Goal: Task Accomplishment & Management: Use online tool/utility

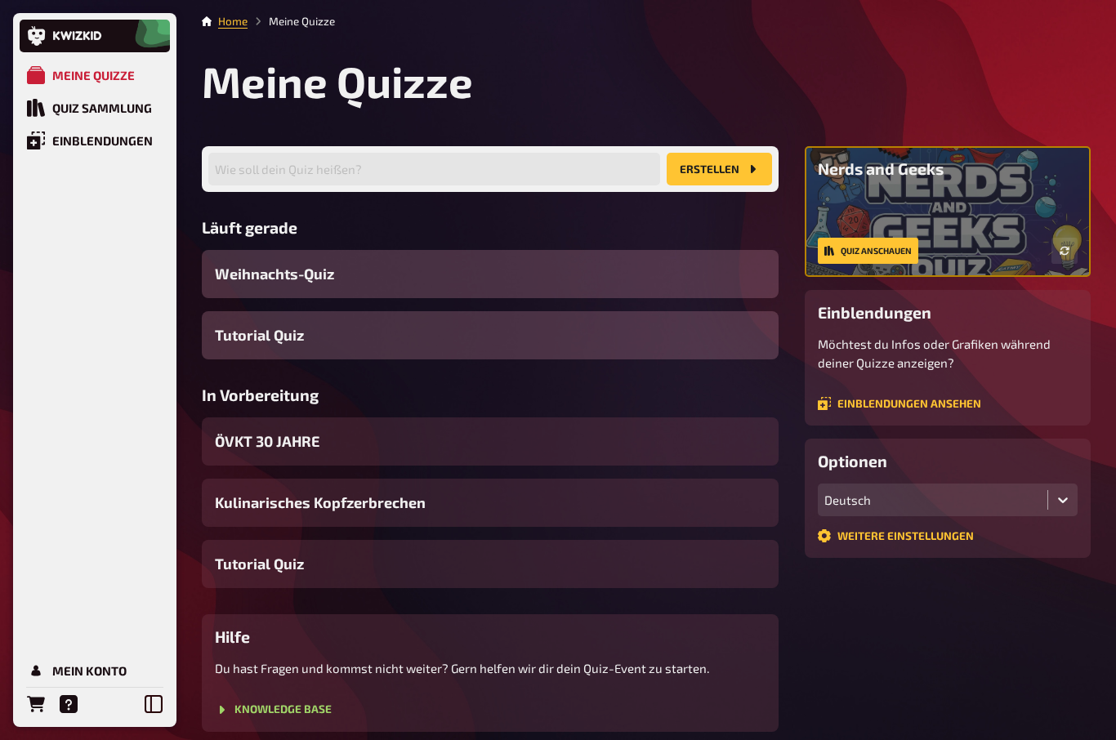
click at [266, 448] on span "ÖVKT 30 JAHRE" at bounding box center [267, 441] width 105 height 22
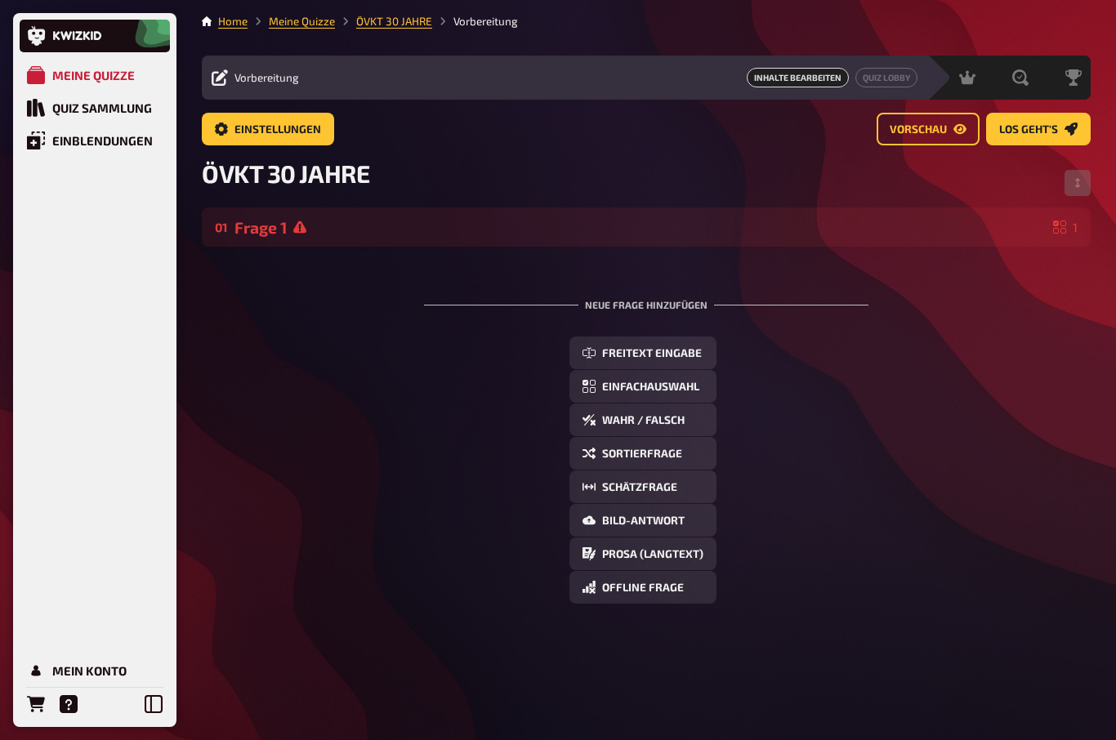
click at [297, 227] on icon at bounding box center [299, 227] width 13 height 12
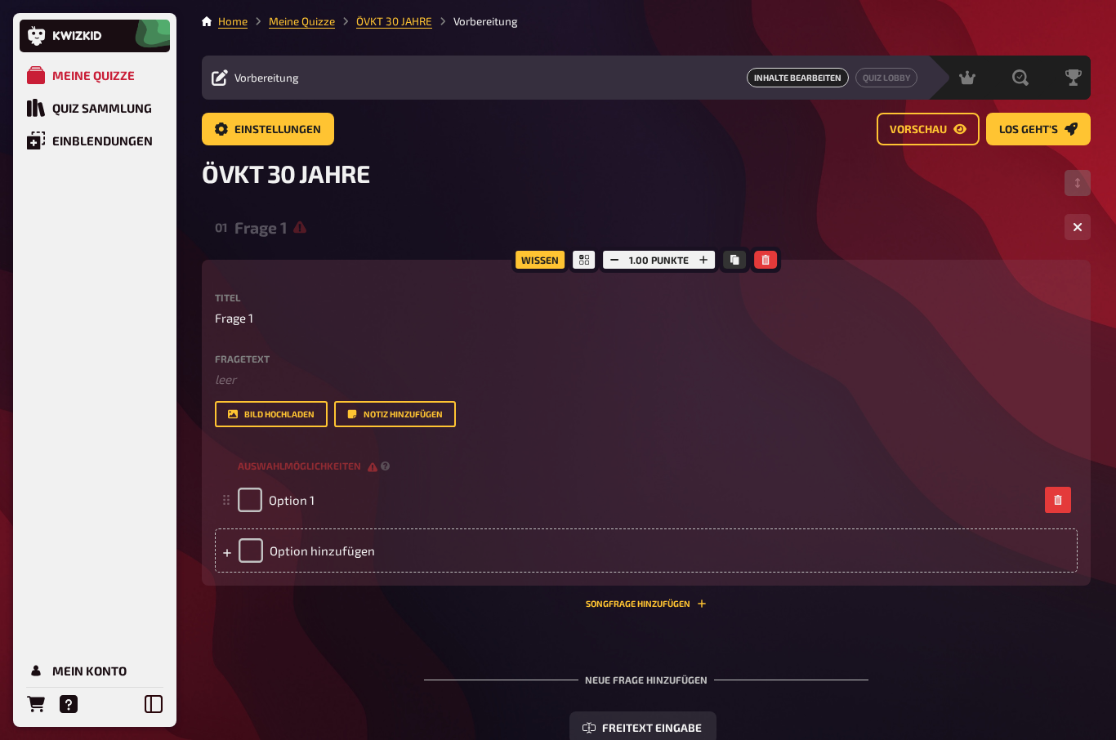
click at [1074, 228] on icon "button" at bounding box center [1078, 227] width 10 height 10
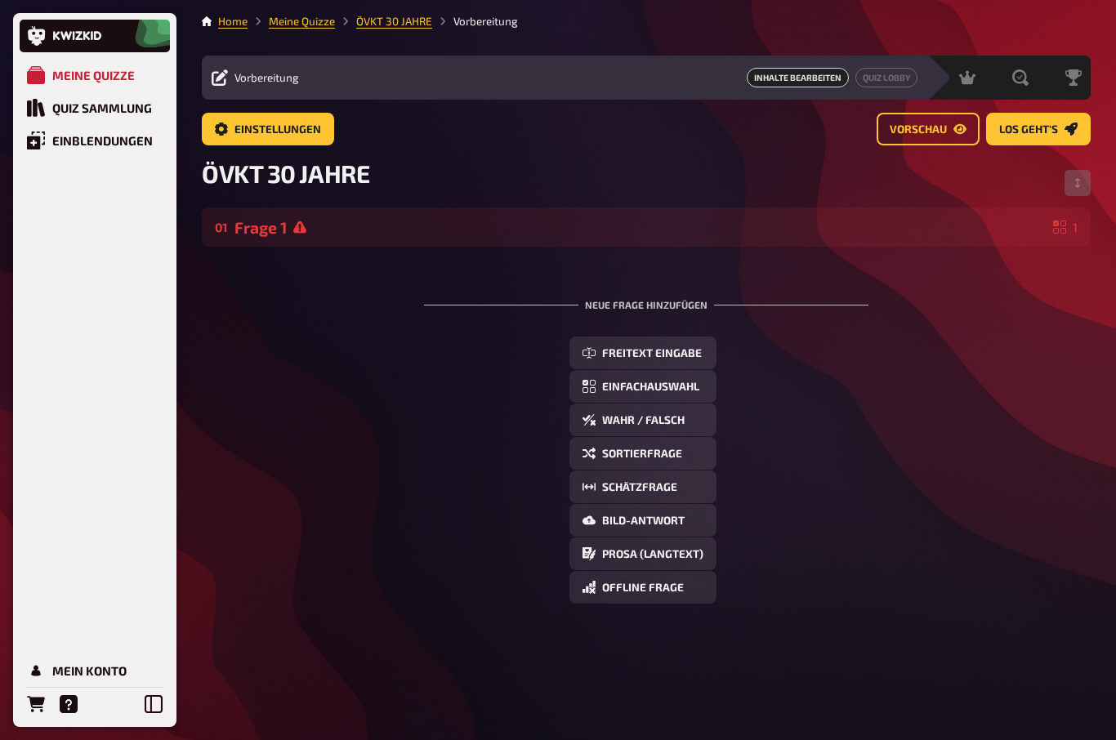
click at [633, 430] on button "Wahr / Falsch" at bounding box center [642, 420] width 147 height 33
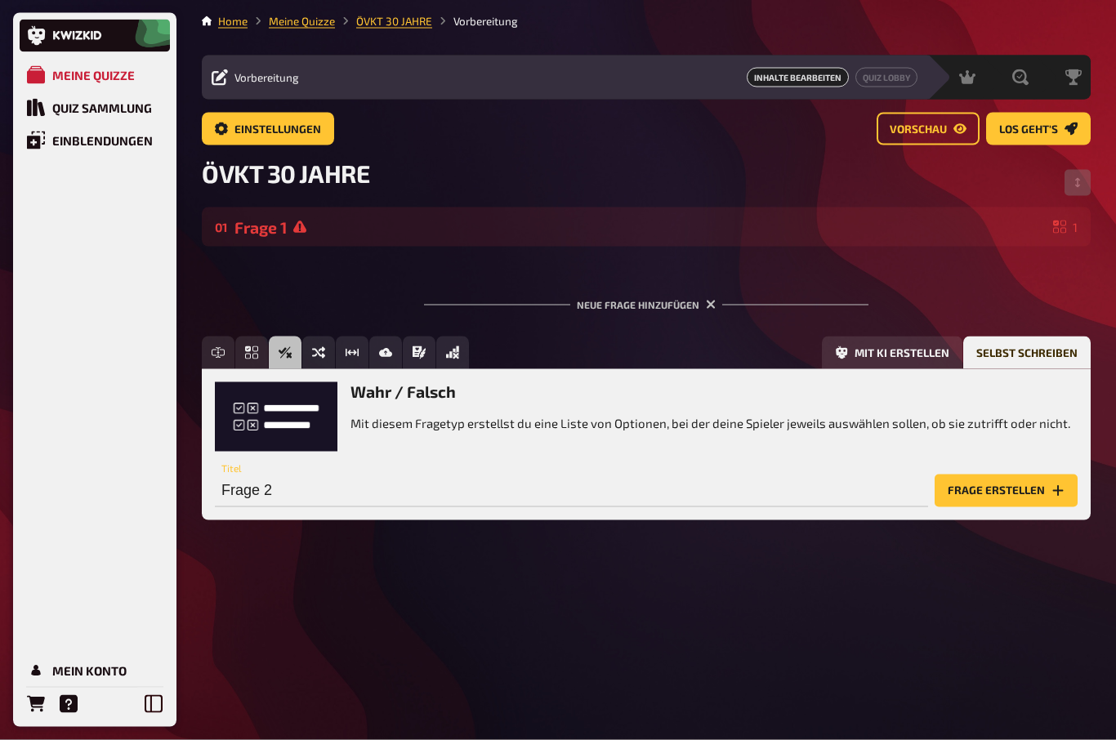
scroll to position [56, 0]
click at [292, 218] on div "Frage 1" at bounding box center [640, 227] width 812 height 19
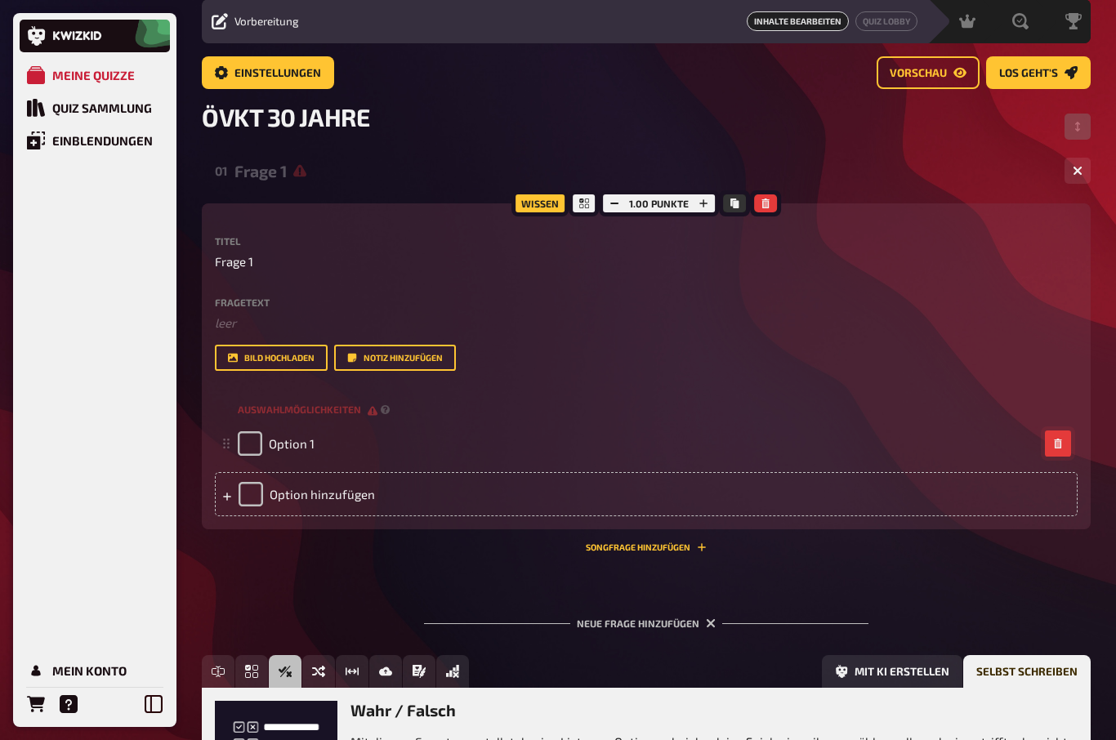
click at [1059, 444] on icon "button" at bounding box center [1057, 444] width 7 height 10
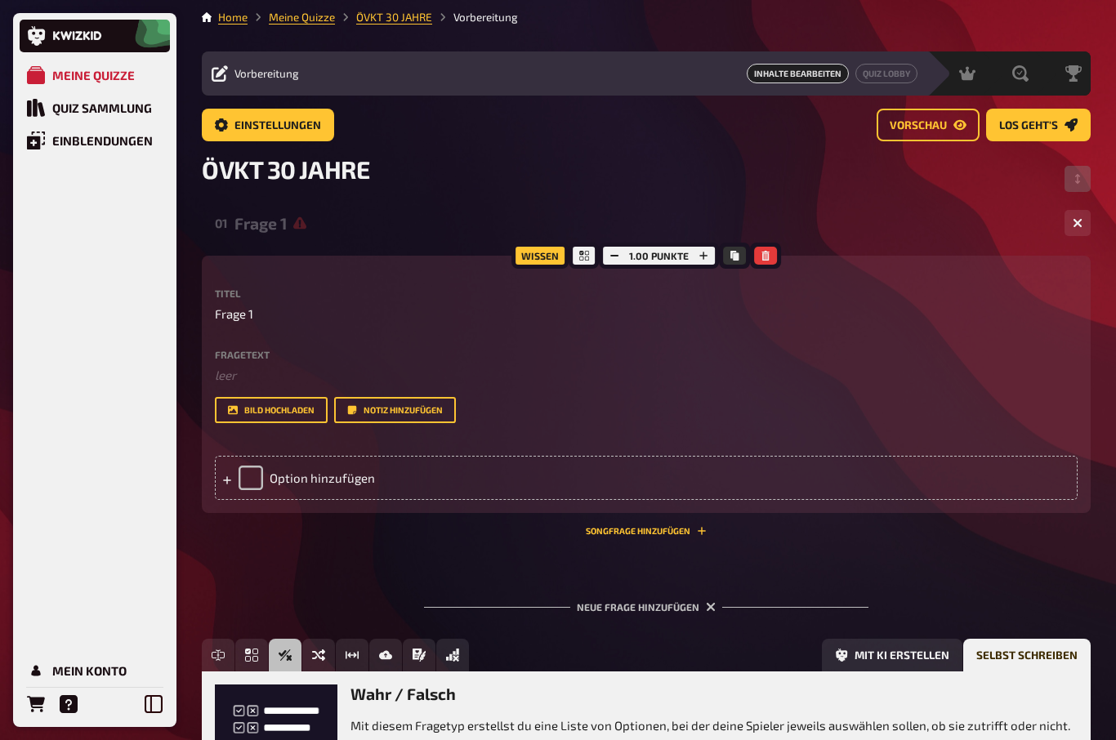
scroll to position [0, 0]
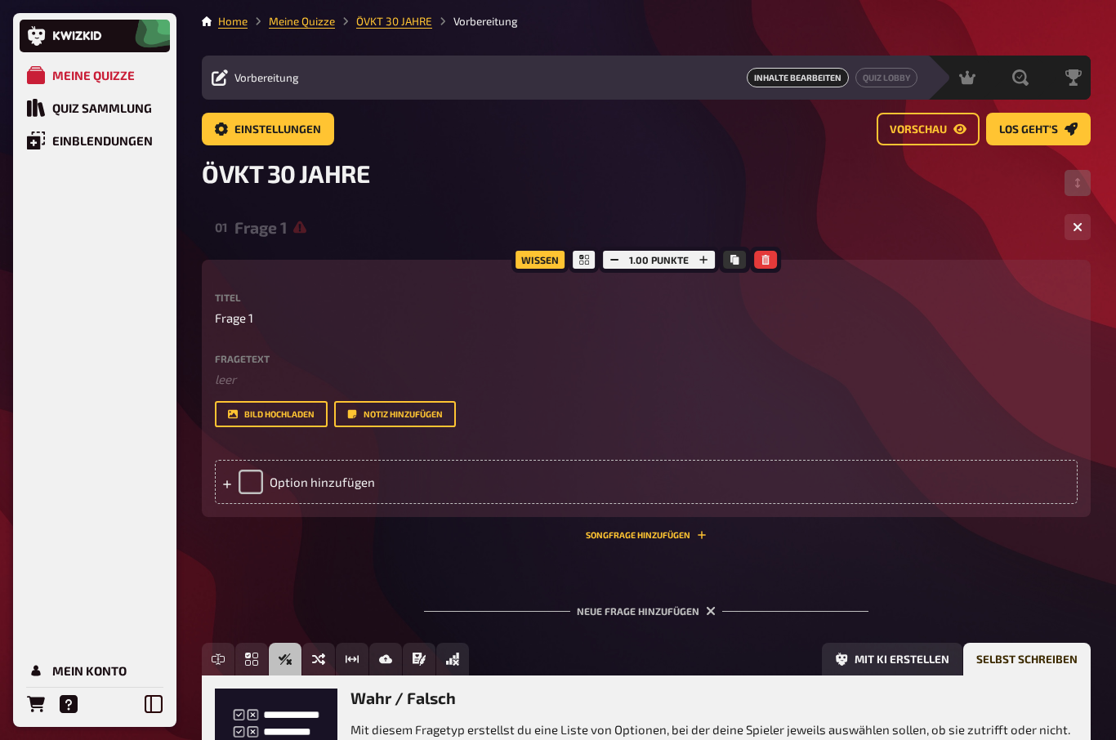
click at [1082, 225] on icon "button" at bounding box center [1078, 228] width 16 height 16
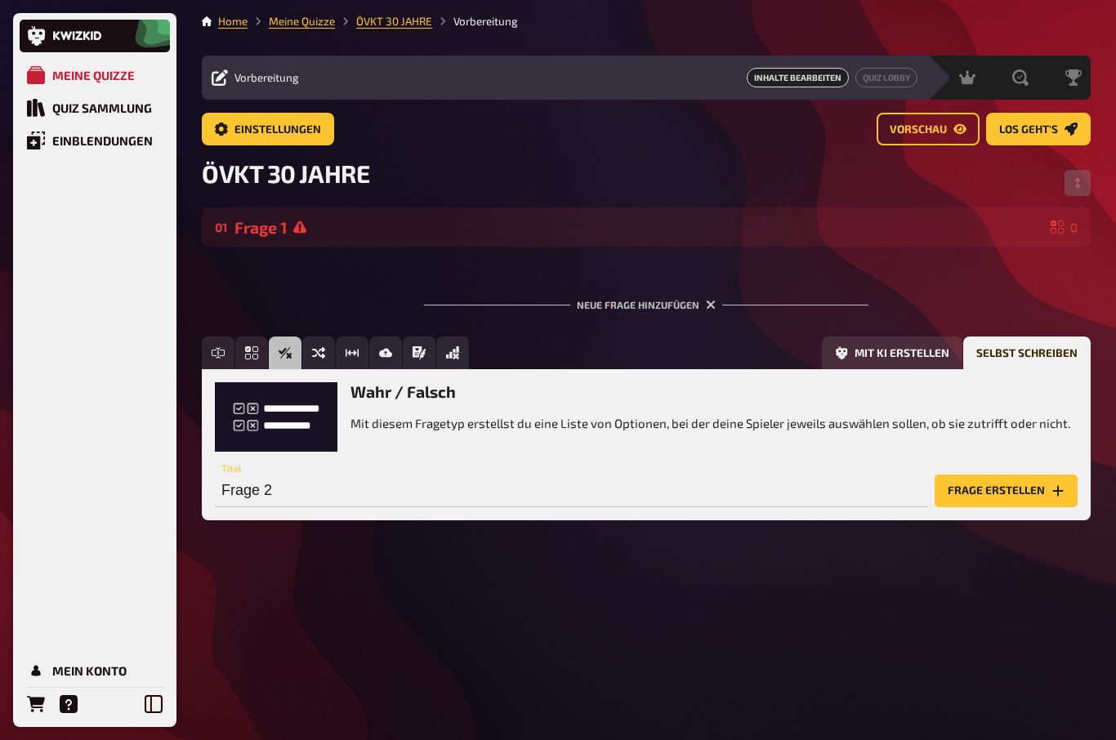
click at [281, 230] on div "Frage 1" at bounding box center [639, 227] width 810 height 19
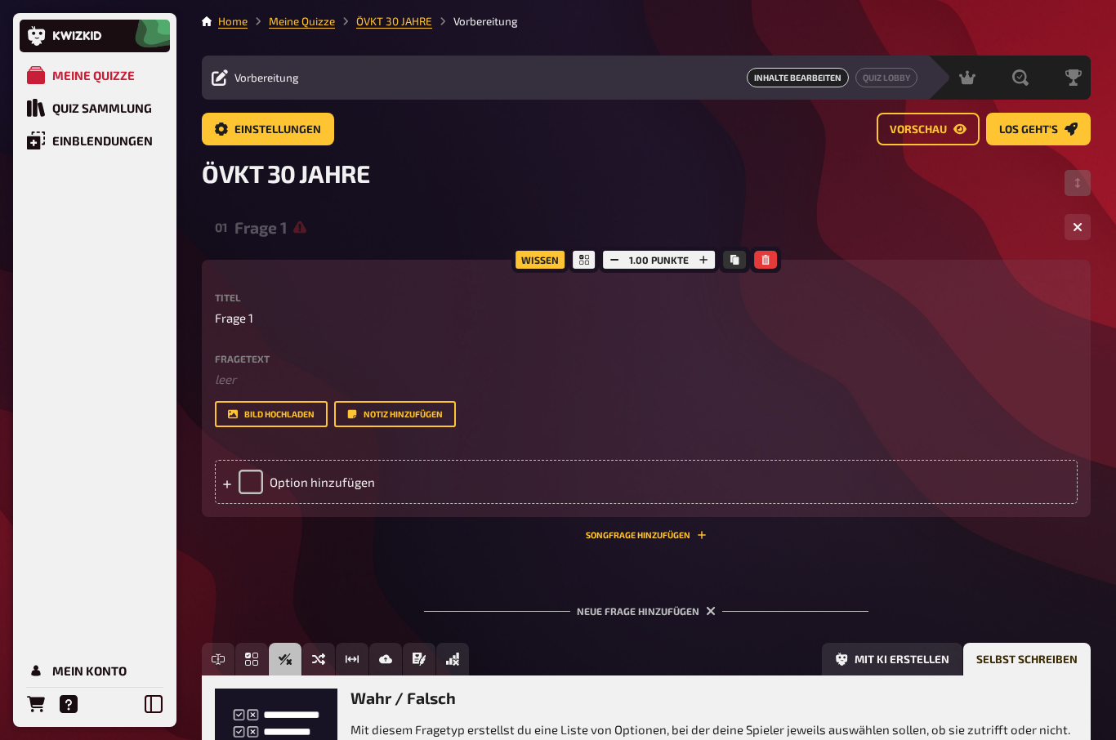
click at [266, 225] on div "Frage 1" at bounding box center [642, 227] width 817 height 19
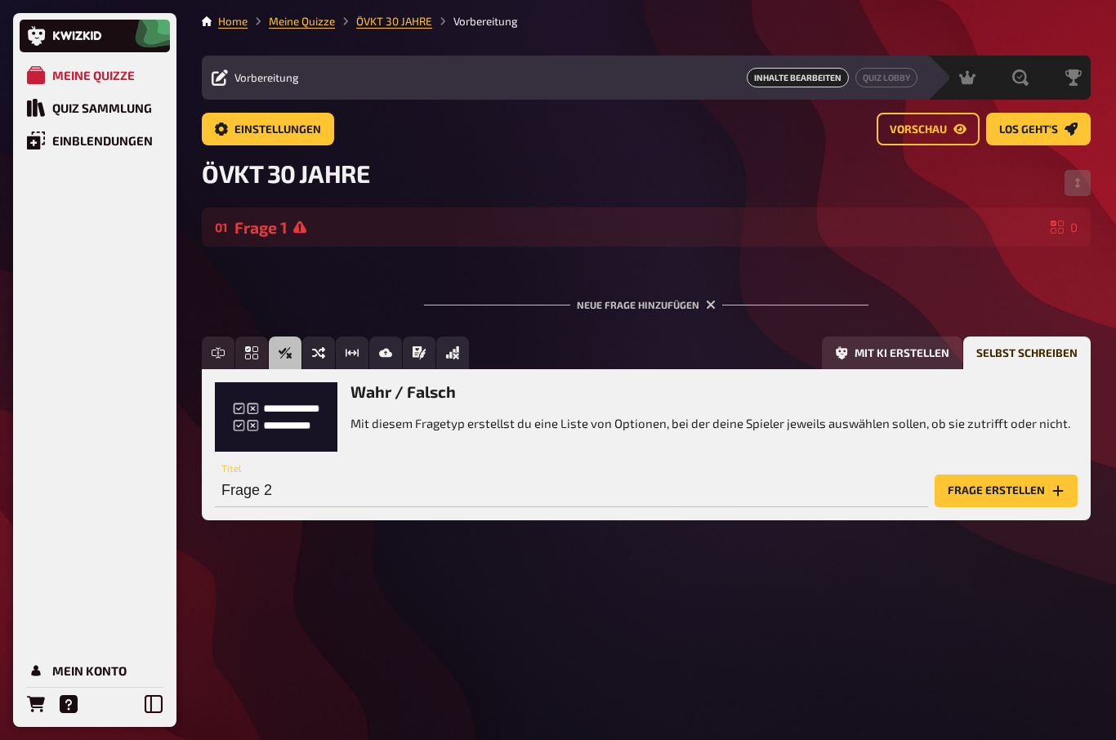
click at [231, 225] on div "01 Frage 1 0" at bounding box center [646, 227] width 863 height 19
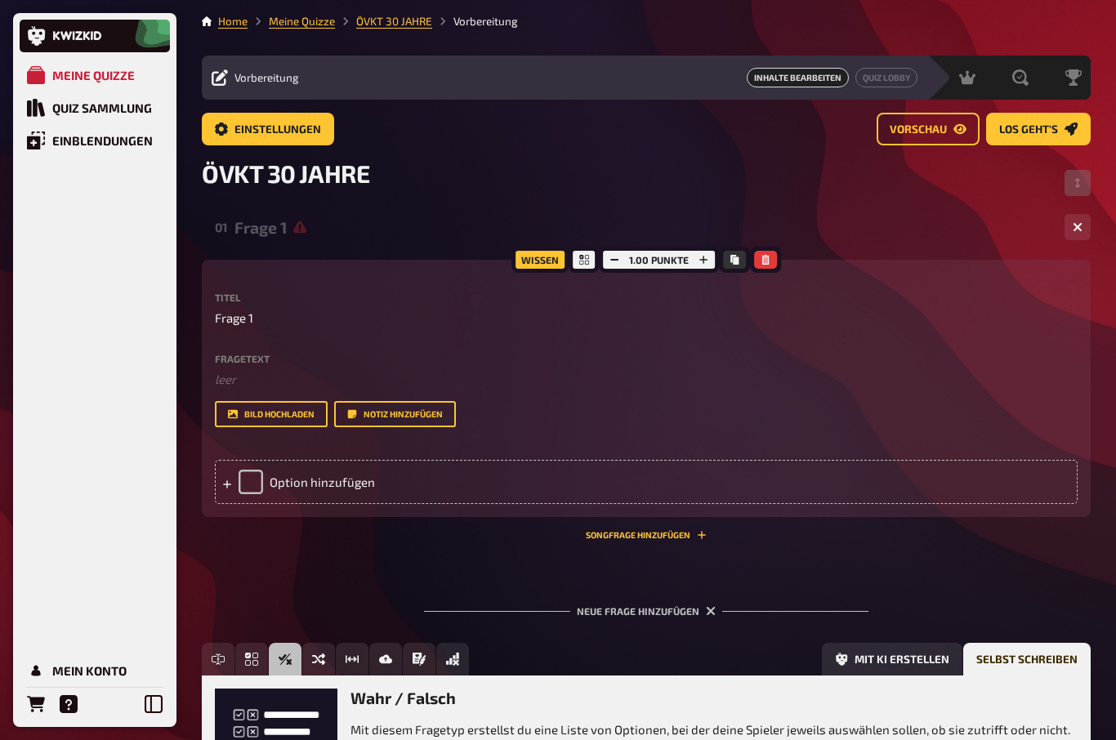
click at [1091, 185] on div "Home Meine Quizze ÖVKT 30 JAHRE Vorbereitung Vorbereitung Inhalte Bearbeiten Qu…" at bounding box center [646, 465] width 915 height 931
click at [1084, 231] on button "button" at bounding box center [1077, 227] width 26 height 26
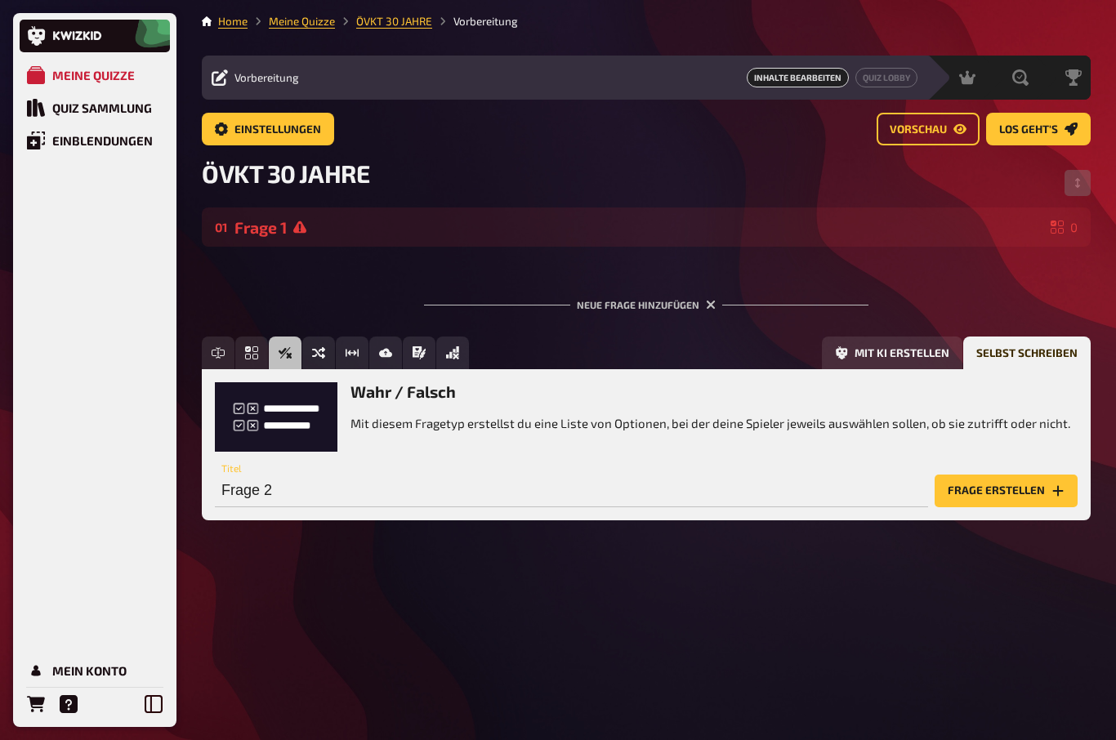
click at [1037, 397] on h3 "Wahr / Falsch" at bounding box center [710, 391] width 720 height 19
click at [949, 468] on div "Frage 2 Titel Frage erstellen" at bounding box center [646, 482] width 863 height 49
click at [234, 495] on input "Frage 2" at bounding box center [571, 491] width 713 height 33
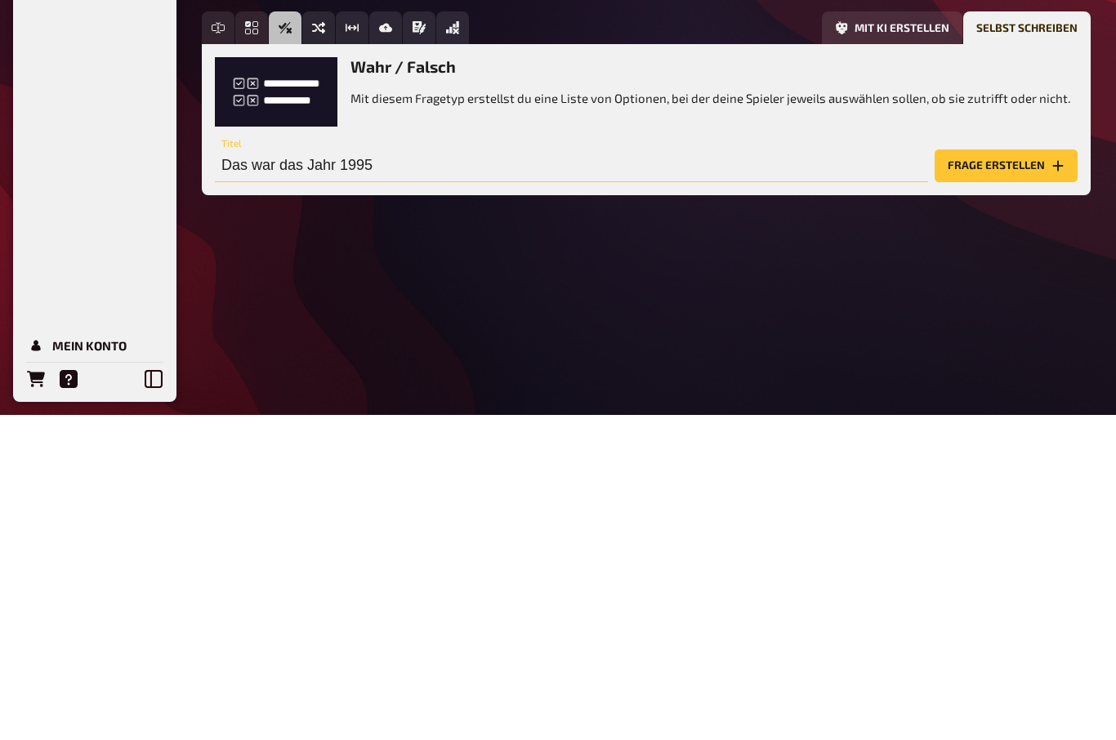
type input "Das war das Jahr 1995"
click at [987, 248] on div "Home Meine Quizze ÖVKT 30 JAHRE Vorbereitung Vorbereitung Inhalte Bearbeiten Qu…" at bounding box center [646, 370] width 915 height 740
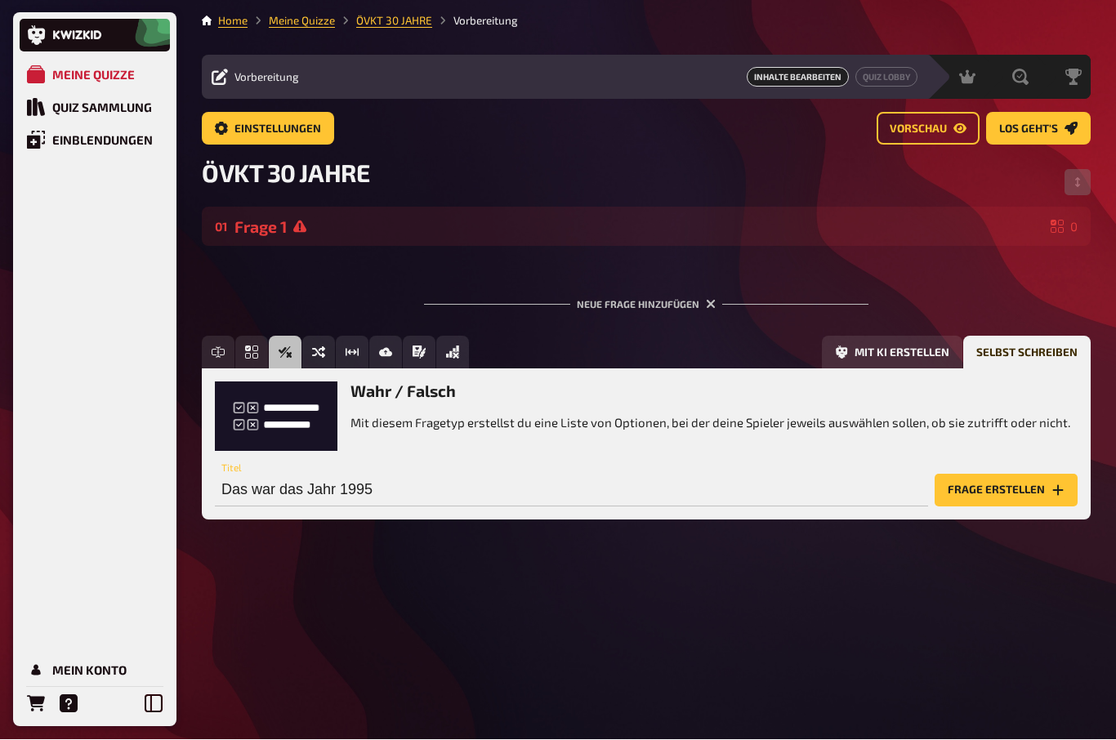
click at [1020, 475] on button "Frage erstellen" at bounding box center [1006, 491] width 143 height 33
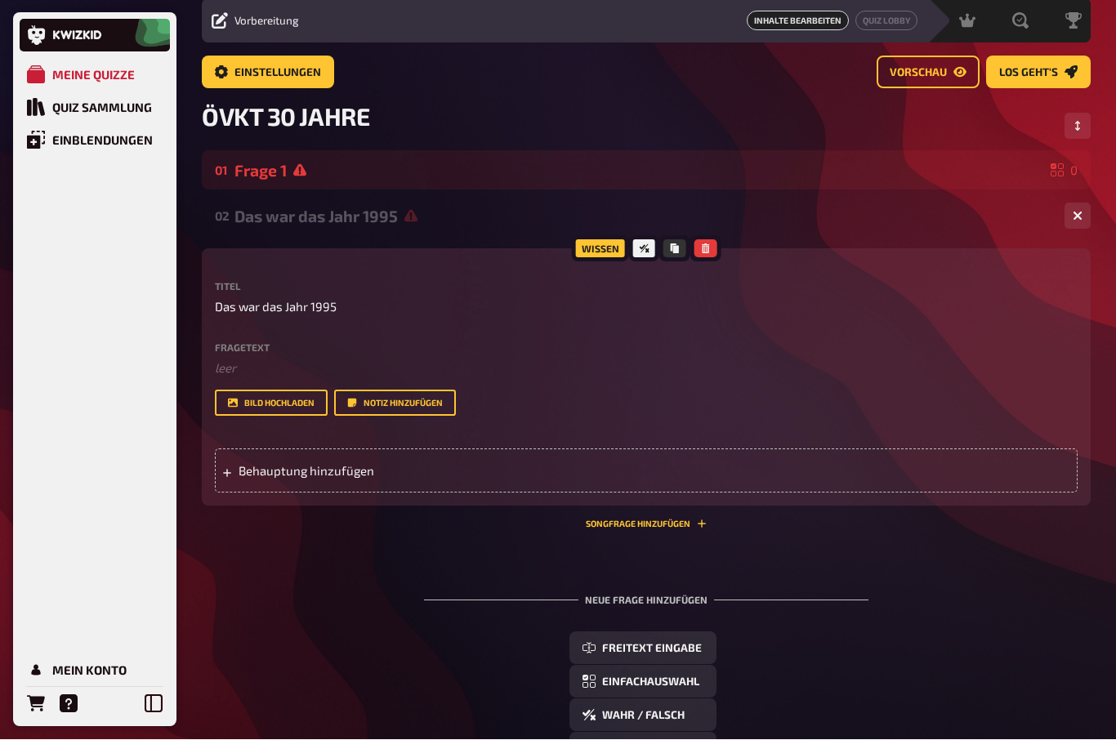
scroll to position [57, 0]
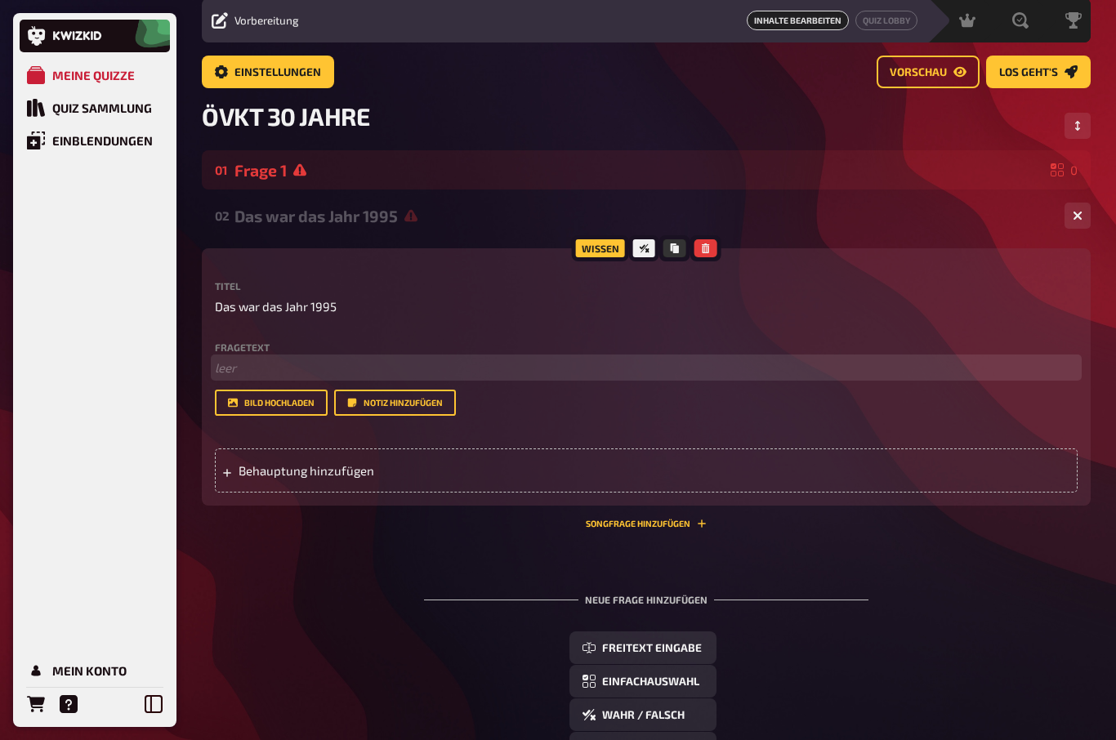
click at [225, 364] on p "﻿ leer" at bounding box center [646, 368] width 863 height 19
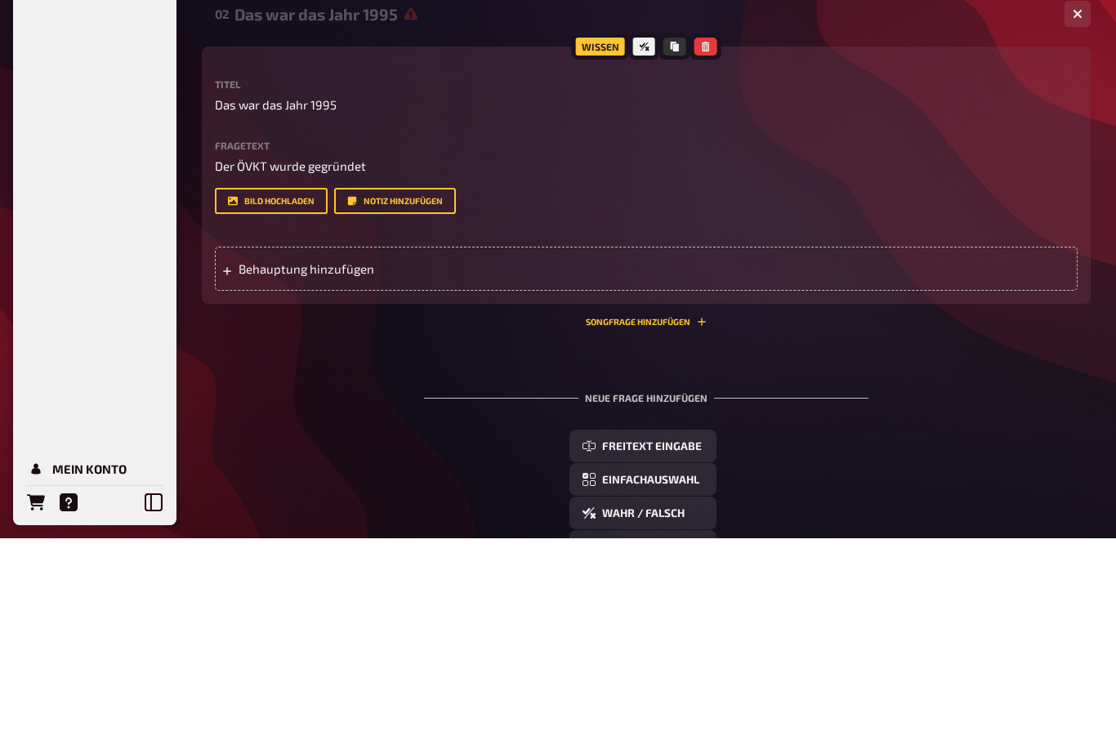
scroll to position [259, 0]
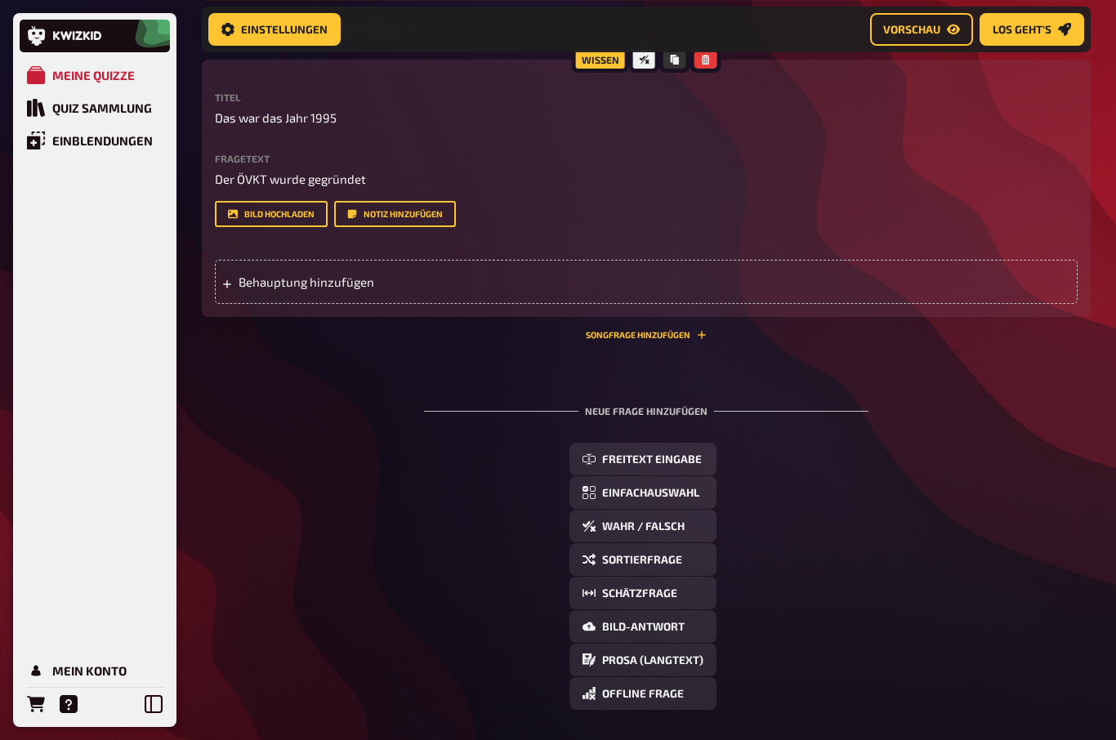
click at [240, 282] on span "Behauptung hinzufügen" at bounding box center [366, 281] width 254 height 15
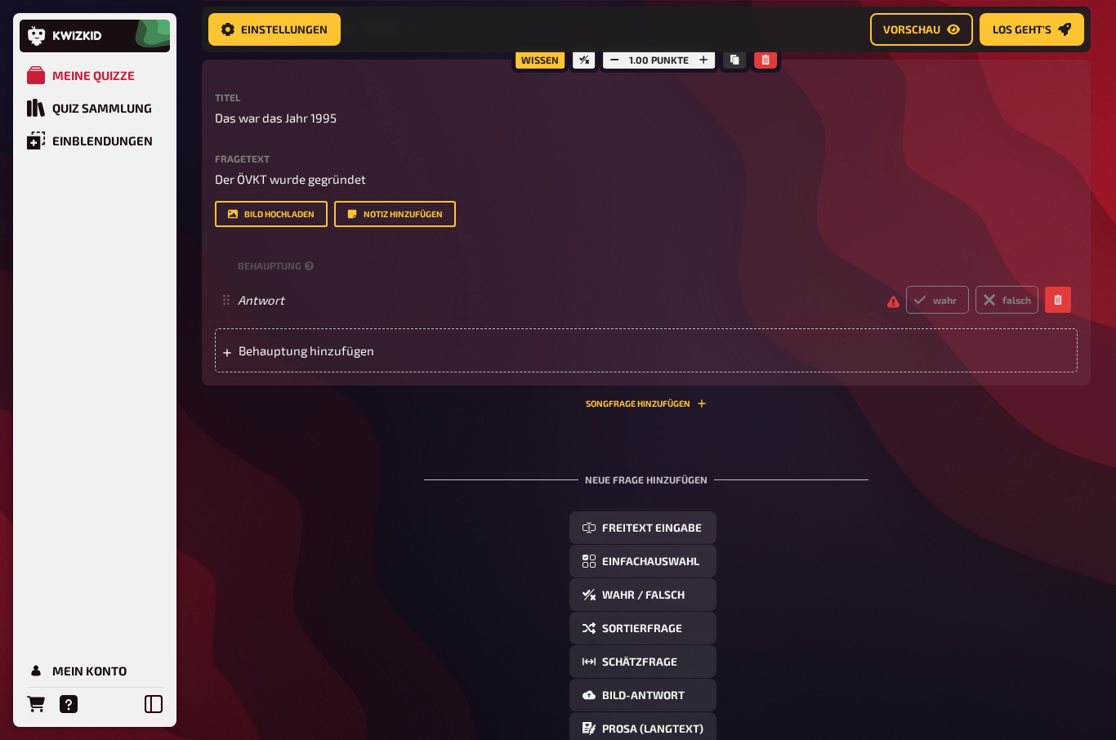
click at [942, 301] on label "wahr" at bounding box center [937, 300] width 63 height 28
click at [906, 286] on input "wahr" at bounding box center [905, 285] width 1 height 1
radio input "true"
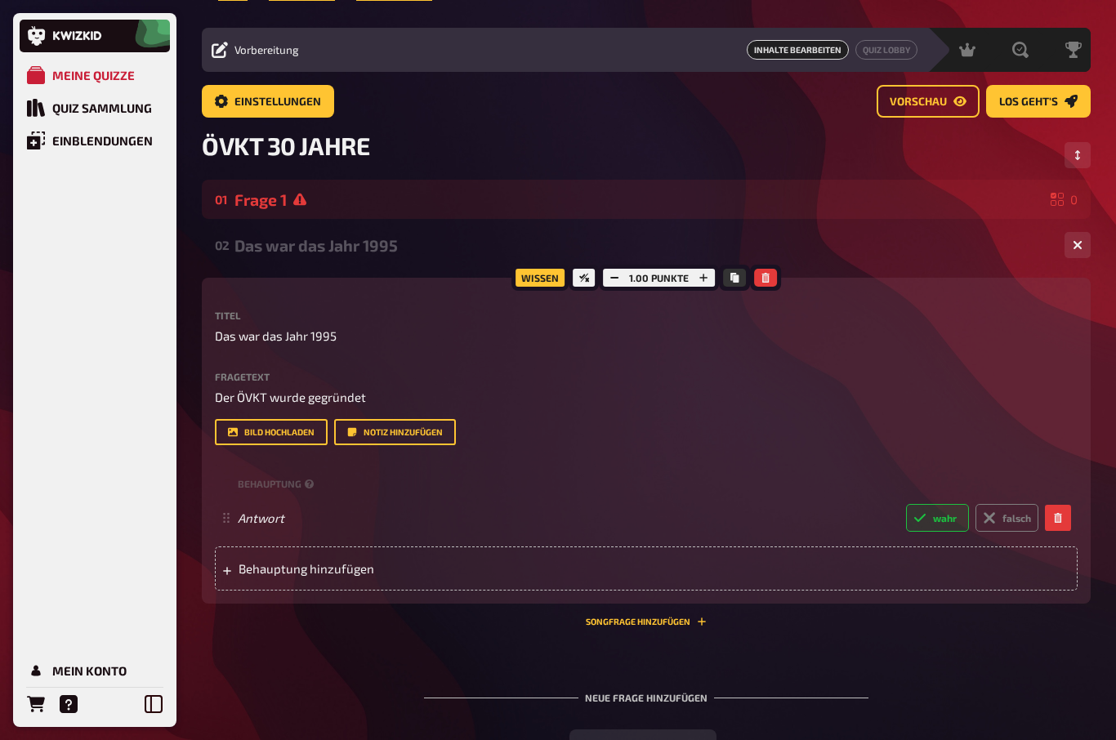
scroll to position [27, 0]
click at [912, 109] on link "Vorschau" at bounding box center [928, 102] width 103 height 33
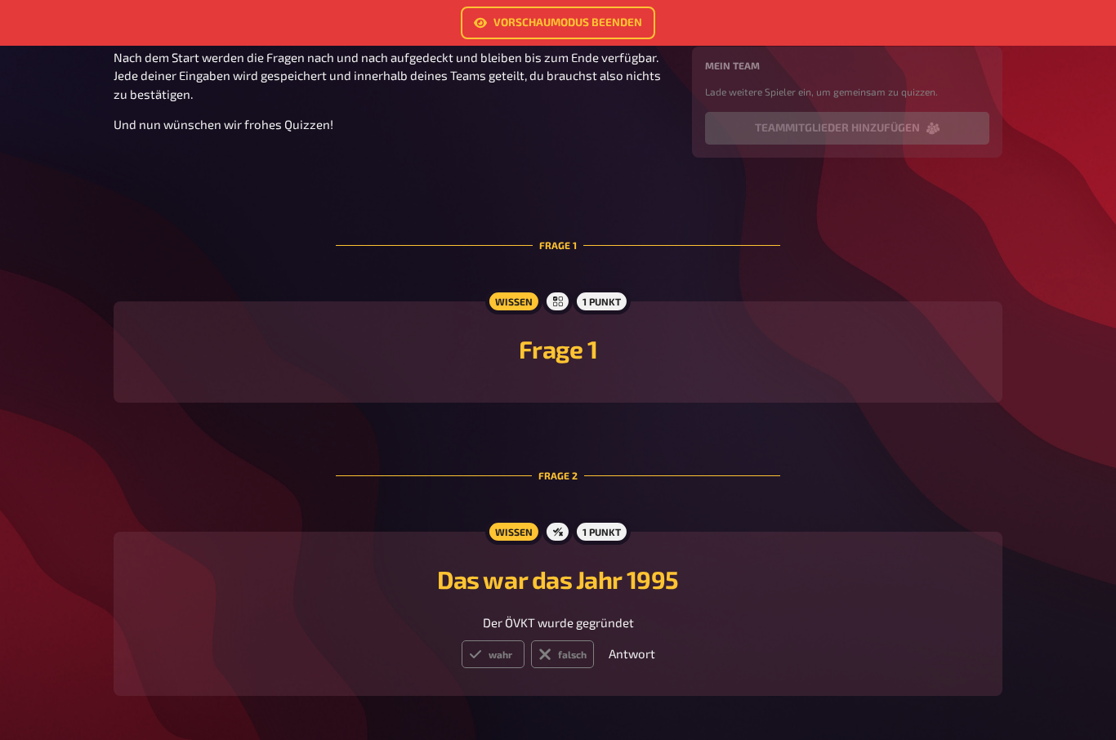
scroll to position [266, 0]
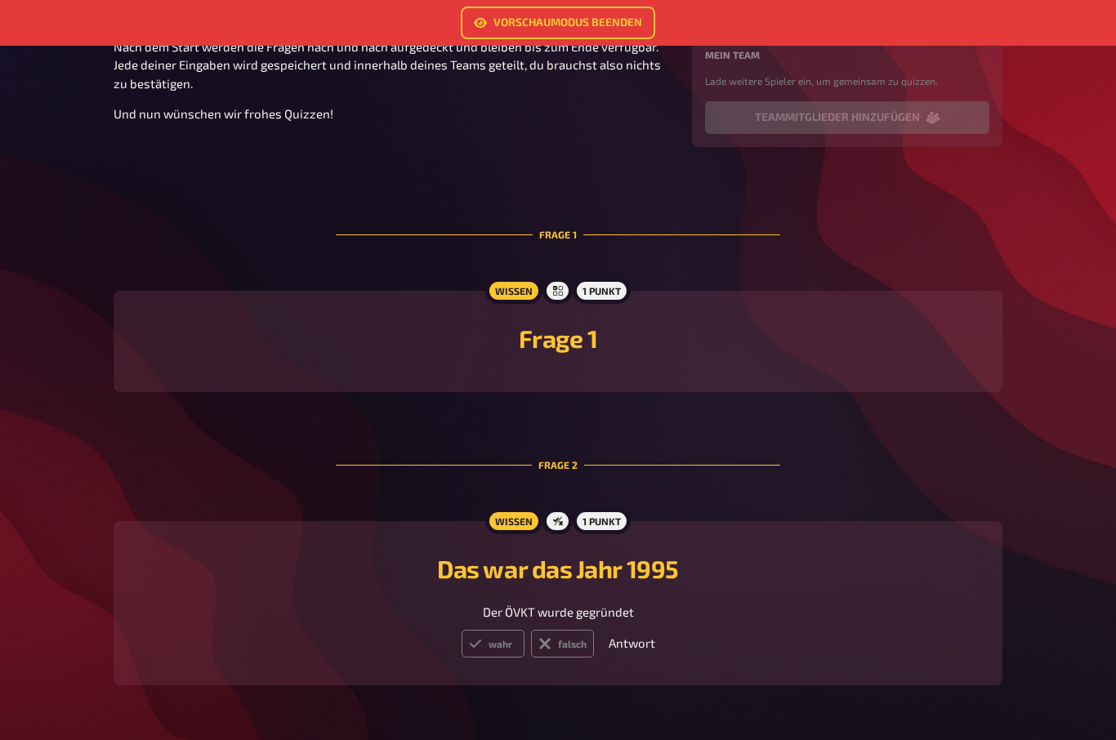
click at [488, 648] on label "wahr" at bounding box center [493, 644] width 63 height 28
click at [462, 630] on input "wahr" at bounding box center [461, 629] width 1 height 1
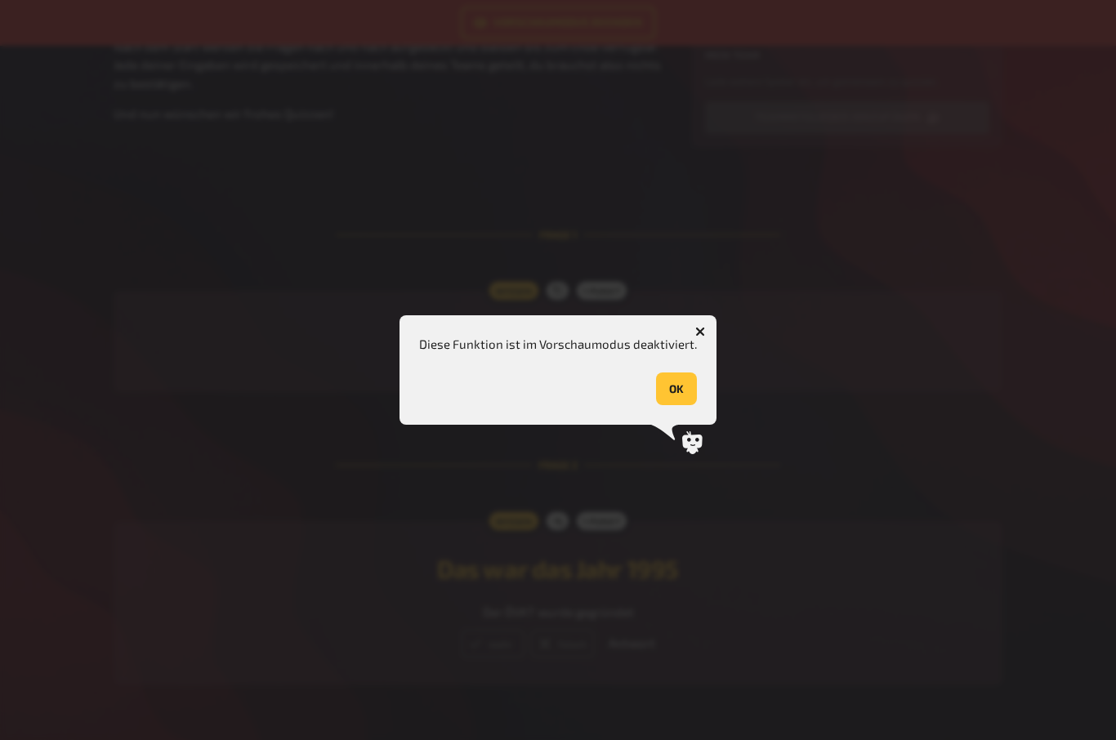
click at [675, 405] on button "OK" at bounding box center [676, 388] width 41 height 33
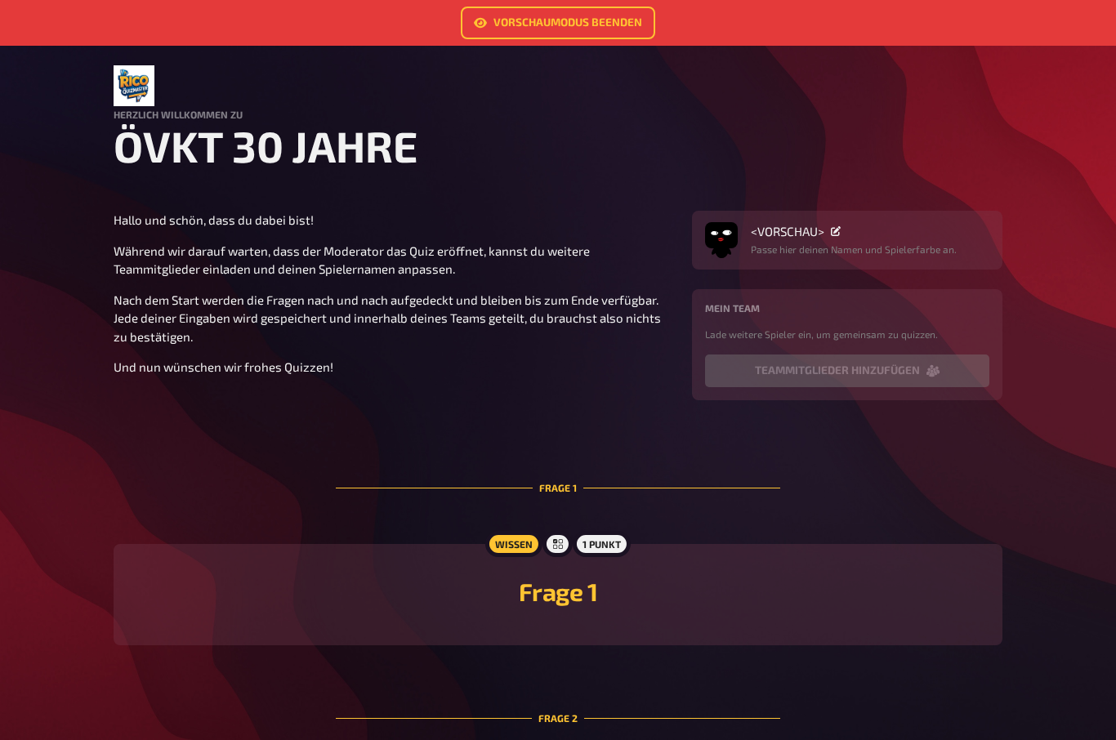
scroll to position [0, 0]
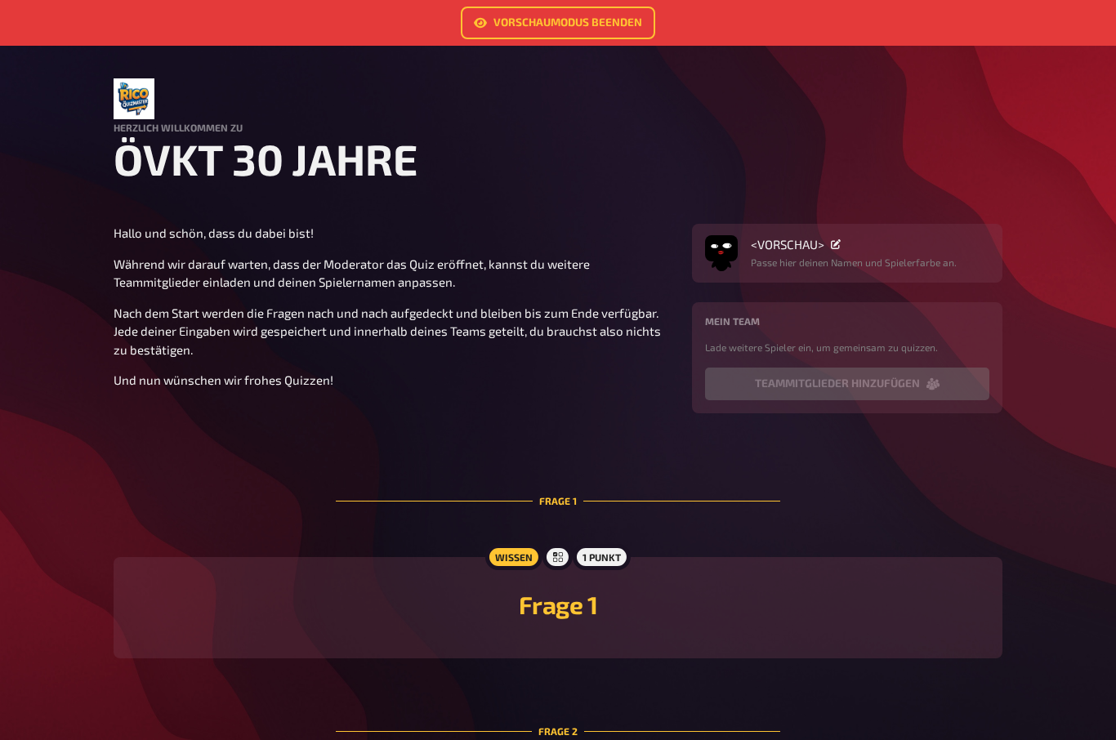
click at [527, 29] on link "Vorschaumodus beenden" at bounding box center [558, 23] width 194 height 33
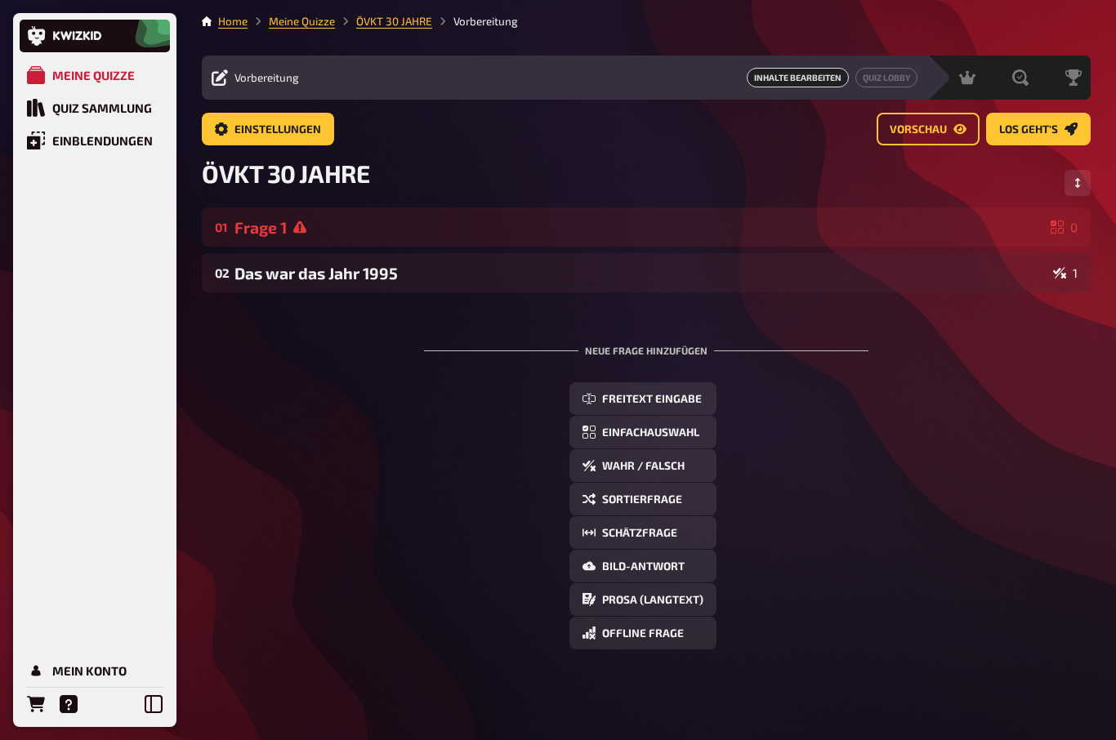
click at [1080, 178] on icon "Reihenfolge anpassen" at bounding box center [1078, 183] width 10 height 10
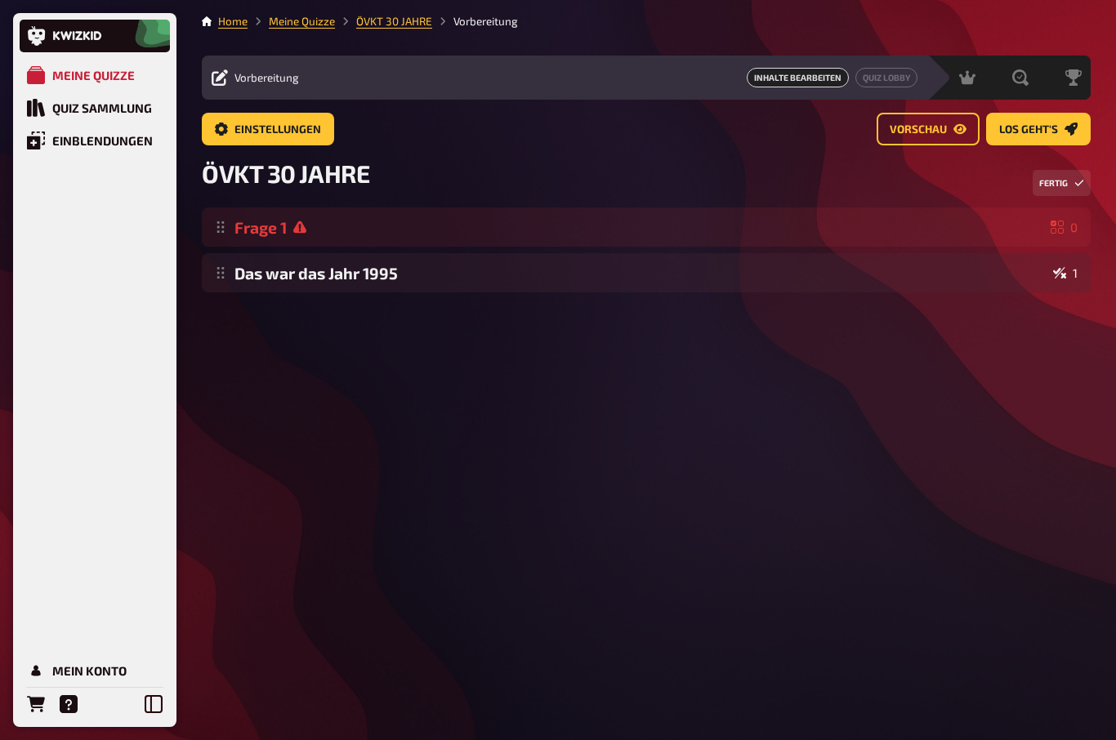
click at [1090, 174] on button "Fertig" at bounding box center [1062, 183] width 58 height 26
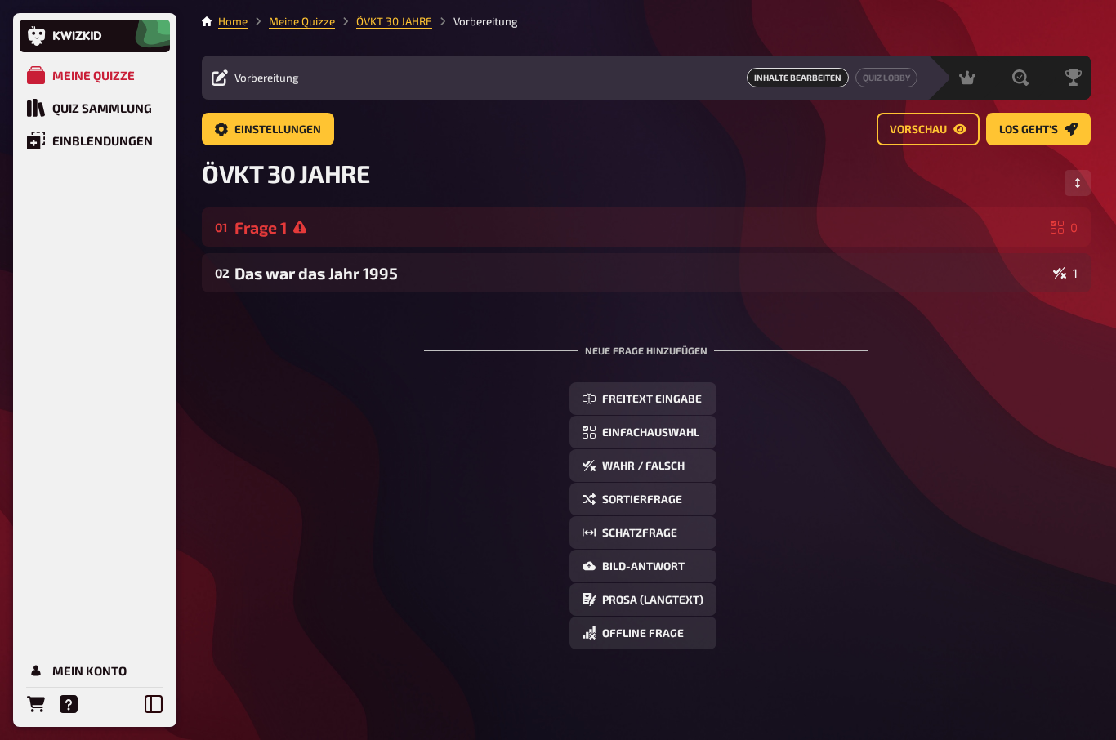
click at [1079, 234] on div "01 Frage 1 0" at bounding box center [646, 226] width 889 height 39
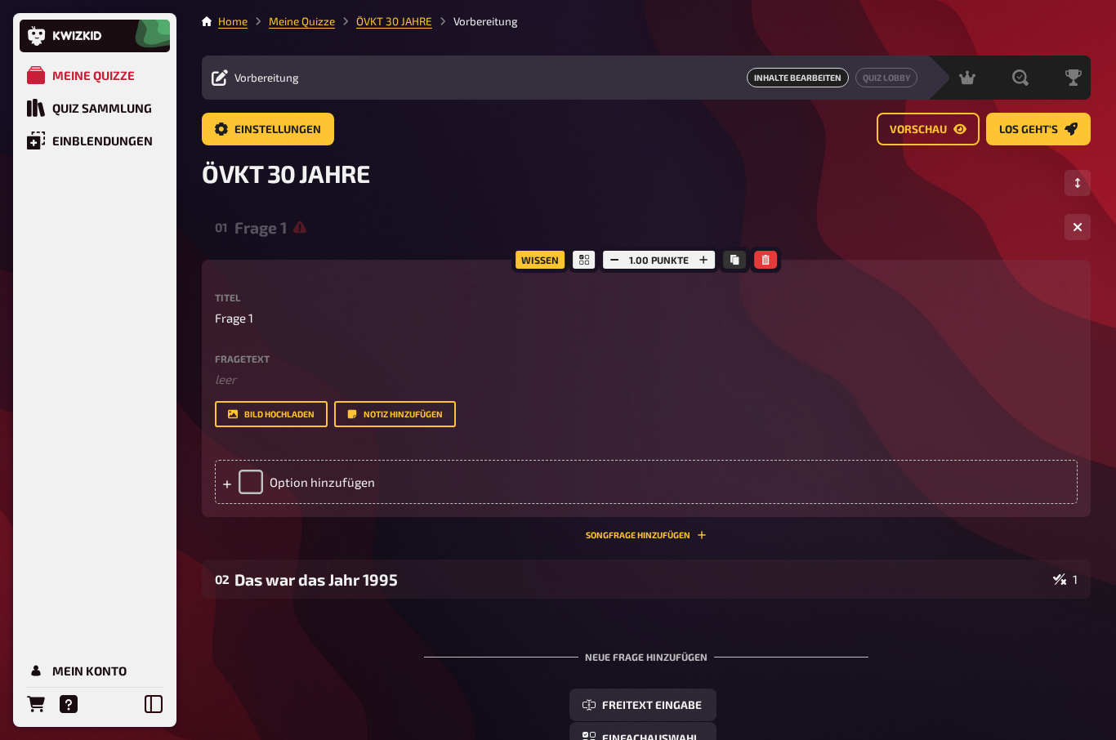
click at [1086, 188] on button "Reihenfolge anpassen" at bounding box center [1077, 183] width 26 height 26
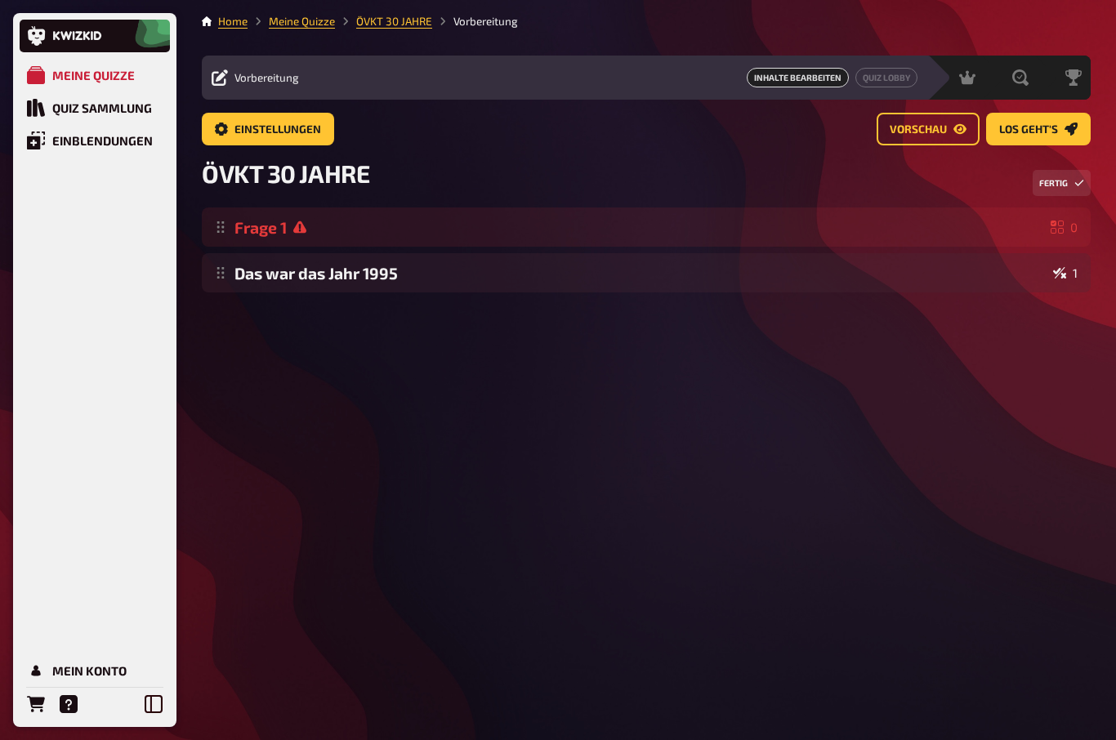
click at [1084, 177] on button "Fertig" at bounding box center [1062, 183] width 58 height 26
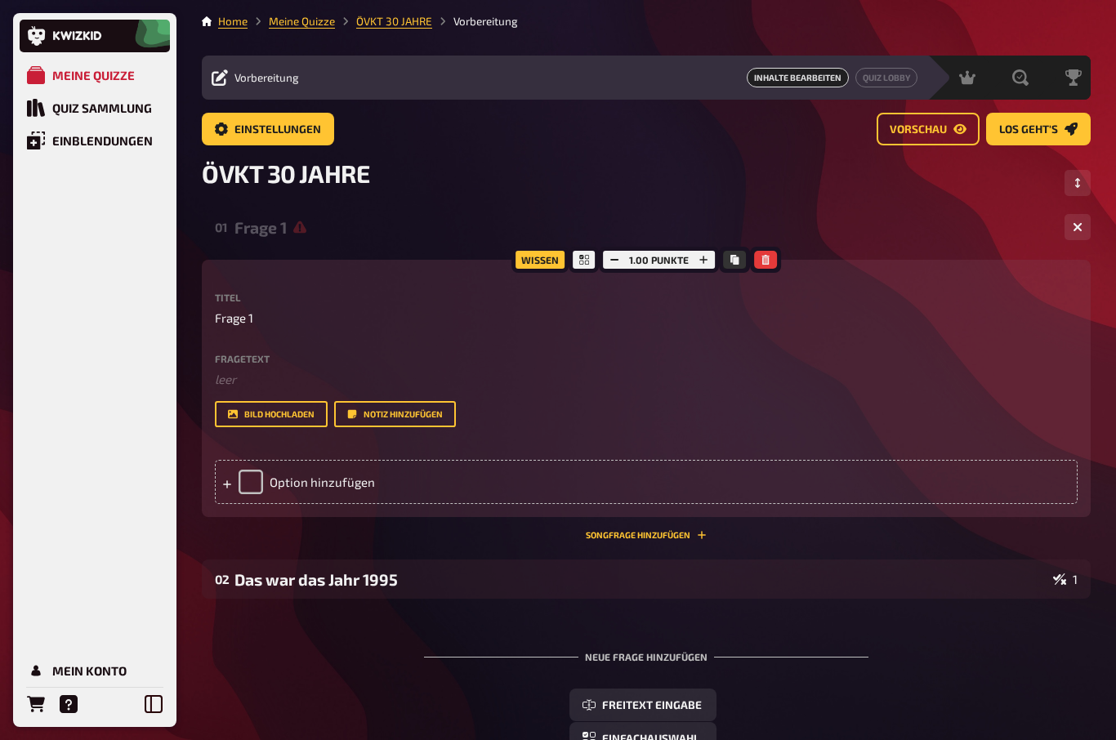
click at [1086, 225] on button "button" at bounding box center [1077, 227] width 26 height 26
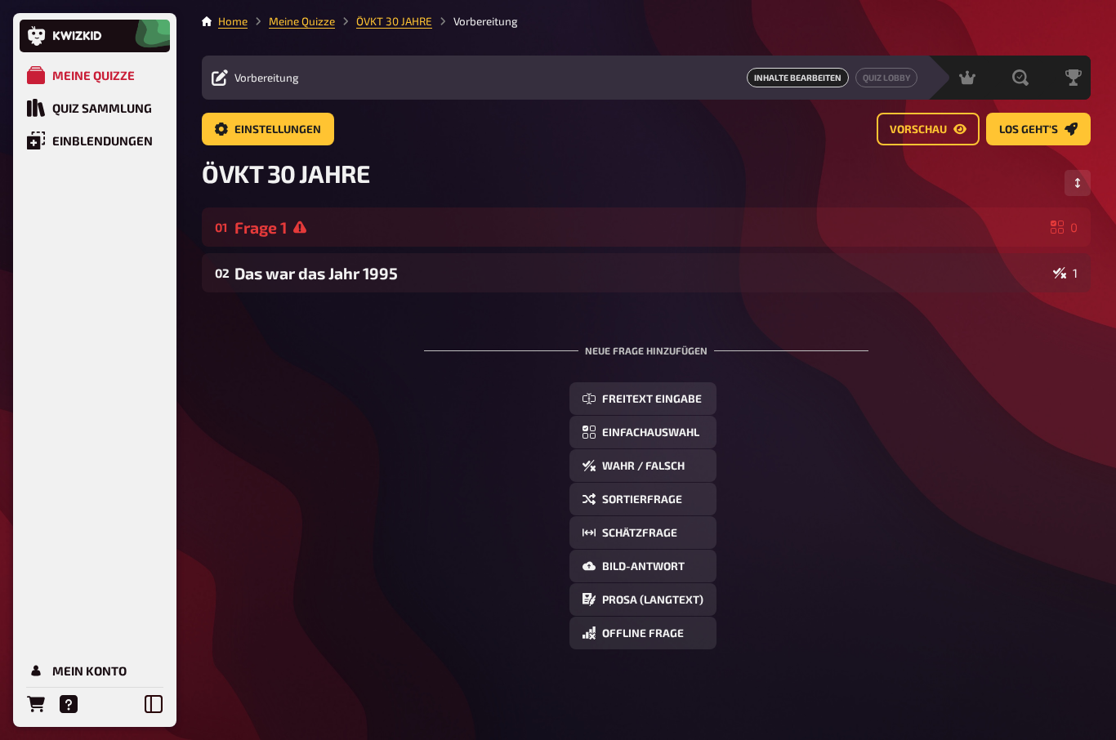
click at [1087, 230] on div "01 Frage 1 0" at bounding box center [646, 226] width 889 height 39
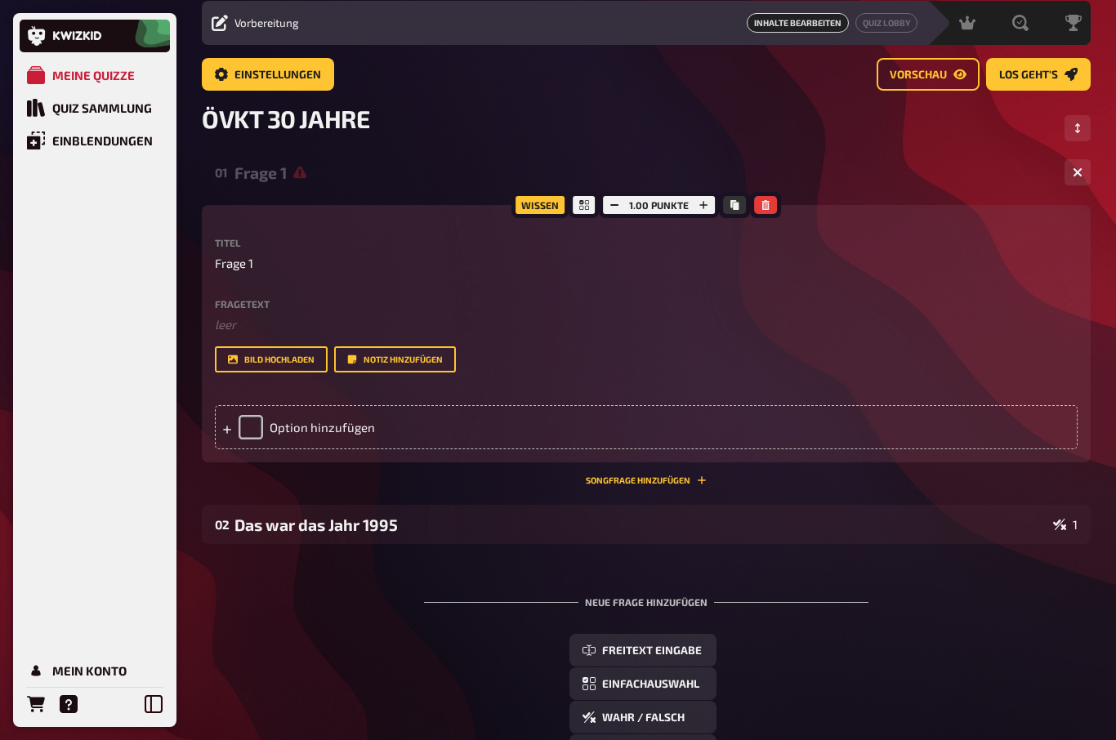
scroll to position [90, 0]
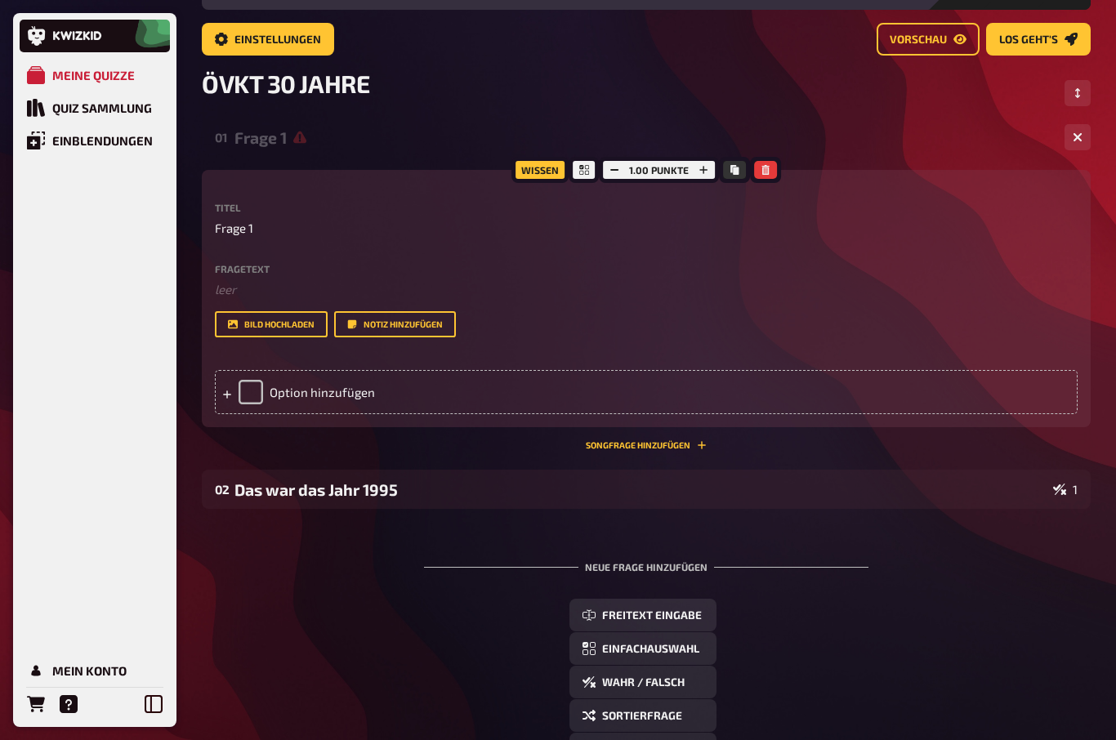
click at [390, 482] on div "Das war das Jahr 1995" at bounding box center [640, 489] width 812 height 19
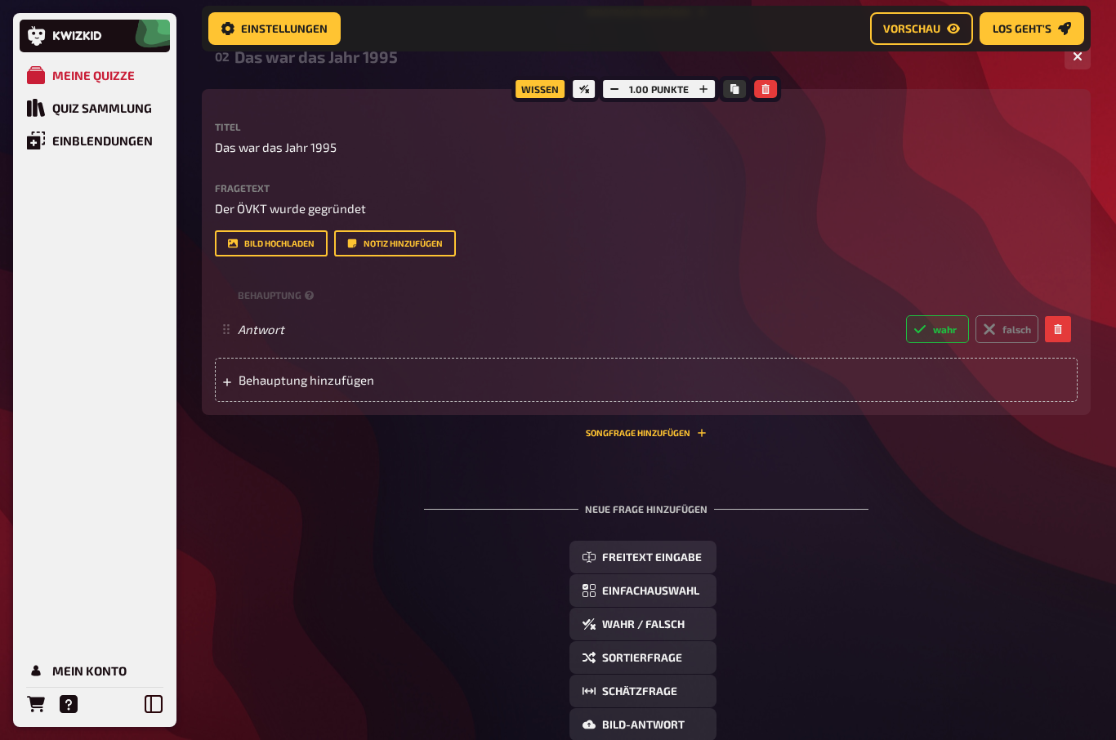
scroll to position [524, 0]
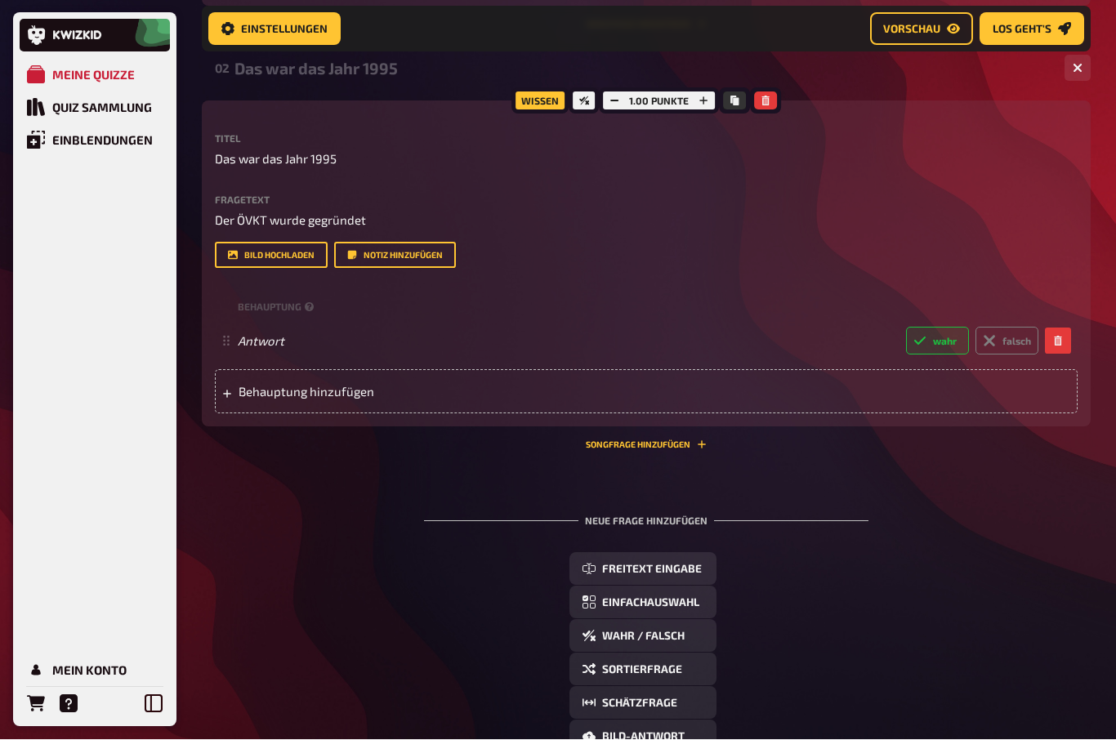
click at [602, 636] on span "Wahr / Falsch" at bounding box center [643, 636] width 83 height 11
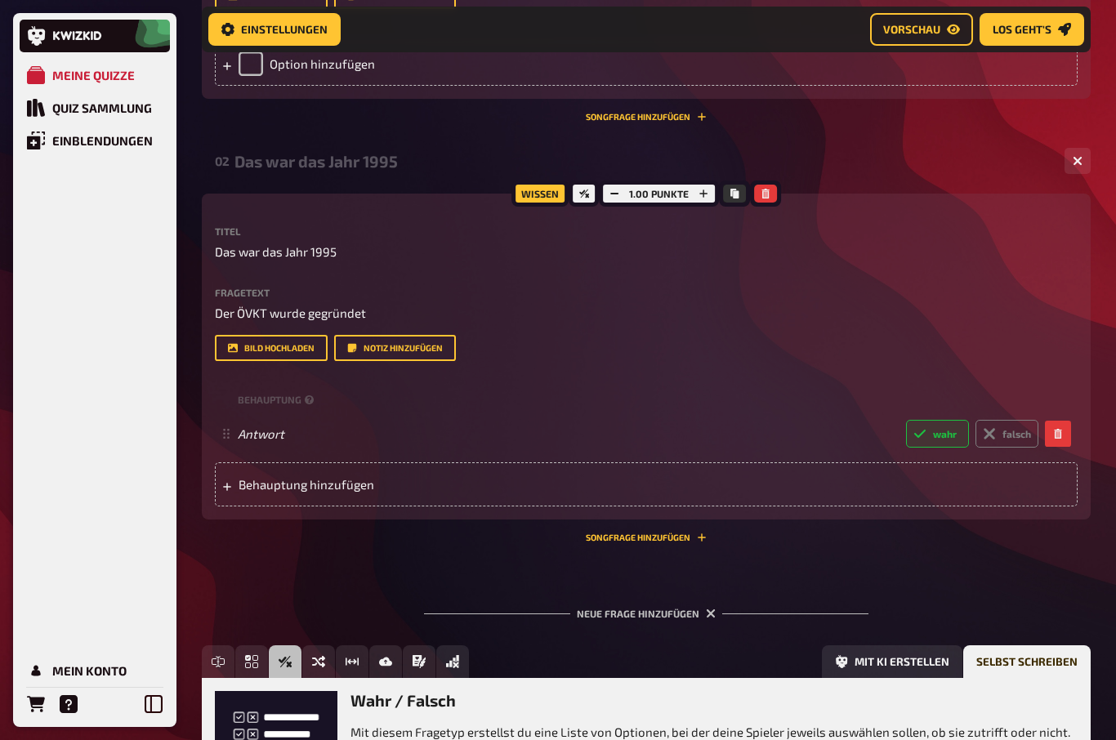
scroll to position [400, 0]
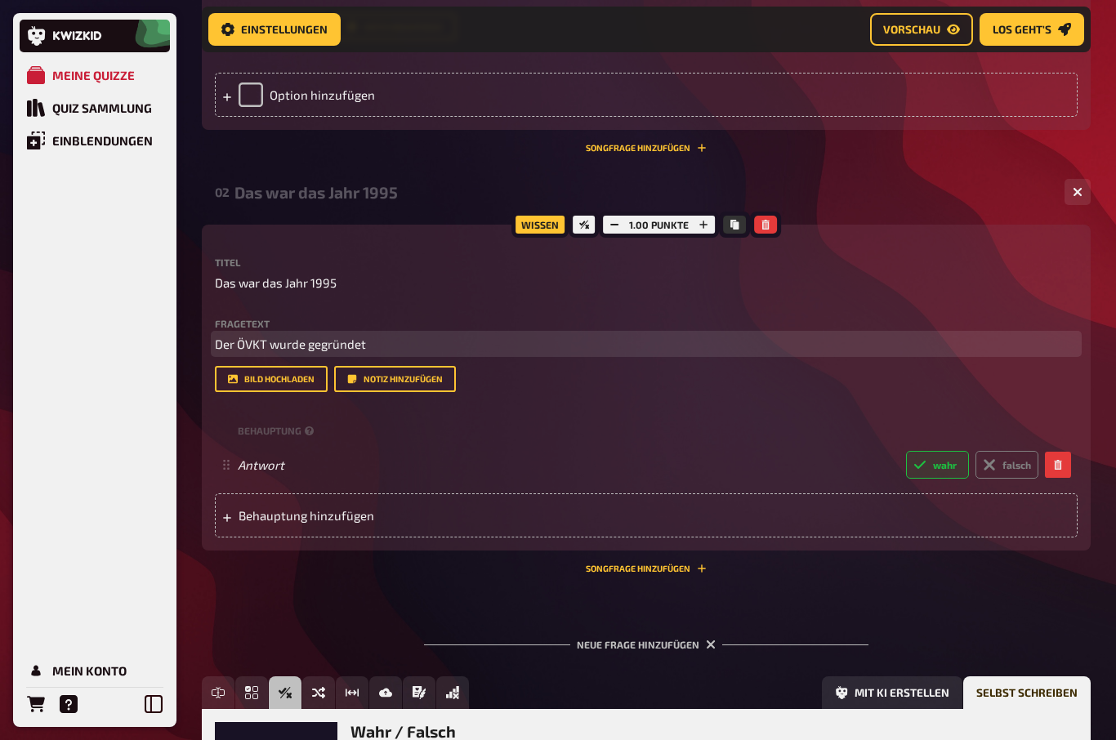
click at [297, 341] on span "Der ÖVKT wurde gegründet" at bounding box center [290, 344] width 151 height 15
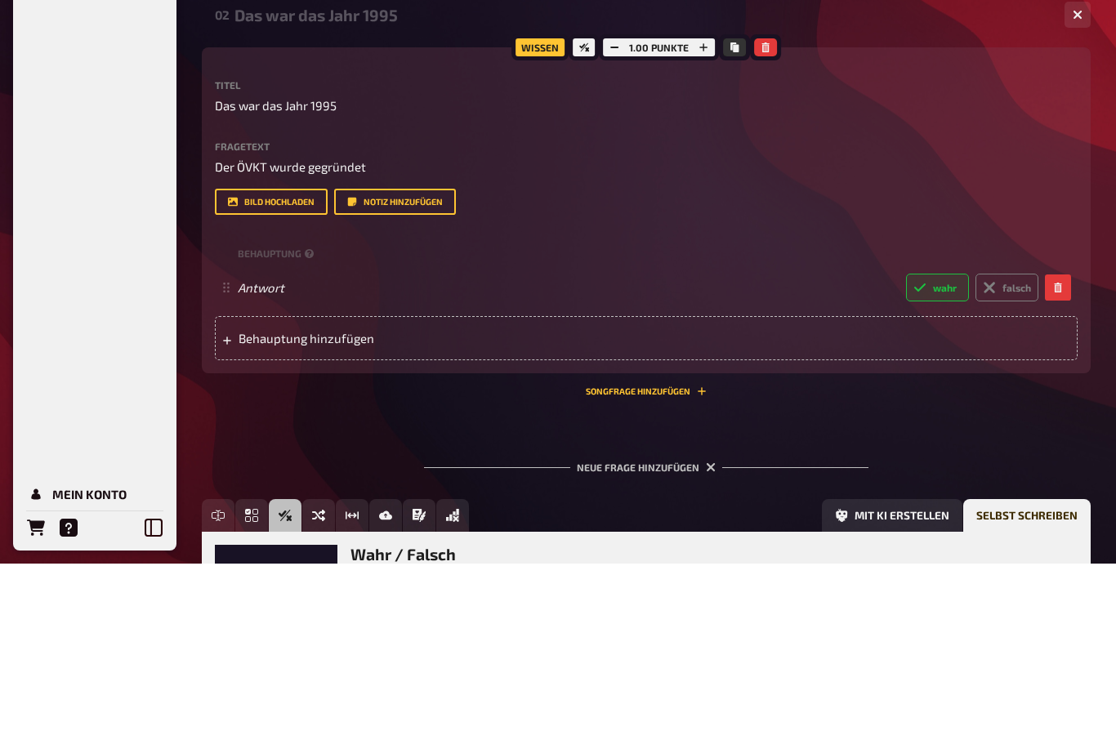
scroll to position [578, 0]
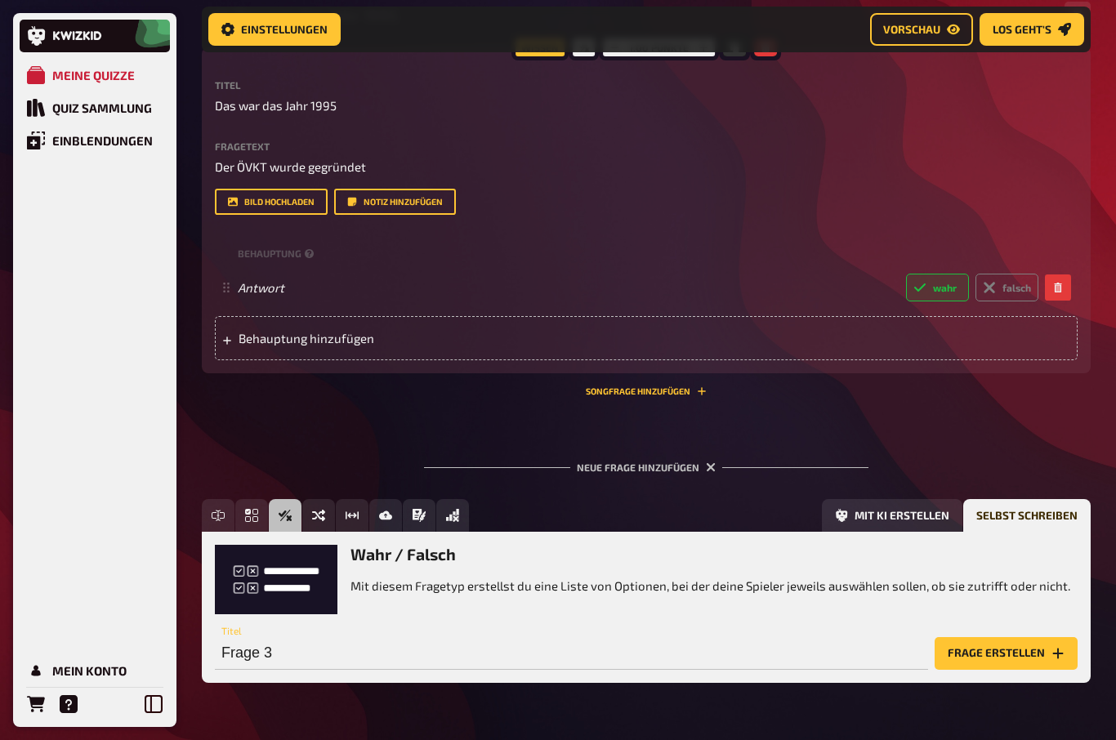
click at [260, 337] on span "Behauptung hinzufügen" at bounding box center [366, 338] width 254 height 15
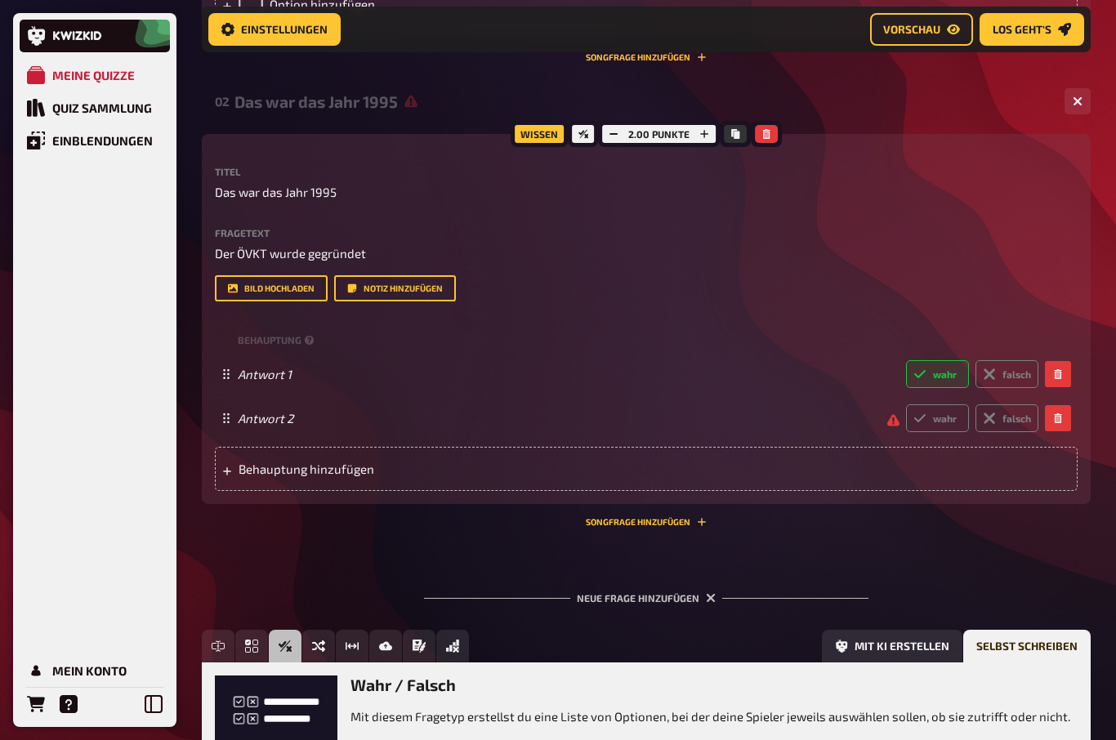
scroll to position [490, 0]
click at [265, 338] on small "Behauptung" at bounding box center [277, 341] width 79 height 14
click at [258, 328] on div "Behauptung" at bounding box center [646, 340] width 863 height 25
click at [282, 334] on small "Behauptung" at bounding box center [277, 340] width 79 height 14
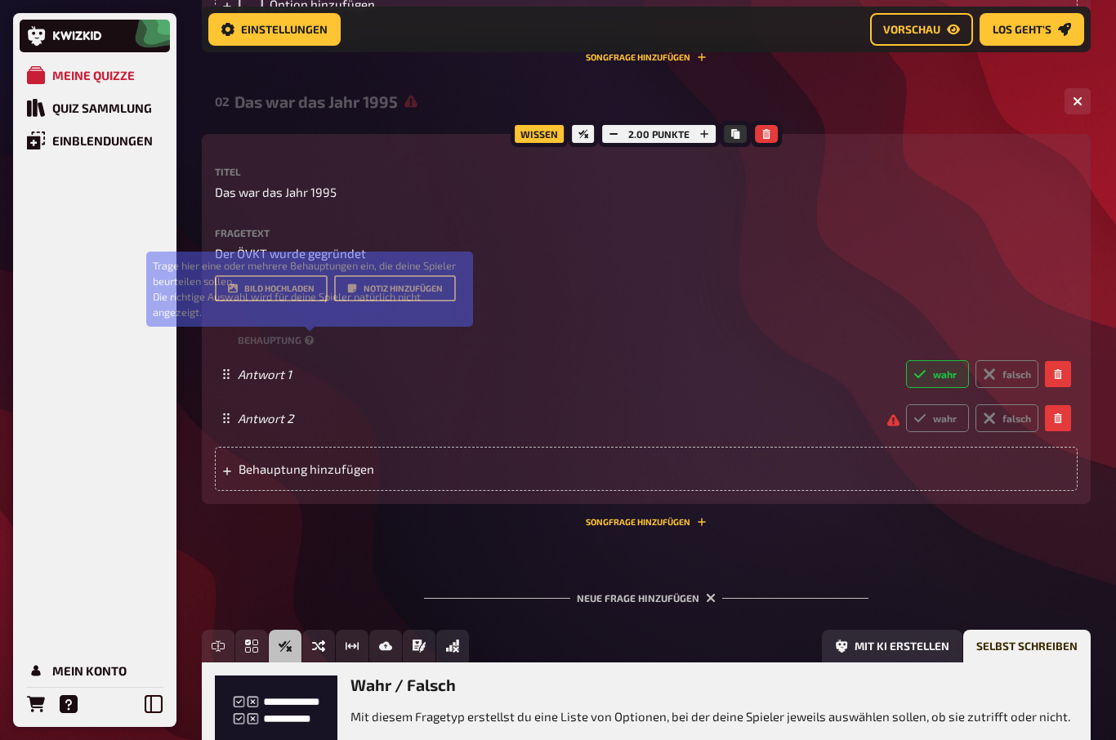
click at [307, 342] on icon at bounding box center [309, 340] width 9 height 9
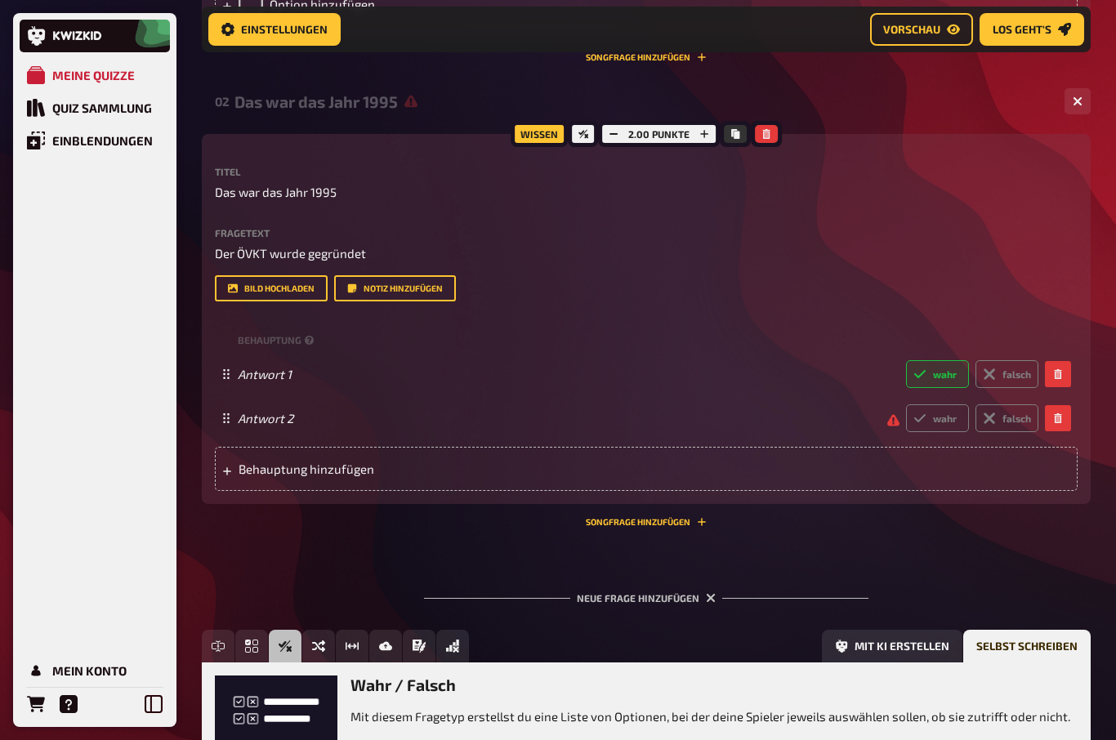
click at [176, 372] on div "Meine Quizze Quiz Sammlung Einblendungen Mein Konto" at bounding box center [94, 370] width 163 height 714
click at [239, 469] on span "Behauptung hinzufügen" at bounding box center [366, 469] width 254 height 15
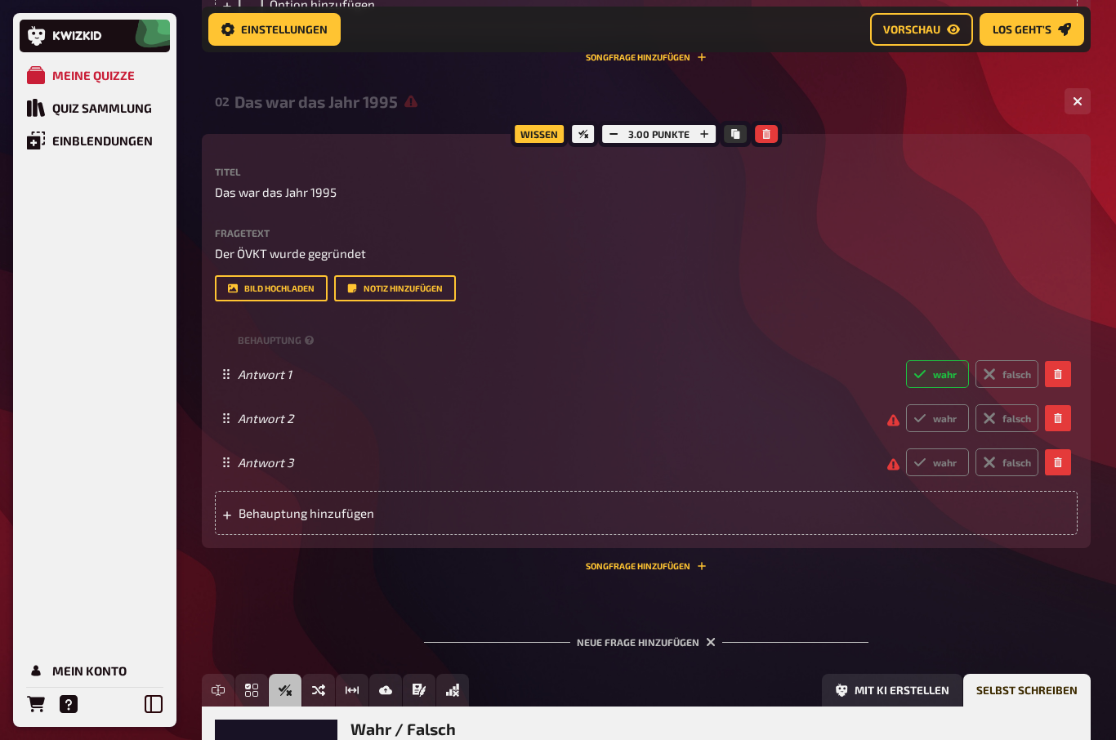
click at [254, 511] on span "Behauptung hinzufügen" at bounding box center [366, 513] width 254 height 15
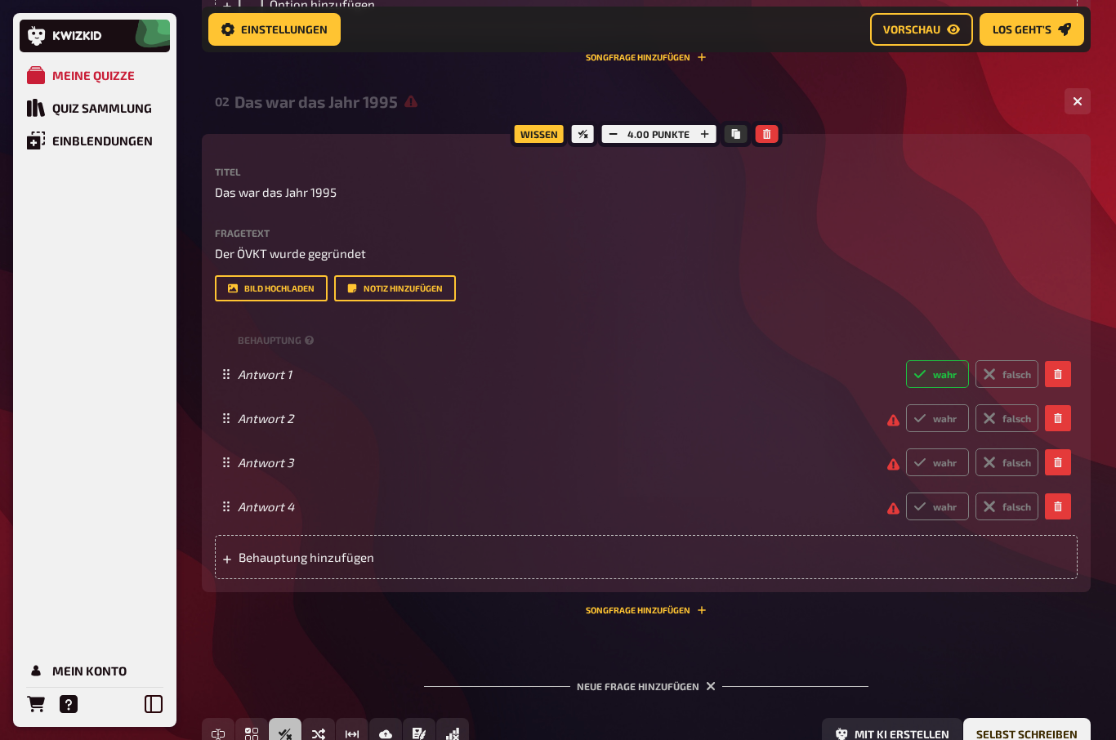
click at [252, 564] on div "Behauptung hinzufügen" at bounding box center [646, 557] width 863 height 44
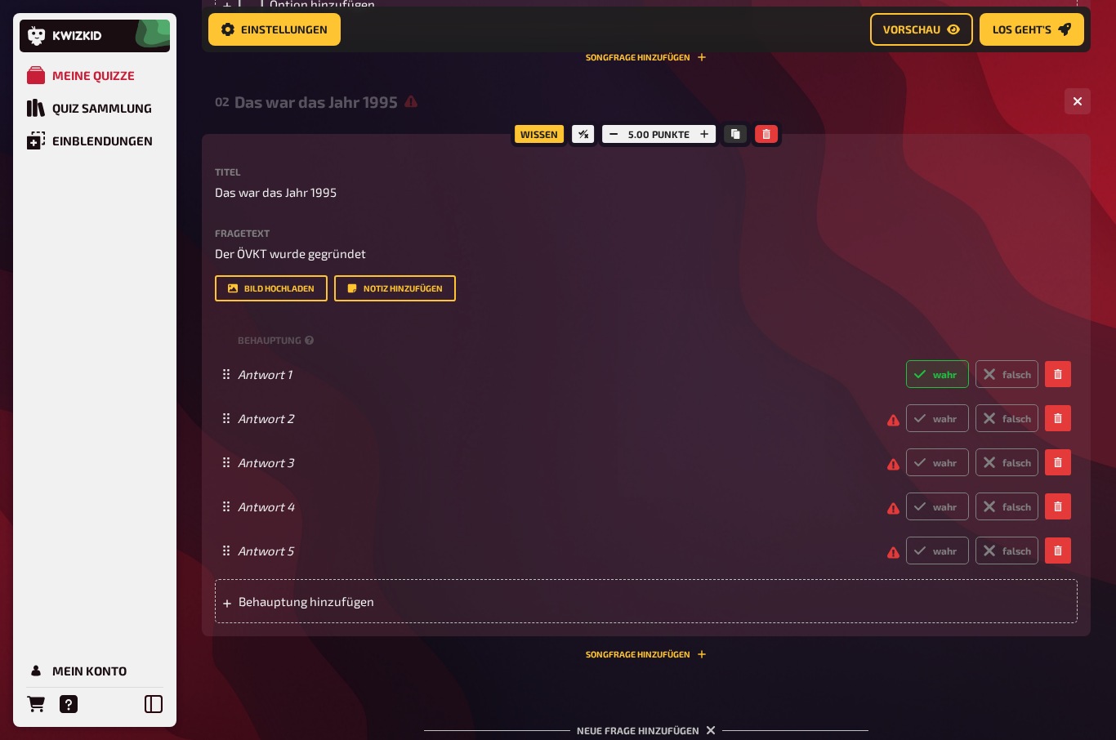
click at [243, 601] on span "Behauptung hinzufügen" at bounding box center [366, 601] width 254 height 15
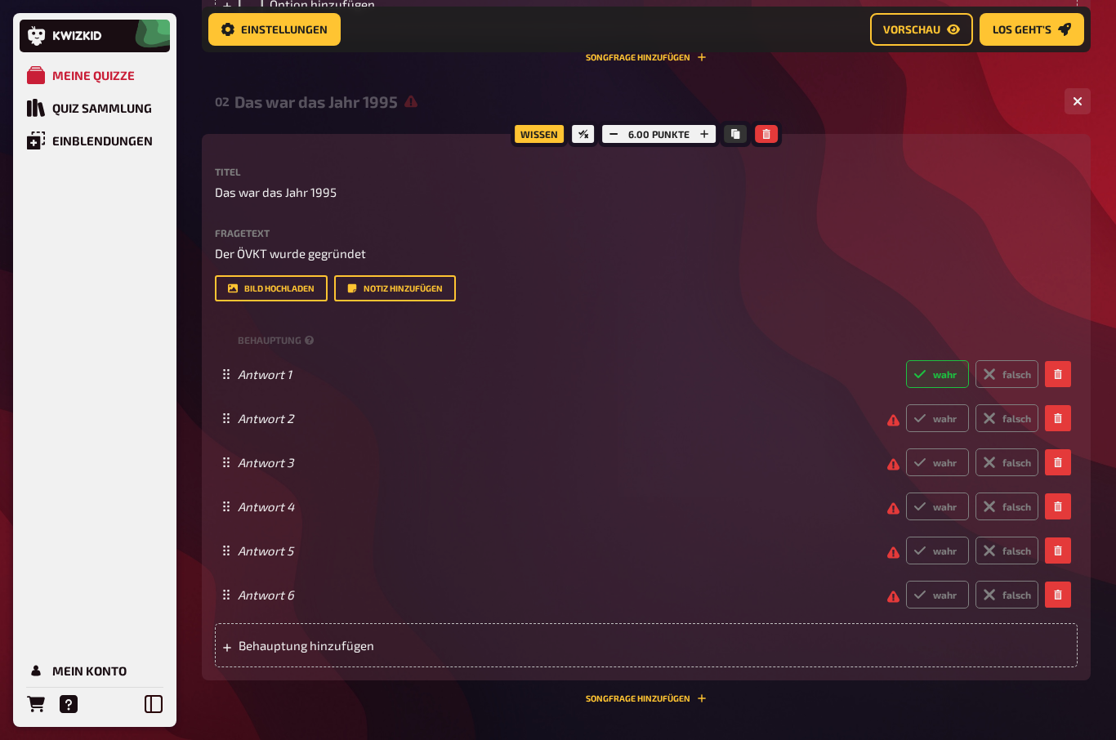
click at [250, 633] on div "Behauptung hinzufügen" at bounding box center [646, 645] width 863 height 44
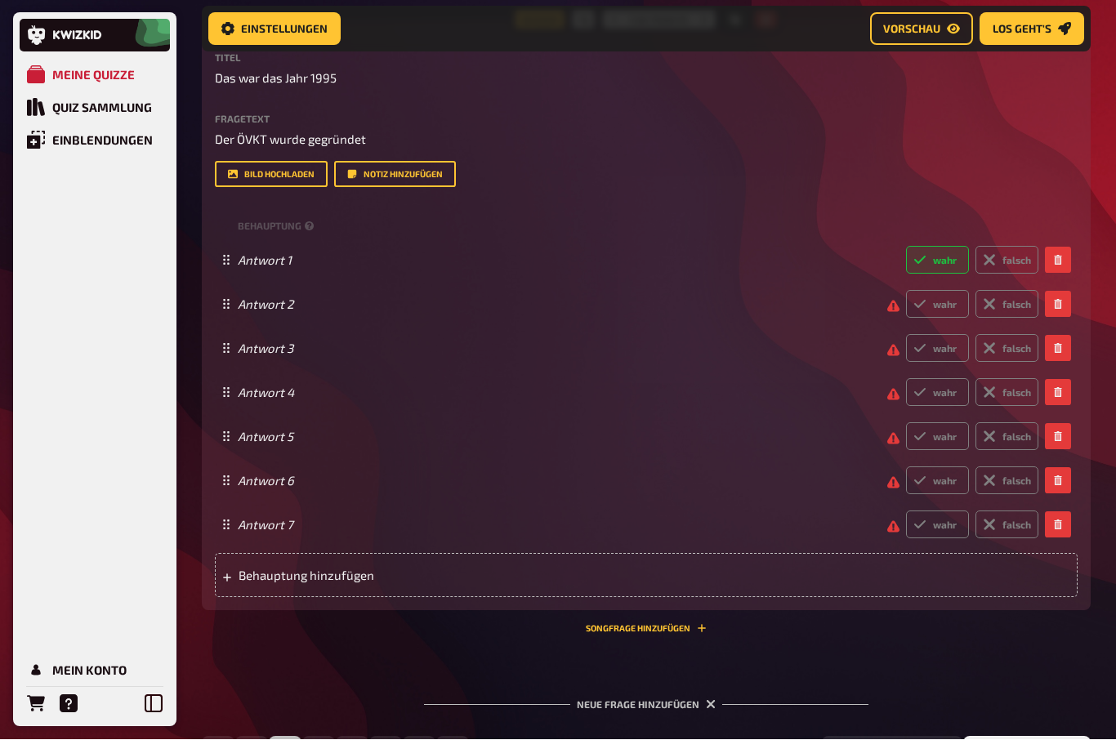
click at [240, 578] on span "Behauptung hinzufügen" at bounding box center [366, 576] width 254 height 15
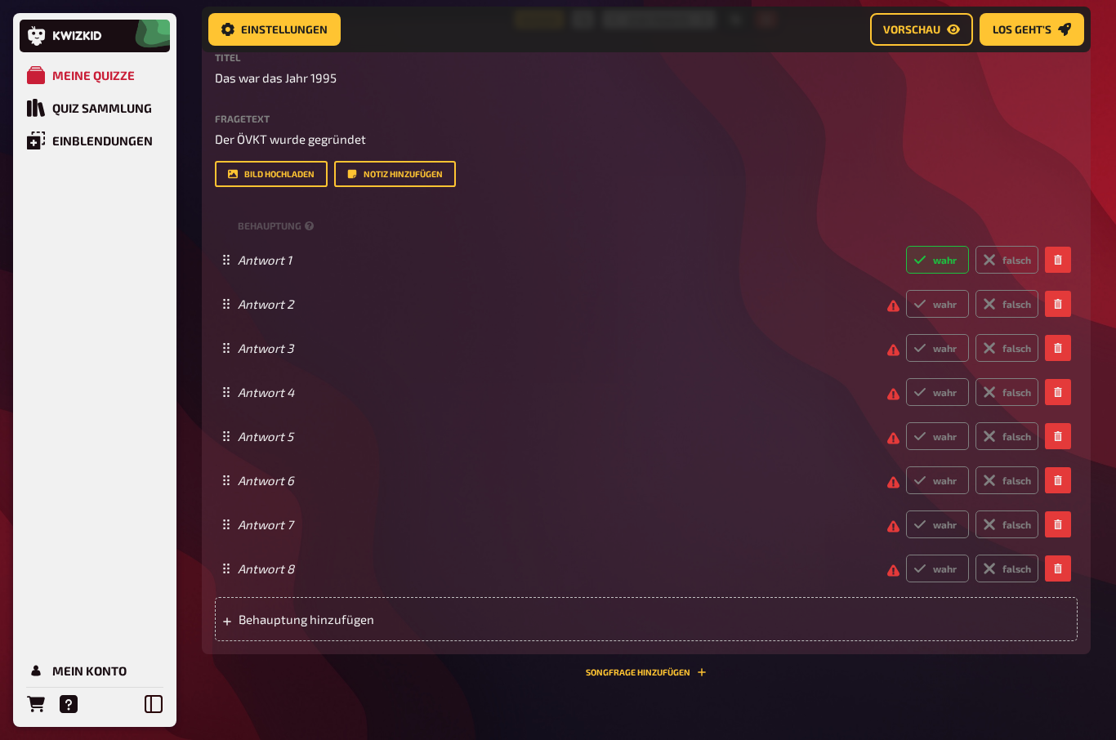
click at [239, 620] on span "Behauptung hinzufügen" at bounding box center [366, 619] width 254 height 15
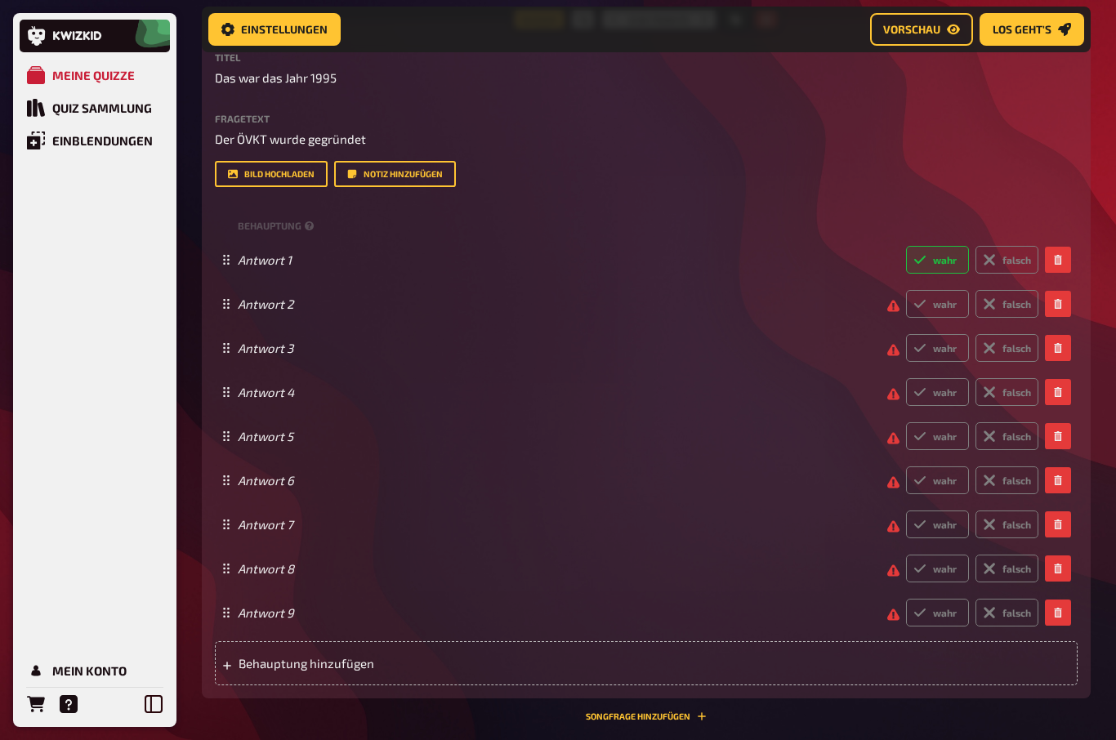
click at [256, 663] on span "Behauptung hinzufügen" at bounding box center [366, 663] width 254 height 15
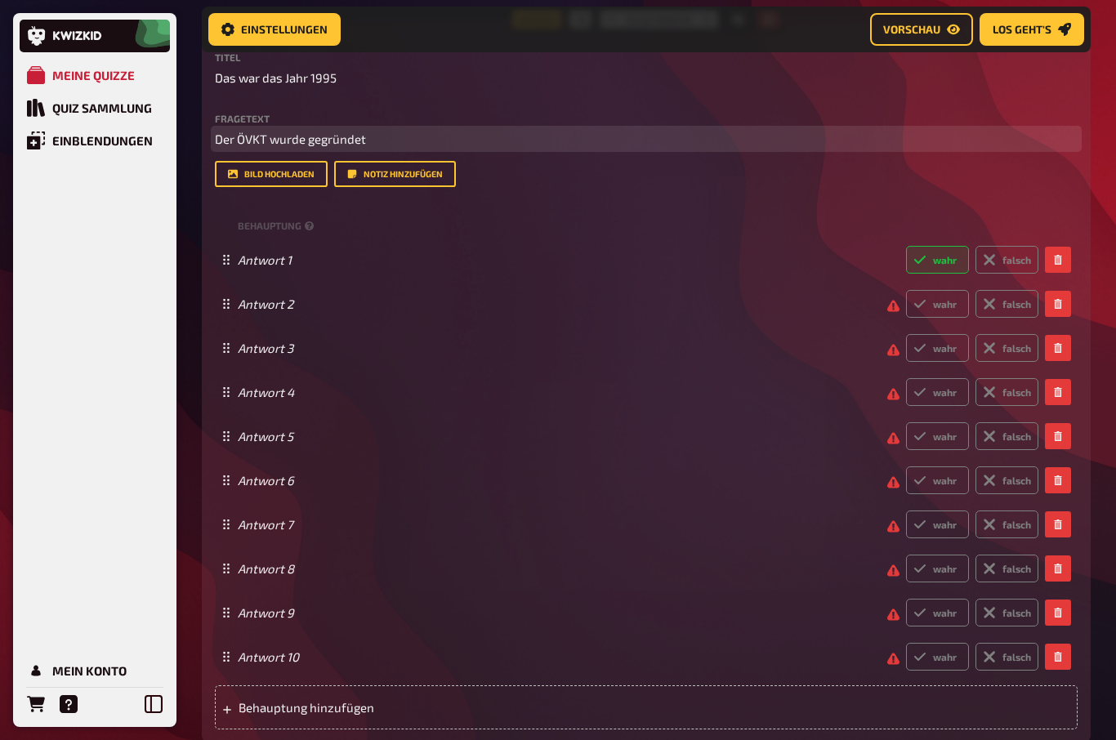
click at [417, 140] on p "Der ÖVKT wurde gegründet" at bounding box center [646, 139] width 863 height 19
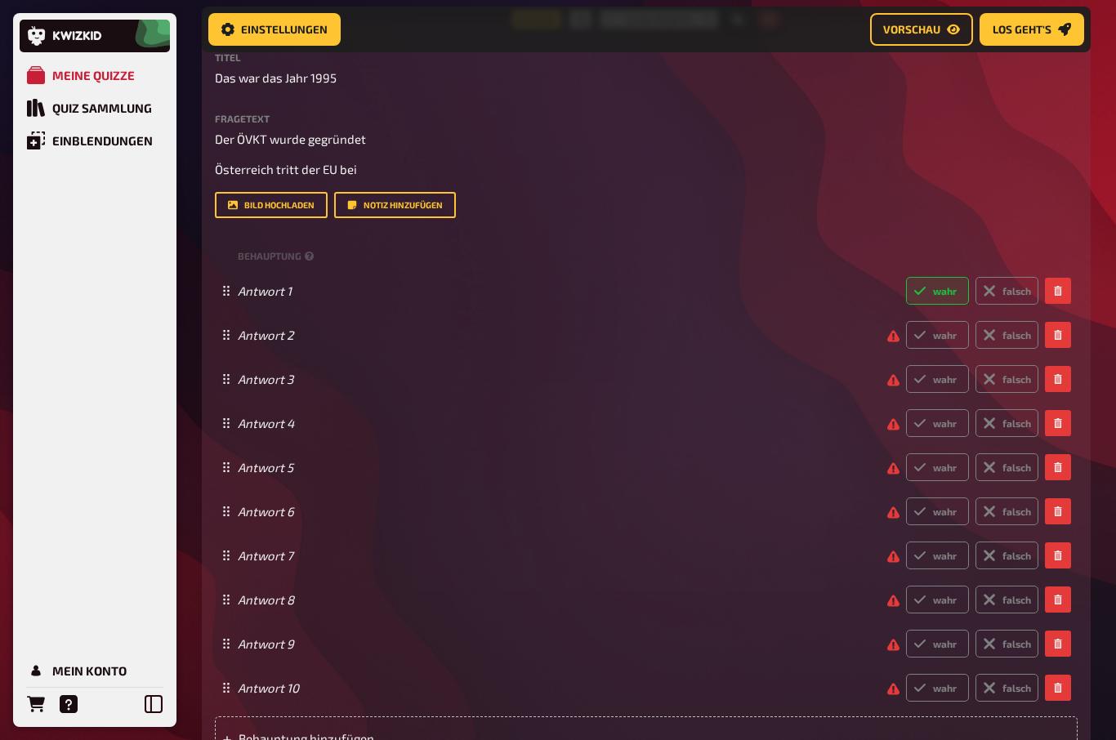
click at [918, 26] on span "Vorschau" at bounding box center [911, 29] width 57 height 11
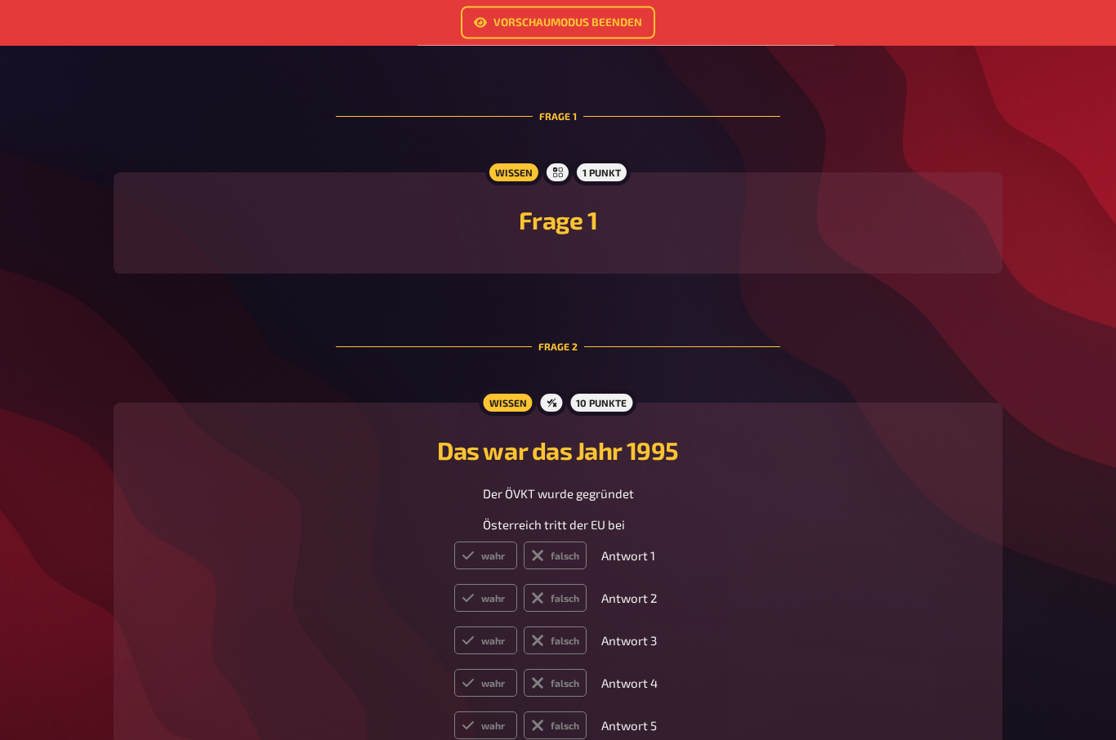
scroll to position [386, 0]
click at [604, 12] on link "Vorschaumodus beenden" at bounding box center [558, 23] width 194 height 33
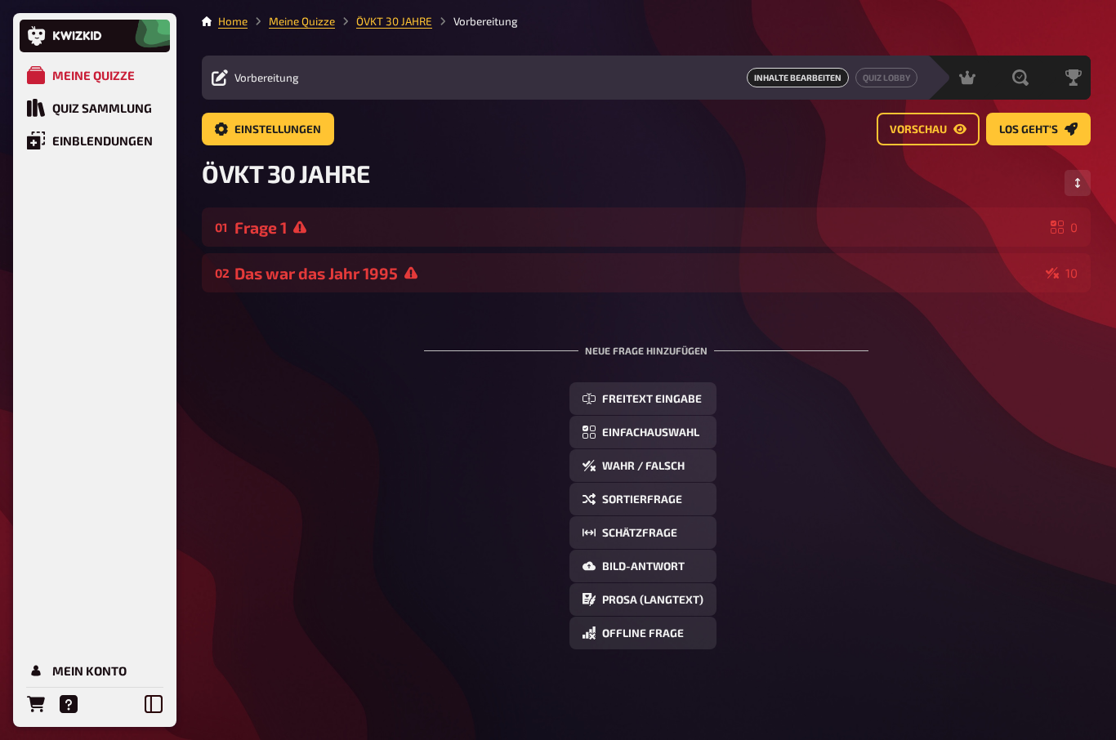
click at [298, 272] on div "Das war das Jahr 1995" at bounding box center [636, 273] width 805 height 19
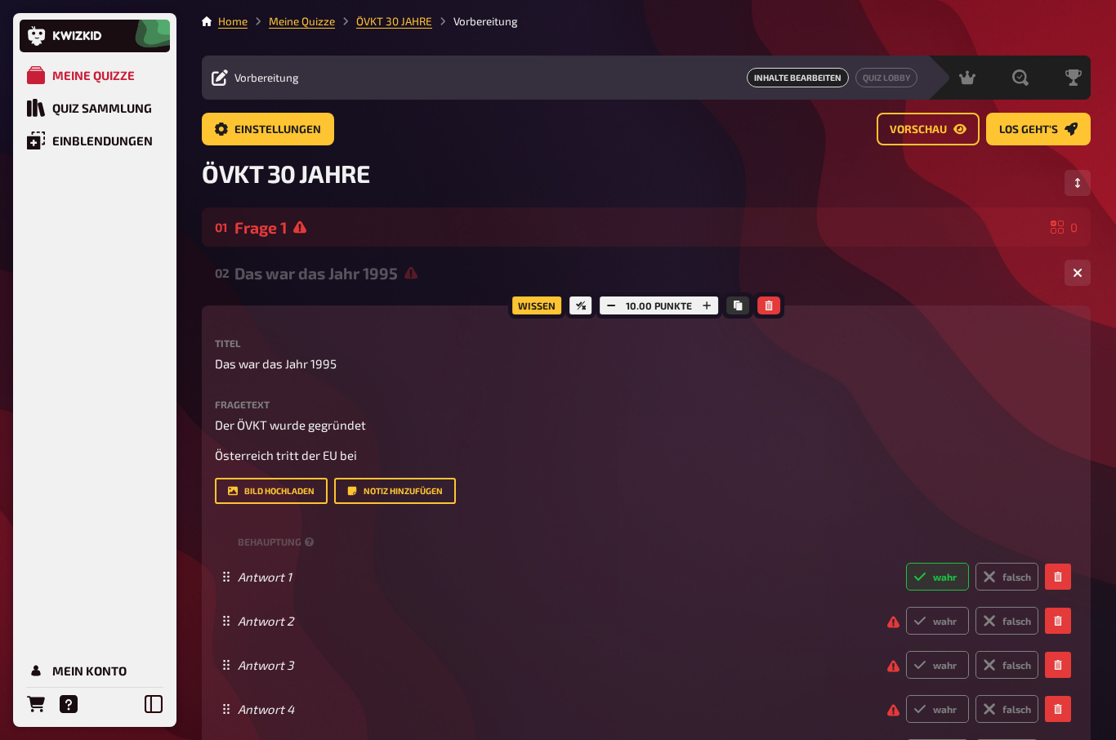
click at [946, 618] on label "wahr" at bounding box center [937, 621] width 63 height 28
click at [906, 607] on input "wahr" at bounding box center [905, 606] width 1 height 1
radio input "true"
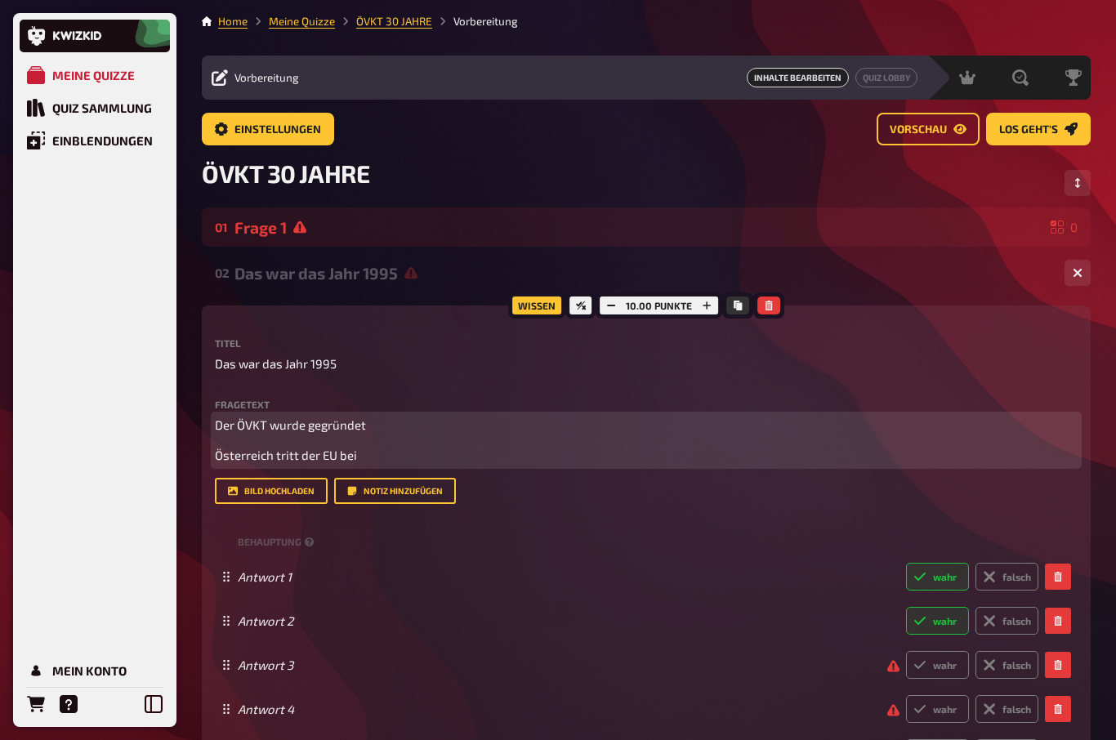
click at [391, 456] on p "Österreich tritt der EU bei" at bounding box center [646, 455] width 863 height 19
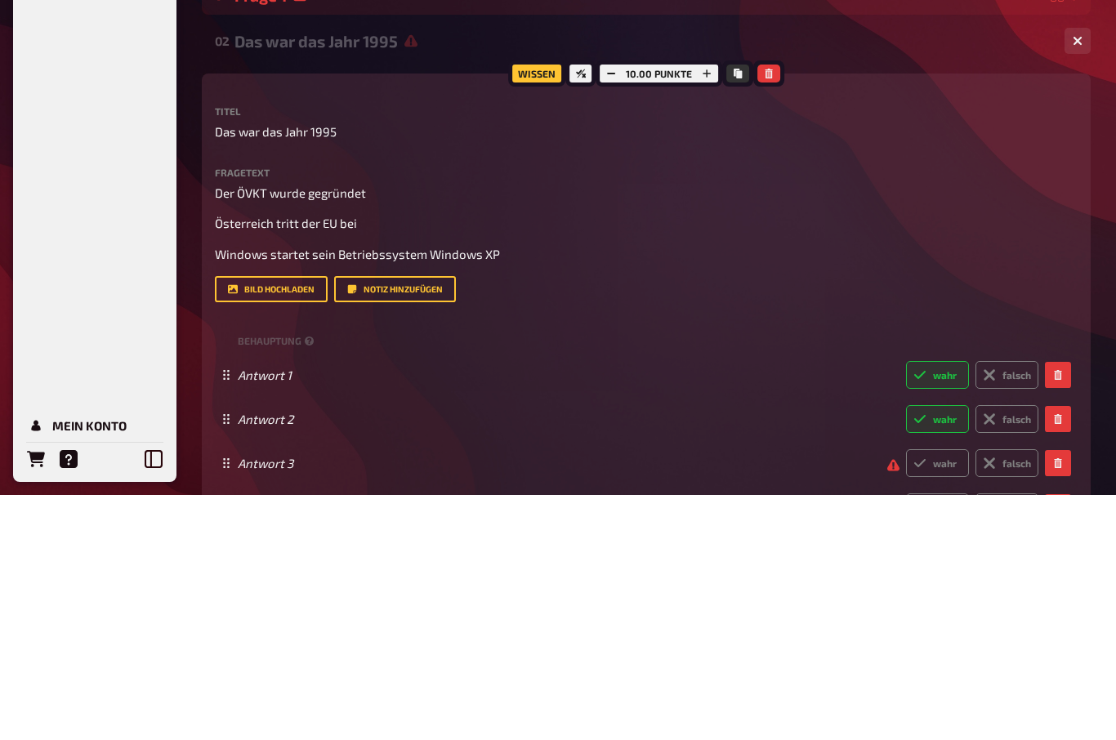
scroll to position [245, 0]
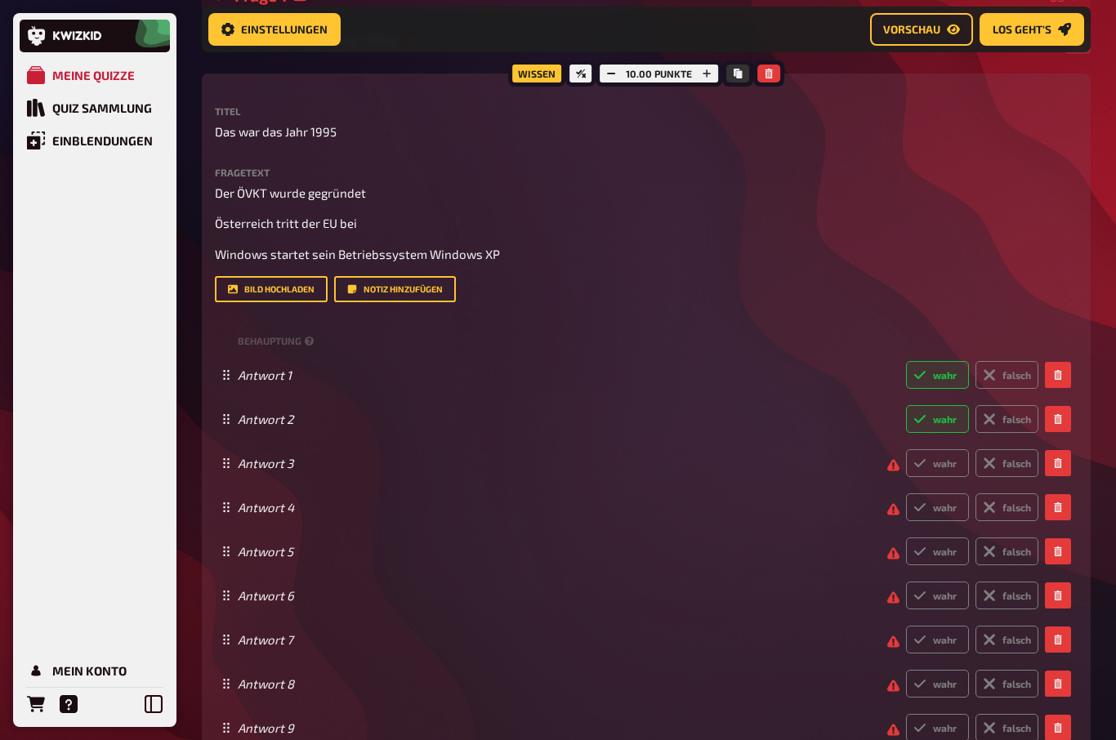
click at [1018, 453] on label "falsch" at bounding box center [1006, 463] width 63 height 28
click at [906, 449] on input "falsch" at bounding box center [905, 448] width 1 height 1
radio input "true"
click at [1020, 493] on label "falsch" at bounding box center [1006, 507] width 63 height 28
click at [906, 493] on input "falsch" at bounding box center [905, 493] width 1 height 1
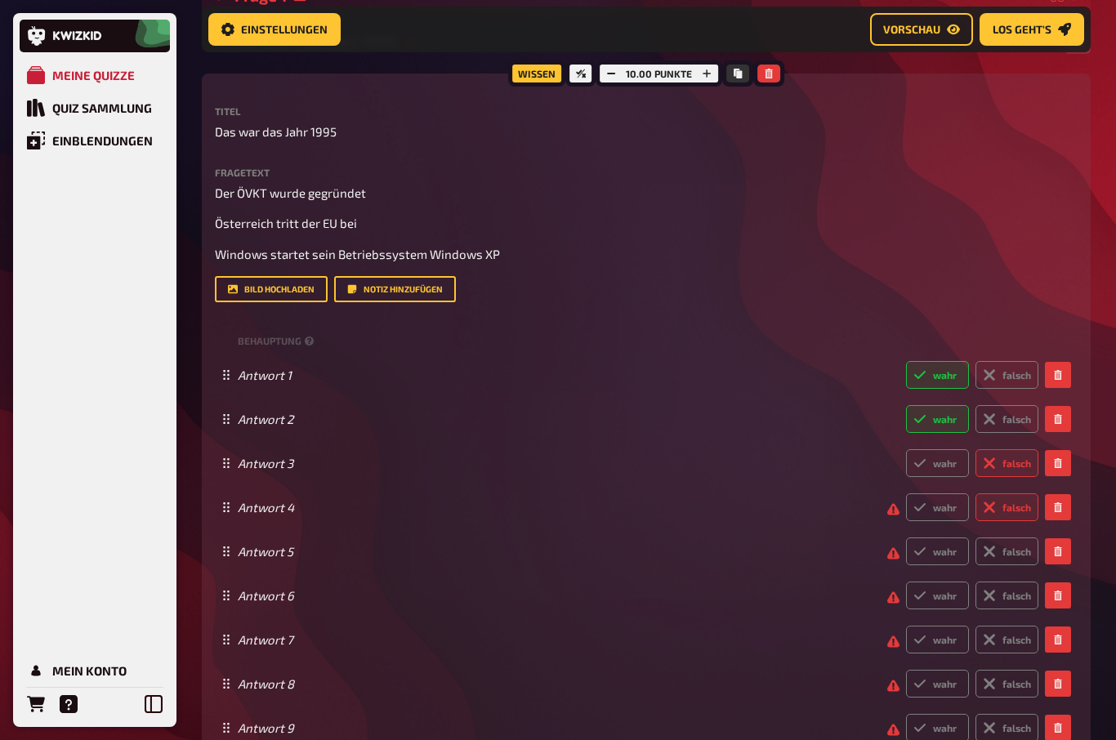
radio input "true"
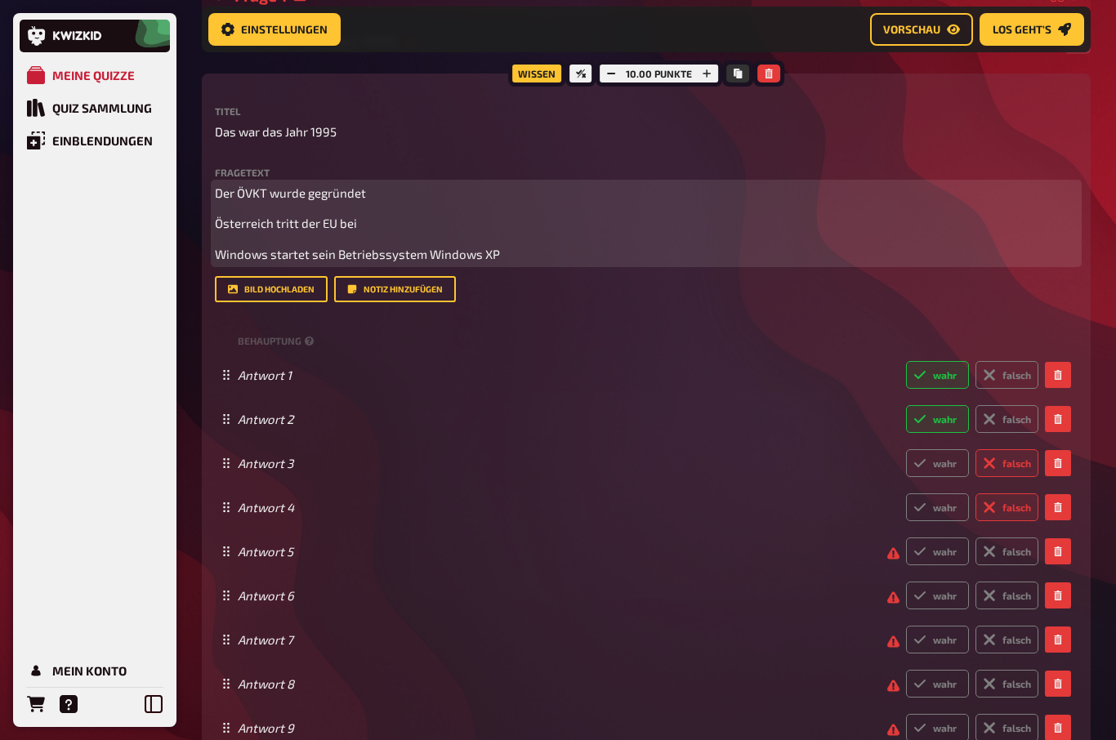
click at [530, 245] on p "Windows startet sein Betriebssystem Windows XP" at bounding box center [646, 254] width 863 height 19
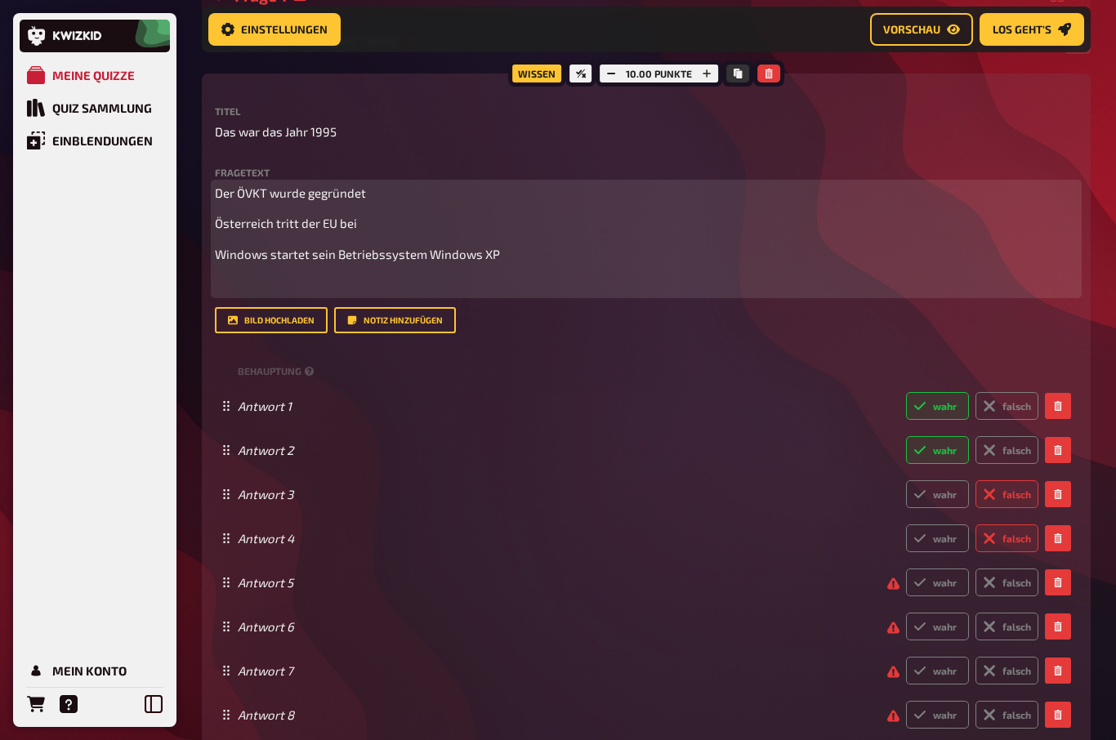
click at [374, 218] on p "Österreich tritt der EU bei" at bounding box center [646, 223] width 863 height 19
click at [548, 260] on p "Windows startet sein Betriebssystem Windows XP" at bounding box center [646, 254] width 863 height 19
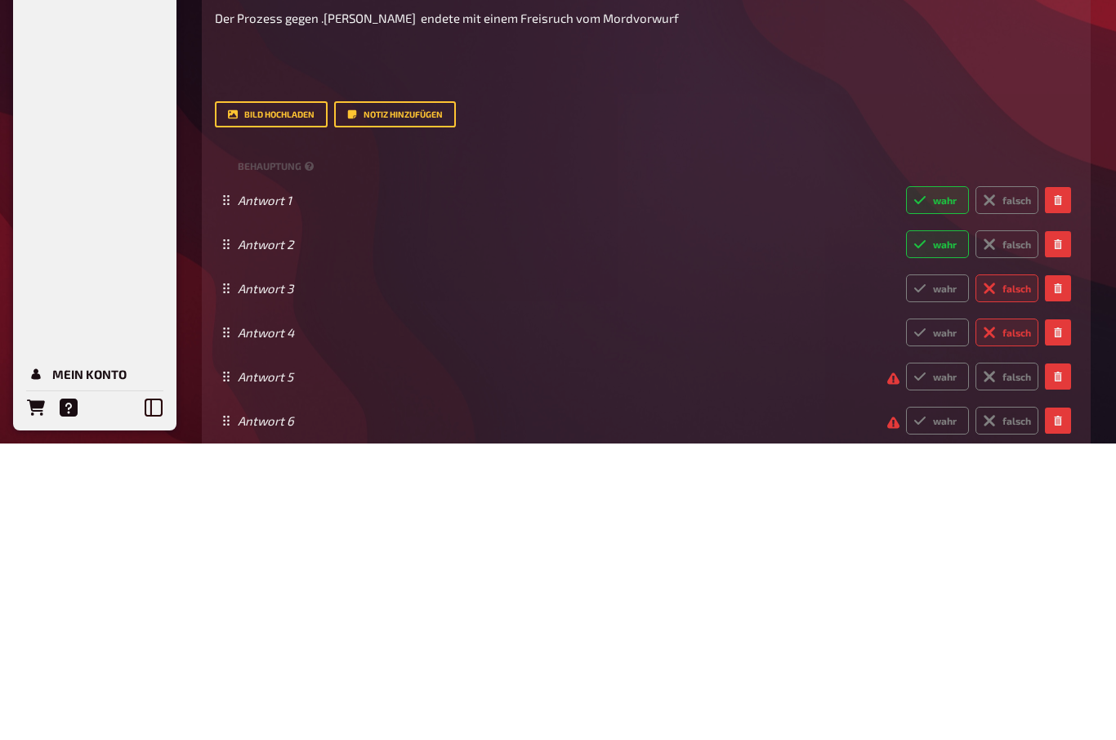
click at [944, 660] on label "wahr" at bounding box center [937, 674] width 63 height 28
click at [906, 659] on input "wahr" at bounding box center [905, 659] width 1 height 1
radio input "true"
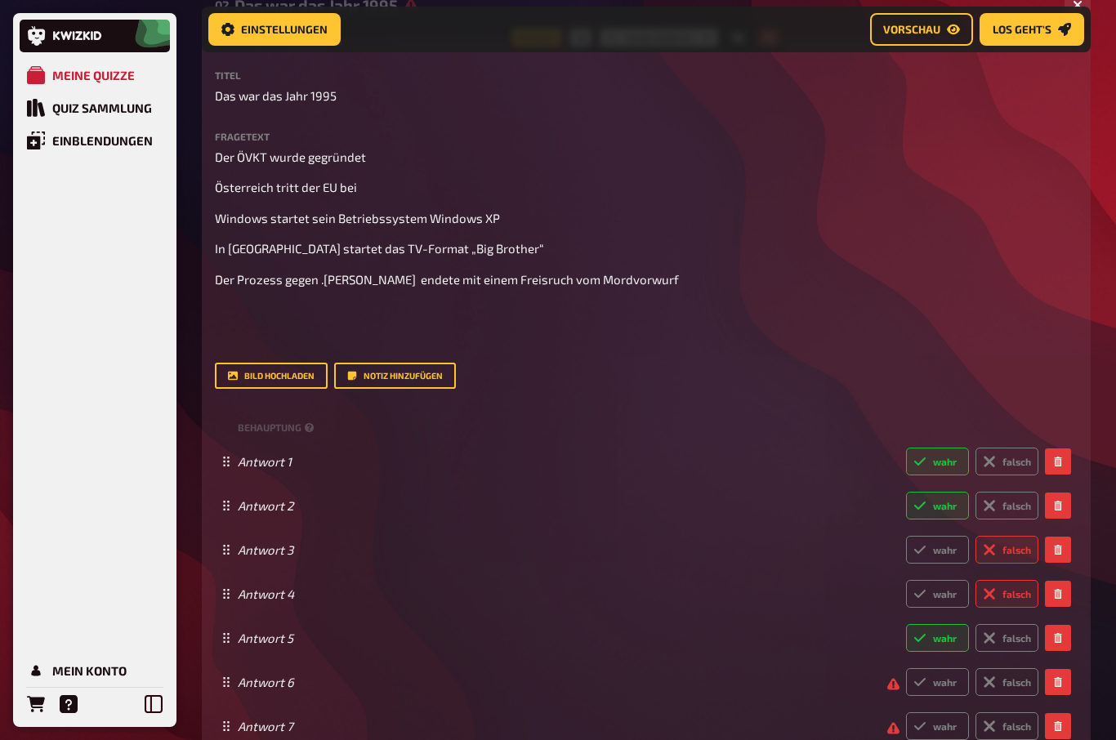
scroll to position [213, 0]
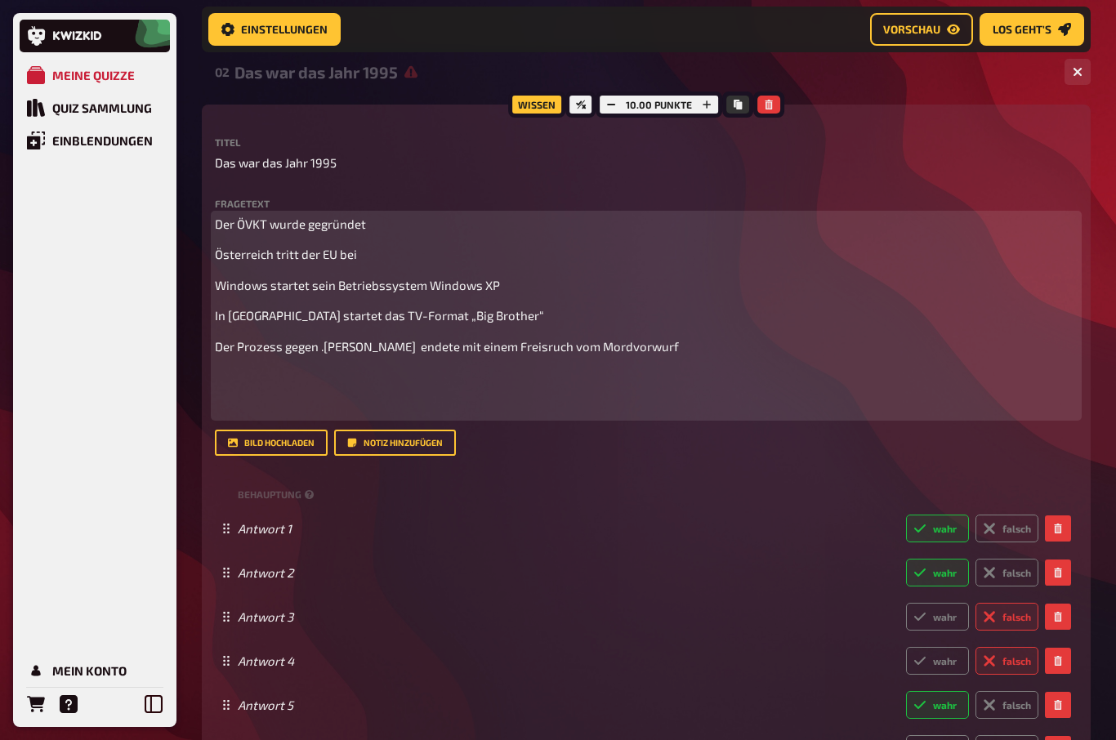
click at [700, 359] on div "Der ÖVKT wurde gegründet Österreich tritt der EU bei Windows startet sein Betri…" at bounding box center [646, 316] width 863 height 203
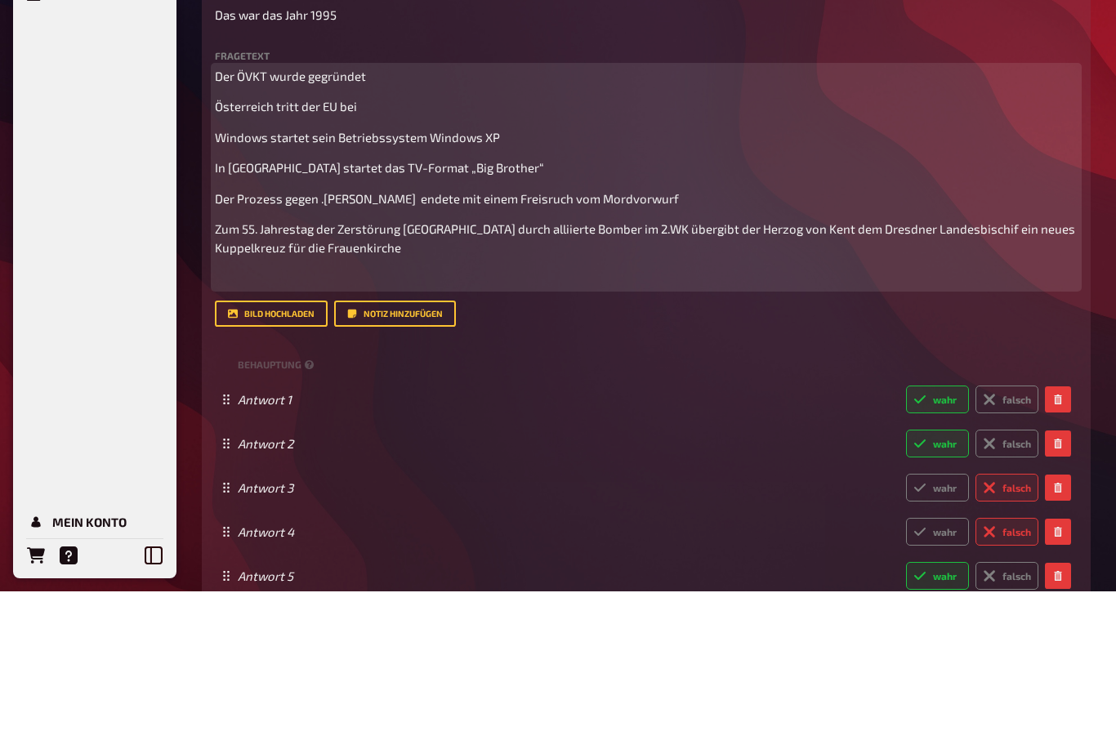
click at [958, 370] on span "Zum 55. Jahrestag der Zerstörung [GEOGRAPHIC_DATA] durch alliierte Bomber im 2.…" at bounding box center [646, 386] width 863 height 33
click at [487, 262] on div "Der ÖVKT wurde gegründet Österreich tritt der EU bei Windows startet sein Betri…" at bounding box center [646, 326] width 863 height 221
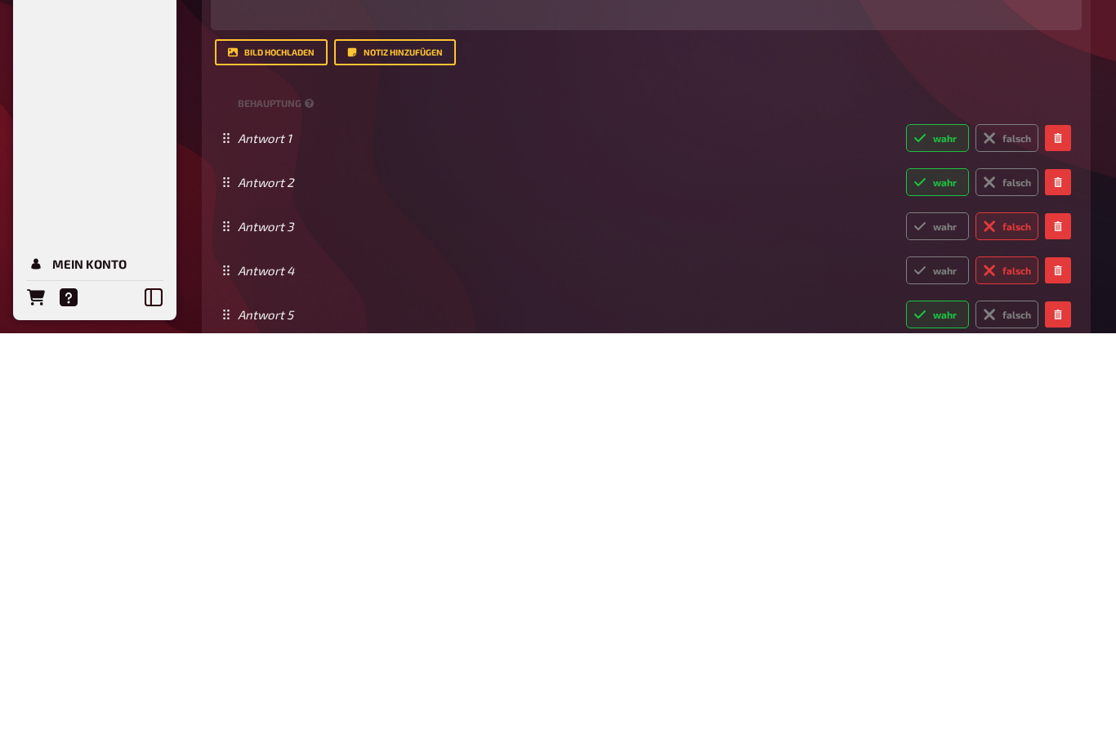
scroll to position [220, 0]
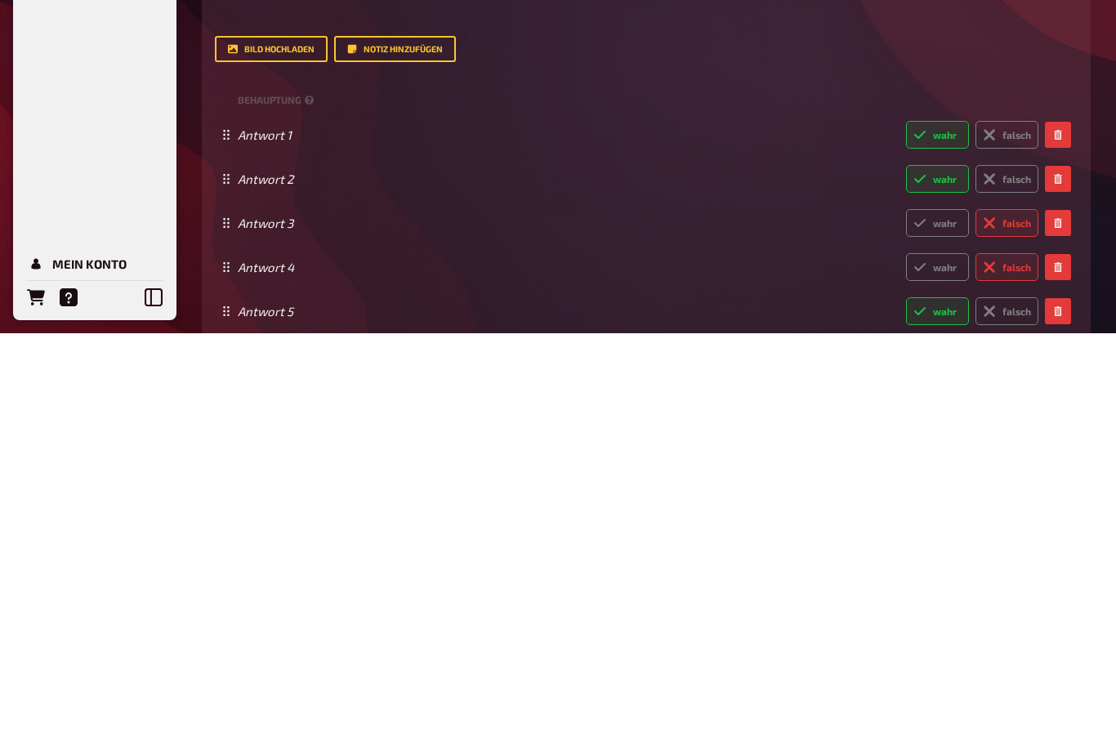
click at [906, 739] on input "falsch" at bounding box center [905, 747] width 1 height 1
radio input "true"
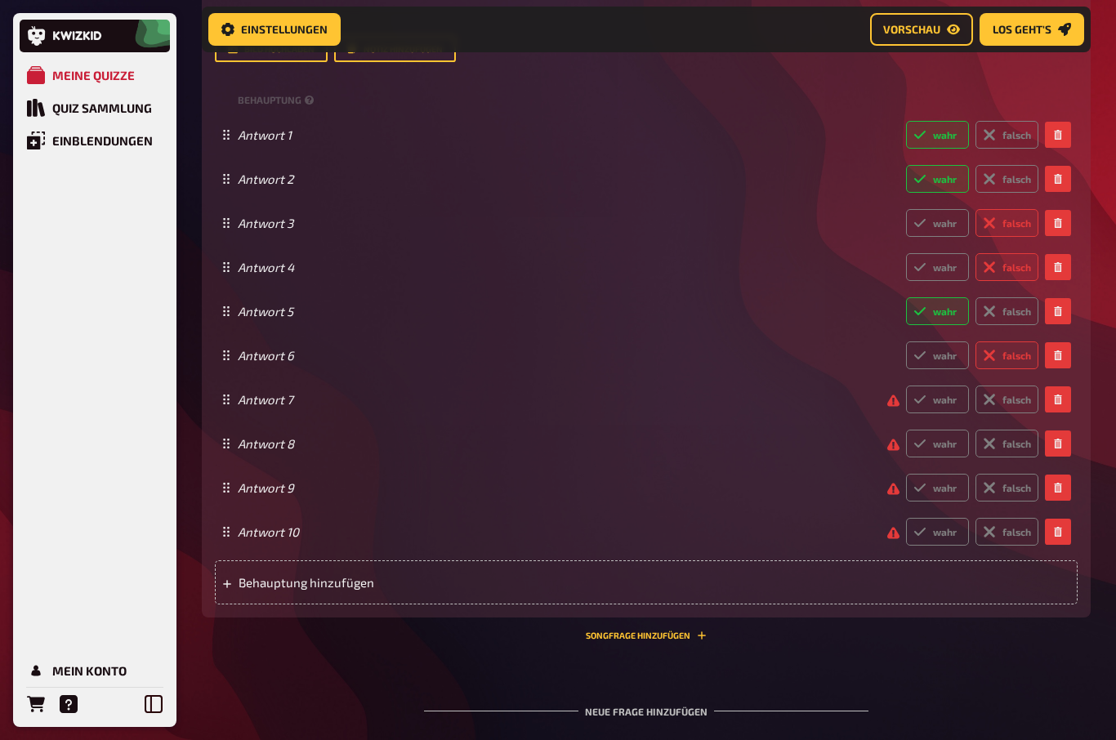
click at [1015, 386] on label "falsch" at bounding box center [1006, 400] width 63 height 28
click at [906, 386] on input "falsch" at bounding box center [905, 385] width 1 height 1
radio input "true"
click at [1021, 432] on label "falsch" at bounding box center [1006, 444] width 63 height 28
click at [906, 430] on input "falsch" at bounding box center [905, 429] width 1 height 1
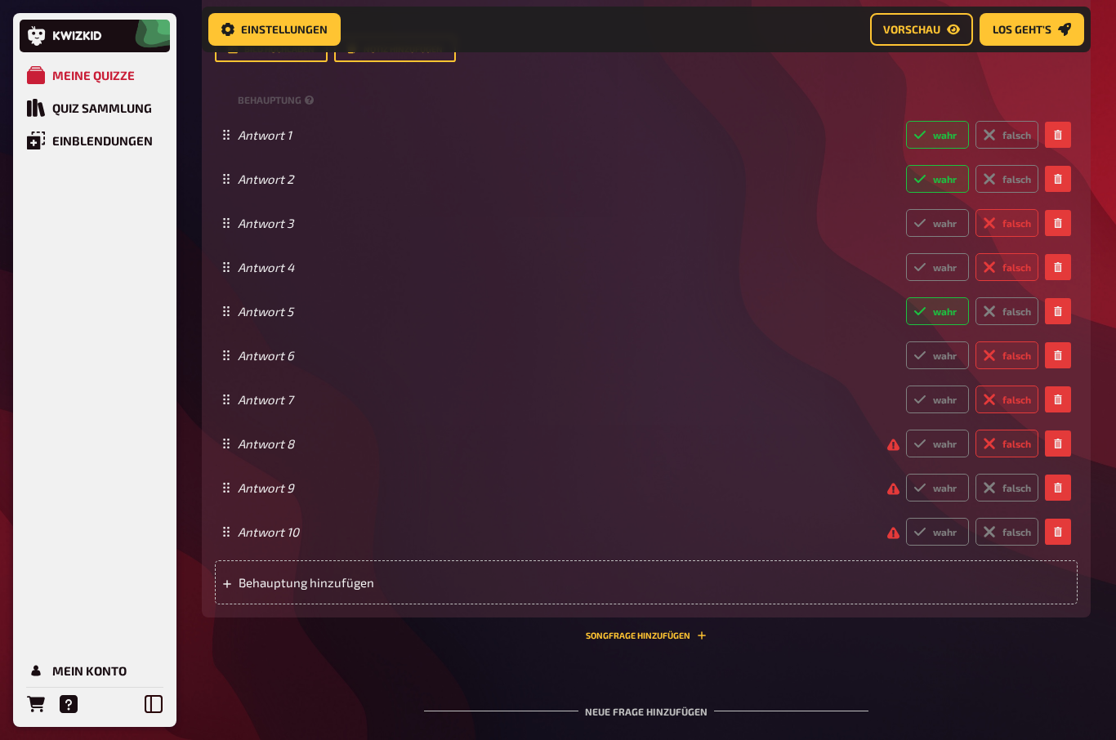
radio input "true"
click at [941, 477] on label "wahr" at bounding box center [937, 488] width 63 height 28
click at [906, 474] on input "wahr" at bounding box center [905, 473] width 1 height 1
radio input "true"
click at [931, 529] on label "wahr" at bounding box center [937, 532] width 63 height 28
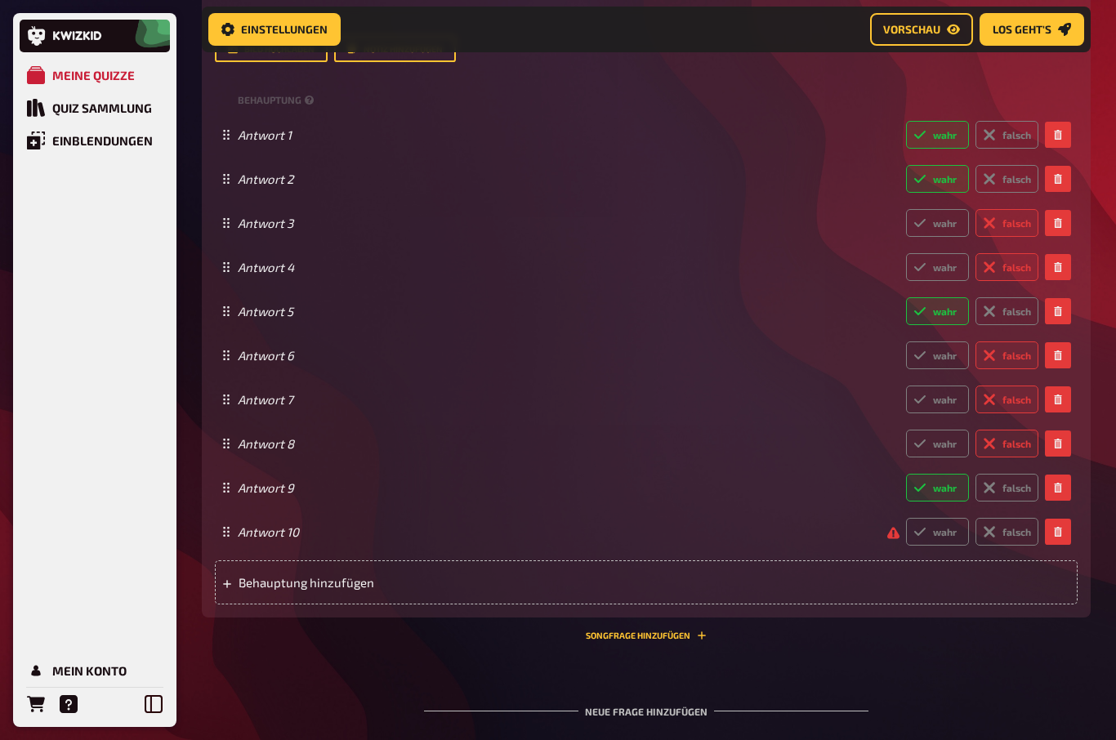
click at [906, 518] on input "wahr" at bounding box center [905, 517] width 1 height 1
radio input "true"
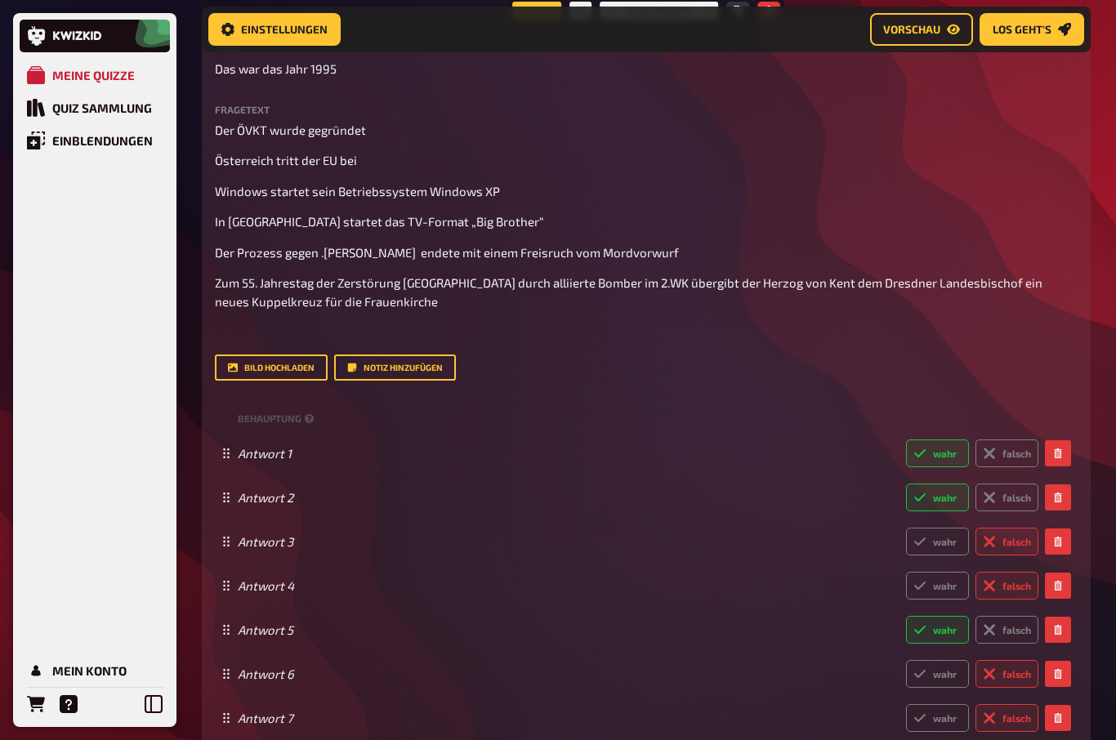
scroll to position [306, 0]
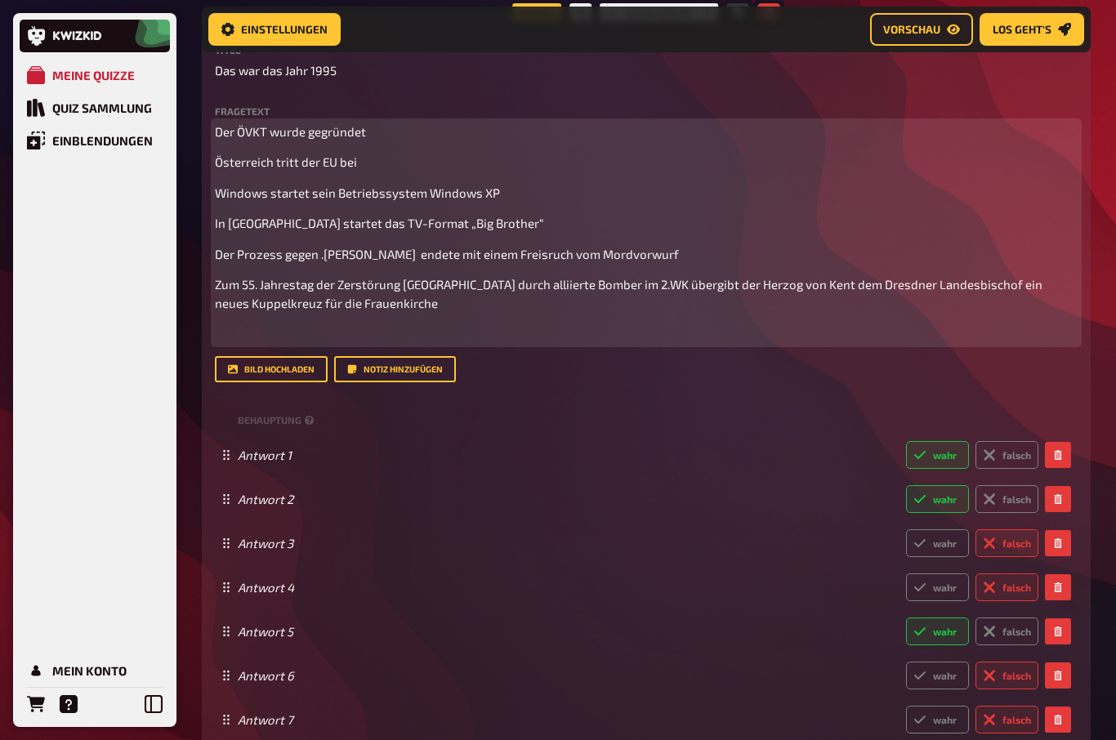
click at [436, 307] on p "Zum 55. Jahrestag der Zerstörung [GEOGRAPHIC_DATA] durch alliierte Bomber im 2.…" at bounding box center [646, 293] width 863 height 37
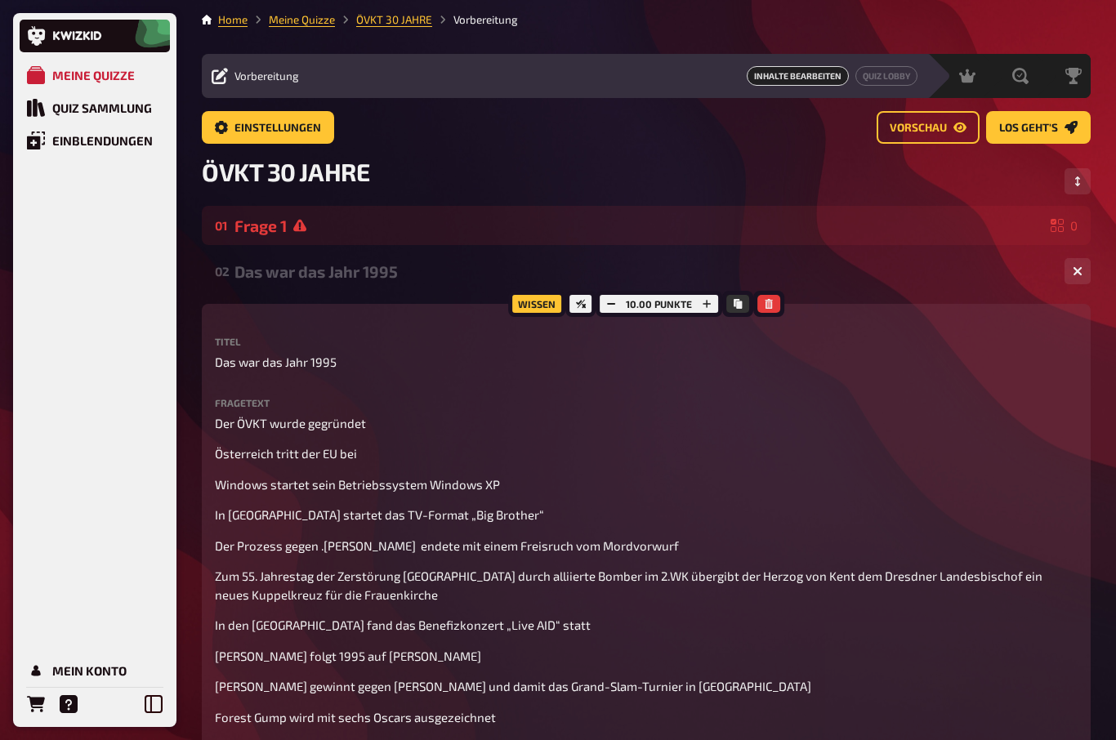
scroll to position [0, 0]
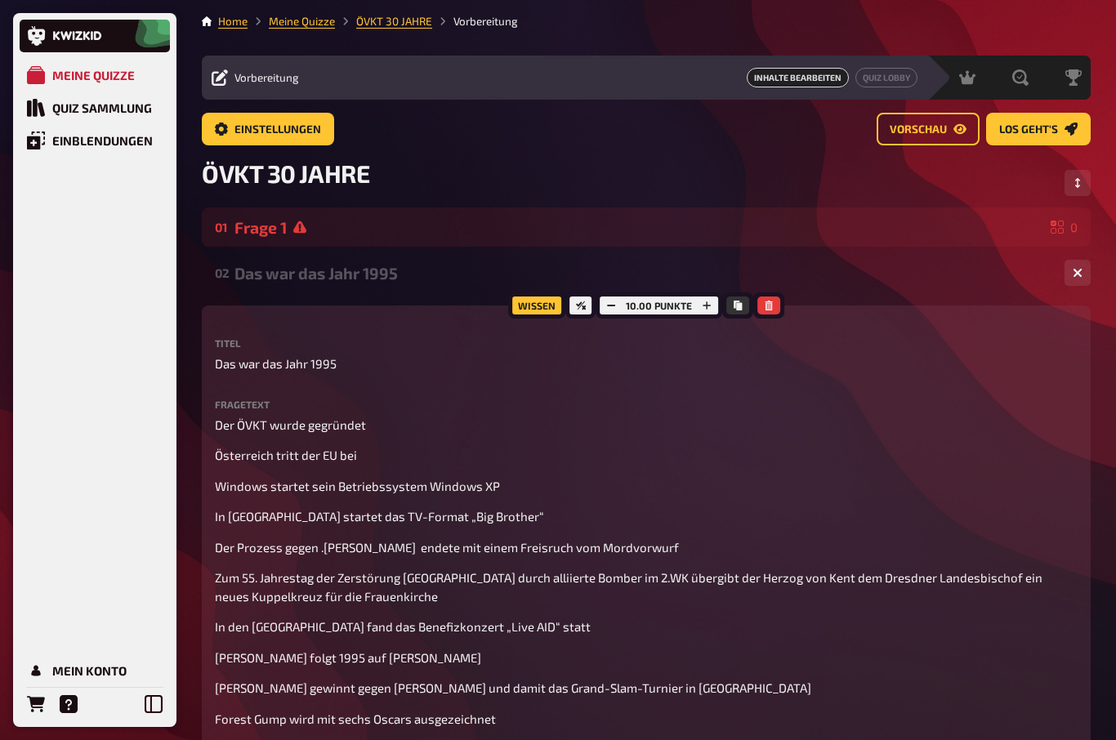
click at [939, 127] on span "Vorschau" at bounding box center [918, 129] width 57 height 11
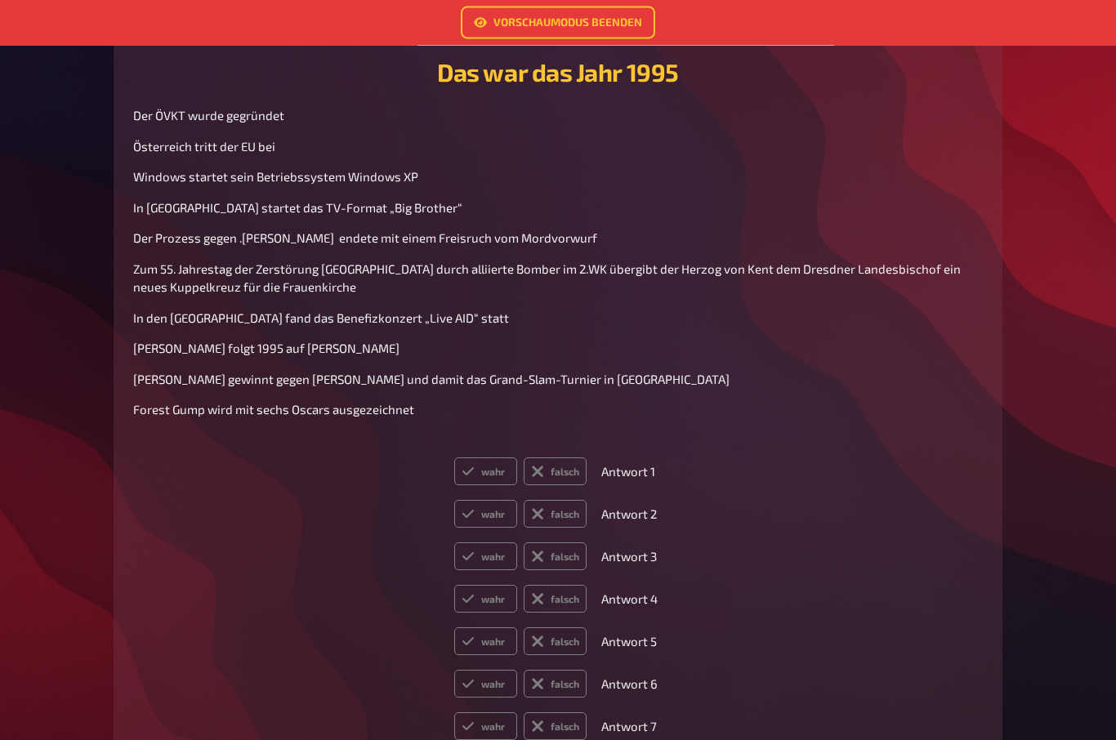
scroll to position [763, 0]
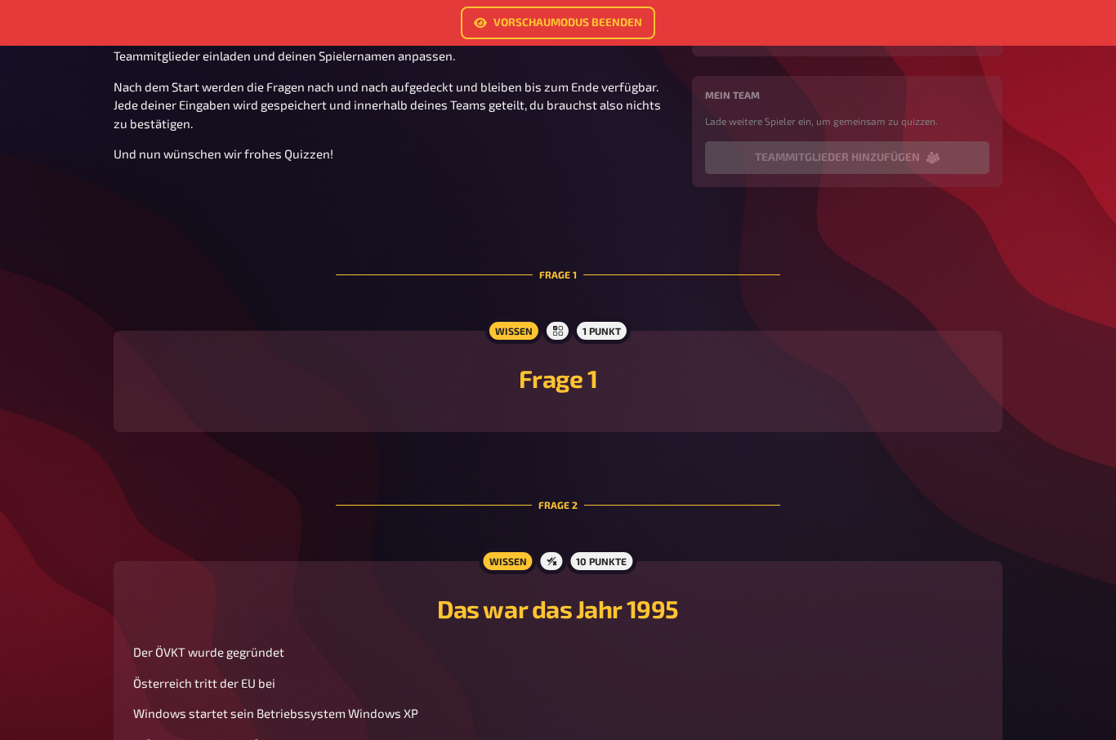
click at [617, 16] on link "Vorschaumodus beenden" at bounding box center [558, 23] width 194 height 33
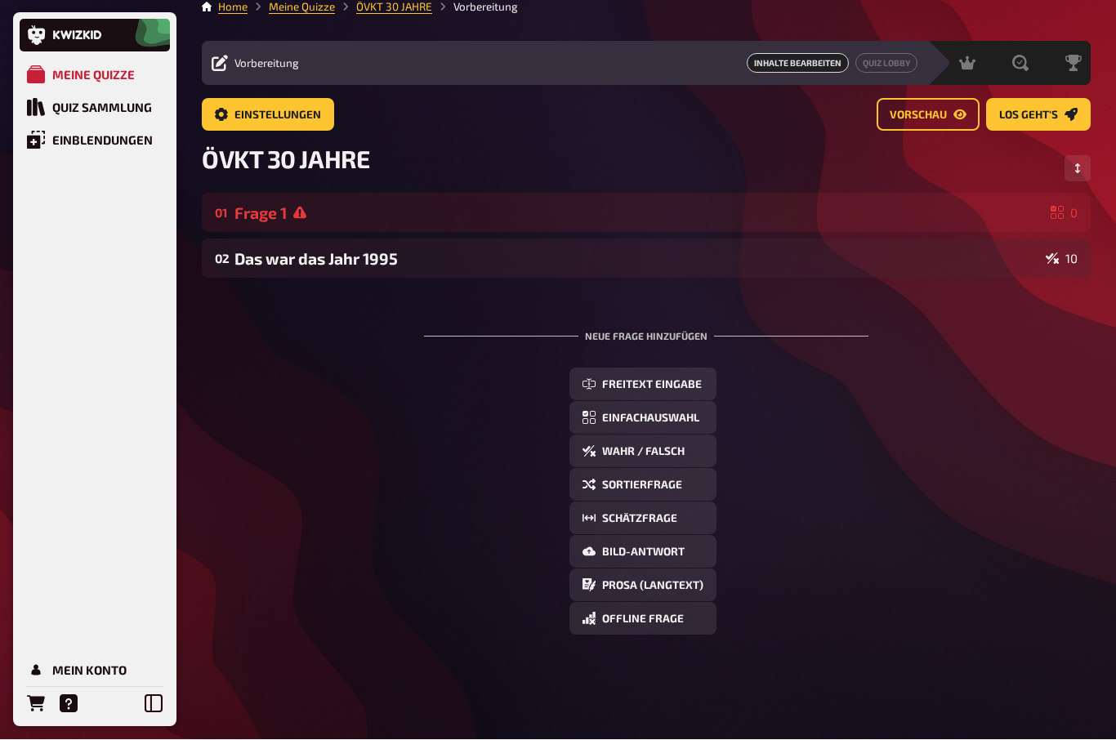
click at [395, 239] on div "02 Das war das Jahr 1995 10" at bounding box center [646, 258] width 889 height 39
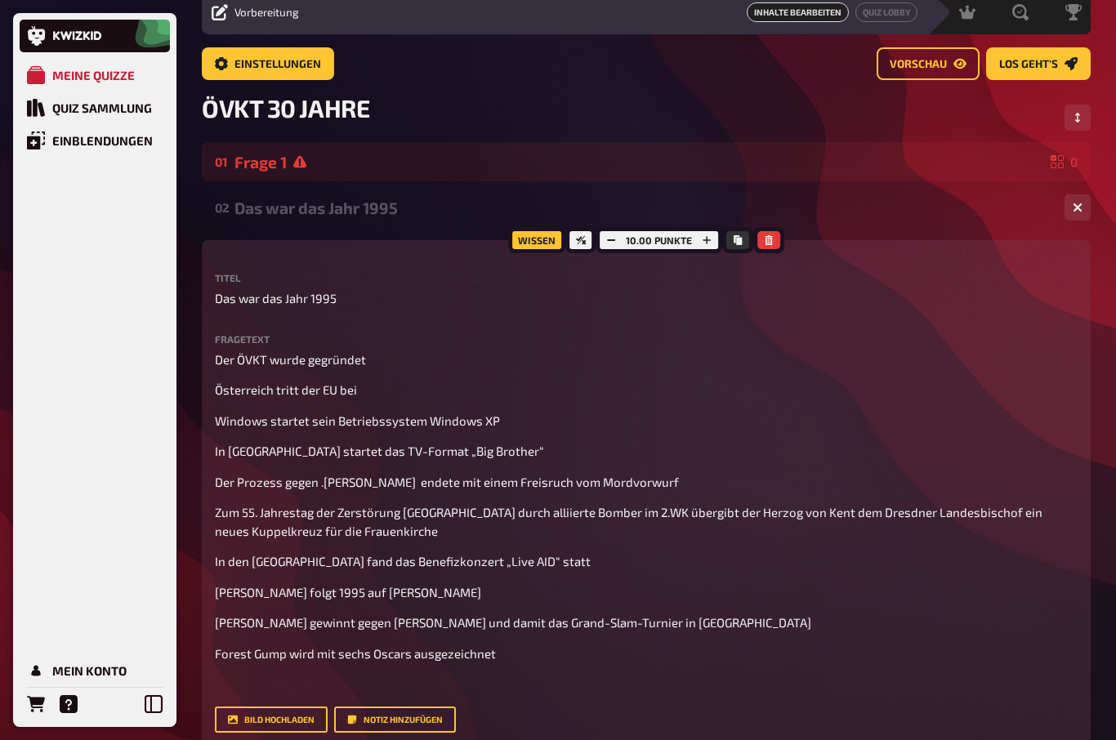
scroll to position [74, 0]
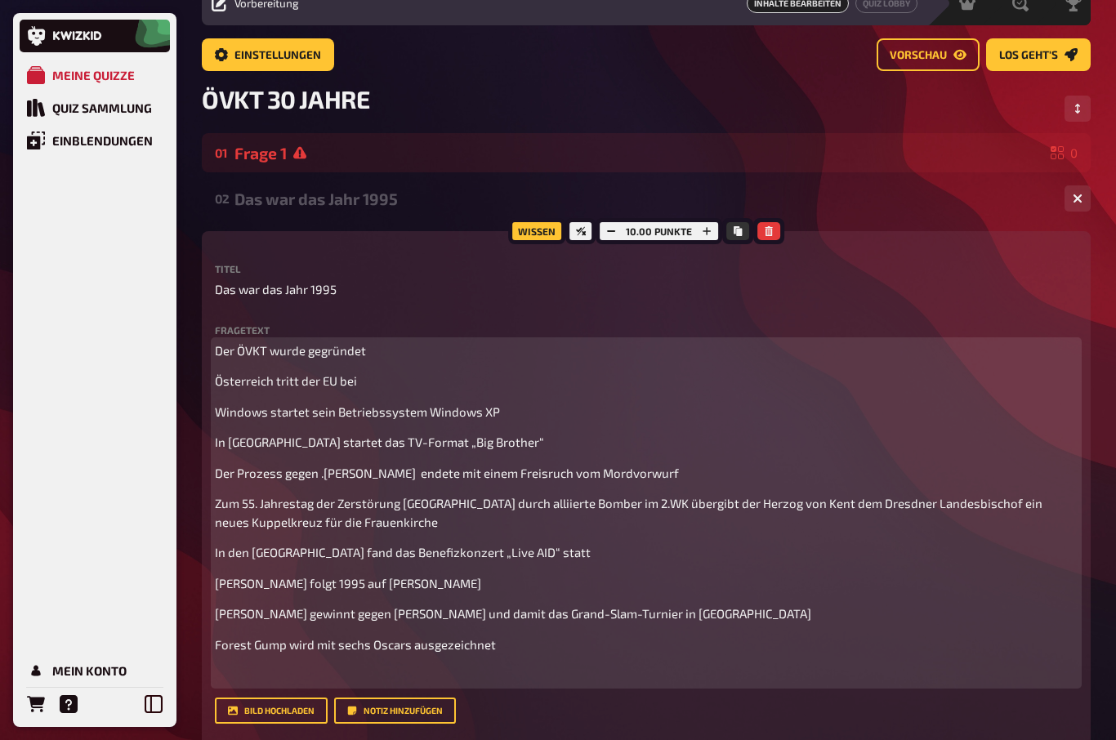
click at [215, 352] on span "Der ÖVKT wurde gegründet" at bounding box center [290, 350] width 151 height 15
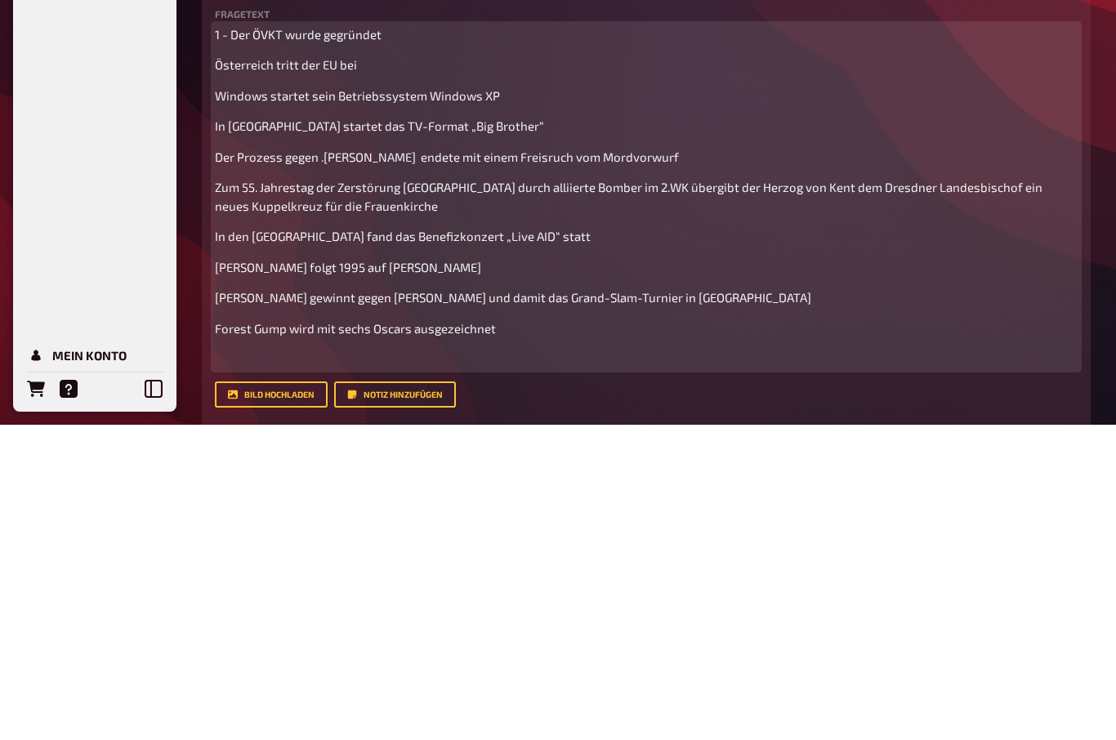
click at [219, 373] on span "Österreich tritt der EU bei" at bounding box center [286, 380] width 142 height 15
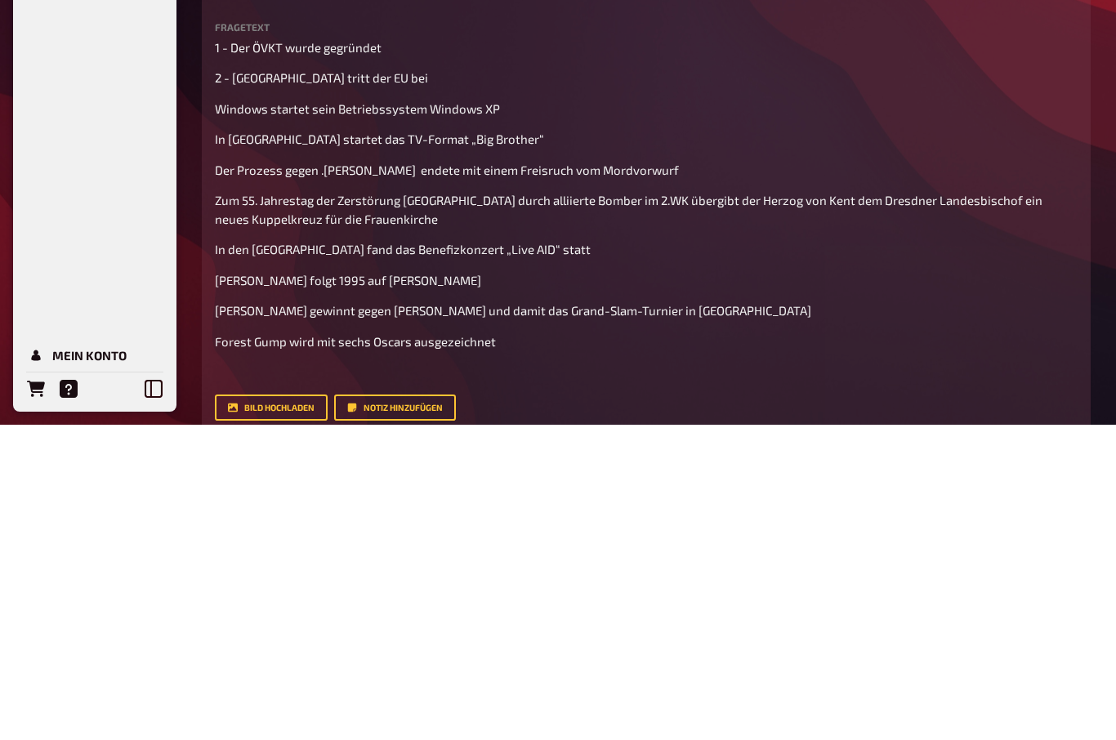
scroll to position [390, 0]
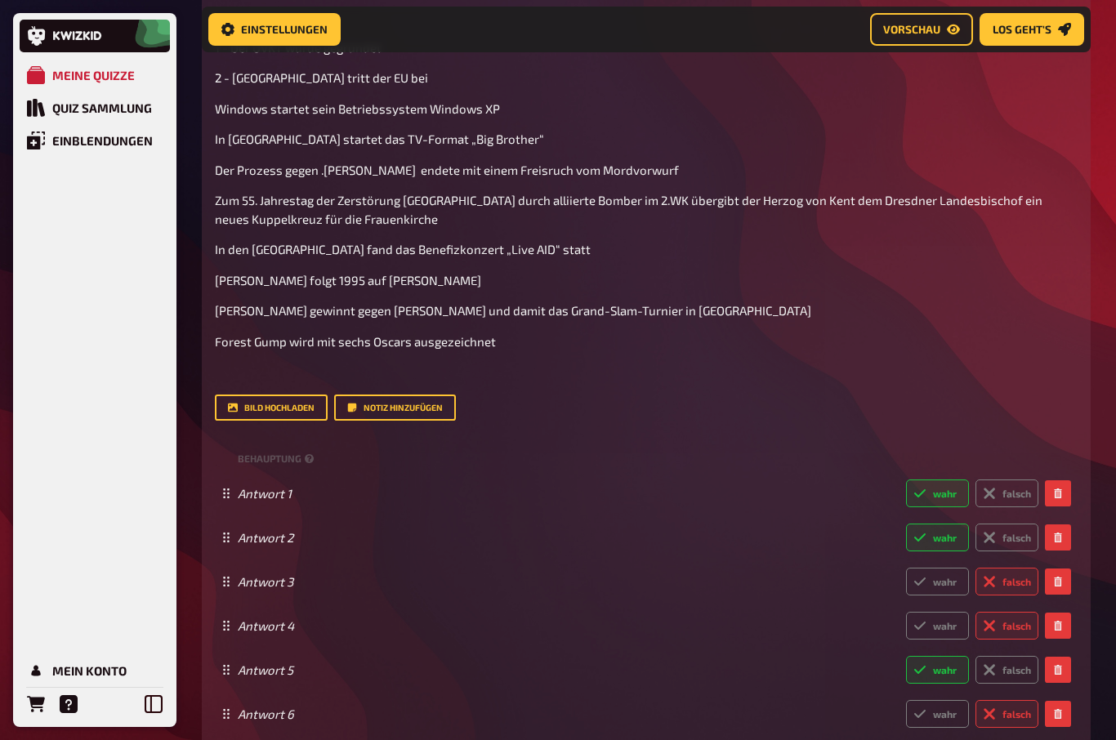
click at [207, 105] on div "Wissen 10.00 Punkte Titel Das war das Jahr 1995 Fragetext 1 - Der ÖVKT wurde ge…" at bounding box center [646, 452] width 889 height 1048
click at [211, 100] on div "Wissen 10.00 Punkte Titel Das war das Jahr 1995 Fragetext 1 - Der ÖVKT wurde ge…" at bounding box center [646, 452] width 889 height 1048
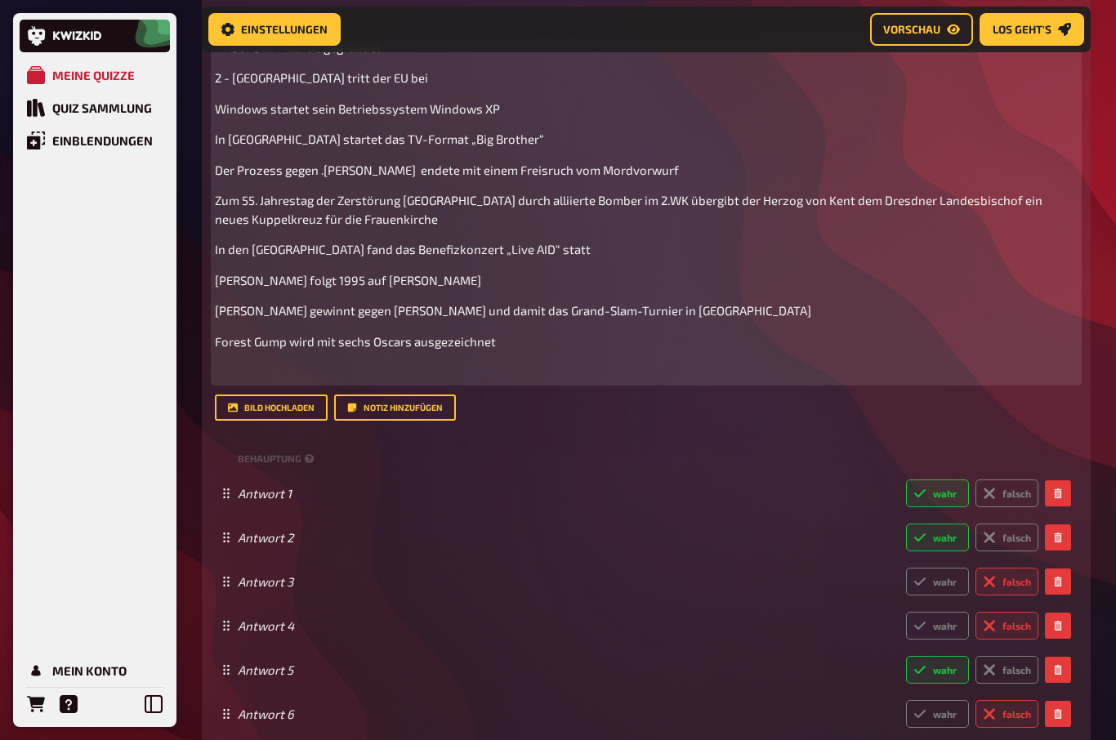
click at [216, 109] on span "Windows startet sein Betriebssystem Windows XP" at bounding box center [357, 108] width 285 height 15
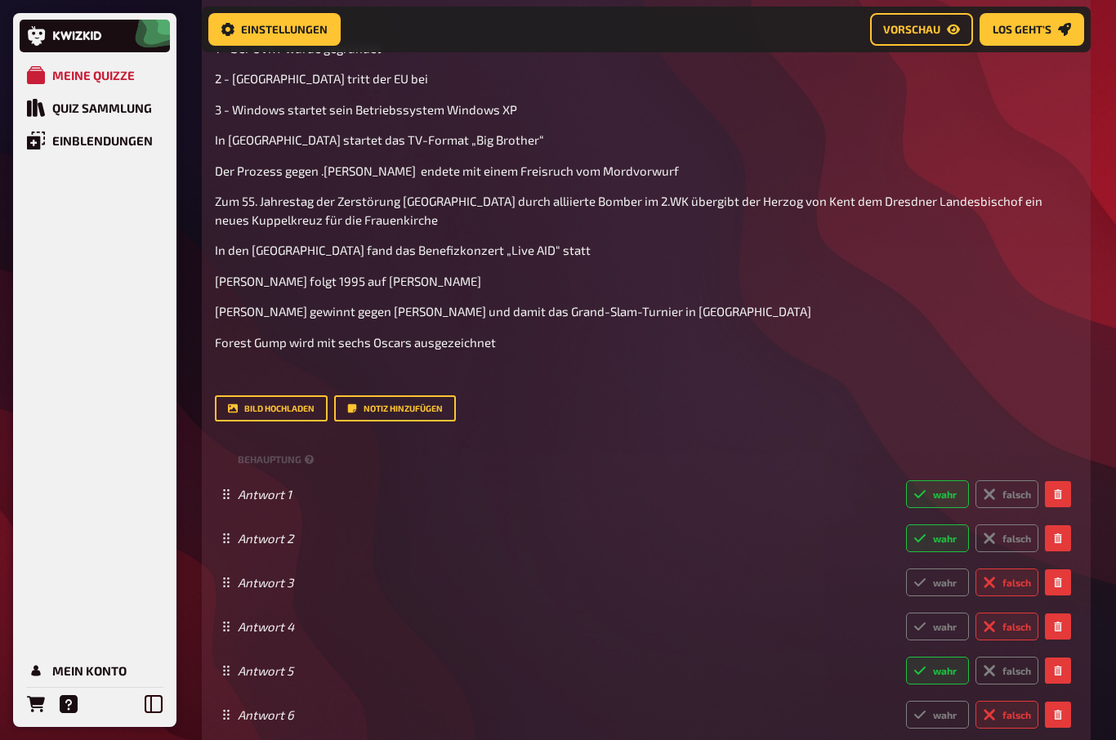
click at [212, 139] on div "Wissen 10.00 Punkte Titel Das war das Jahr 1995 Fragetext 1 - Der ÖVKT wurde ge…" at bounding box center [646, 453] width 889 height 1048
click at [208, 134] on div "Wissen 10.00 Punkte Titel Das war das Jahr 1995 Fragetext 1 - Der ÖVKT wurde ge…" at bounding box center [646, 453] width 889 height 1048
click at [211, 141] on div "Wissen 10.00 Punkte Titel Das war das Jahr 1995 Fragetext 1 - Der ÖVKT wurde ge…" at bounding box center [646, 453] width 889 height 1048
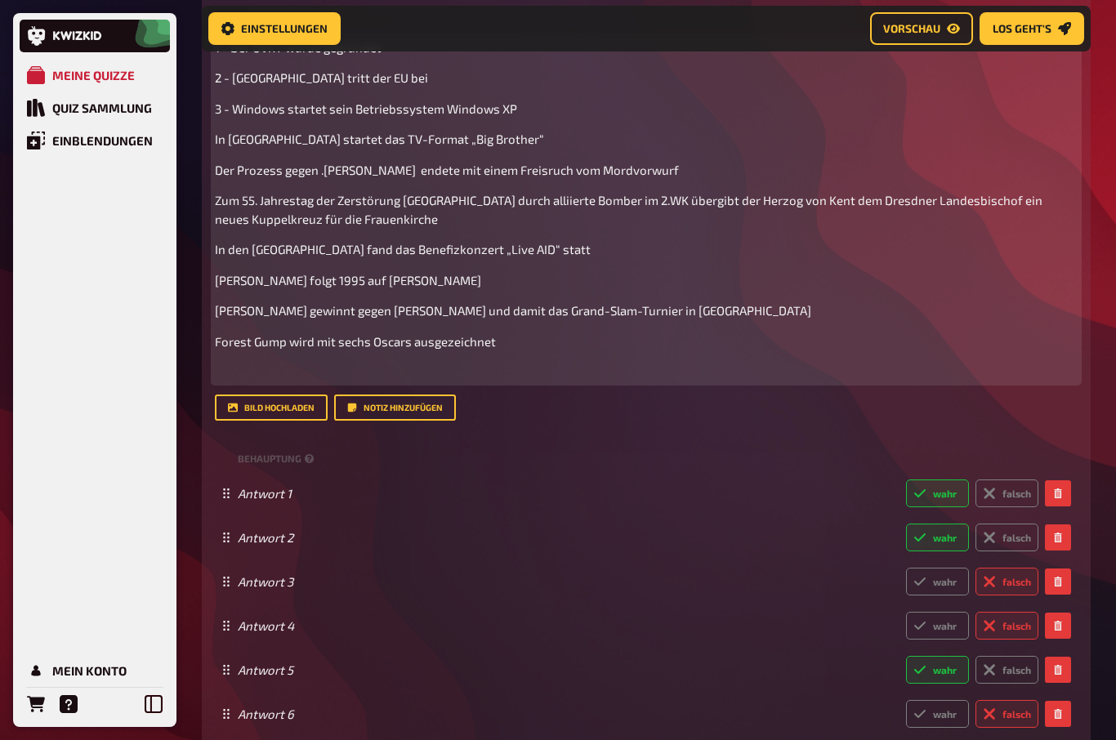
click at [216, 137] on span "In [GEOGRAPHIC_DATA] startet das TV-Format „Big Brother“" at bounding box center [379, 139] width 329 height 15
click at [216, 166] on span "Der Prozess gegen .[PERSON_NAME] endete mit einem Freisruch vom Mordvorwurf" at bounding box center [447, 170] width 464 height 15
click at [216, 198] on span "Zum 55. Jahrestag der Zerstörung [GEOGRAPHIC_DATA] durch alliierte Bomber im 2.…" at bounding box center [630, 210] width 830 height 33
click at [218, 243] on span "In den [GEOGRAPHIC_DATA] fand das Benefizkonzert „Live AID“ statt" at bounding box center [403, 250] width 376 height 15
click at [216, 279] on span "[PERSON_NAME] folgt 1995 auf [PERSON_NAME]" at bounding box center [348, 281] width 266 height 15
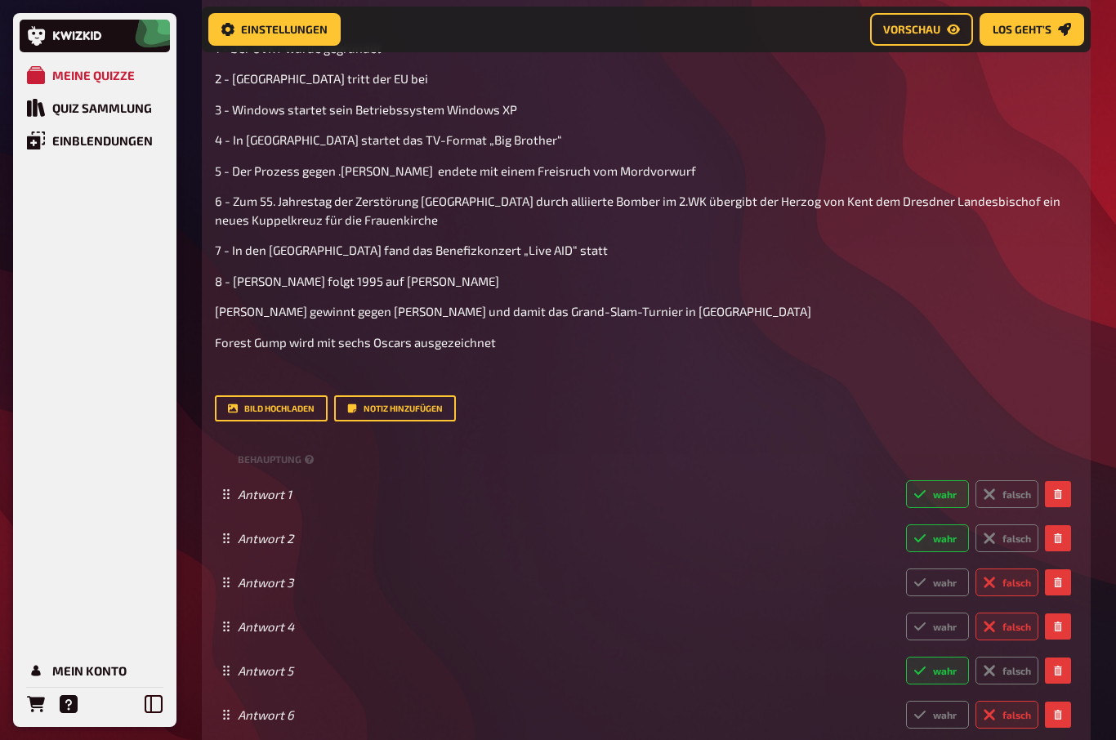
click at [209, 306] on div "Wissen 10.00 Punkte Titel Das war das Jahr 1995 Fragetext 1 - Der ÖVKT wurde ge…" at bounding box center [646, 453] width 889 height 1048
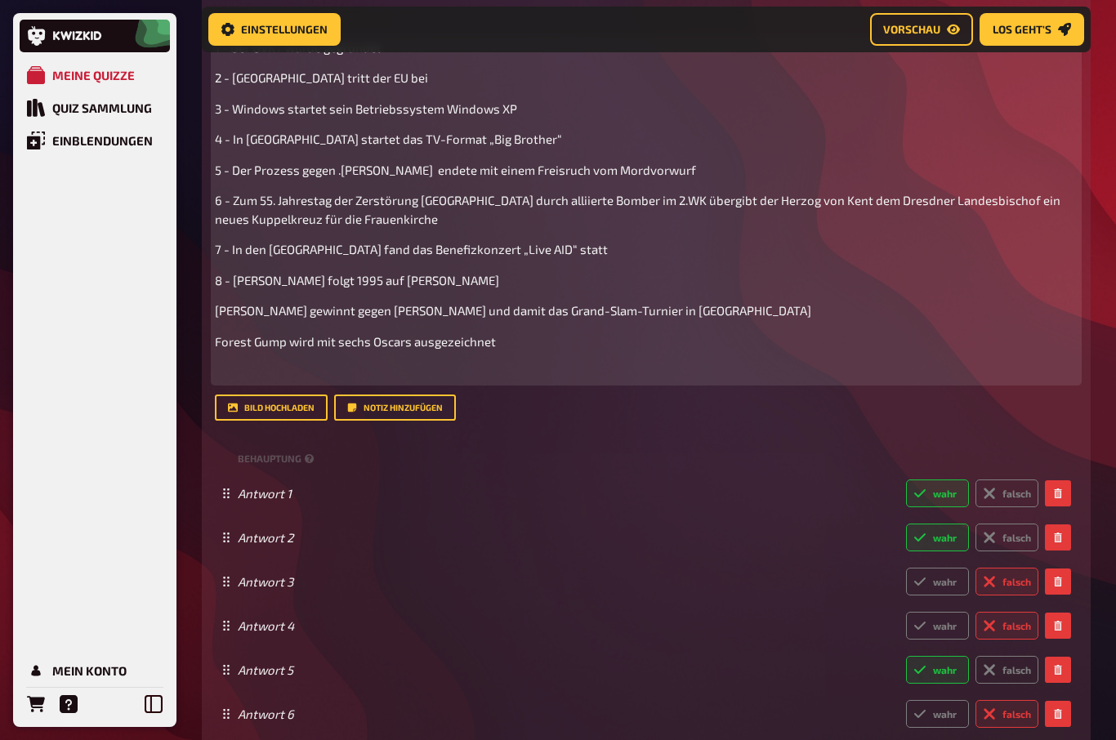
click at [221, 303] on span "[PERSON_NAME] gewinnt gegen [PERSON_NAME] und damit das Grand-Slam-Turnier in […" at bounding box center [513, 310] width 596 height 15
click at [217, 339] on span "Forest Gump wird mit sechs Oscars ausgezeichnet" at bounding box center [355, 342] width 281 height 15
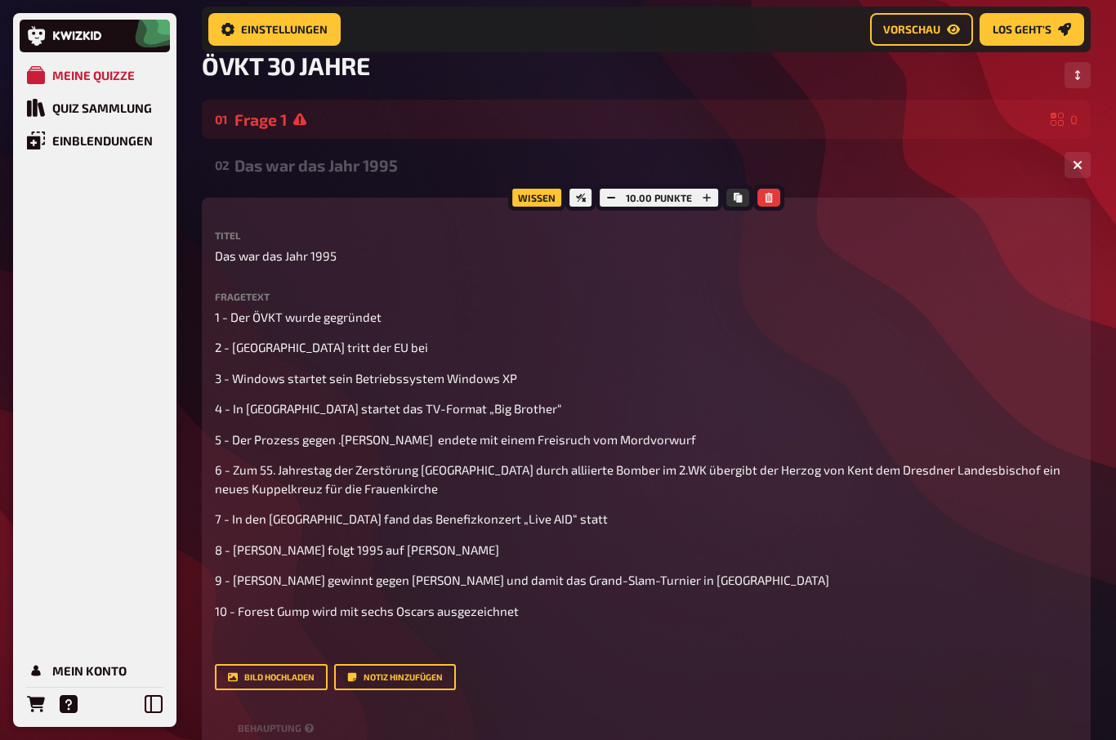
scroll to position [0, 0]
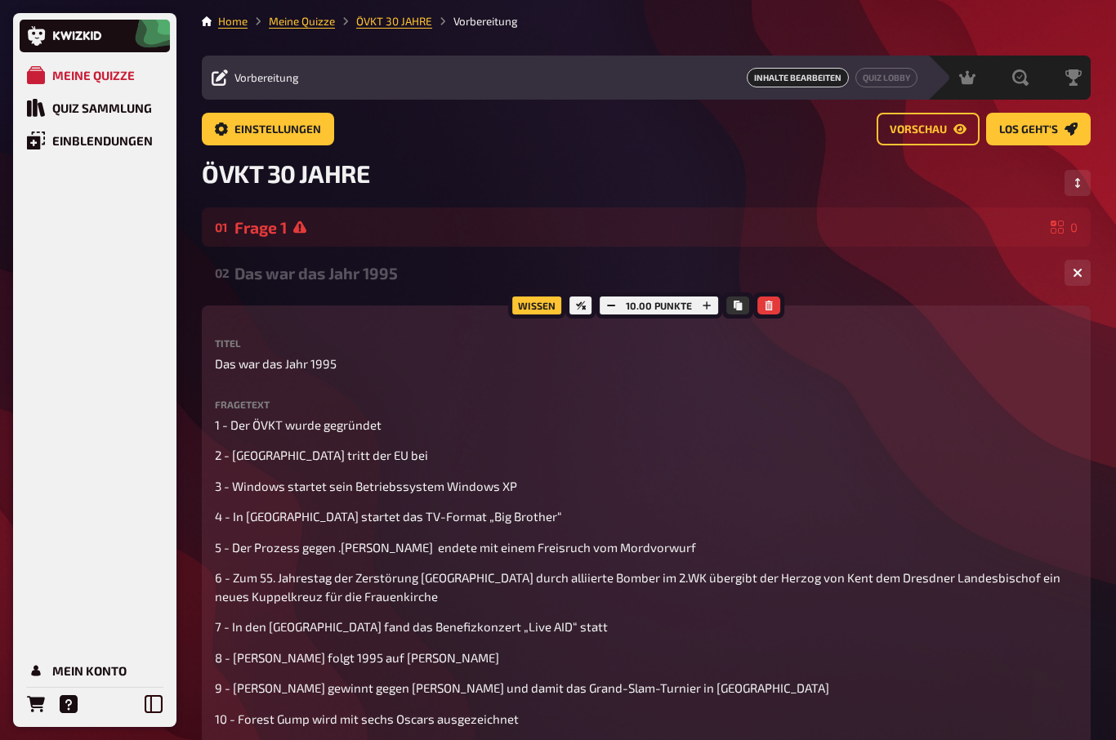
click at [928, 125] on span "Vorschau" at bounding box center [918, 129] width 57 height 11
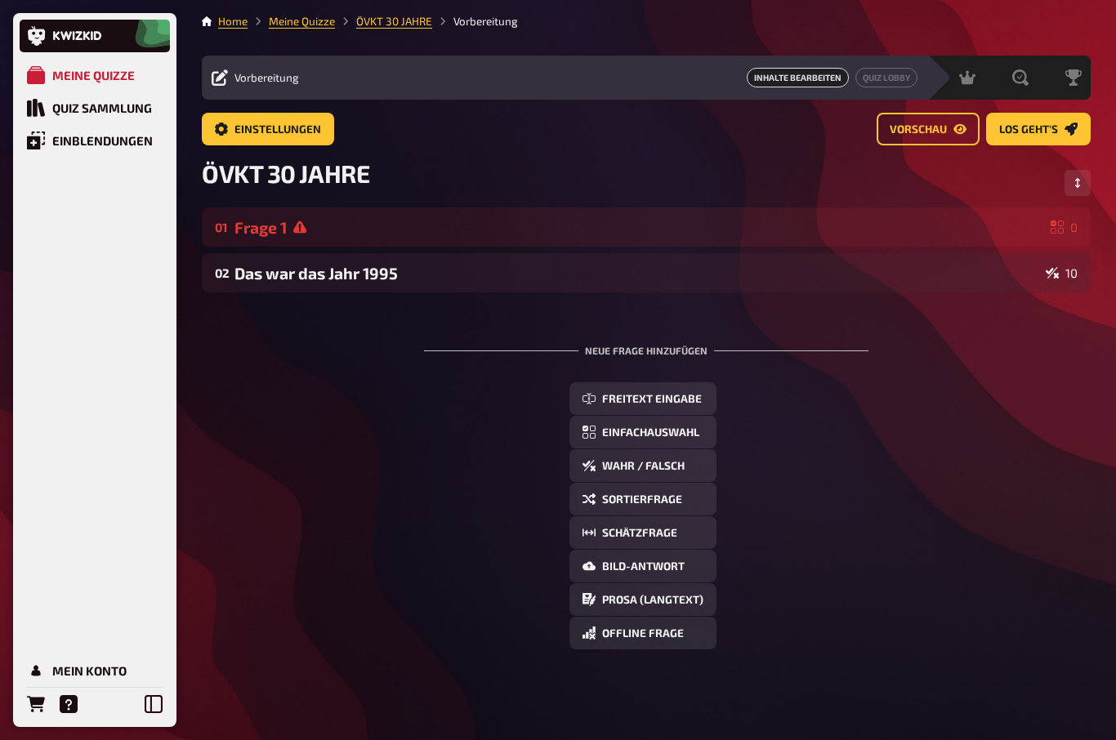
click at [930, 121] on link "Vorschau" at bounding box center [928, 129] width 103 height 33
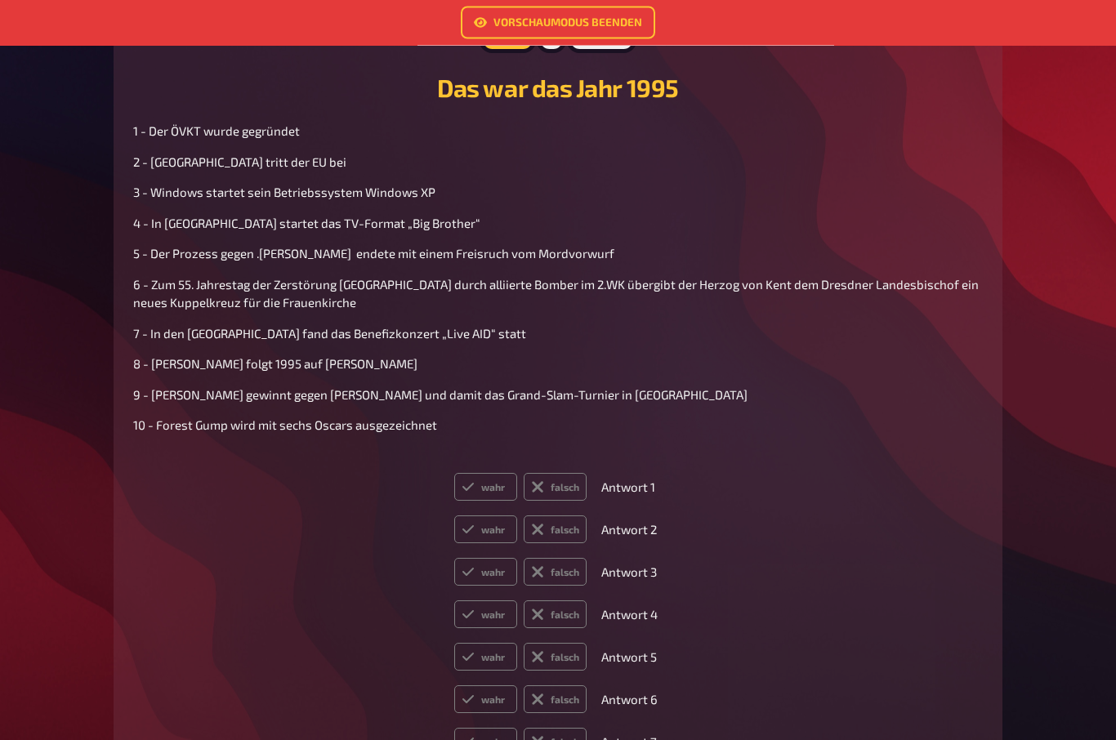
scroll to position [761, 0]
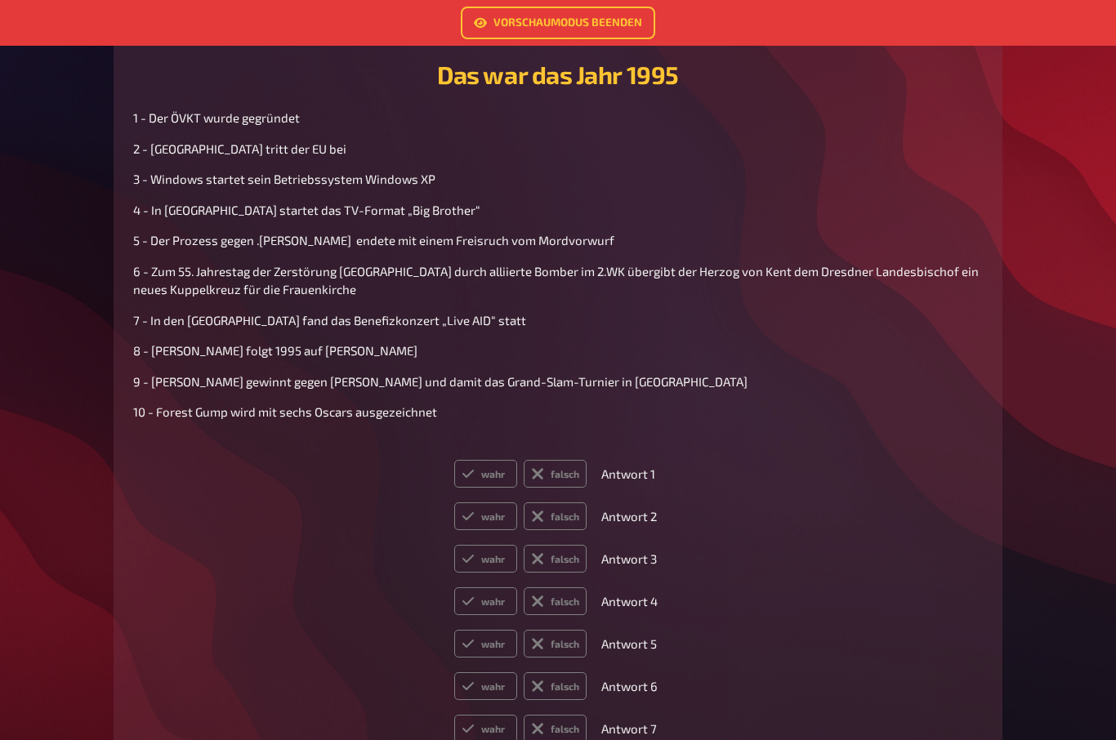
click at [486, 480] on label "wahr" at bounding box center [485, 474] width 63 height 28
click at [454, 460] on input "wahr" at bounding box center [453, 459] width 1 height 1
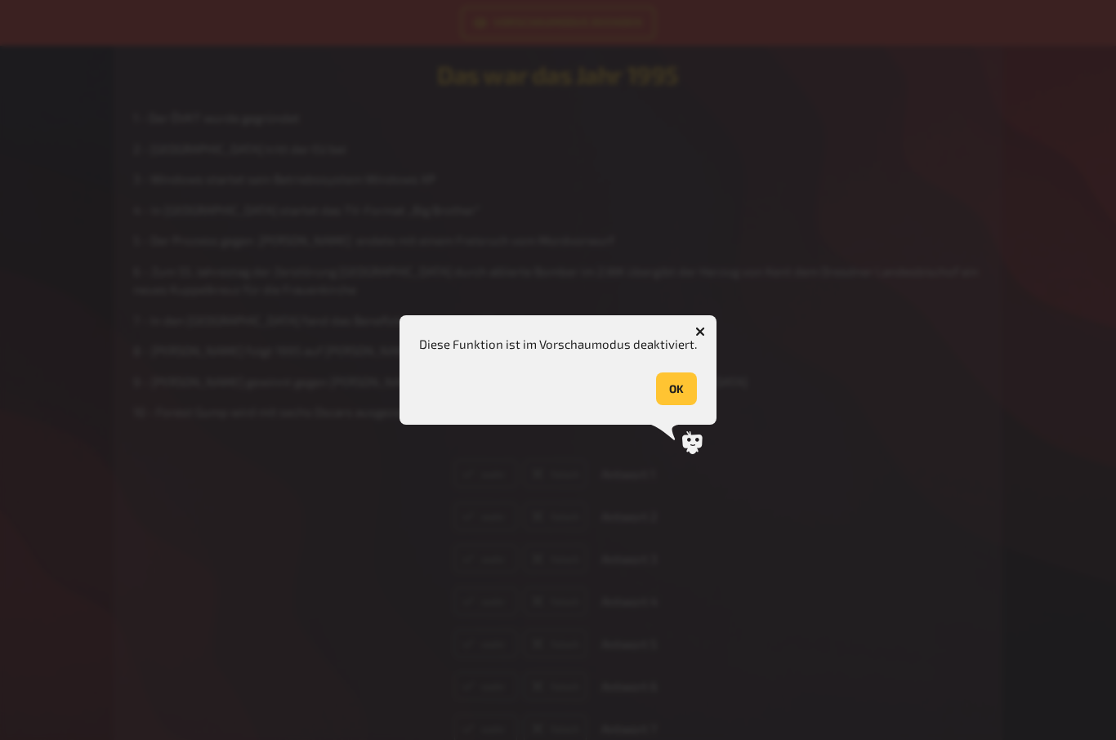
click at [678, 405] on button "OK" at bounding box center [676, 388] width 41 height 33
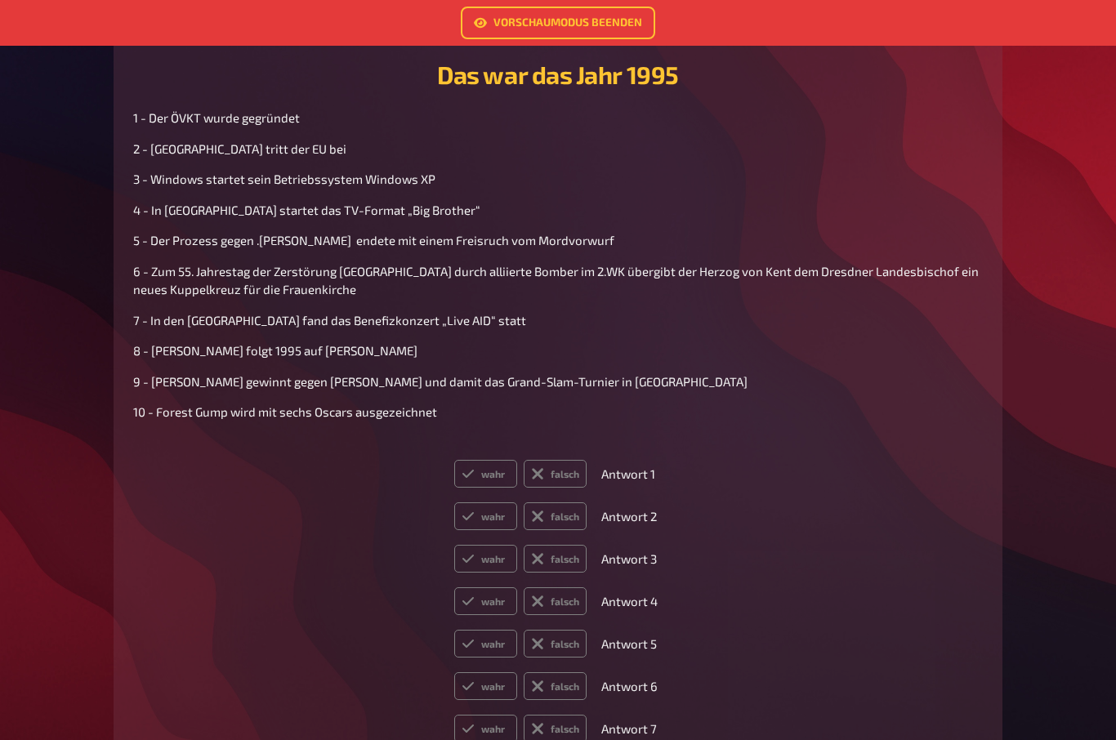
click at [564, 519] on label "falsch" at bounding box center [555, 516] width 63 height 28
click at [454, 502] on input "falsch" at bounding box center [453, 502] width 1 height 1
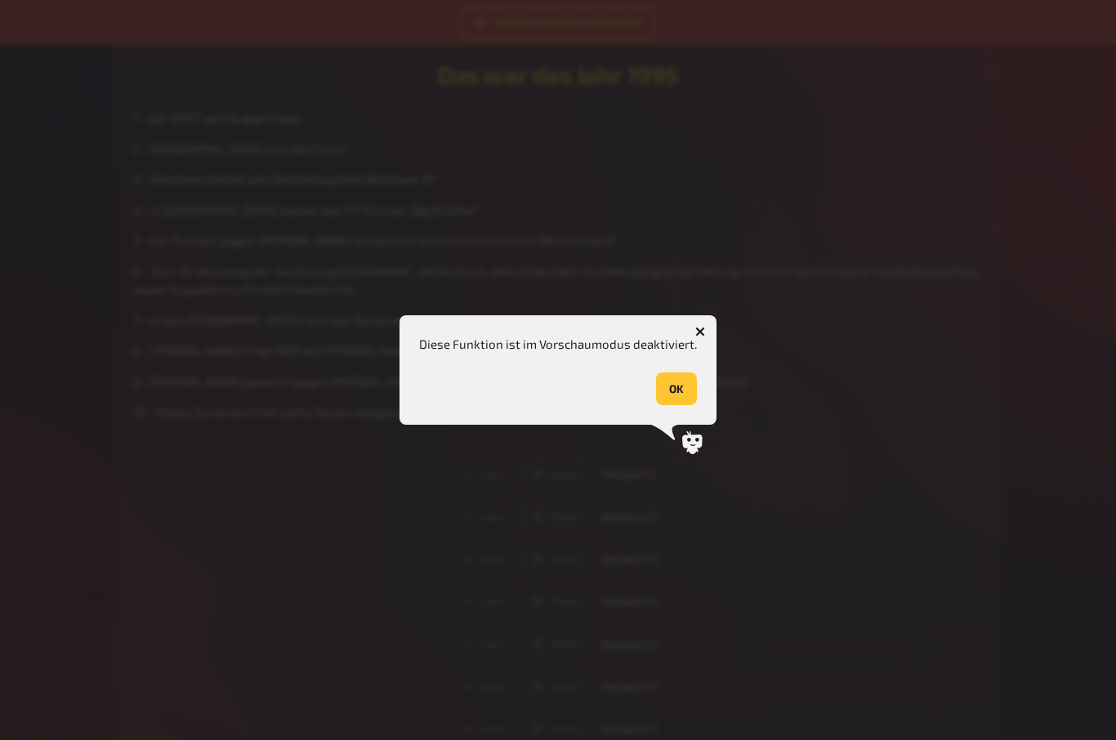
click at [676, 405] on button "OK" at bounding box center [676, 388] width 41 height 33
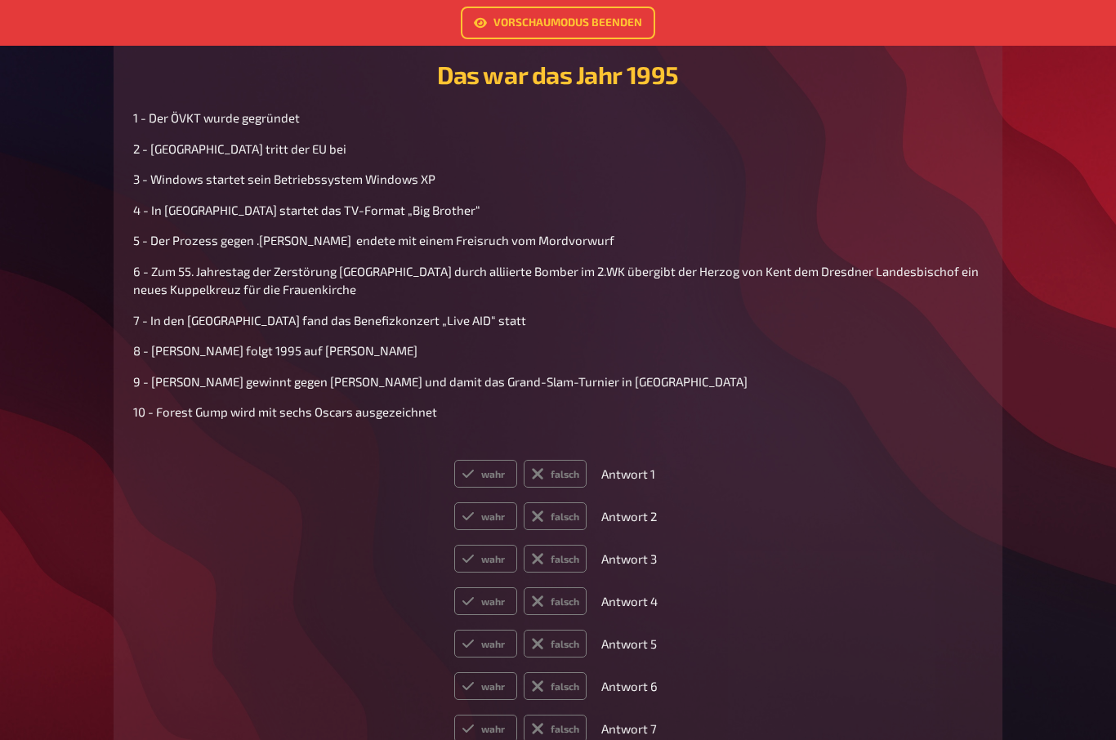
click at [481, 604] on label "wahr" at bounding box center [485, 601] width 63 height 28
click at [454, 587] on input "wahr" at bounding box center [453, 587] width 1 height 1
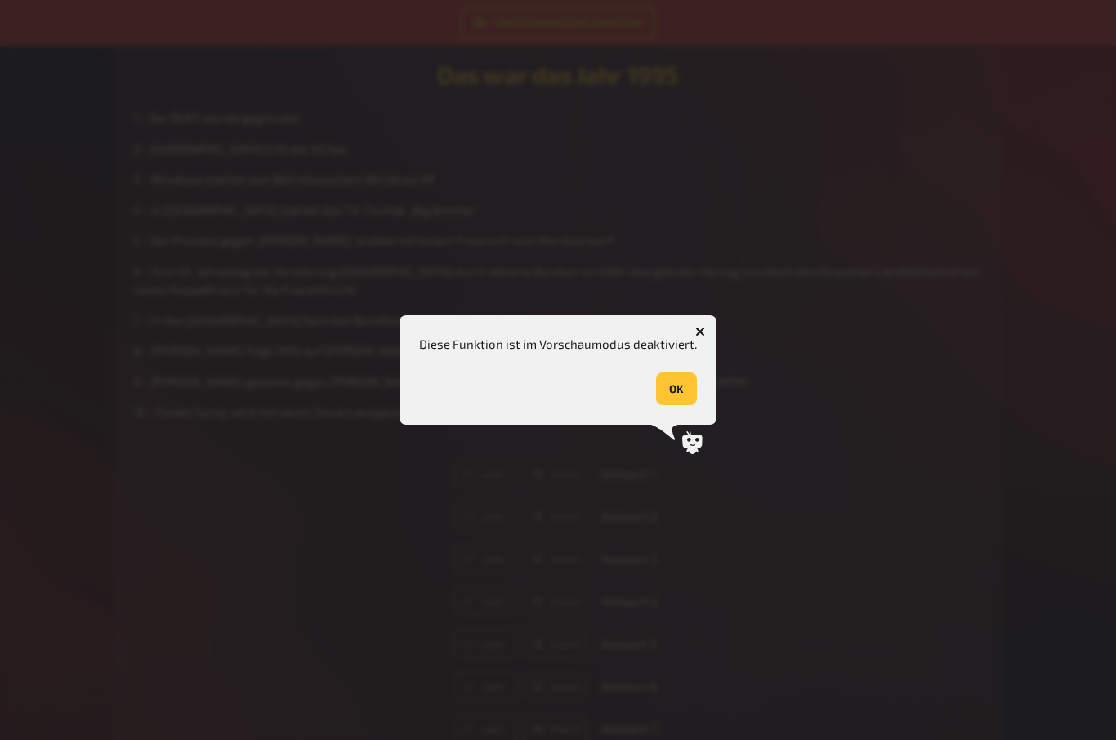
click at [676, 405] on button "OK" at bounding box center [676, 388] width 41 height 33
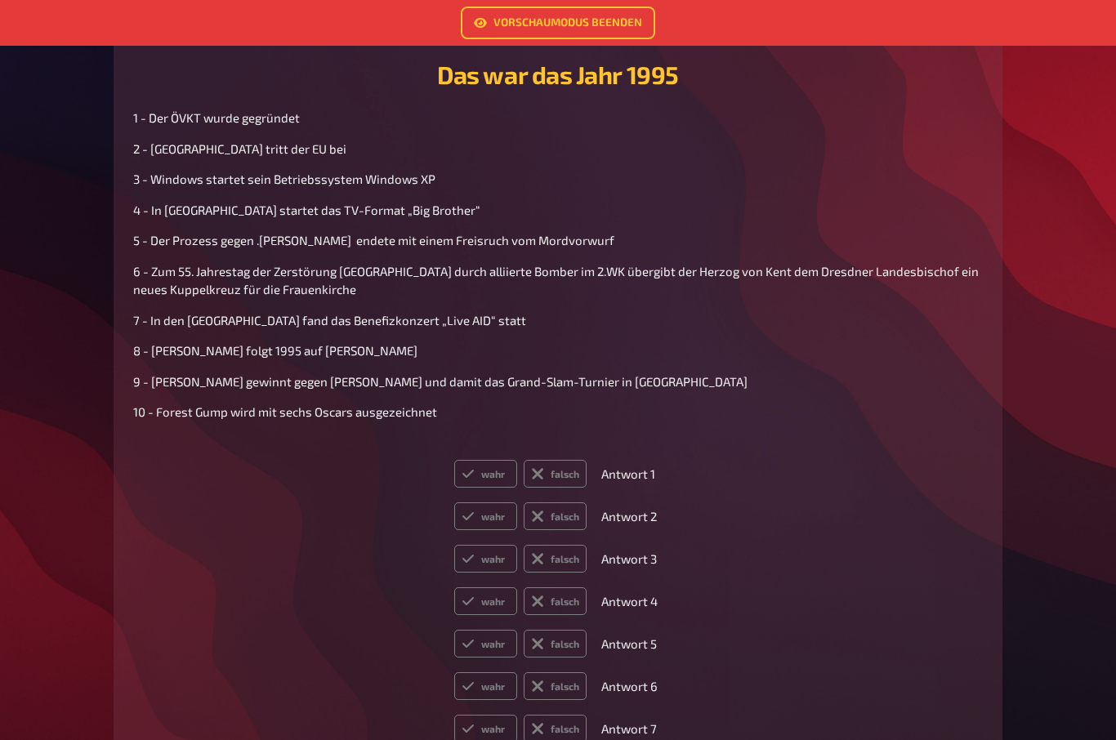
click at [552, 615] on label "falsch" at bounding box center [555, 601] width 63 height 28
click at [454, 587] on input "falsch" at bounding box center [453, 587] width 1 height 1
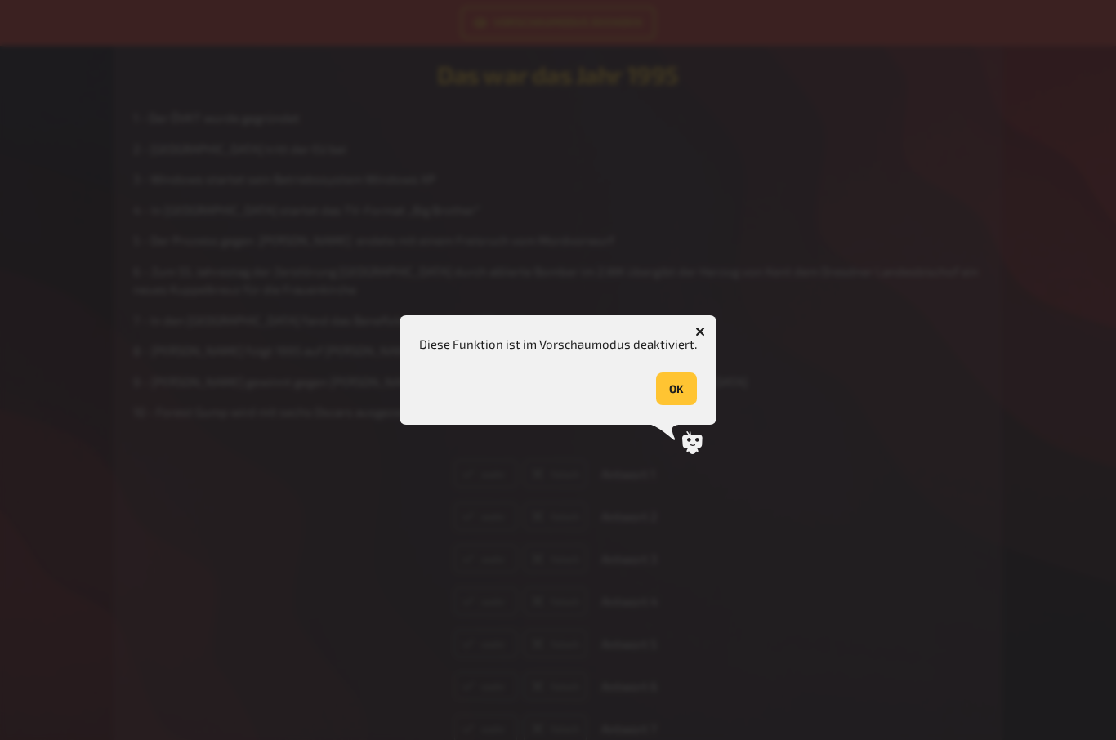
click at [684, 405] on button "OK" at bounding box center [676, 388] width 41 height 33
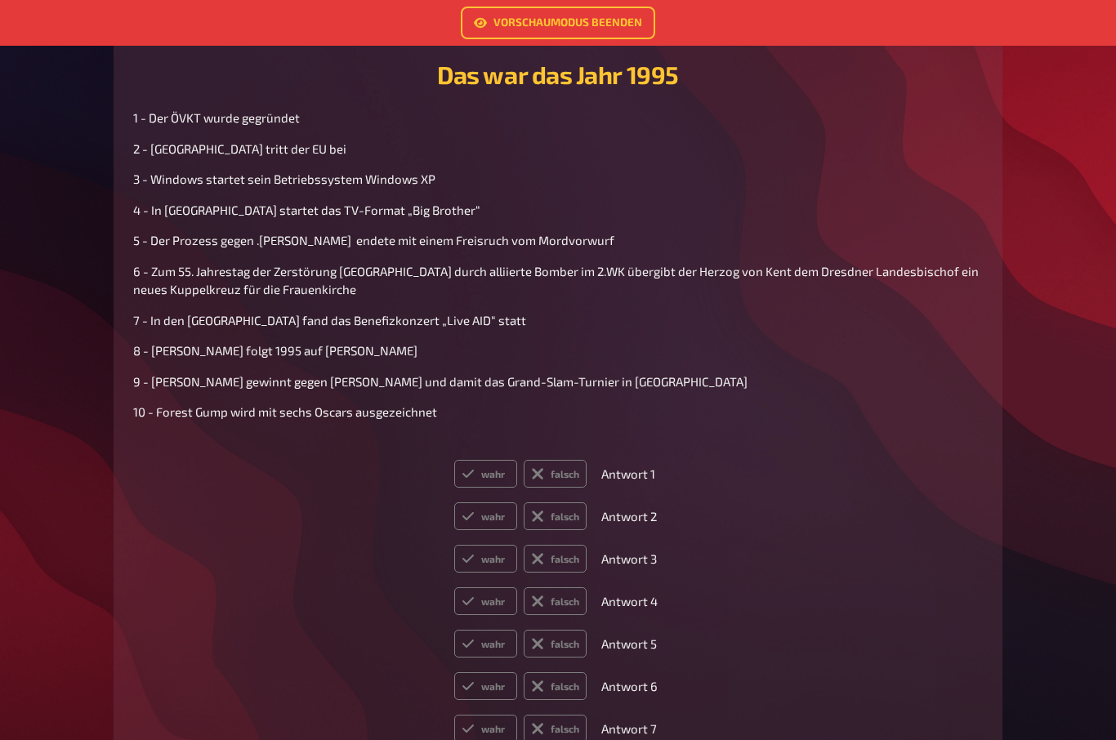
click at [563, 476] on label "falsch" at bounding box center [555, 474] width 63 height 28
click at [454, 460] on input "falsch" at bounding box center [453, 459] width 1 height 1
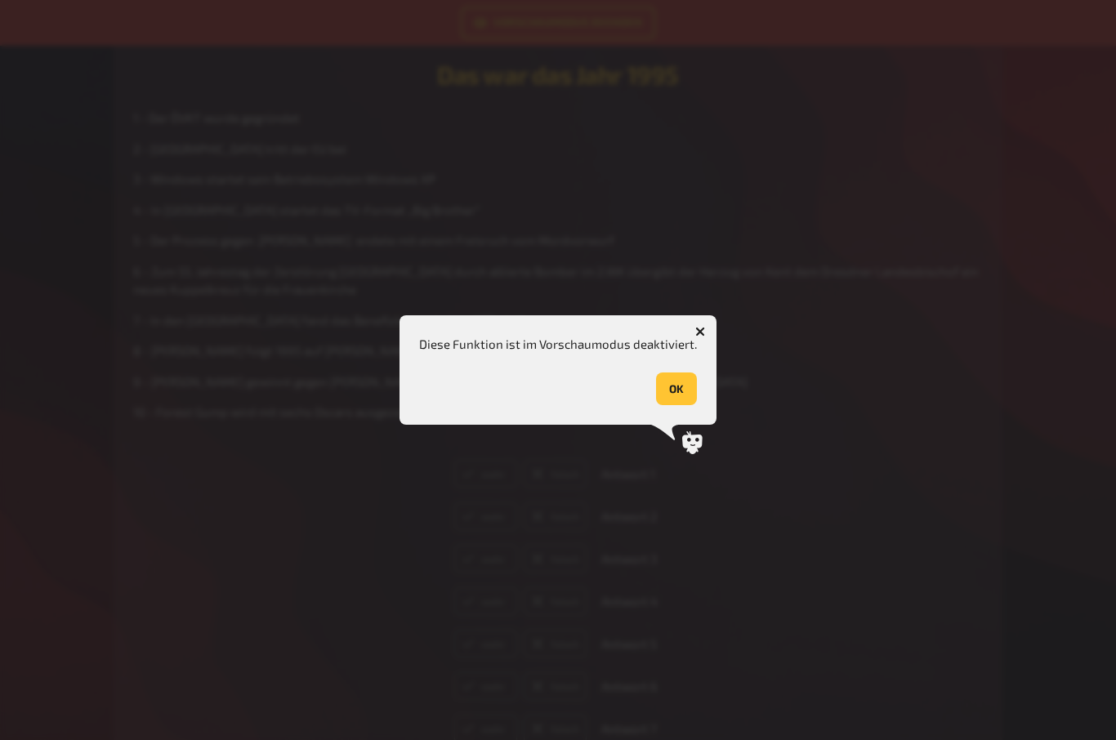
click at [658, 405] on button "OK" at bounding box center [676, 388] width 41 height 33
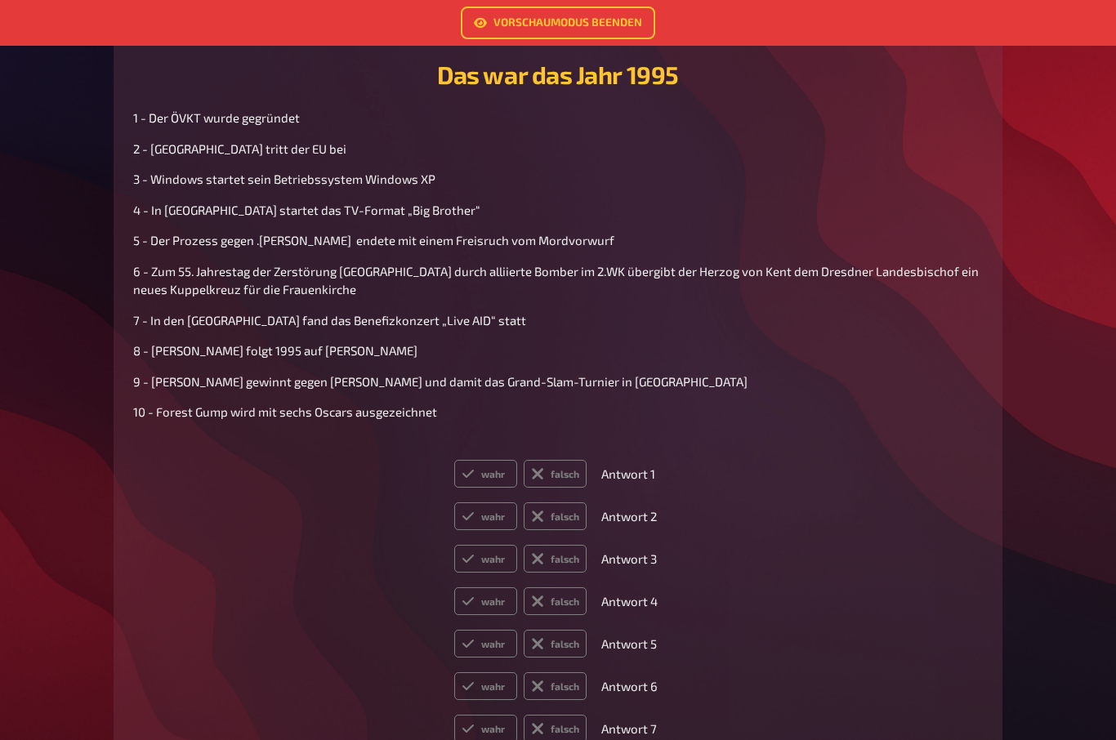
click at [479, 471] on label "wahr" at bounding box center [485, 474] width 63 height 28
click at [454, 460] on input "wahr" at bounding box center [453, 459] width 1 height 1
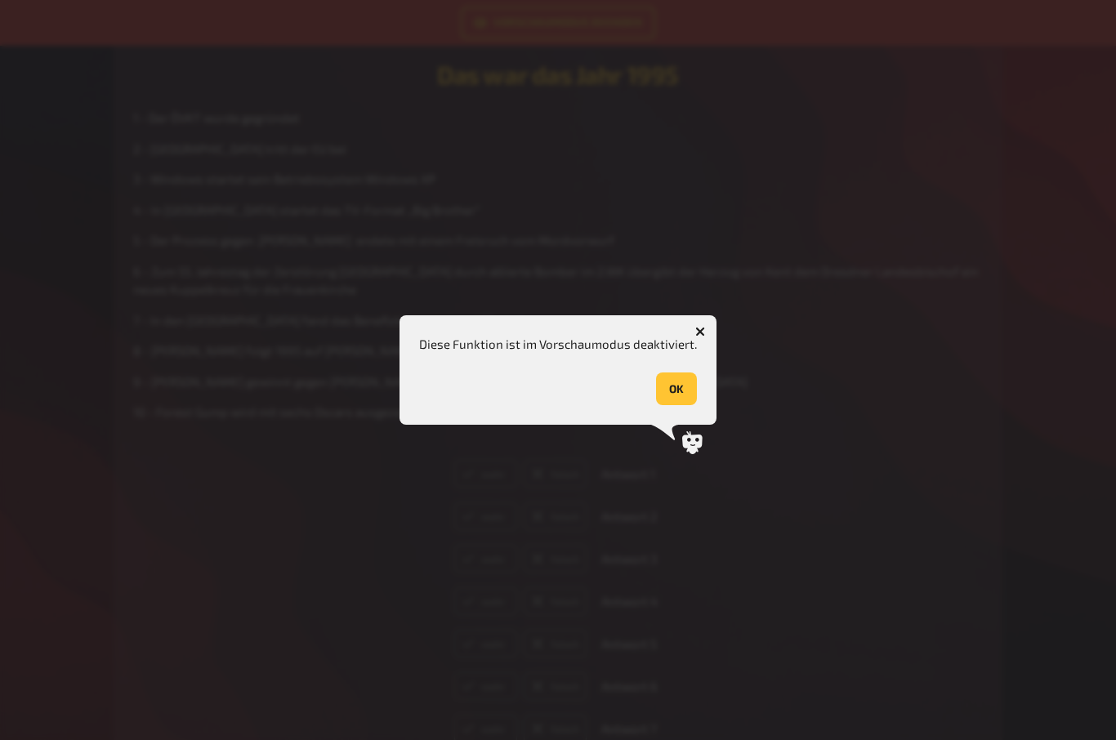
click at [698, 345] on button "button" at bounding box center [700, 332] width 26 height 26
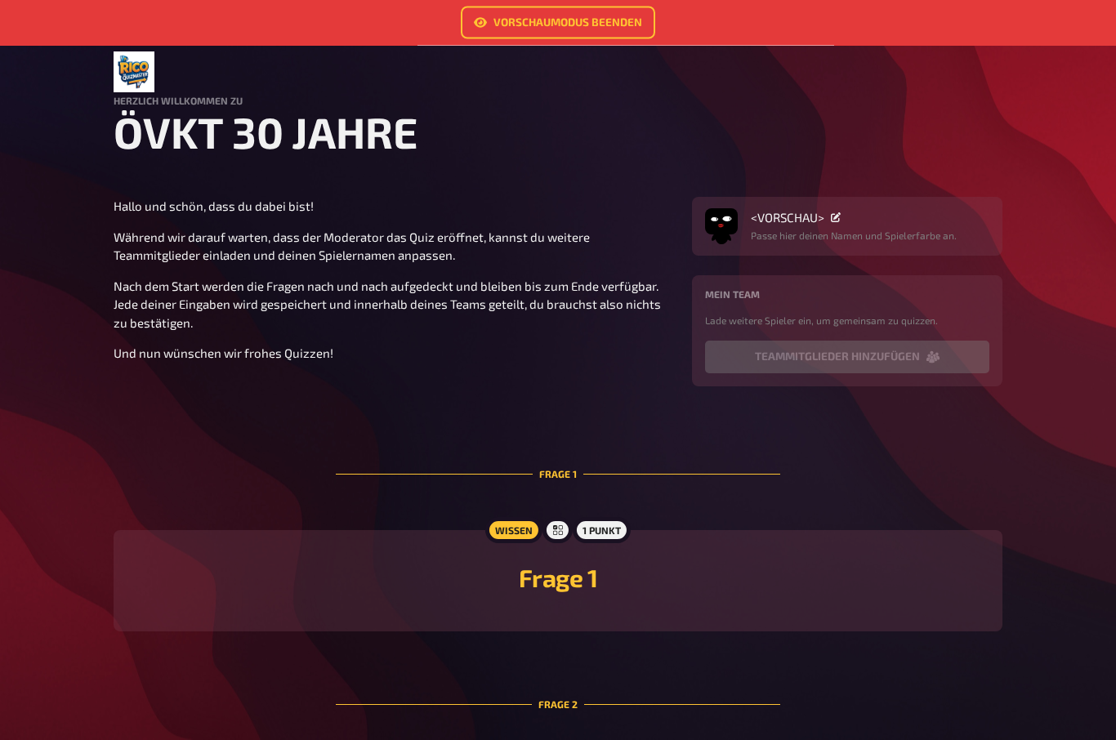
scroll to position [0, 0]
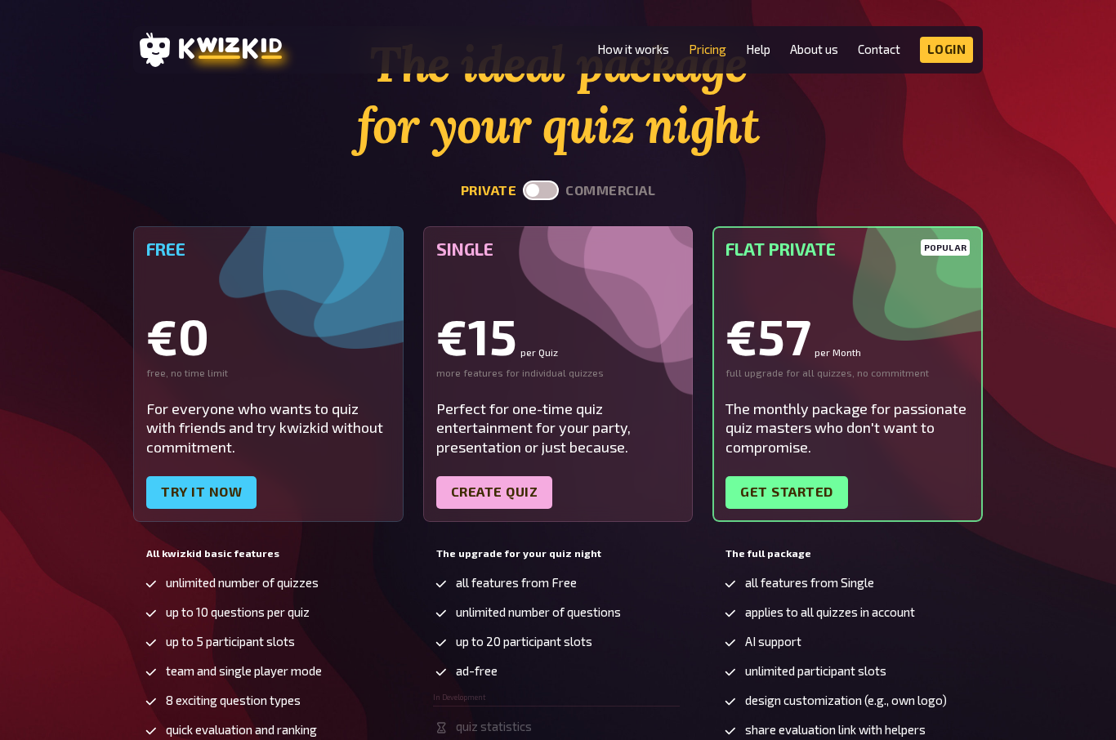
scroll to position [96, 0]
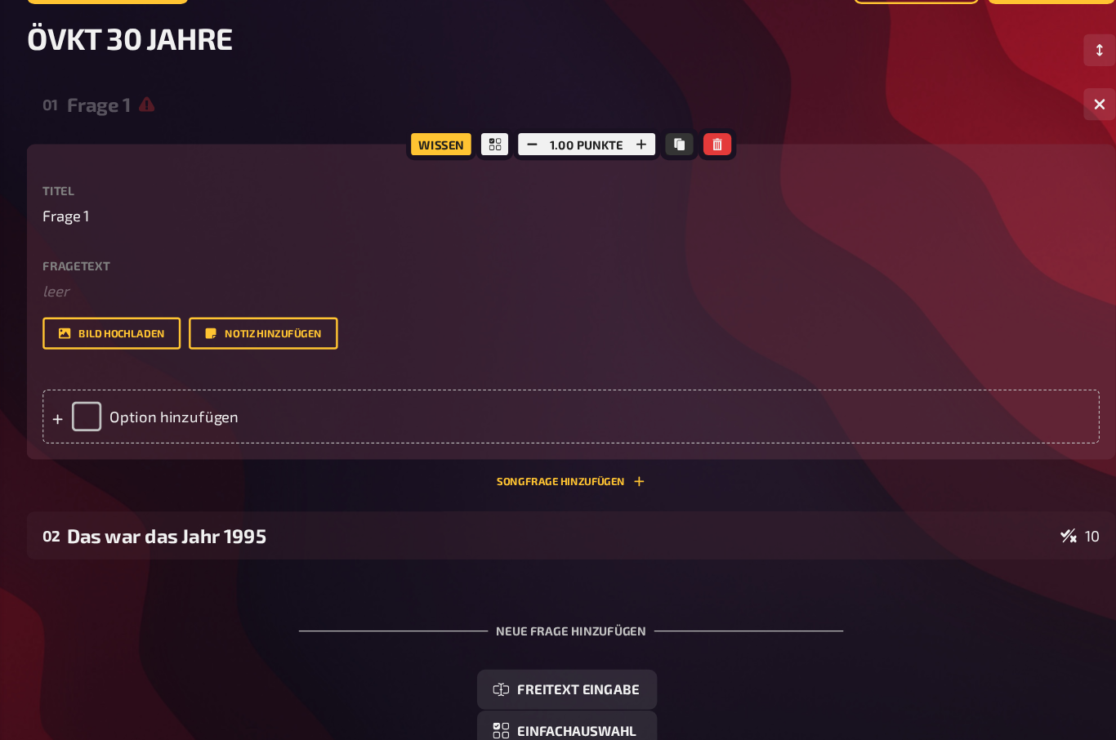
click at [215, 284] on label "Fragetext" at bounding box center [646, 288] width 863 height 10
click at [215, 248] on span "Frage 1" at bounding box center [234, 247] width 38 height 19
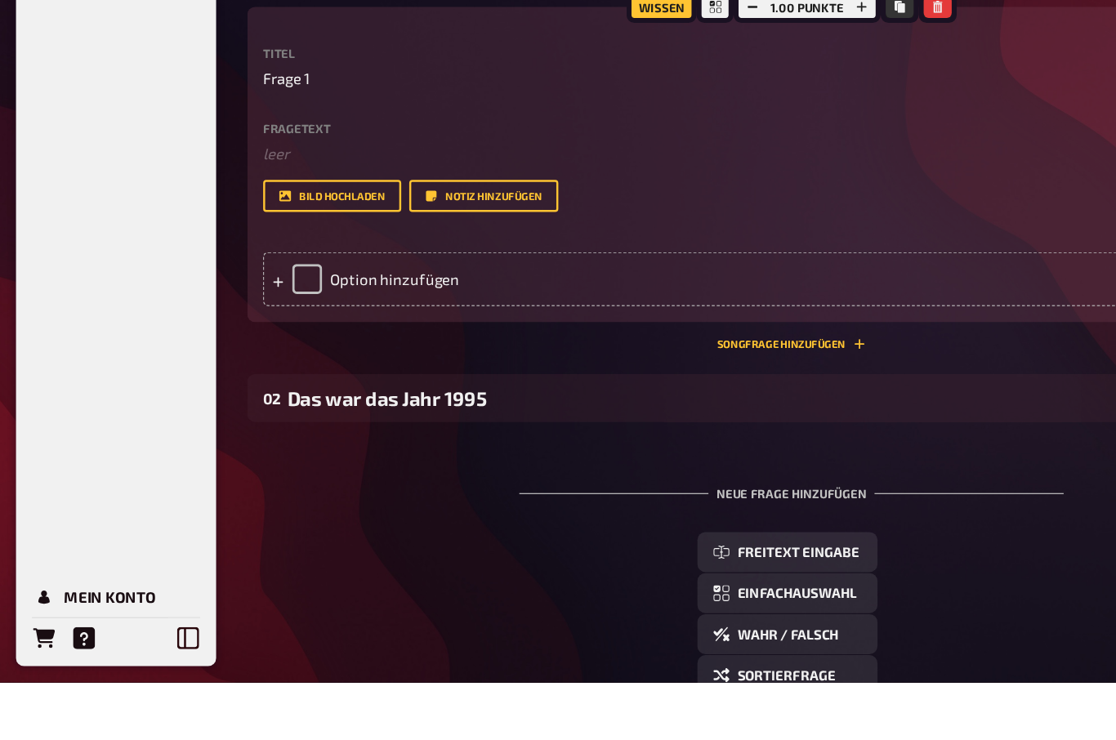
click at [228, 283] on label "Fragetext" at bounding box center [646, 288] width 863 height 10
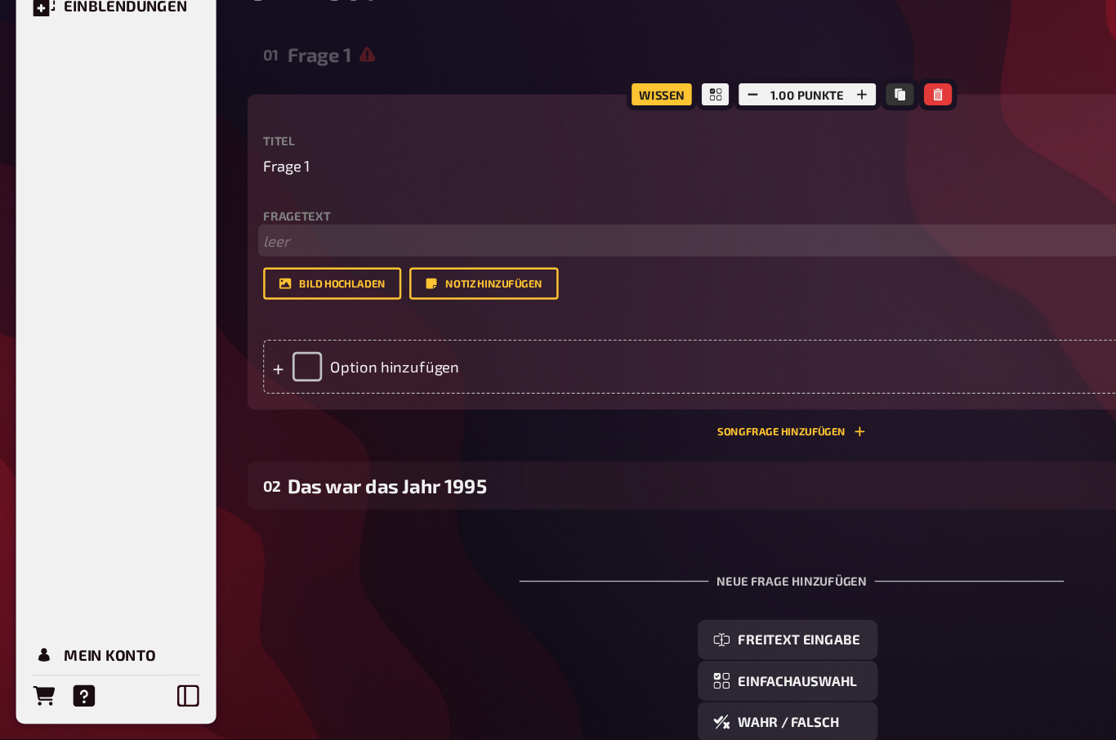
click at [220, 323] on p "﻿ leer" at bounding box center [646, 332] width 863 height 19
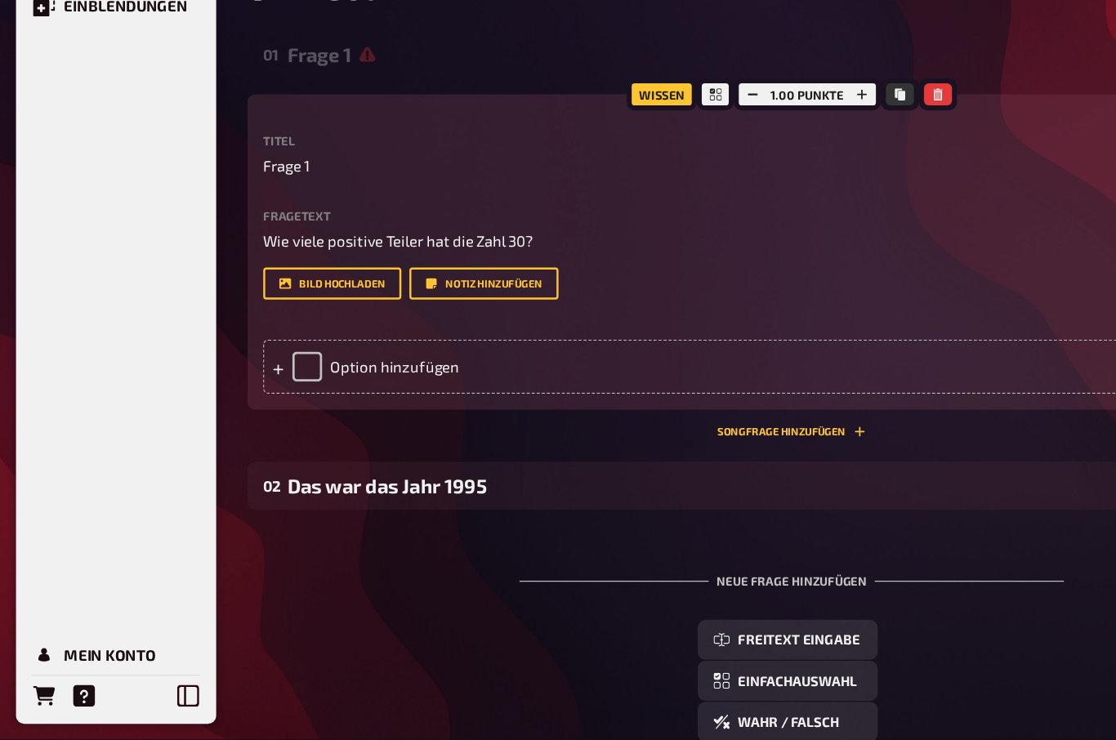
click at [242, 413] on div "Option hinzufügen" at bounding box center [646, 435] width 863 height 44
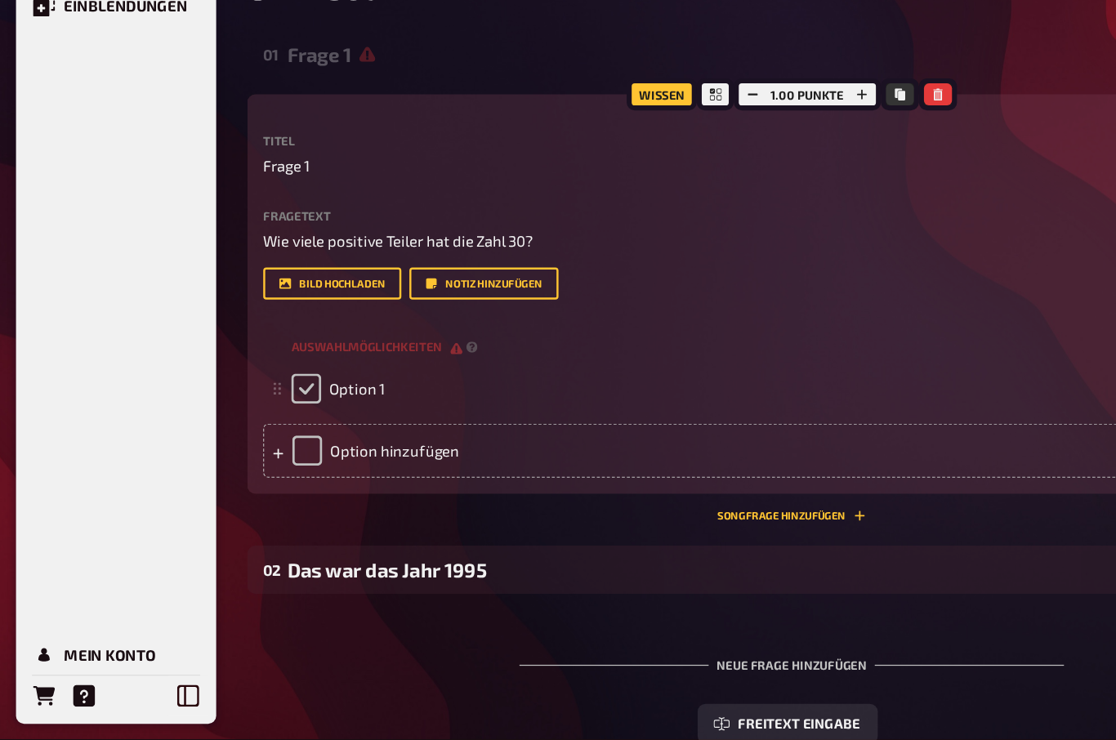
click at [255, 441] on input "checkbox" at bounding box center [250, 453] width 25 height 25
checkbox input "true"
click at [258, 441] on div "Option 1" at bounding box center [276, 453] width 77 height 25
click at [252, 482] on div "Option hinzufügen" at bounding box center [646, 504] width 863 height 44
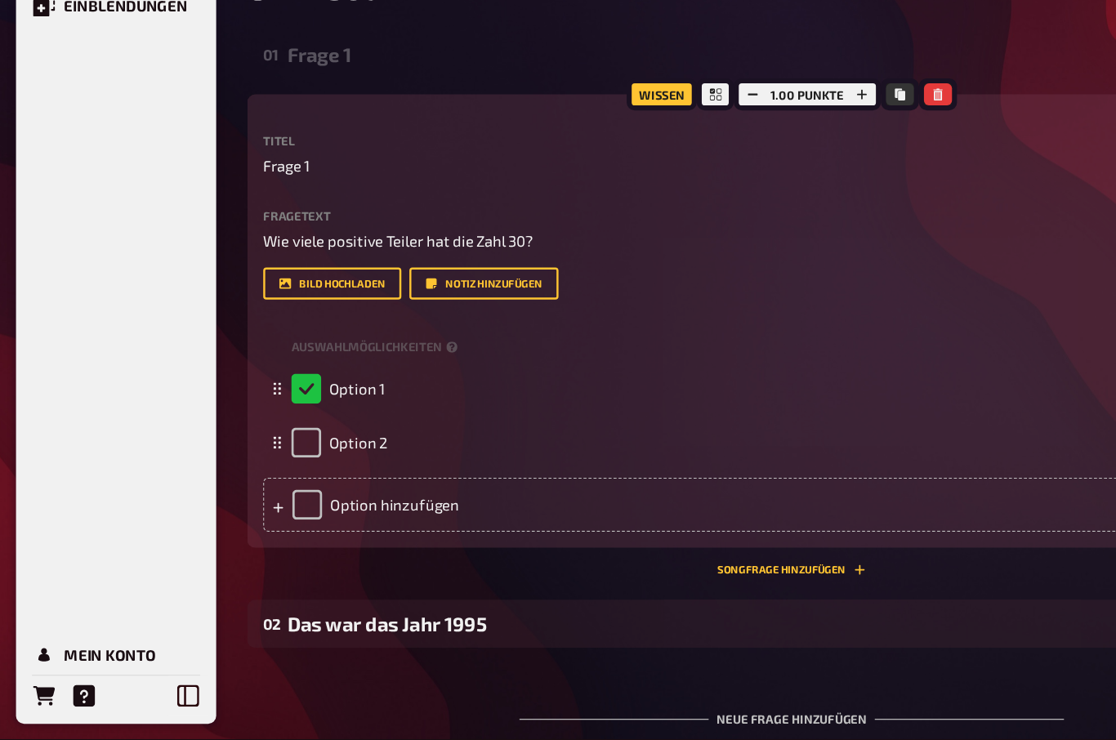
click at [226, 448] on icon at bounding box center [226, 453] width 10 height 10
click at [256, 526] on div "Option hinzufügen" at bounding box center [646, 548] width 863 height 44
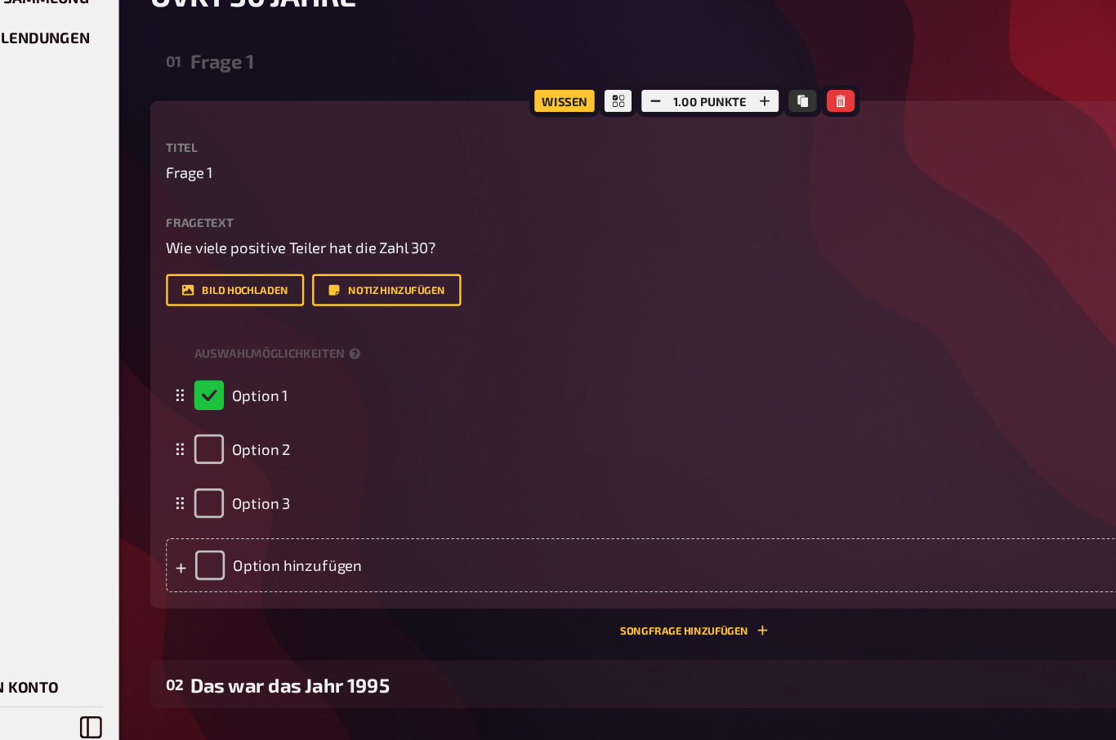
scroll to position [68, 0]
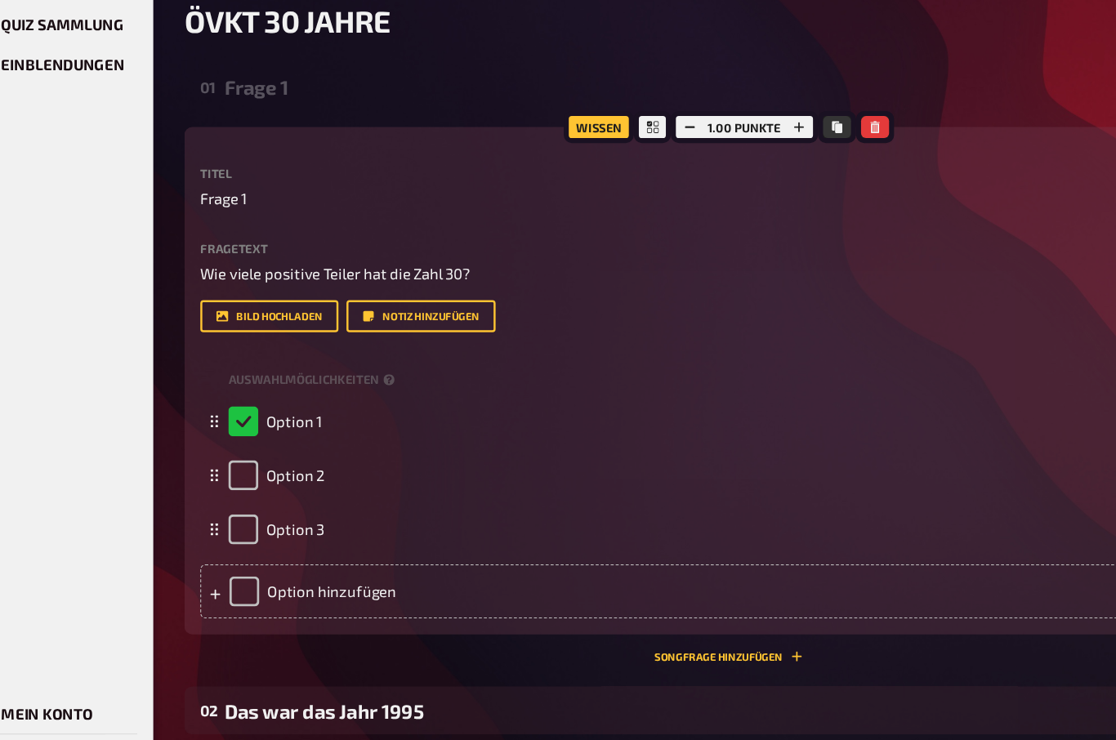
click at [221, 427] on icon at bounding box center [226, 432] width 10 height 10
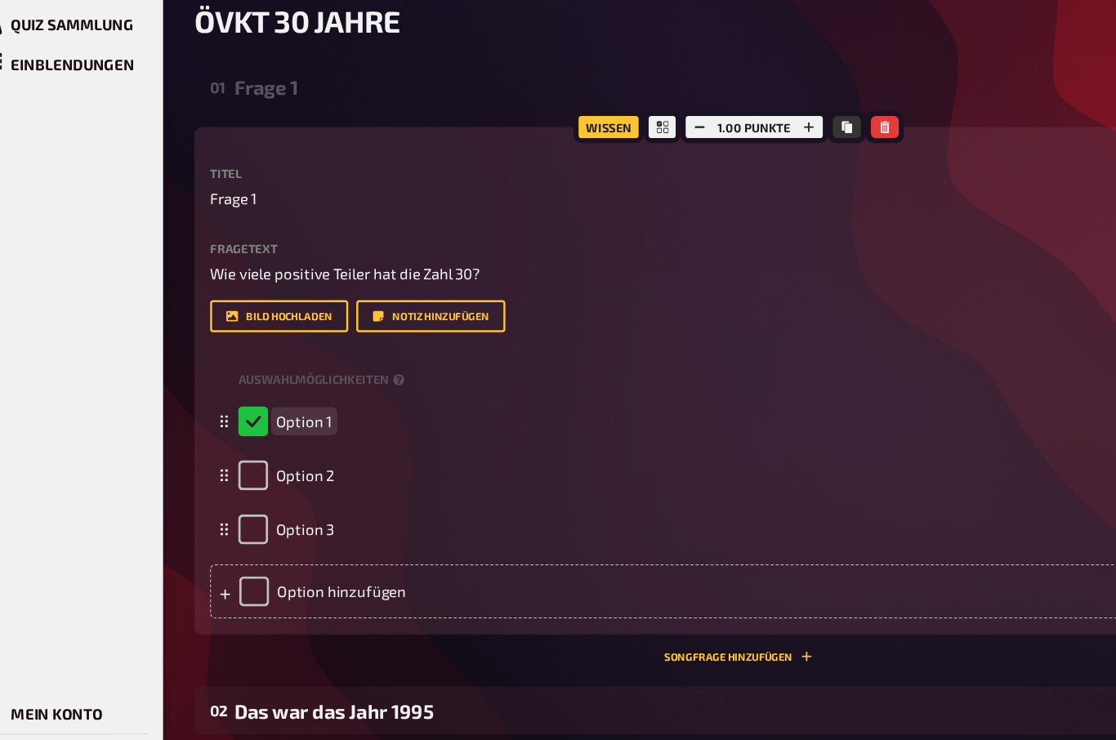
click at [310, 420] on div "Option 1" at bounding box center [638, 432] width 801 height 25
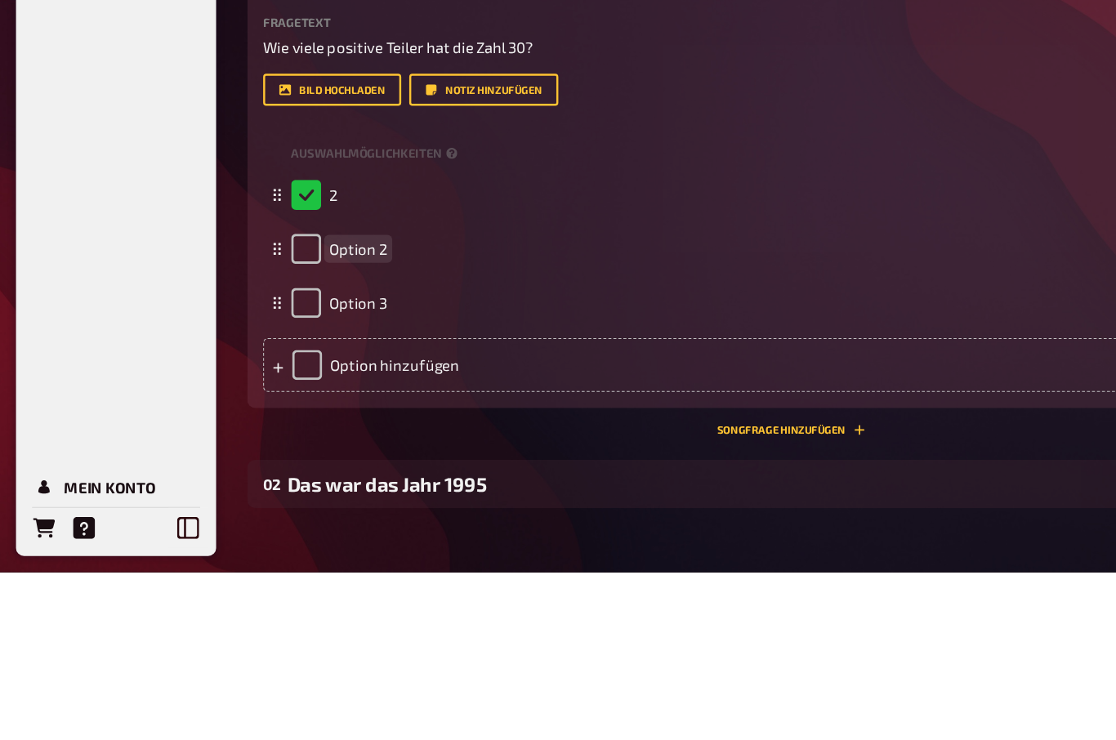
click at [281, 469] on span "Option 2" at bounding box center [292, 476] width 47 height 15
click at [282, 513] on span "Option 3" at bounding box center [292, 520] width 47 height 15
click at [296, 549] on div "Option hinzufügen" at bounding box center [646, 571] width 863 height 44
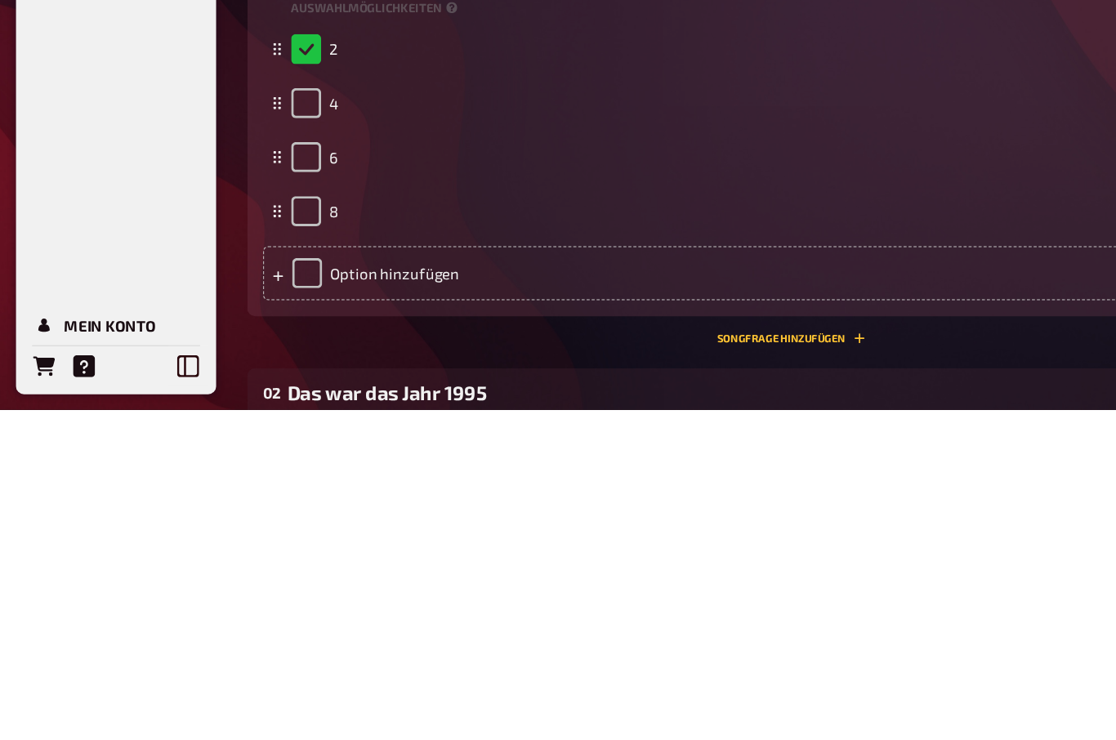
scroll to position [383, 0]
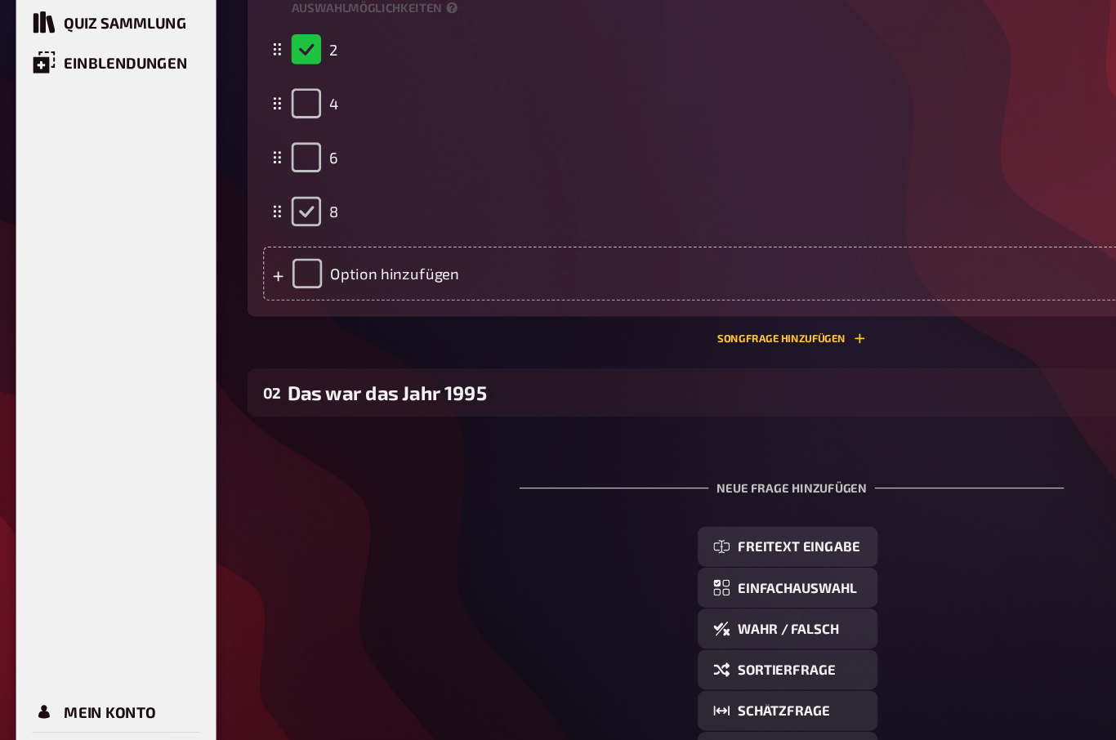
click at [251, 250] on input "checkbox" at bounding box center [250, 262] width 25 height 25
checkbox input "true"
checkbox input "false"
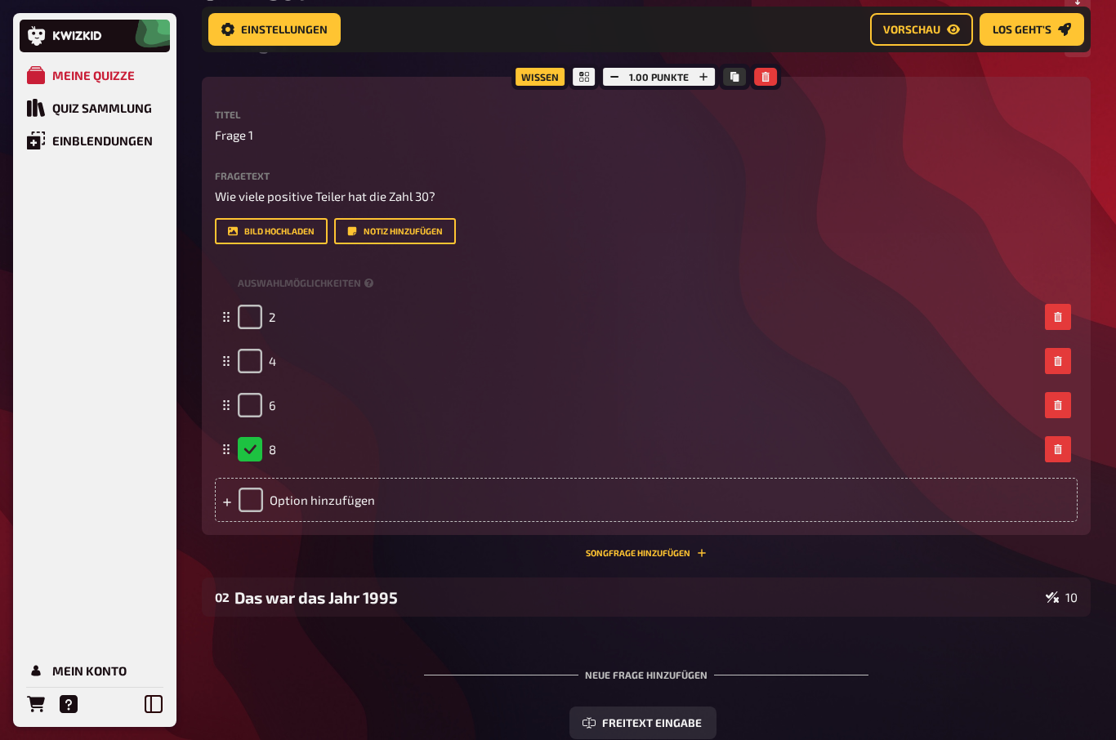
scroll to position [195, 0]
click at [589, 77] on icon at bounding box center [584, 78] width 10 height 10
click at [580, 78] on icon at bounding box center [584, 78] width 10 height 10
click at [607, 677] on div "Neue Frage hinzufügen" at bounding box center [646, 669] width 444 height 51
click at [619, 676] on div "Neue Frage hinzufügen" at bounding box center [646, 669] width 444 height 51
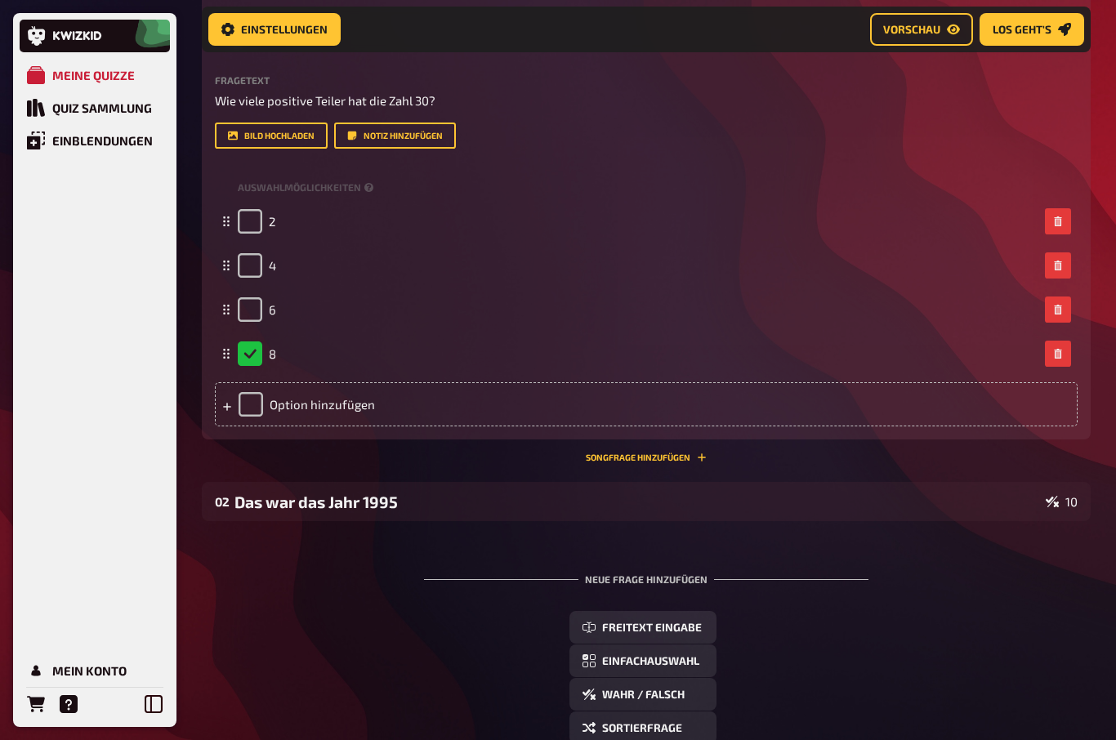
scroll to position [322, 0]
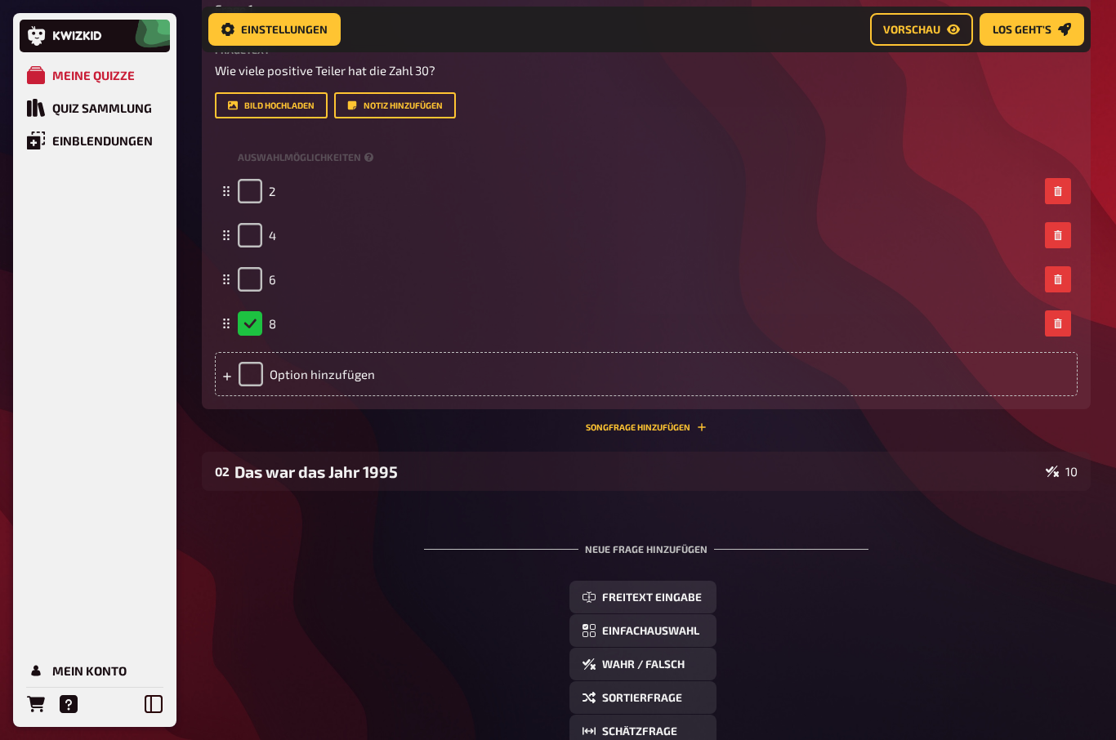
click at [633, 633] on span "Einfachauswahl" at bounding box center [650, 631] width 97 height 11
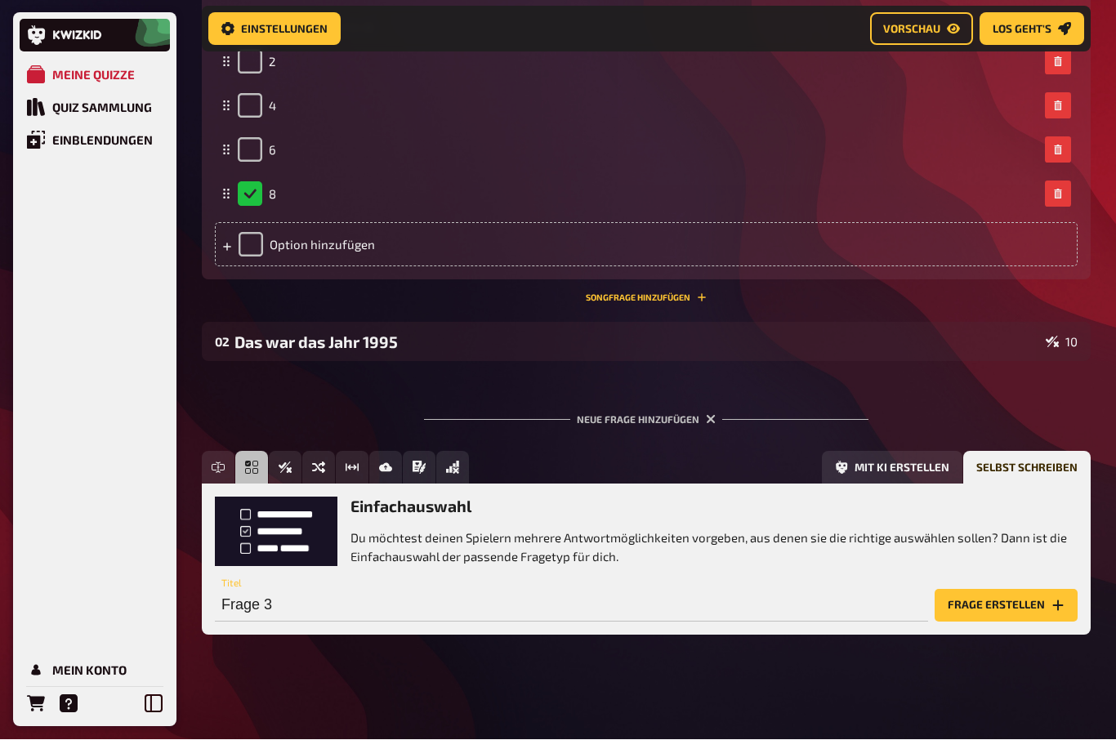
scroll to position [56, 0]
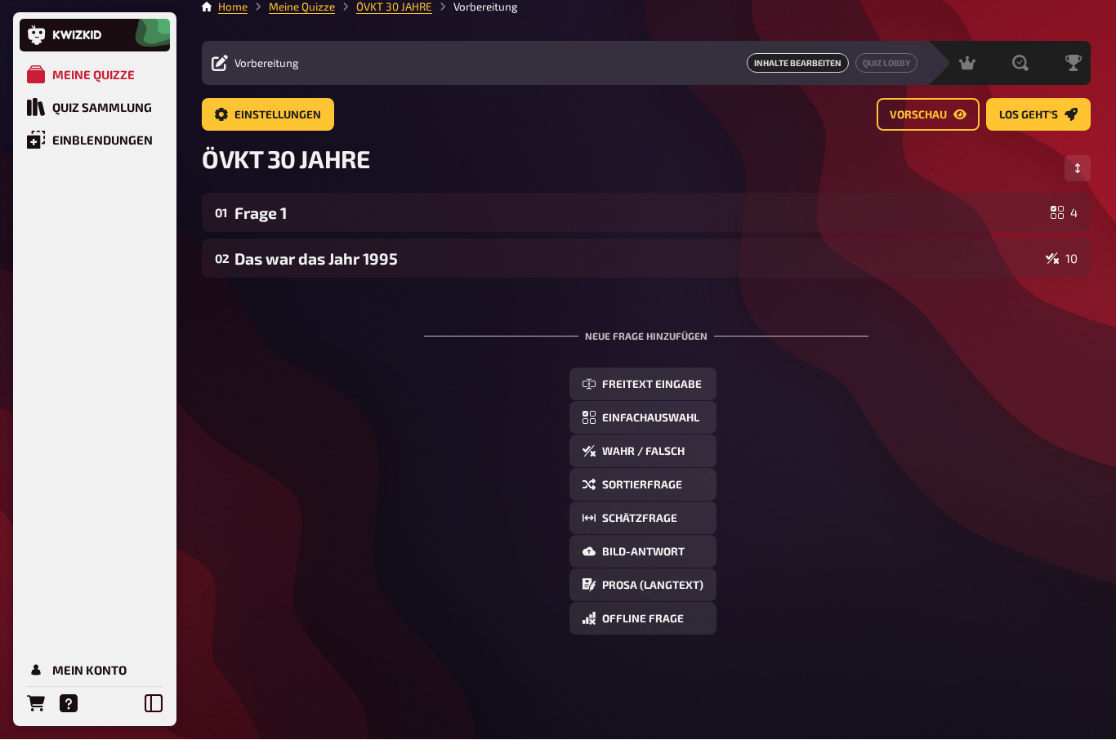
click at [257, 204] on div "Frage 1" at bounding box center [639, 213] width 810 height 19
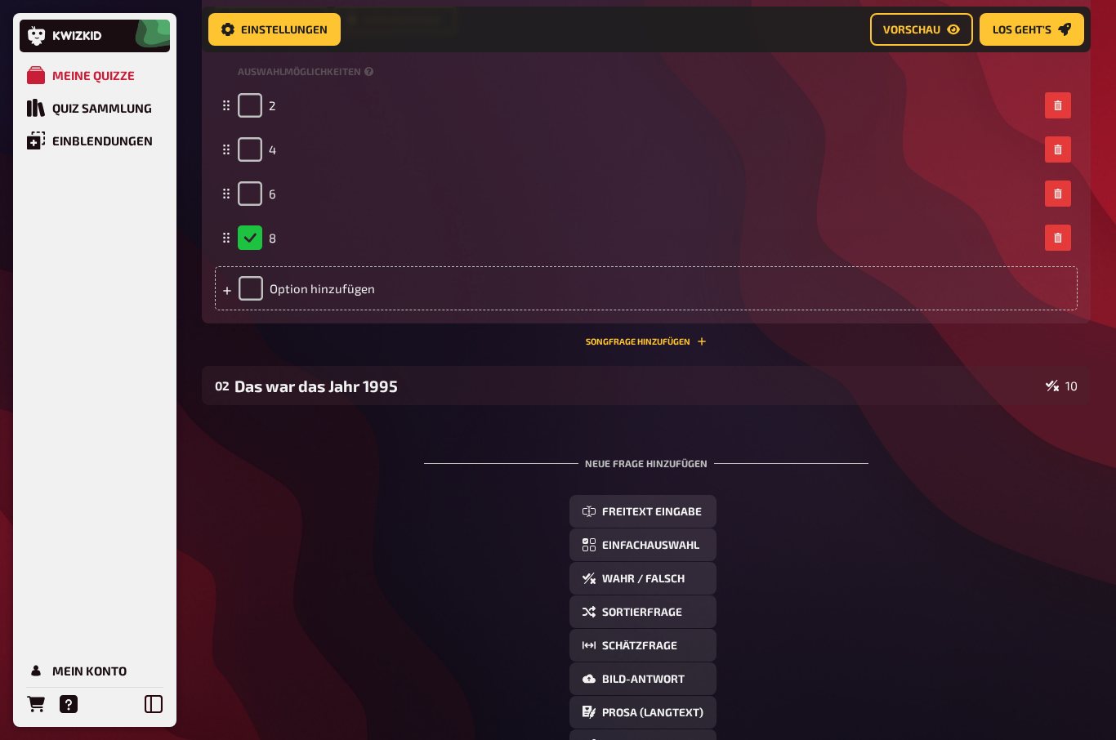
scroll to position [413, 0]
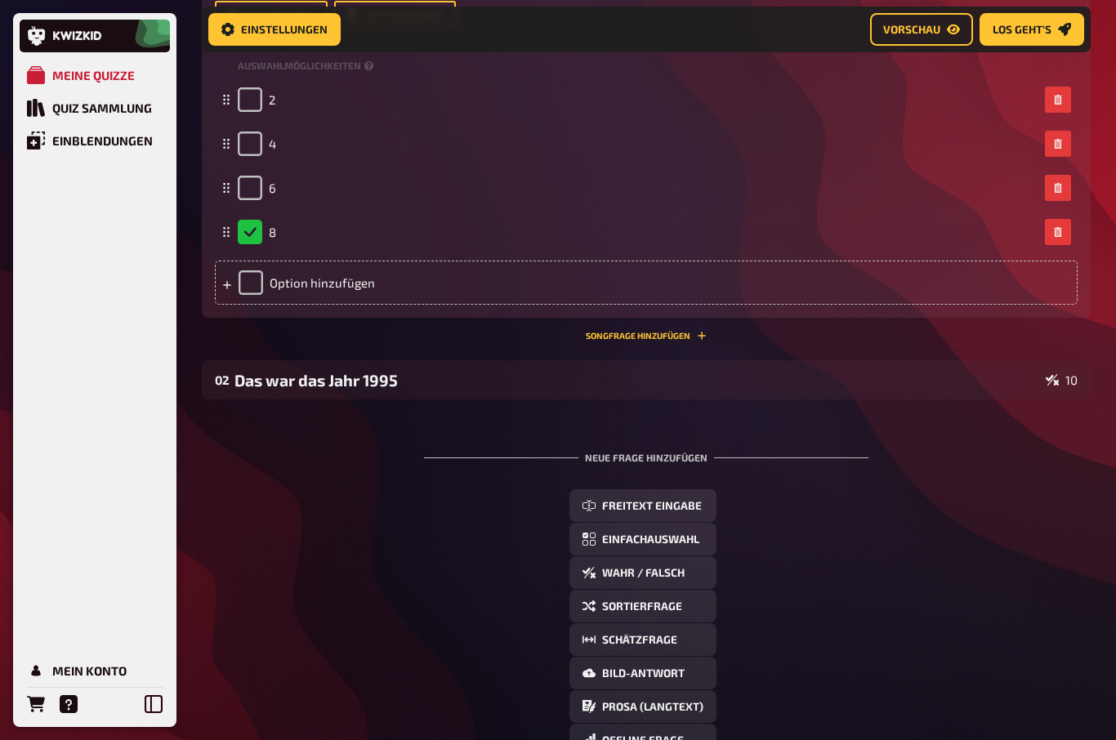
click at [633, 511] on span "Freitext Eingabe" at bounding box center [652, 506] width 100 height 11
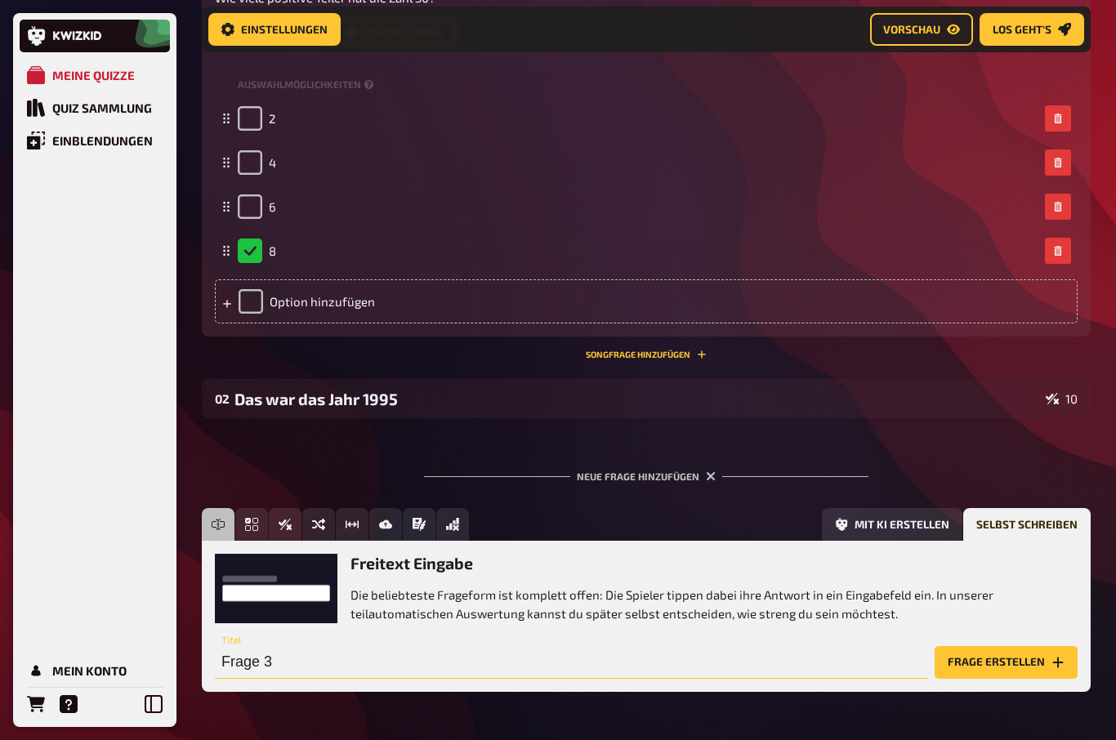
click at [244, 659] on input "Frage 3" at bounding box center [571, 662] width 713 height 33
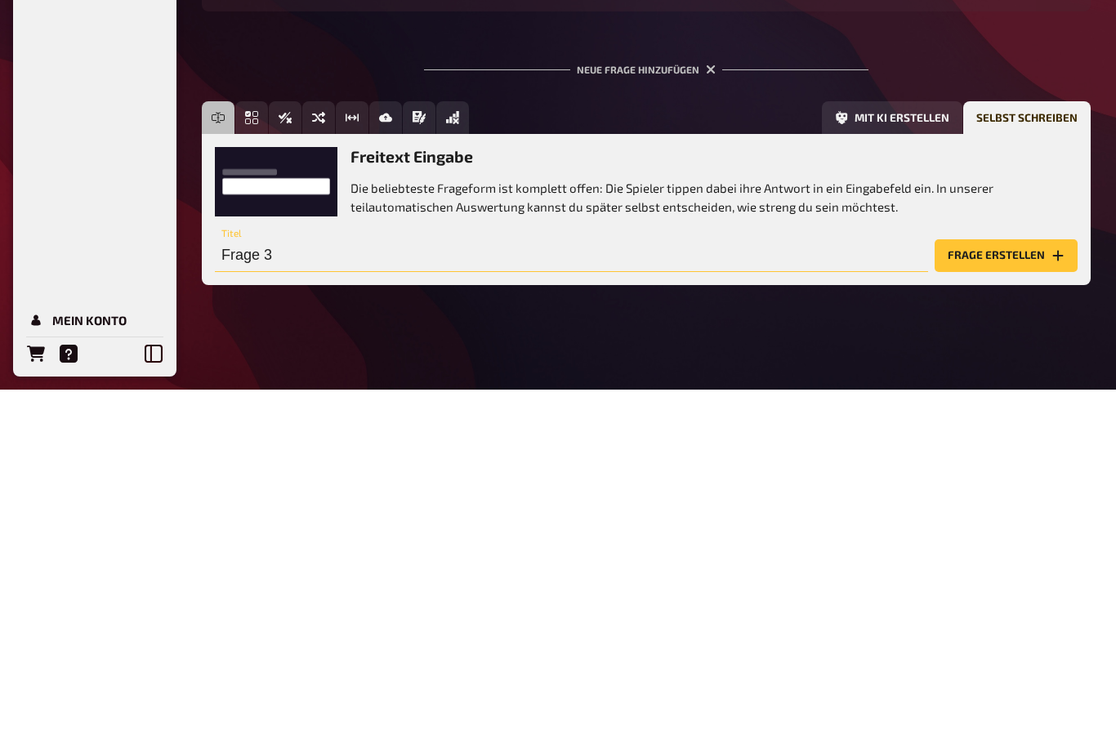
click at [321, 590] on input "Frage 3" at bounding box center [571, 606] width 713 height 33
type input "F"
click at [231, 573] on div "Titel" at bounding box center [571, 597] width 713 height 49
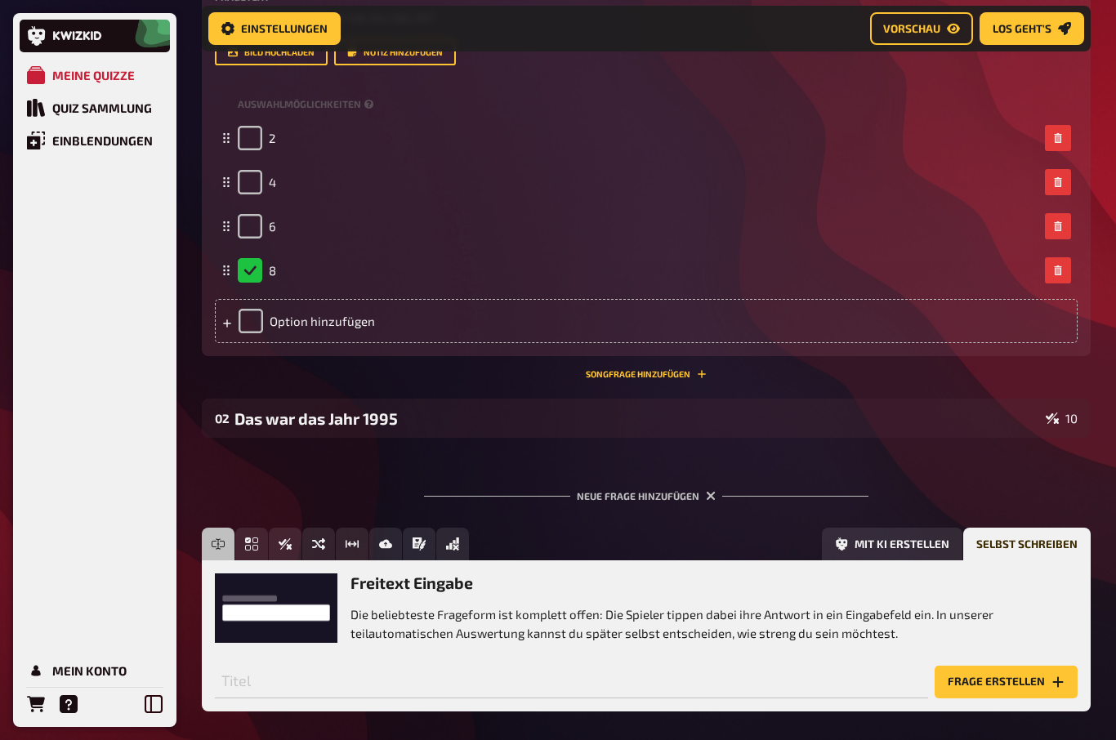
scroll to position [395, 0]
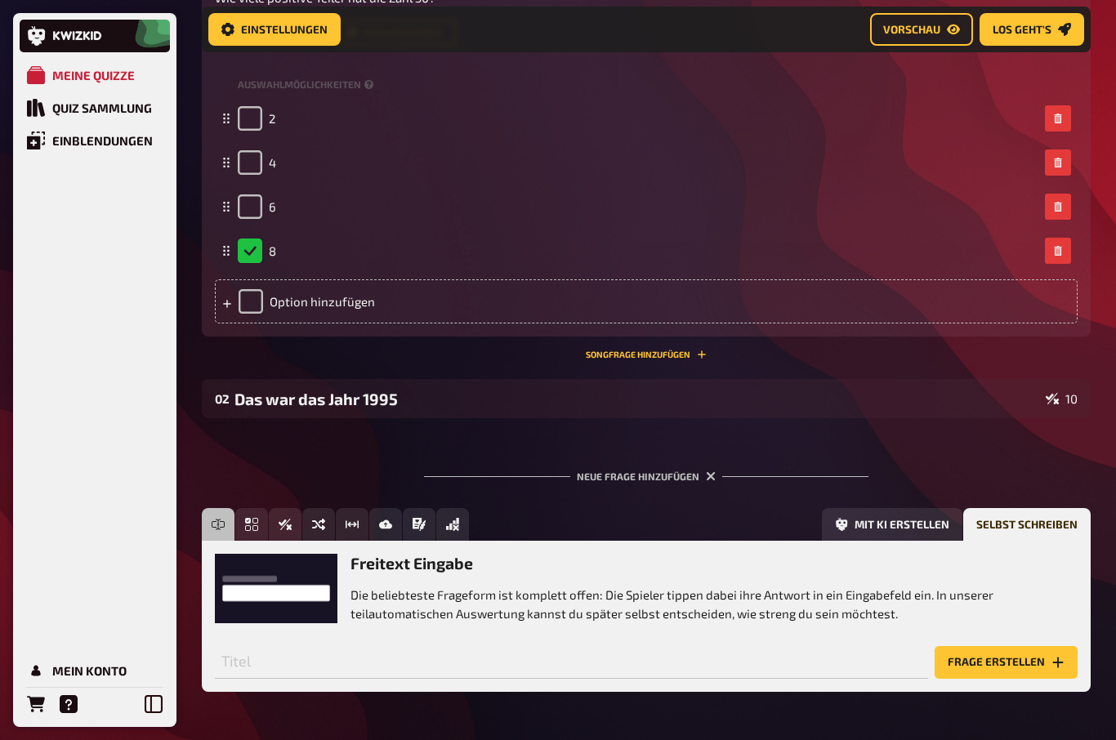
click at [260, 394] on div "Das war das Jahr 1995" at bounding box center [636, 399] width 805 height 19
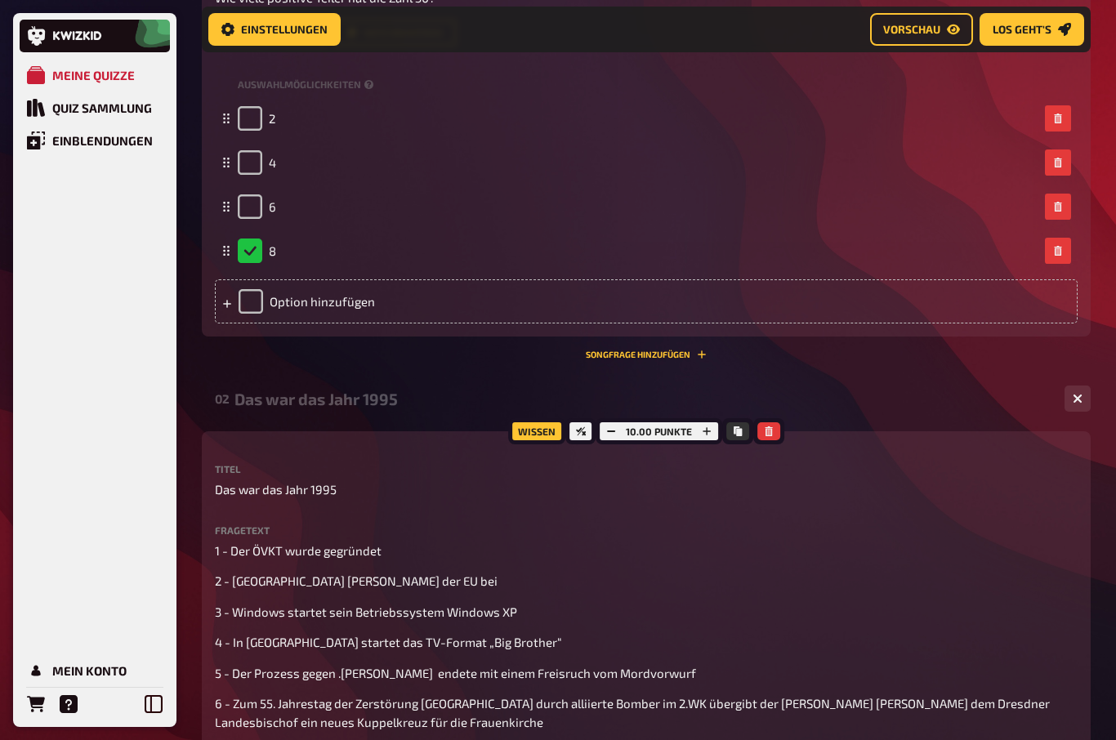
click at [234, 395] on div "Das war das Jahr 1995" at bounding box center [642, 399] width 817 height 19
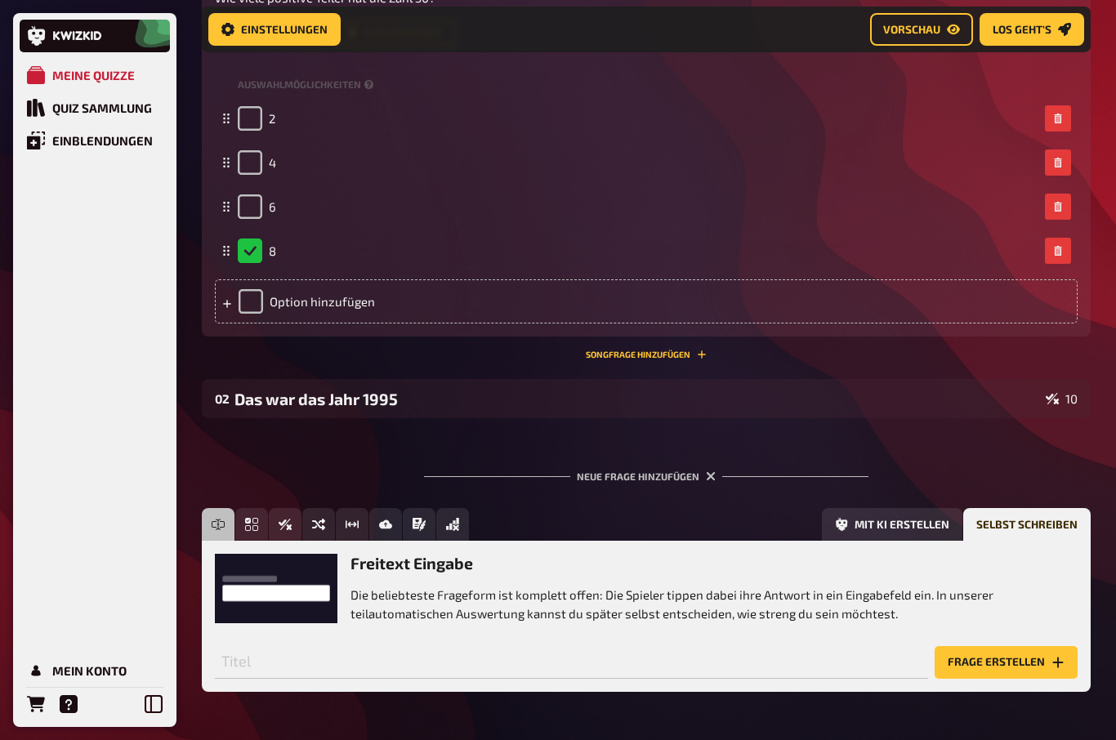
click at [268, 445] on div "Neue Frage hinzufügen Freitext Eingabe Einfachauswahl Wahr / Falsch Sortierfrag…" at bounding box center [646, 580] width 889 height 273
click at [230, 382] on div "02 Das war das Jahr 1995 10" at bounding box center [646, 398] width 889 height 39
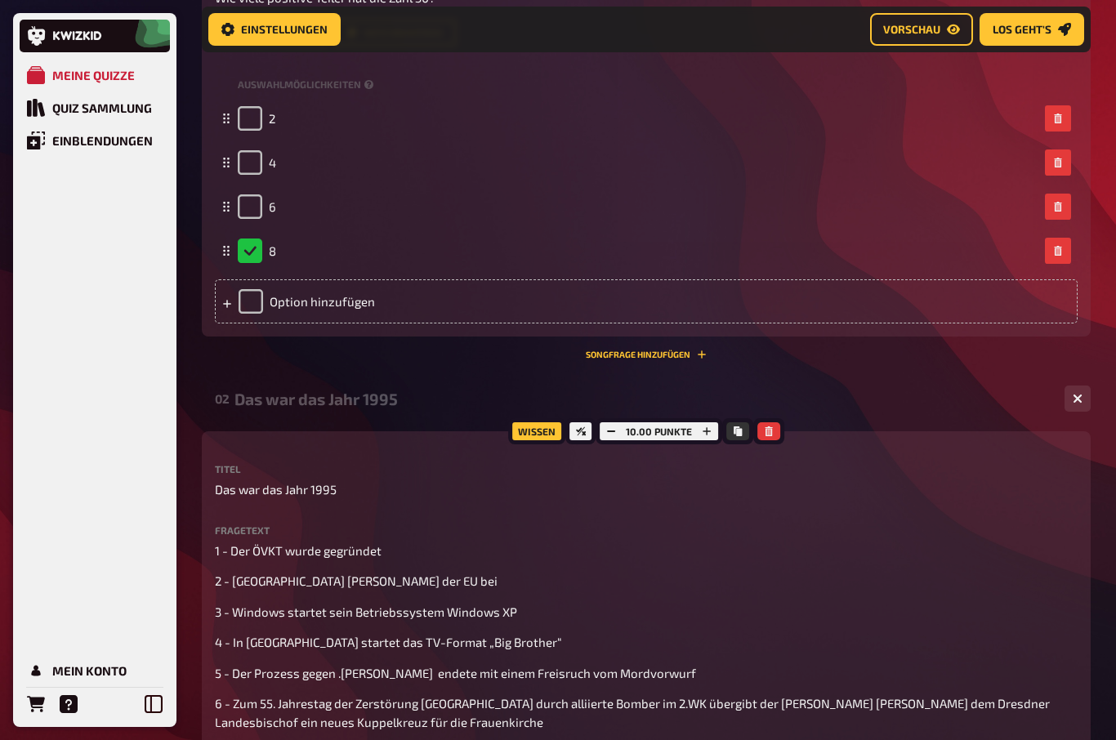
click at [234, 398] on div "Das war das Jahr 1995" at bounding box center [642, 399] width 817 height 19
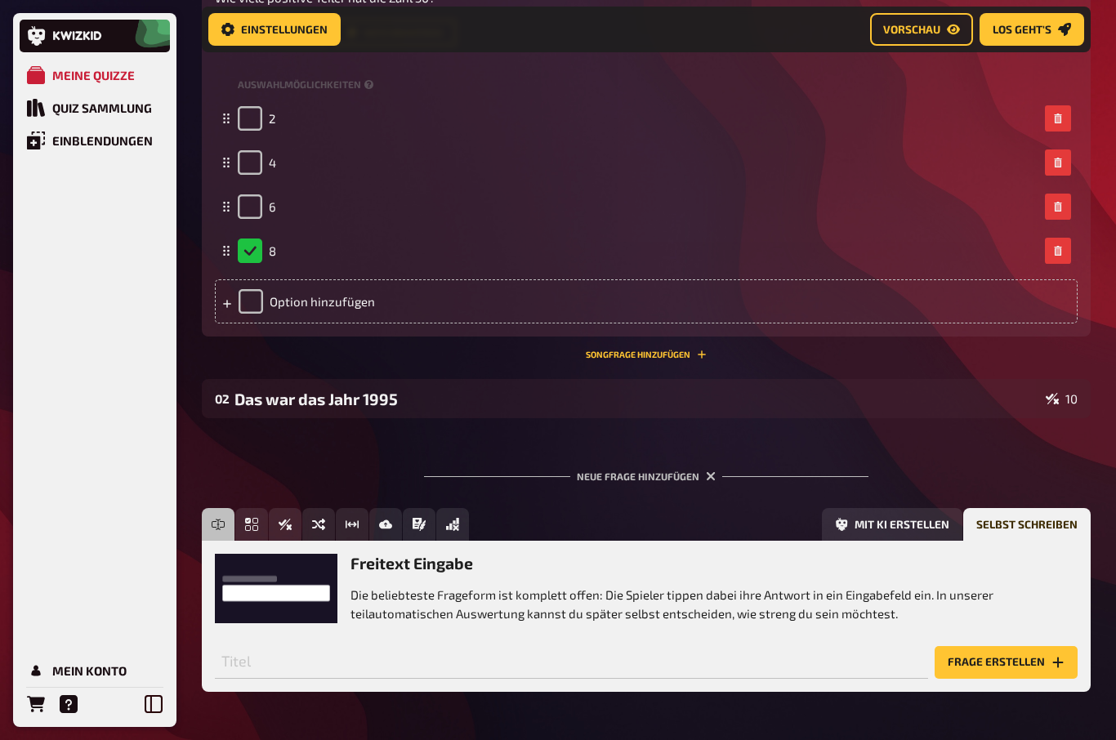
click at [221, 400] on div "02" at bounding box center [221, 398] width 13 height 15
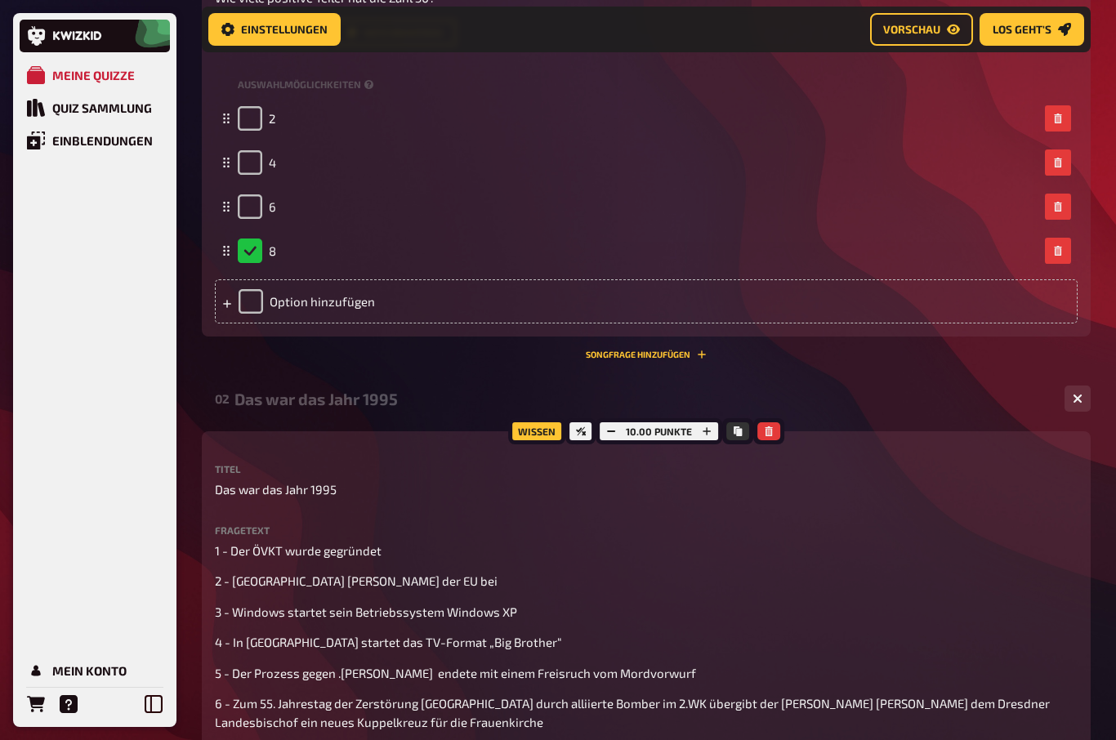
click at [235, 407] on div "Das war das Jahr 1995" at bounding box center [642, 399] width 817 height 19
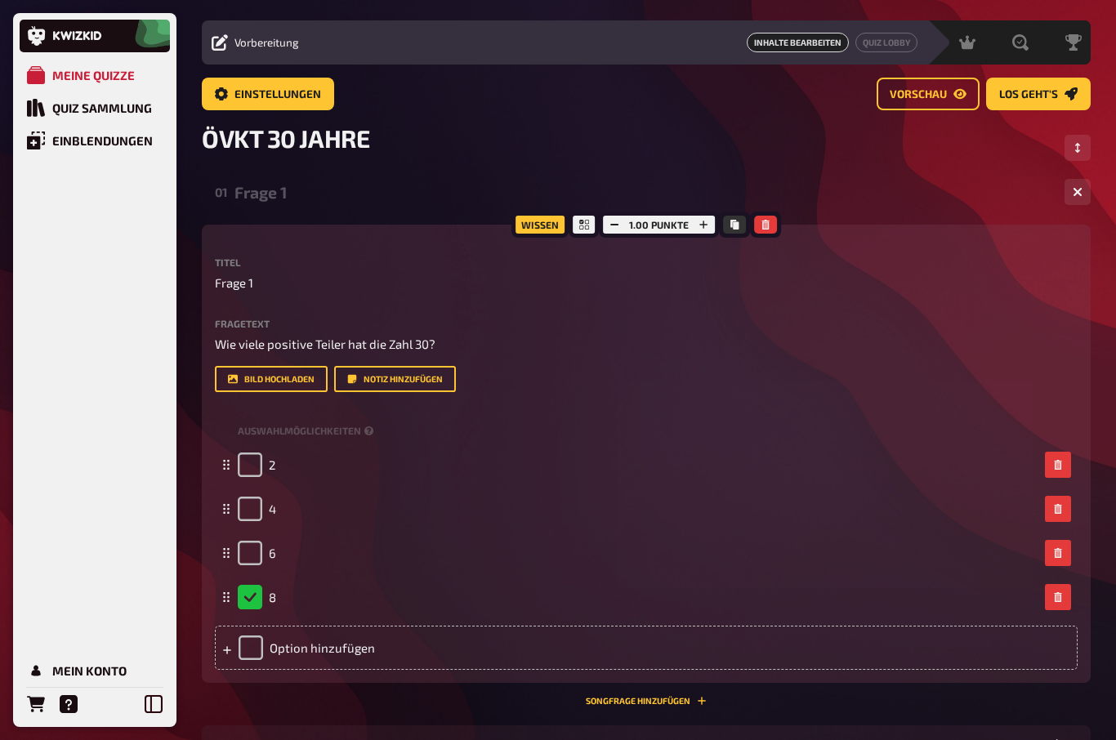
scroll to position [0, 0]
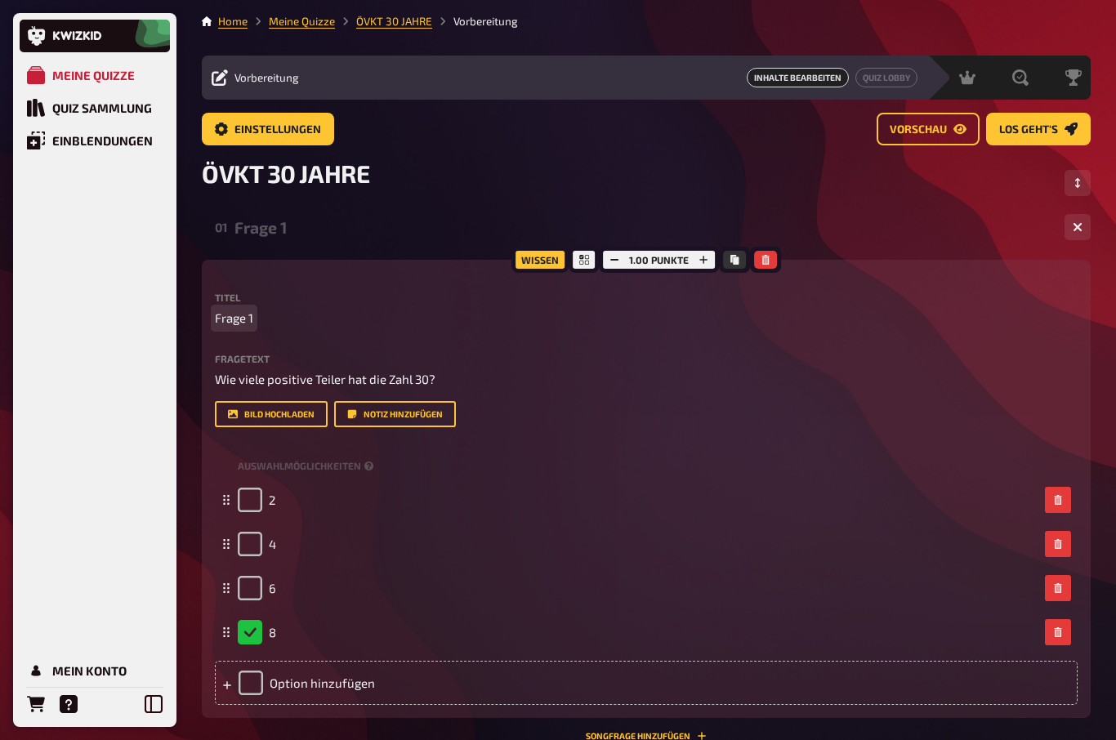
click at [243, 313] on span "Frage 1" at bounding box center [234, 318] width 38 height 19
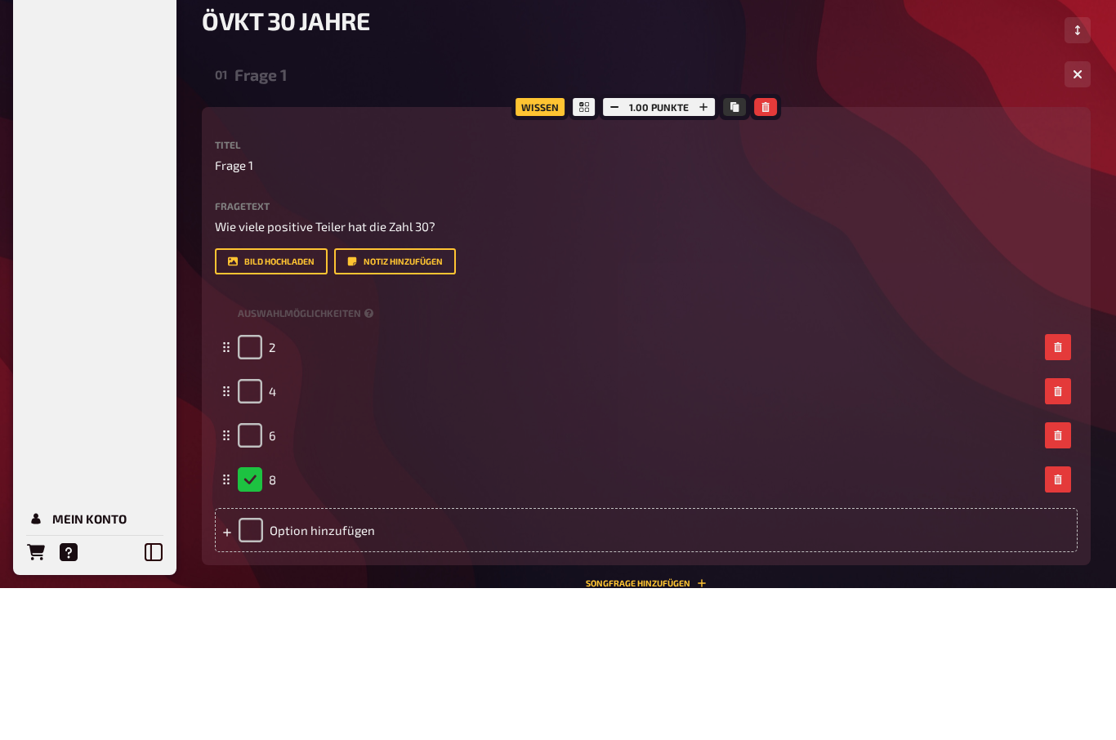
click at [268, 218] on div "Frage 1" at bounding box center [642, 227] width 817 height 19
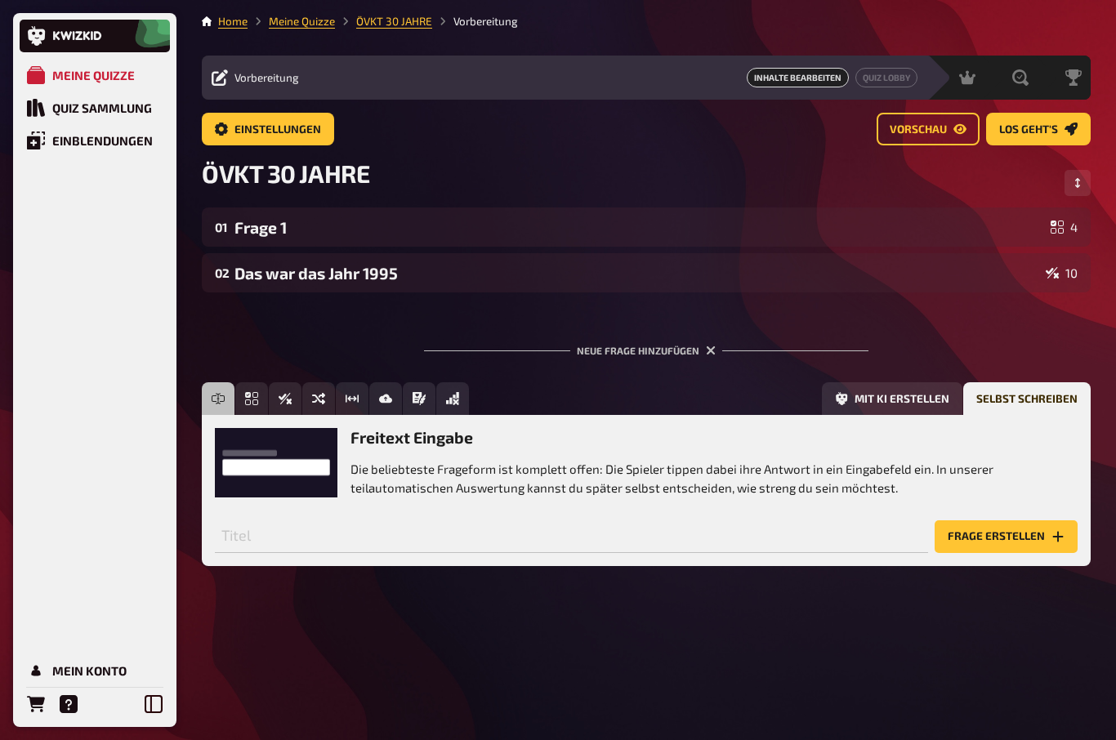
click at [326, 218] on div "Frage 1" at bounding box center [639, 227] width 810 height 19
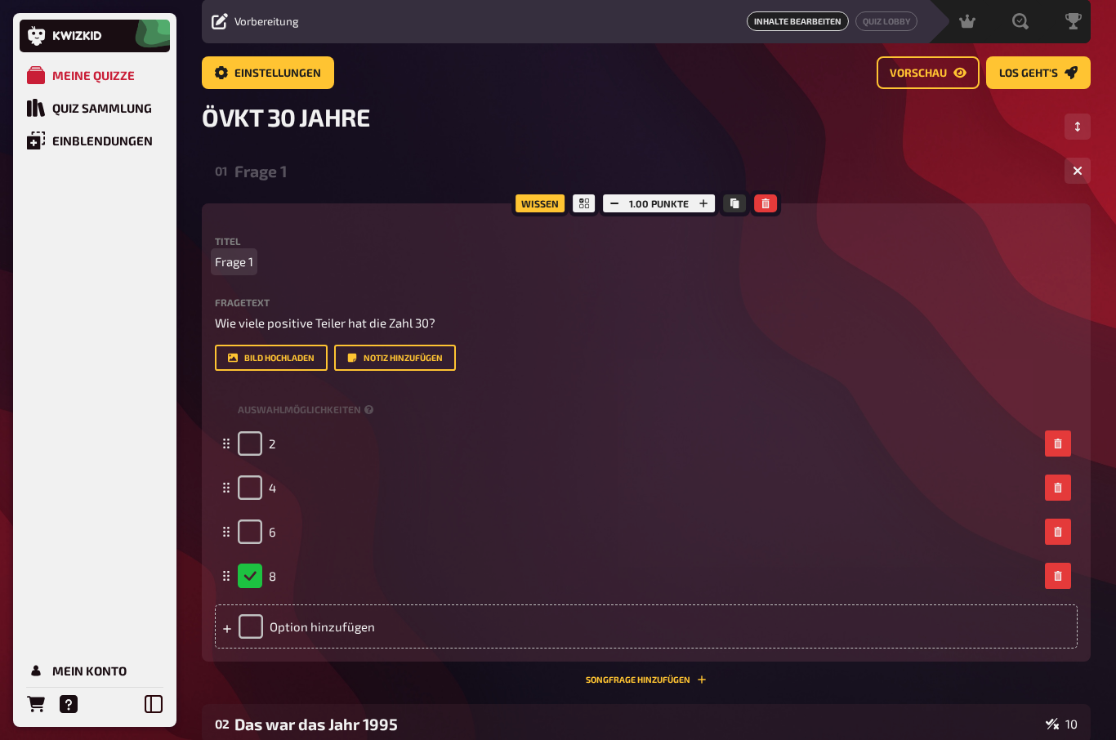
click at [233, 266] on span "Frage 1" at bounding box center [234, 261] width 38 height 19
click at [136, 272] on div "Meine Quizze Quiz Sammlung Einblendungen Mein Konto" at bounding box center [95, 390] width 150 height 662
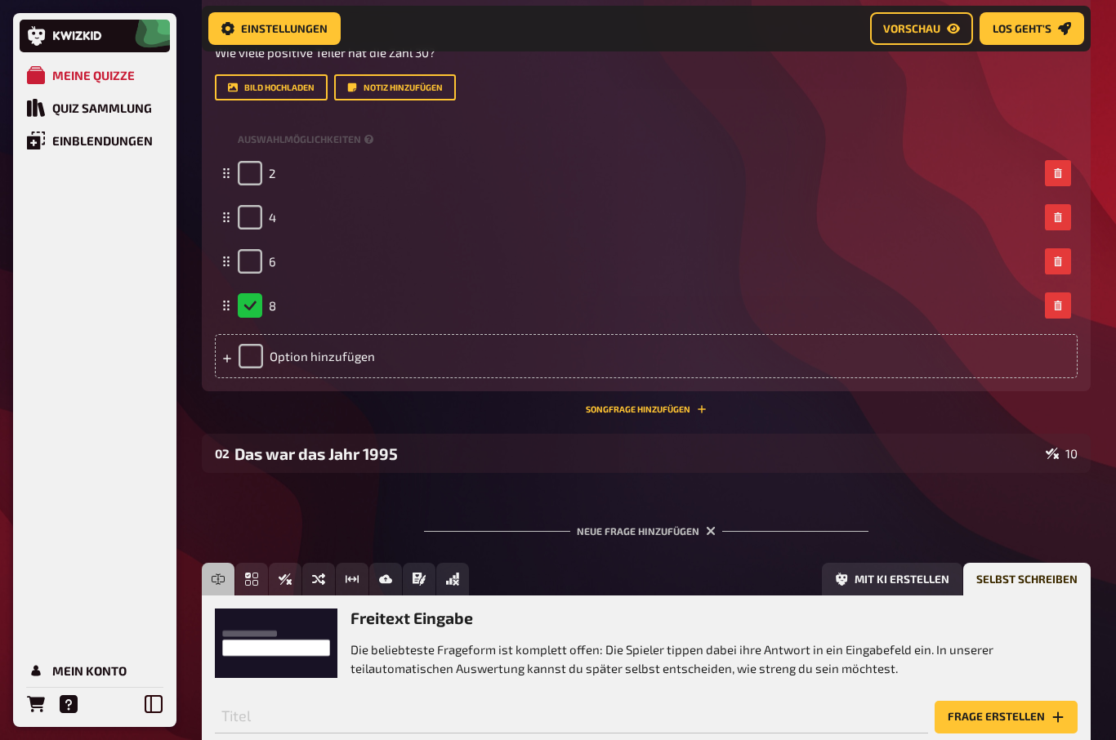
scroll to position [395, 0]
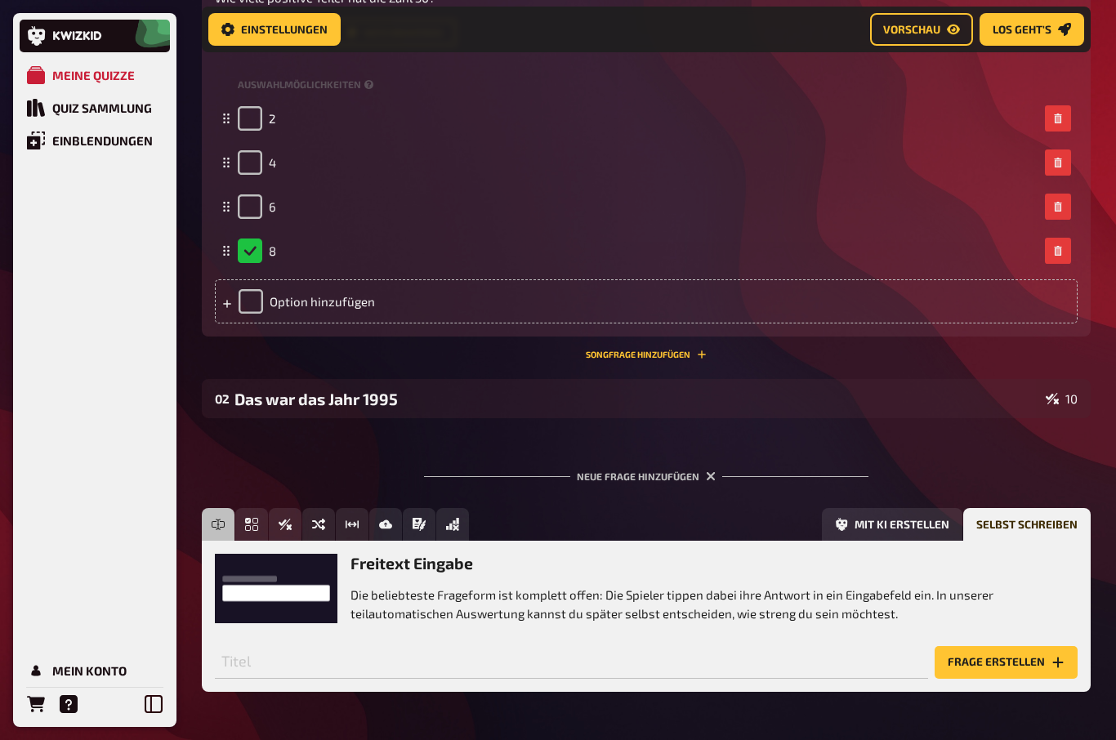
click at [395, 591] on p "Die beliebteste Frageform ist komplett offen: Die Spieler tippen dabei ihre Ant…" at bounding box center [713, 604] width 727 height 37
click at [380, 578] on div "Freitext Eingabe Die beliebteste Frageform ist komplett offen: Die Spieler tipp…" at bounding box center [713, 588] width 727 height 69
click at [379, 578] on div "Freitext Eingabe Die beliebteste Frageform ist komplett offen: Die Spieler tipp…" at bounding box center [713, 588] width 727 height 69
click at [243, 673] on input "text" at bounding box center [571, 662] width 713 height 33
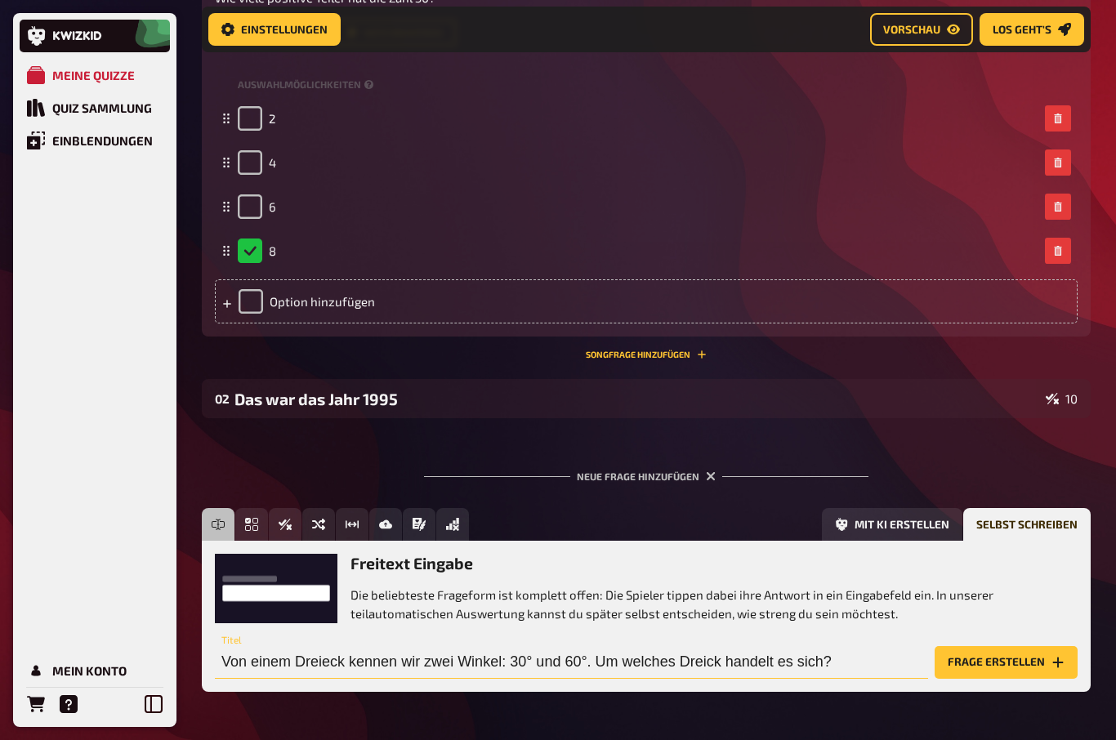
type input "Von einem Dreieck kennen wir zwei Winkel: 30° und 60°. Um welches Dreick handel…"
click at [979, 662] on button "Frage erstellen" at bounding box center [1006, 662] width 143 height 33
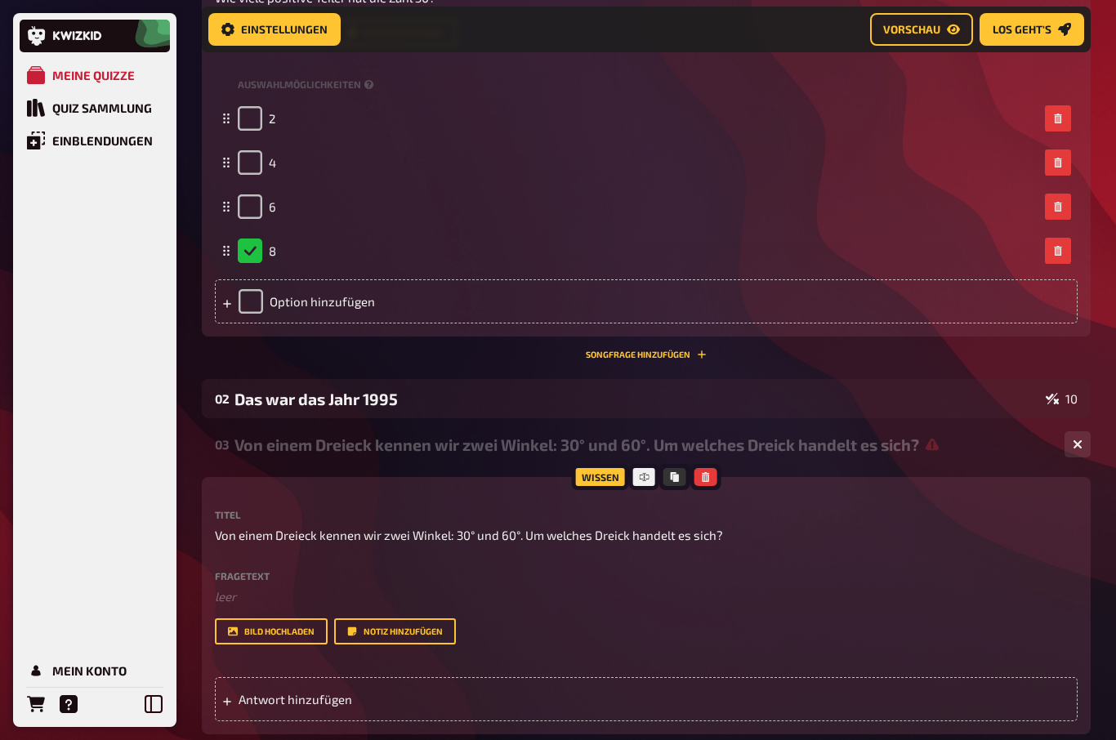
click at [262, 689] on div "Antwort hinzufügen" at bounding box center [646, 699] width 863 height 44
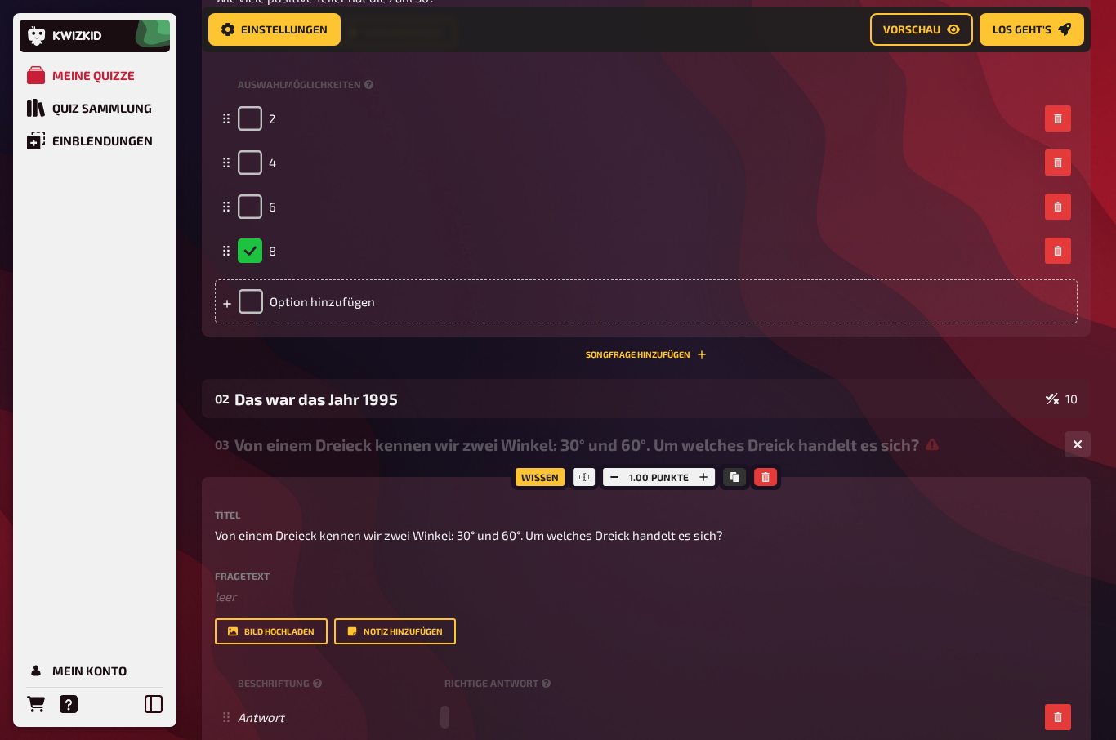
click at [459, 712] on div "Antwort" at bounding box center [638, 717] width 801 height 15
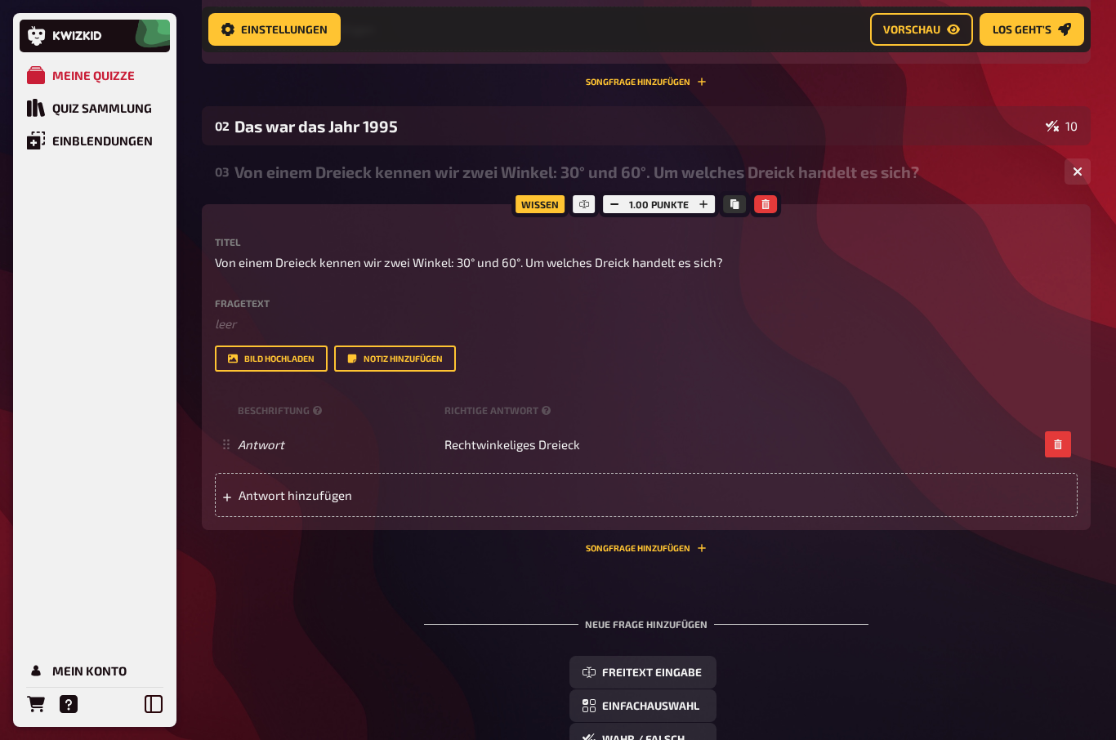
scroll to position [667, 0]
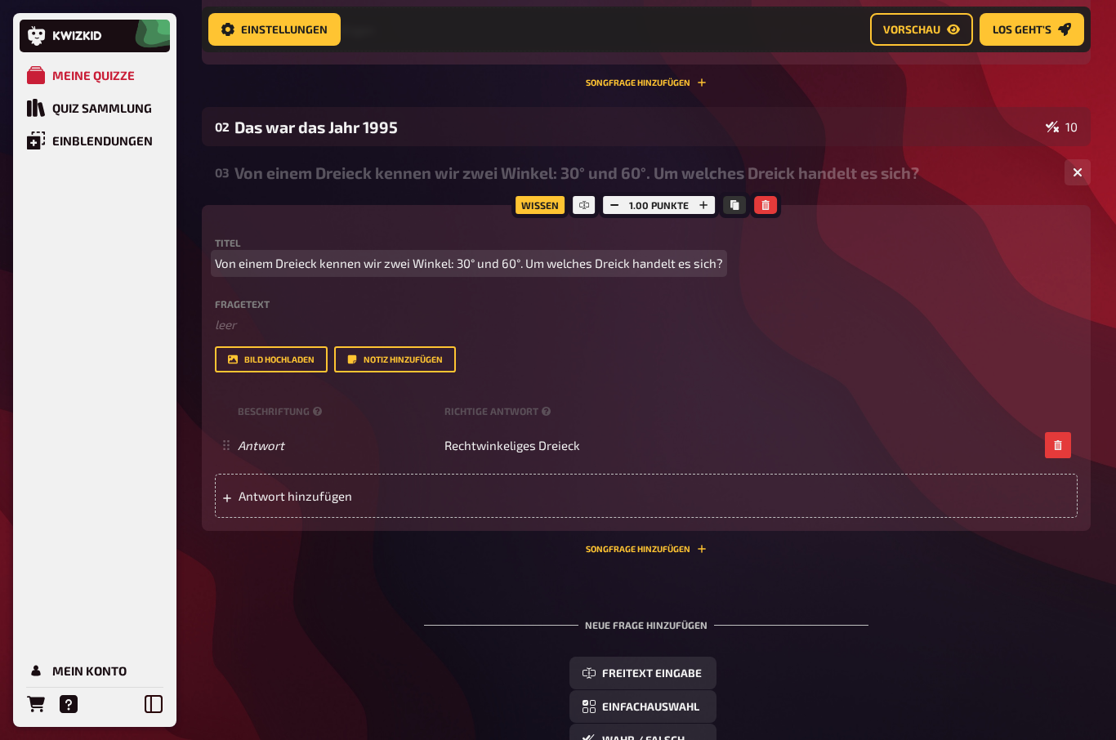
click at [631, 268] on span "Von einem Dreieck kennen wir zwei Winkel: 30° und 60°. Um welches Dreick handel…" at bounding box center [469, 263] width 508 height 19
click at [623, 259] on span "Von einem Dreieck kennen wir zwei Winkel: 30° und 60°. Um welches Dreick handel…" at bounding box center [469, 263] width 508 height 19
click at [528, 263] on span "Von einem Dreieck kennen wir zwei Winkel: 30° und 60°. Um welches Dreieck hande…" at bounding box center [472, 263] width 515 height 19
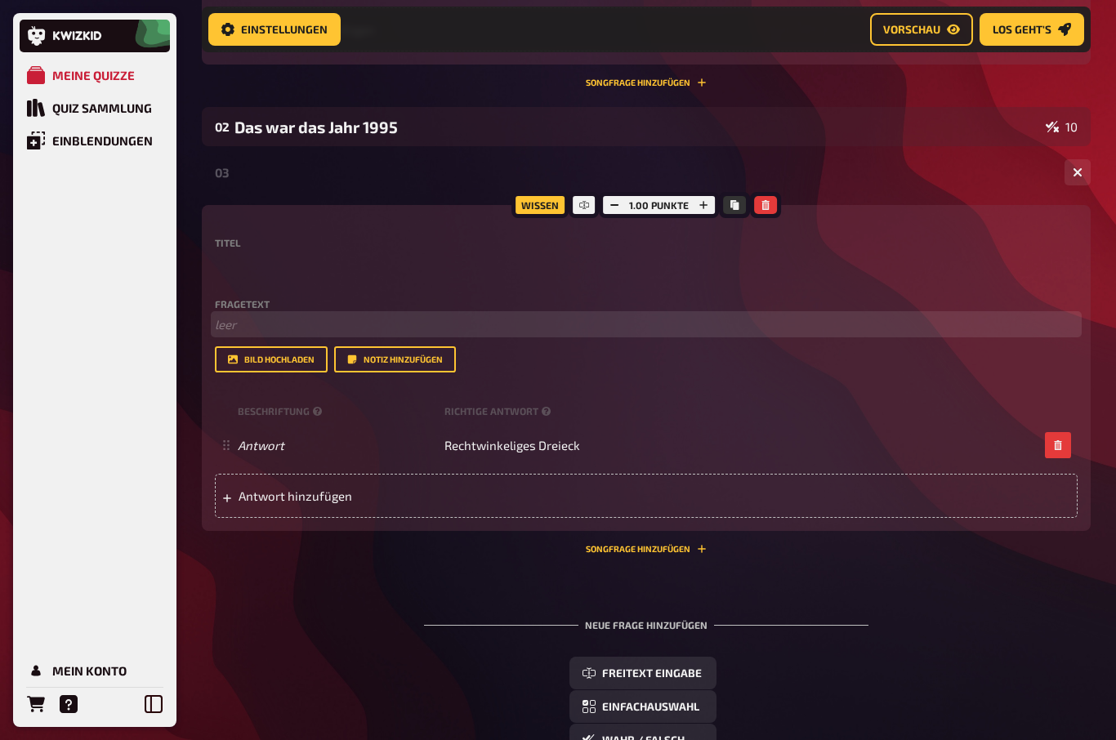
click at [234, 315] on p "﻿ leer" at bounding box center [646, 324] width 863 height 19
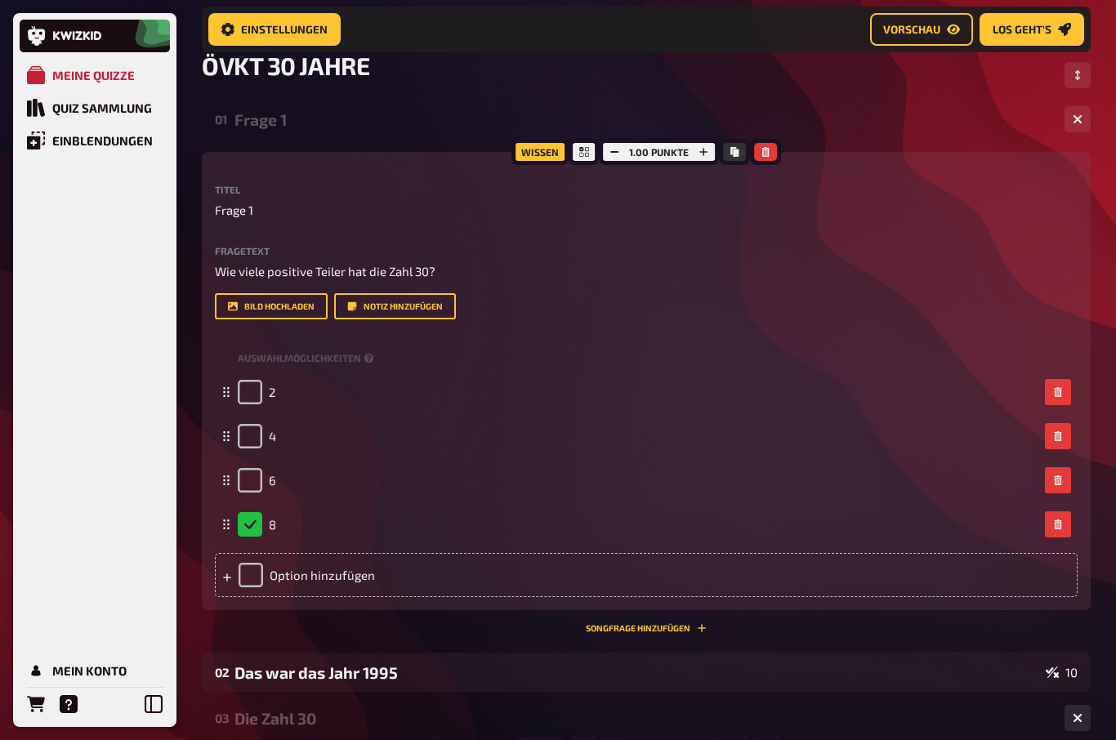
scroll to position [114, 0]
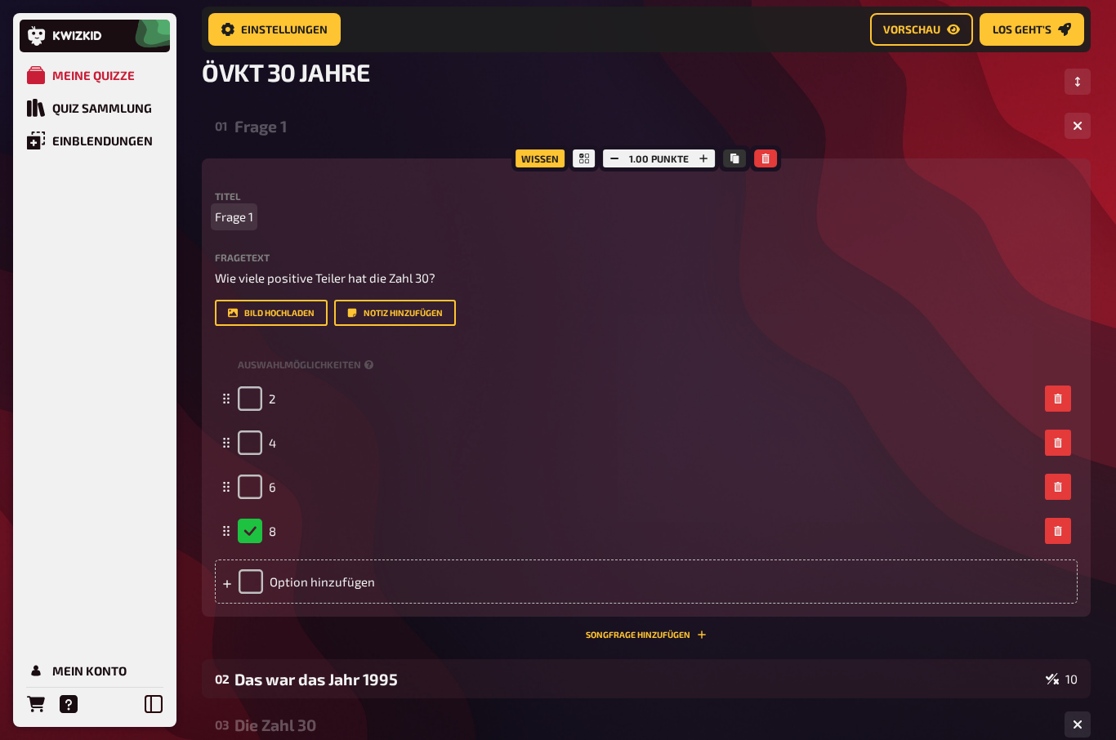
click at [242, 220] on span "Frage 1" at bounding box center [234, 216] width 38 height 19
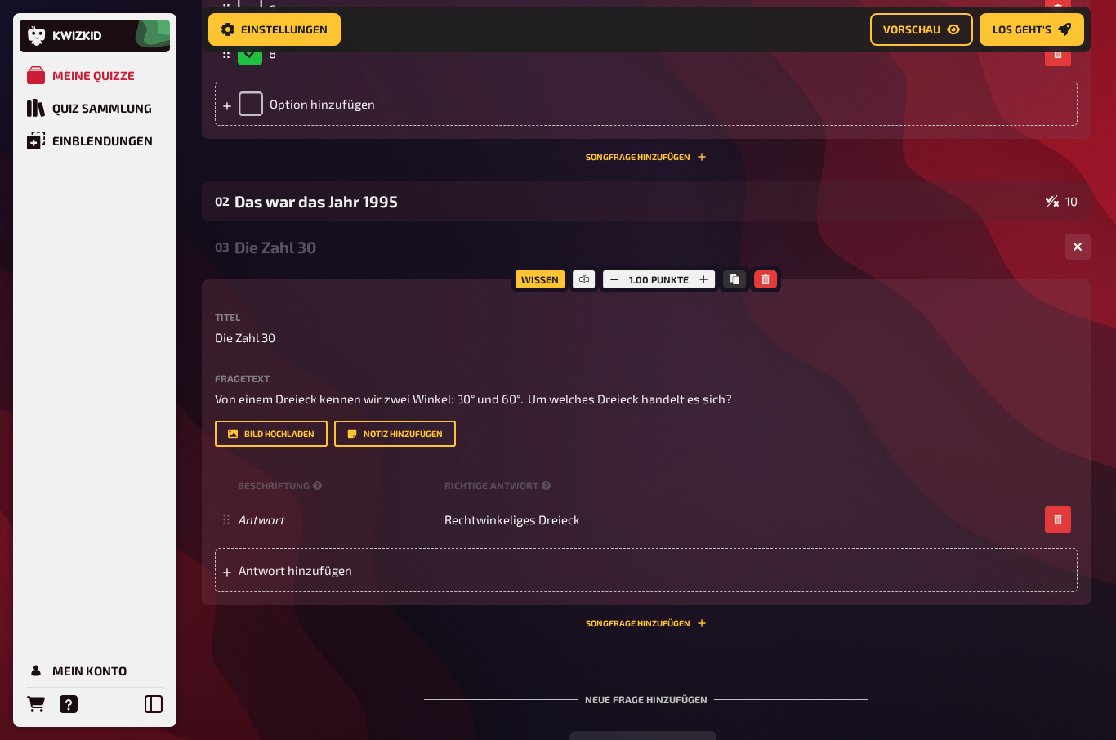
scroll to position [586, 0]
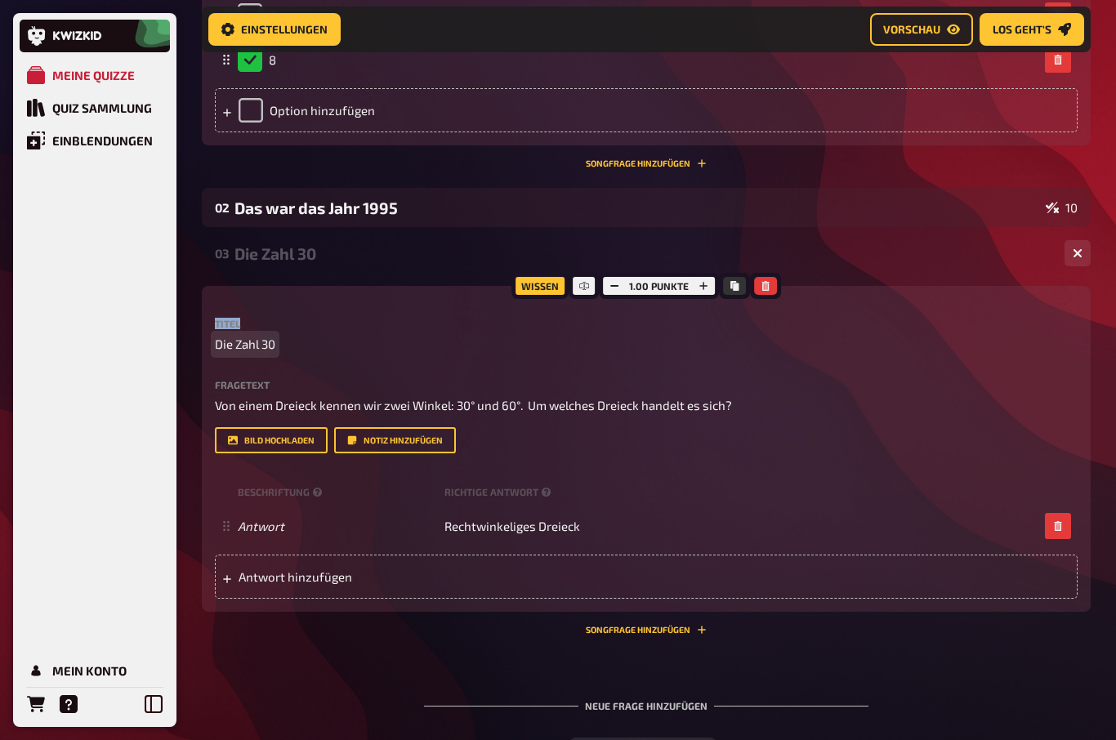
click at [386, 348] on p "Die Zahl 30" at bounding box center [646, 344] width 863 height 19
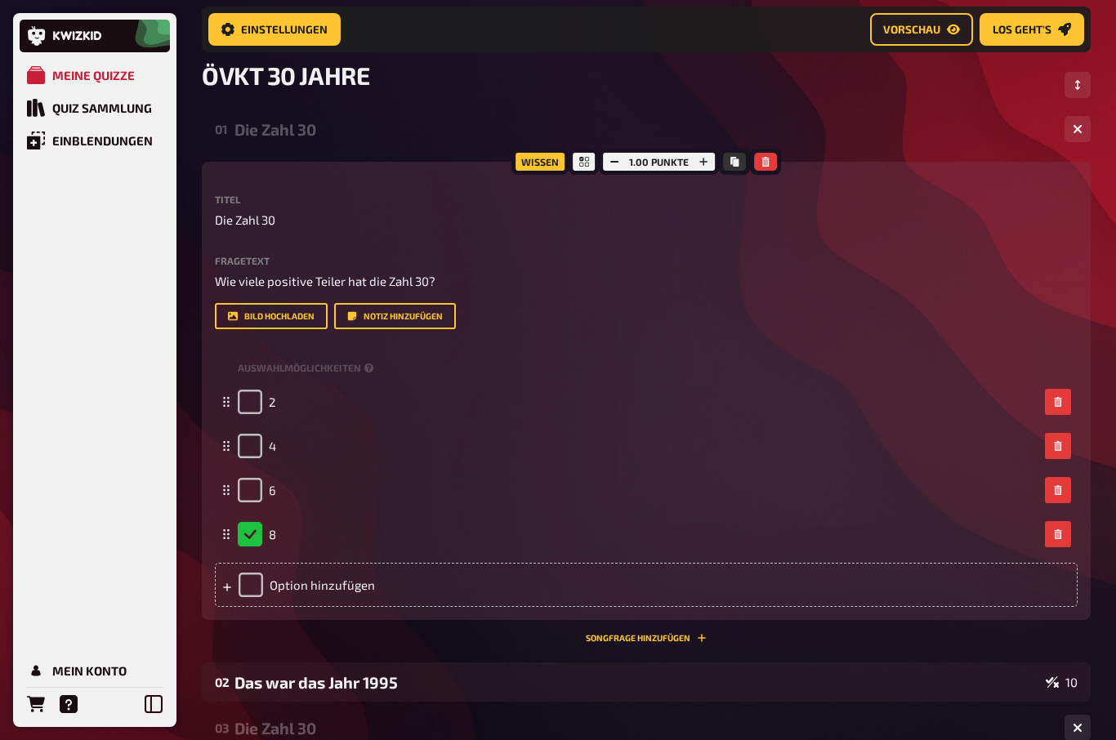
scroll to position [109, 0]
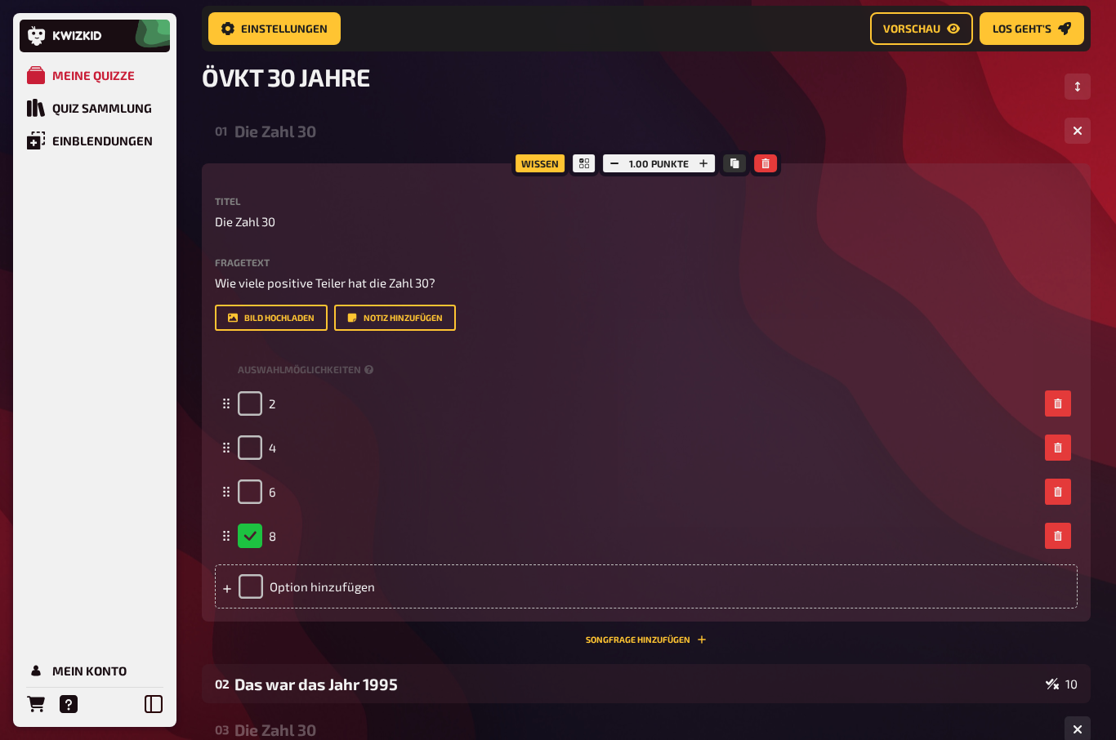
click at [1082, 90] on icon "Reihenfolge anpassen" at bounding box center [1078, 88] width 10 height 10
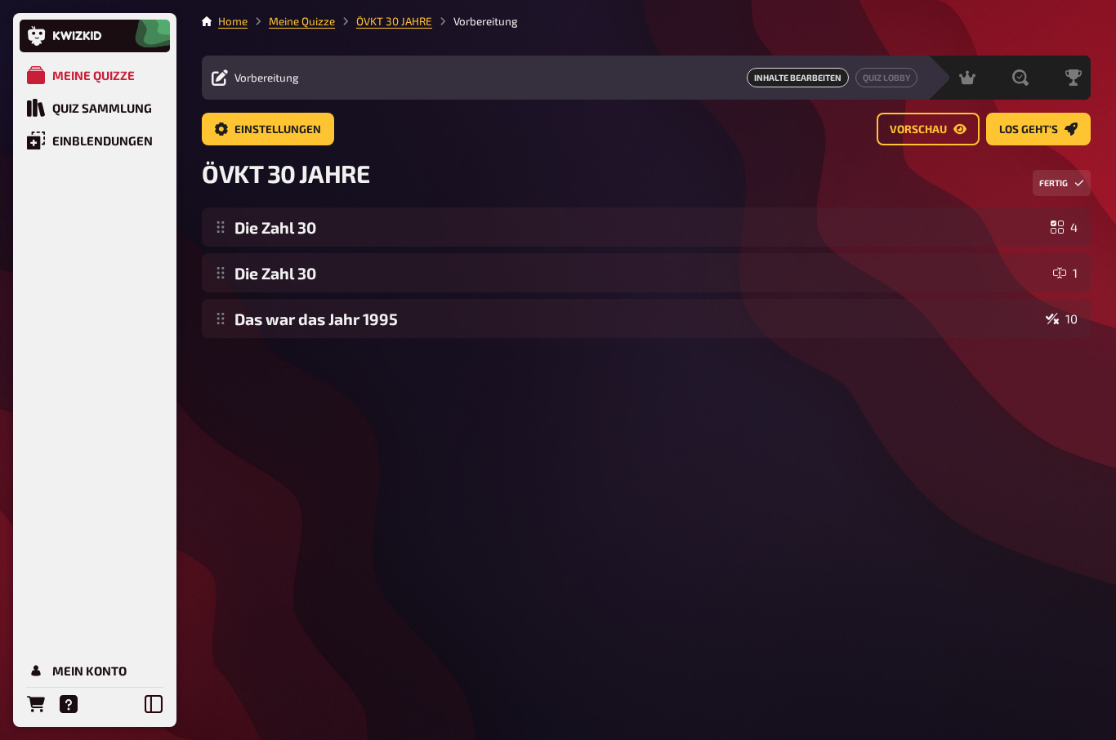
click at [919, 124] on span "Vorschau" at bounding box center [918, 129] width 57 height 11
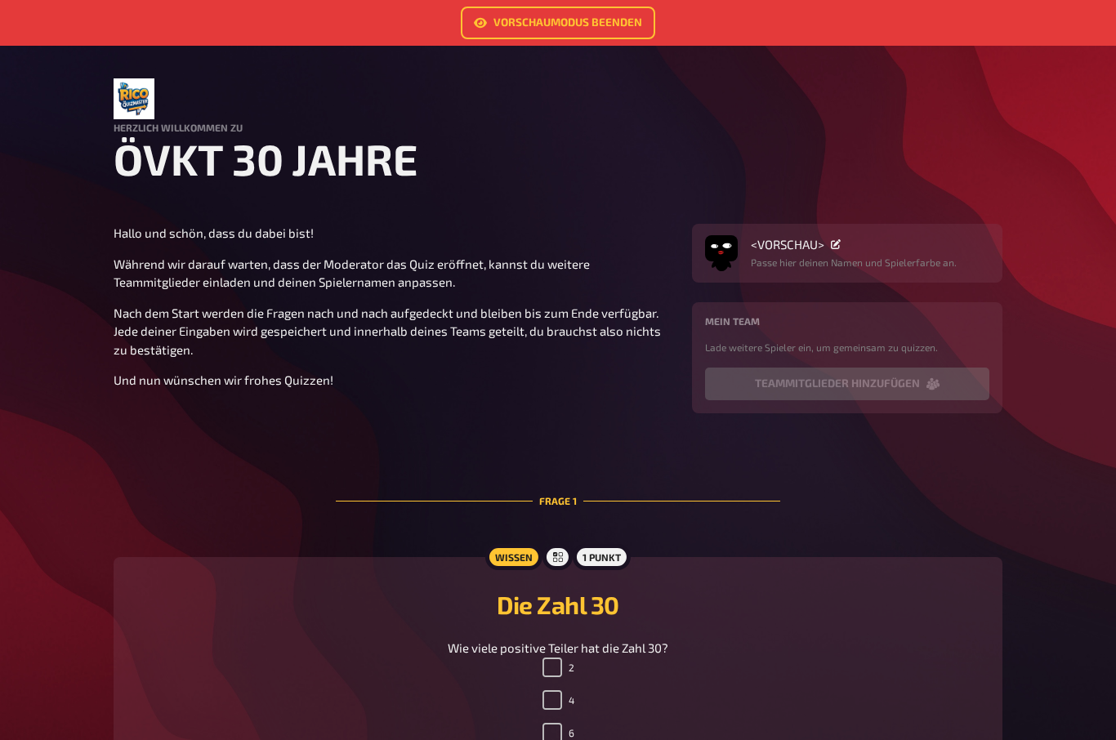
click at [557, 14] on link "Vorschaumodus beenden" at bounding box center [558, 23] width 194 height 33
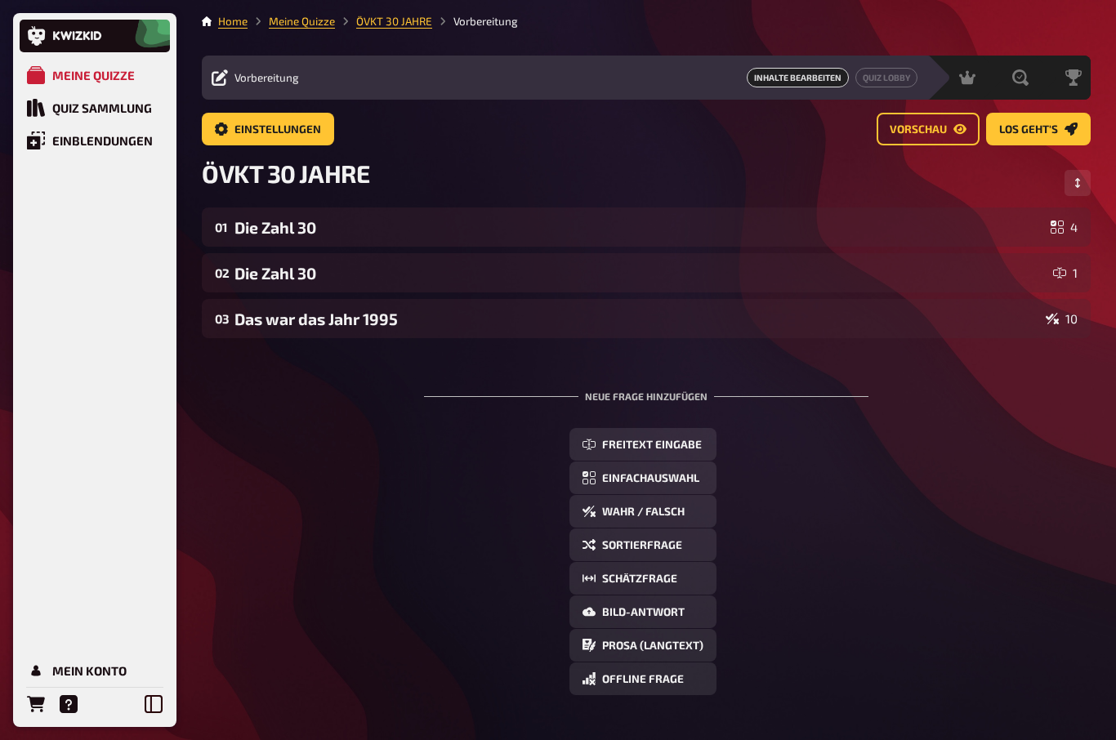
click at [617, 519] on button "Wahr / Falsch" at bounding box center [642, 511] width 147 height 33
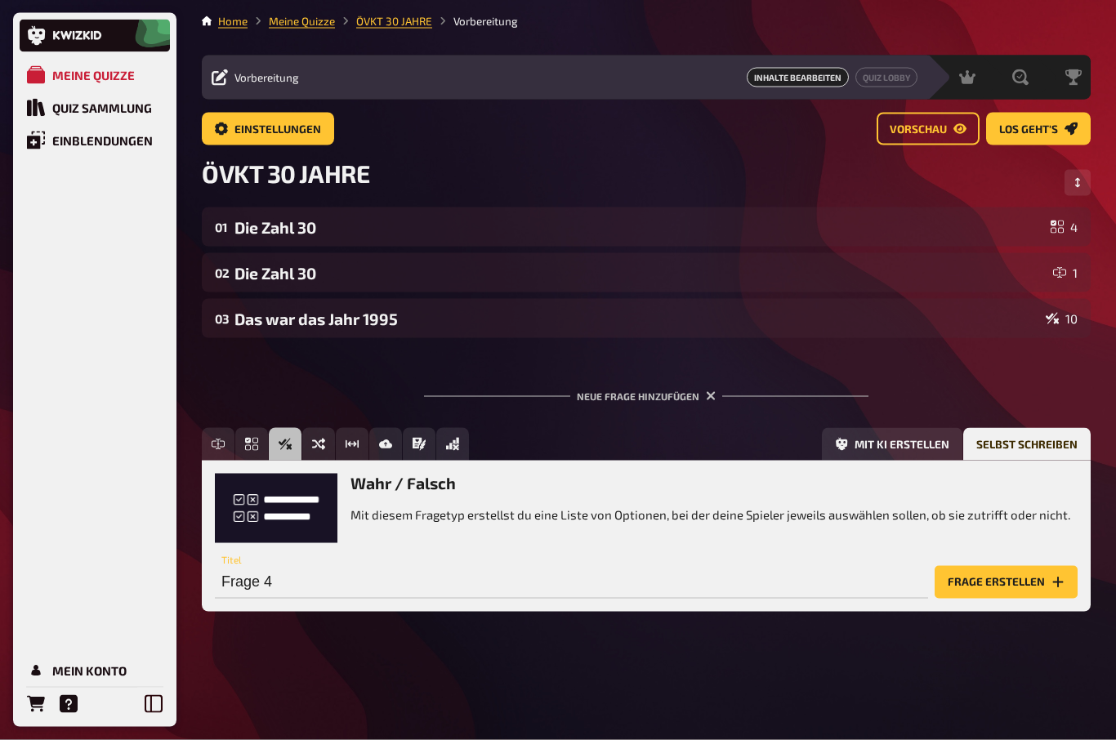
scroll to position [56, 0]
click at [235, 566] on input "Frage 4" at bounding box center [571, 582] width 713 height 33
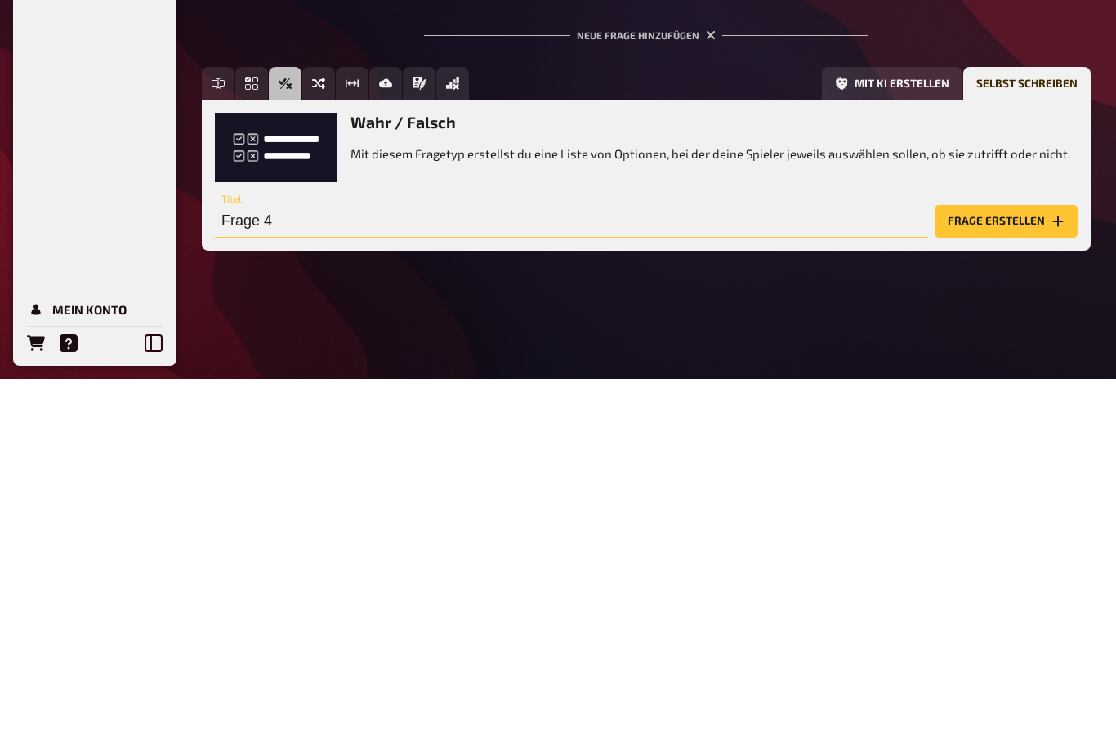
paste input "30 ist die kleinste Zahl, die durch 2, 3 und 5 teilbar ist"
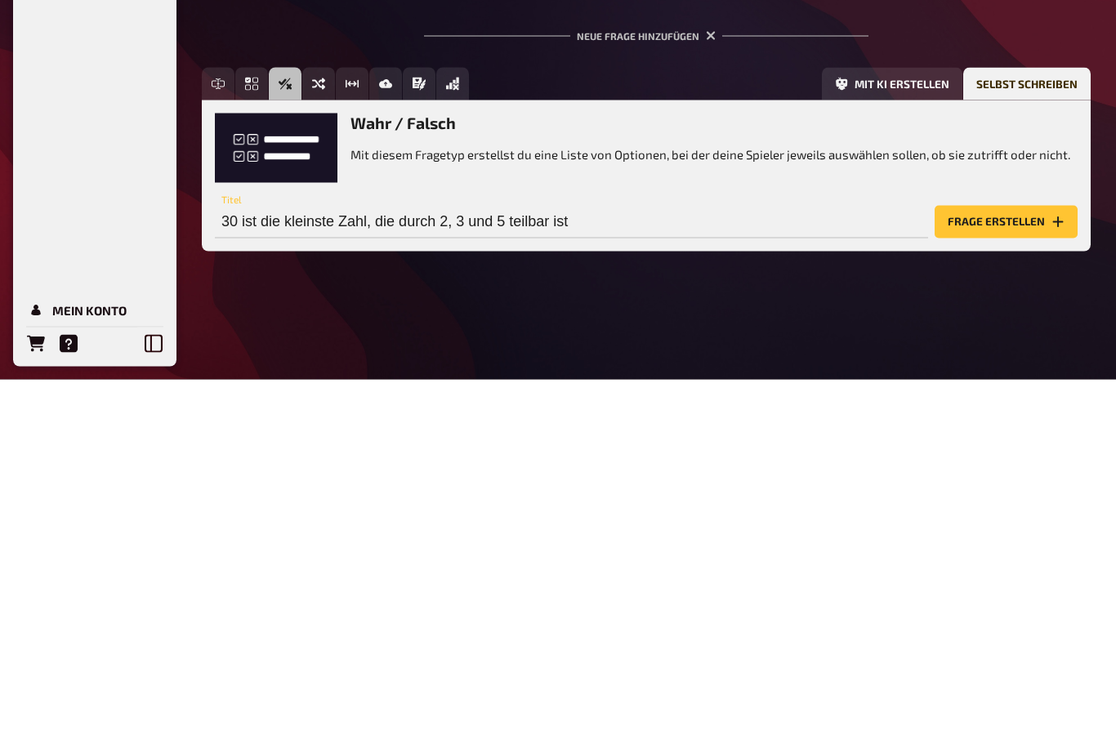
scroll to position [56, 0]
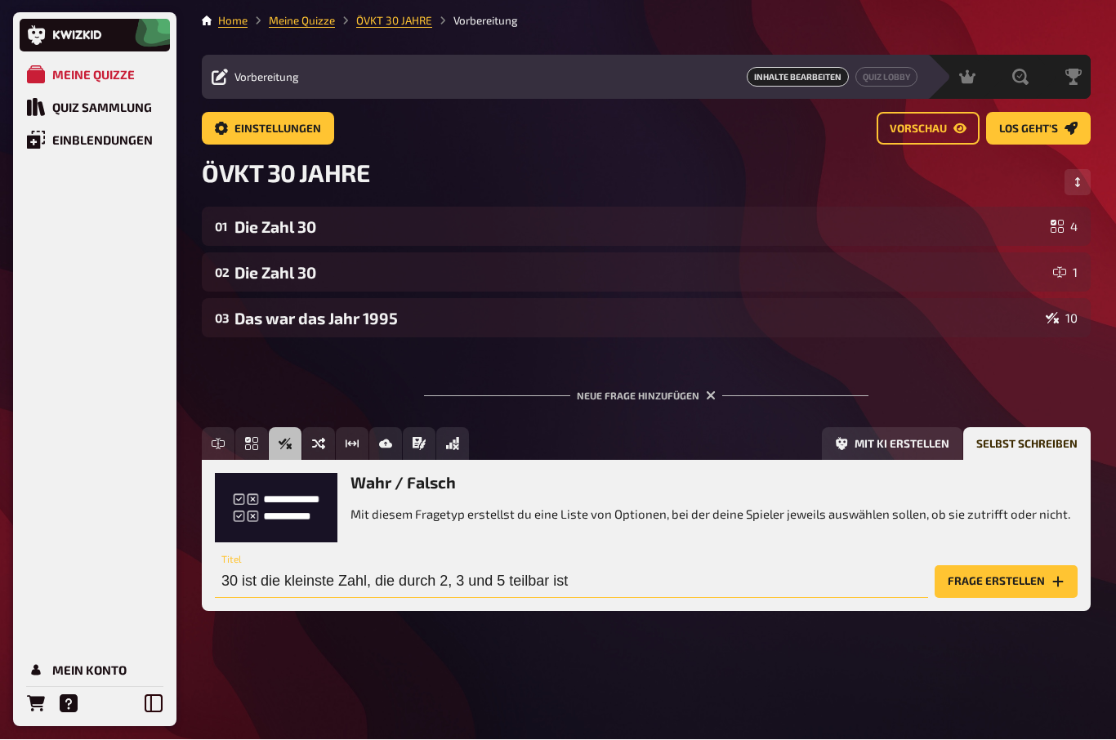
type input "30 ist die kleinste Zahl, die durch 2, 3 und 5 teilbar ist"
click at [1006, 566] on button "Frage erstellen" at bounding box center [1006, 582] width 143 height 33
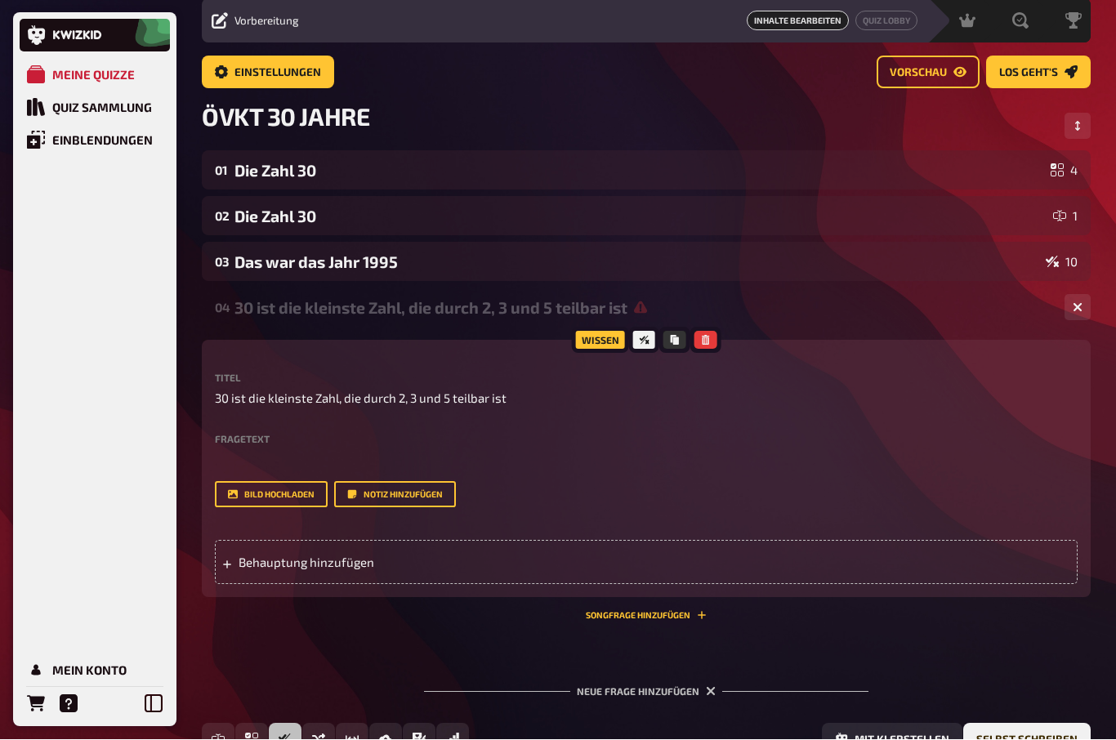
scroll to position [57, 0]
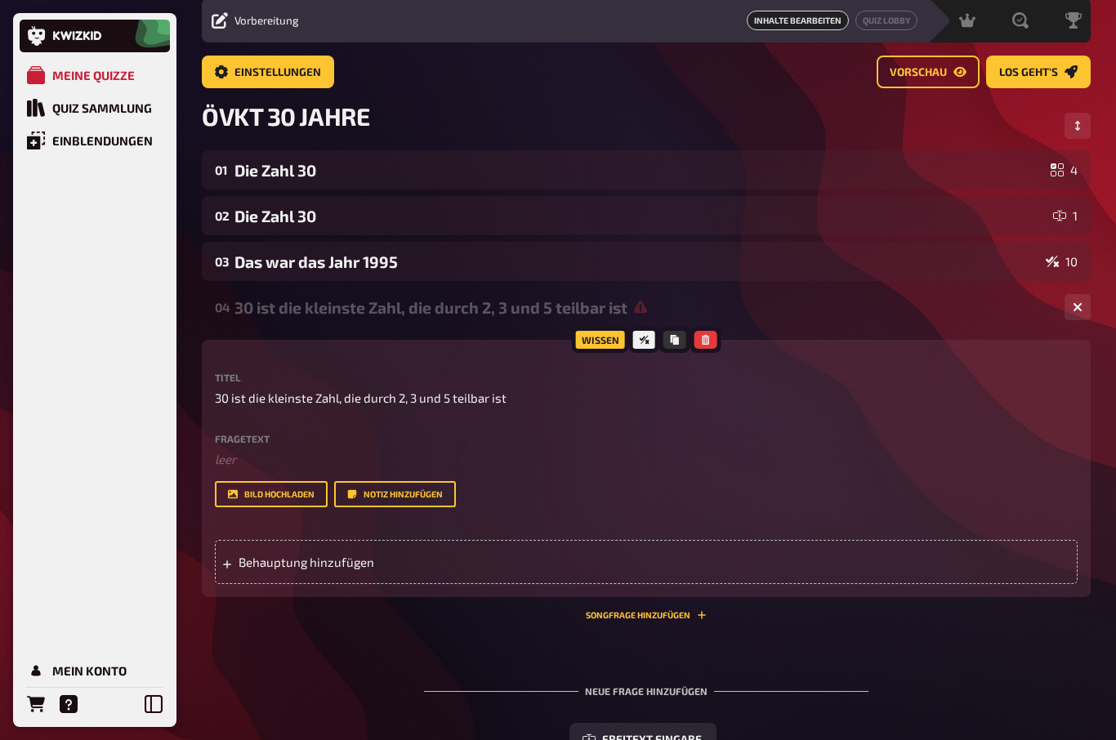
click at [251, 552] on div "Behauptung hinzufügen" at bounding box center [646, 562] width 863 height 44
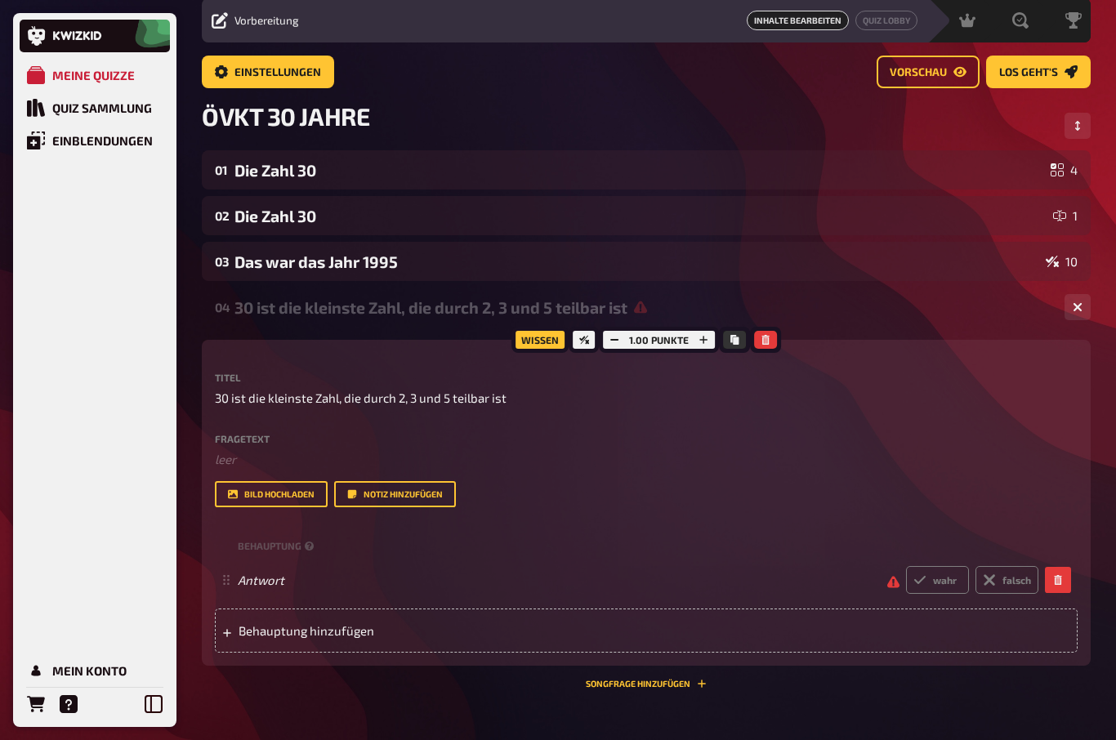
click at [942, 585] on label "wahr" at bounding box center [937, 580] width 63 height 28
click at [906, 566] on input "wahr" at bounding box center [905, 565] width 1 height 1
radio input "true"
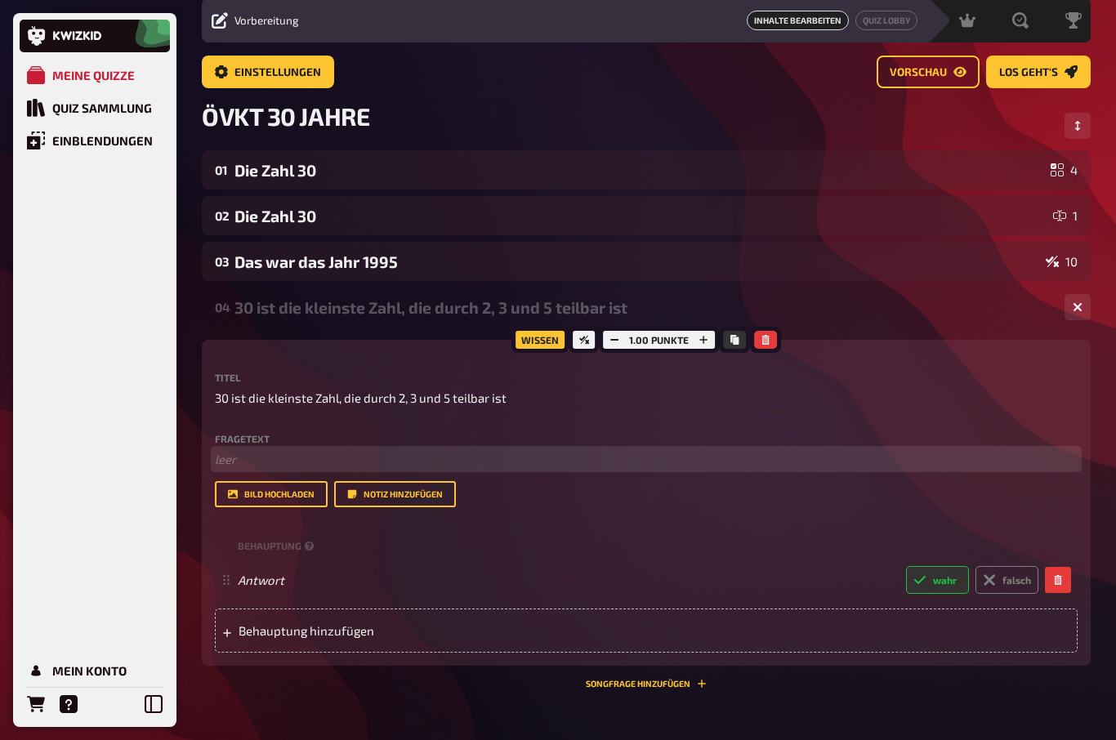
click at [232, 459] on p "﻿ leer" at bounding box center [646, 459] width 863 height 19
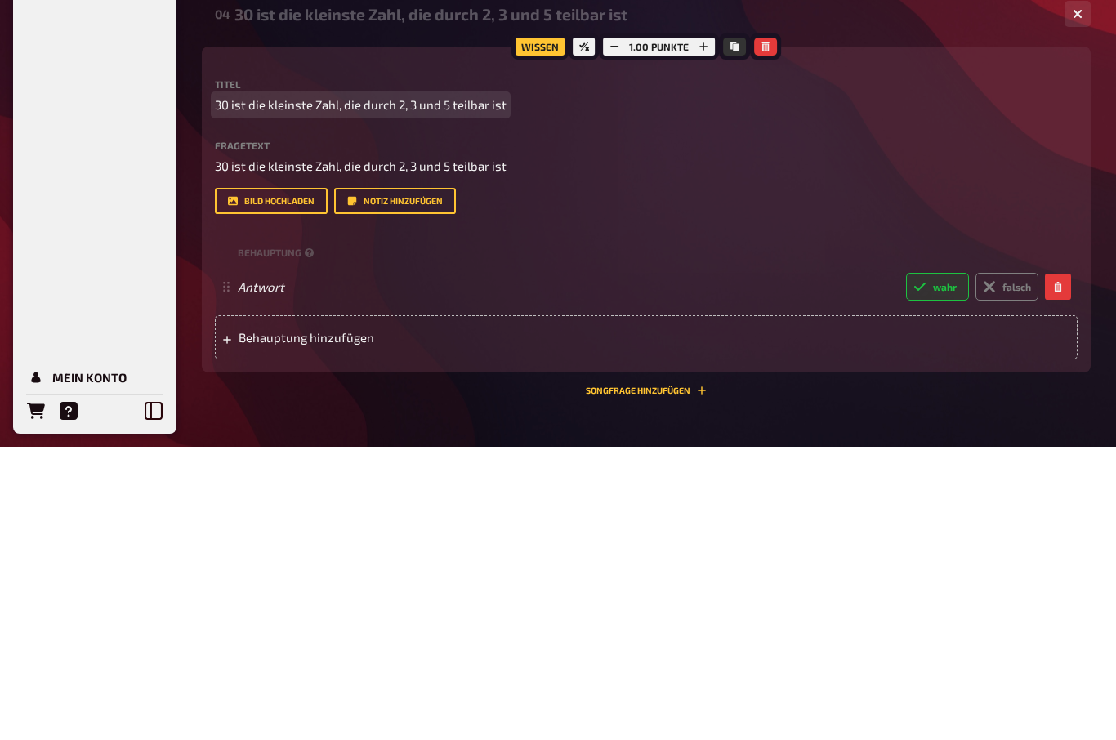
click at [242, 390] on span "30 ist die kleinste Zahl, die durch 2, 3 und 5 teilbar ist" at bounding box center [361, 399] width 292 height 19
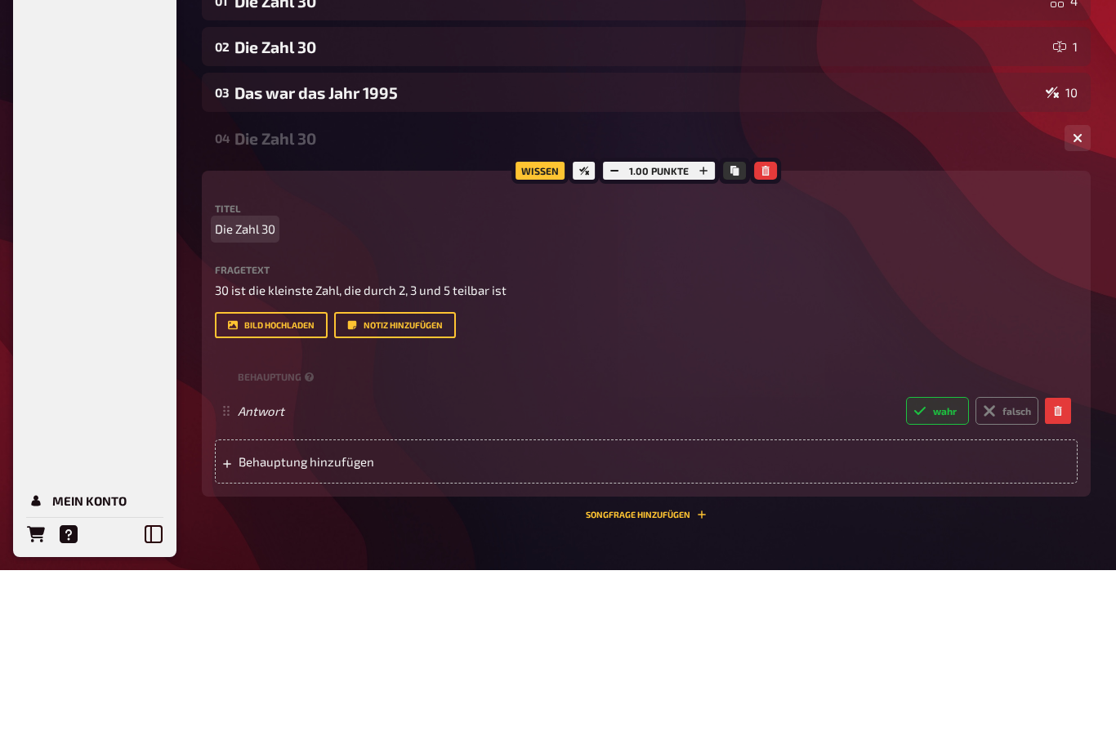
click at [215, 390] on span "Die Zahl 30" at bounding box center [245, 399] width 60 height 19
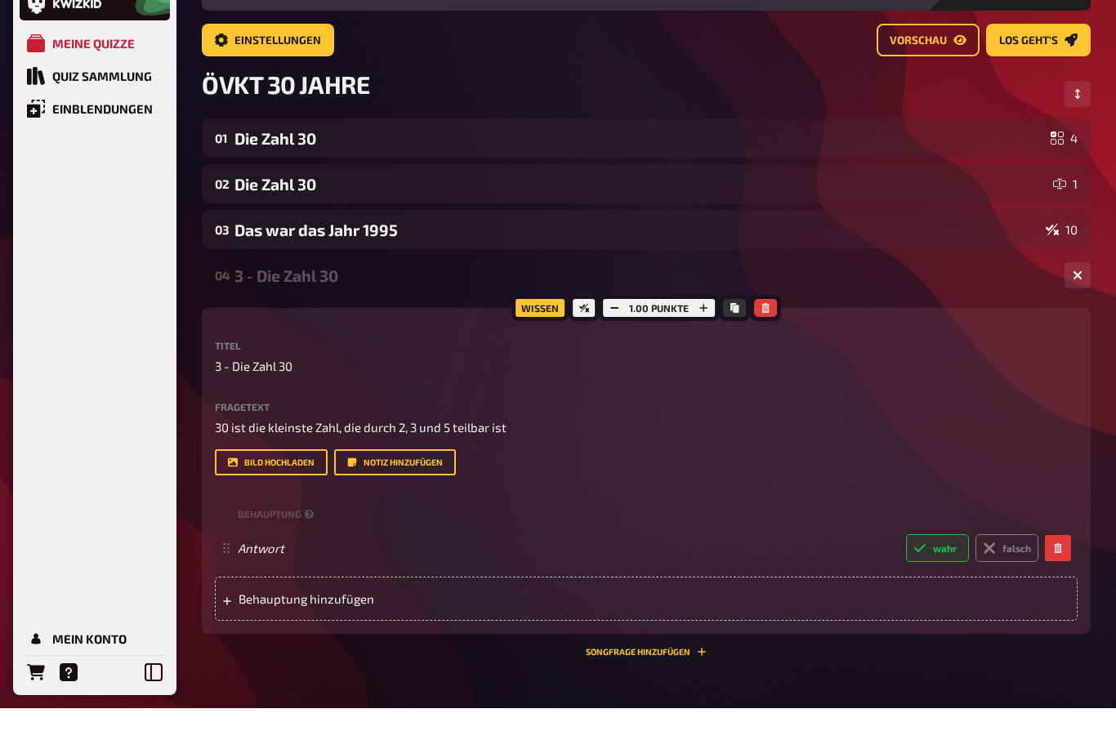
click at [232, 207] on div "02 Die Zahl 30 1" at bounding box center [646, 216] width 863 height 19
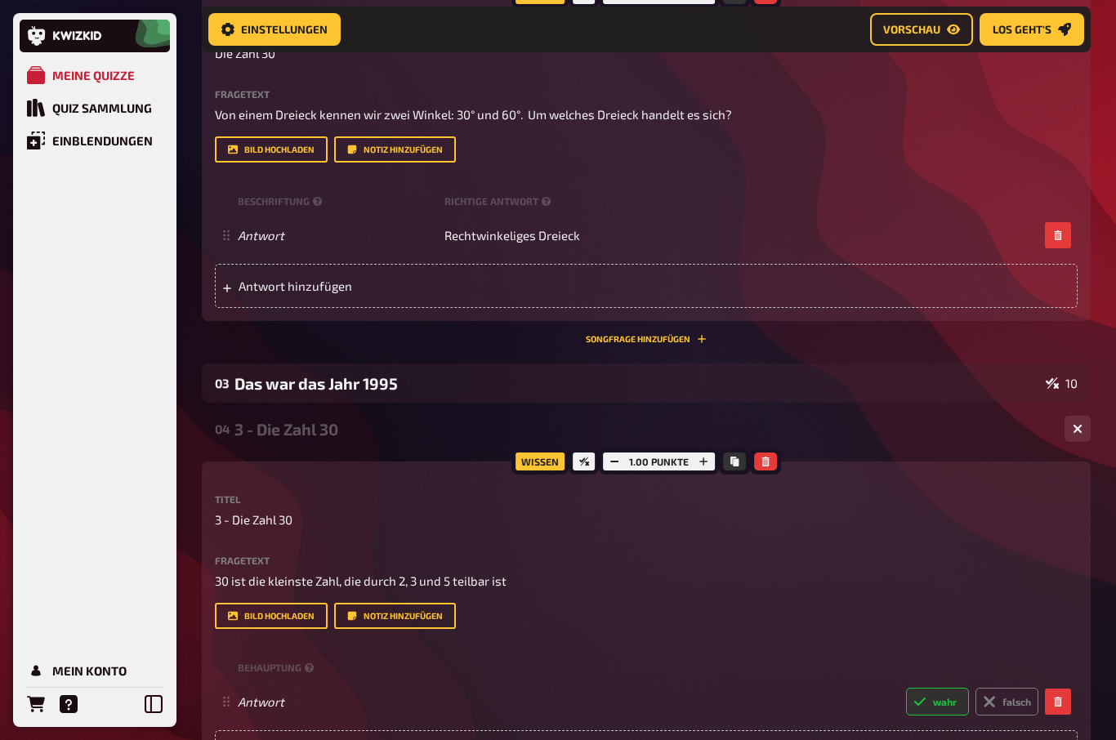
scroll to position [326, 0]
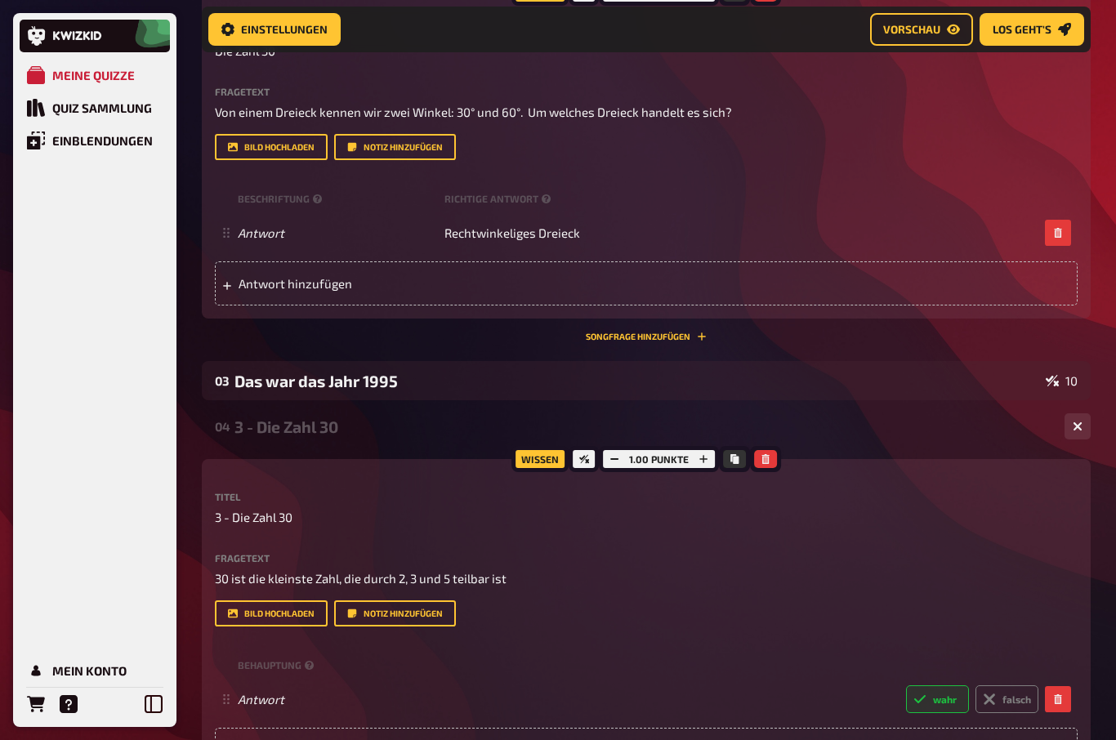
click at [234, 418] on div "3 - Die Zahl 30" at bounding box center [642, 426] width 817 height 19
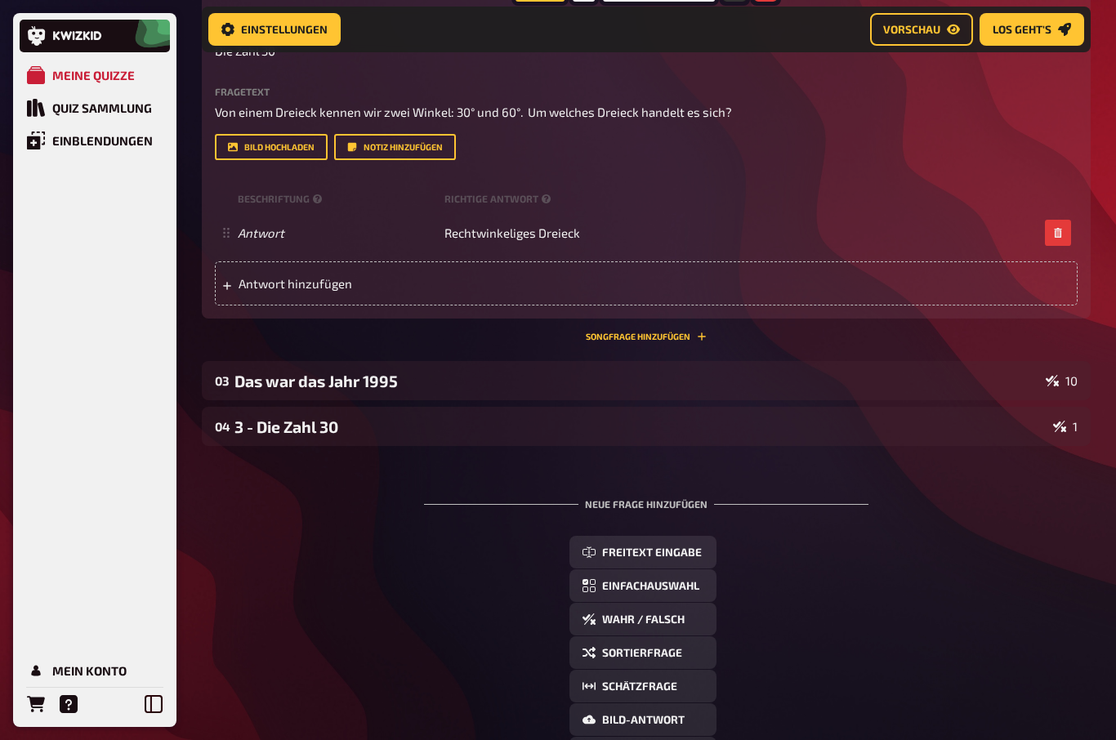
click at [239, 423] on div "3 - Die Zahl 30" at bounding box center [640, 426] width 812 height 19
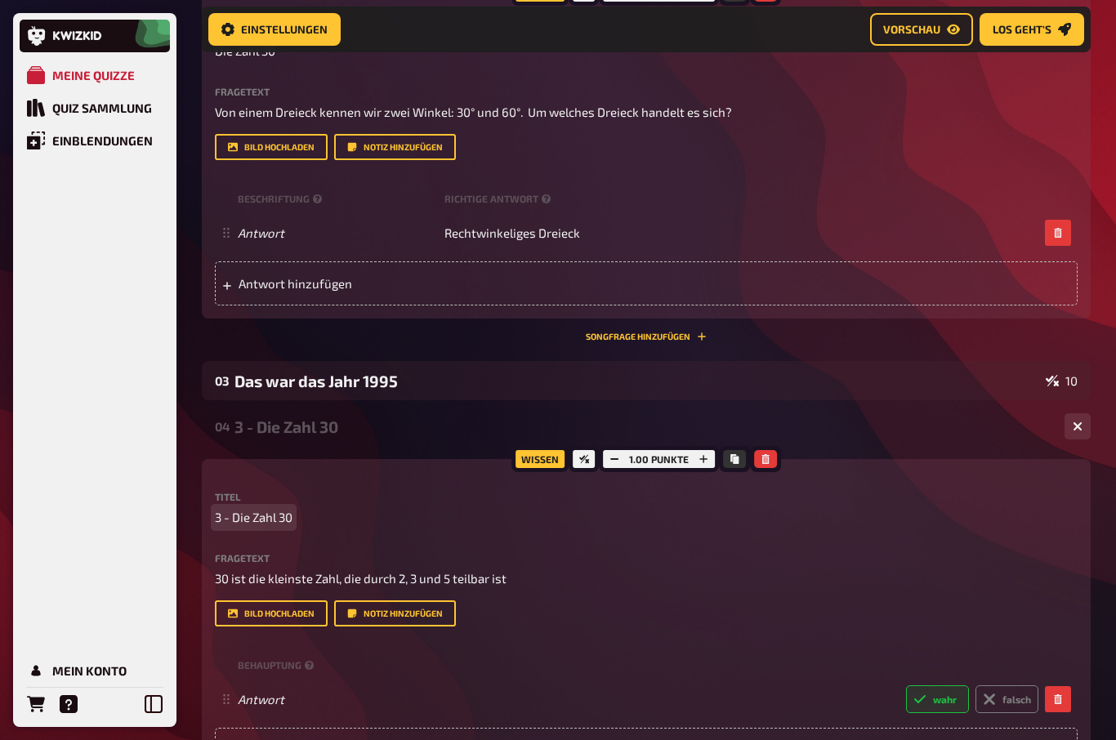
click at [230, 521] on span "3 - Die Zahl 30" at bounding box center [254, 517] width 78 height 19
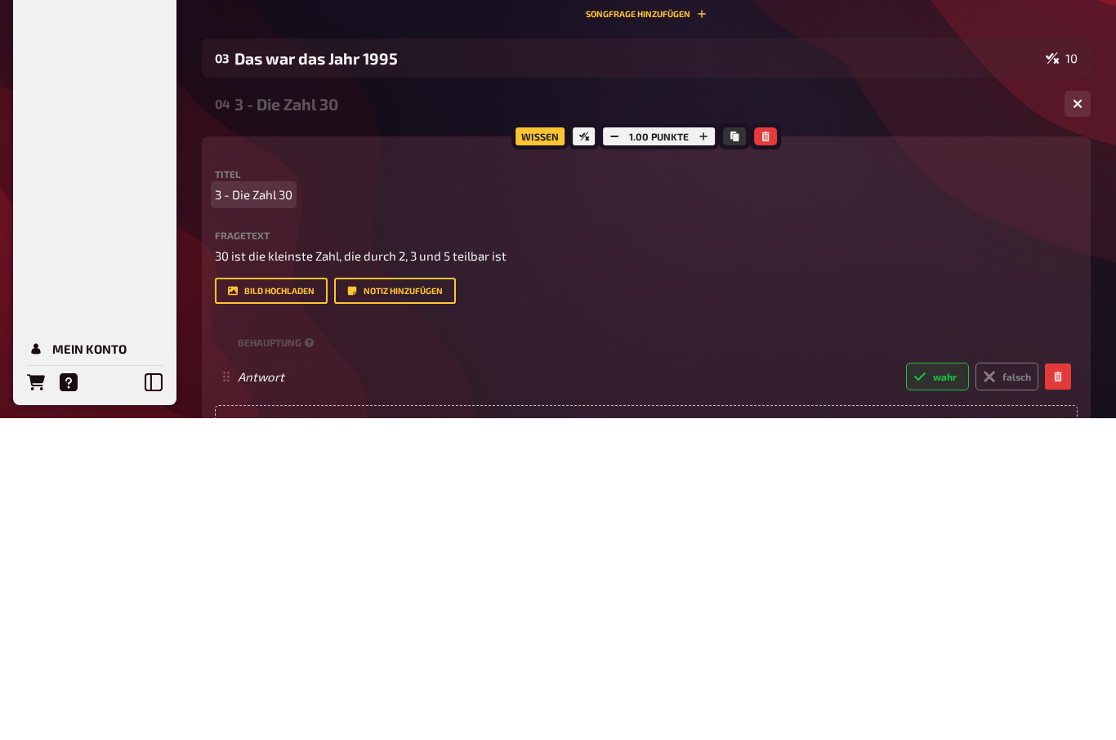
click at [240, 508] on span "3 - Die Zahl 30" at bounding box center [254, 517] width 78 height 19
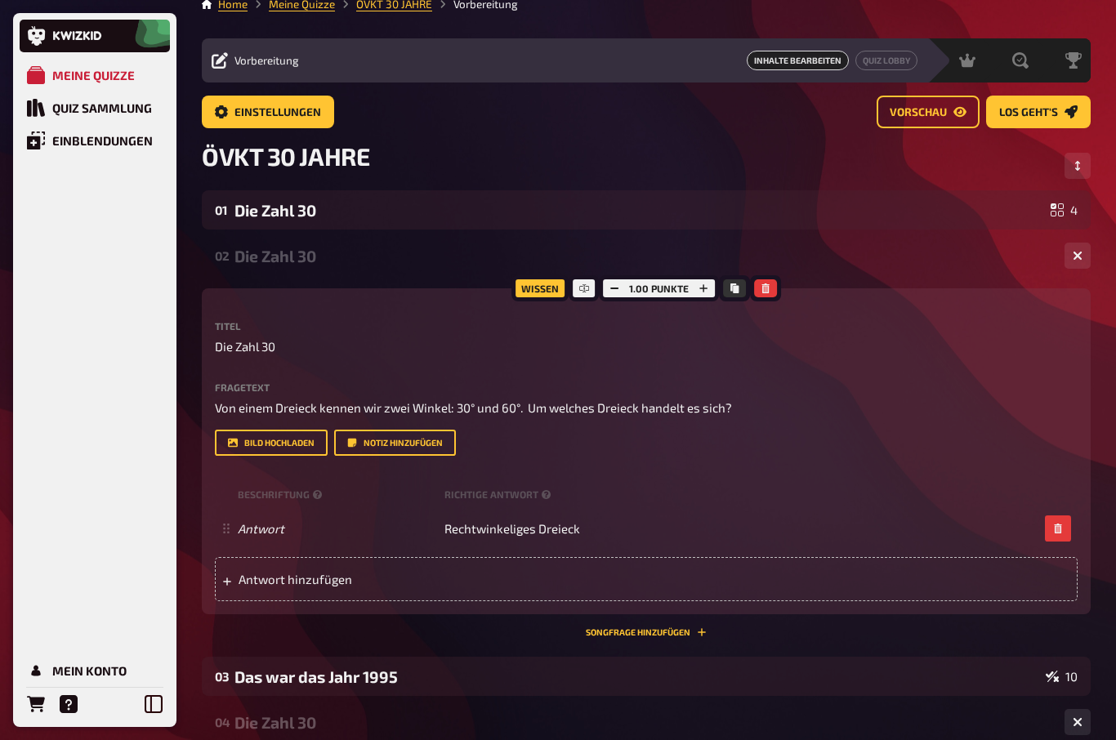
scroll to position [0, 0]
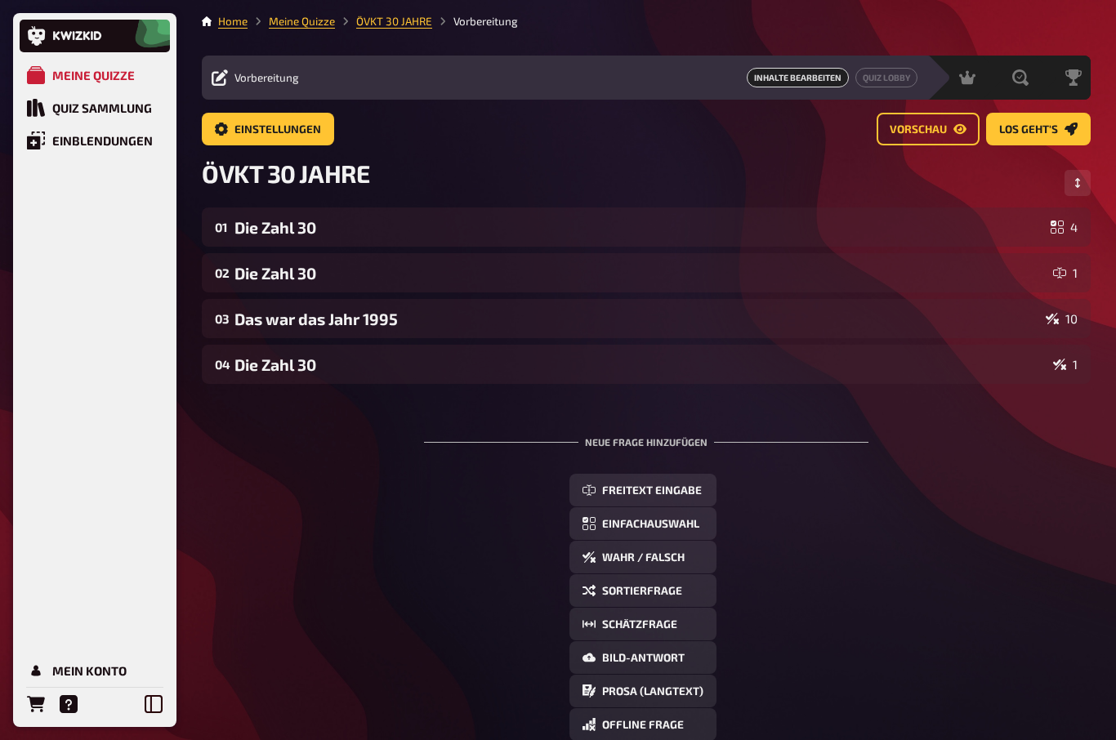
click at [291, 315] on div "Das war das Jahr 1995" at bounding box center [636, 319] width 805 height 19
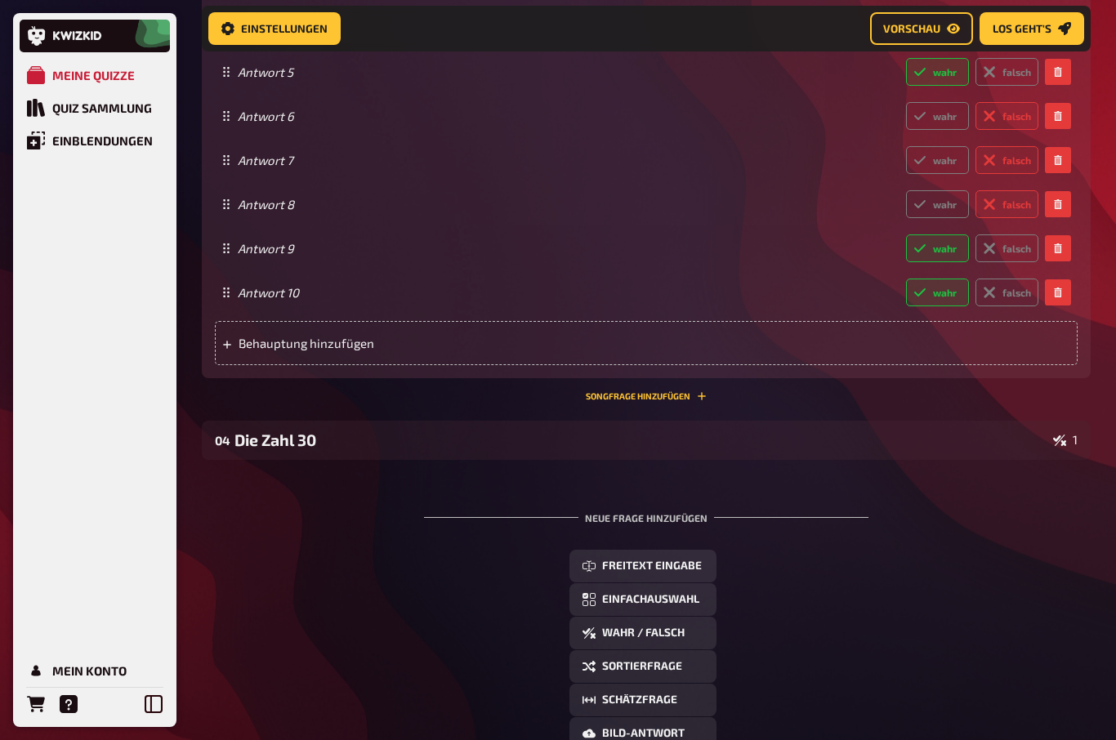
scroll to position [1035, 0]
click at [633, 599] on span "Einfachauswahl" at bounding box center [650, 598] width 97 height 11
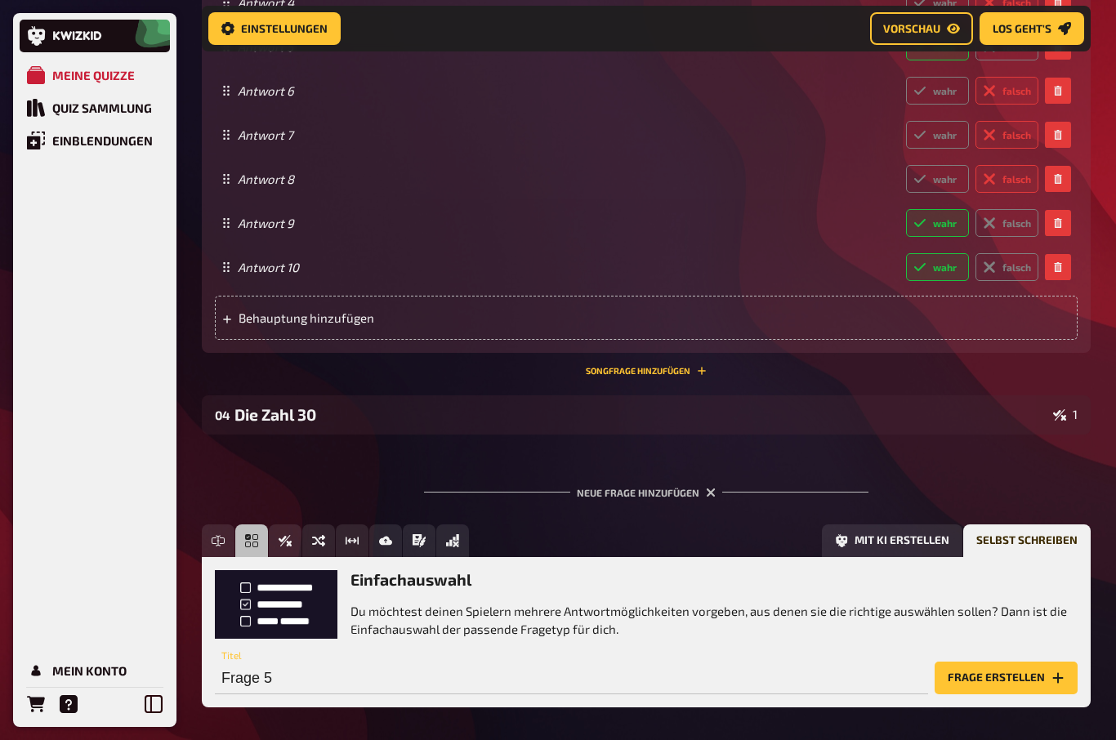
scroll to position [1071, 0]
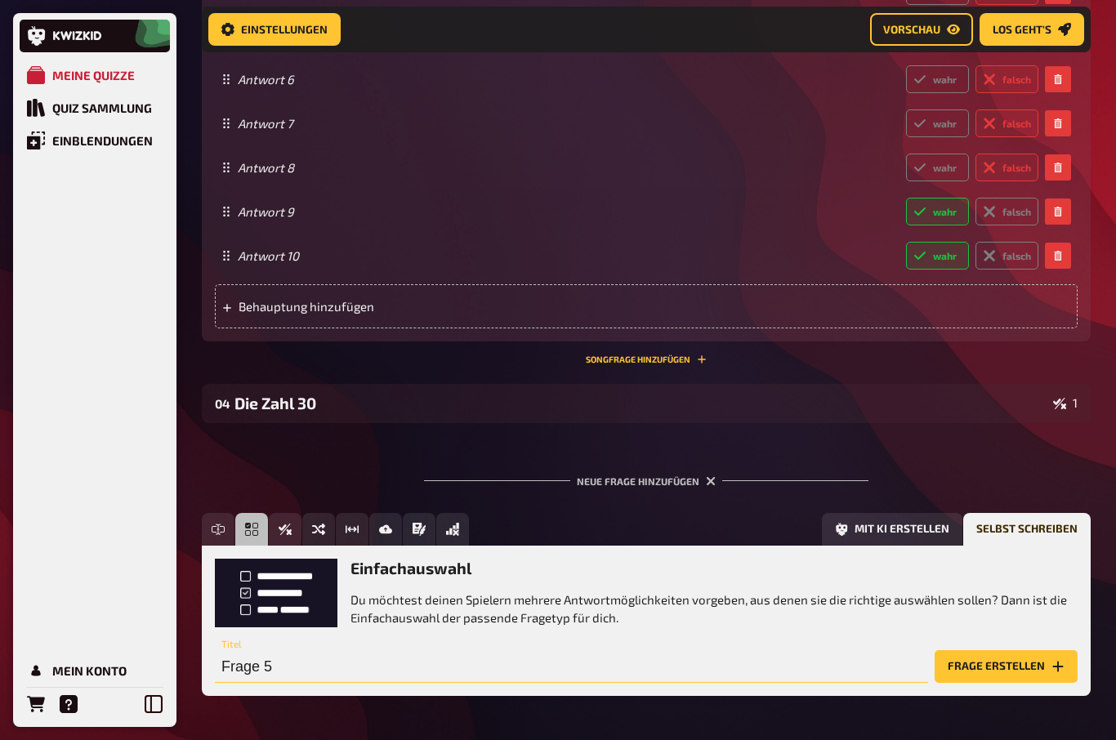
click at [257, 666] on input "Frage 5" at bounding box center [571, 666] width 713 height 33
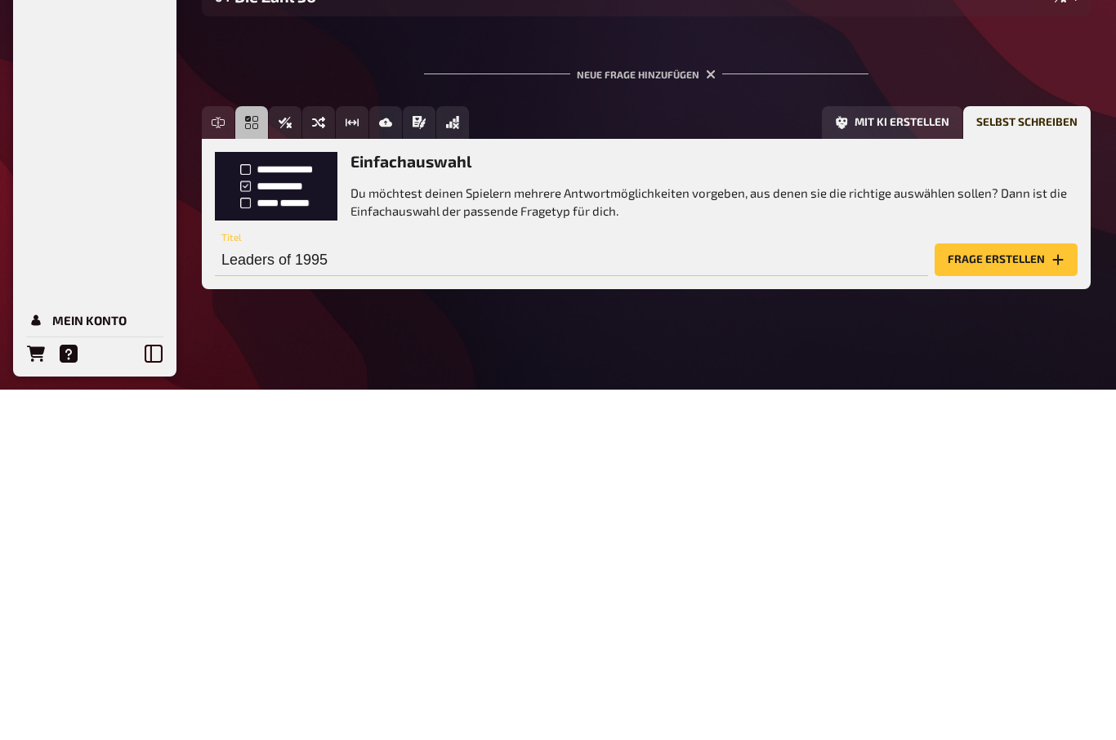
type input "Leaders of 1995"
click at [1008, 594] on button "Frage erstellen" at bounding box center [1006, 610] width 143 height 33
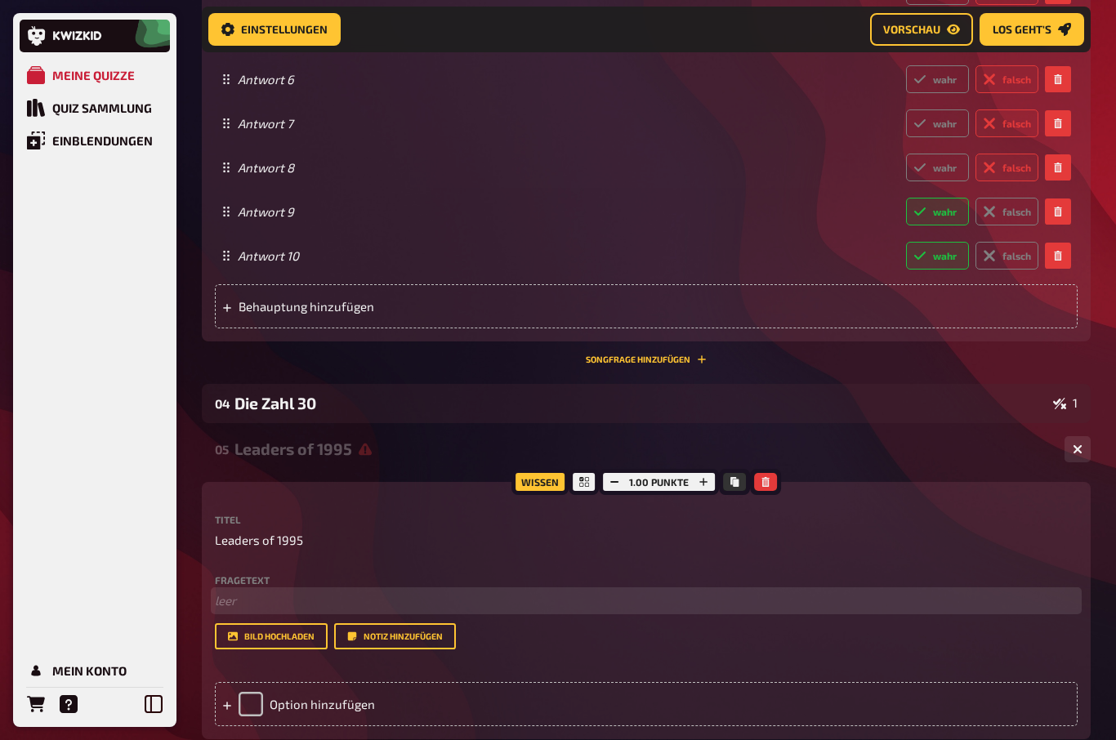
click at [239, 603] on p "﻿ leer" at bounding box center [646, 600] width 863 height 19
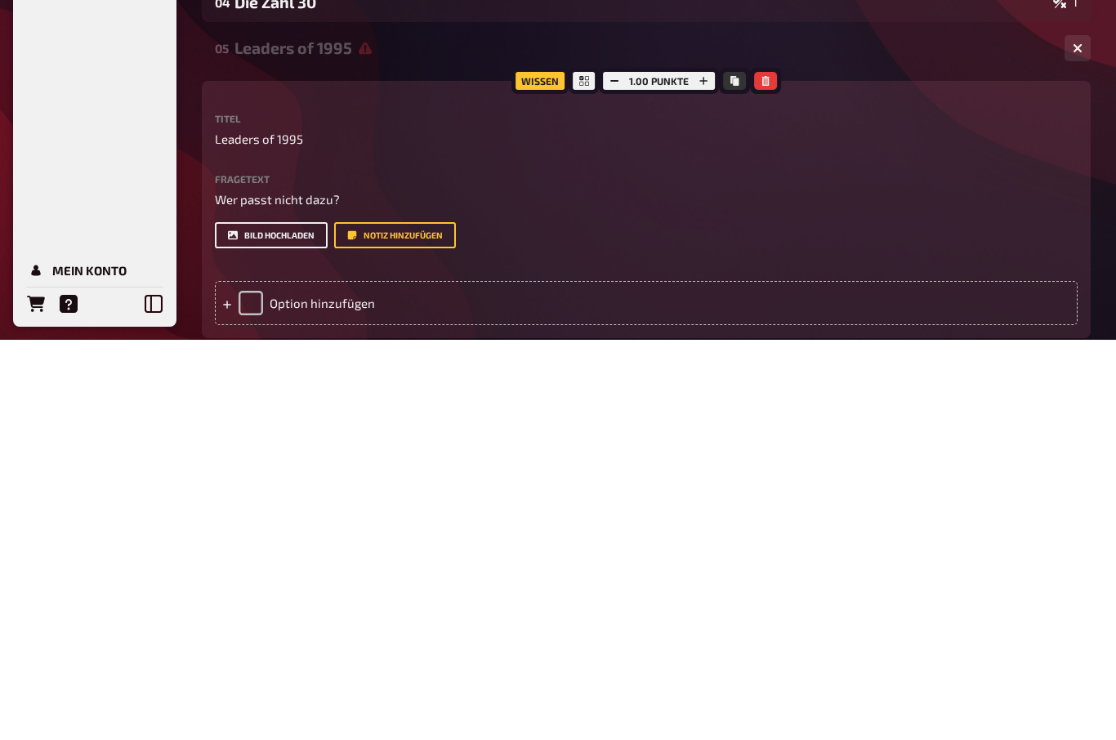
click at [257, 623] on button "Bild hochladen" at bounding box center [271, 636] width 113 height 26
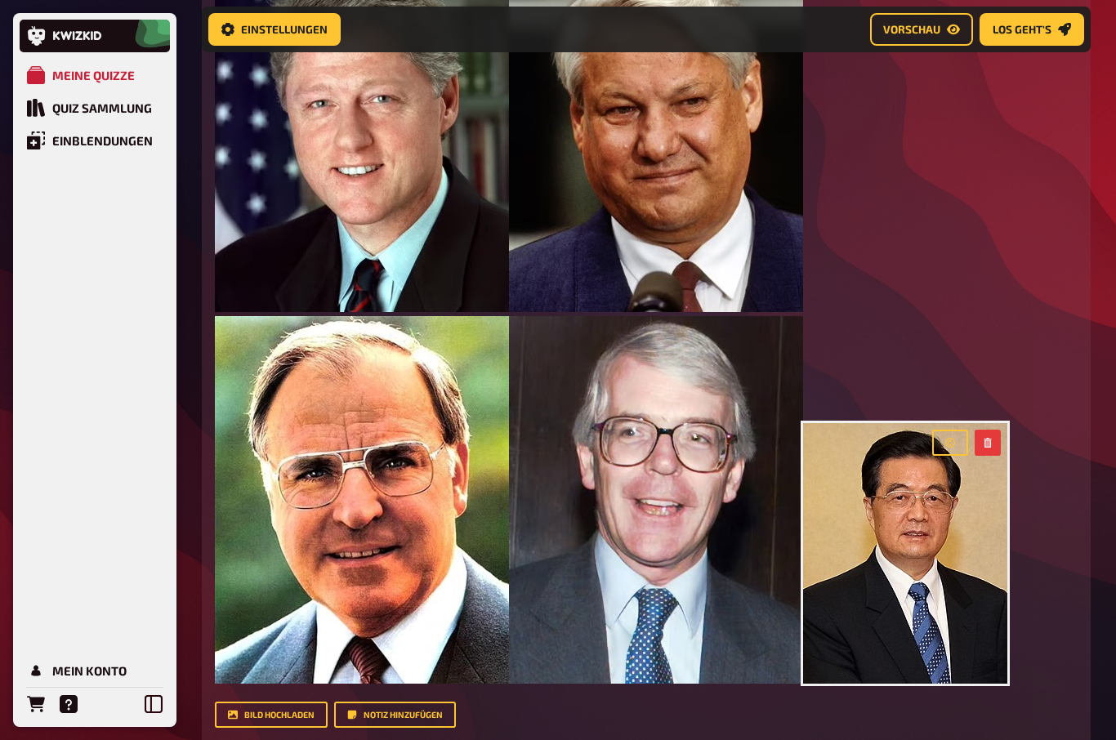
scroll to position [1748, 0]
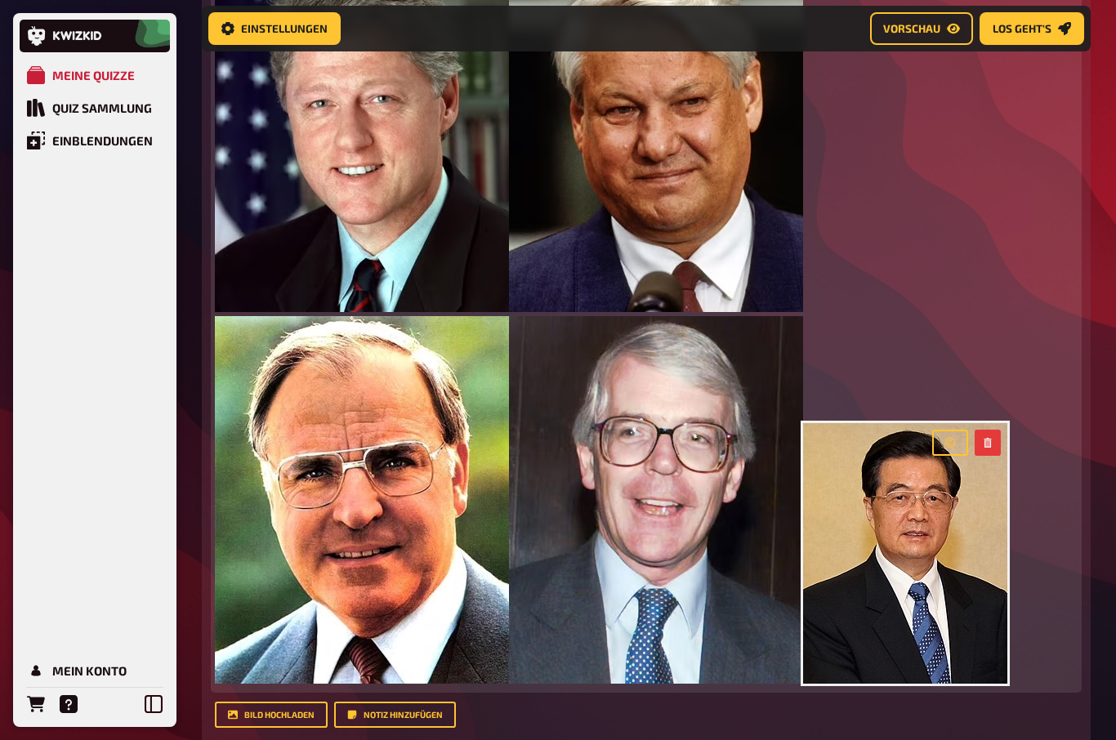
click at [990, 432] on button "button" at bounding box center [988, 443] width 26 height 26
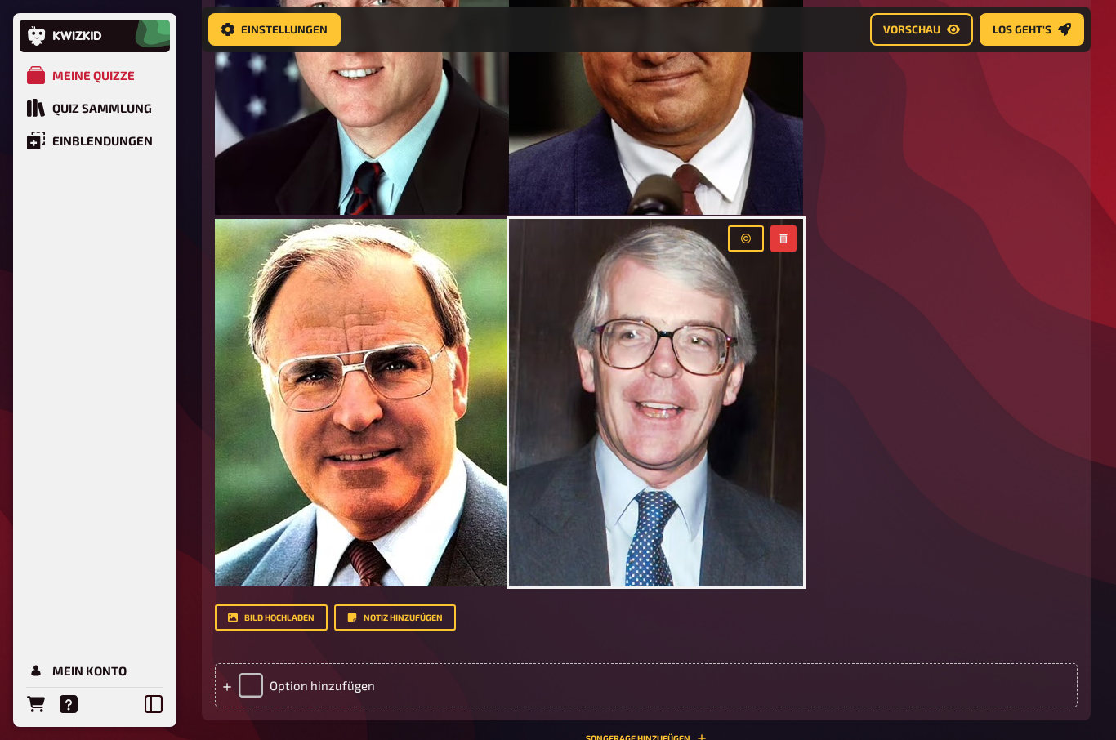
scroll to position [1845, 0]
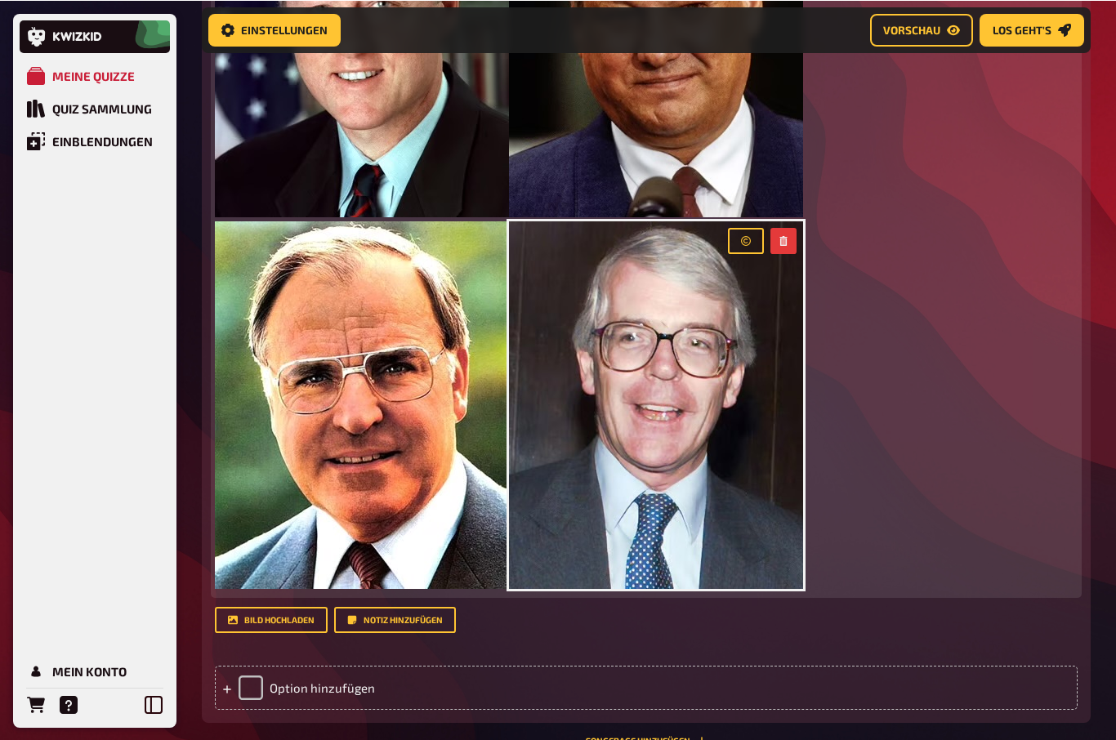
click at [790, 243] on button "button" at bounding box center [783, 240] width 26 height 26
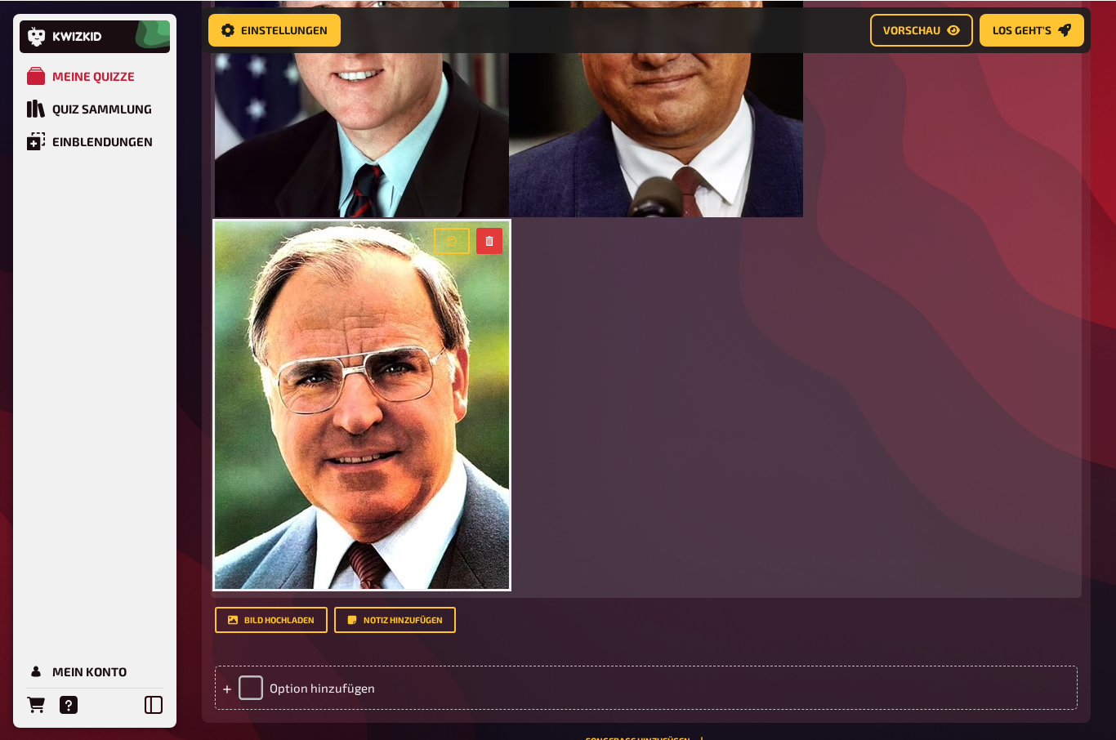
scroll to position [1844, 0]
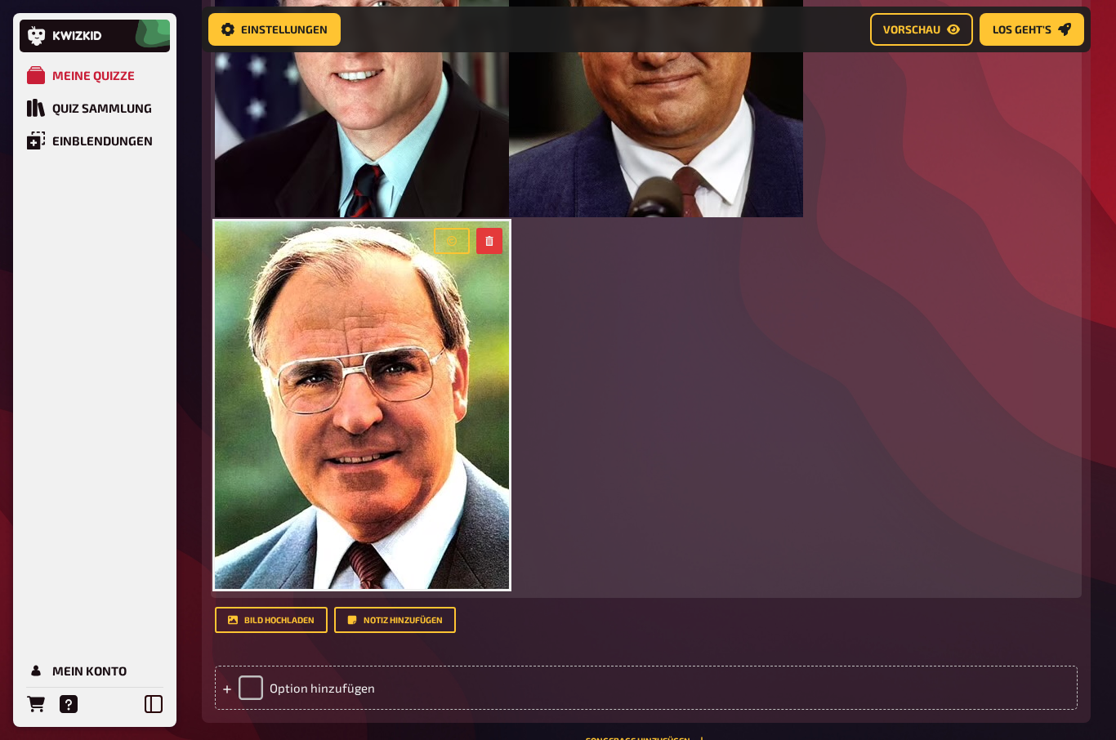
click at [486, 236] on icon "button" at bounding box center [488, 241] width 7 height 10
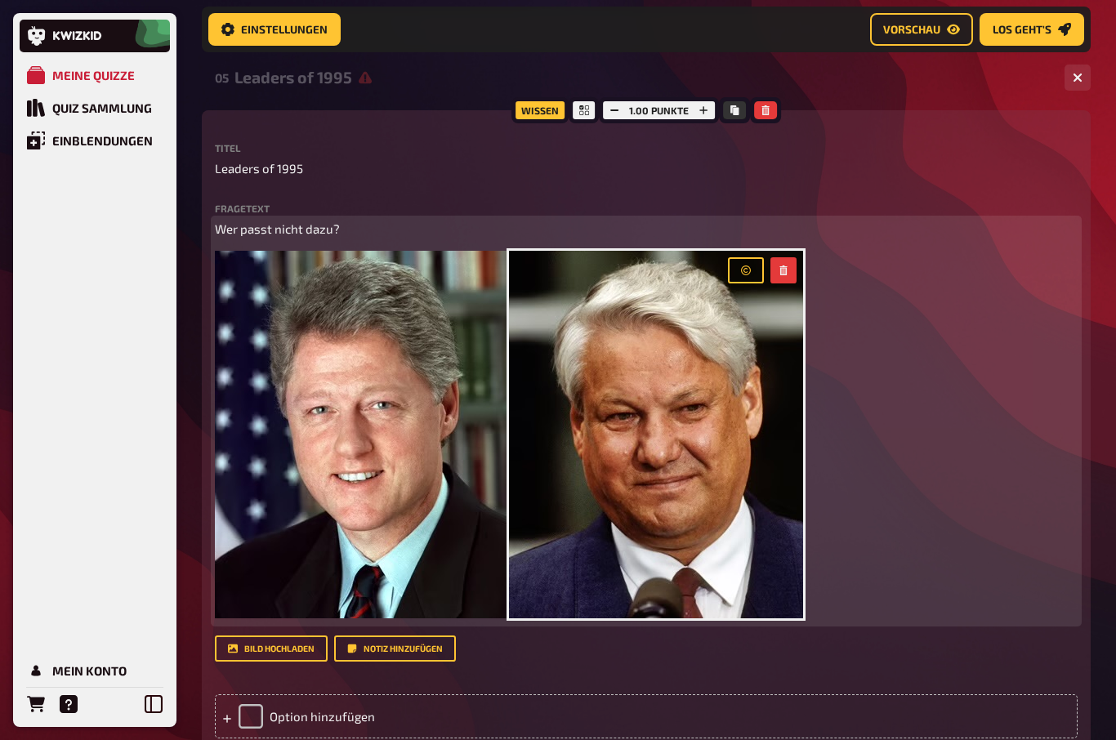
scroll to position [1430, 0]
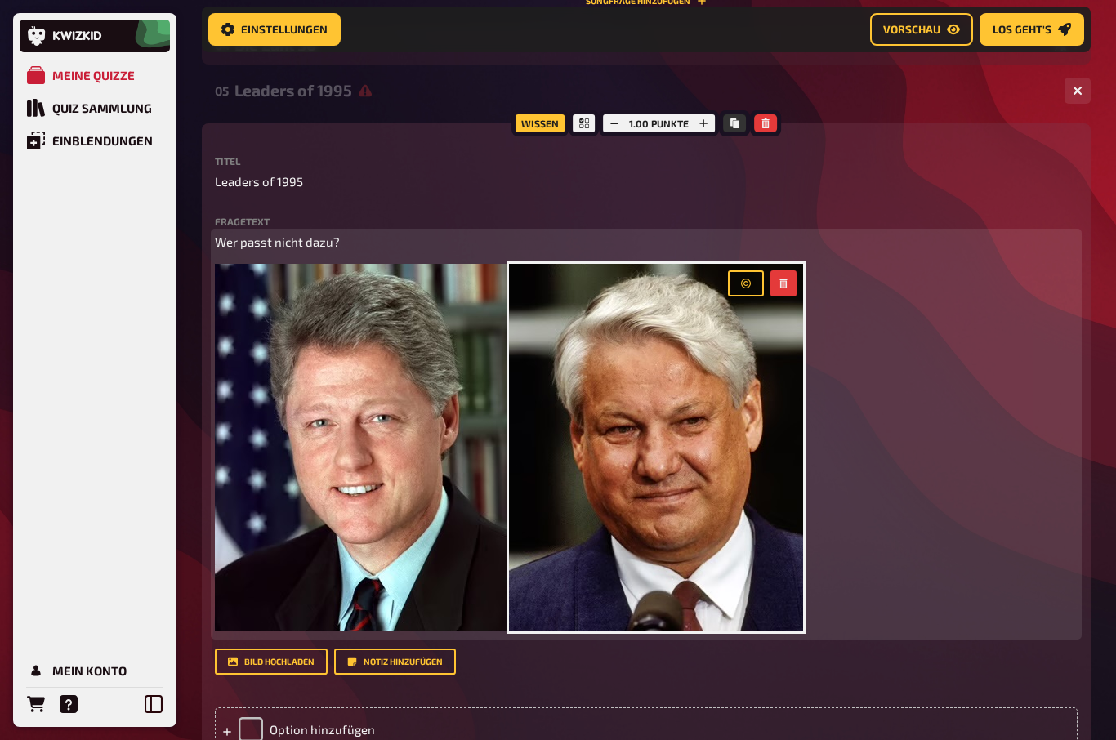
click at [479, 276] on img at bounding box center [362, 448] width 294 height 368
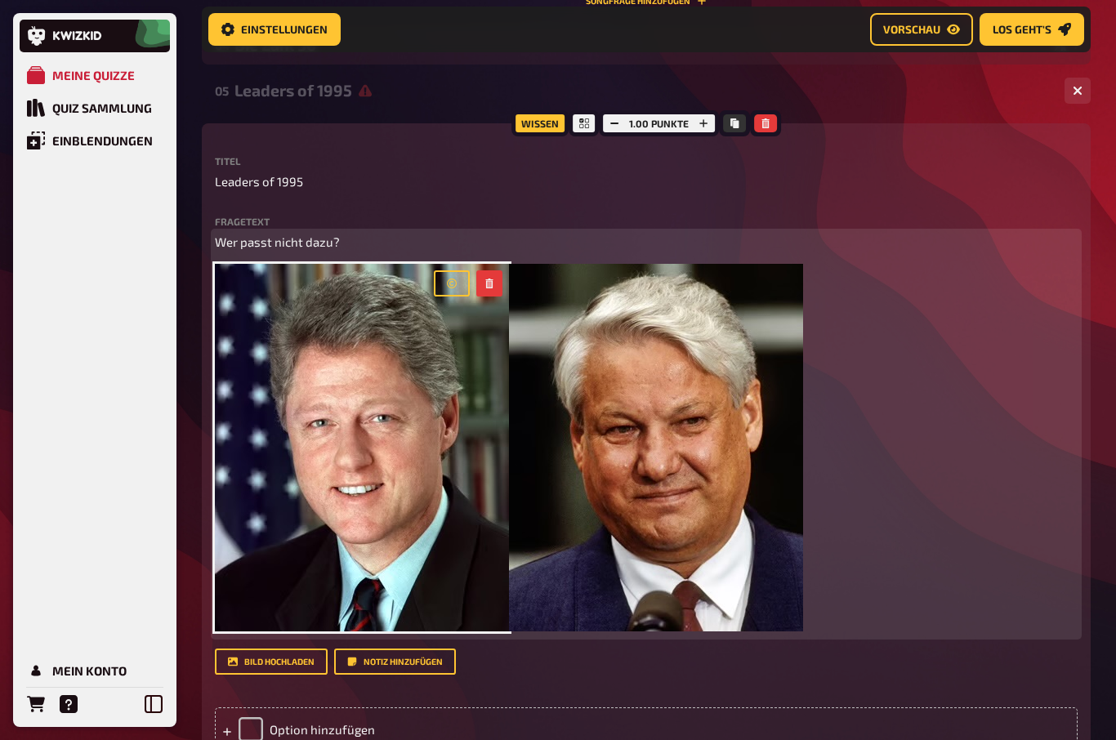
click at [482, 274] on button "button" at bounding box center [489, 283] width 26 height 26
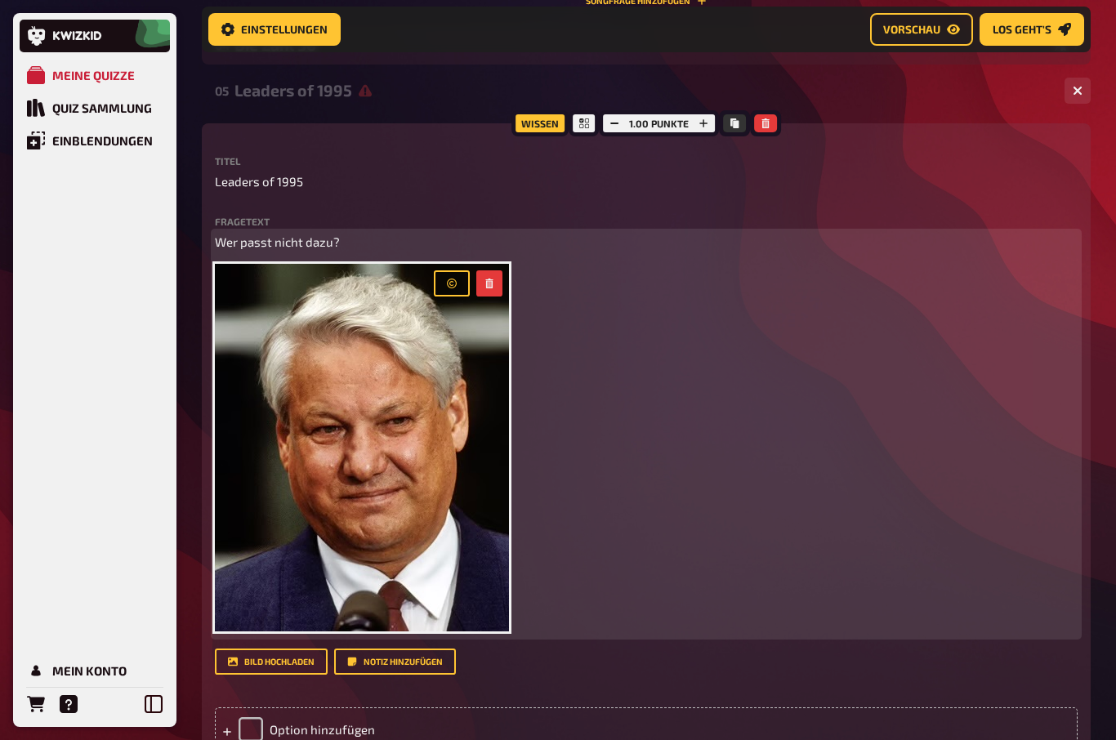
click at [475, 277] on div at bounding box center [468, 283] width 69 height 26
click at [484, 272] on button "button" at bounding box center [489, 283] width 26 height 26
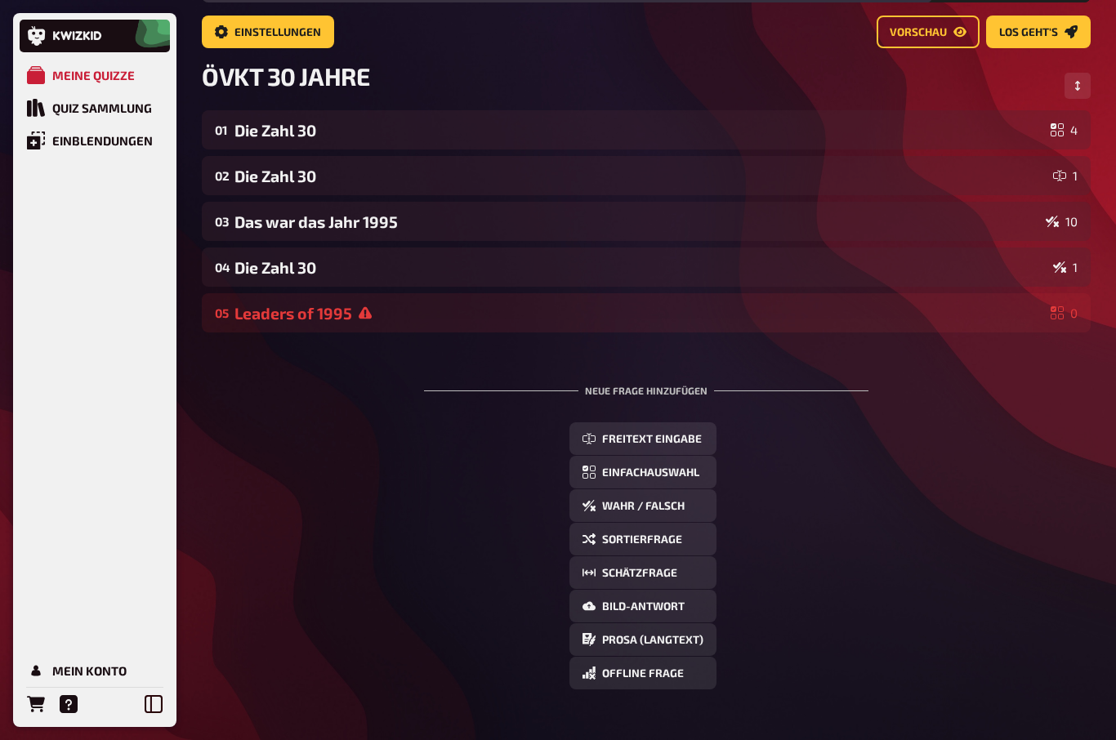
scroll to position [96, 0]
click at [391, 312] on div "Leaders of 1995" at bounding box center [639, 314] width 810 height 19
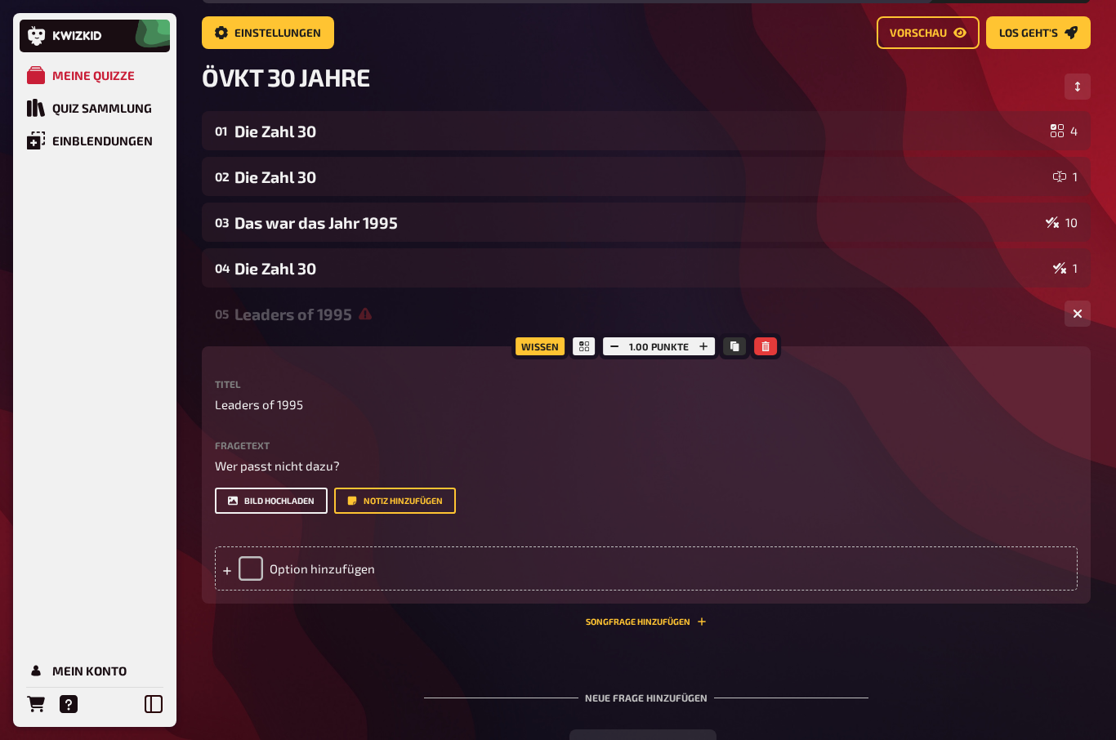
click at [258, 494] on button "Bild hochladen" at bounding box center [271, 501] width 113 height 26
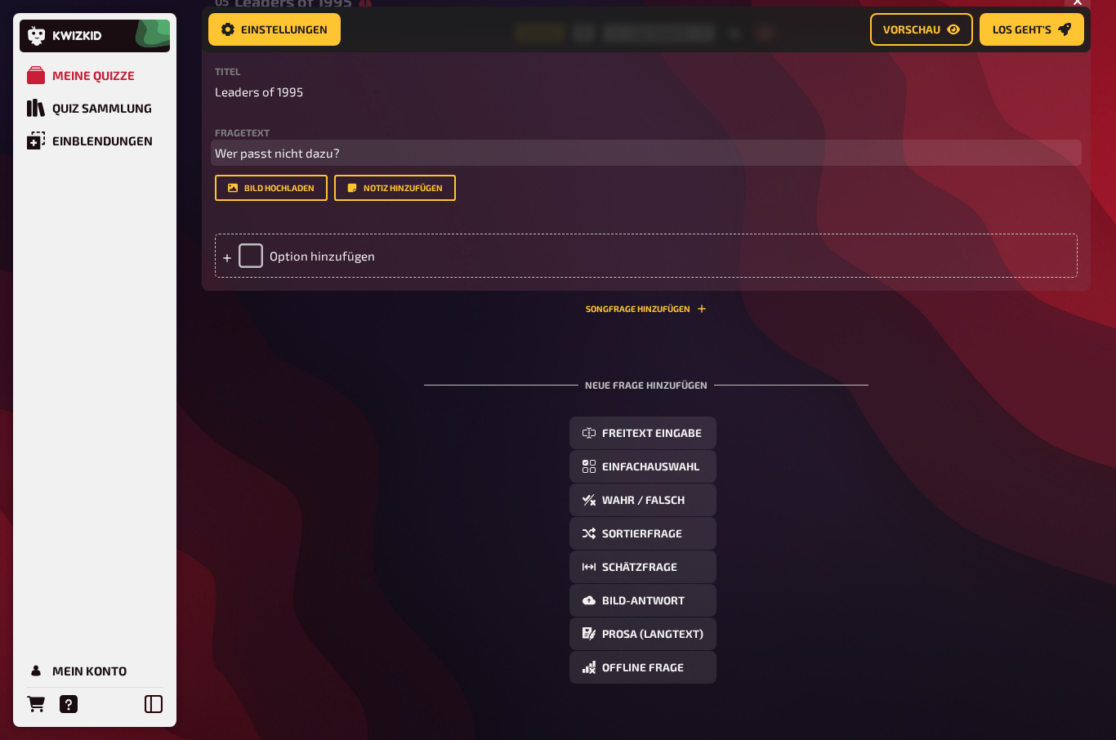
scroll to position [424, 0]
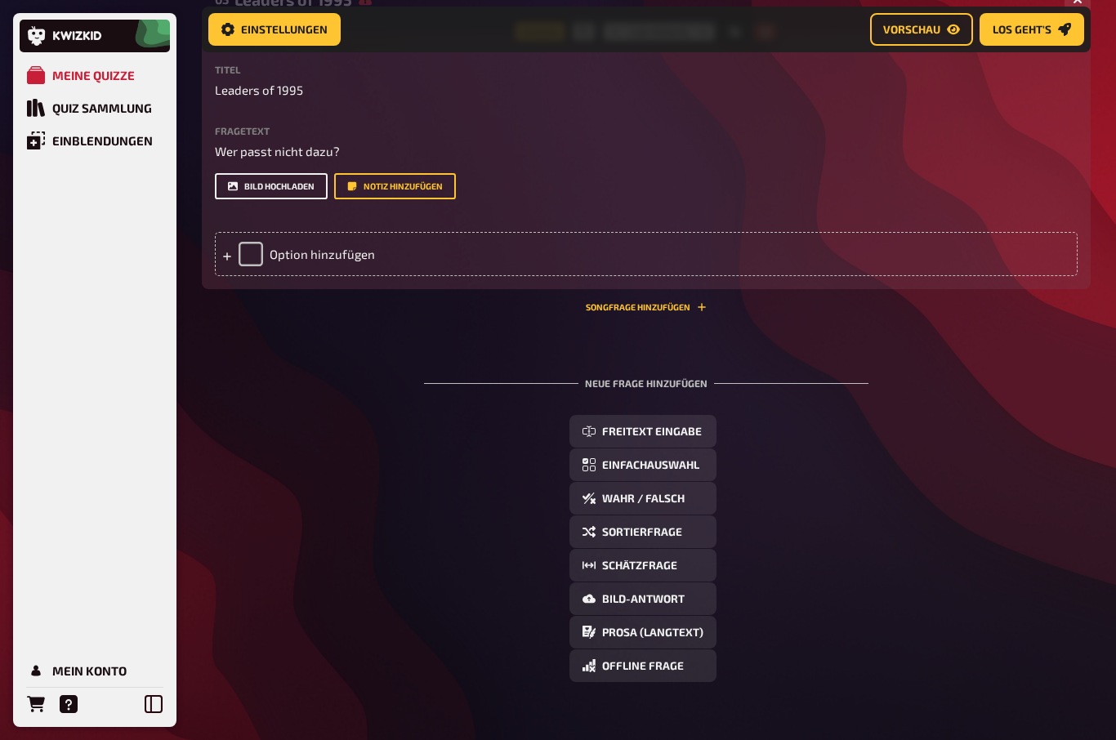
click at [267, 185] on button "Bild hochladen" at bounding box center [271, 186] width 113 height 26
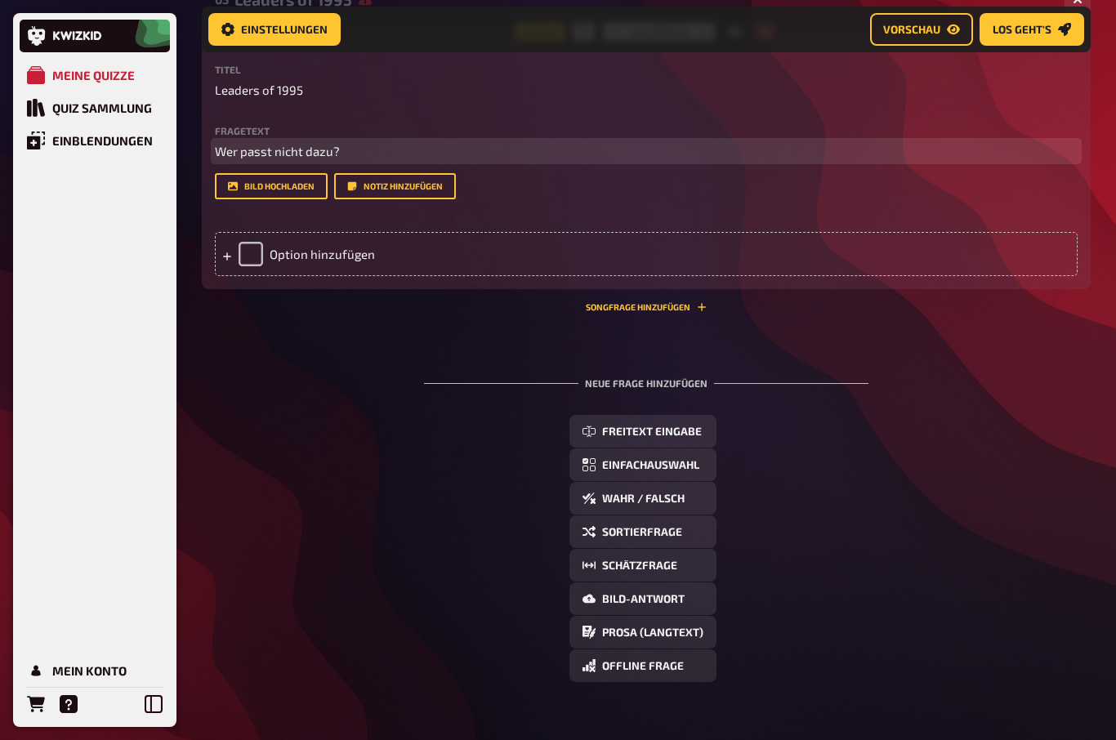
scroll to position [423, 0]
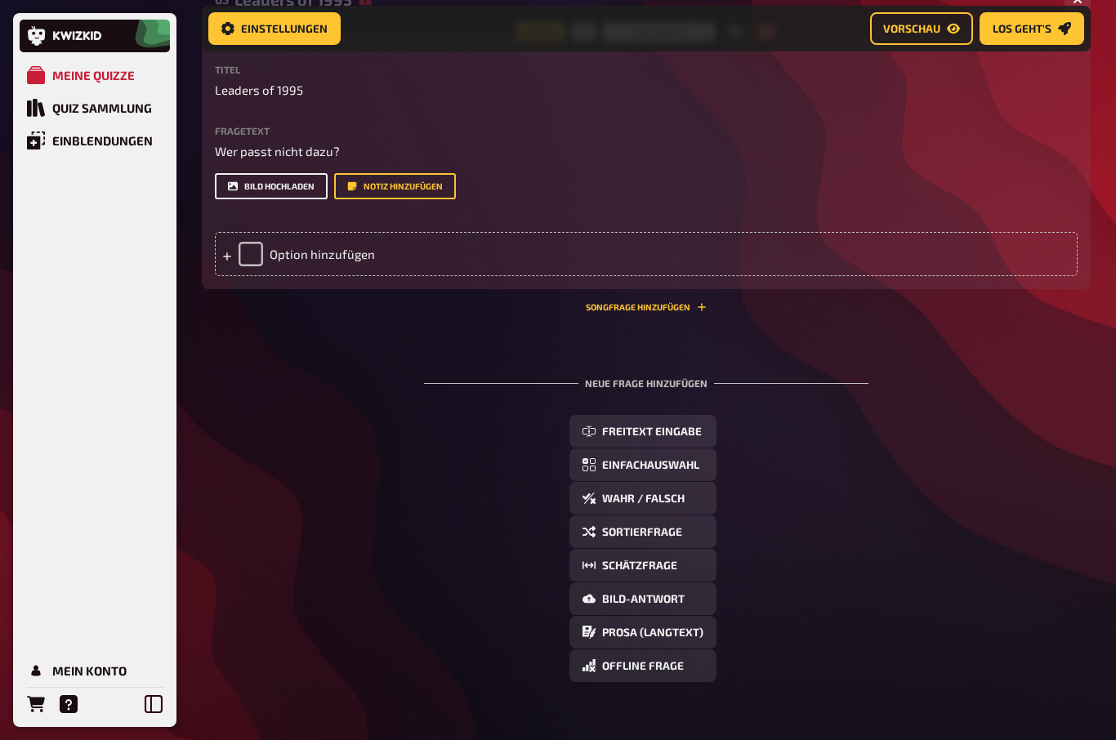
click at [258, 185] on button "Bild hochladen" at bounding box center [271, 187] width 113 height 26
click at [251, 179] on button "Bild hochladen" at bounding box center [271, 187] width 113 height 26
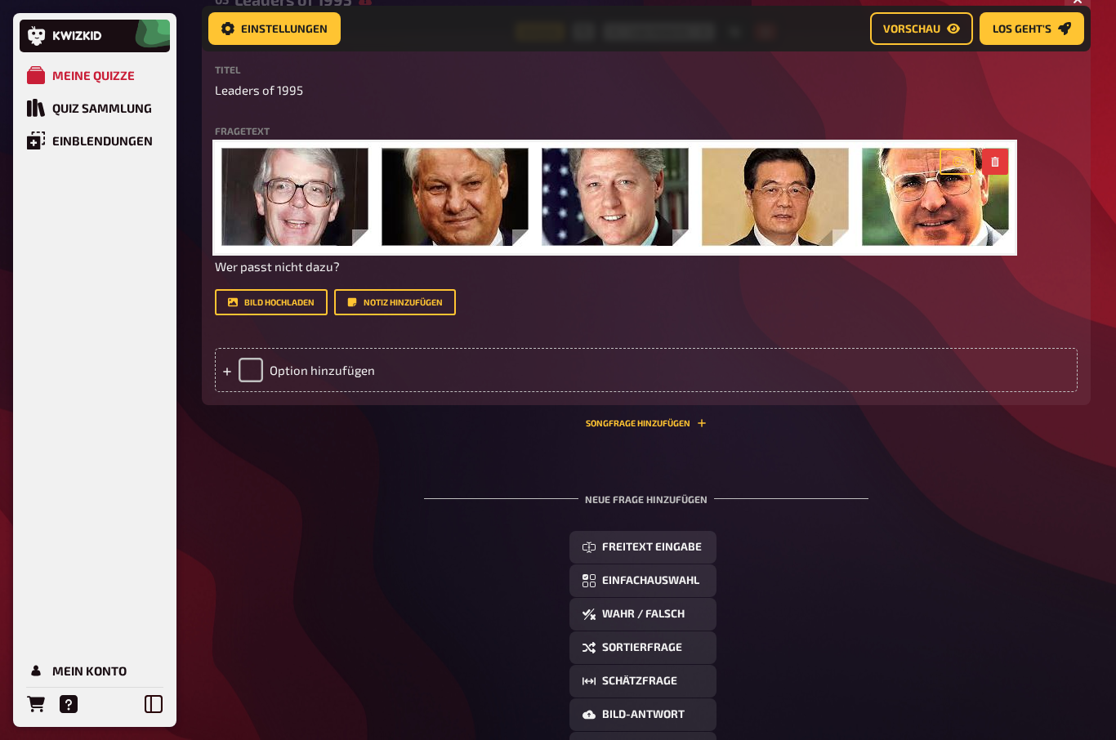
scroll to position [424, 0]
click at [293, 370] on div "Option hinzufügen" at bounding box center [646, 370] width 863 height 44
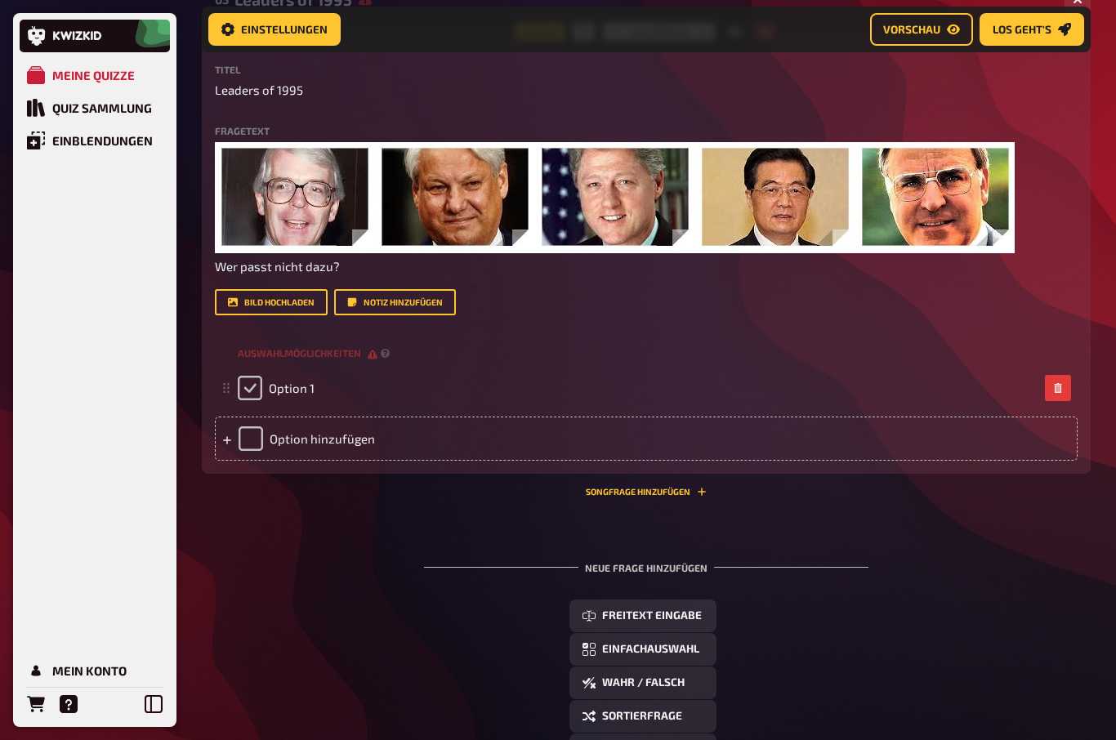
click at [261, 386] on input "checkbox" at bounding box center [250, 388] width 25 height 25
checkbox input "true"
click at [329, 384] on div "Option 1" at bounding box center [638, 388] width 801 height 25
click at [313, 385] on span "Option 1" at bounding box center [292, 388] width 46 height 15
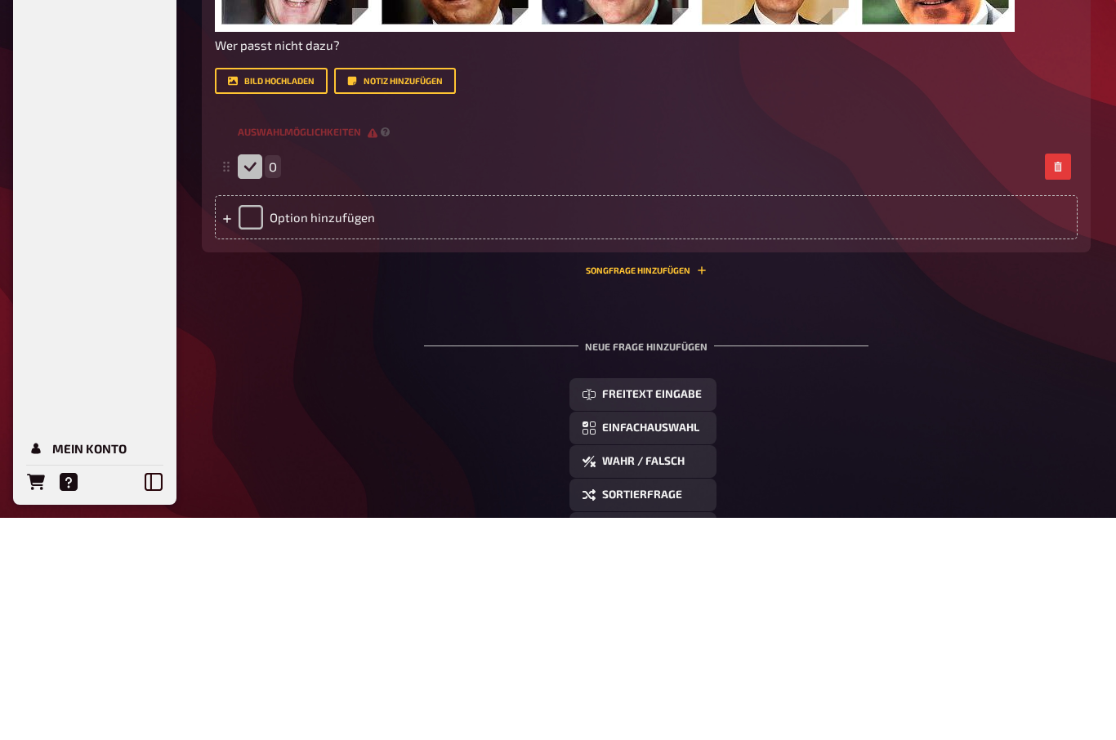
checkbox input "false"
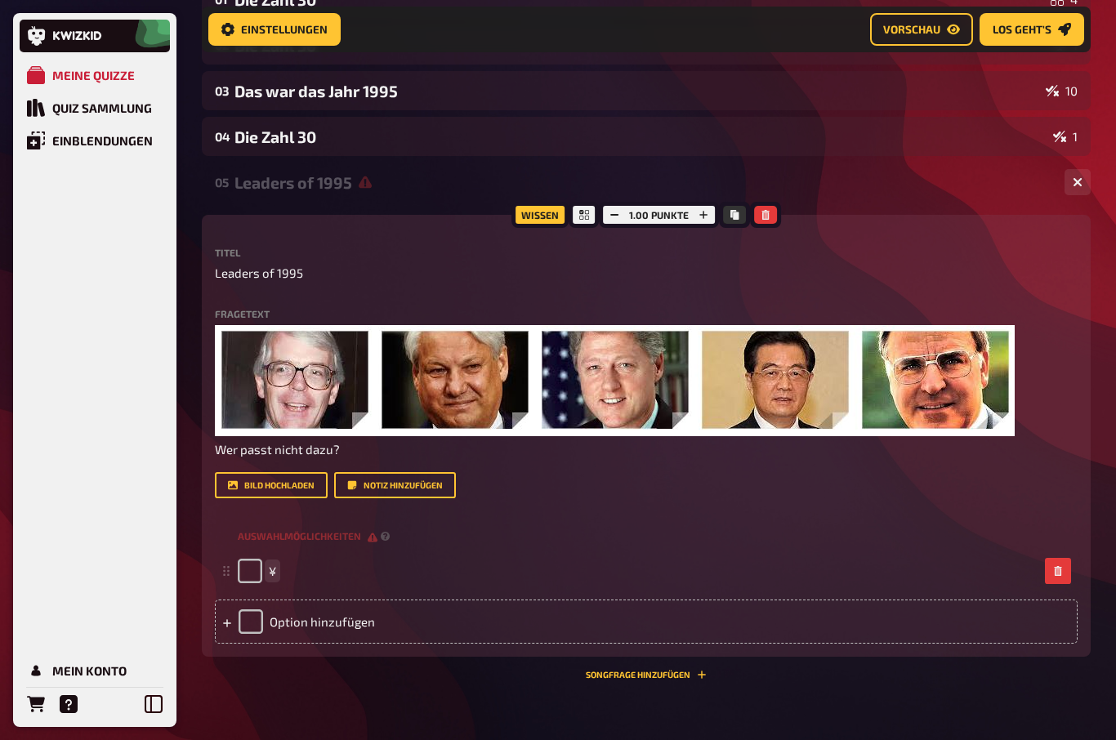
scroll to position [270, 0]
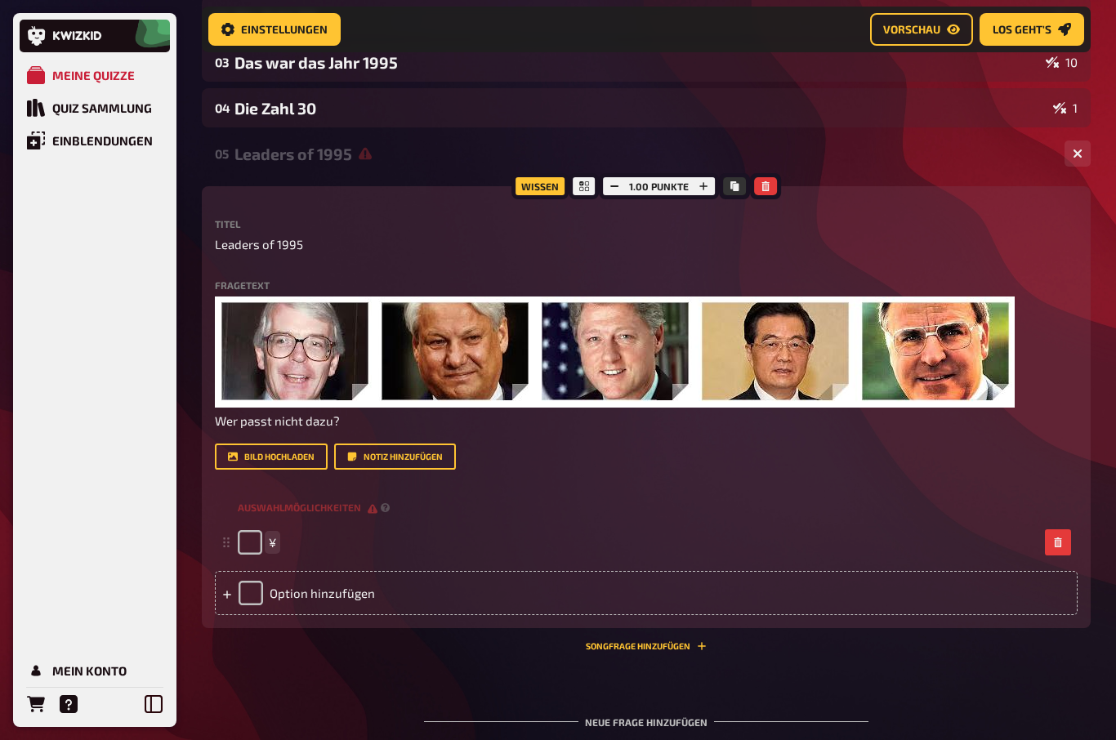
click at [275, 537] on span "¥" at bounding box center [272, 542] width 7 height 15
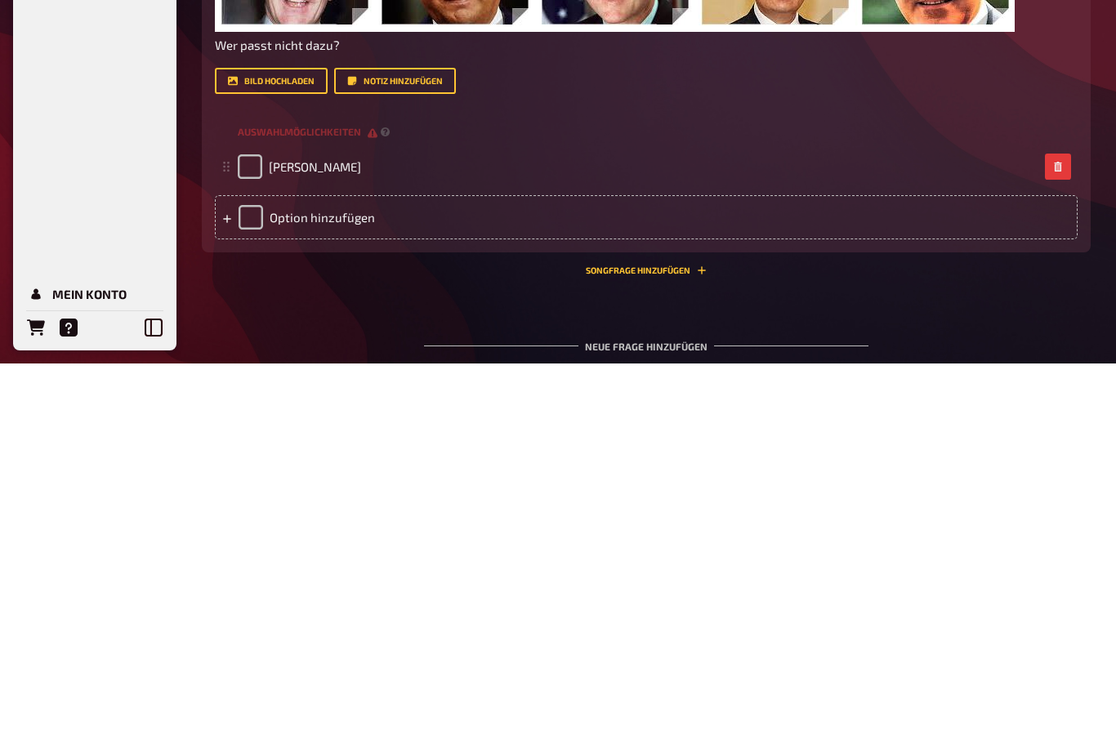
scroll to position [646, 0]
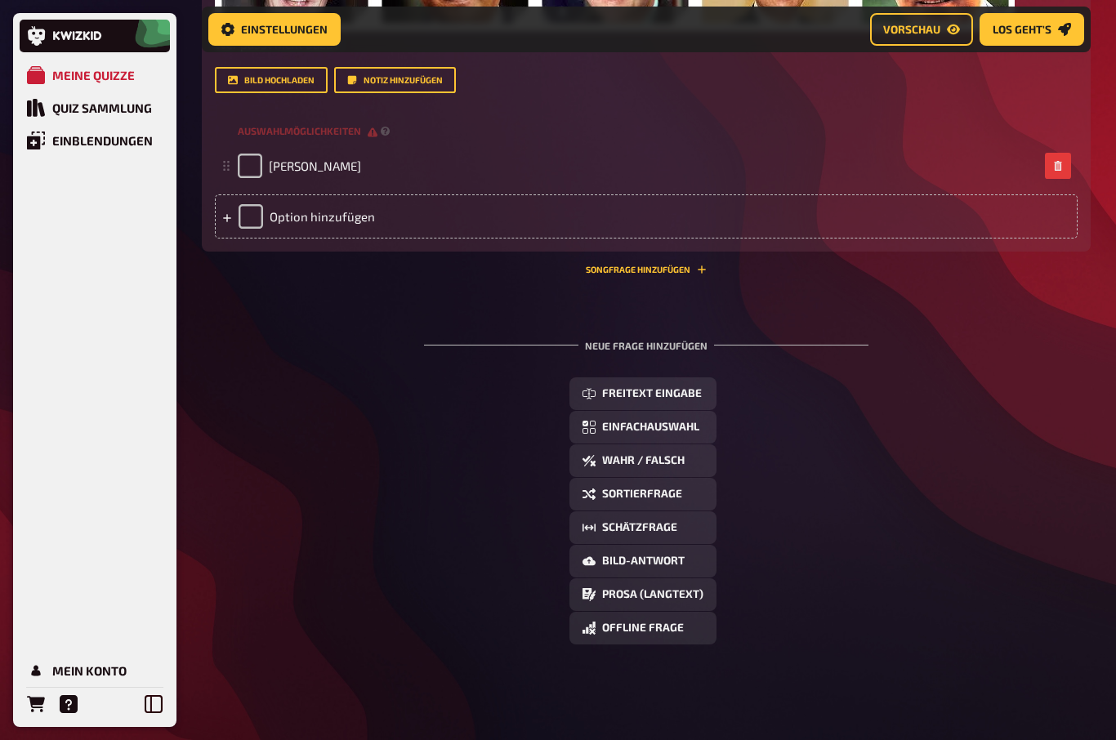
click at [348, 225] on div "Option hinzufügen" at bounding box center [646, 216] width 863 height 44
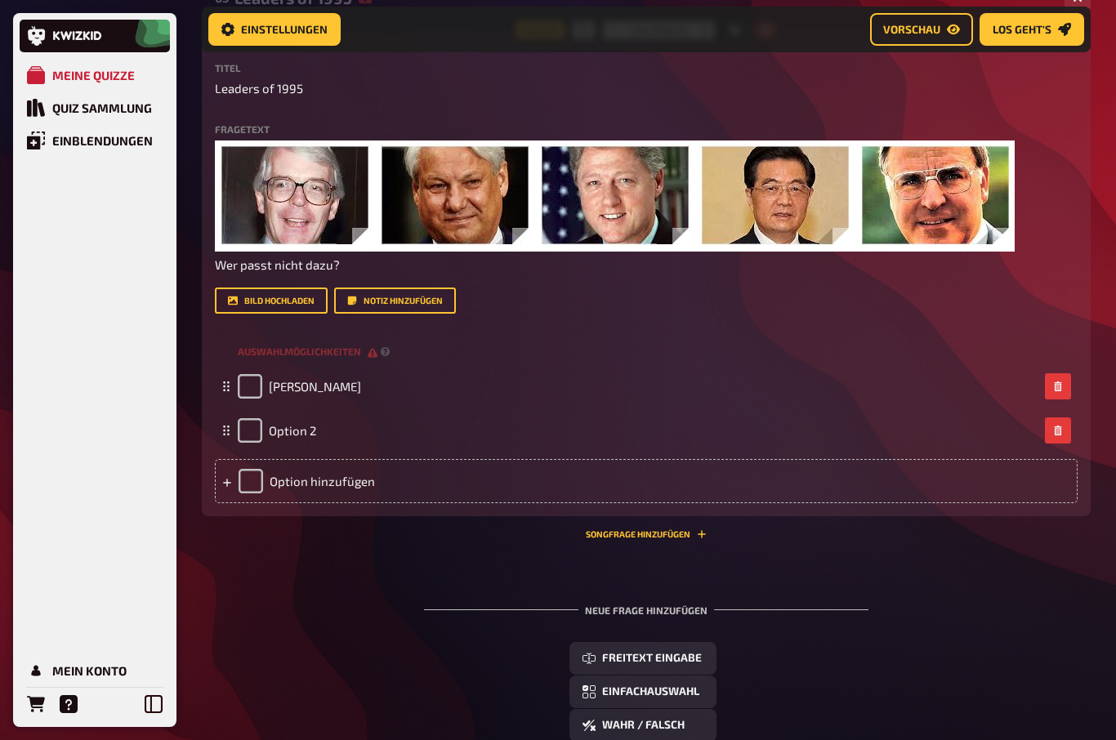
scroll to position [413, 0]
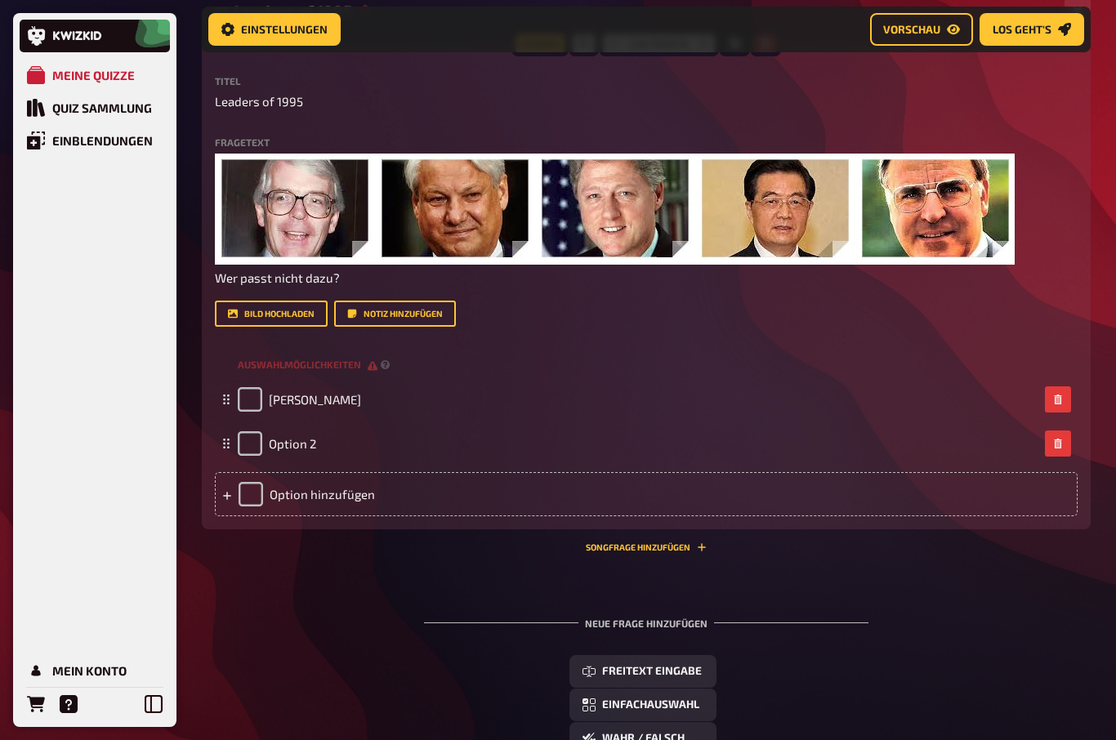
click at [297, 436] on span "Option 2" at bounding box center [292, 443] width 47 height 15
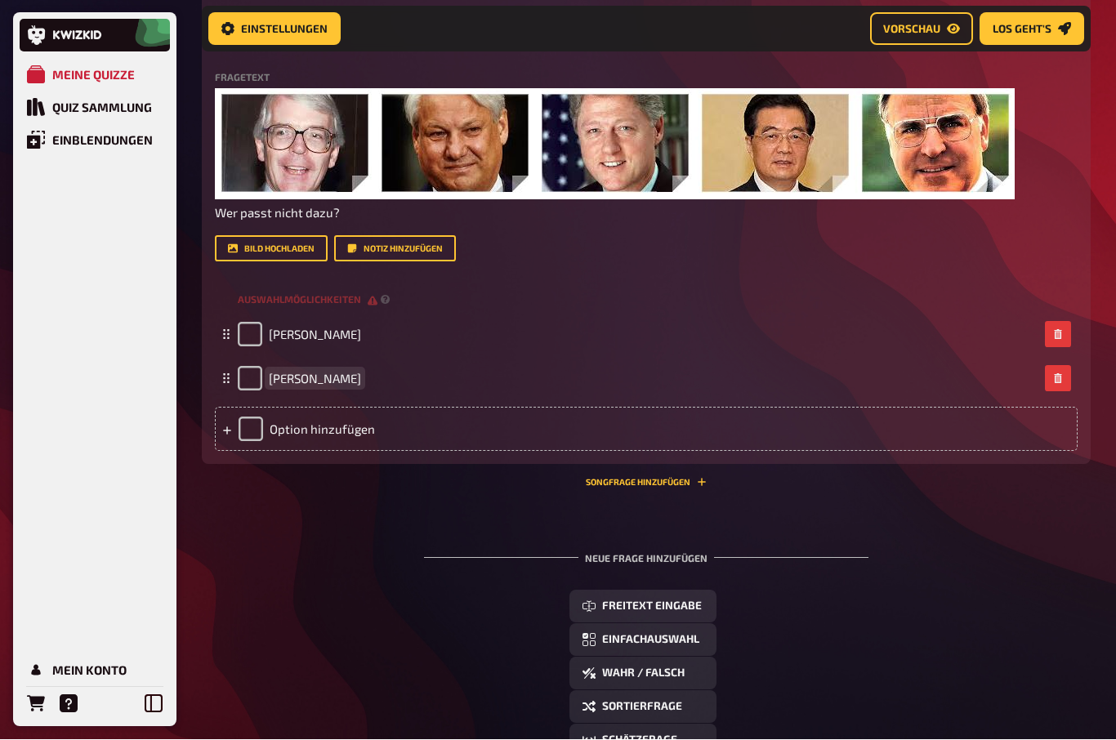
scroll to position [478, 0]
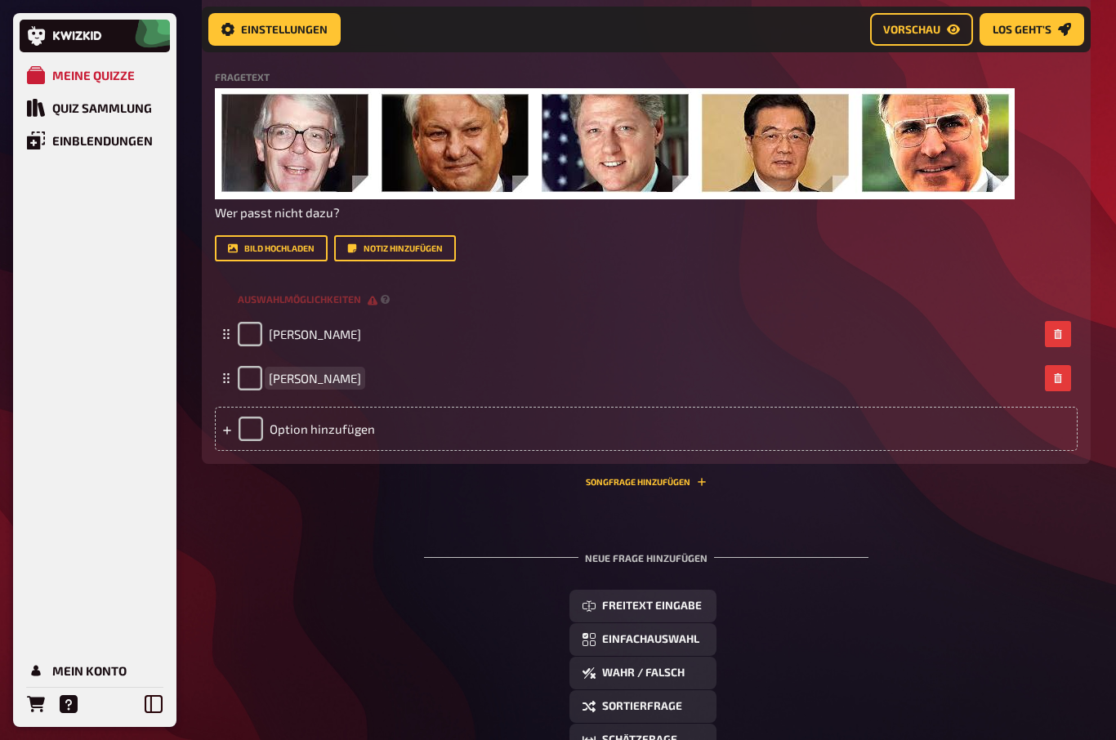
click at [341, 377] on div "Boris Yelzin" at bounding box center [638, 378] width 801 height 25
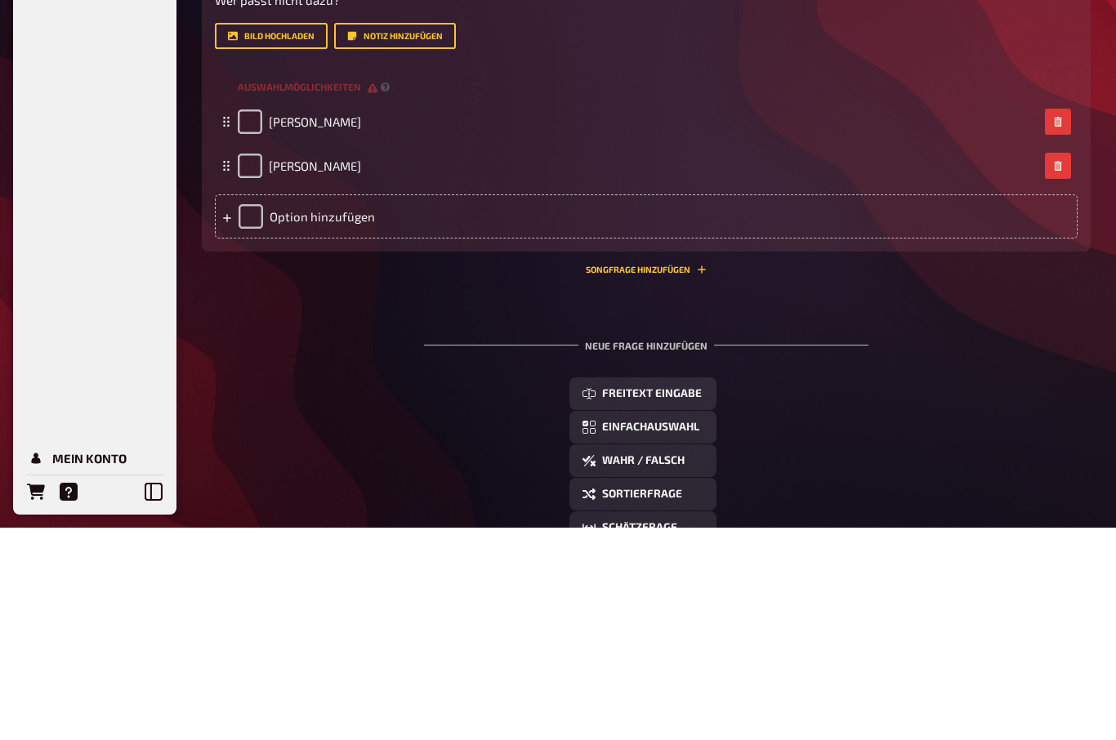
click at [292, 408] on div "Option hinzufügen" at bounding box center [646, 430] width 863 height 44
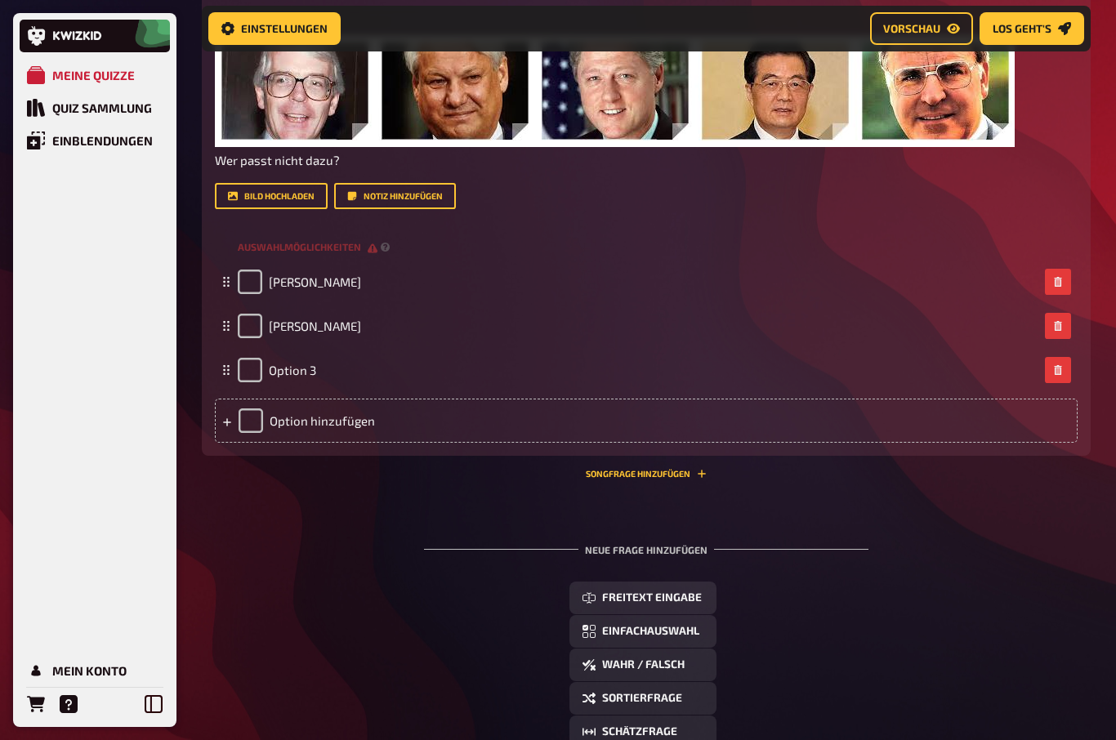
scroll to position [511, 0]
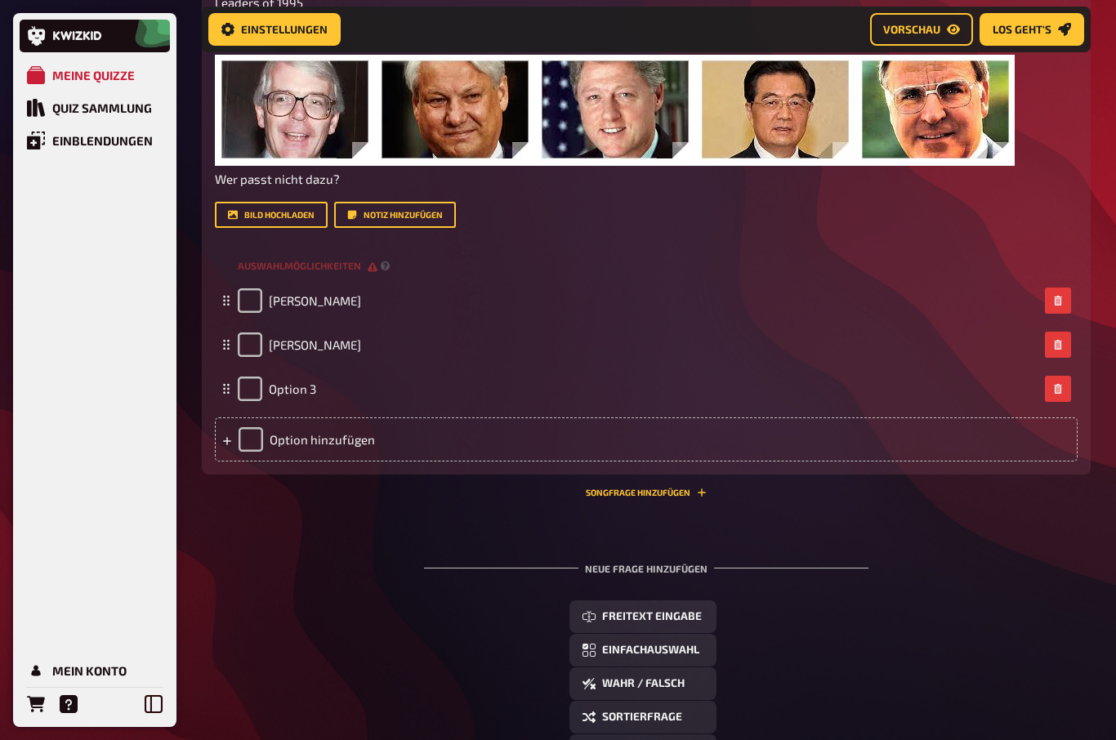
click at [276, 376] on div "Option 3" at bounding box center [646, 389] width 863 height 44
click at [275, 375] on div "Option 3" at bounding box center [646, 389] width 863 height 44
click at [314, 389] on span "Option 3" at bounding box center [292, 388] width 47 height 15
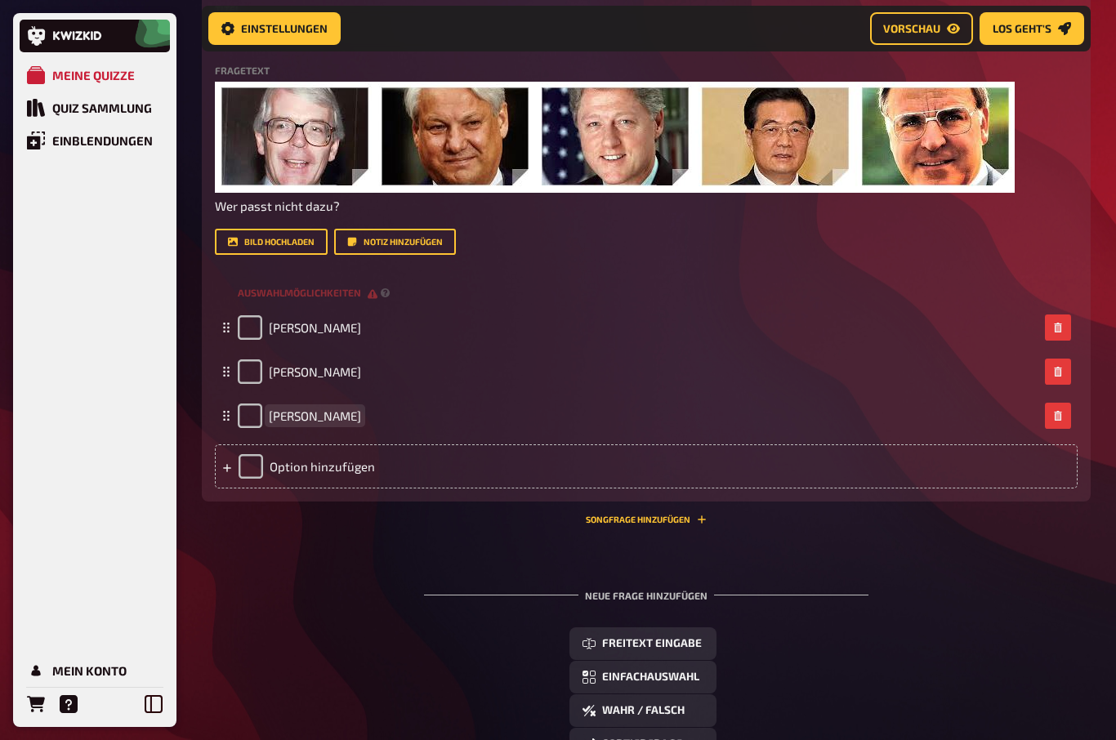
scroll to position [484, 0]
click at [352, 471] on div "Option hinzufügen" at bounding box center [646, 466] width 863 height 44
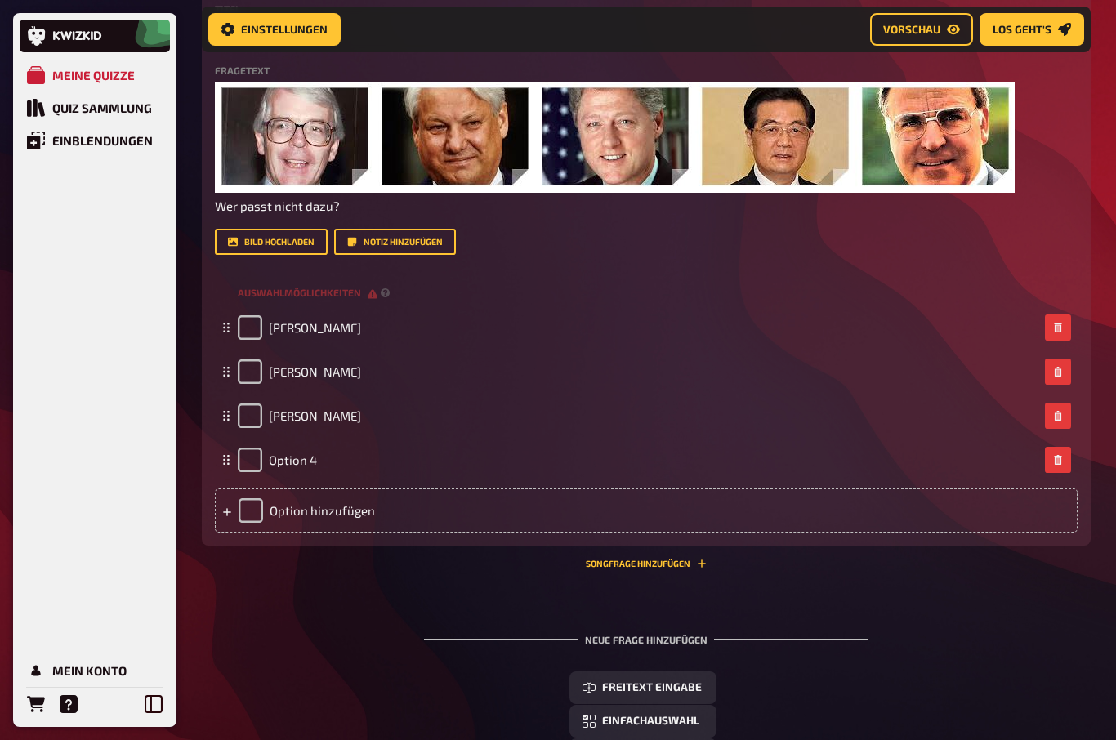
click at [310, 445] on div "Option 4" at bounding box center [646, 460] width 863 height 44
click at [290, 467] on span "Option 4" at bounding box center [293, 460] width 48 height 15
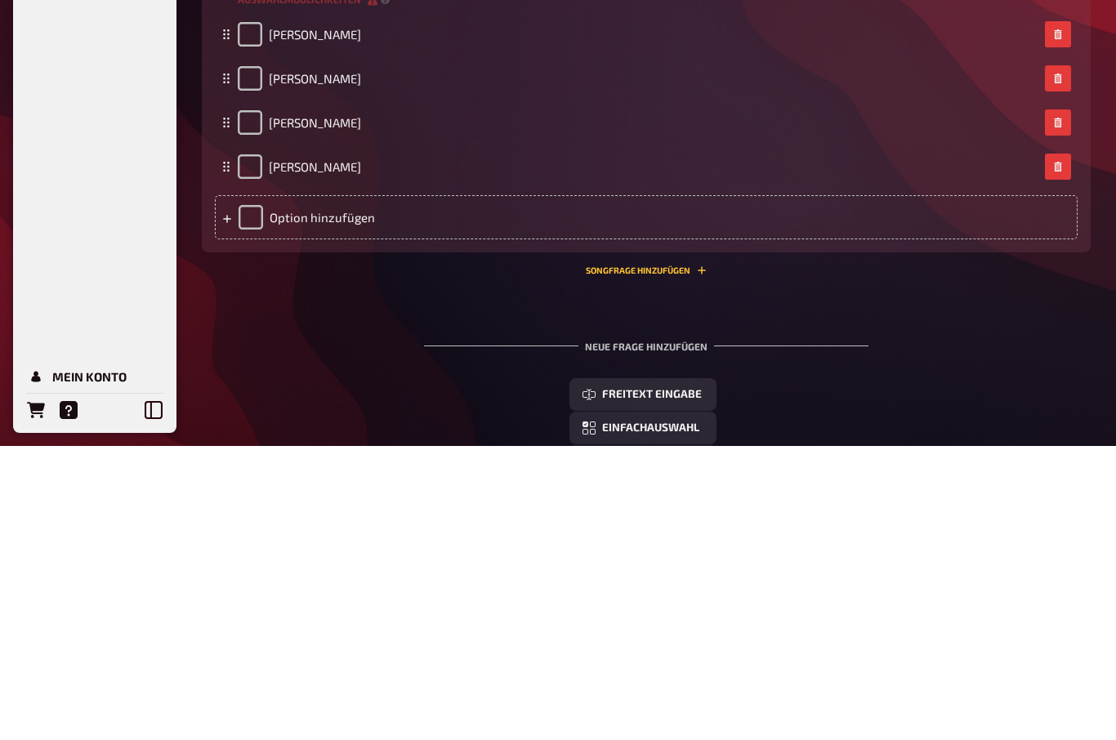
click at [309, 489] on div "Option hinzufügen" at bounding box center [646, 511] width 863 height 44
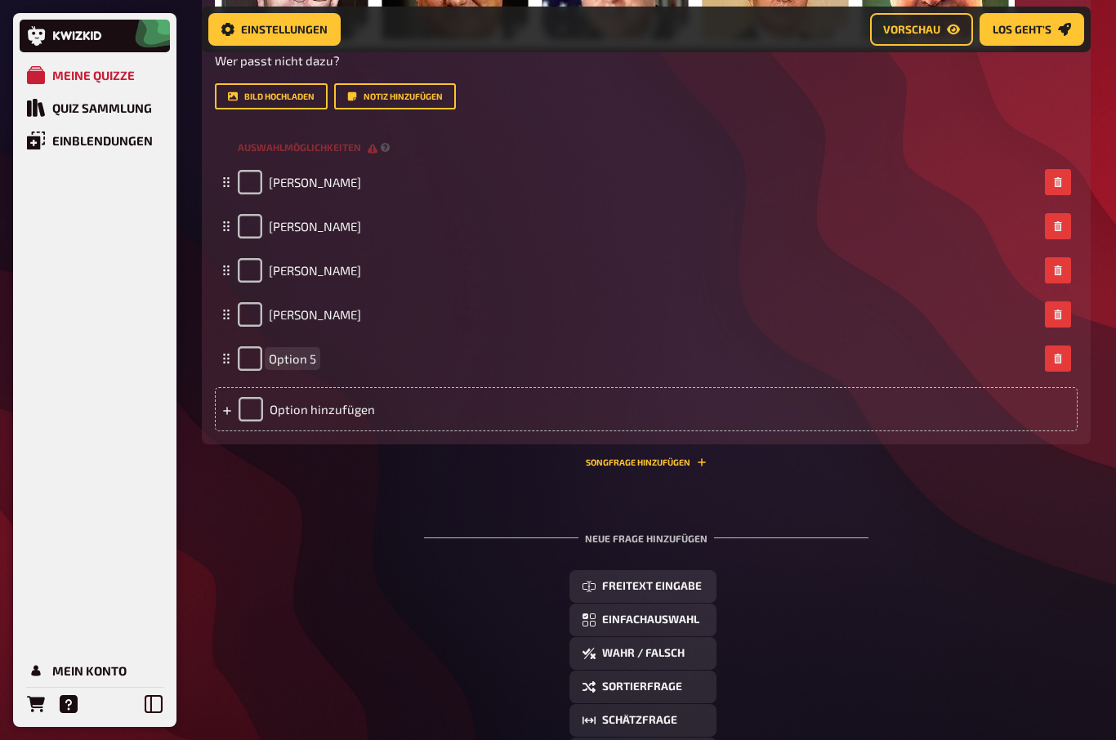
scroll to position [675, 0]
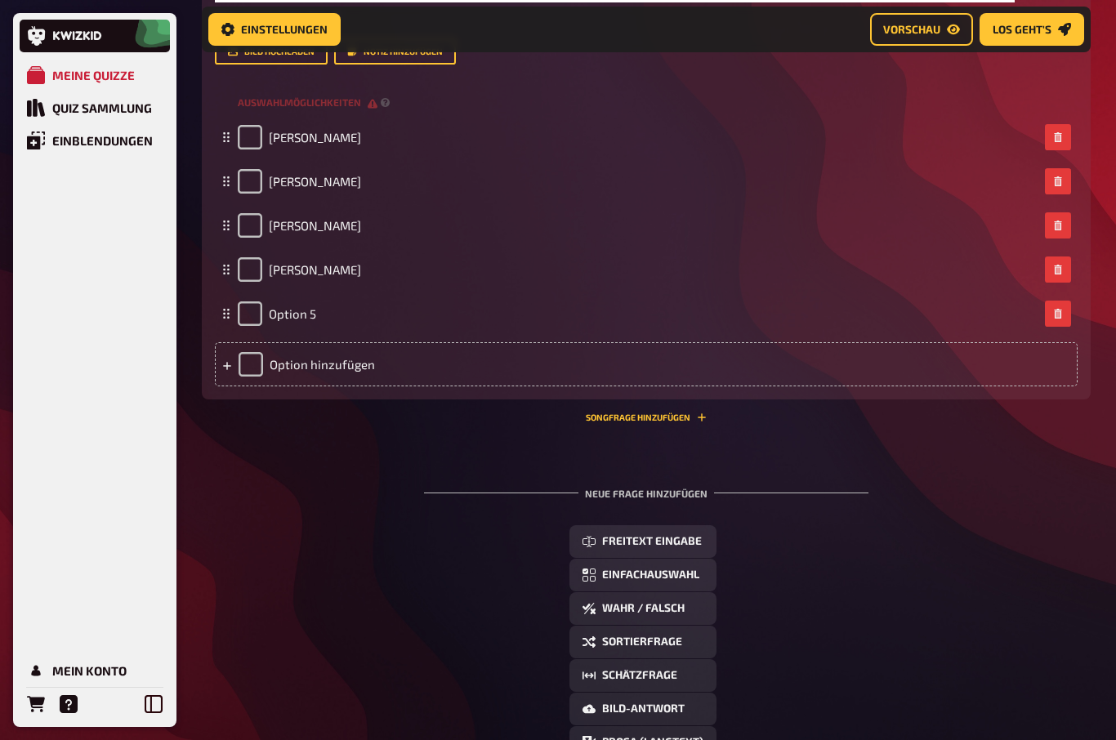
click at [300, 302] on div "Option 5" at bounding box center [277, 313] width 78 height 25
click at [294, 306] on span "Option 5" at bounding box center [292, 313] width 47 height 15
click at [139, 320] on div "Meine Quizze Quiz Sammlung Einblendungen Mein Konto" at bounding box center [95, 390] width 150 height 662
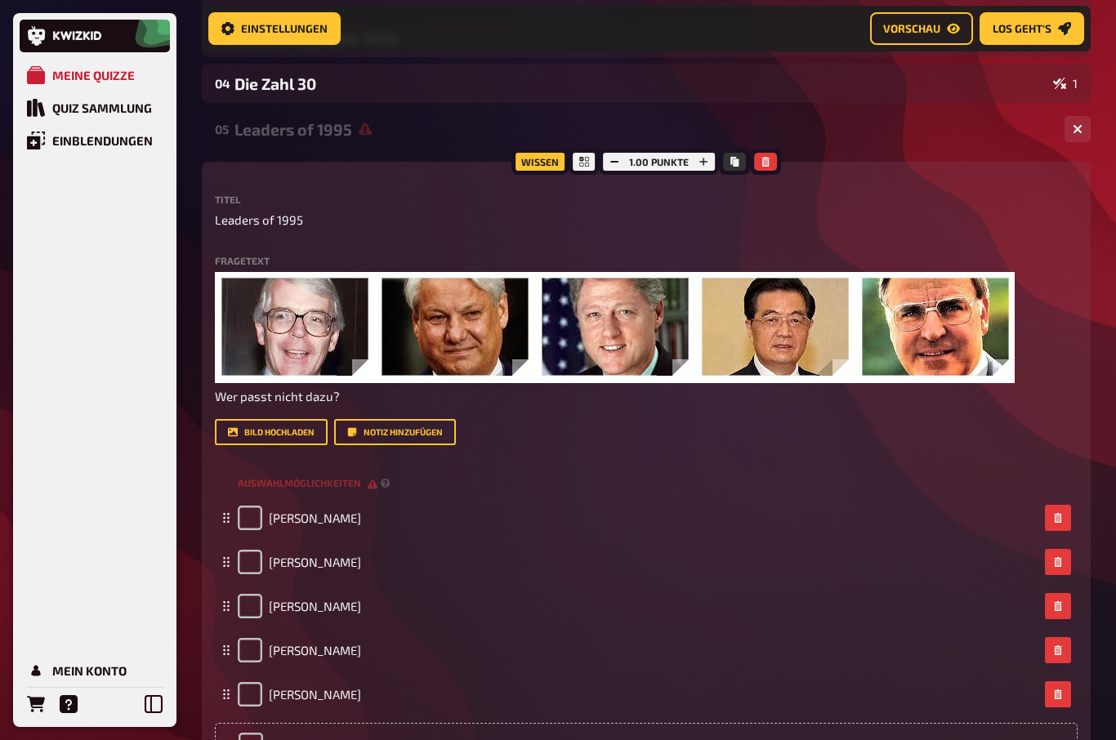
scroll to position [290, 0]
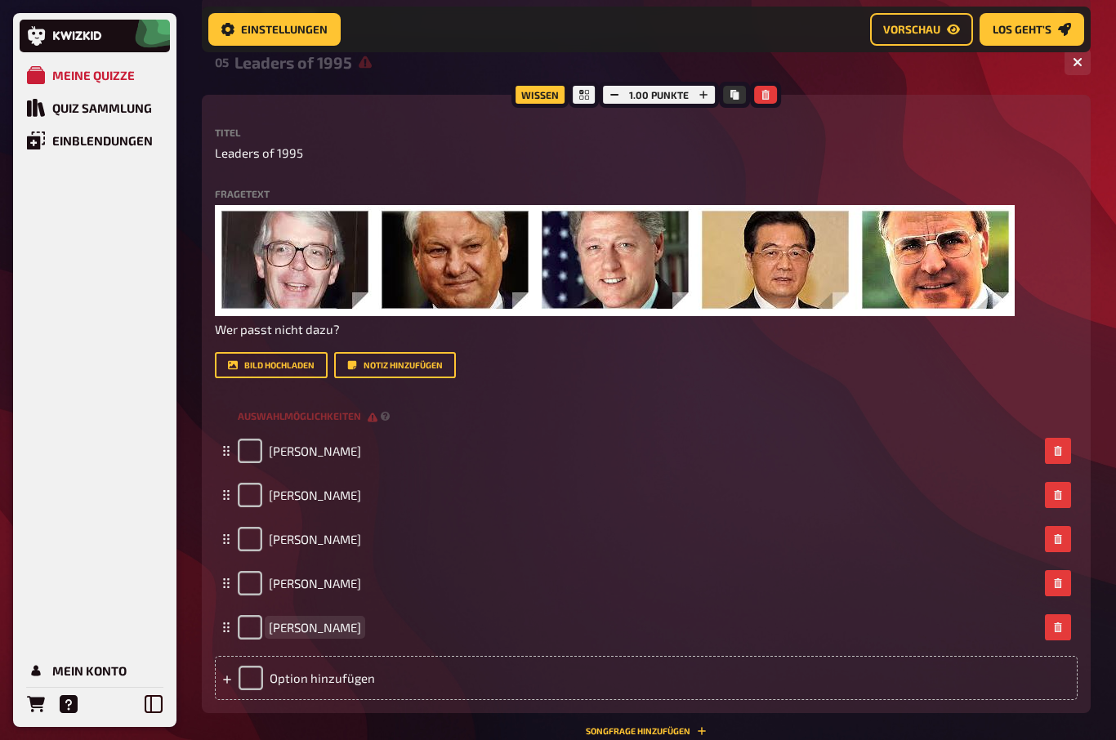
click at [306, 633] on span "Helmuth Kohl" at bounding box center [315, 627] width 92 height 15
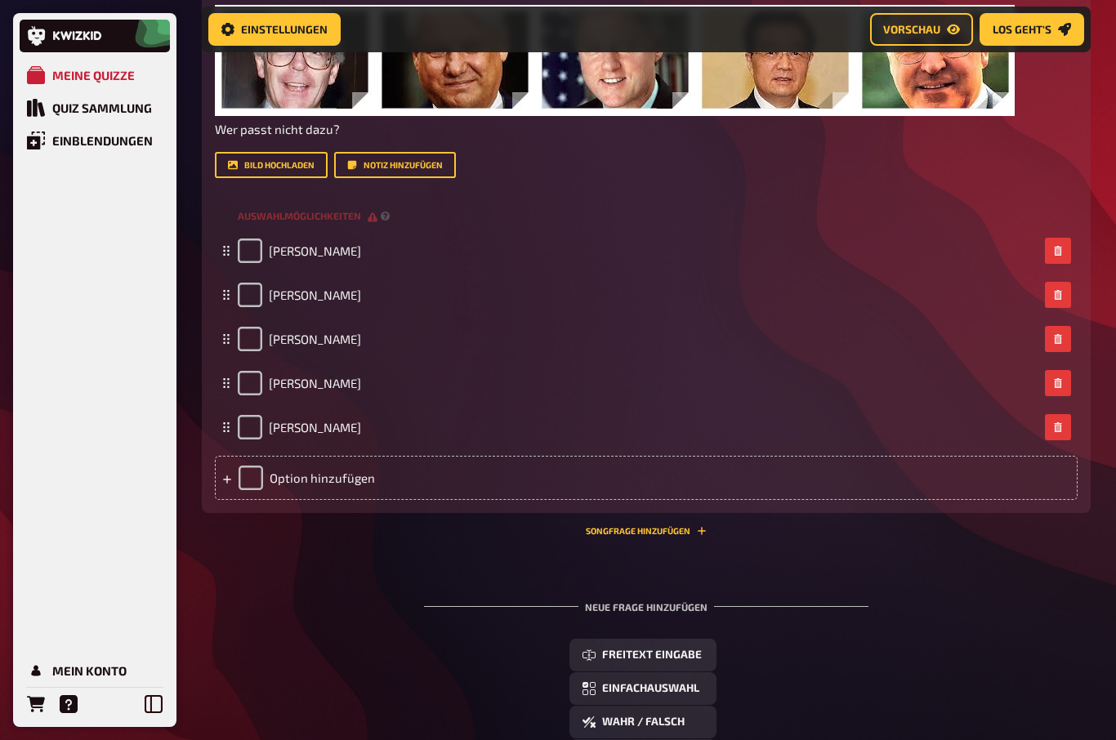
scroll to position [555, 0]
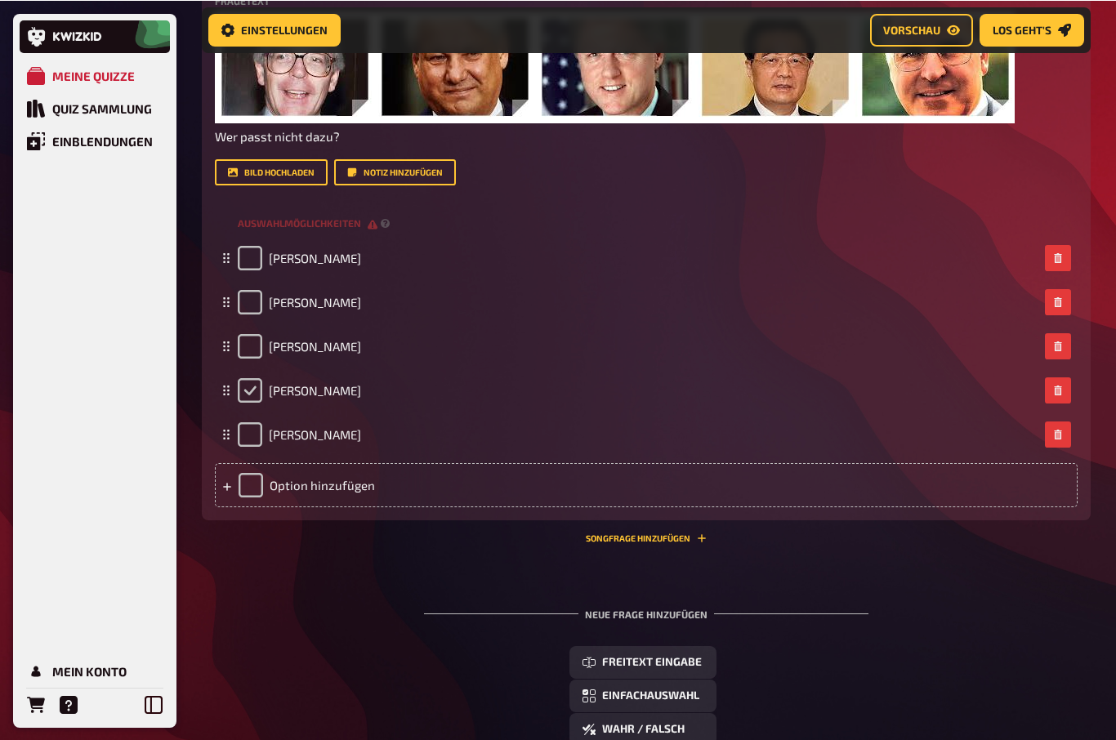
click at [251, 389] on input "checkbox" at bounding box center [250, 389] width 25 height 25
checkbox input "true"
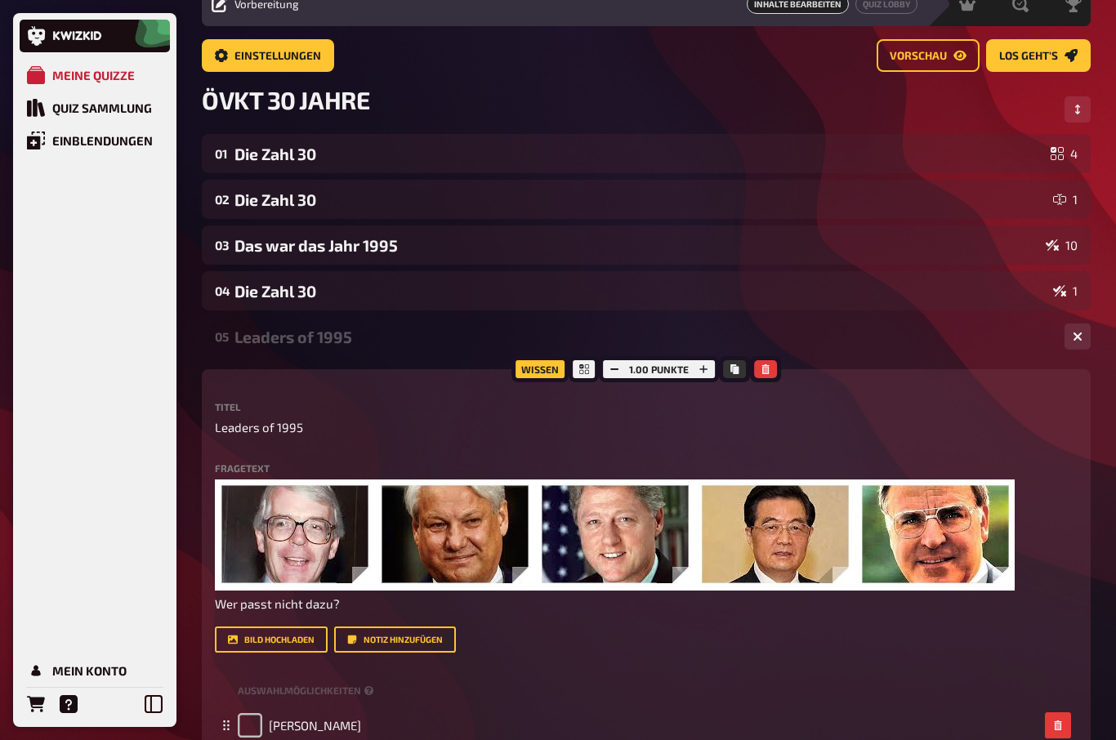
scroll to position [0, 0]
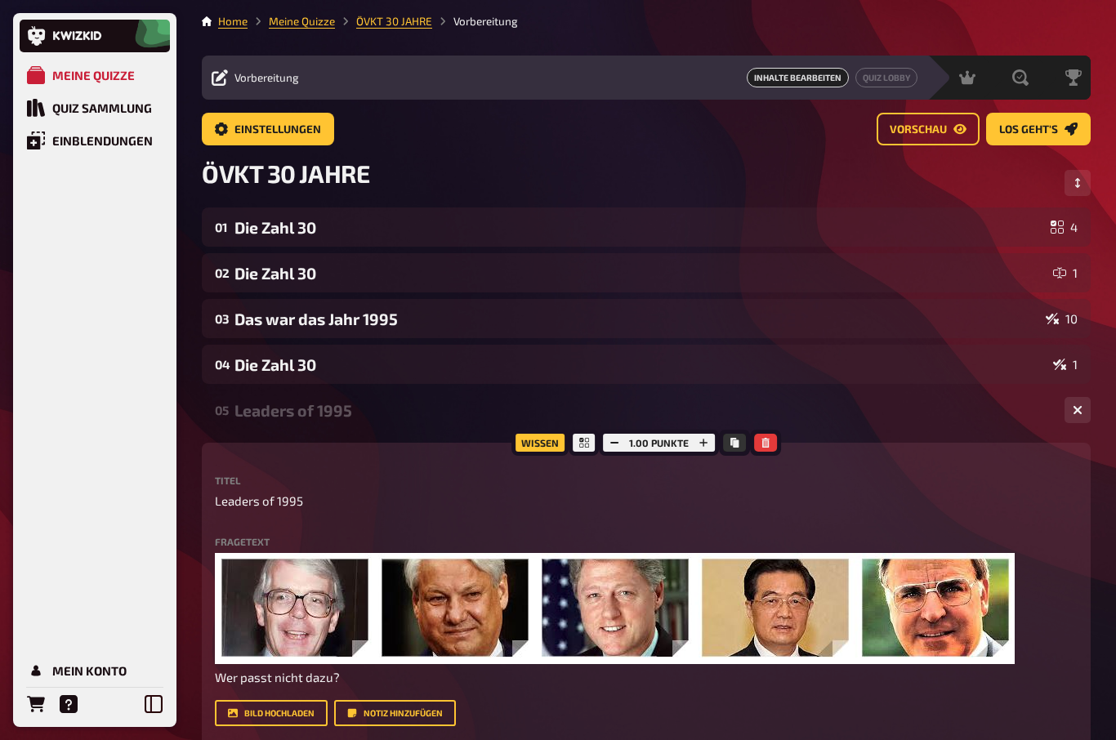
click at [935, 118] on link "Vorschau" at bounding box center [928, 129] width 103 height 33
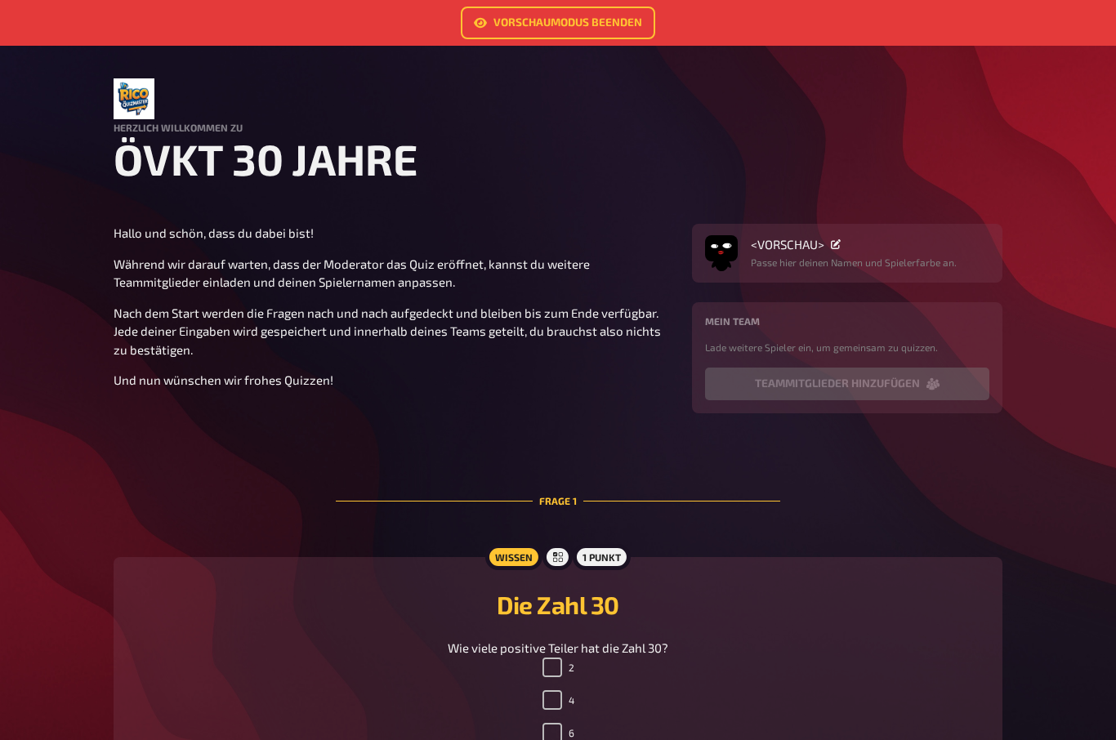
click at [604, 21] on link "Vorschaumodus beenden" at bounding box center [558, 23] width 194 height 33
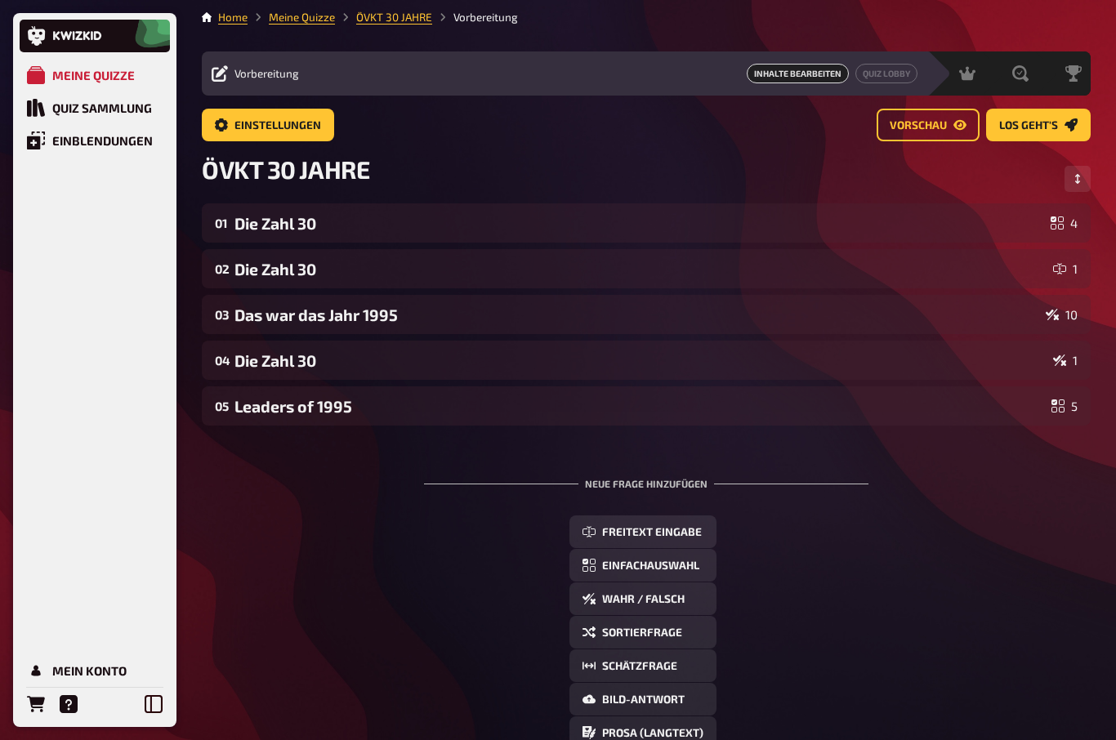
scroll to position [3, 0]
click at [274, 217] on div "Die Zahl 30" at bounding box center [639, 224] width 810 height 19
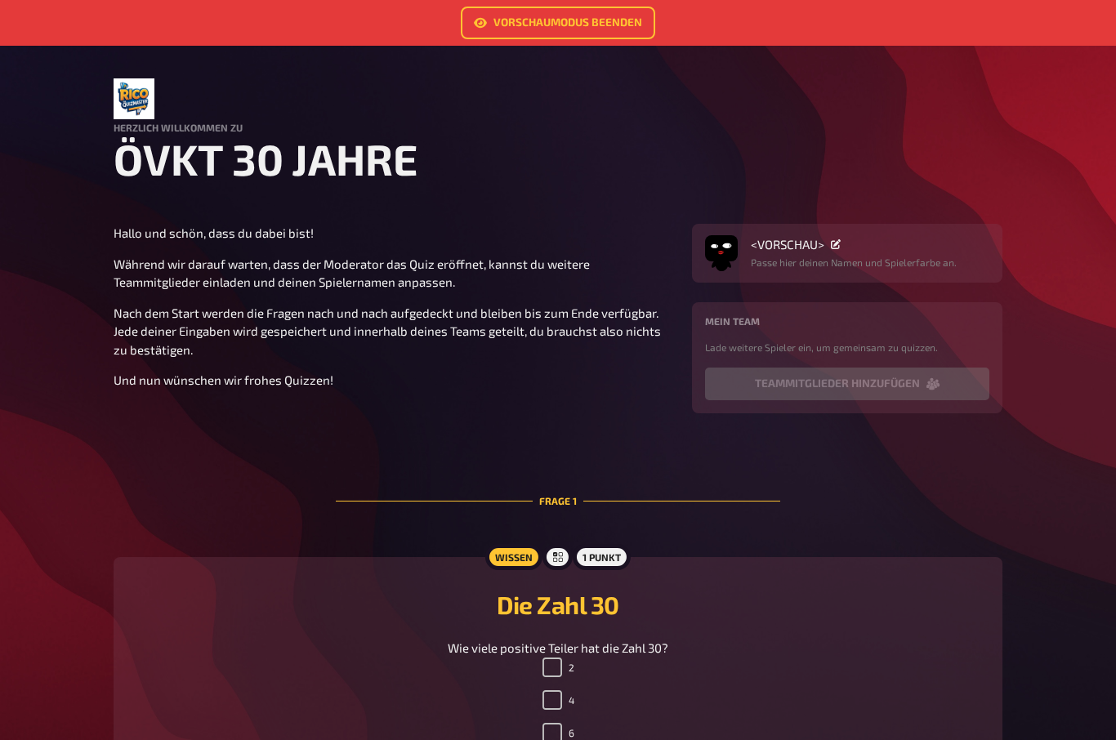
click at [538, 28] on link "Vorschaumodus beenden" at bounding box center [558, 23] width 194 height 33
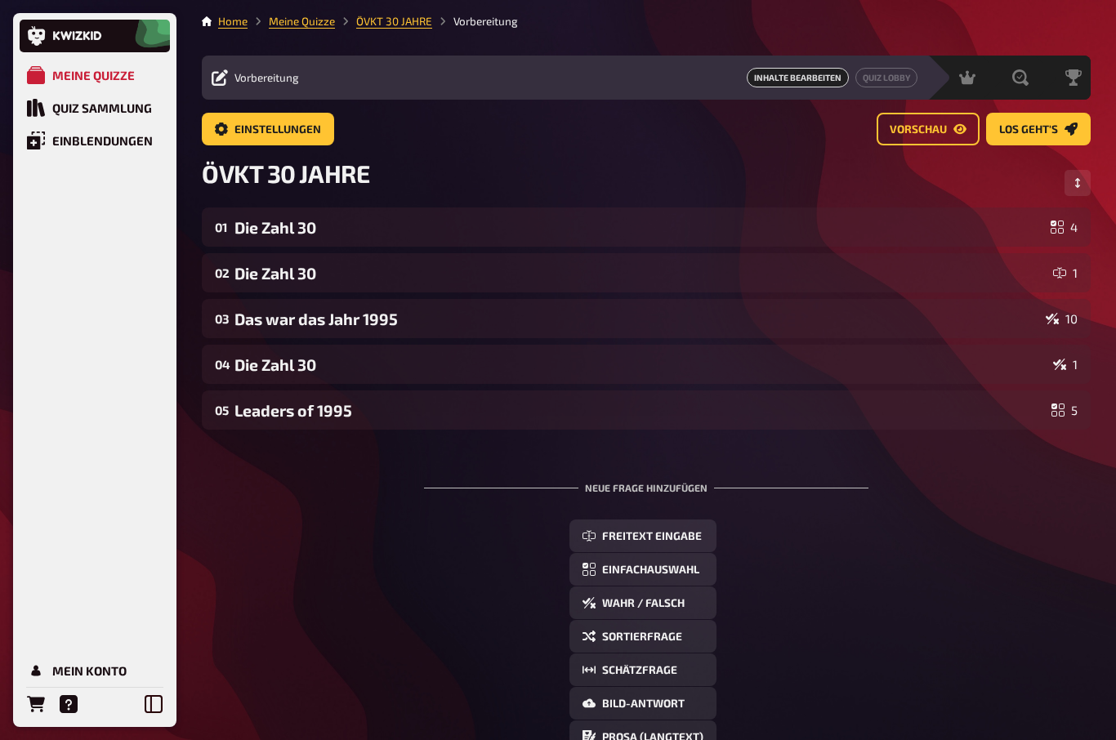
click at [361, 418] on div "Leaders of 1995" at bounding box center [639, 410] width 810 height 19
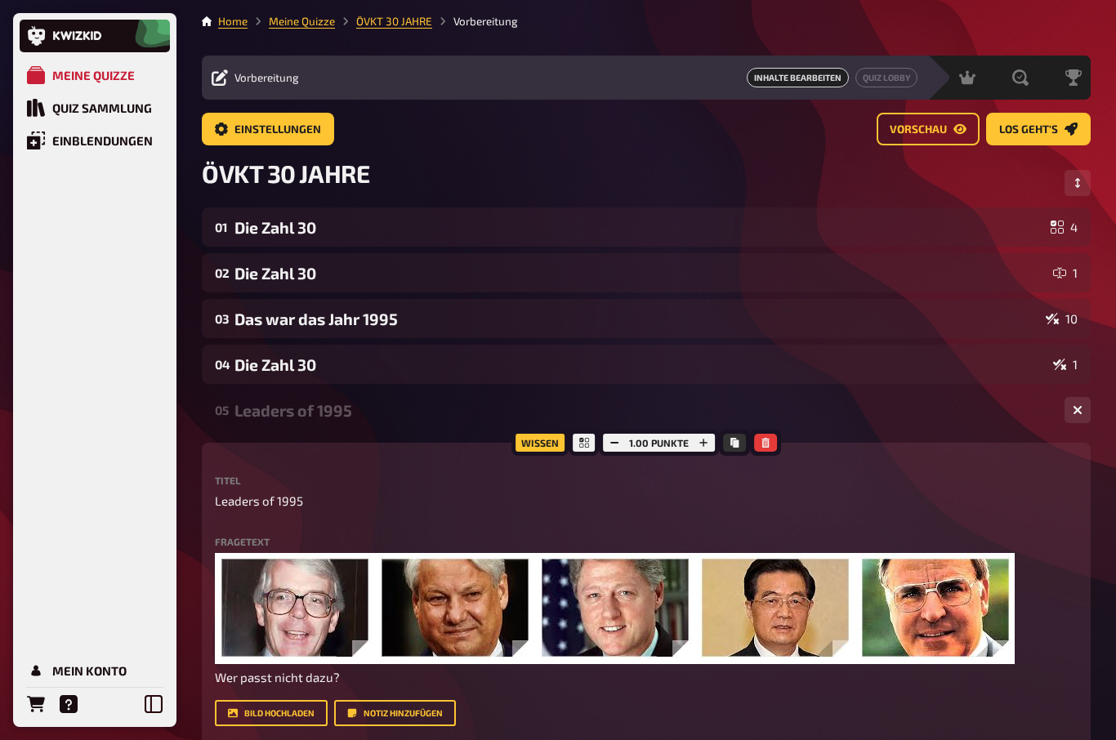
click at [333, 521] on div "Titel Leaders of 1995 Fragetext ﻿ Wer passt nicht dazu? Hier hinziehen für Date…" at bounding box center [646, 600] width 863 height 251
click at [310, 410] on div "Leaders of 1995" at bounding box center [642, 410] width 817 height 19
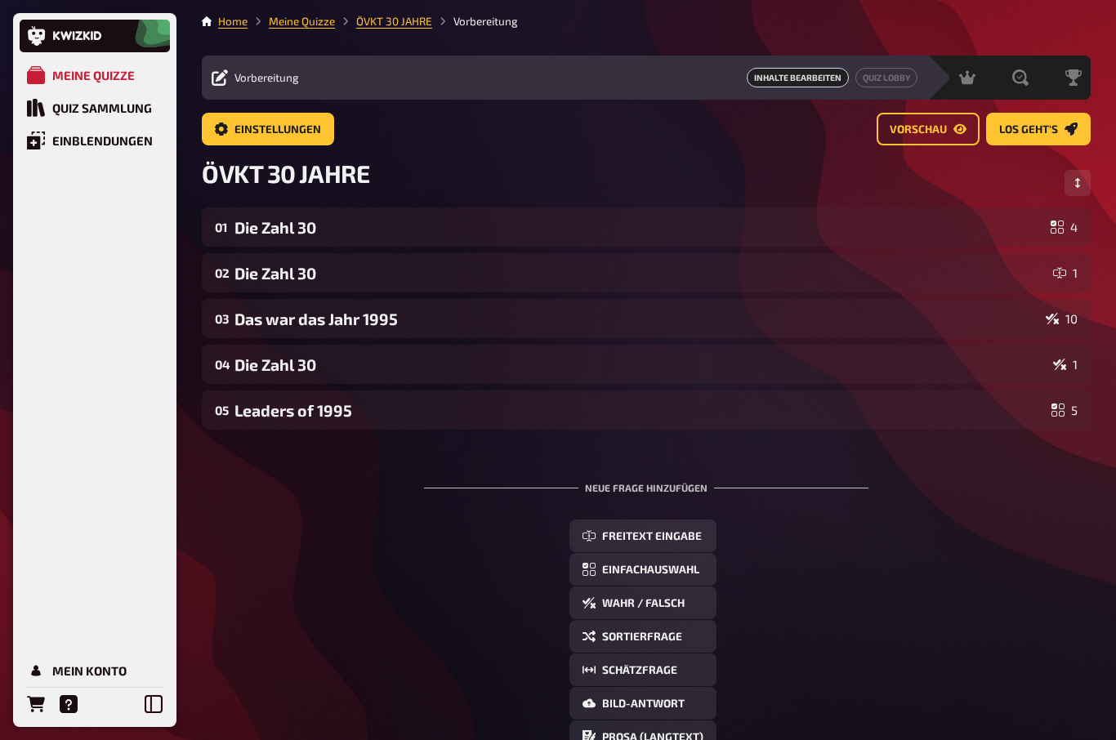
click at [215, 415] on div "05" at bounding box center [221, 410] width 13 height 15
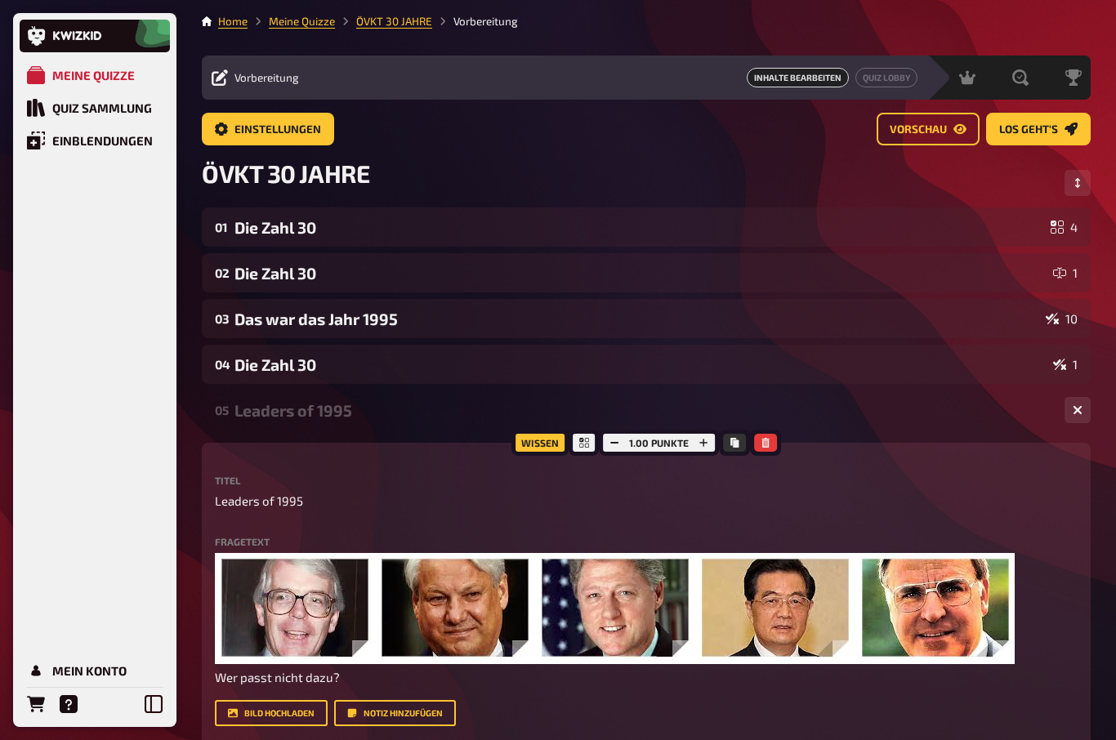
click at [221, 408] on div "05" at bounding box center [221, 410] width 13 height 15
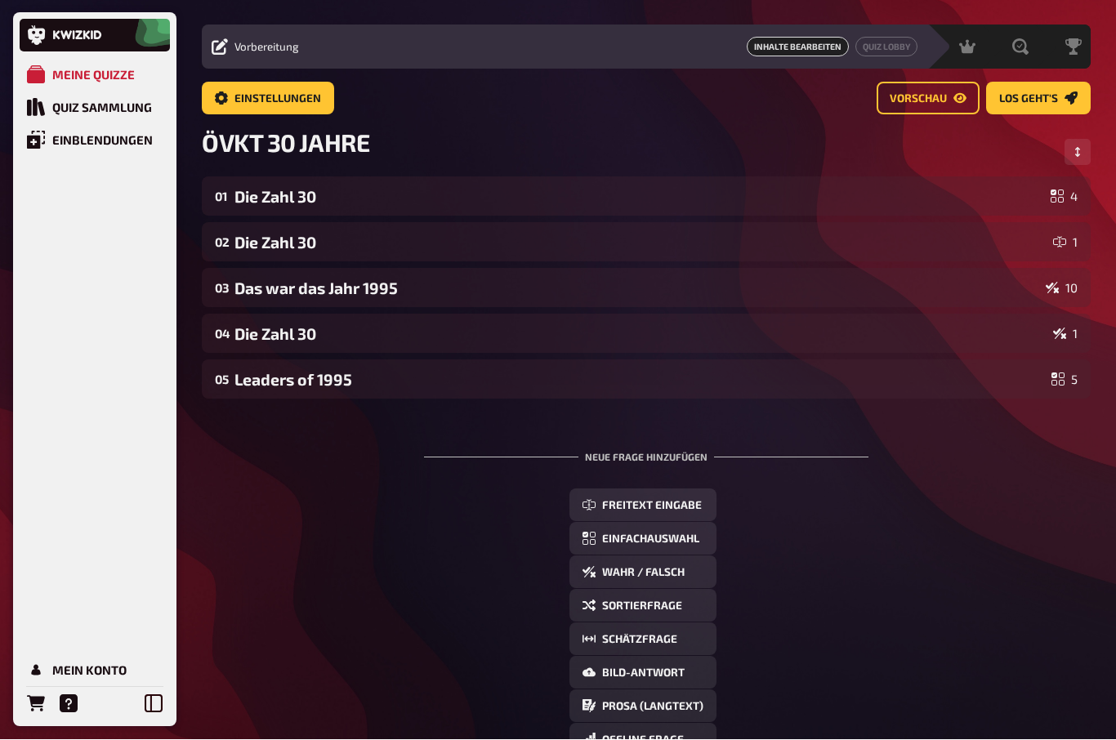
click at [1078, 381] on div "05 Leaders of 1995 5" at bounding box center [646, 379] width 889 height 39
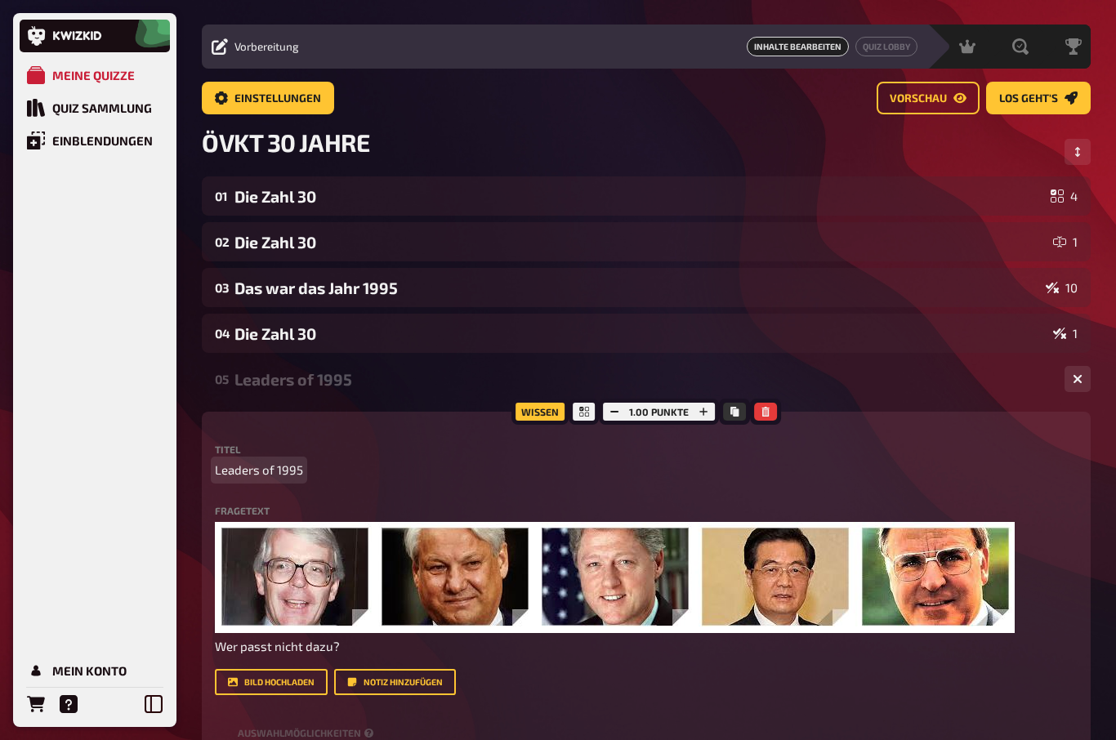
click at [912, 467] on p "Leaders of 1995" at bounding box center [646, 470] width 863 height 19
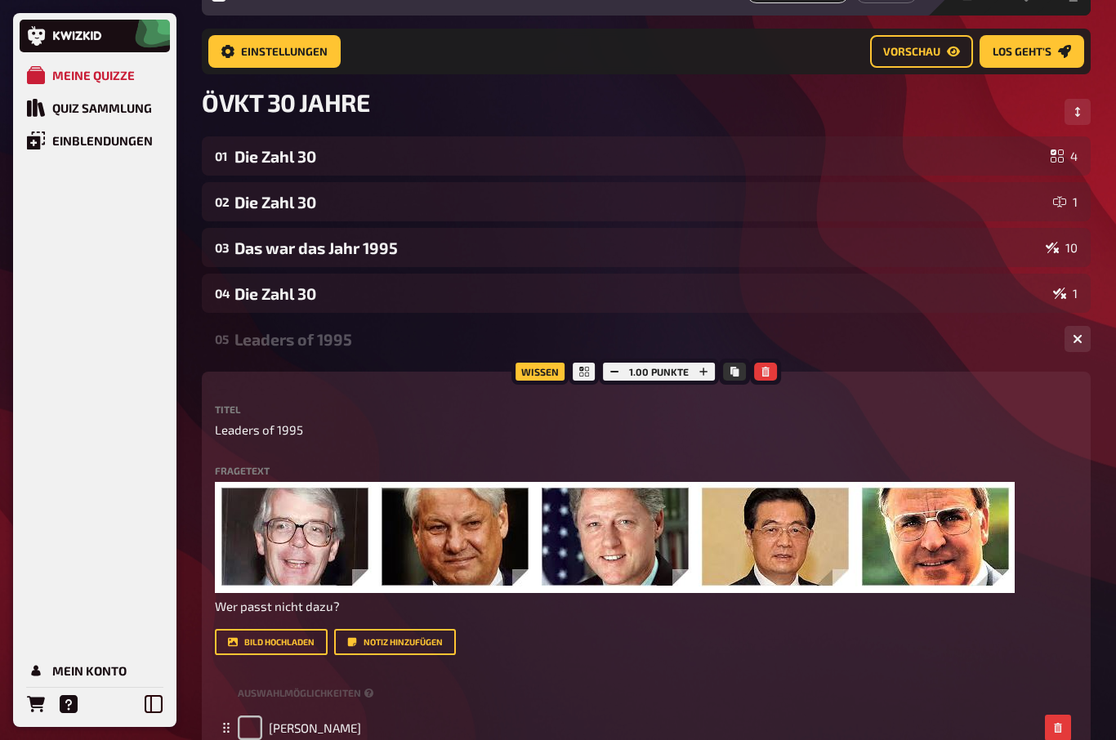
scroll to position [0, 0]
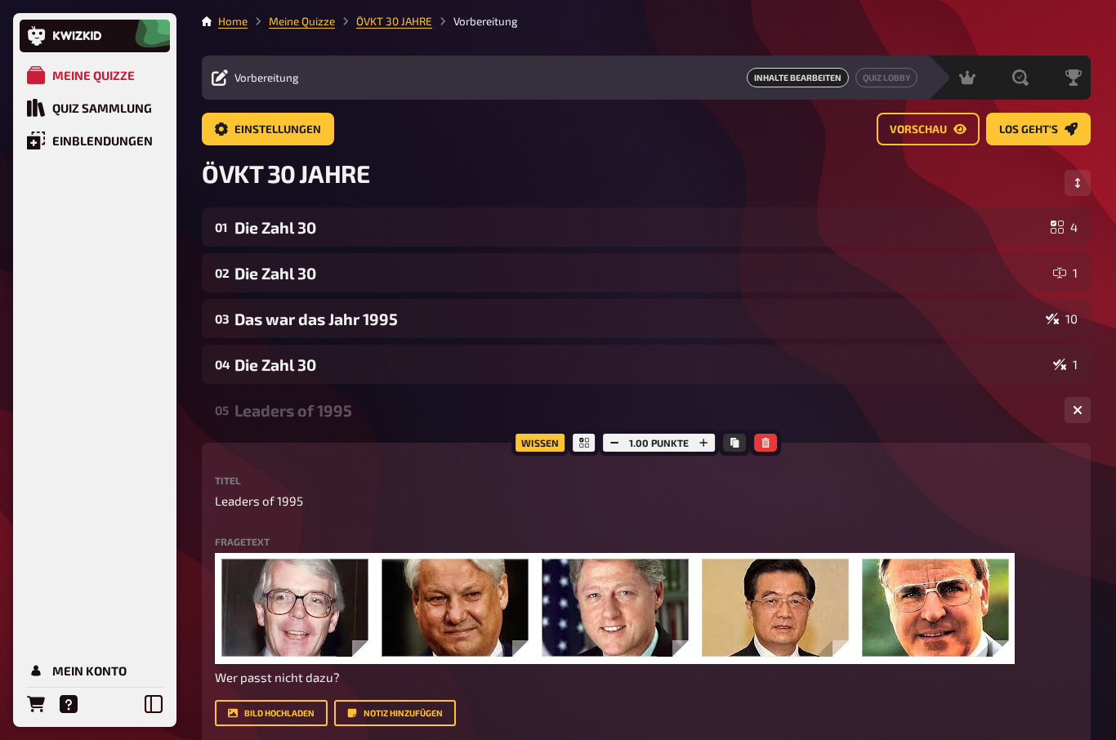
click at [260, 77] on span "Vorbereitung" at bounding box center [266, 77] width 65 height 13
click at [796, 77] on span "Inhalte Bearbeiten" at bounding box center [798, 78] width 102 height 20
click at [784, 86] on span "Inhalte Bearbeiten" at bounding box center [798, 78] width 102 height 20
click at [228, 415] on div "05" at bounding box center [221, 410] width 13 height 15
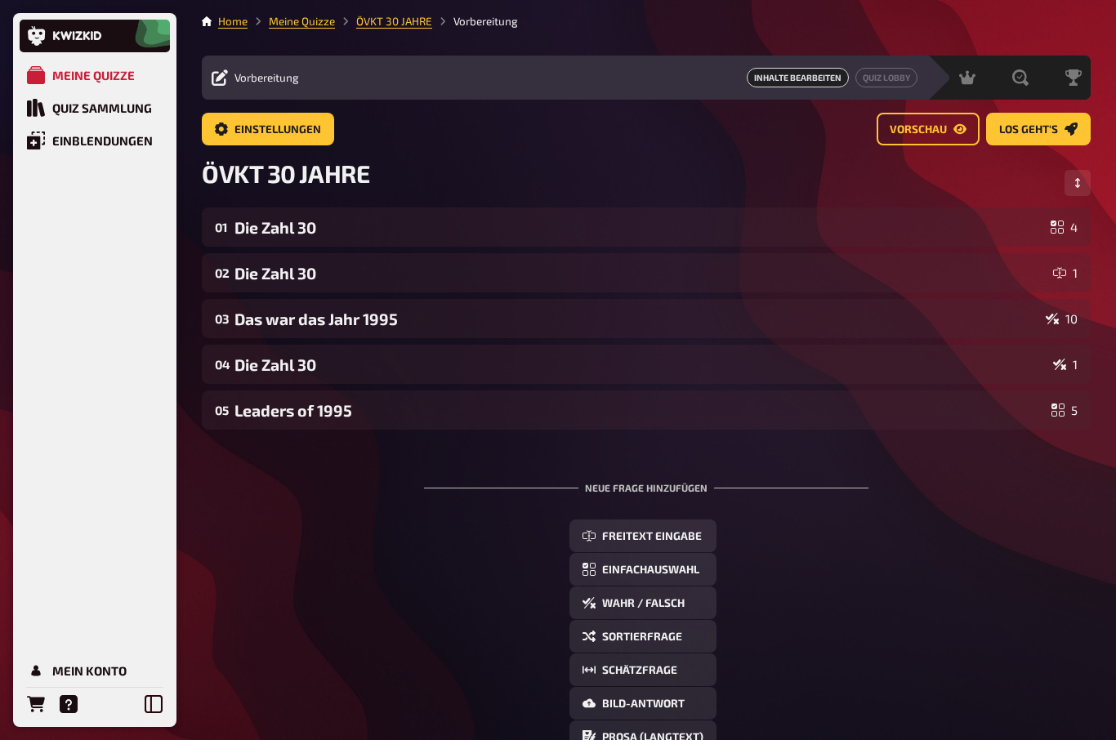
click at [810, 72] on span "Inhalte Bearbeiten" at bounding box center [798, 78] width 102 height 20
click at [251, 125] on span "Einstellungen" at bounding box center [277, 129] width 87 height 11
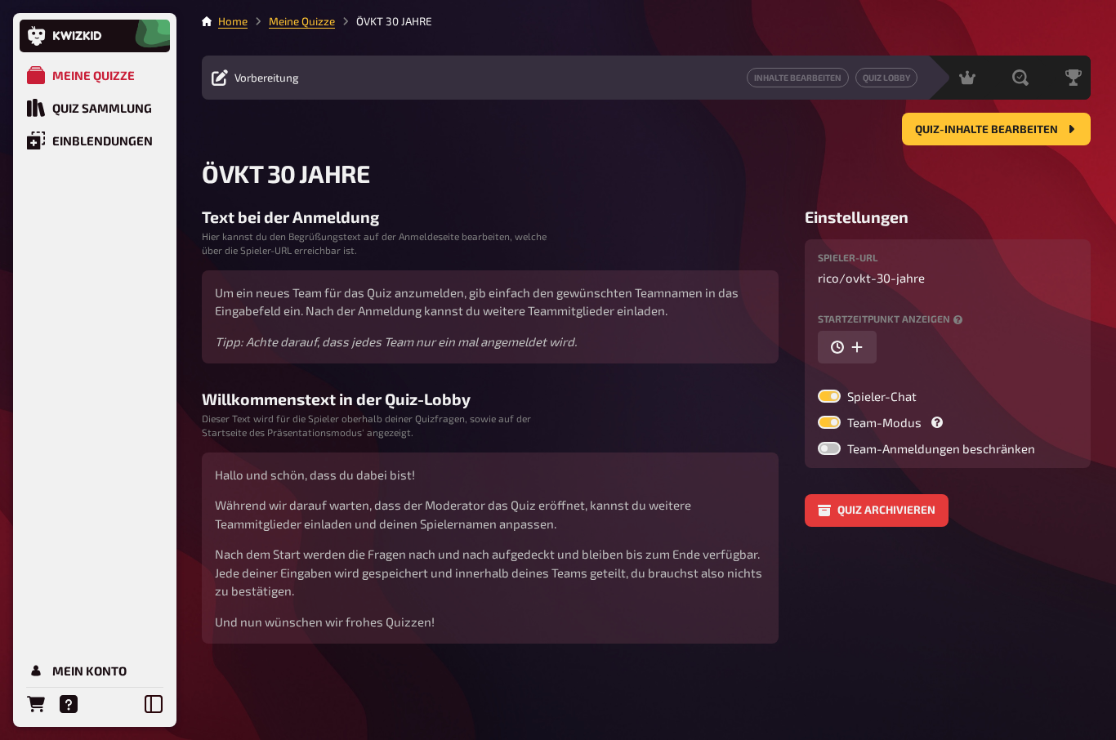
click at [114, 100] on div "Quiz Sammlung" at bounding box center [102, 107] width 100 height 15
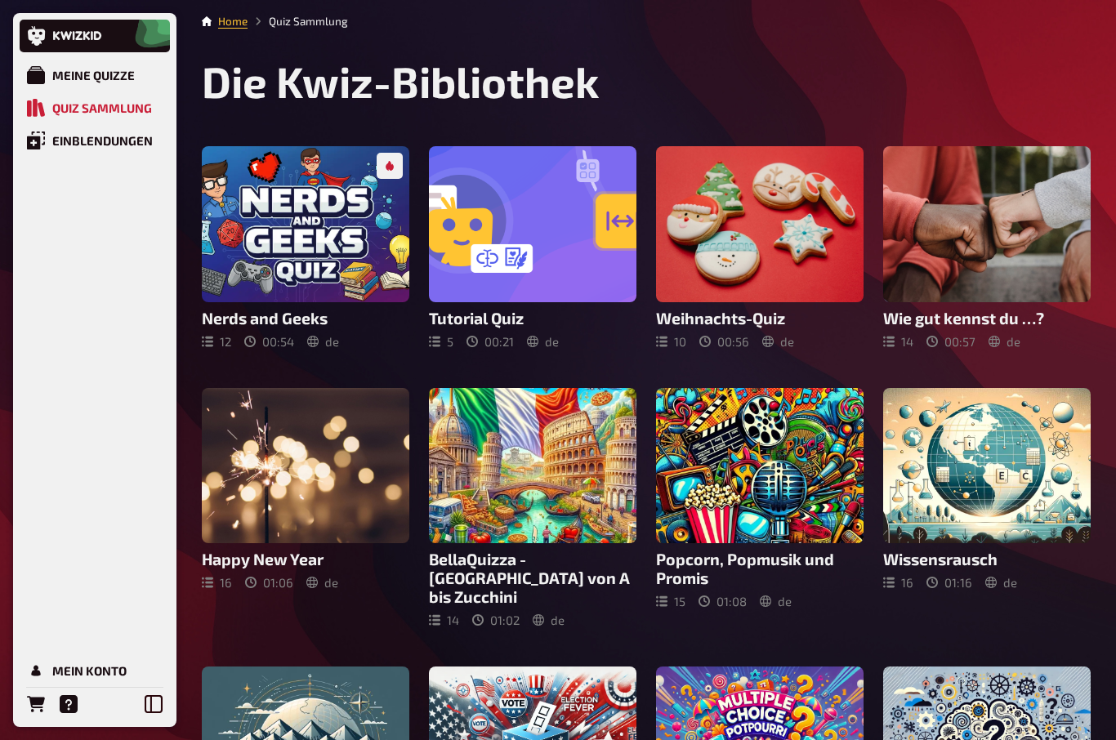
click at [107, 73] on div "Meine Quizze" at bounding box center [93, 75] width 83 height 15
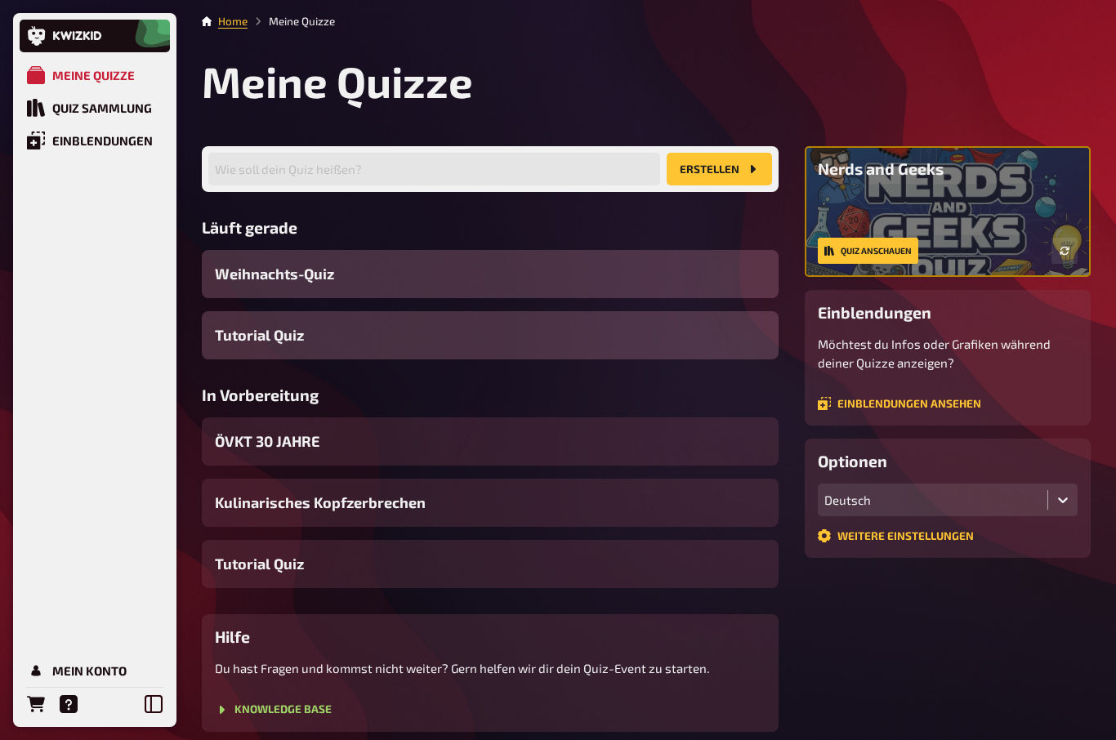
click at [276, 437] on span "ÖVKT 30 JAHRE" at bounding box center [267, 441] width 105 height 22
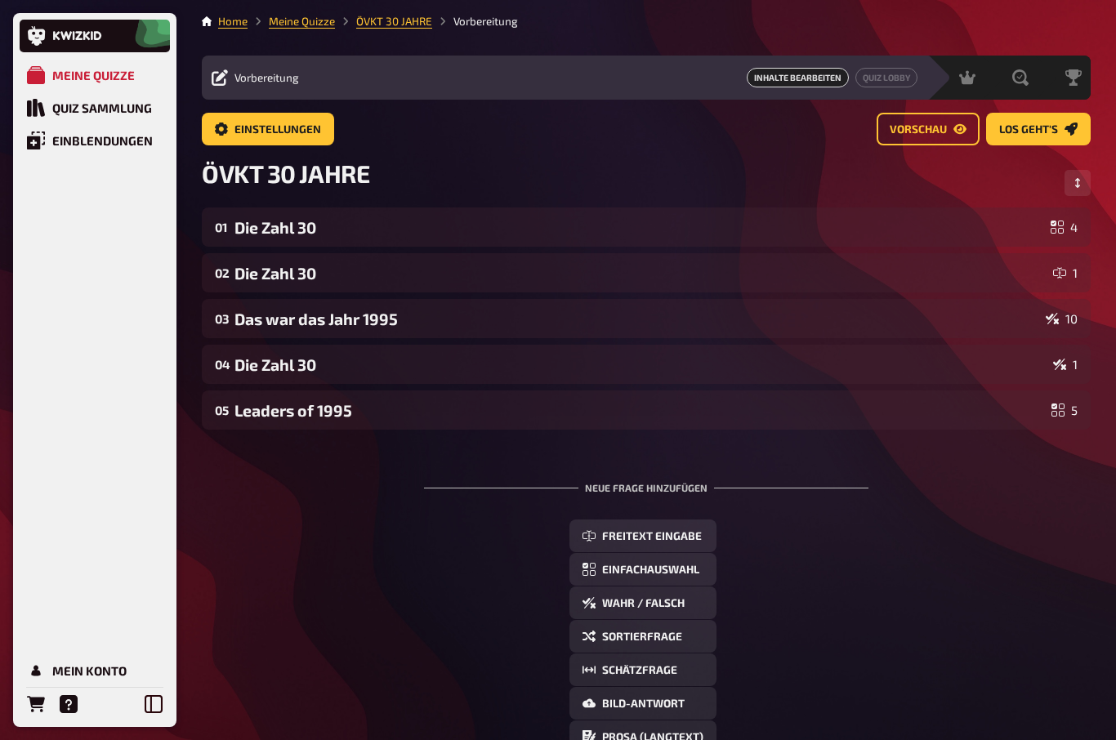
click at [1083, 184] on button "Reihenfolge anpassen" at bounding box center [1077, 183] width 26 height 26
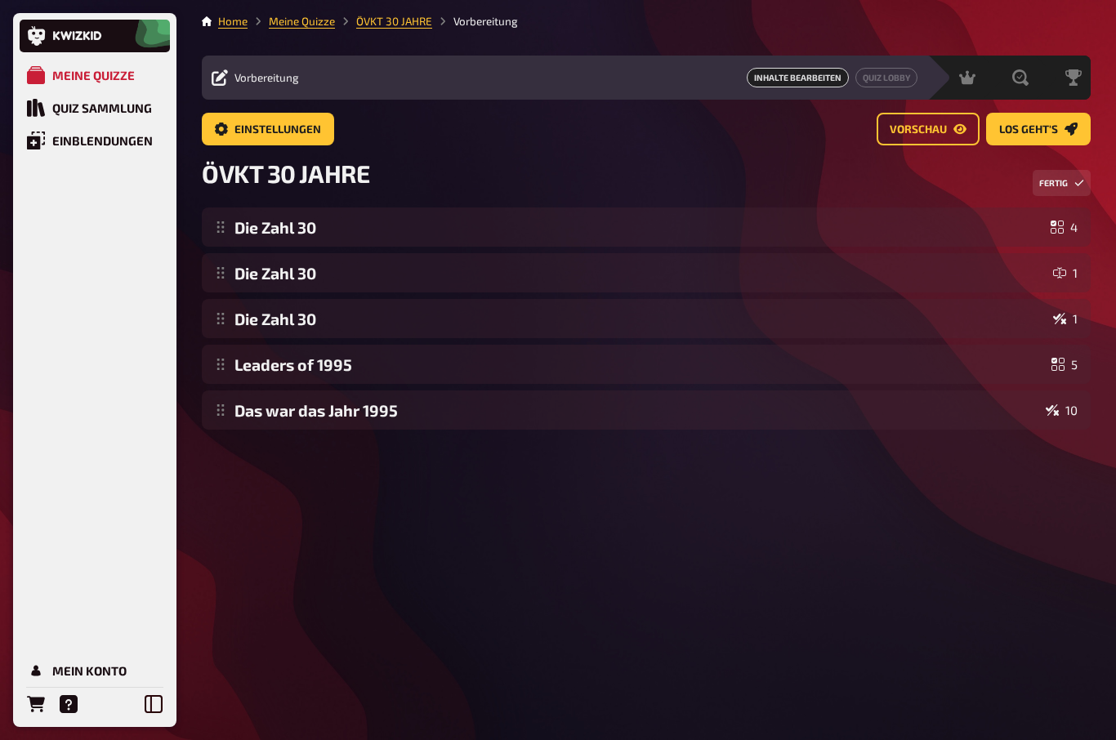
click at [803, 79] on span "Inhalte Bearbeiten" at bounding box center [798, 78] width 102 height 20
click at [254, 77] on span "Vorbereitung" at bounding box center [266, 77] width 65 height 13
click at [1063, 181] on button "Fertig" at bounding box center [1062, 183] width 58 height 26
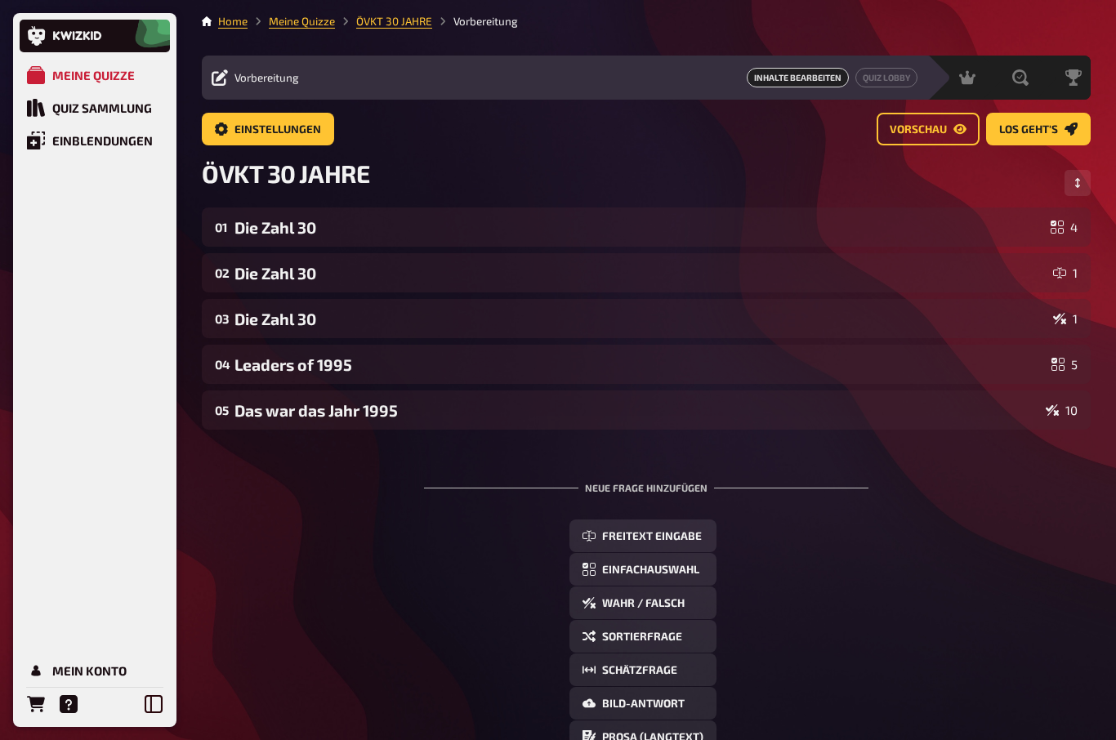
click at [261, 230] on div "Die Zahl 30" at bounding box center [639, 227] width 810 height 19
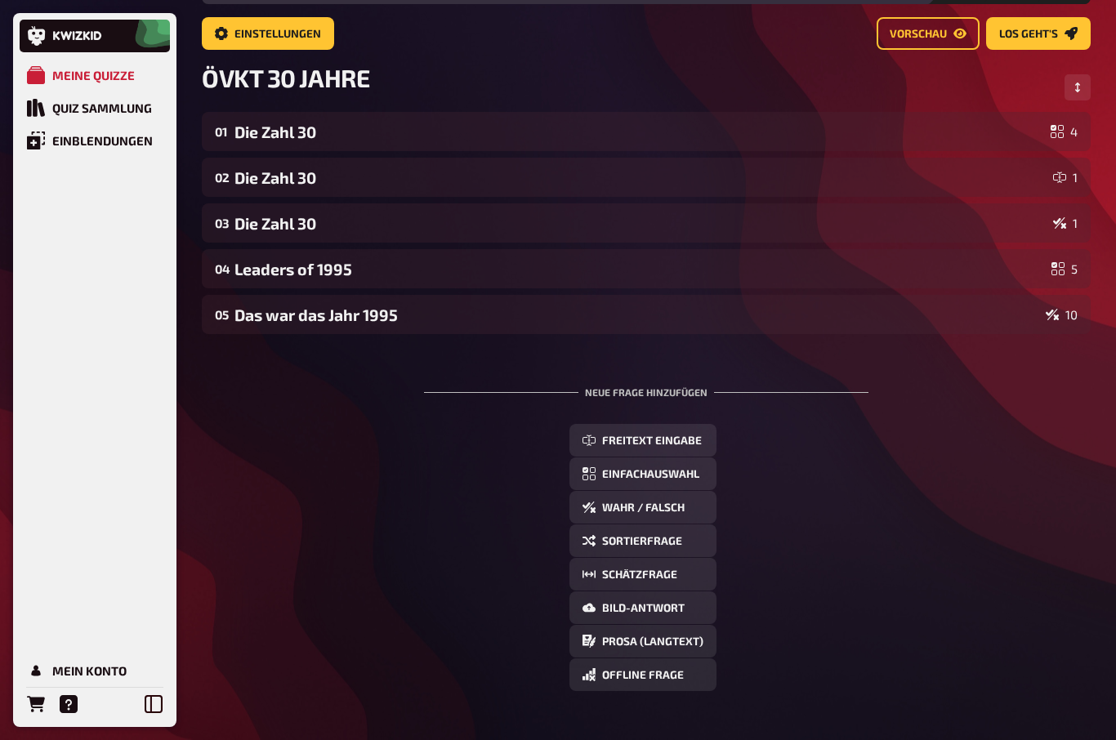
scroll to position [96, 0]
click at [675, 445] on span "Freitext Eingabe" at bounding box center [652, 440] width 100 height 11
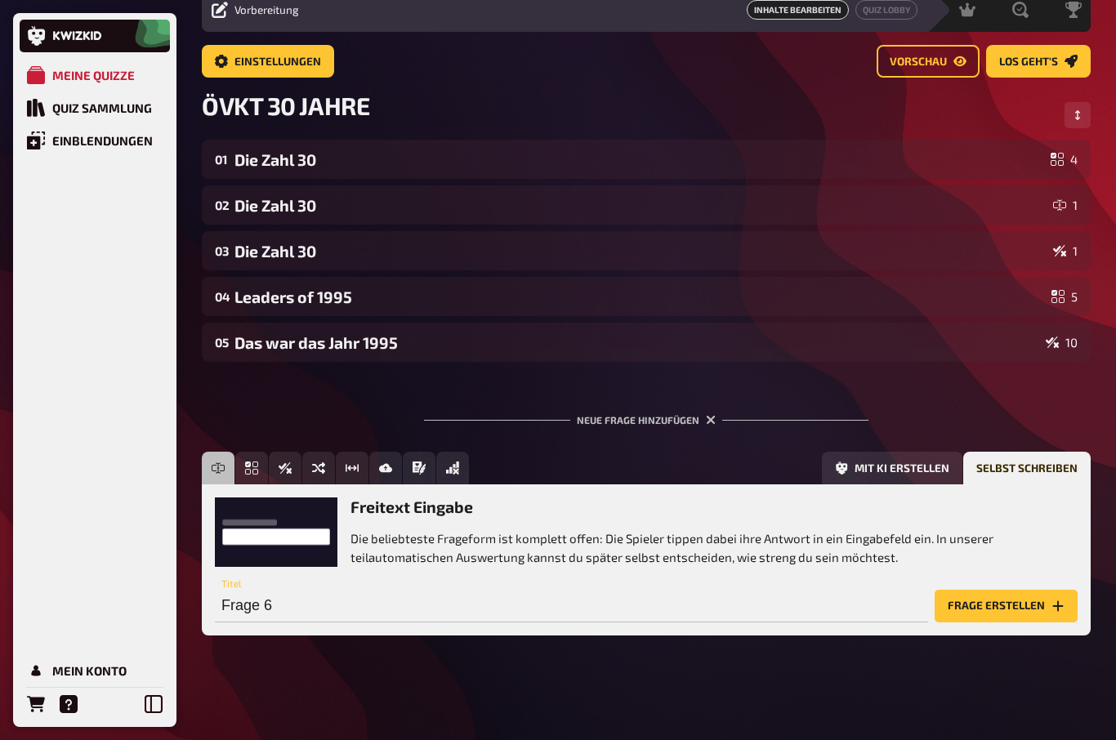
scroll to position [12, 0]
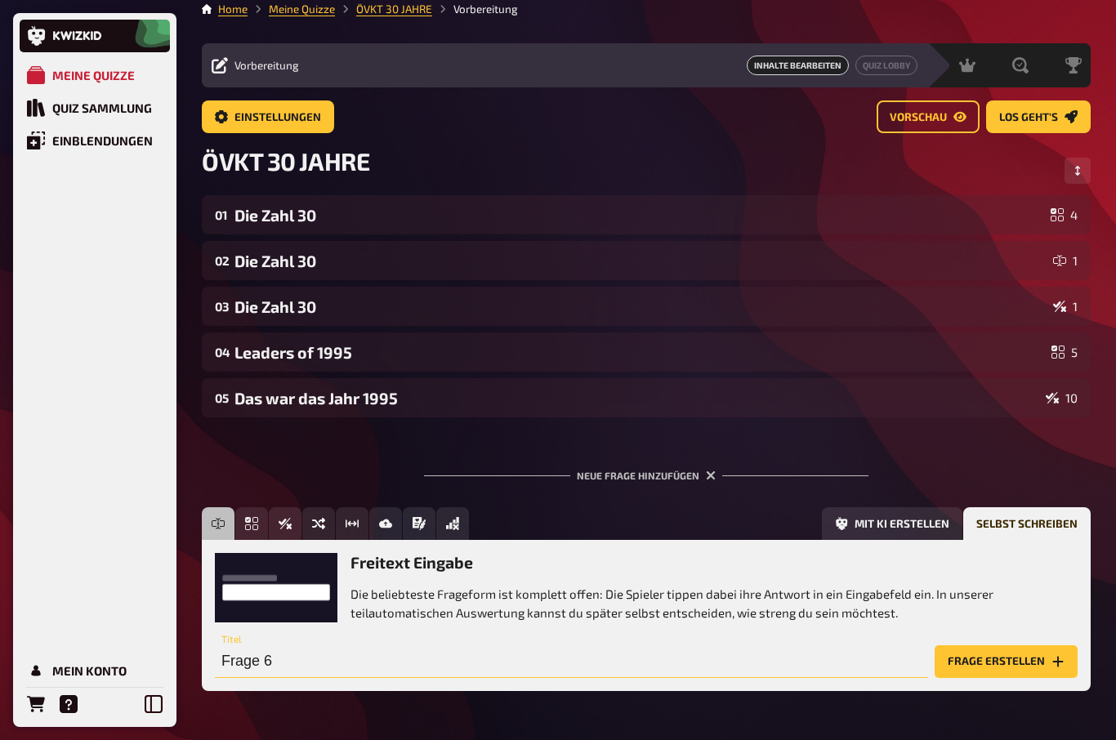
click at [230, 659] on input "Frage 6" at bounding box center [571, 661] width 713 height 33
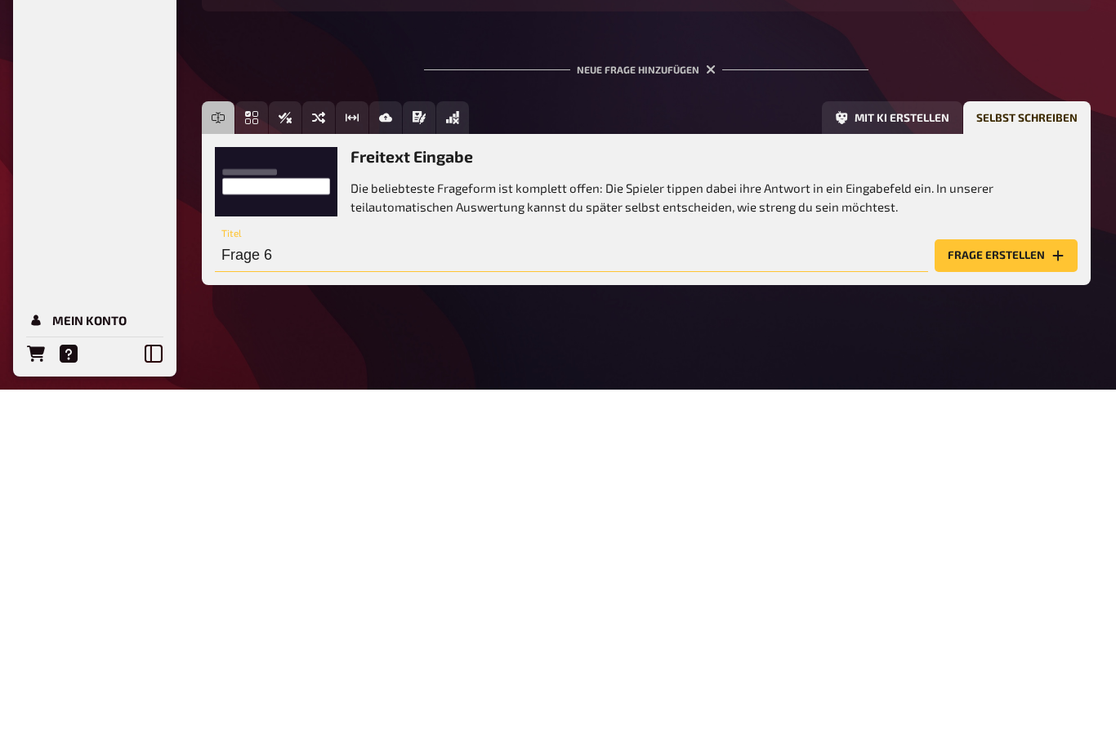
paste input "In welchem Jahrzehnt des Lebens feiert man den 30. Geburtstag?"
type input "In welchem Jahrzehnt des Lebens feiert man den 30. Geburtstag?"
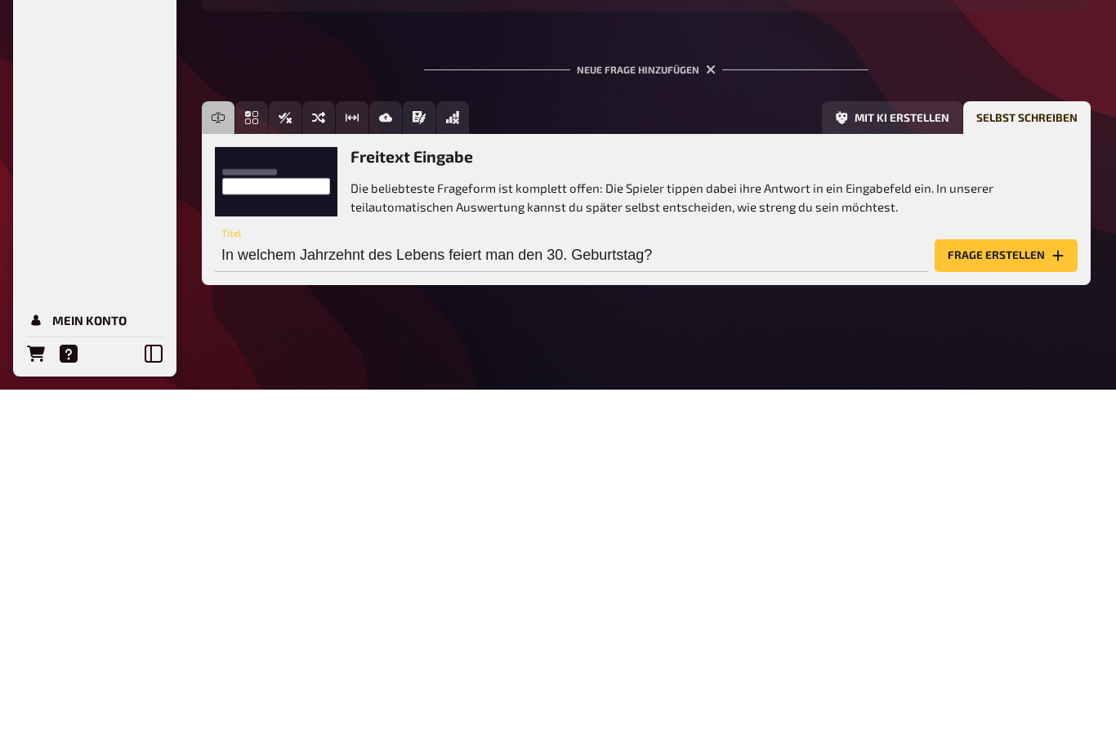
click at [1012, 590] on button "Frage erstellen" at bounding box center [1006, 606] width 143 height 33
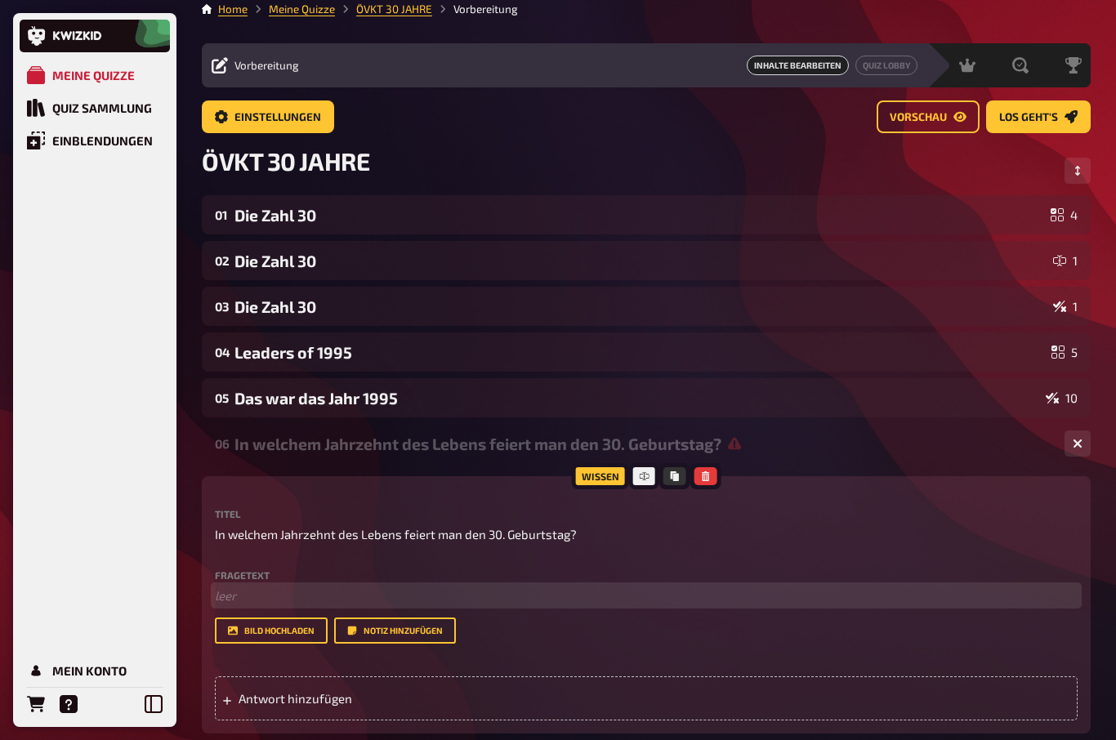
click at [231, 603] on p "﻿ leer" at bounding box center [646, 596] width 863 height 19
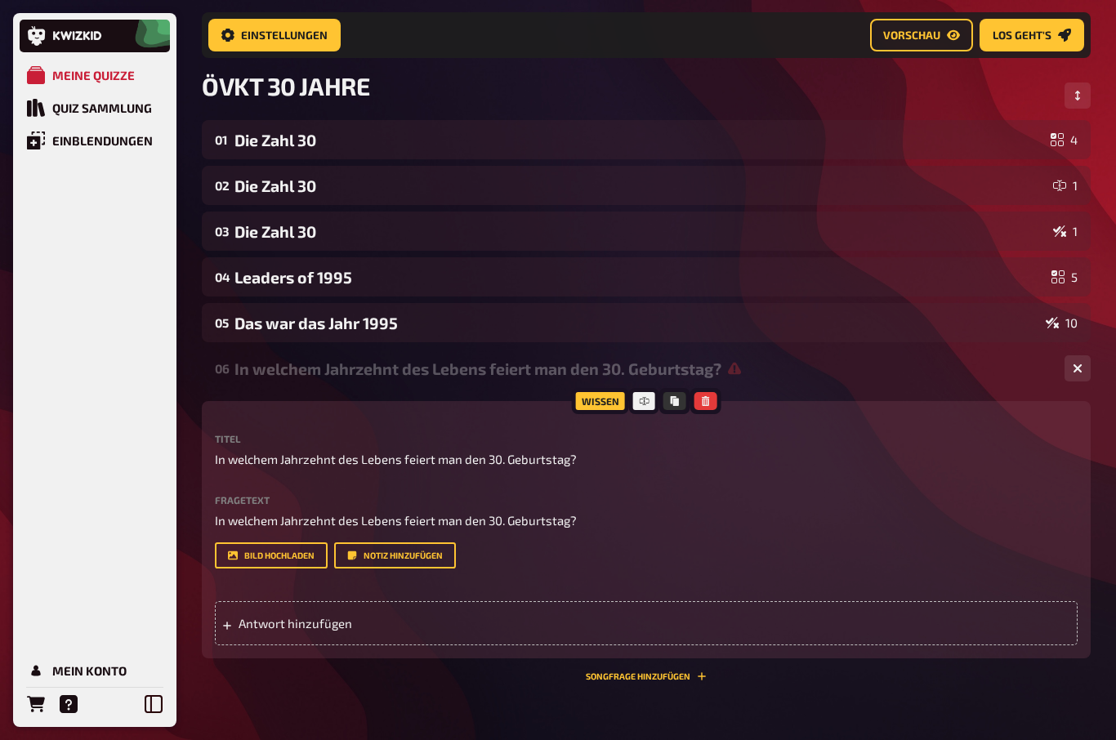
scroll to position [74, 0]
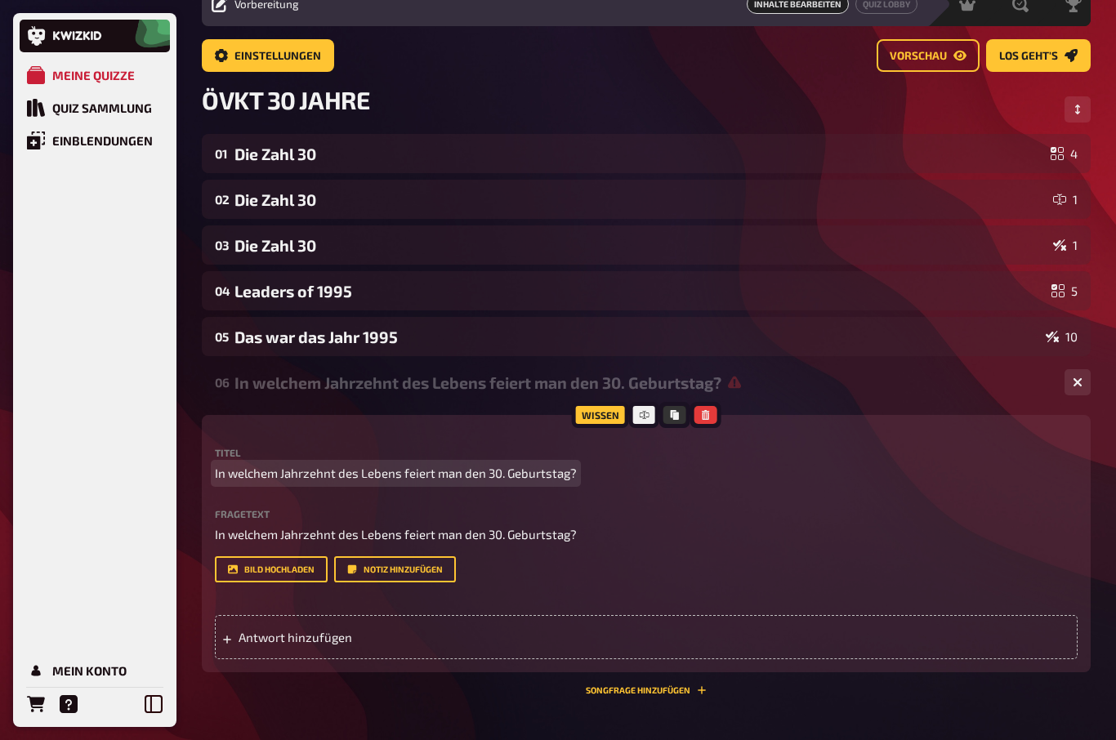
click at [587, 479] on p "In welchem Jahrzehnt des Lebens feiert man den 30. Geburtstag?" at bounding box center [646, 473] width 863 height 19
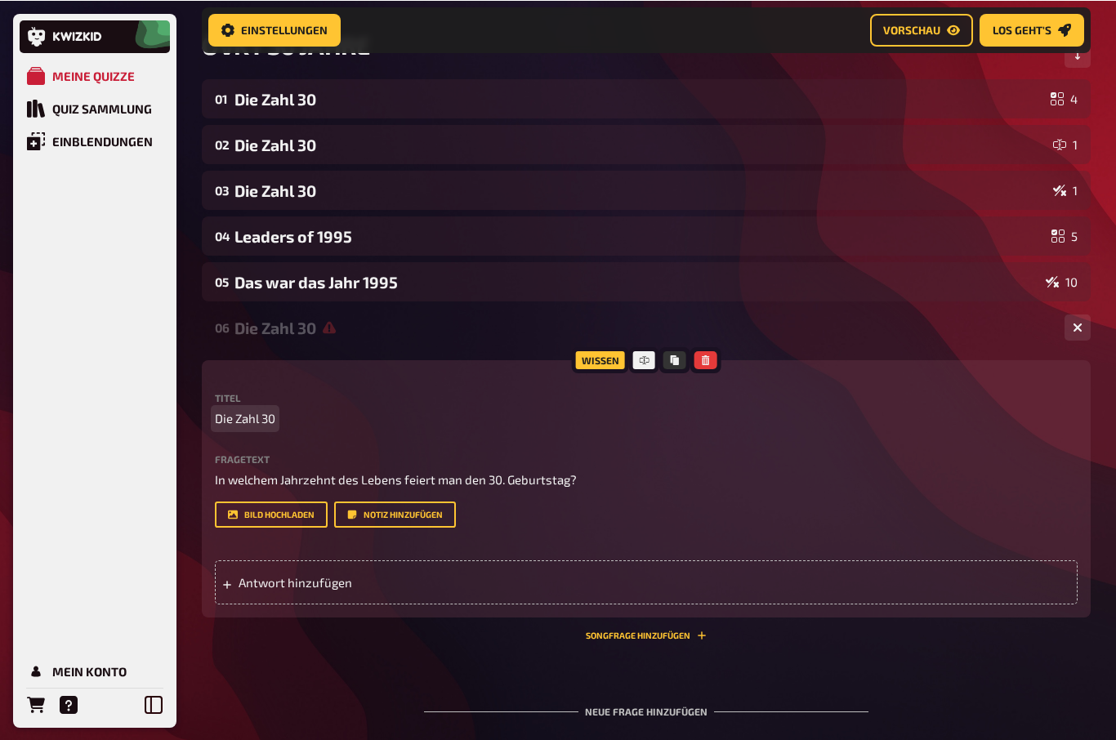
scroll to position [141, 0]
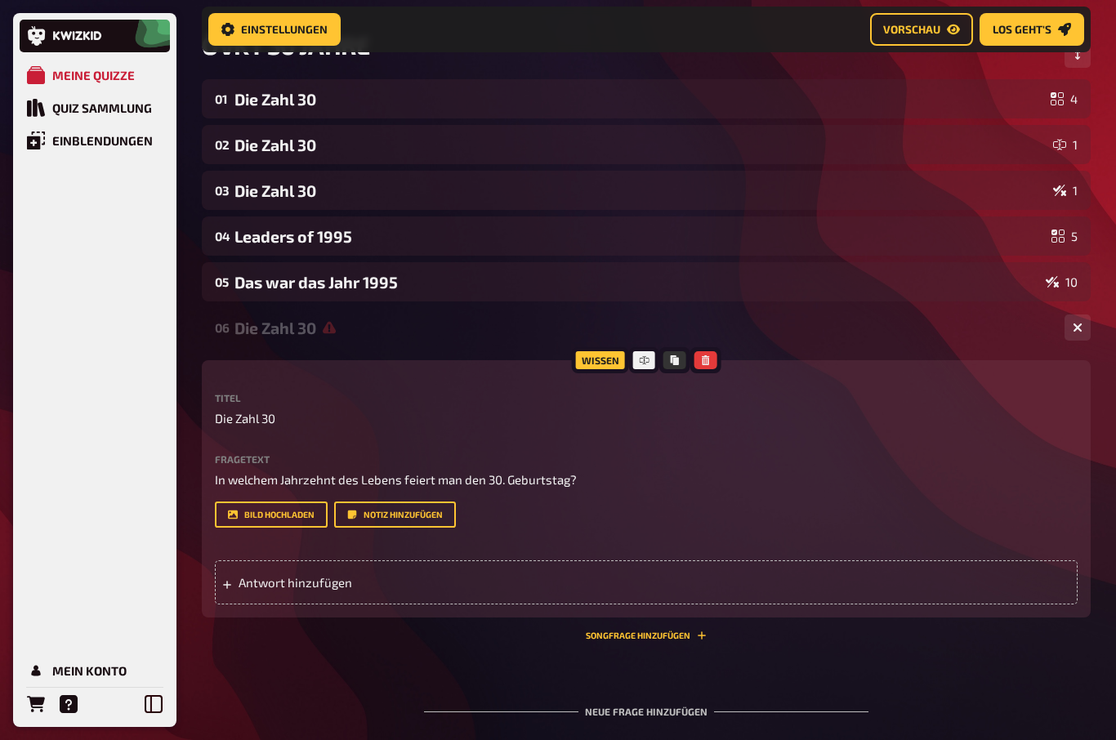
click at [274, 579] on span "Antwort hinzufügen" at bounding box center [366, 582] width 254 height 15
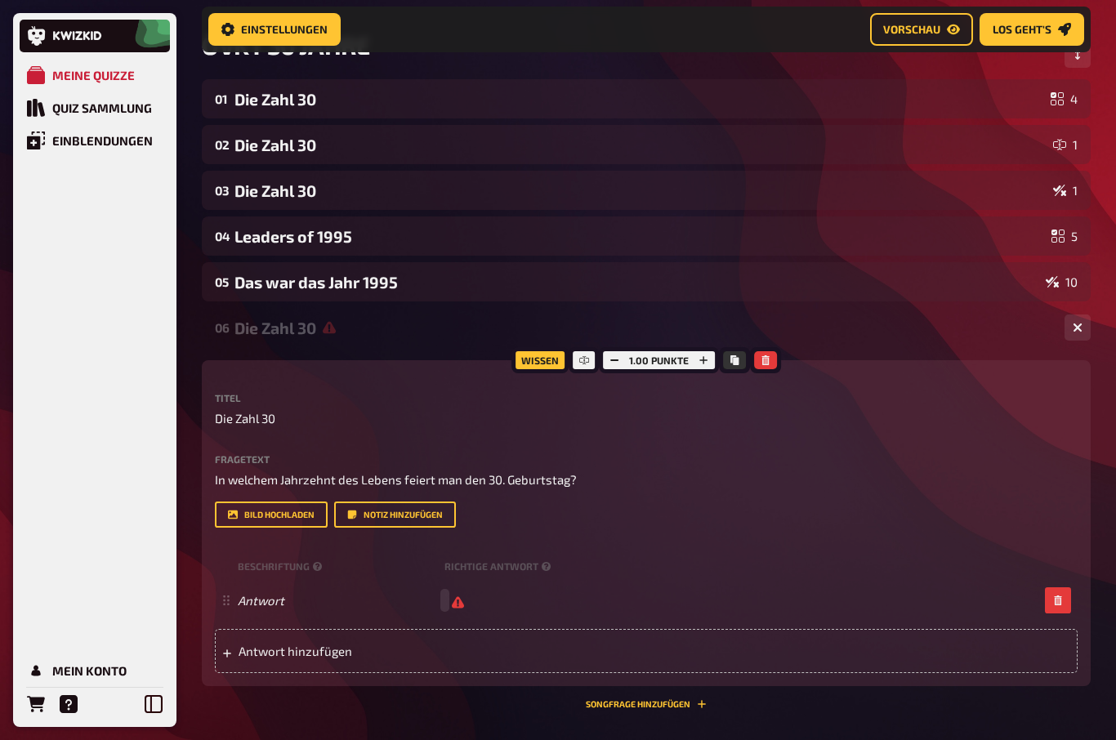
click at [508, 586] on div "Antwort" at bounding box center [646, 600] width 863 height 44
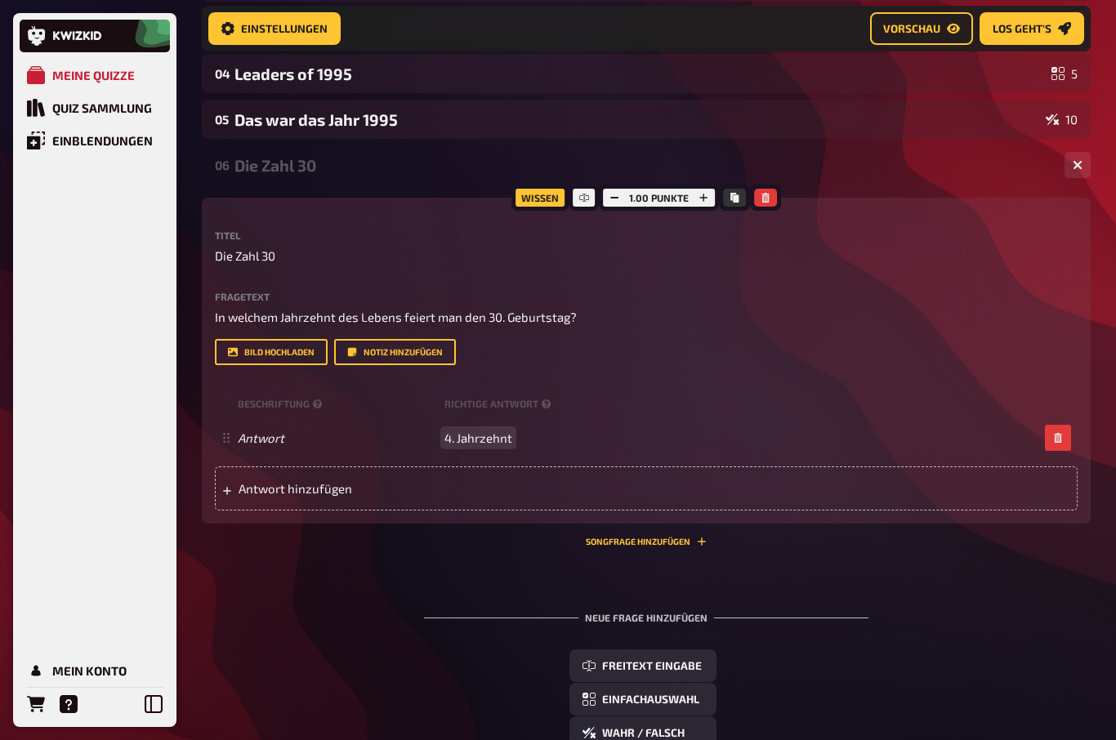
scroll to position [304, 0]
click at [511, 444] on span "4. Jahrzehnt" at bounding box center [478, 437] width 68 height 15
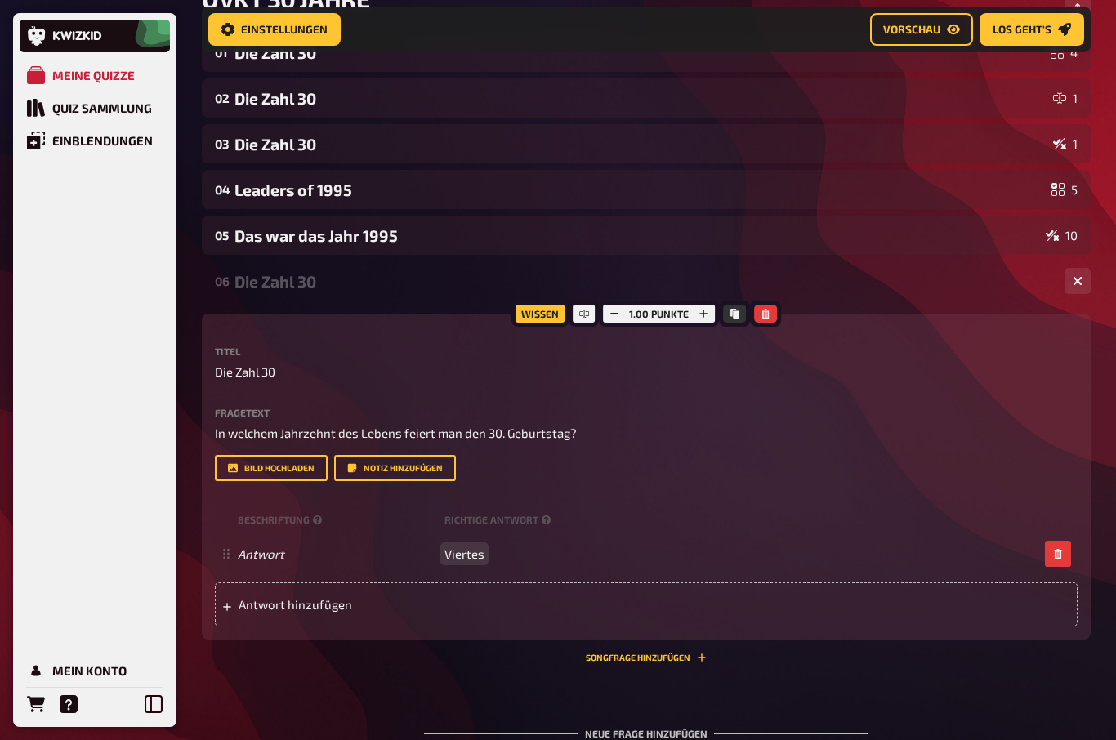
scroll to position [56, 0]
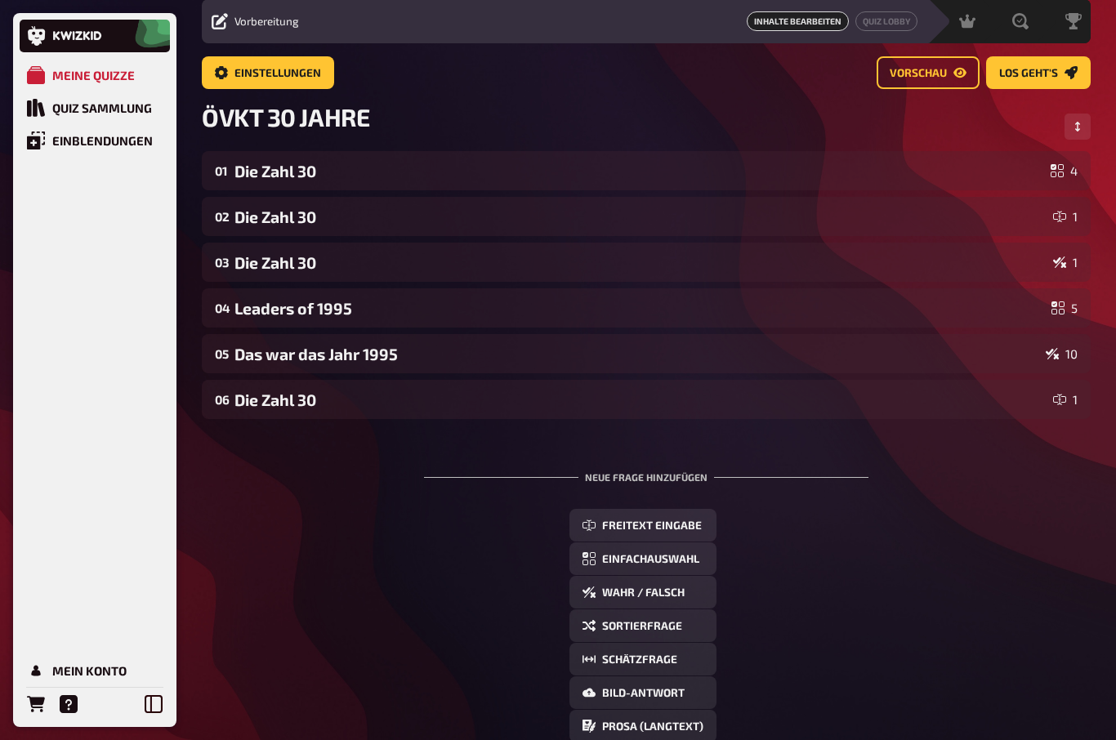
click at [678, 561] on span "Einfachauswahl" at bounding box center [650, 559] width 97 height 11
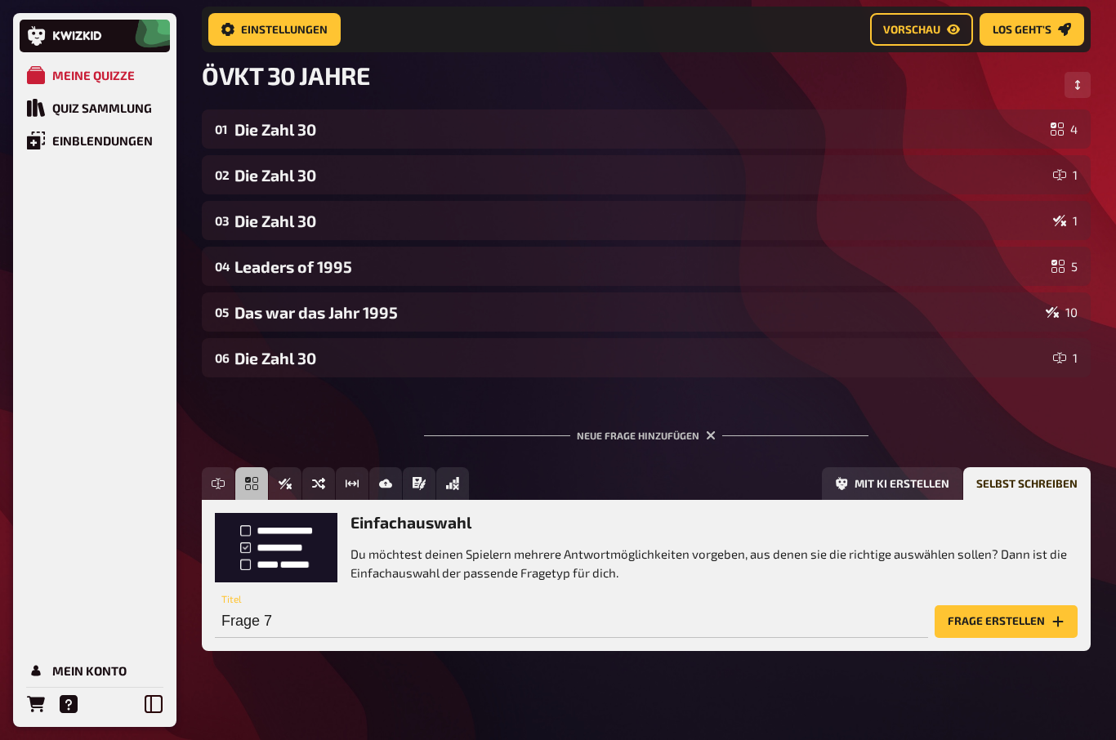
scroll to position [114, 0]
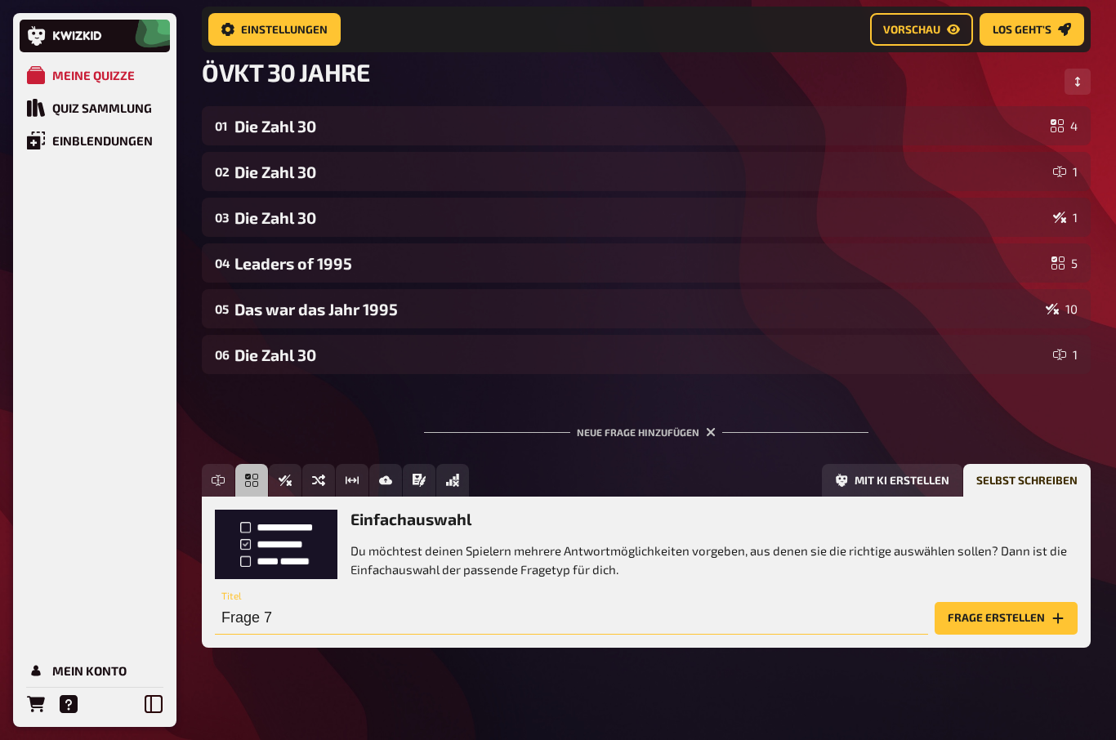
click at [231, 623] on input "Frage 7" at bounding box center [571, 618] width 713 height 33
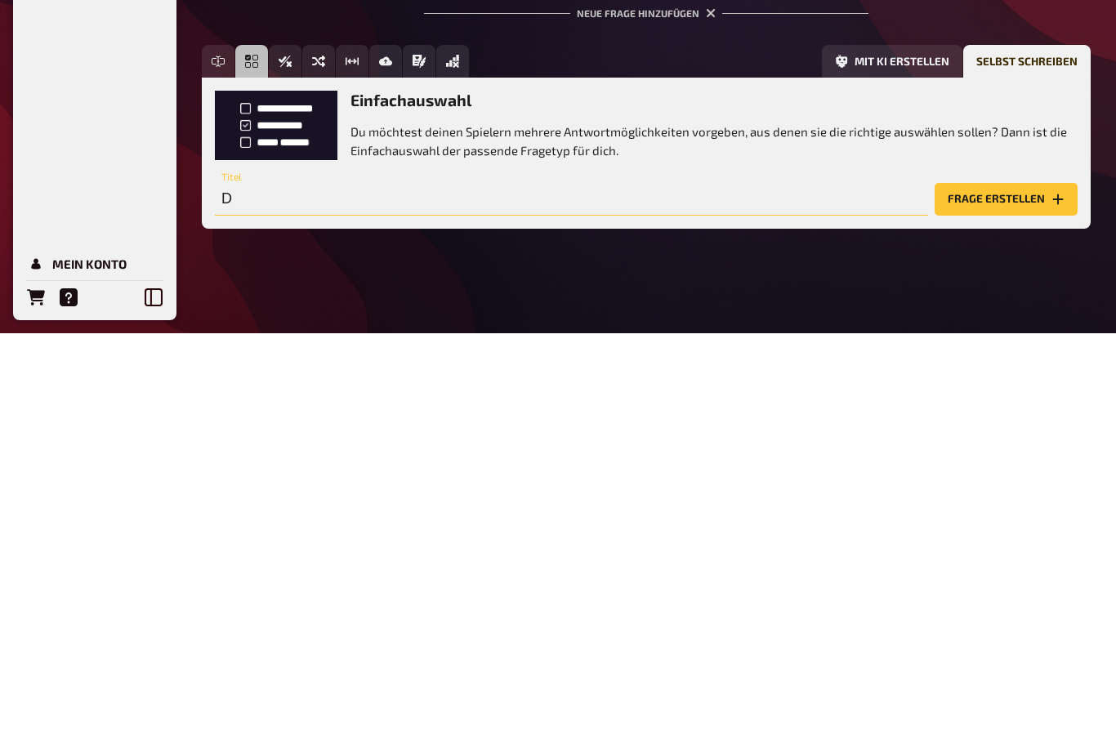
scroll to position [127, 0]
type input "Die Zahl 30"
click at [1010, 590] on button "Frage erstellen" at bounding box center [1006, 606] width 143 height 33
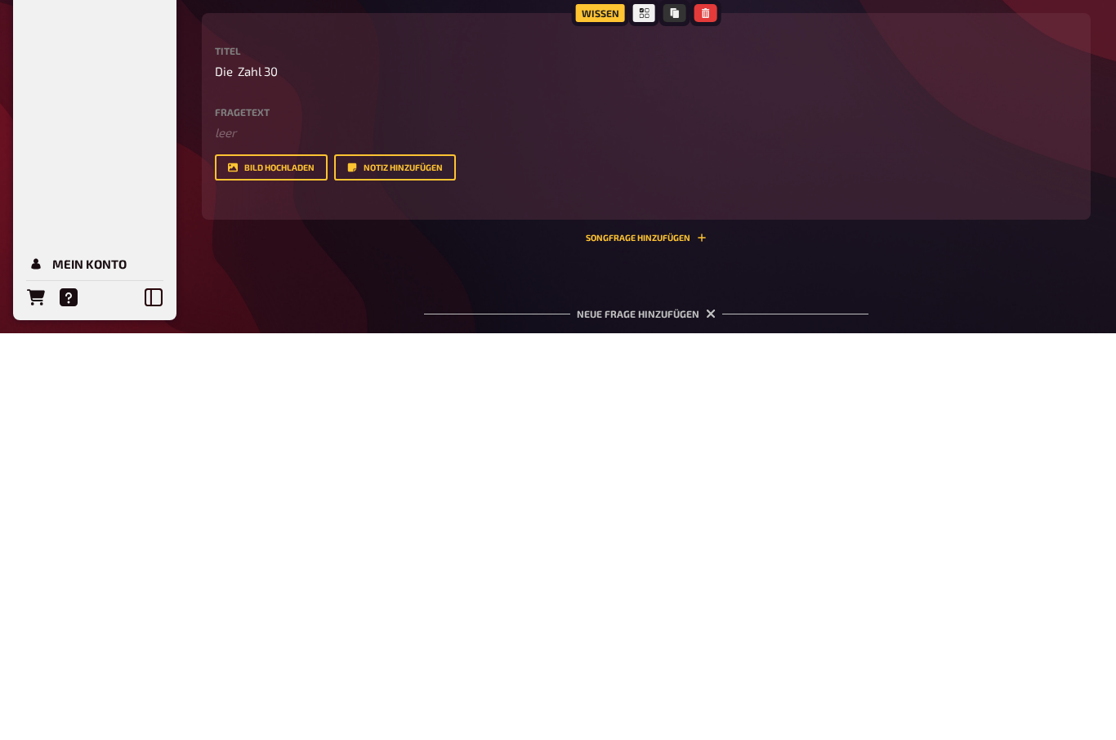
scroll to position [128, 0]
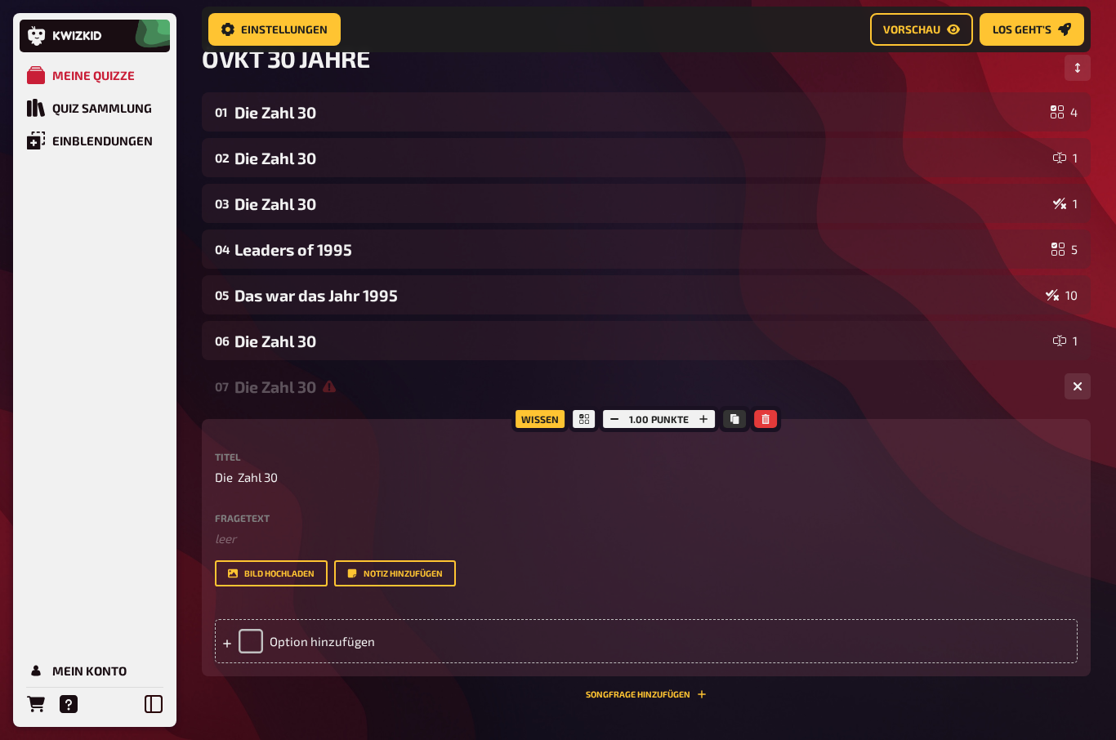
click at [252, 518] on label "Fragetext" at bounding box center [646, 518] width 863 height 10
click at [249, 515] on label "Fragetext" at bounding box center [646, 518] width 863 height 10
click at [332, 520] on label "Fragetext" at bounding box center [646, 518] width 863 height 10
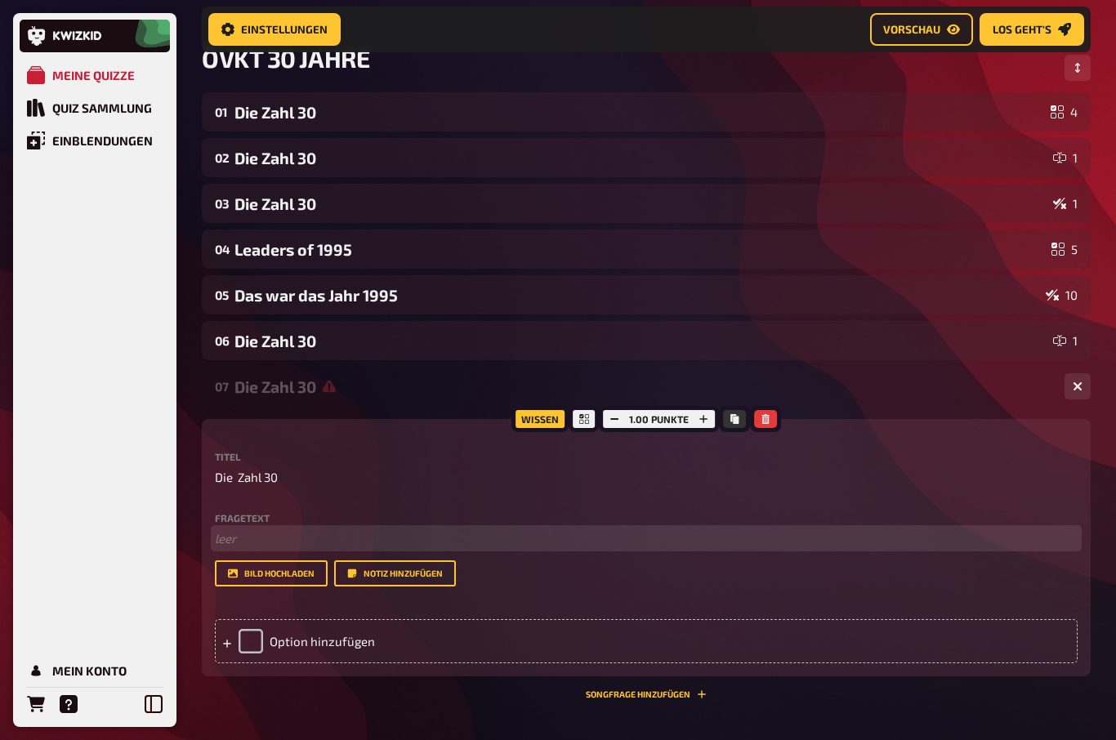
click at [216, 536] on p "﻿ leer" at bounding box center [646, 538] width 863 height 19
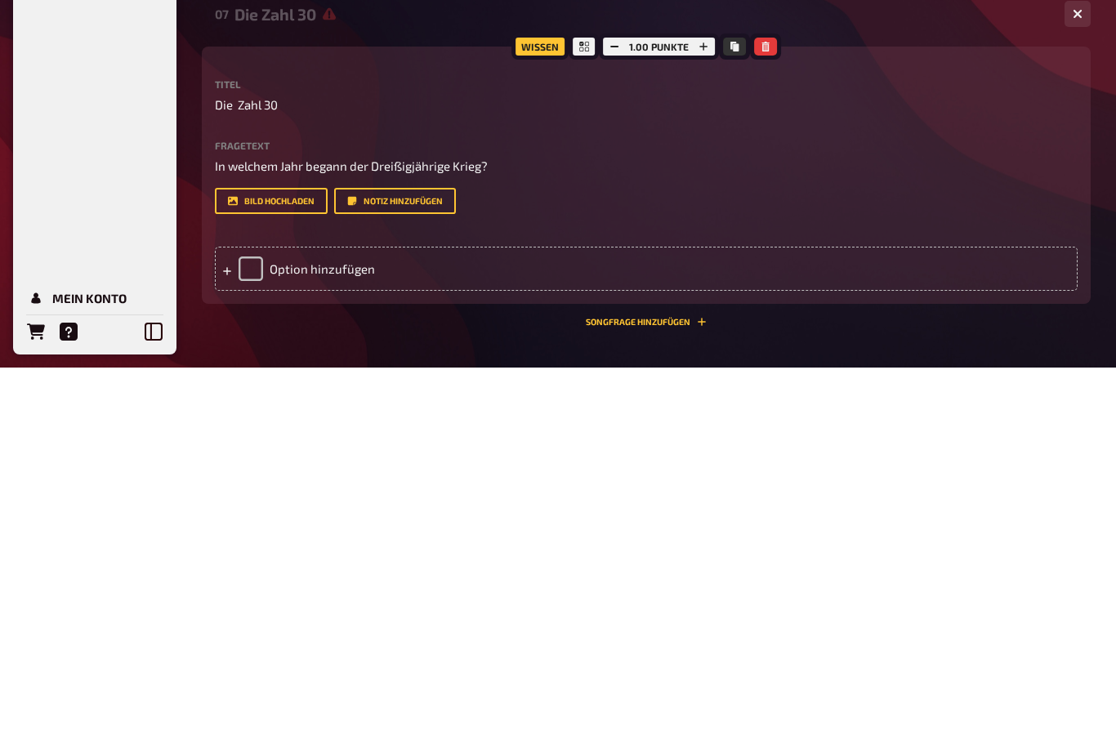
click at [254, 620] on div "Option hinzufügen" at bounding box center [646, 642] width 863 height 44
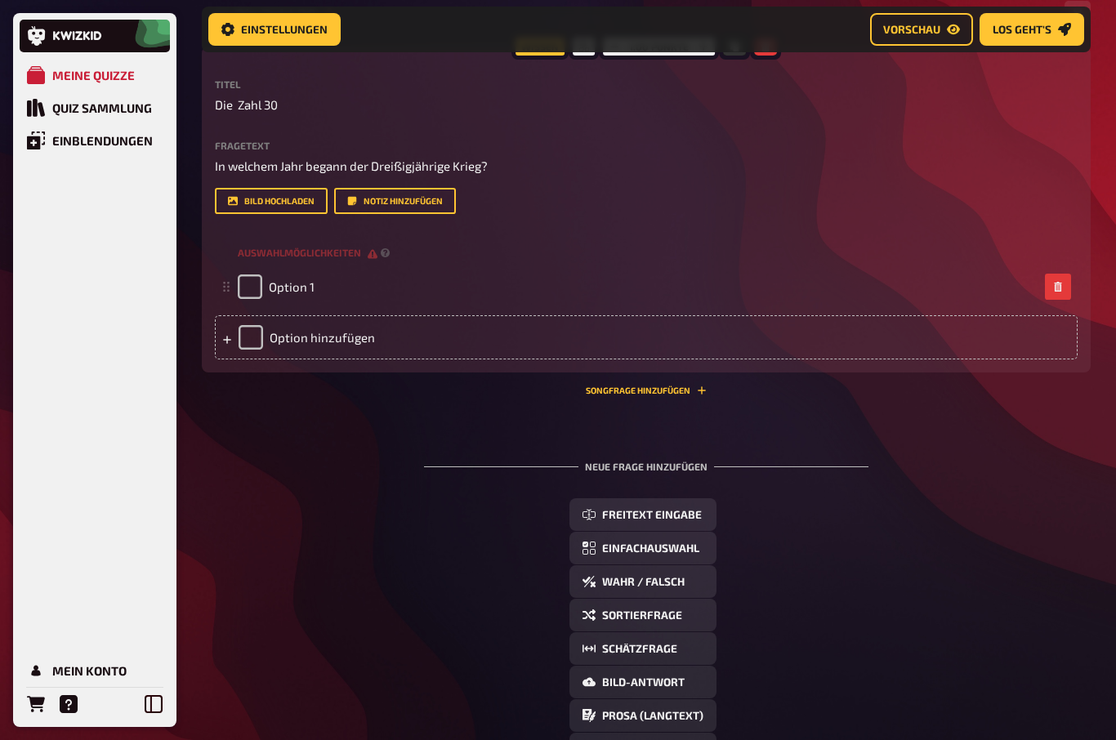
click at [288, 290] on span "Option 1" at bounding box center [292, 286] width 46 height 15
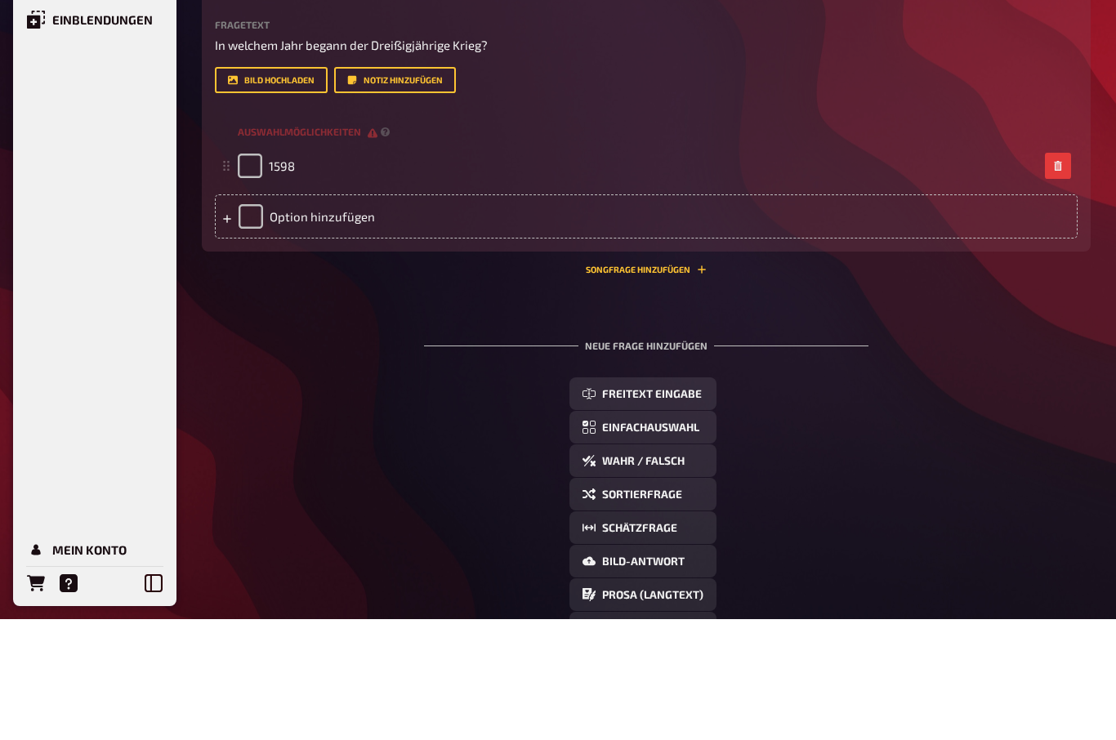
click at [317, 316] on div "Option hinzufügen" at bounding box center [646, 338] width 863 height 44
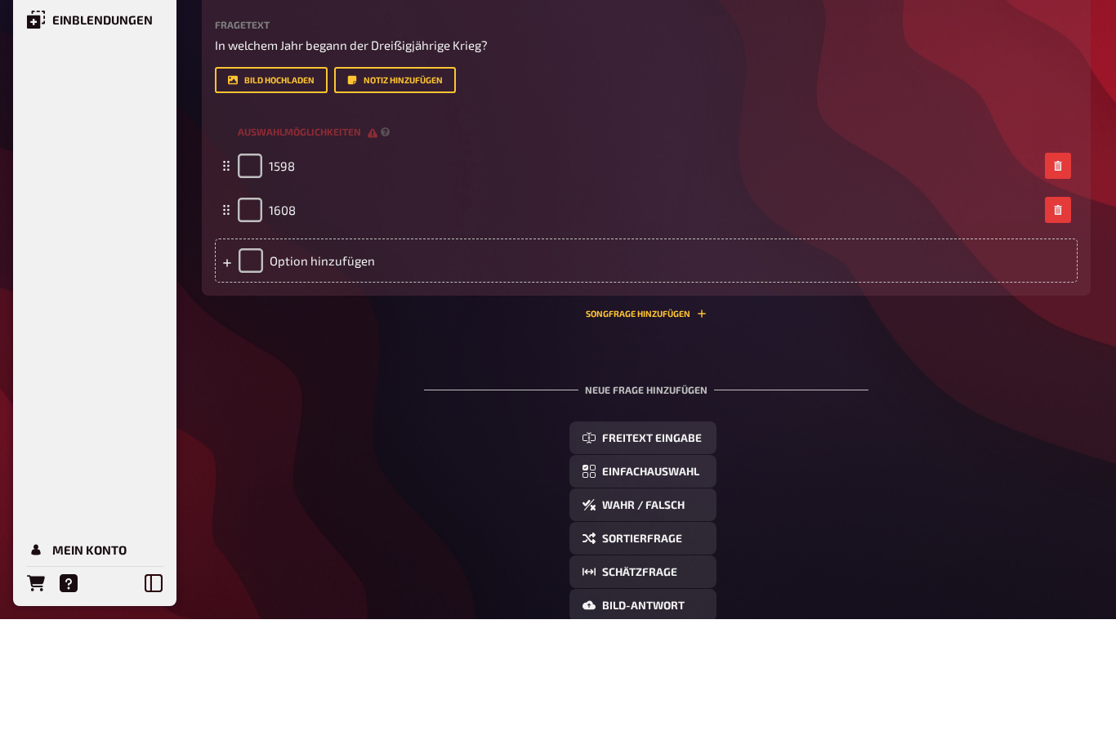
click at [295, 360] on div "Option hinzufügen" at bounding box center [646, 382] width 863 height 44
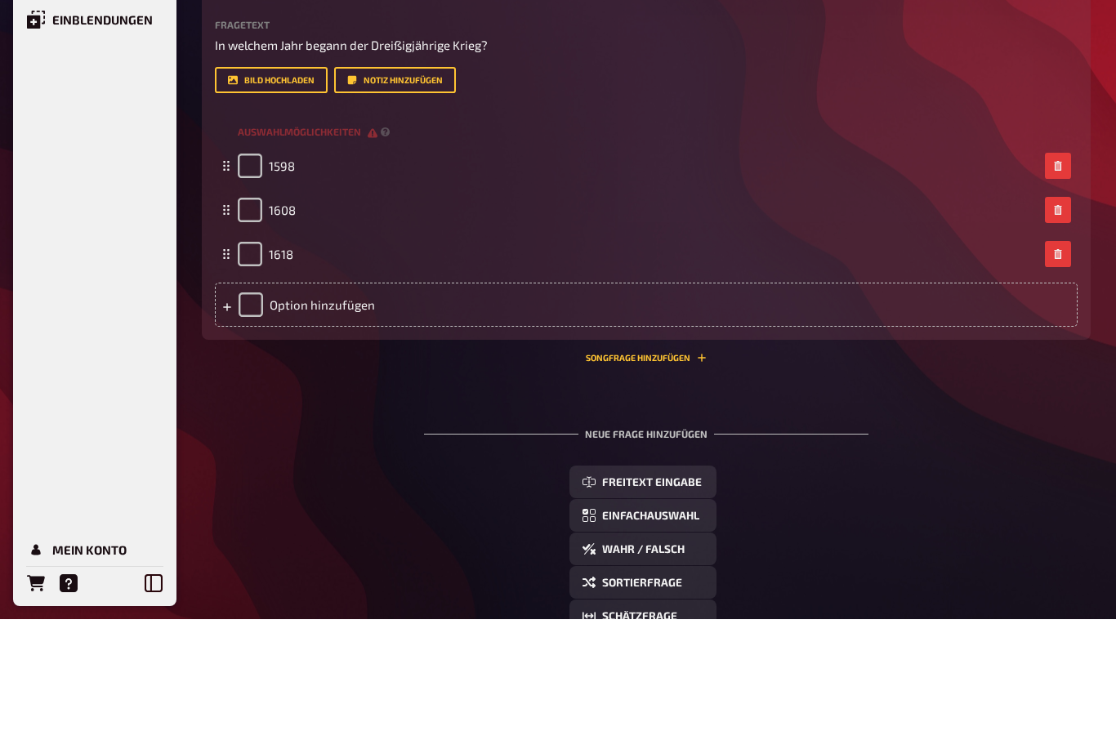
click at [278, 404] on div "Option hinzufügen" at bounding box center [646, 426] width 863 height 44
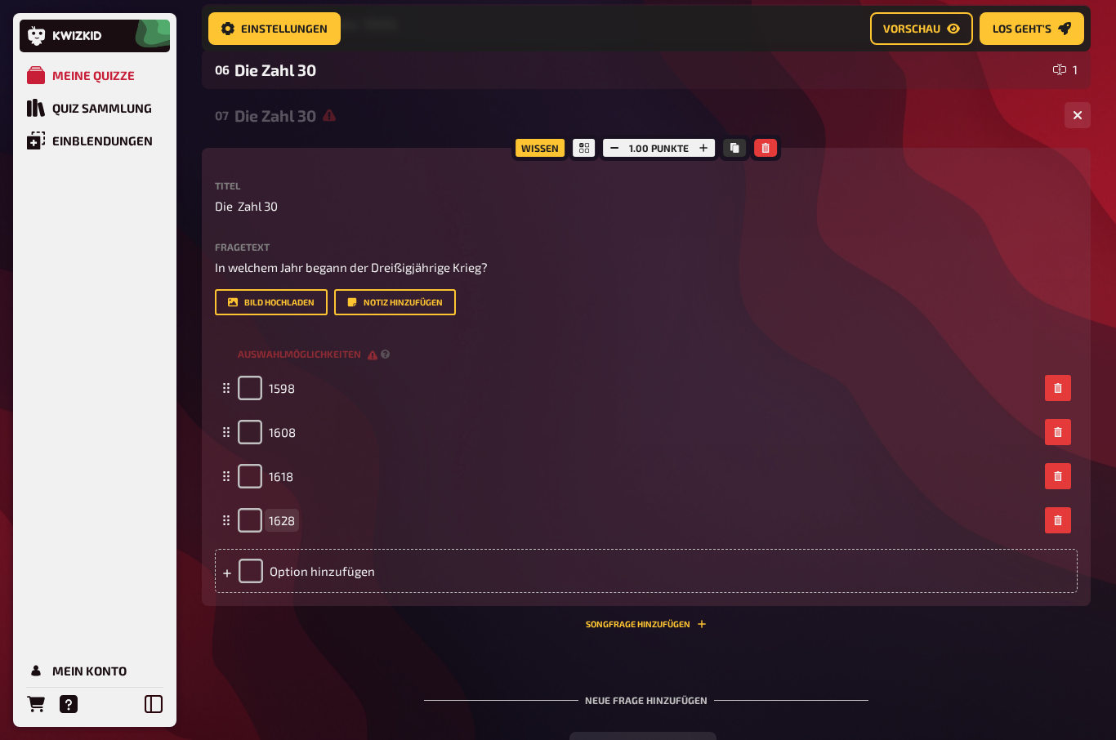
scroll to position [399, 0]
click at [250, 388] on input "checkbox" at bounding box center [250, 388] width 25 height 25
click at [281, 386] on span "1598" at bounding box center [282, 388] width 26 height 15
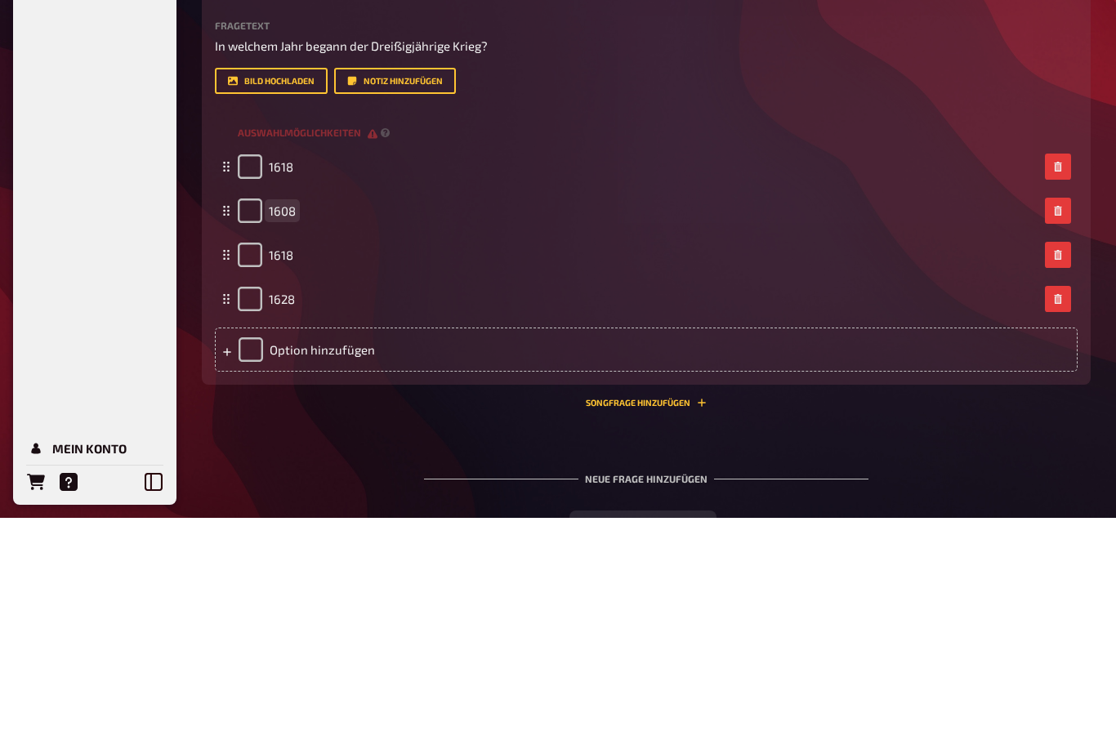
click at [288, 426] on span "1608" at bounding box center [282, 433] width 27 height 15
click at [304, 421] on div "1608" at bounding box center [638, 433] width 801 height 25
click at [281, 470] on span "1618" at bounding box center [281, 477] width 25 height 15
click at [292, 514] on span "1628" at bounding box center [282, 521] width 26 height 15
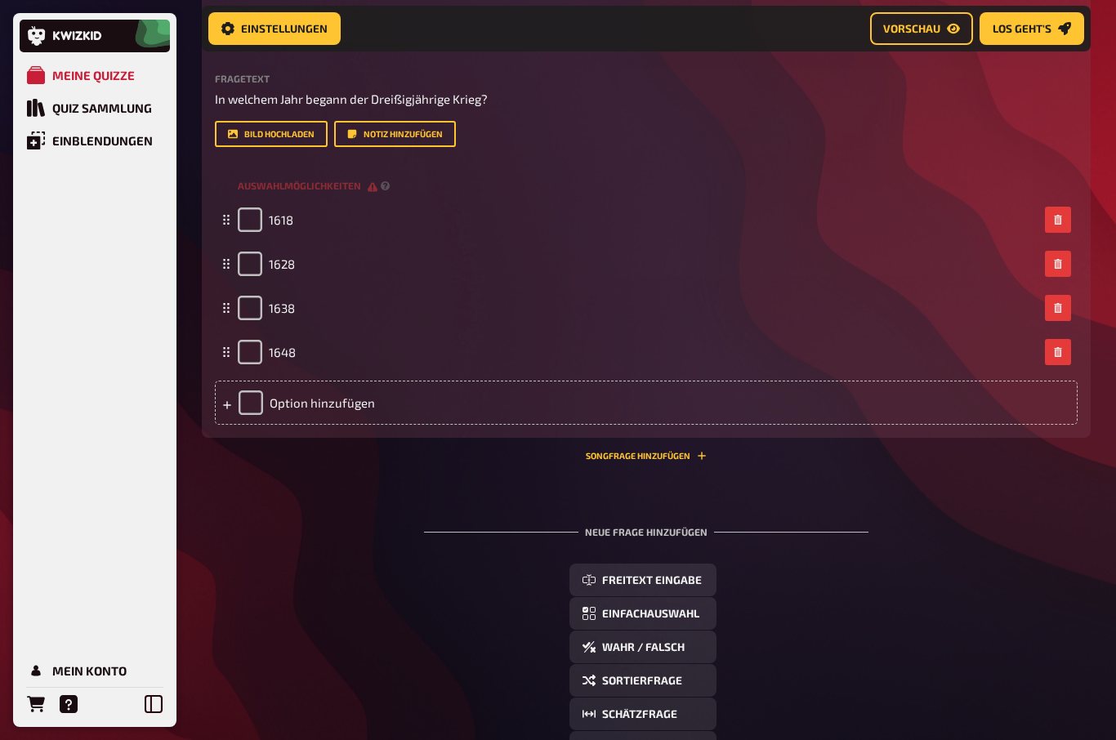
scroll to position [501, 0]
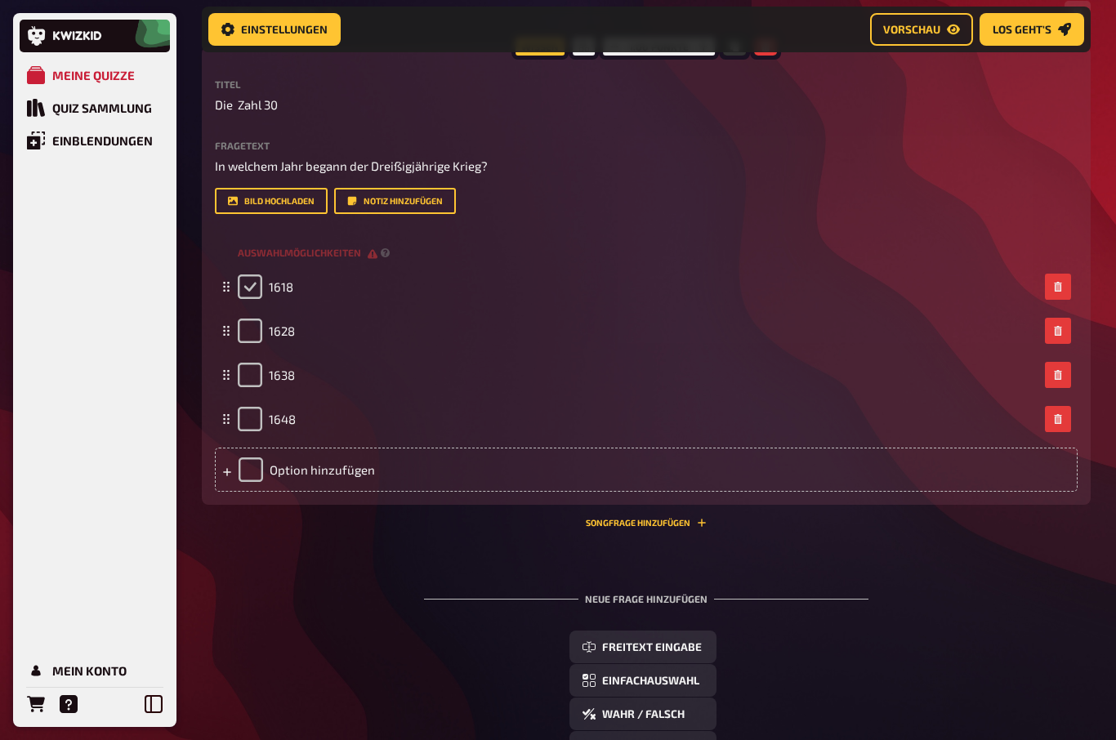
click at [256, 283] on input "checkbox" at bounding box center [250, 286] width 25 height 25
checkbox input "true"
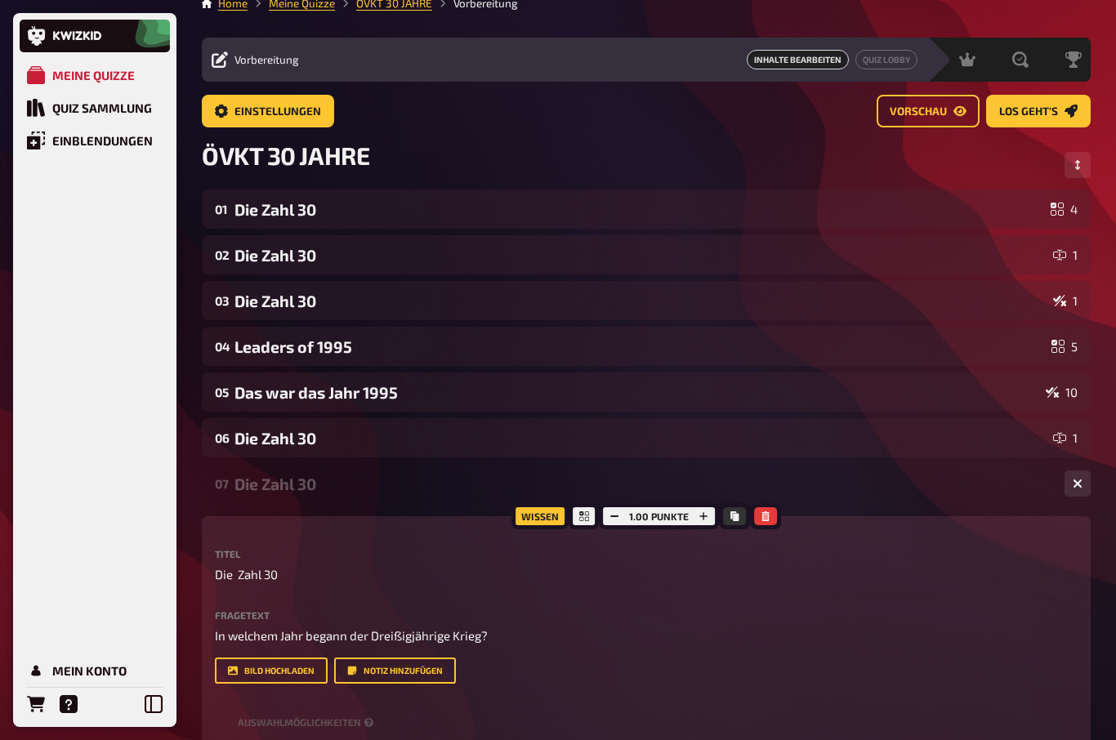
scroll to position [0, 0]
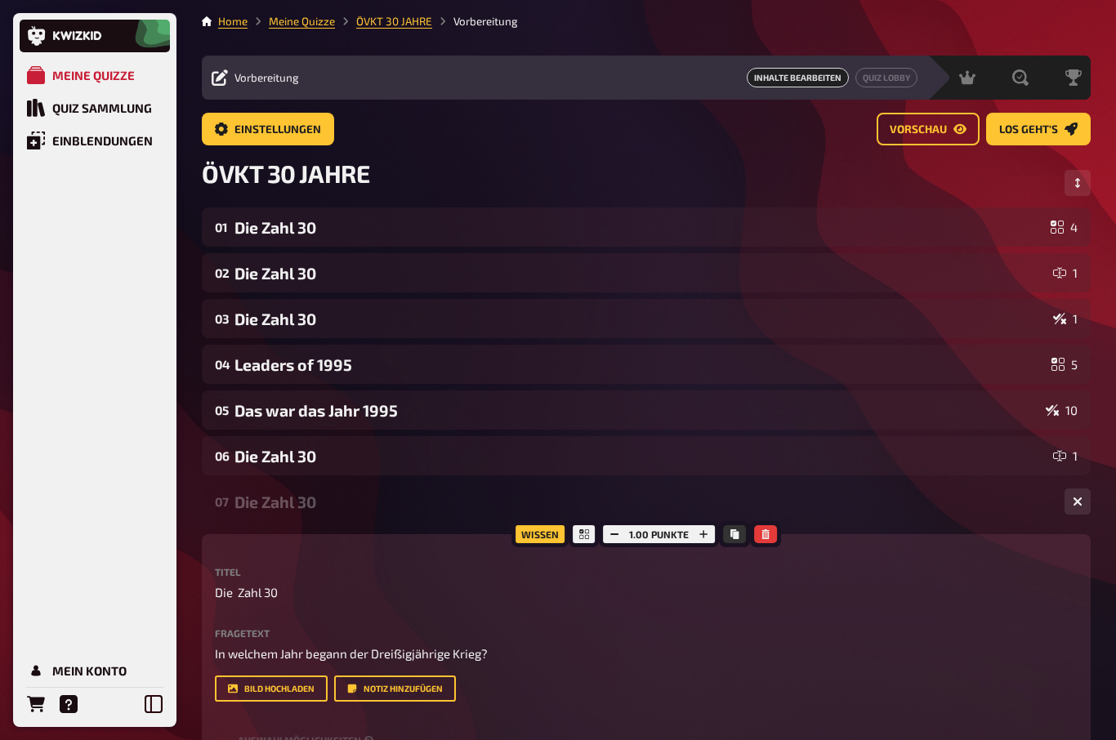
click at [1084, 183] on button "Reihenfolge anpassen" at bounding box center [1077, 183] width 26 height 26
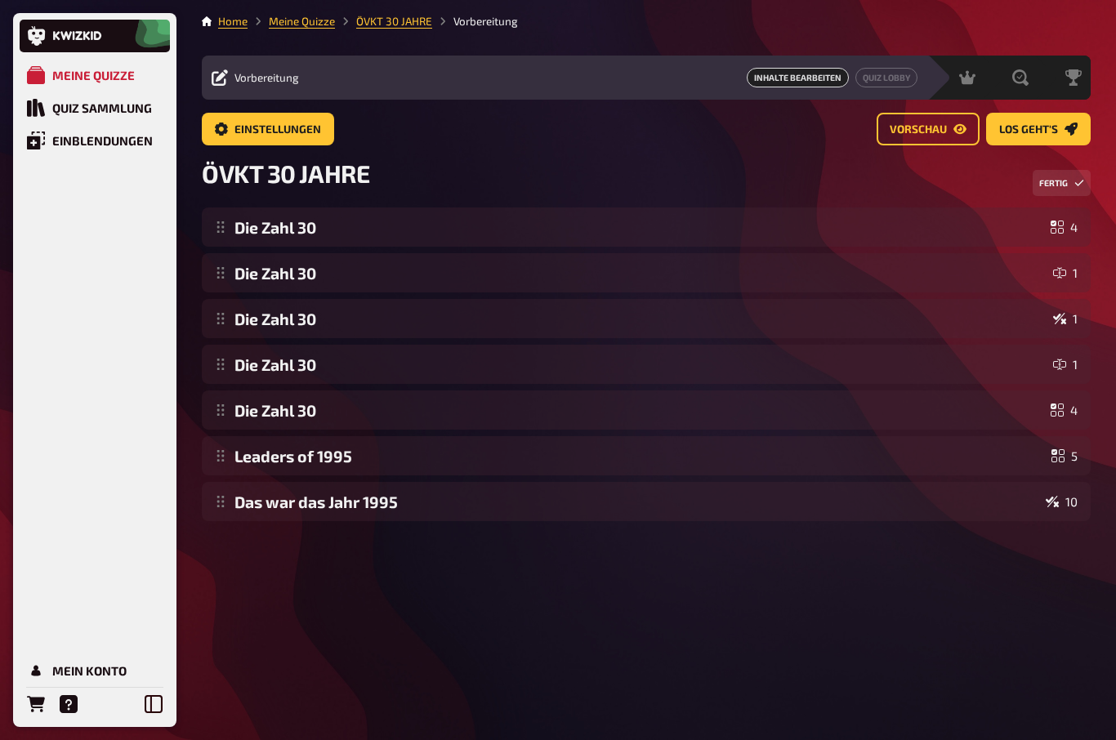
click at [1077, 164] on div "ÖVKT 30 JAHRE Fertig" at bounding box center [646, 182] width 889 height 49
click at [919, 134] on span "Vorschau" at bounding box center [918, 129] width 57 height 11
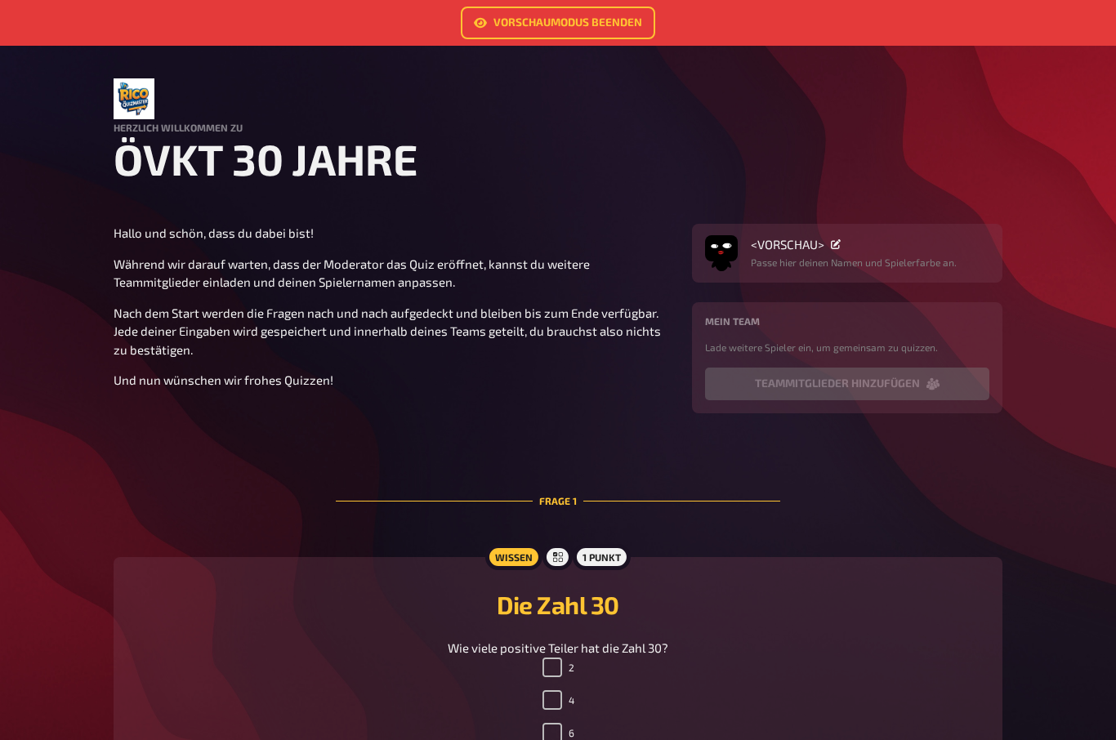
click at [593, 25] on link "Vorschaumodus beenden" at bounding box center [558, 23] width 194 height 33
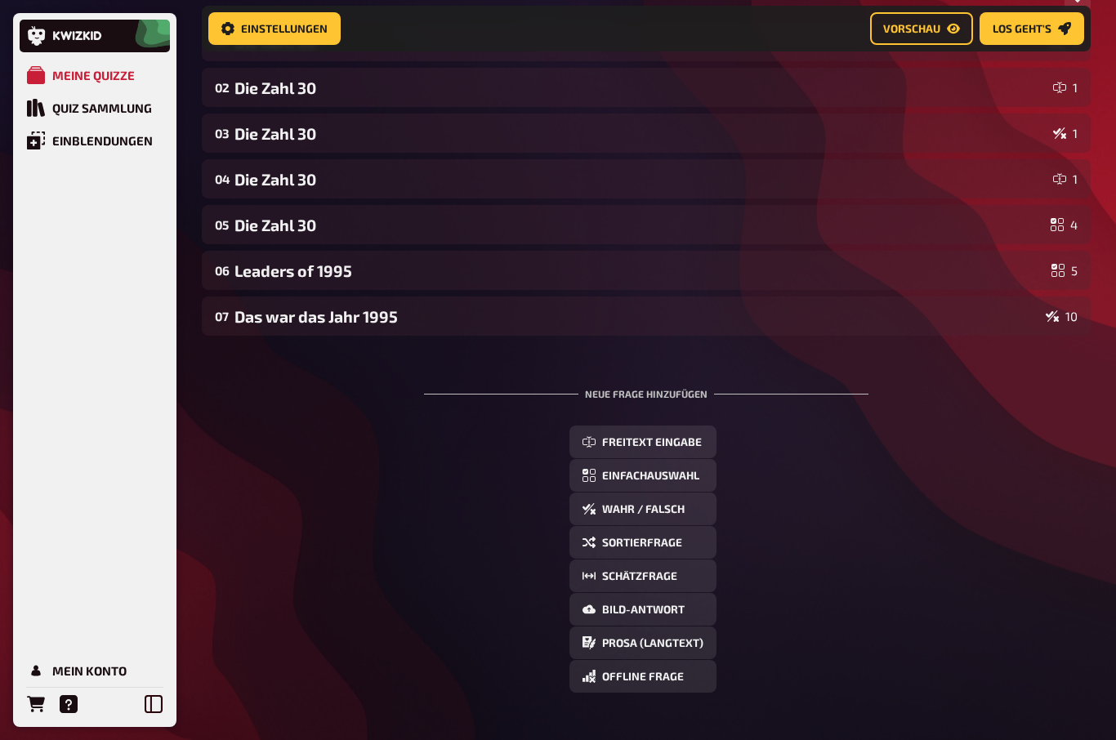
scroll to position [117, 0]
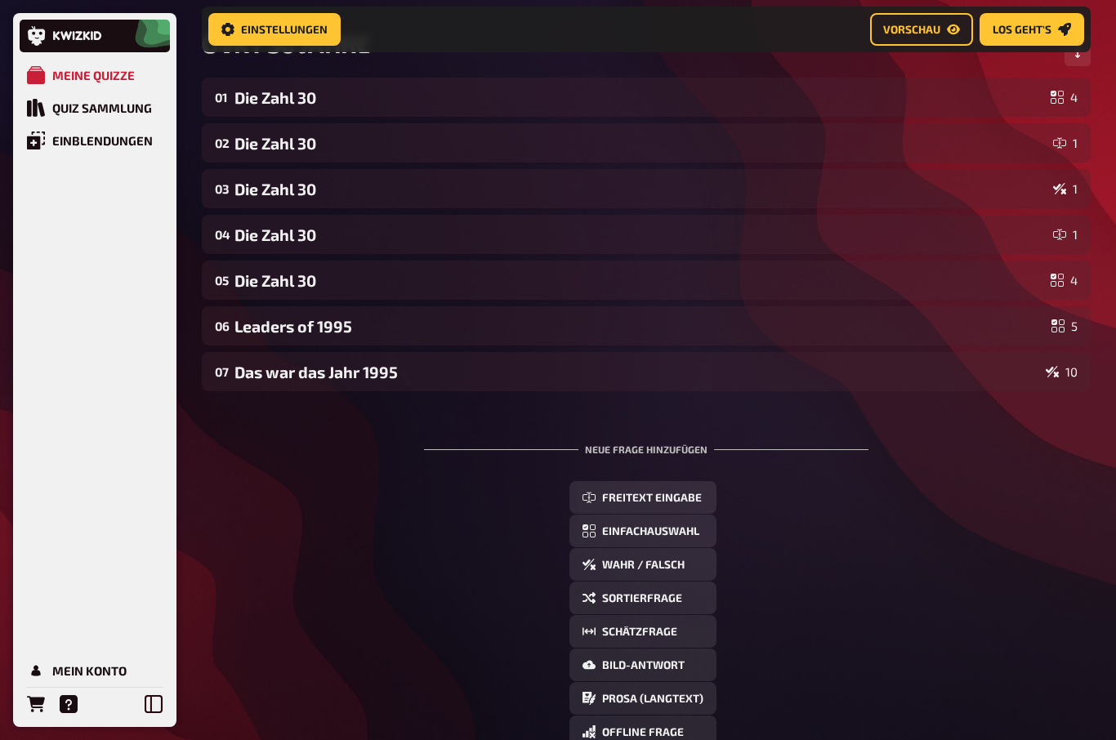
click at [689, 493] on span "Freitext Eingabe" at bounding box center [652, 498] width 100 height 11
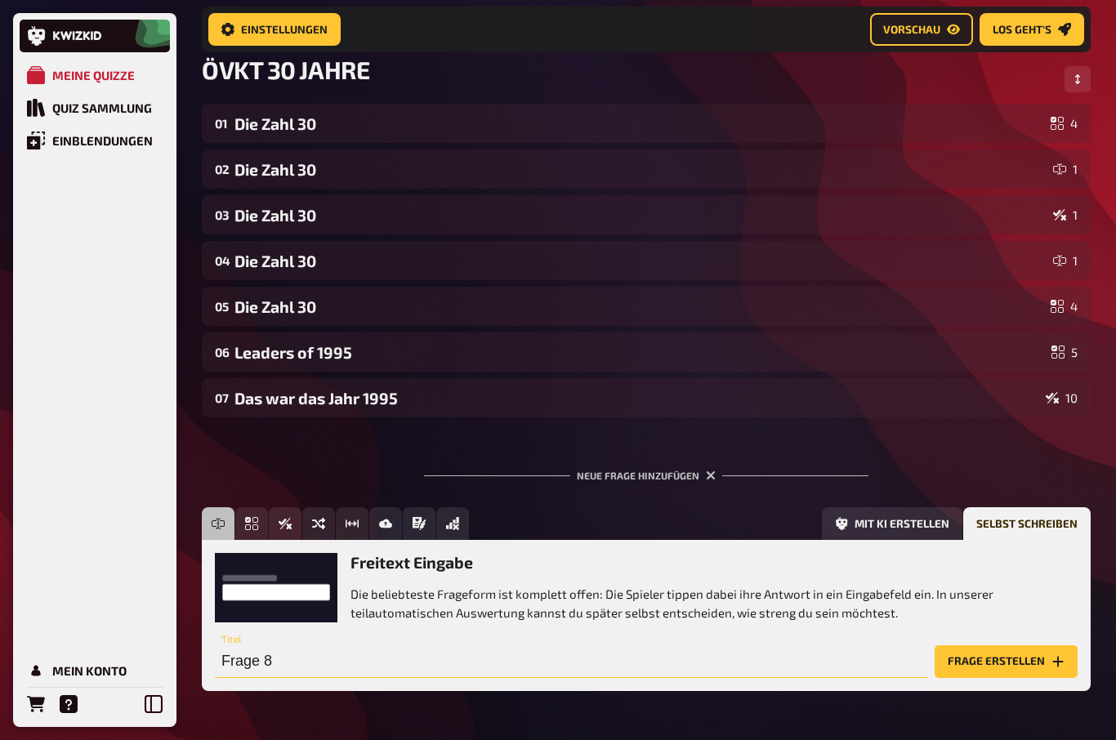
click at [232, 666] on input "Frage 8" at bounding box center [571, 661] width 713 height 33
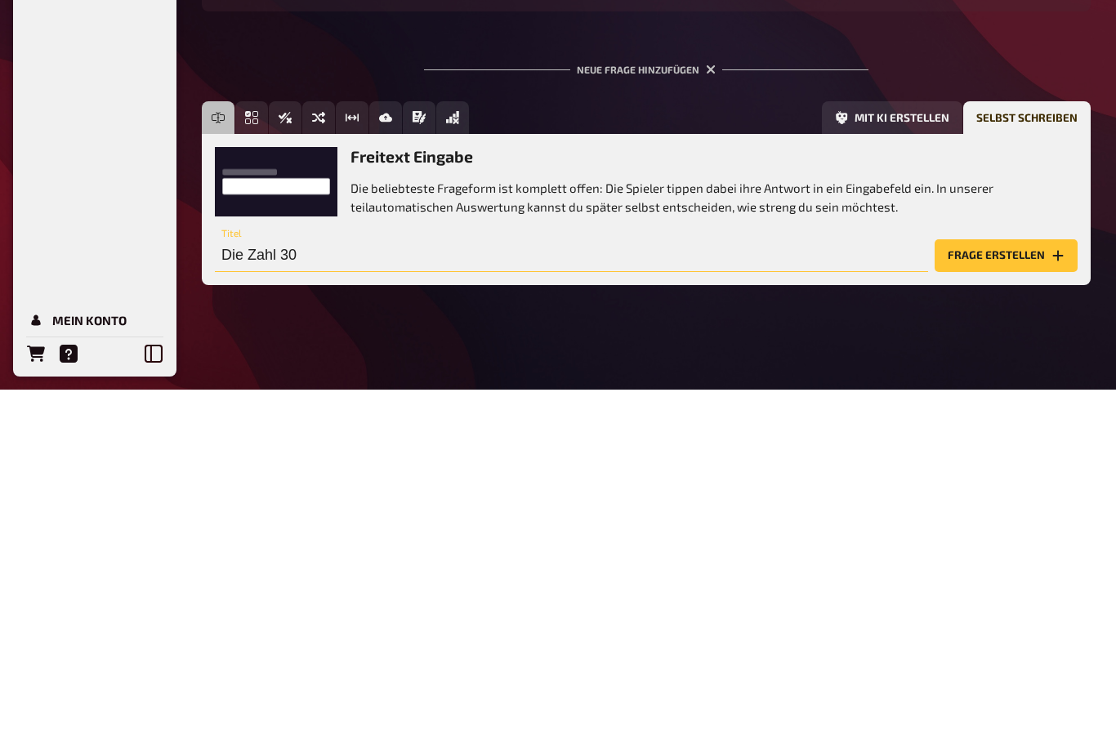
type input "Die Zahl 30"
click at [1013, 590] on button "Frage erstellen" at bounding box center [1006, 606] width 143 height 33
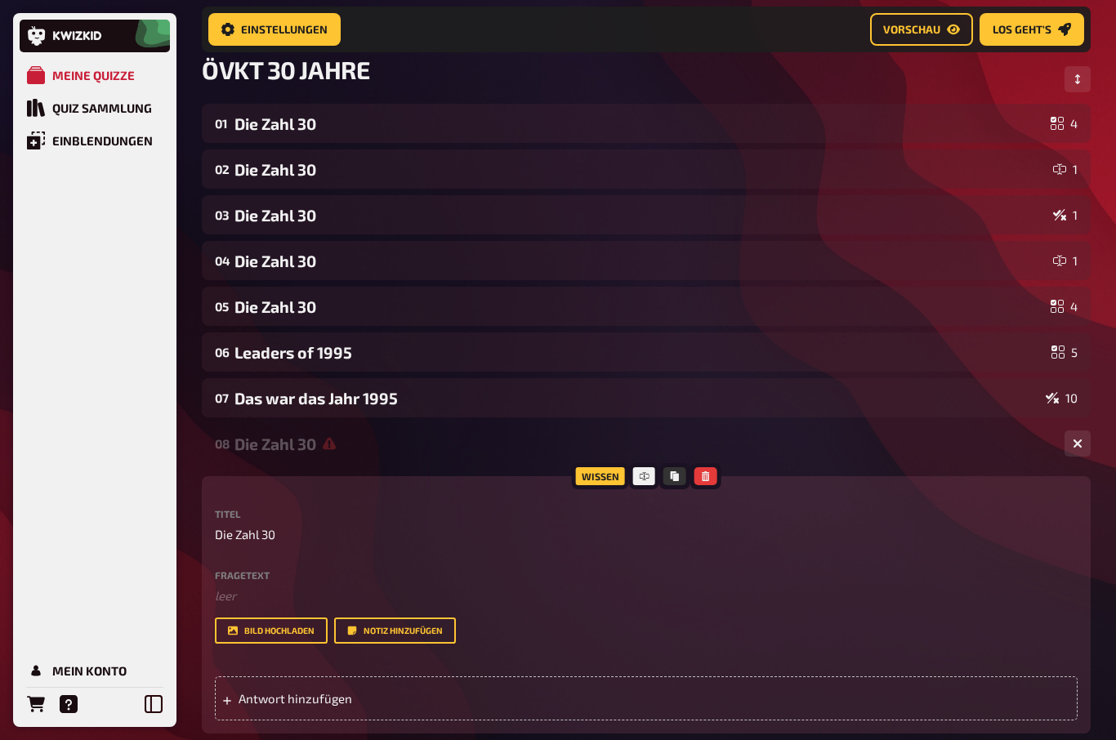
click at [233, 567] on div "Titel Die Zahl 30 Fragetext ﻿ leer Hier hinziehen für Dateiupload Bild hochlade…" at bounding box center [646, 576] width 863 height 135
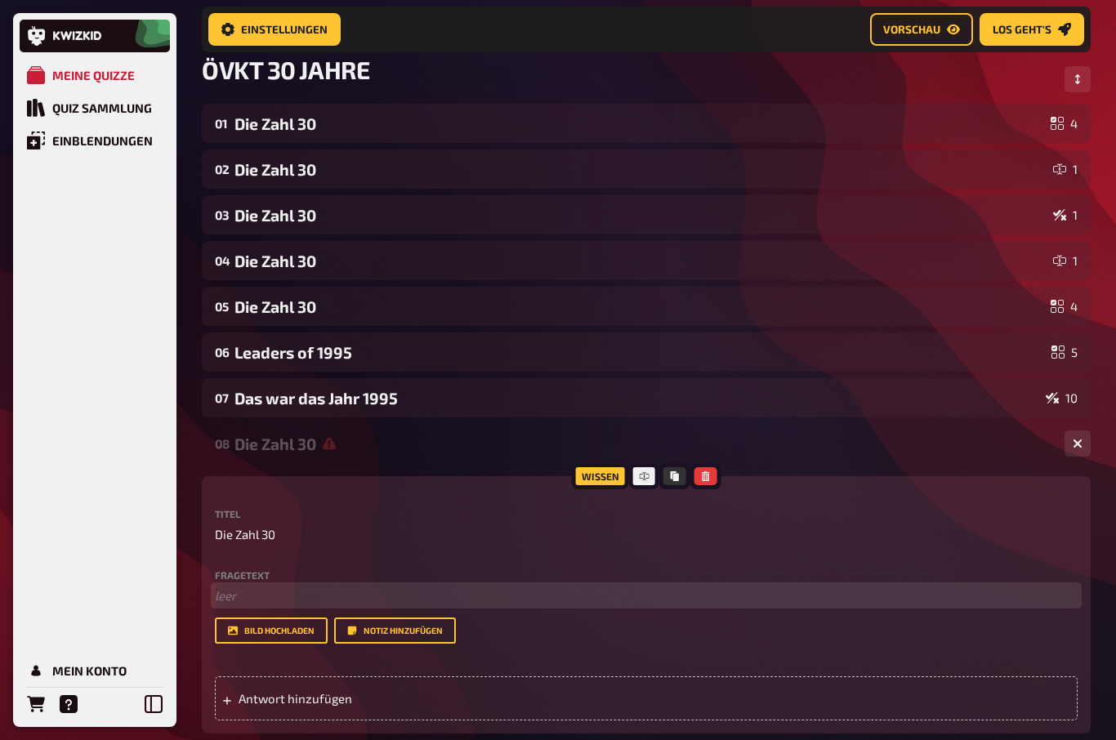
click at [223, 596] on p "﻿ leer" at bounding box center [646, 596] width 863 height 19
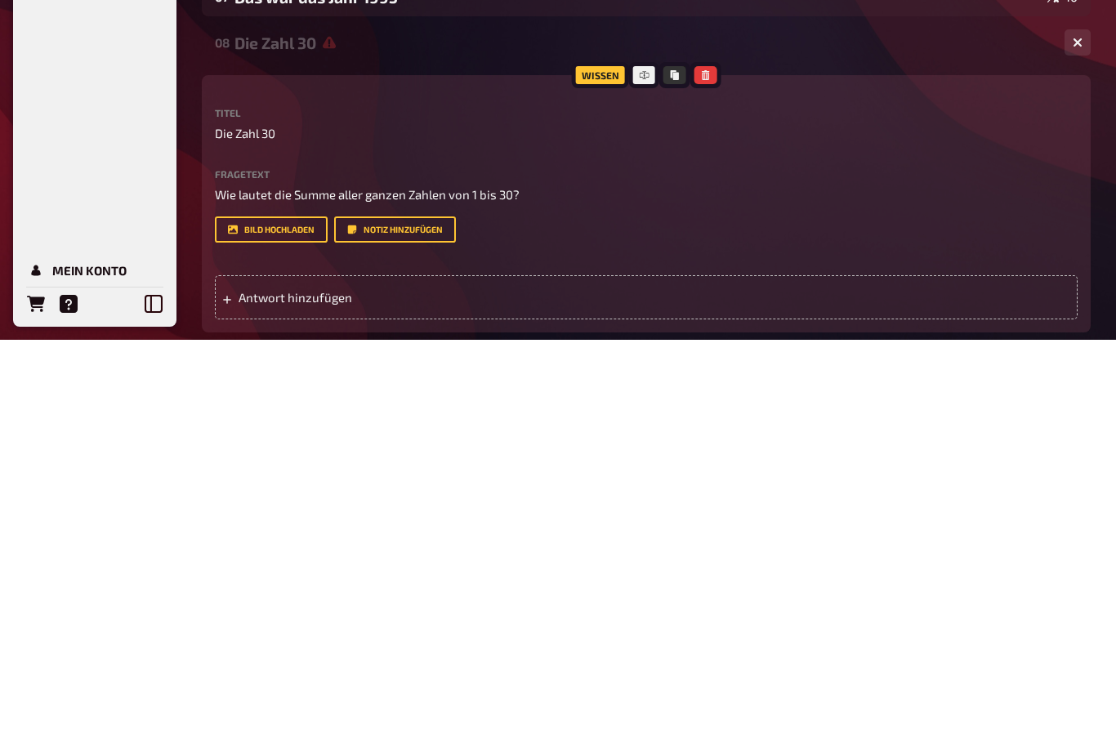
click at [282, 691] on span "Antwort hinzufügen" at bounding box center [366, 698] width 254 height 15
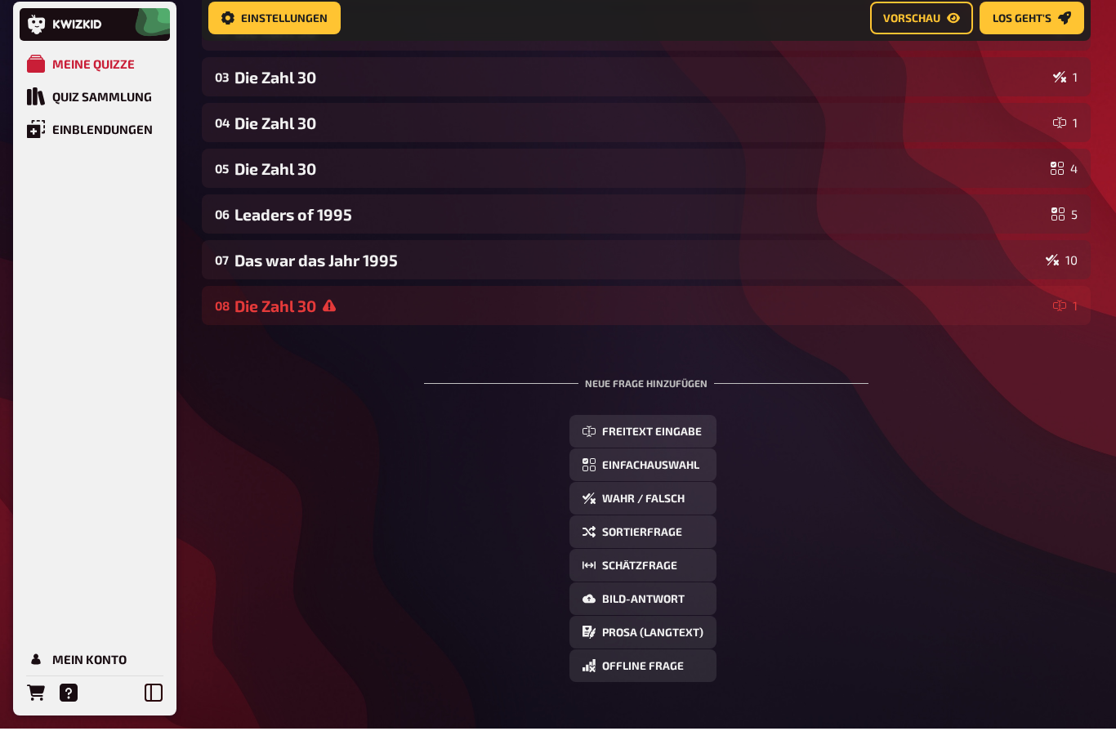
scroll to position [247, 0]
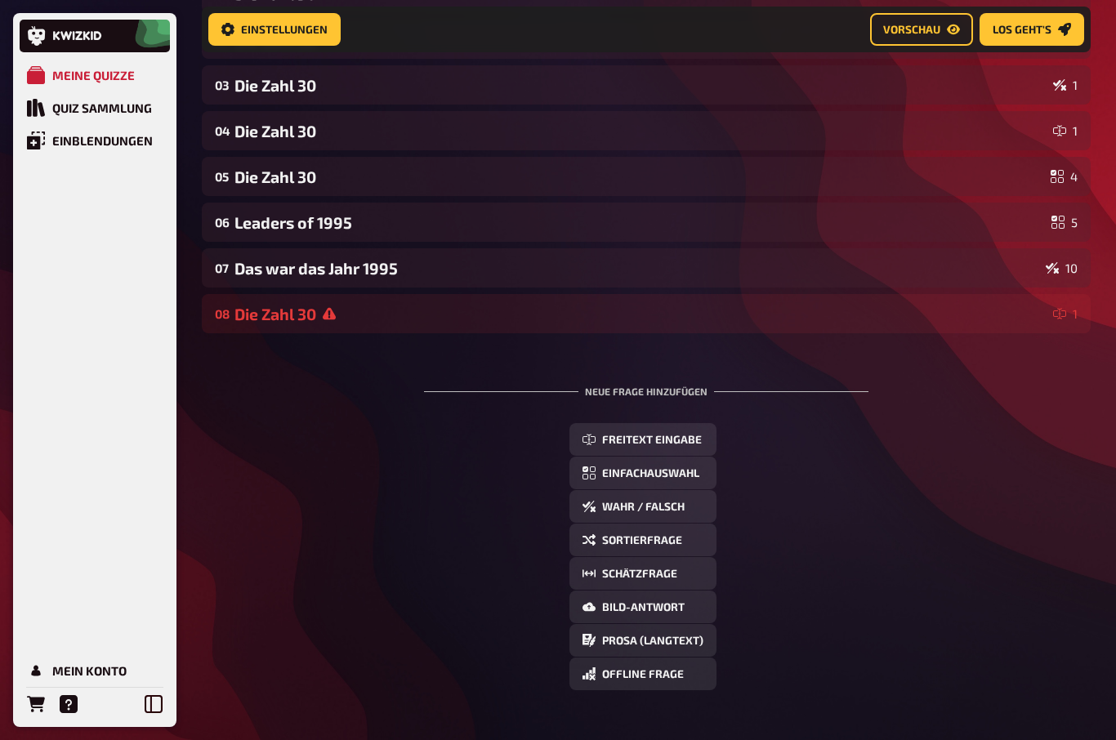
click at [291, 312] on div "Die Zahl 30" at bounding box center [640, 314] width 812 height 19
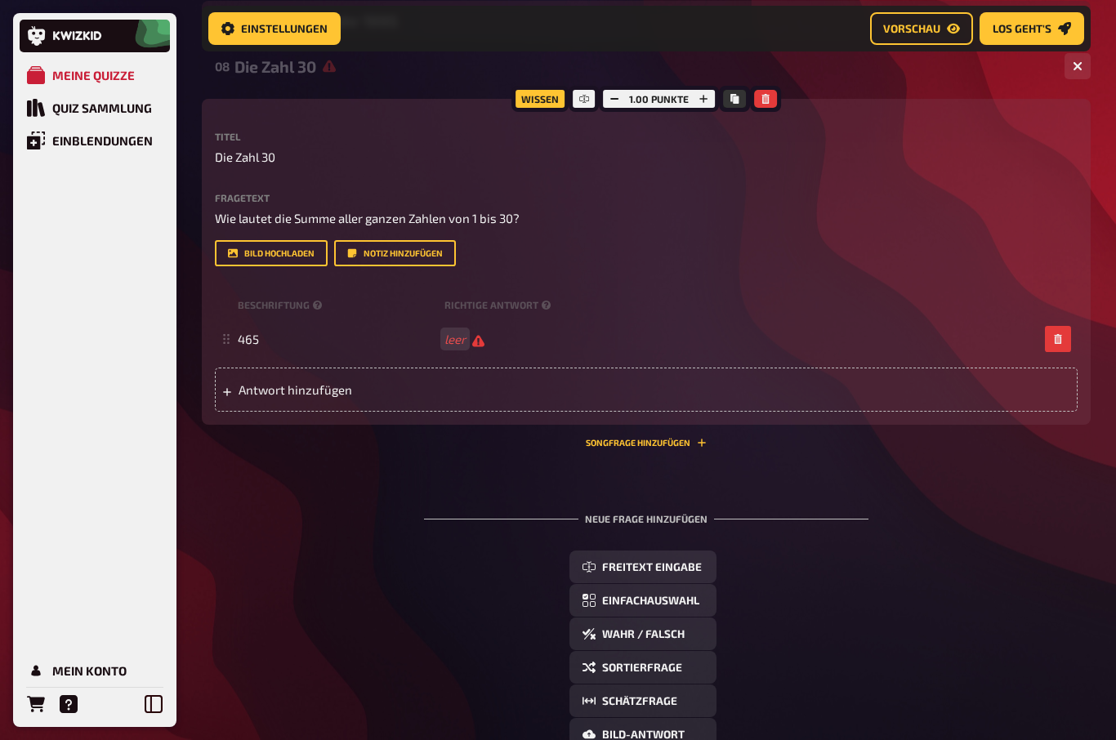
scroll to position [492, 0]
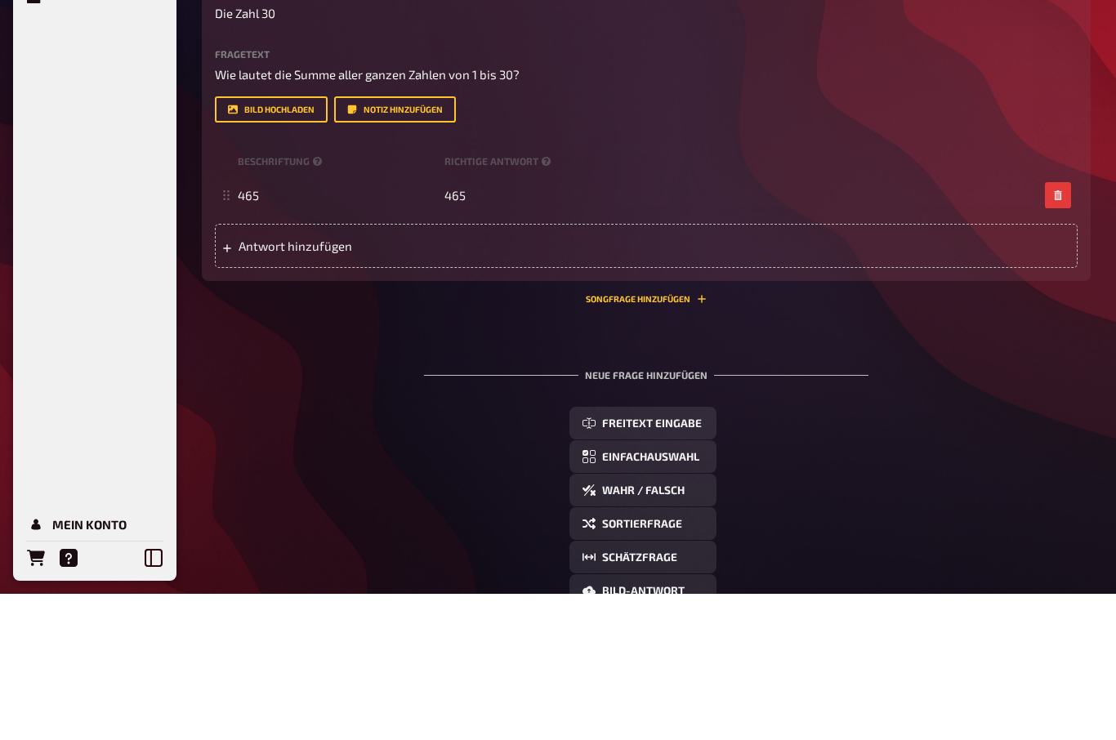
click at [287, 319] on div "465 465" at bounding box center [646, 341] width 863 height 44
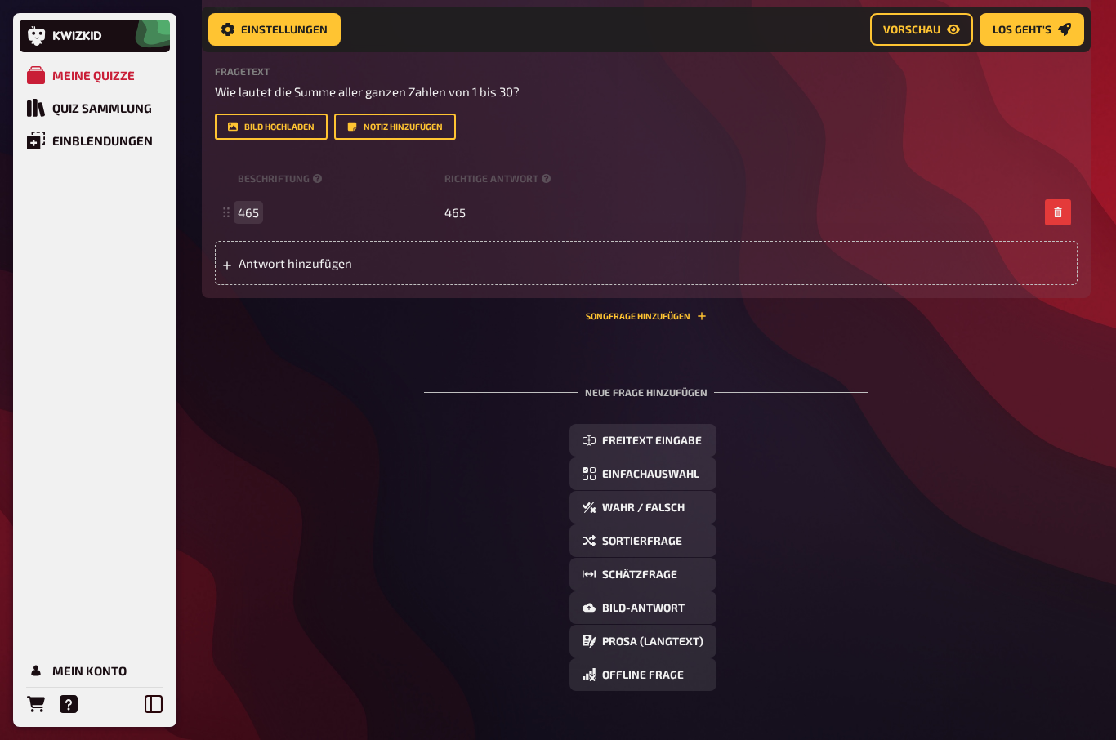
click at [274, 207] on span "465" at bounding box center [338, 212] width 200 height 15
click at [315, 176] on icon at bounding box center [317, 178] width 9 height 9
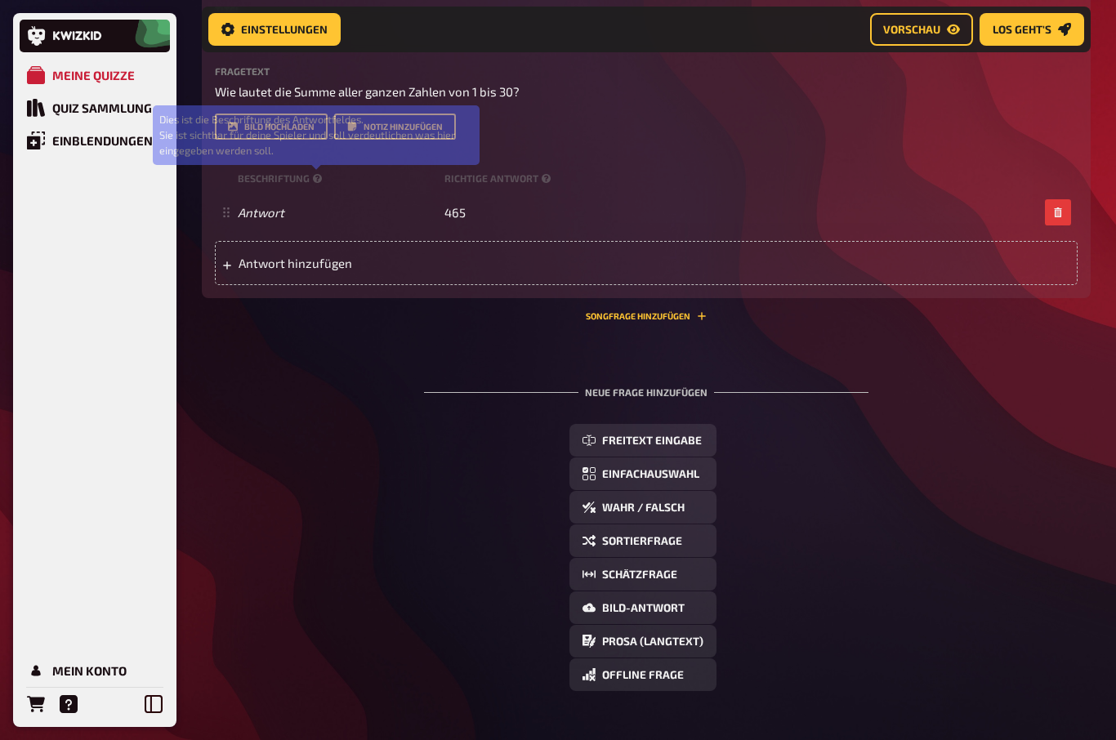
click at [314, 174] on icon at bounding box center [317, 178] width 9 height 9
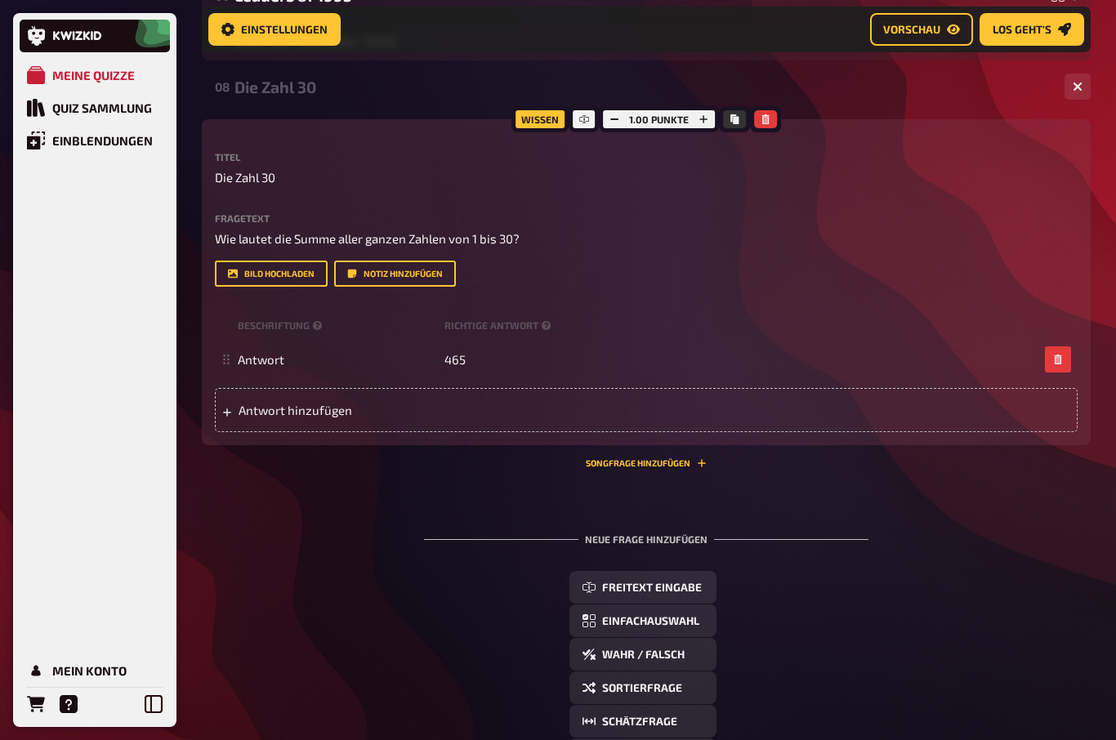
scroll to position [498, 0]
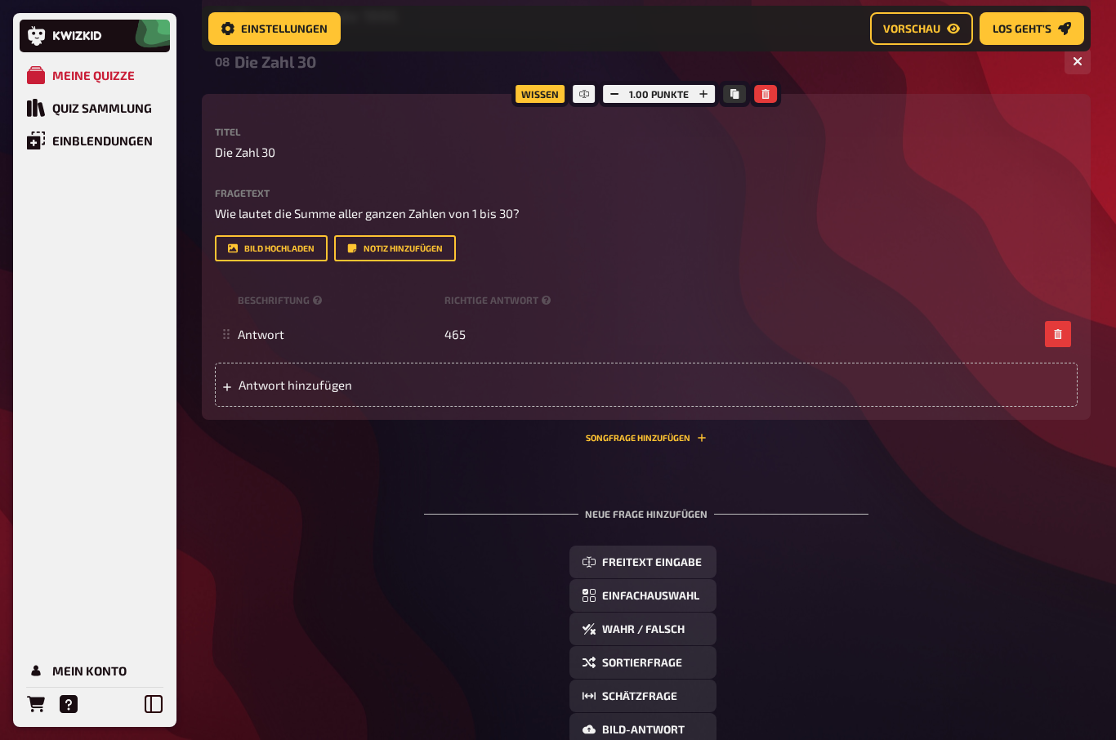
click at [627, 665] on span "Sortierfrage" at bounding box center [642, 663] width 80 height 11
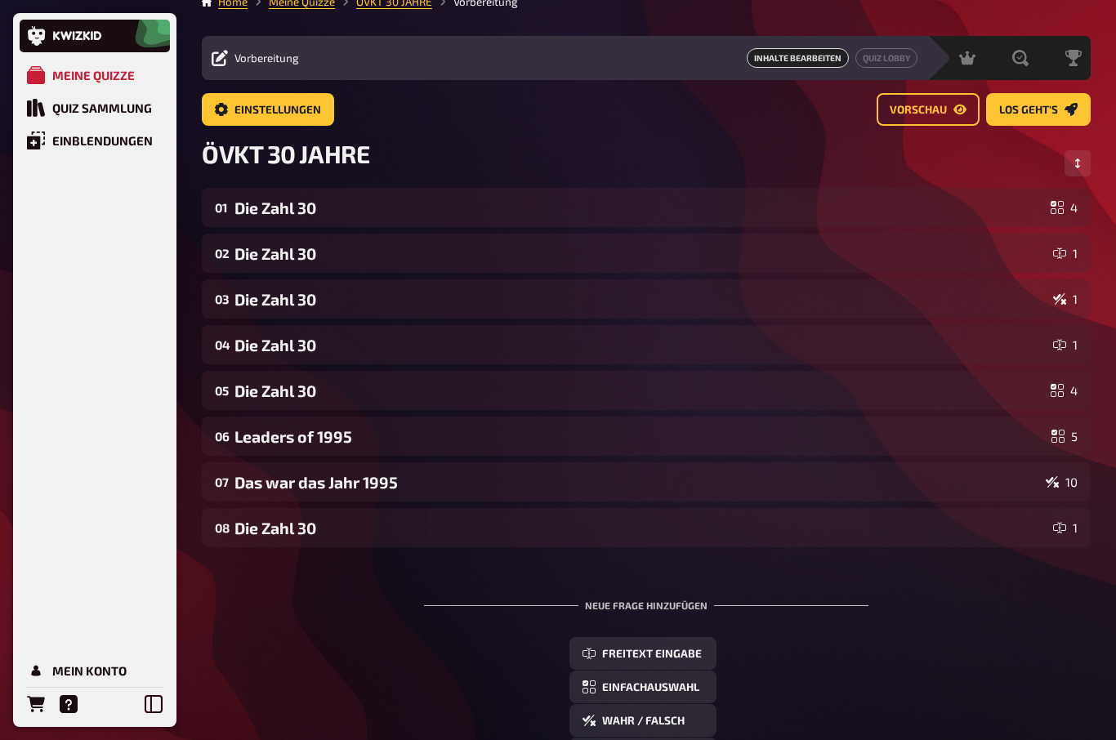
scroll to position [0, 0]
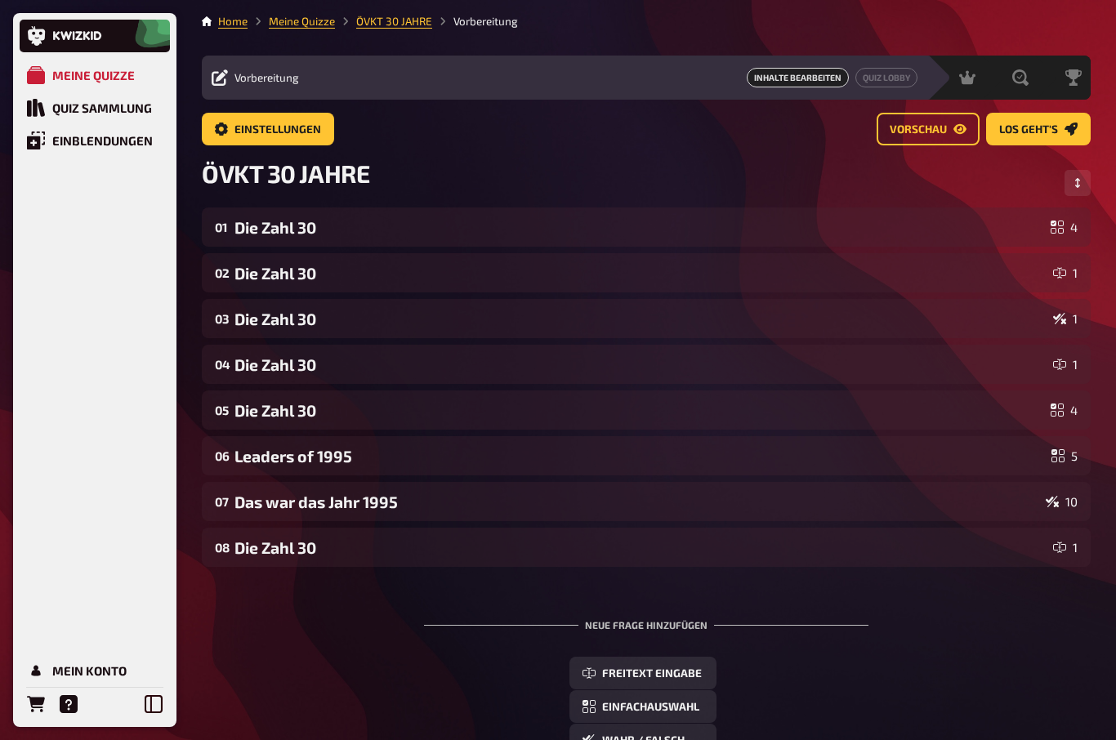
click at [78, 110] on div "Quiz Sammlung" at bounding box center [102, 107] width 100 height 15
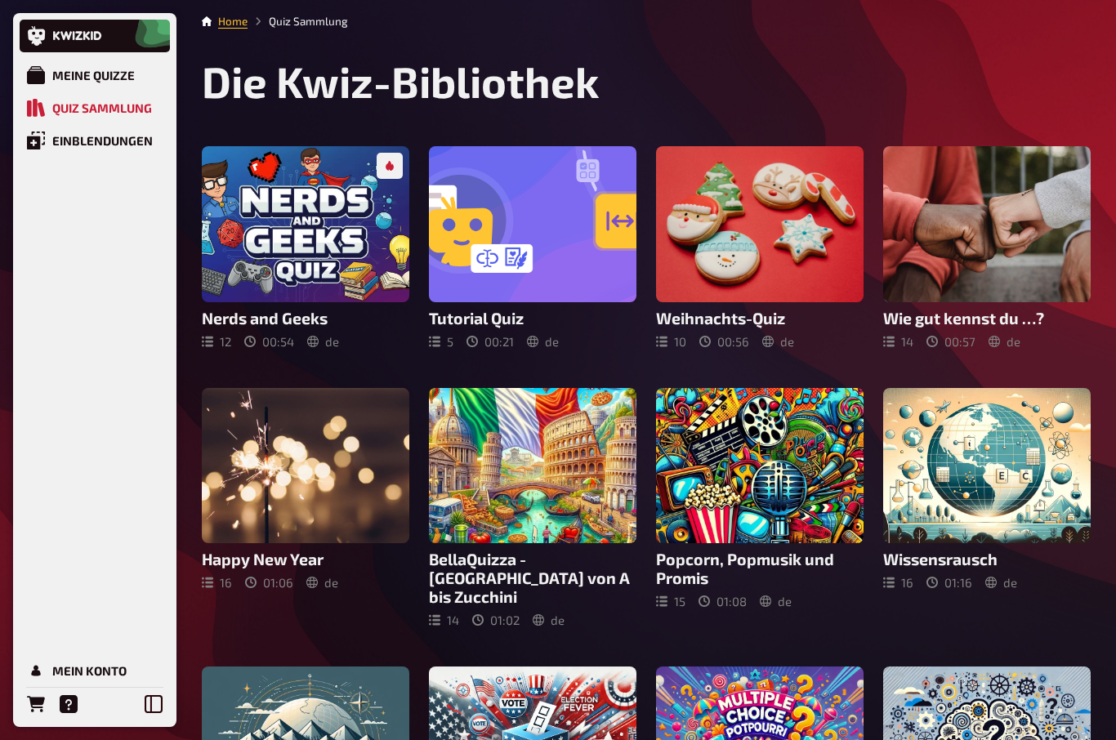
click at [716, 511] on div at bounding box center [759, 466] width 207 height 156
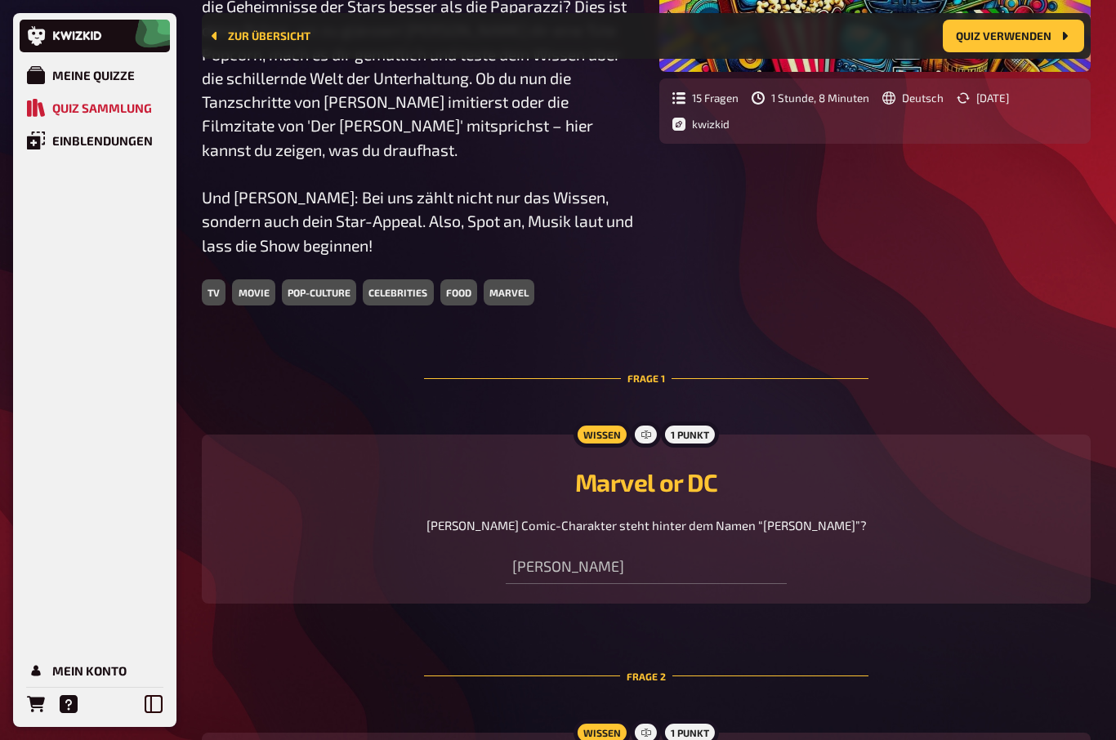
scroll to position [337, 0]
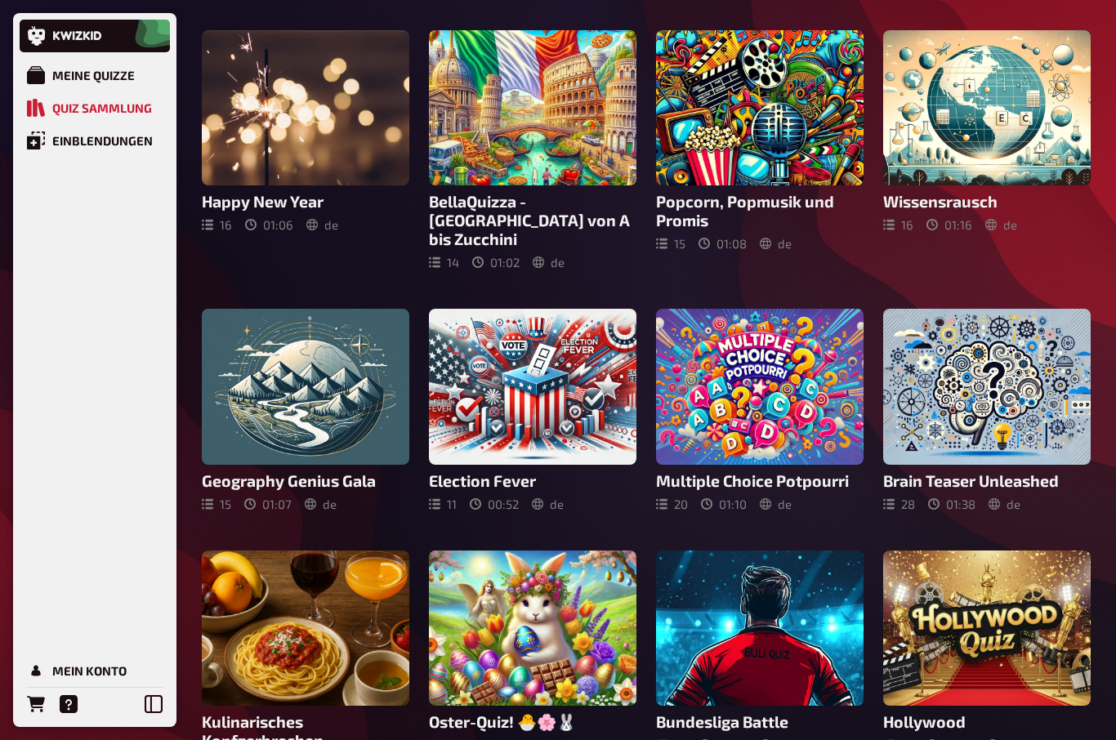
scroll to position [359, 0]
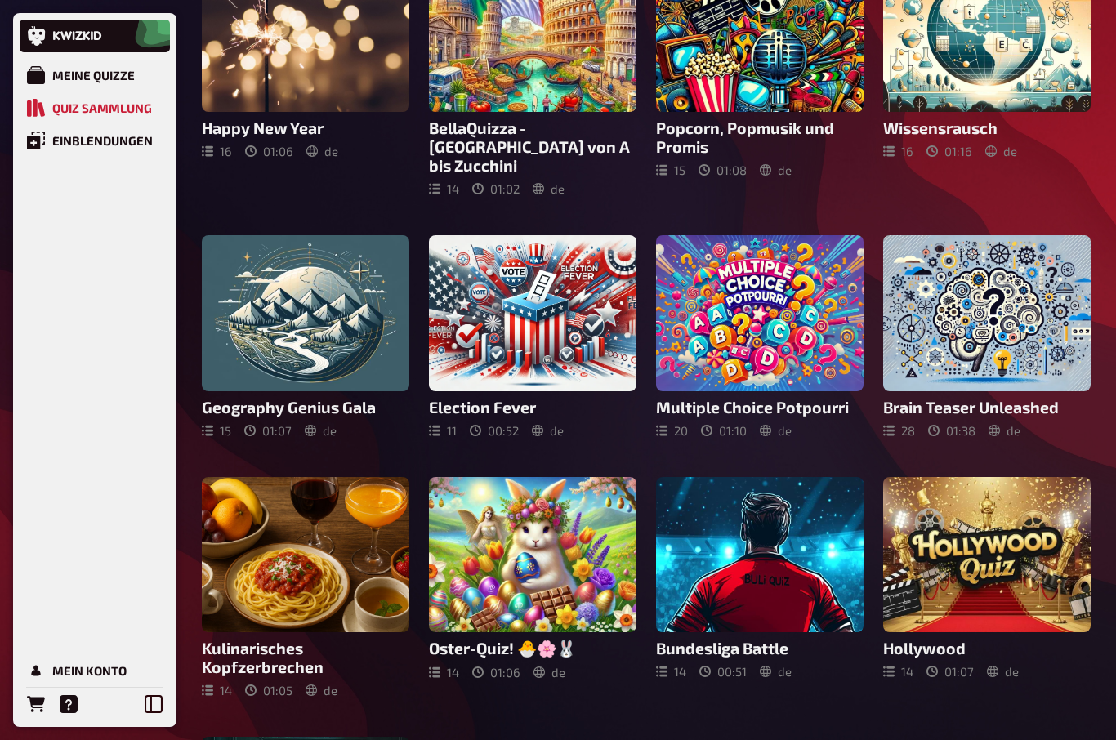
click at [753, 349] on div at bounding box center [759, 313] width 207 height 156
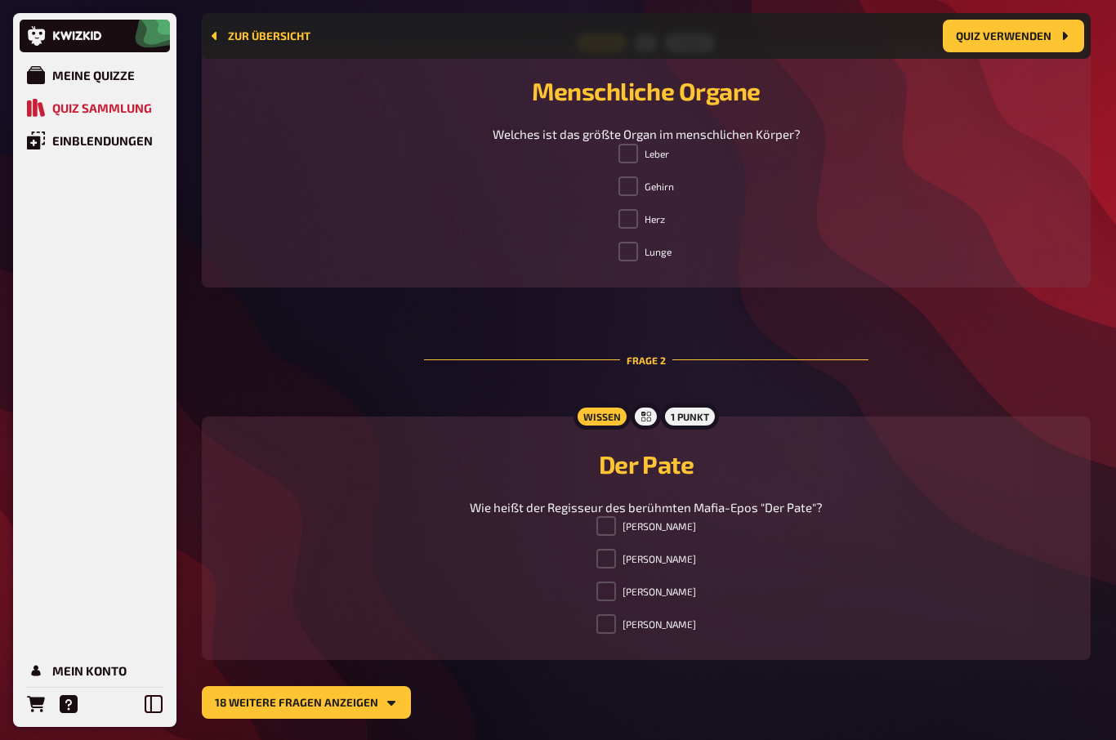
scroll to position [587, 0]
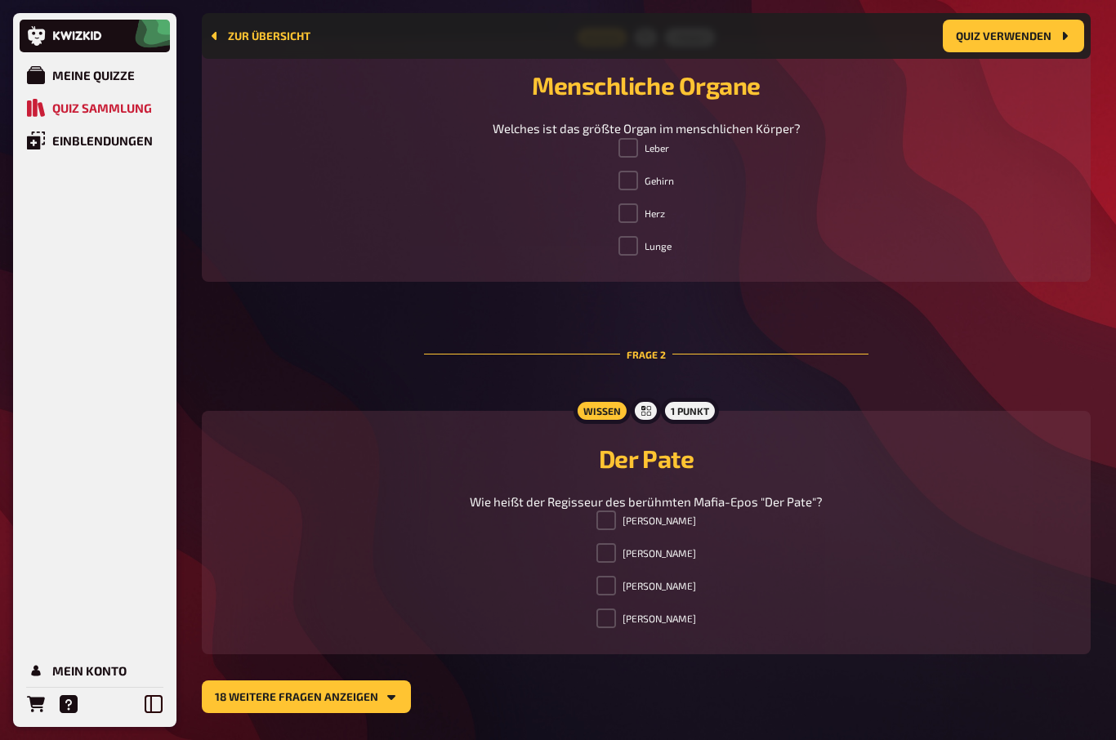
click at [277, 706] on button "18 weitere Fragen anzeigen" at bounding box center [306, 696] width 209 height 33
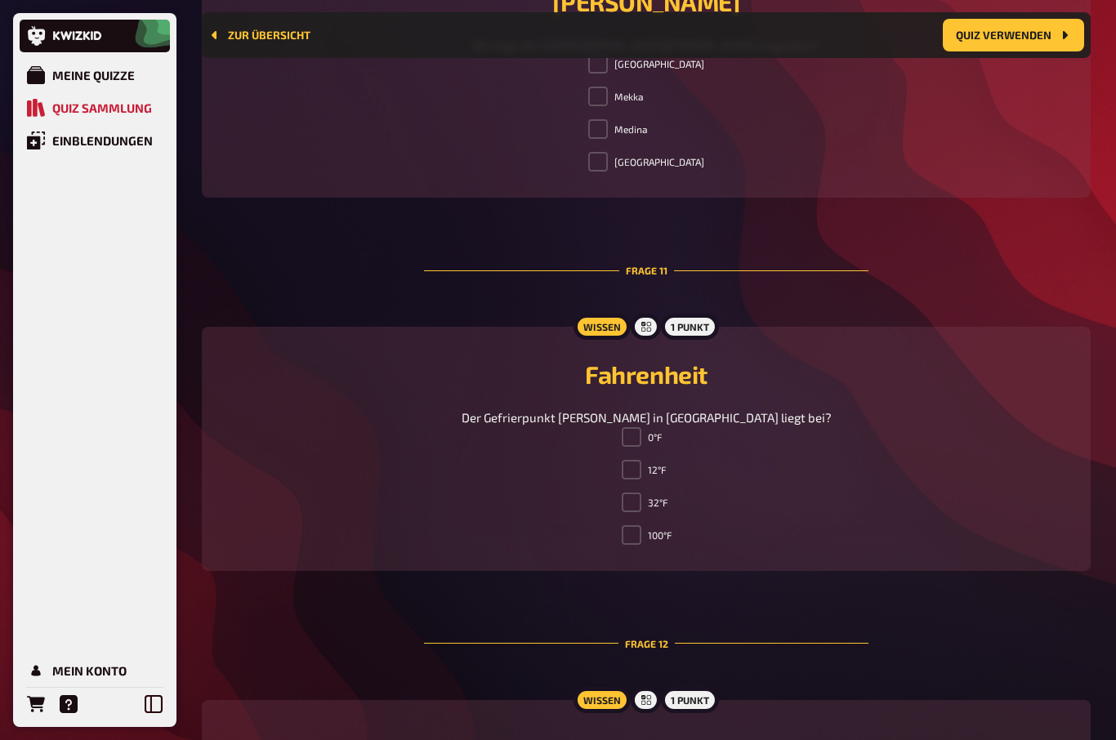
scroll to position [4021, 0]
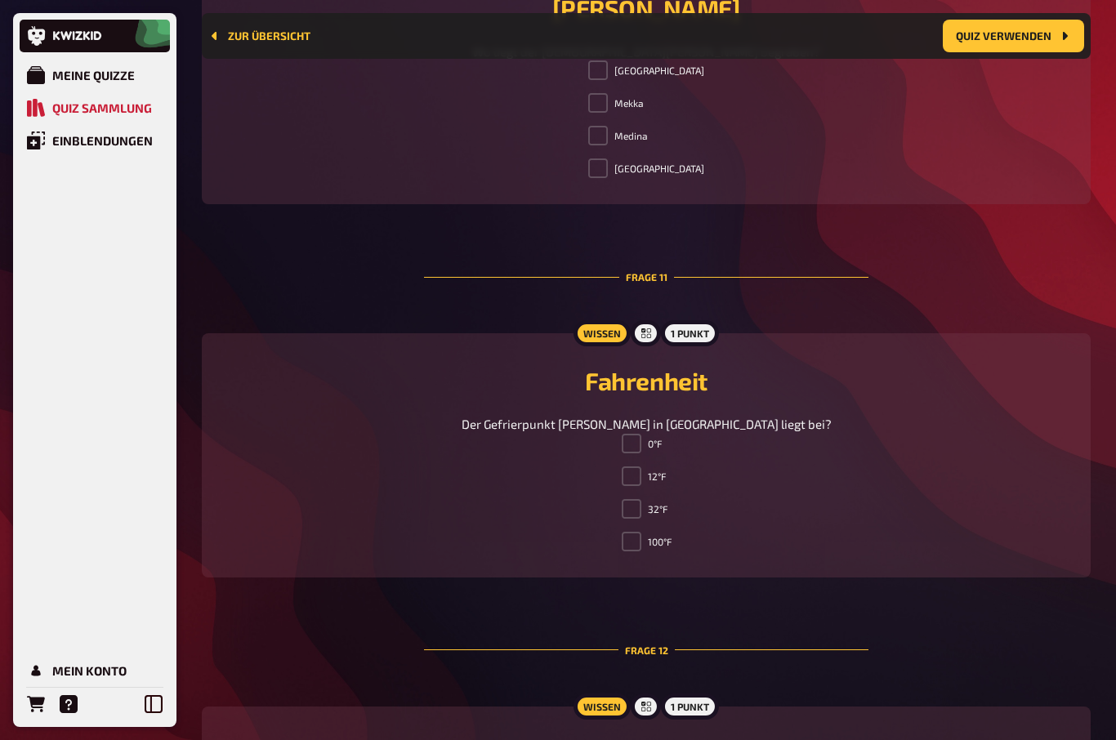
click at [252, 37] on link "Zur Übersicht" at bounding box center [259, 35] width 102 height 13
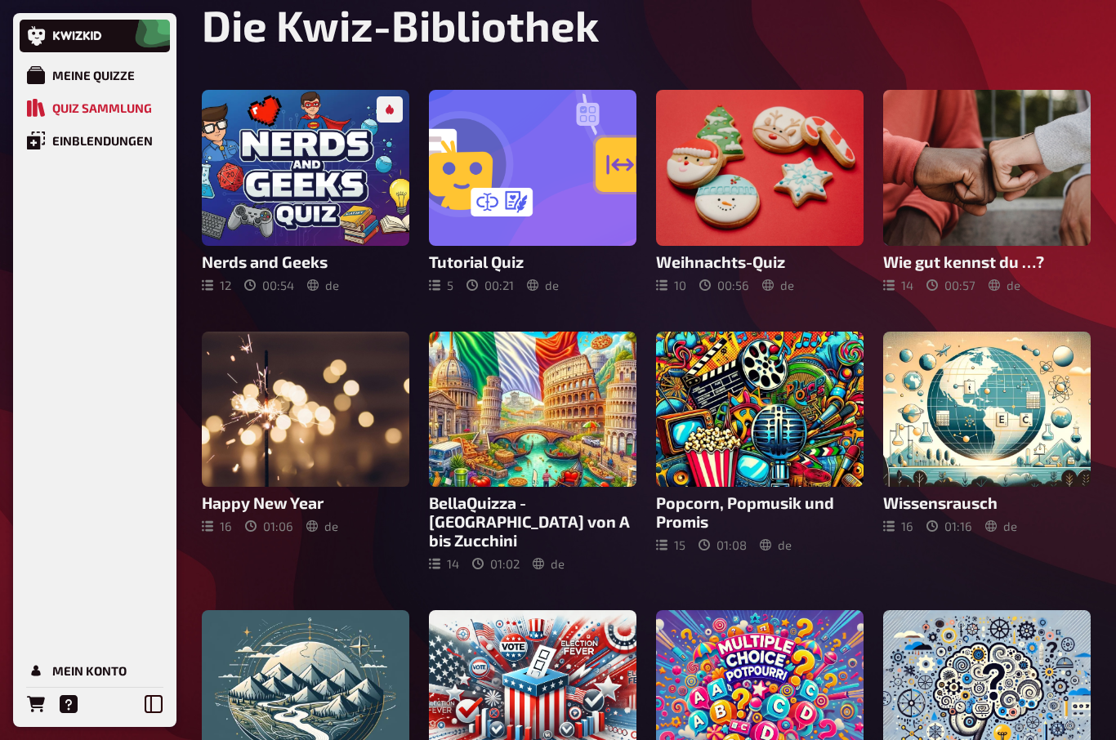
click at [538, 200] on div at bounding box center [532, 168] width 207 height 156
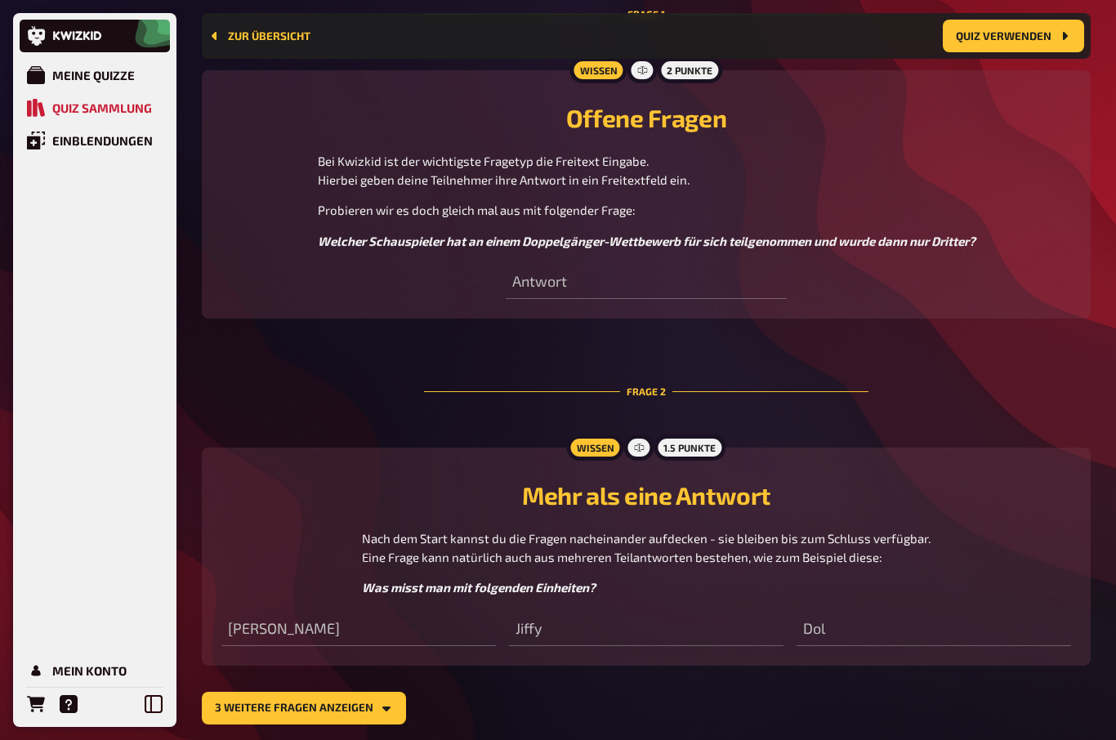
scroll to position [626, 0]
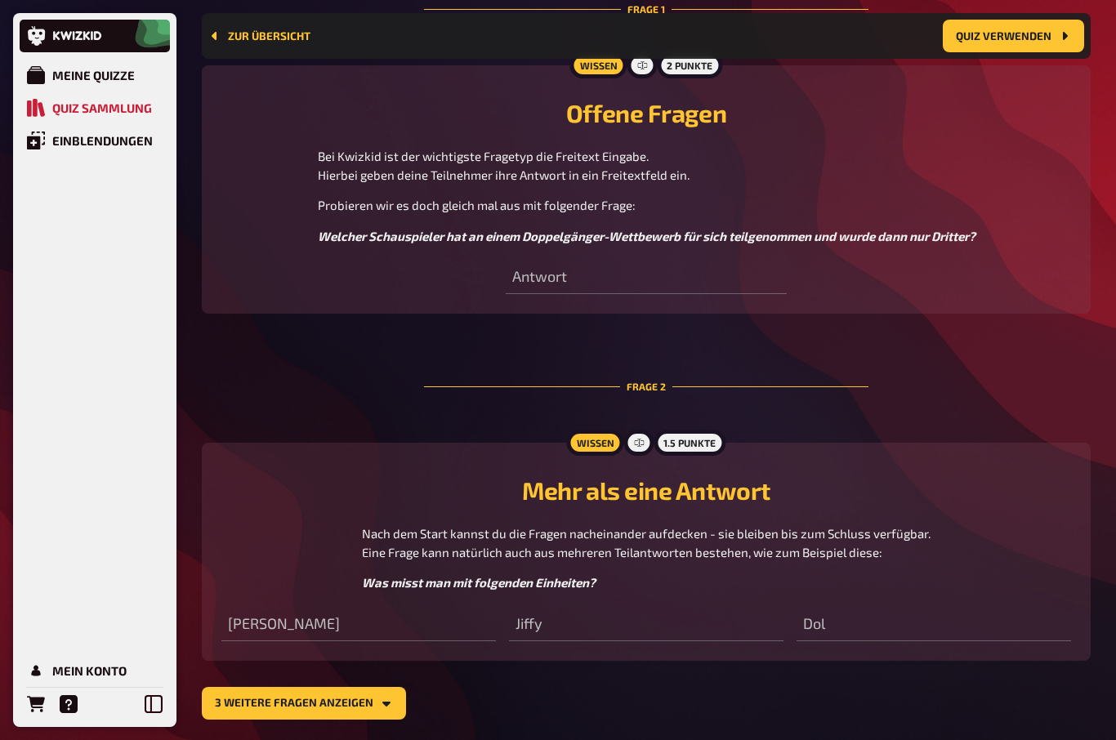
click at [647, 447] on div at bounding box center [638, 443] width 29 height 26
click at [399, 471] on div "Freitext Eingabe Wissen 1.5 Punkte Mehr als eine Antwort Nach dem Start kannst …" at bounding box center [646, 552] width 889 height 218
click at [332, 691] on button "3 weitere Fragen anzeigen" at bounding box center [304, 703] width 204 height 33
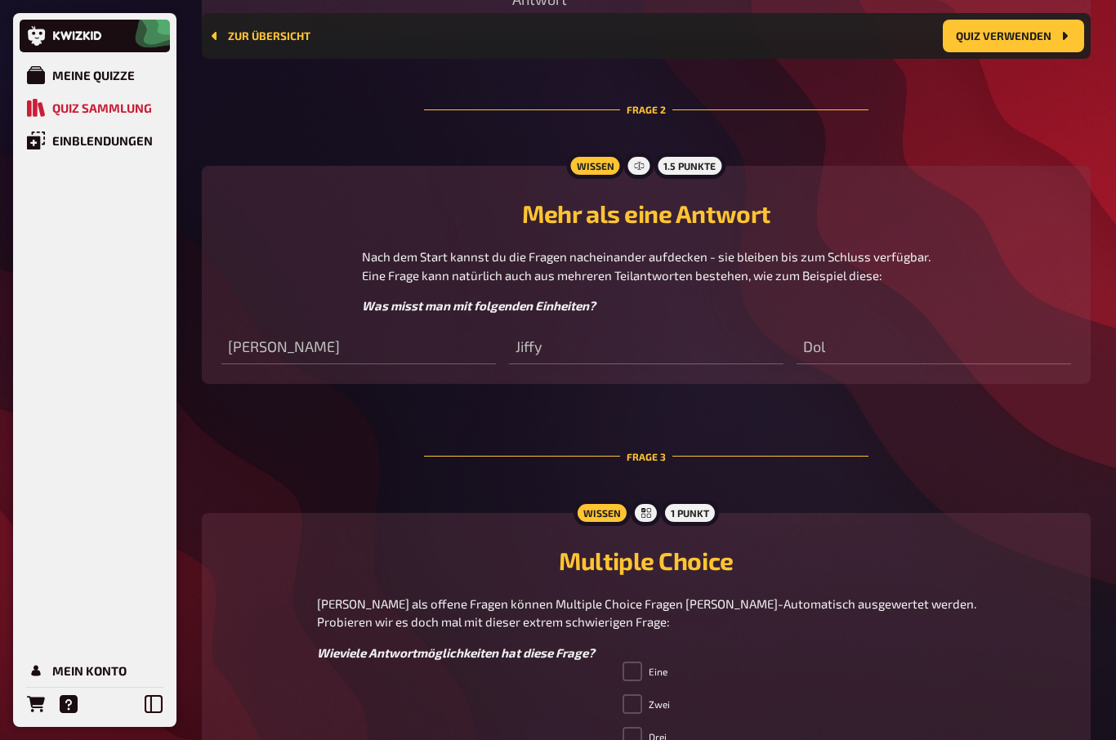
scroll to position [902, 0]
click at [355, 364] on div "Wissen 1.5 Punkte Mehr als eine Antwort Nach dem Start kannst du die Fragen nac…" at bounding box center [646, 276] width 889 height 218
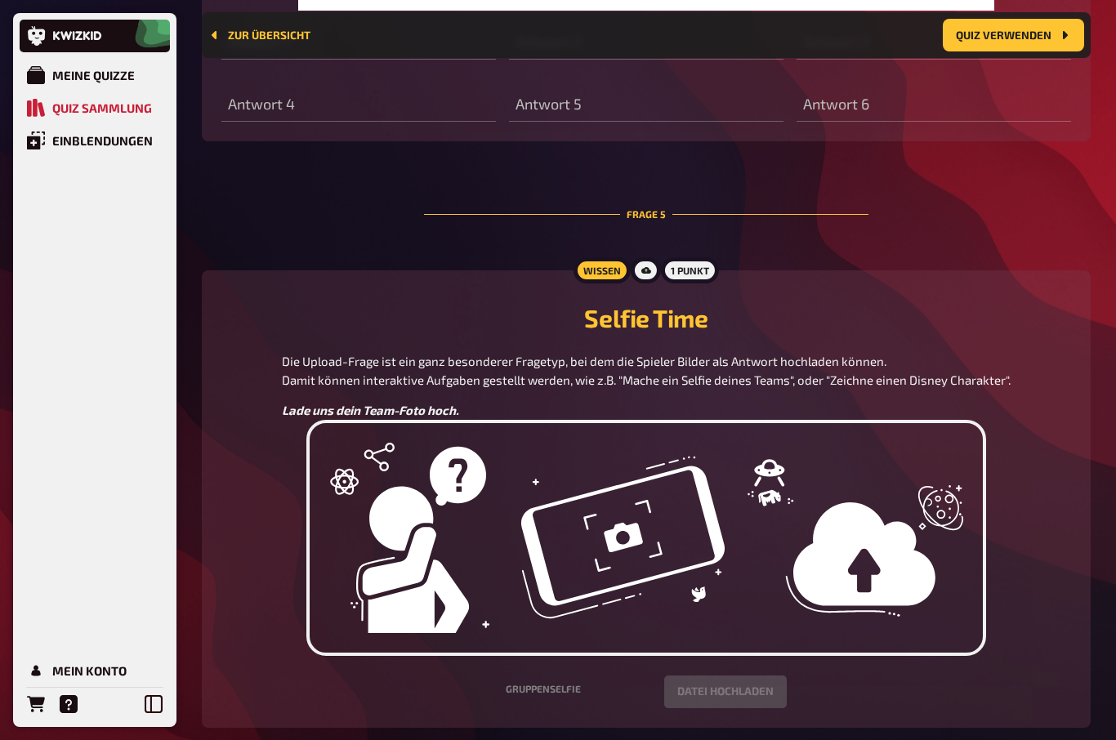
scroll to position [2210, 0]
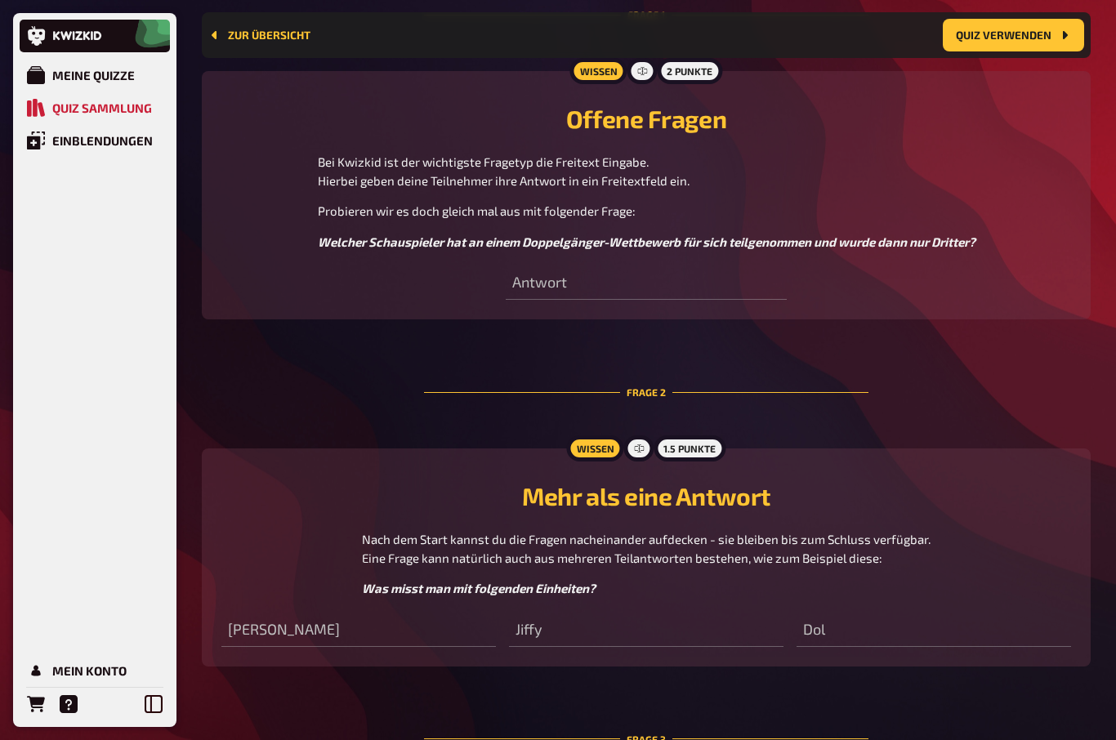
click at [64, 699] on icon "Hilfe" at bounding box center [69, 704] width 18 height 18
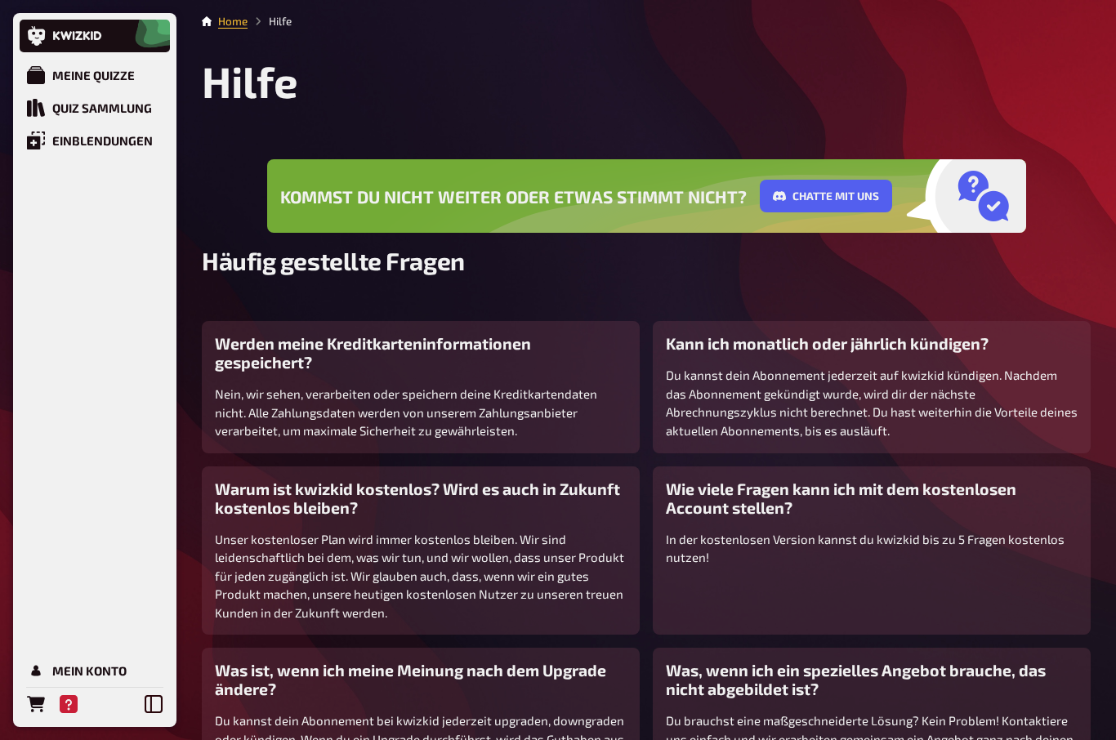
click at [83, 130] on link "Einblendungen" at bounding box center [95, 140] width 150 height 33
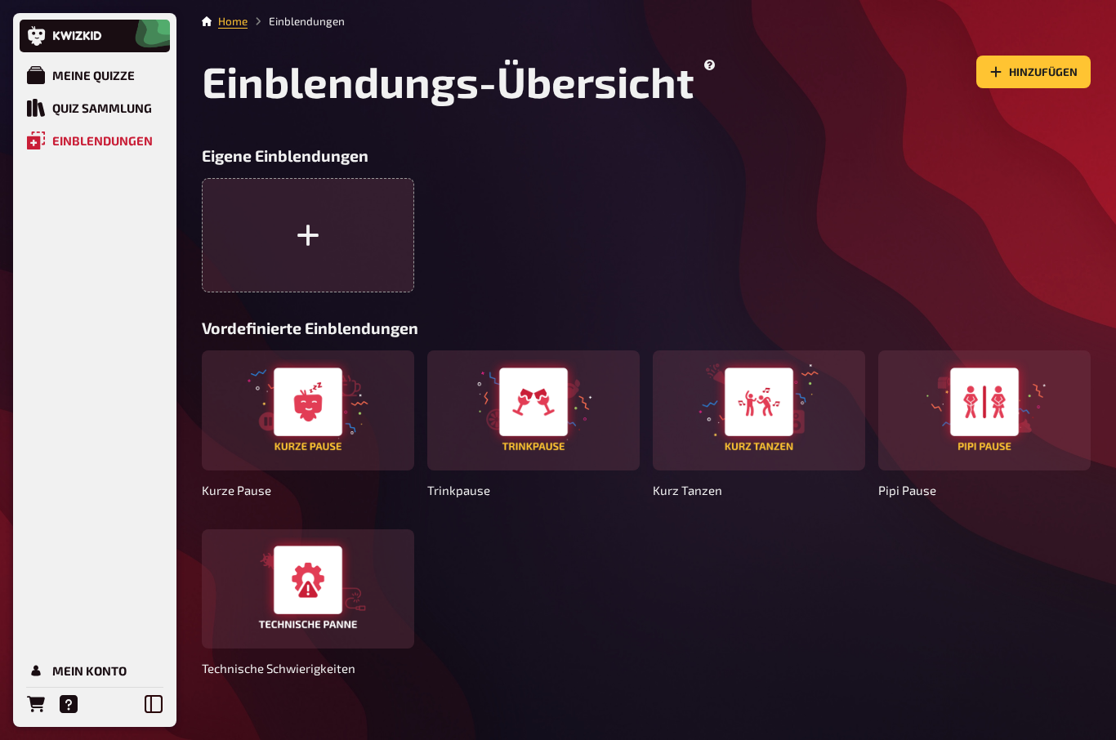
click at [98, 78] on div "Meine Quizze" at bounding box center [93, 75] width 83 height 15
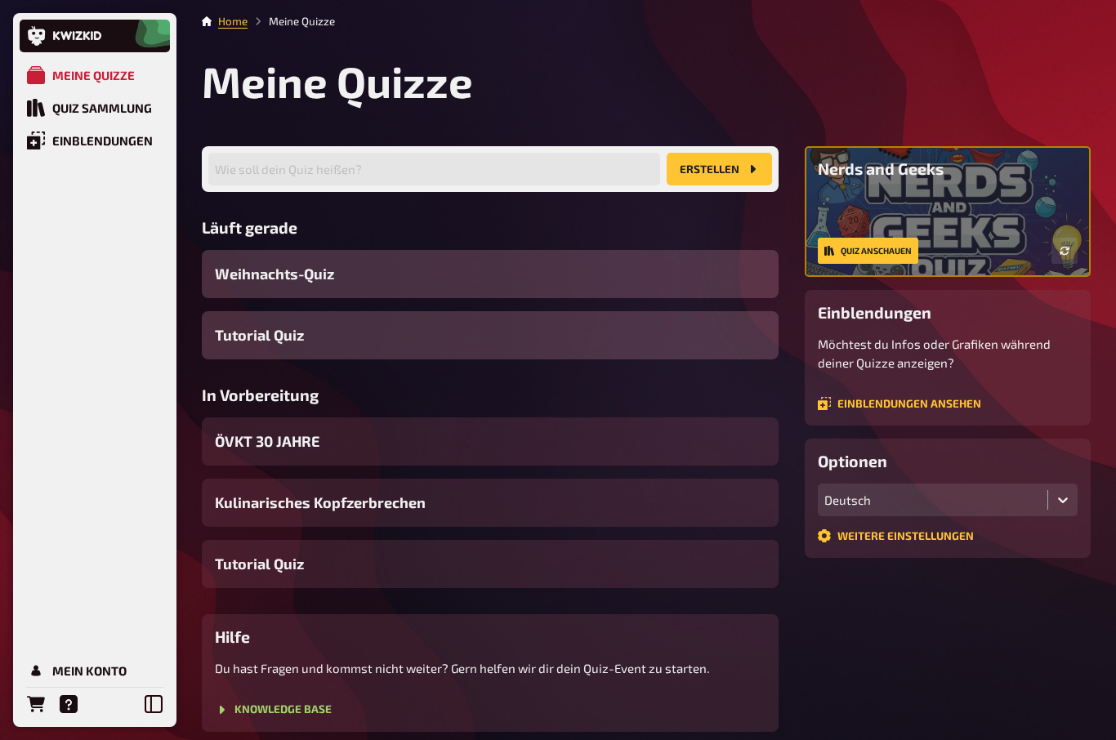
click at [267, 279] on span "Weihnachts-Quiz" at bounding box center [274, 274] width 119 height 22
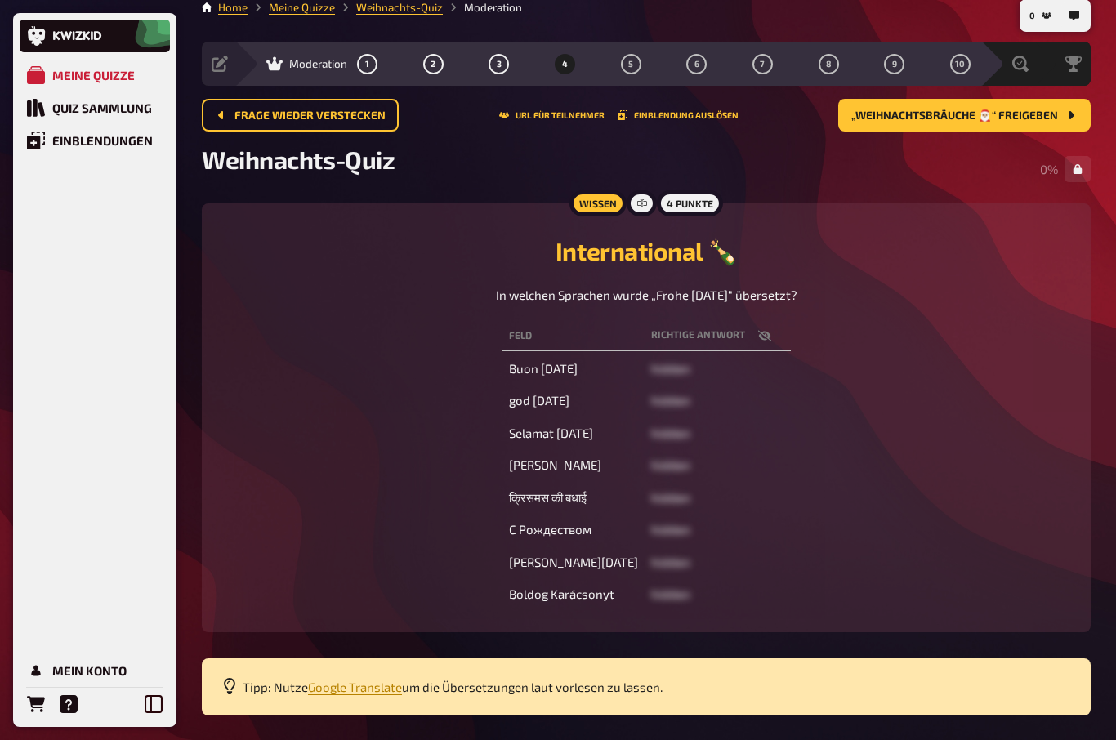
scroll to position [11, 0]
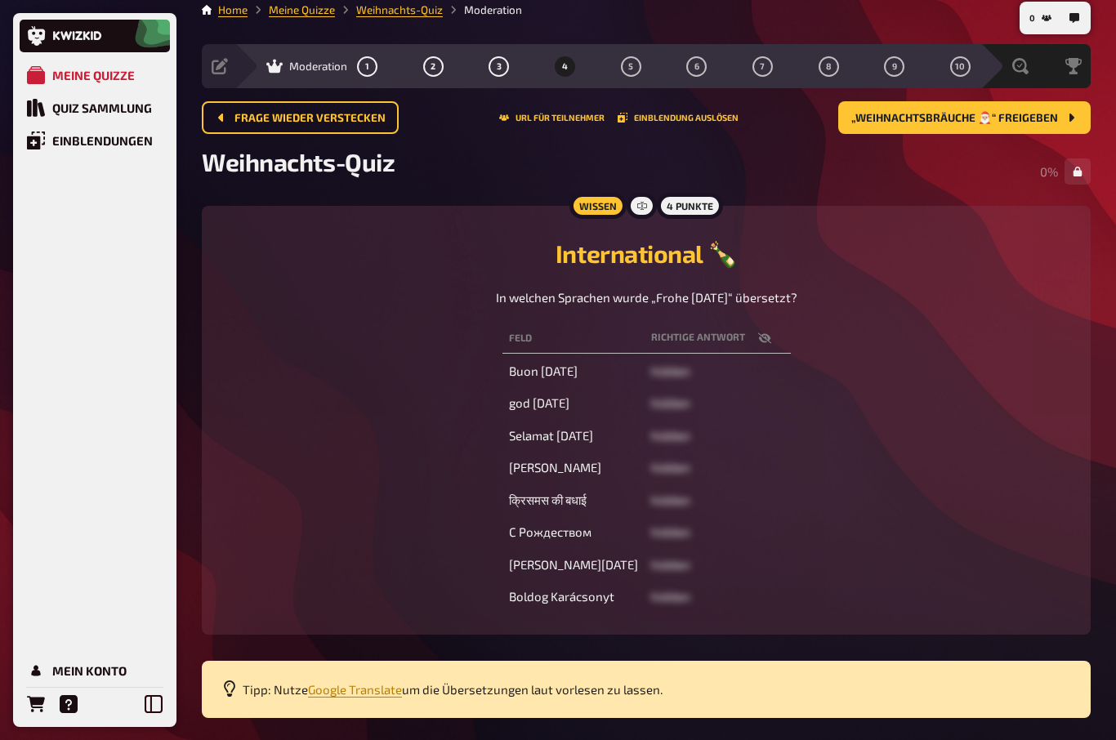
click at [664, 376] on span "hidden" at bounding box center [670, 371] width 39 height 15
click at [677, 379] on td "hidden" at bounding box center [718, 371] width 146 height 29
click at [644, 211] on icon at bounding box center [642, 206] width 10 height 10
click at [643, 206] on icon at bounding box center [642, 206] width 10 height 10
click at [758, 345] on icon "button" at bounding box center [764, 338] width 13 height 13
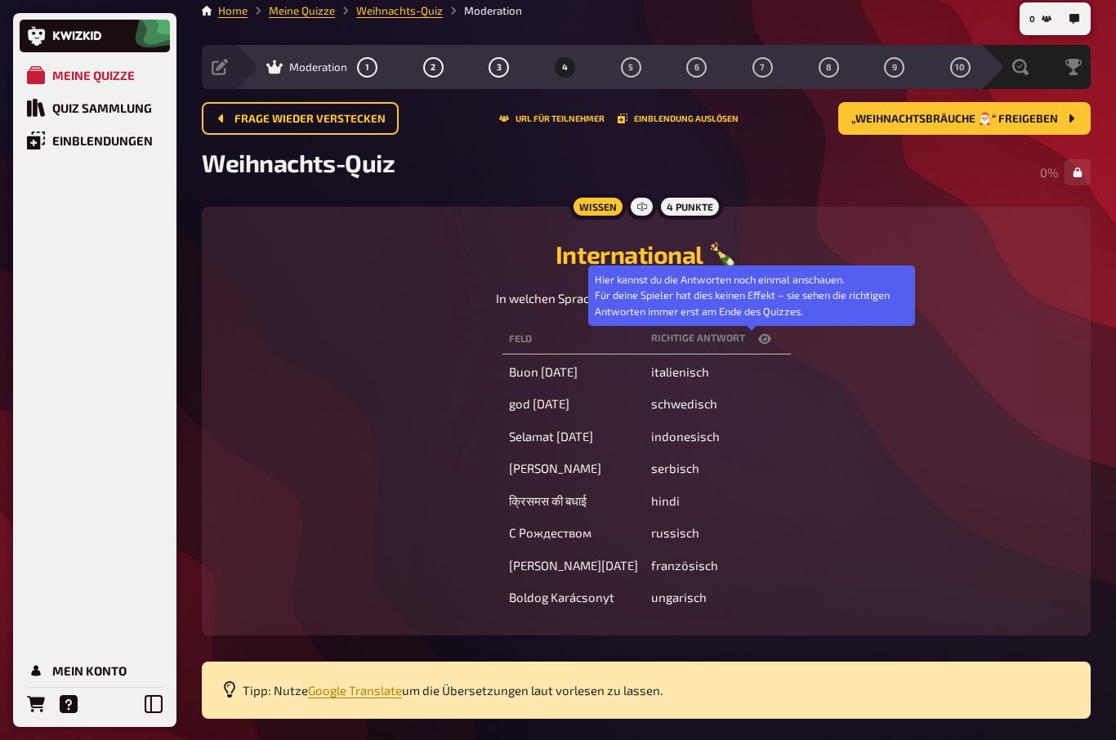
scroll to position [0, 0]
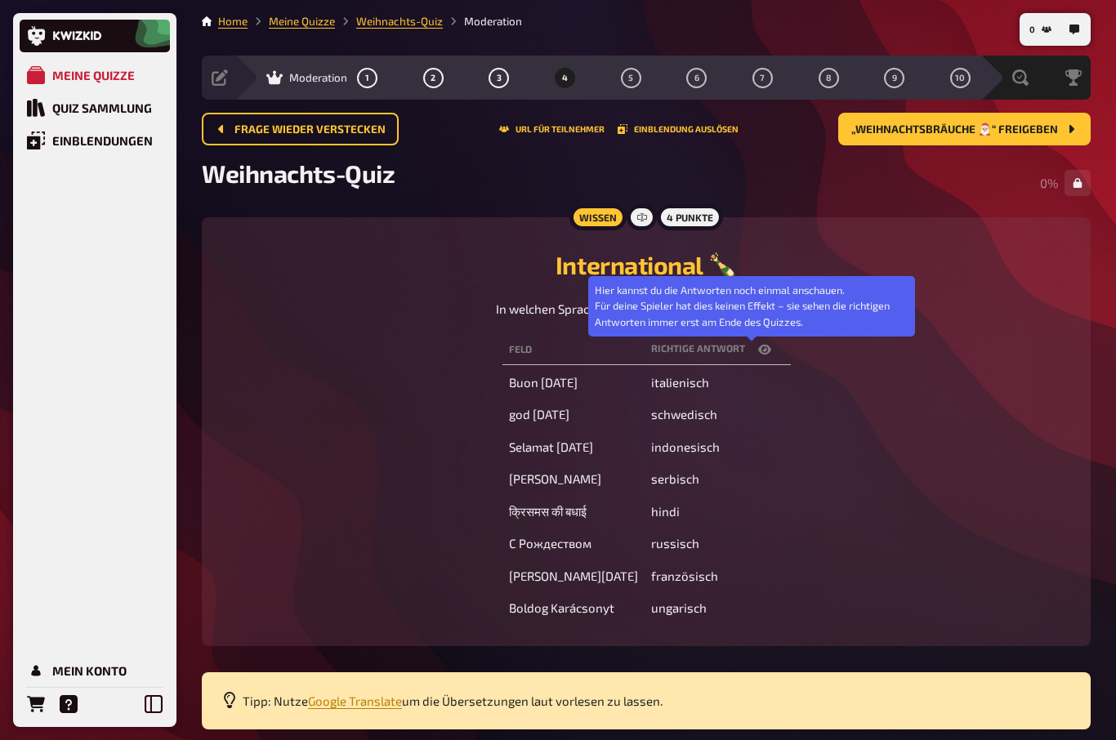
click at [296, 124] on span "Frage wieder verstecken" at bounding box center [309, 129] width 151 height 11
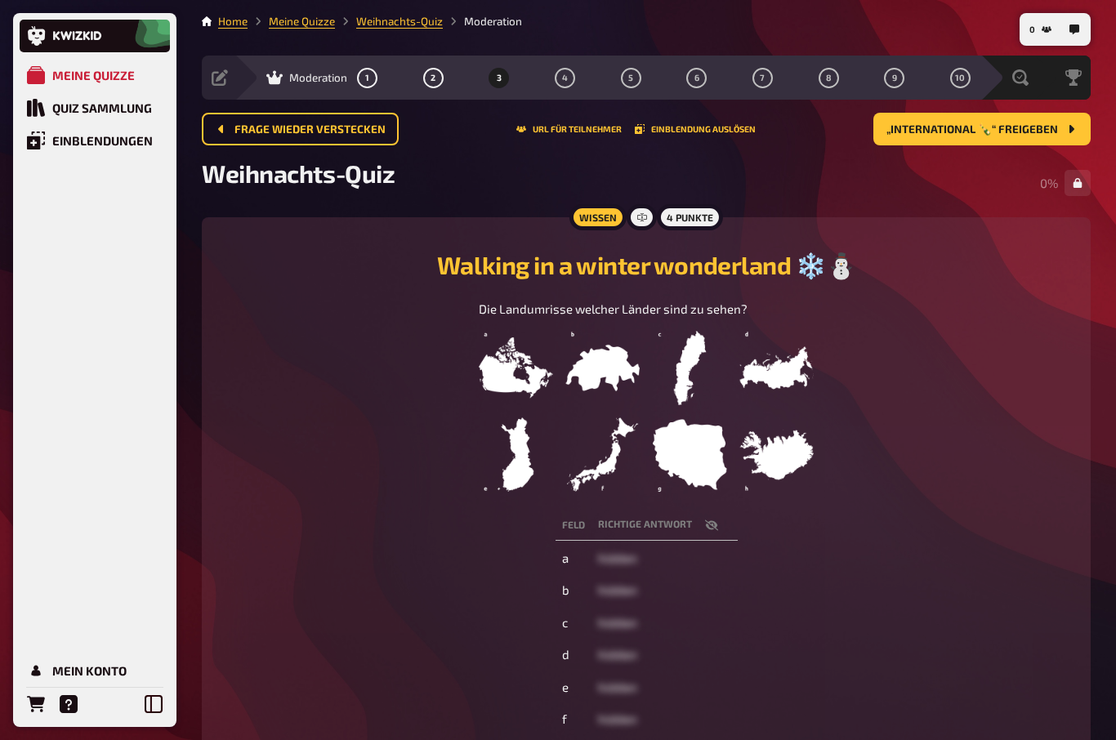
click at [272, 130] on span "Frage wieder verstecken" at bounding box center [309, 129] width 151 height 11
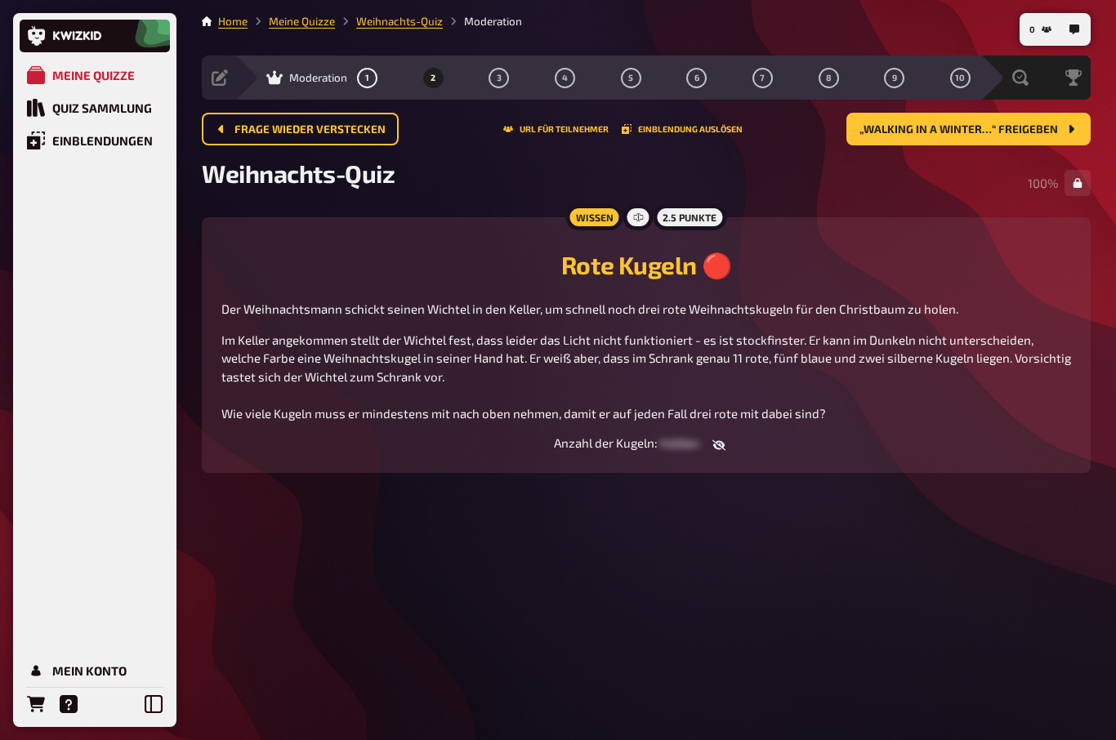
click at [721, 446] on icon "button" at bounding box center [718, 444] width 13 height 11
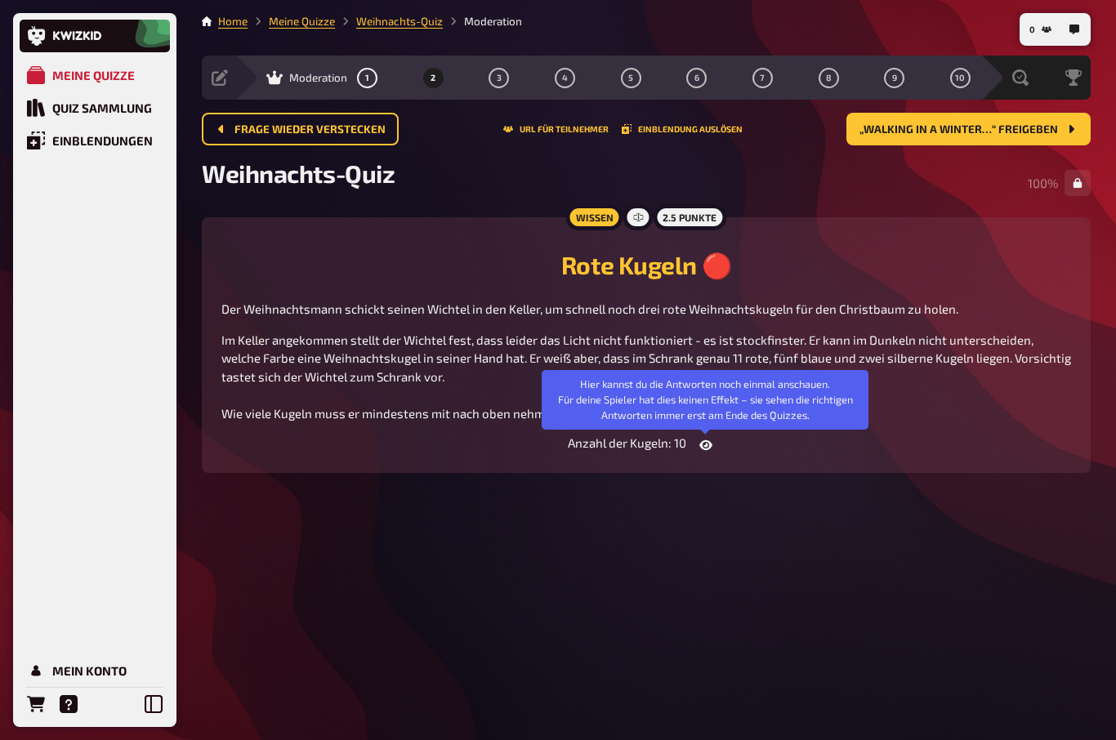
click at [712, 450] on icon "button" at bounding box center [705, 445] width 13 height 13
click at [819, 469] on div "Wissen 2.5 Punkte Rote Kugeln 🔴 Der Weihnachtsmann schickt seinen Wichtel in de…" at bounding box center [646, 344] width 889 height 255
click at [784, 464] on div "Wissen 2.5 Punkte Rote Kugeln 🔴 Der Weihnachtsmann schickt seinen Wichtel in de…" at bounding box center [646, 344] width 889 height 255
click at [721, 476] on main "Home Meine Quizze Weihnachts-Quiz Moderation Vorbereitung Inhalte Bearbeiten Qu…" at bounding box center [646, 256] width 889 height 486
click at [716, 446] on icon "button" at bounding box center [718, 445] width 13 height 13
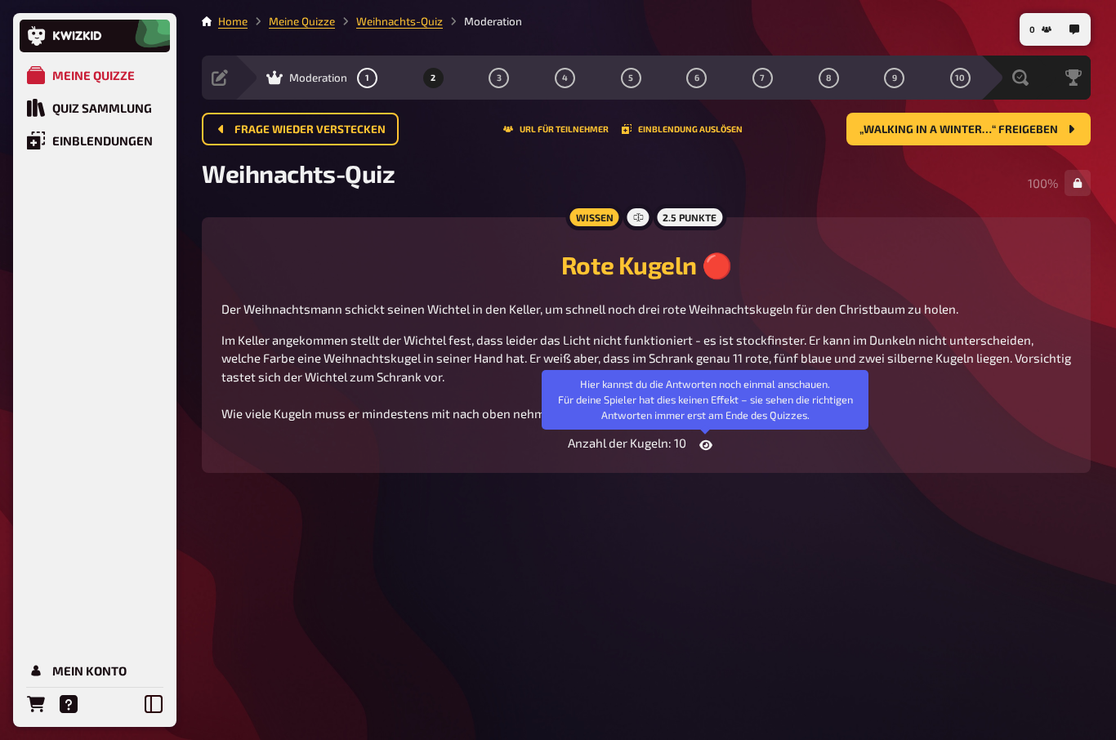
click at [790, 493] on main "Home Meine Quizze Weihnachts-Quiz Moderation Vorbereitung Inhalte Bearbeiten Qu…" at bounding box center [646, 256] width 889 height 486
click at [397, 463] on div "Wissen 2.5 Punkte Rote Kugeln 🔴 Der Weihnachtsmann schickt seinen Wichtel in de…" at bounding box center [646, 344] width 889 height 255
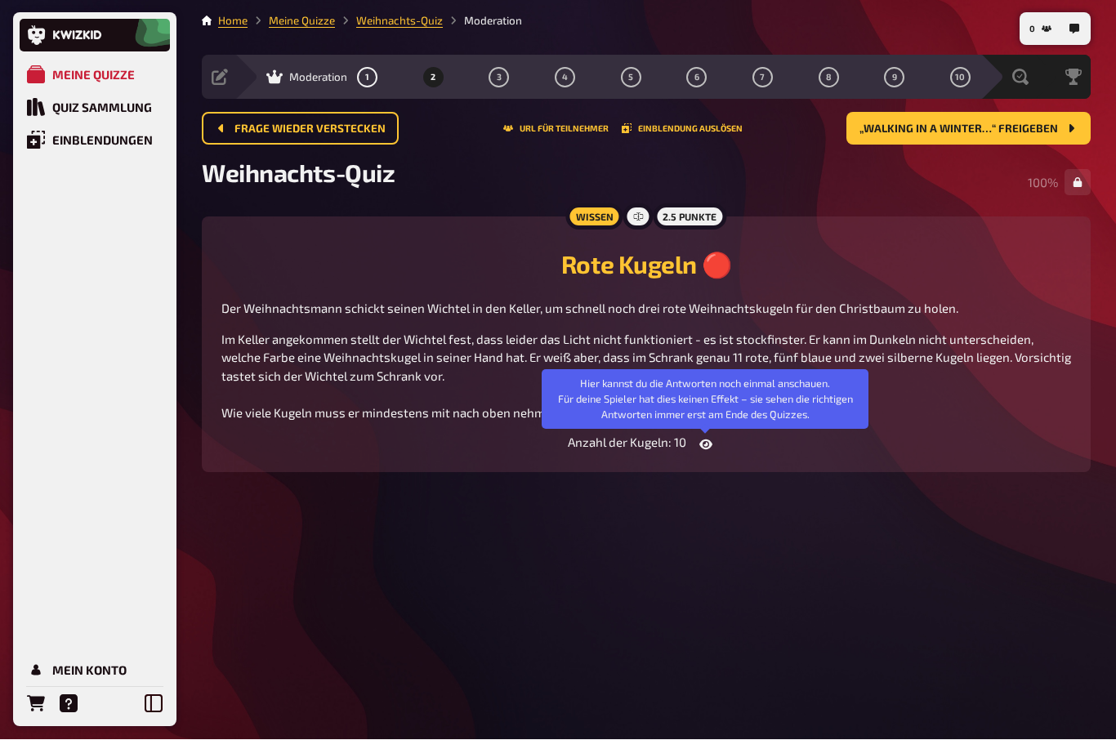
click at [504, 78] on button "3" at bounding box center [499, 78] width 26 height 26
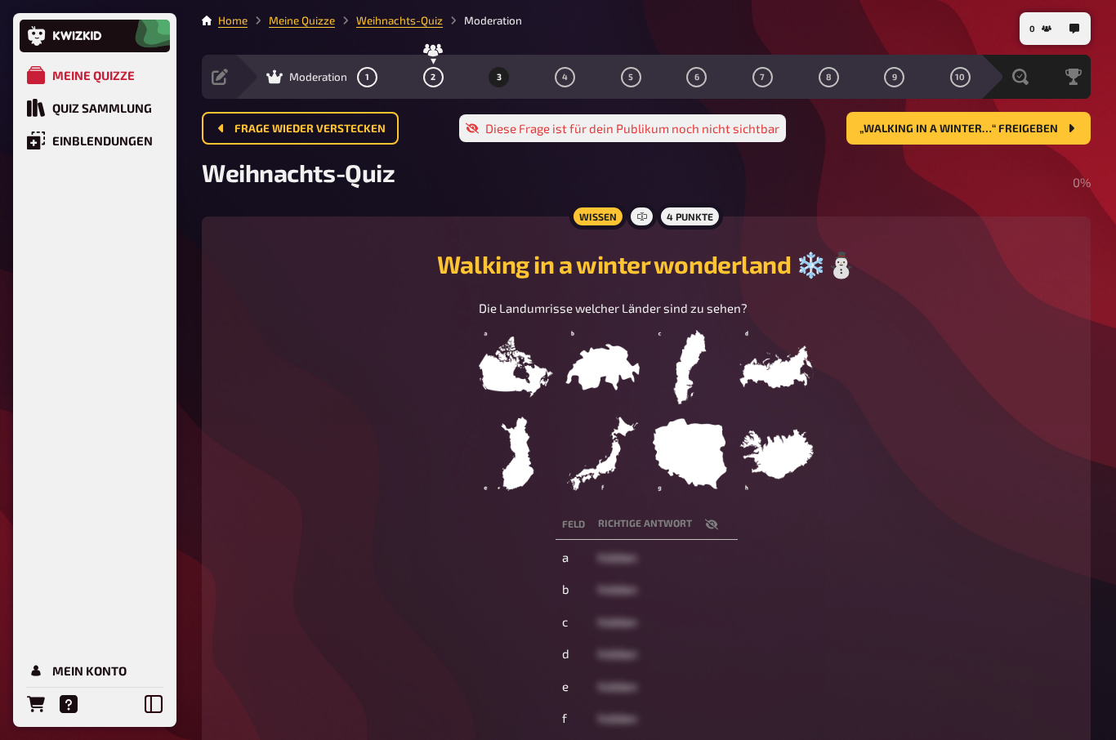
click at [690, 79] on button "6" at bounding box center [697, 77] width 26 height 26
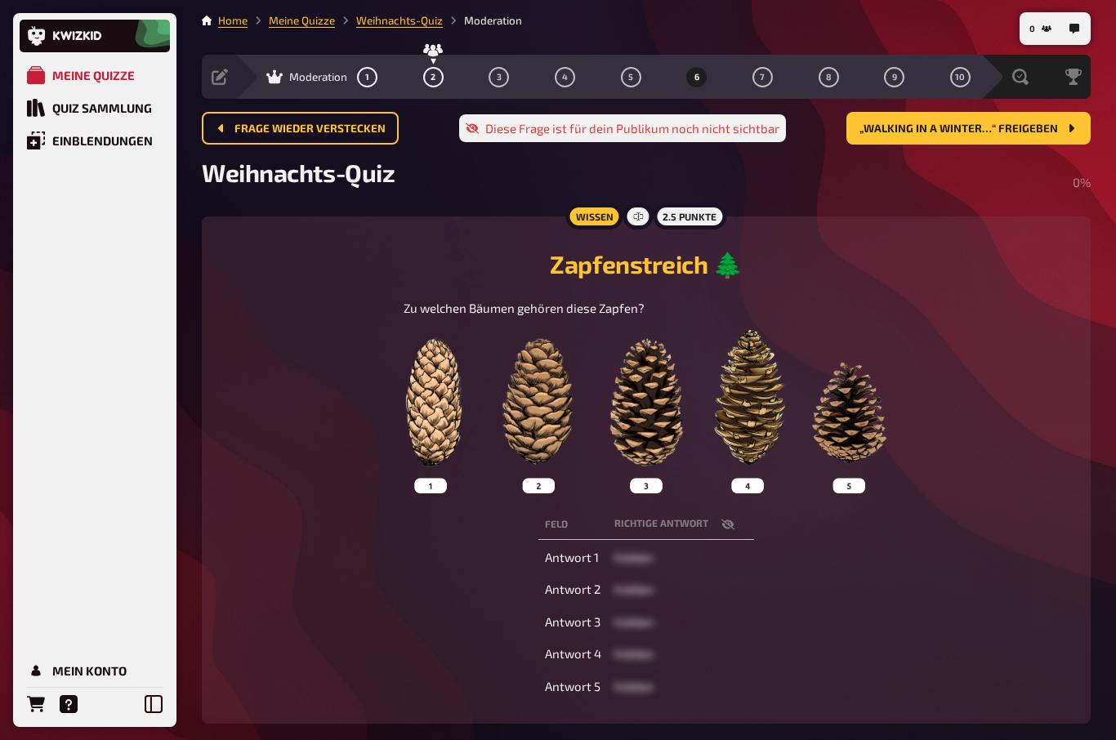
click at [773, 73] on button "7" at bounding box center [762, 77] width 26 height 26
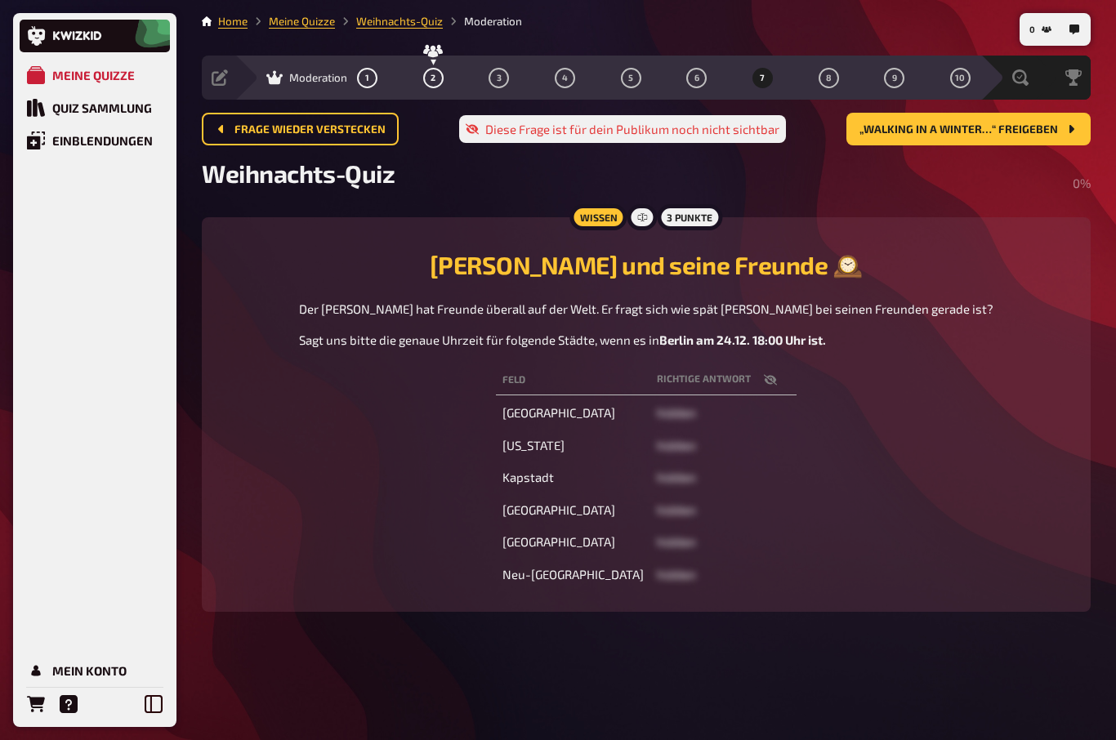
click at [823, 75] on button "8" at bounding box center [828, 78] width 26 height 26
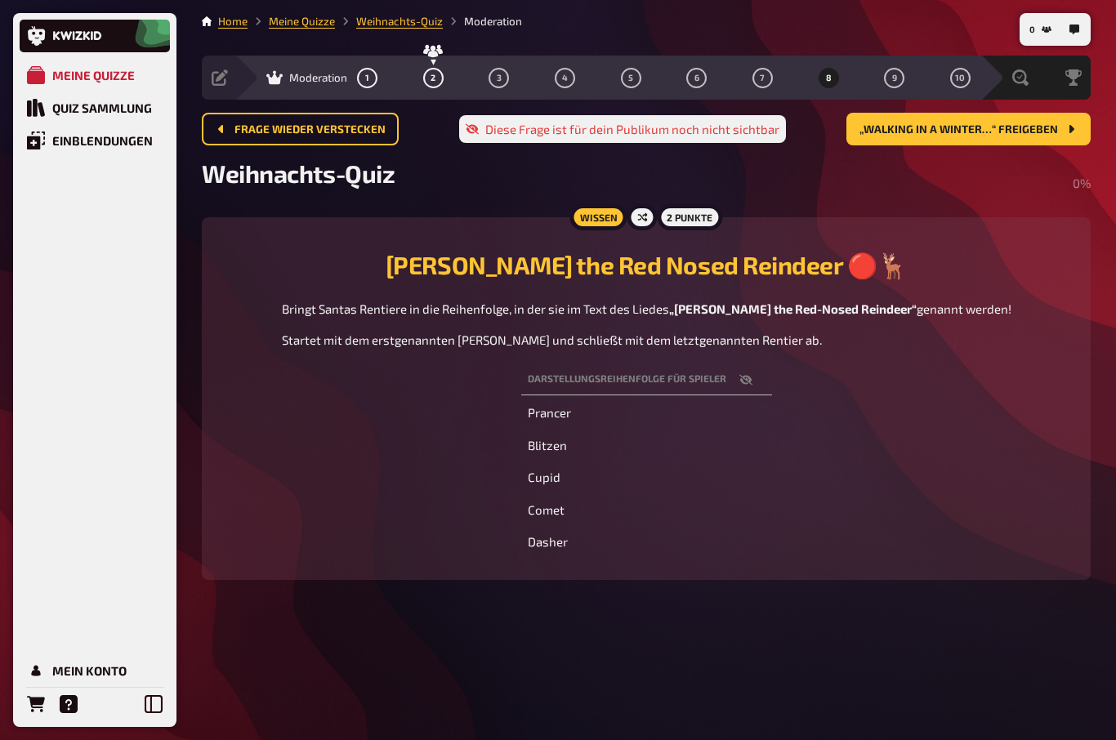
click at [899, 81] on button "9" at bounding box center [894, 78] width 26 height 26
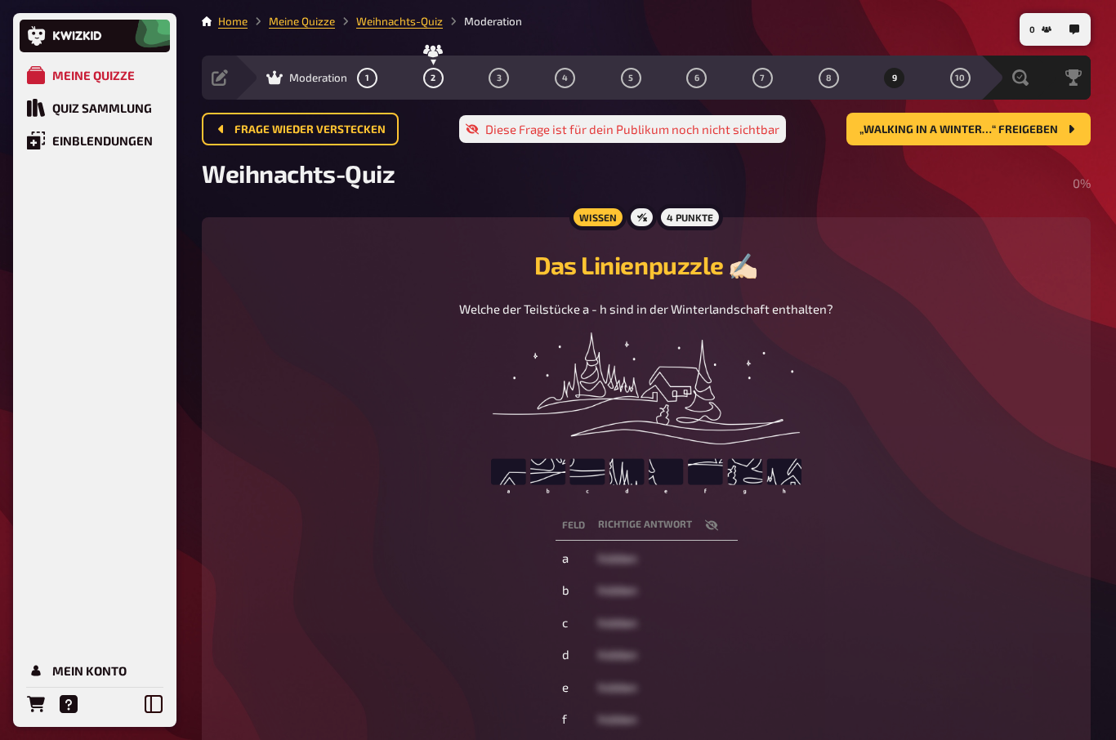
click at [968, 78] on button "10" at bounding box center [960, 78] width 26 height 26
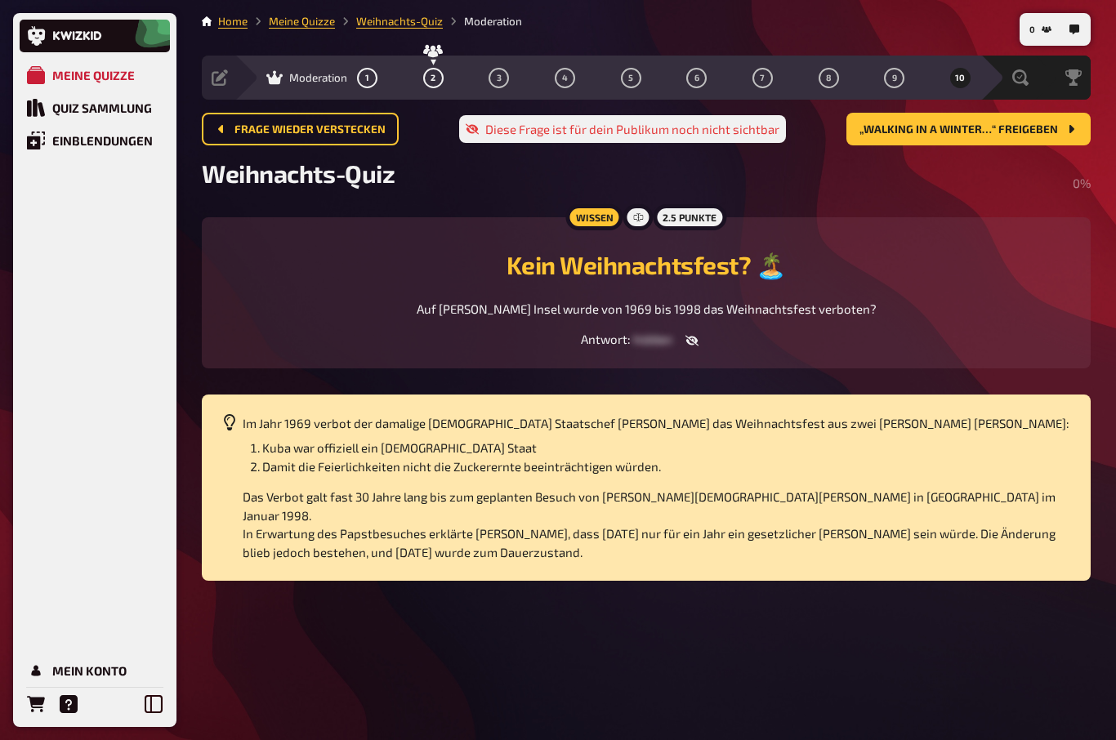
click at [1028, 82] on div "Auswertung" at bounding box center [1017, 77] width 31 height 16
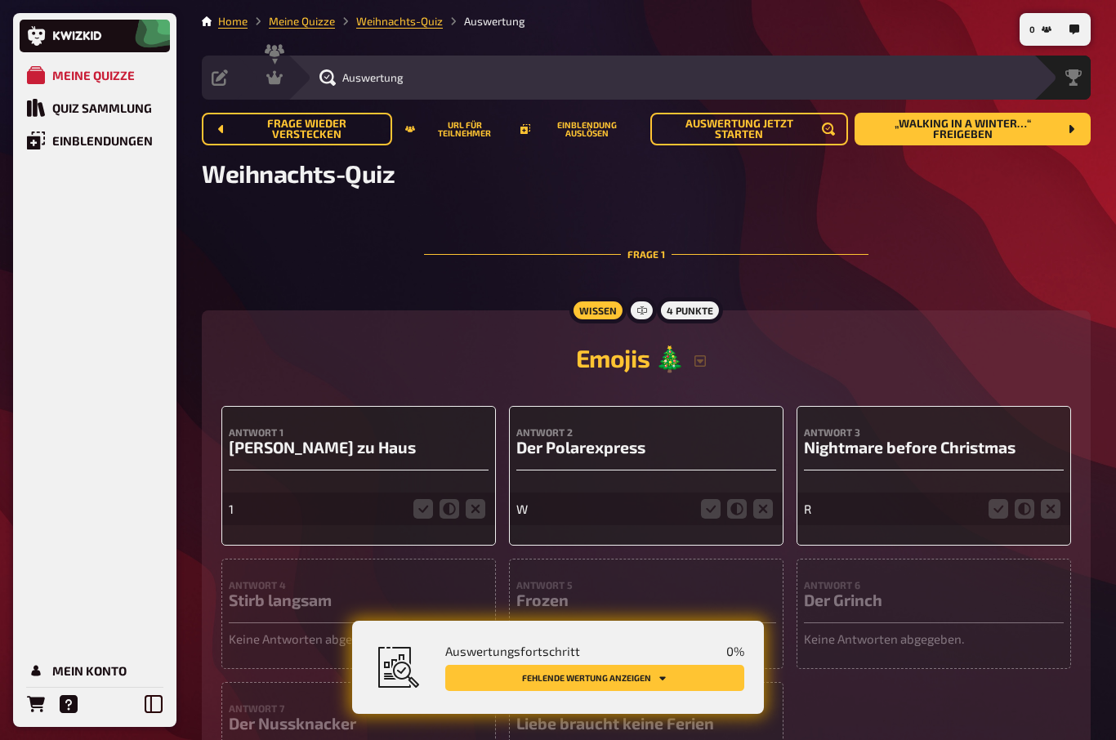
click at [282, 128] on span "Frage wieder verstecken" at bounding box center [306, 129] width 145 height 22
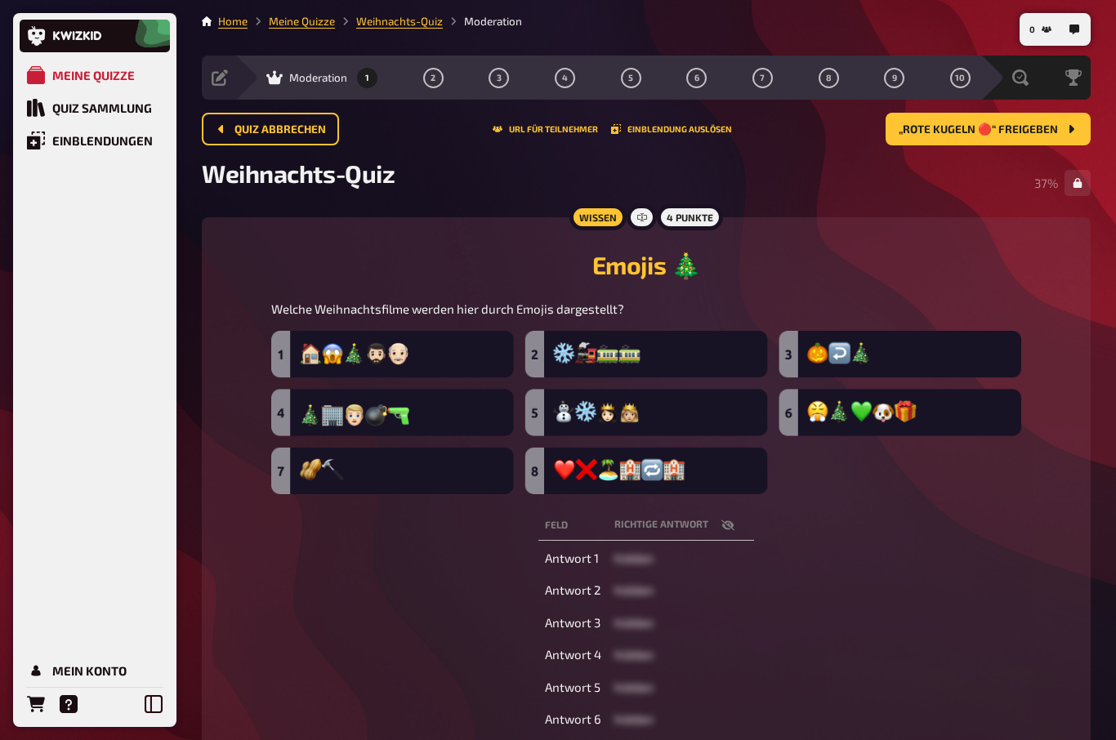
click at [373, 83] on button "1" at bounding box center [368, 78] width 26 height 26
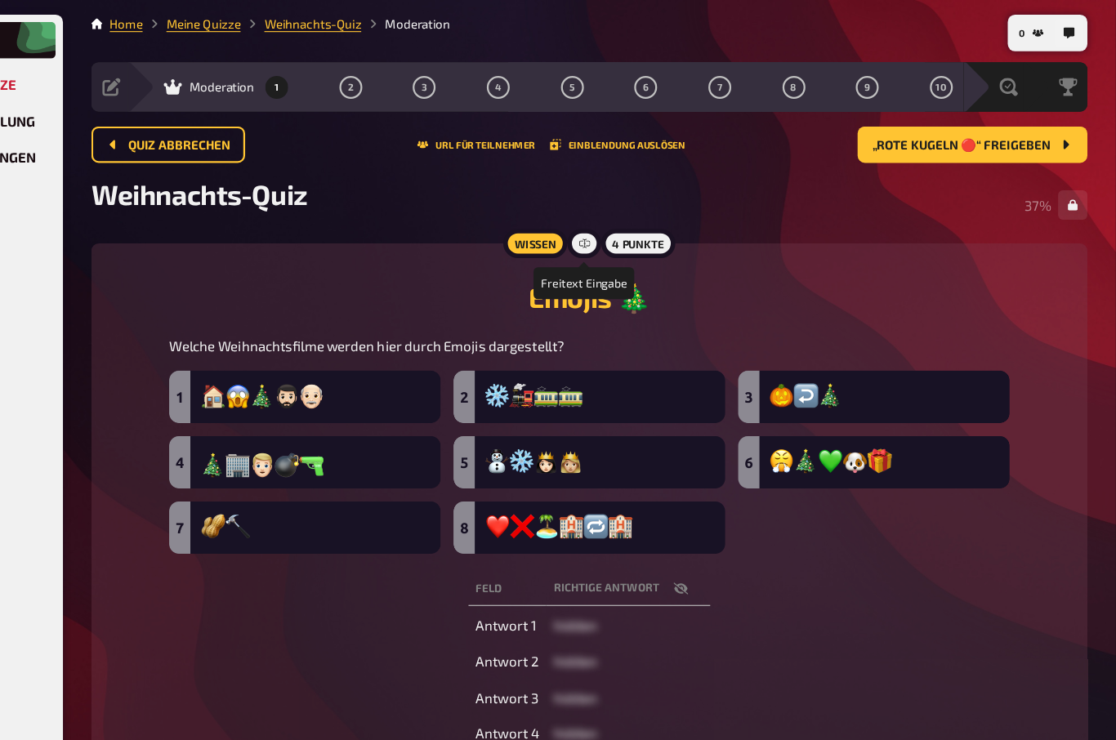
click at [637, 213] on icon at bounding box center [642, 217] width 10 height 10
click at [386, 251] on h2 "Emojis 🎄" at bounding box center [646, 265] width 850 height 30
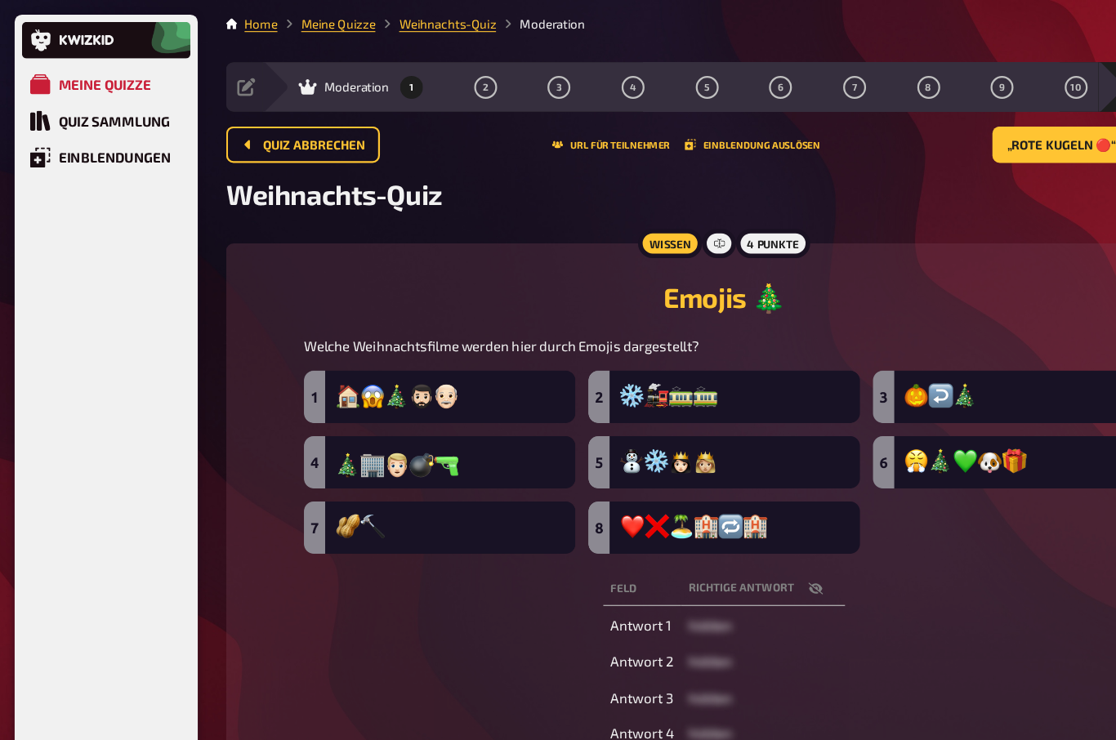
click at [93, 110] on div "Quiz Sammlung" at bounding box center [102, 107] width 100 height 15
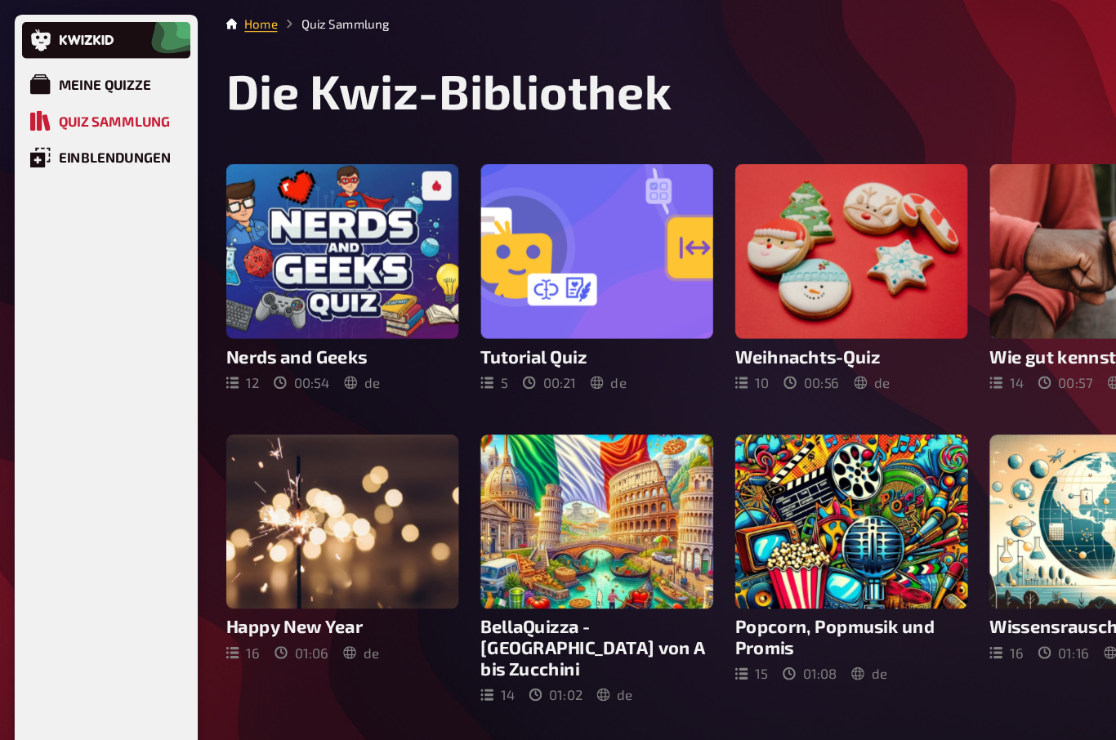
click at [92, 78] on div "Meine Quizze" at bounding box center [93, 75] width 83 height 15
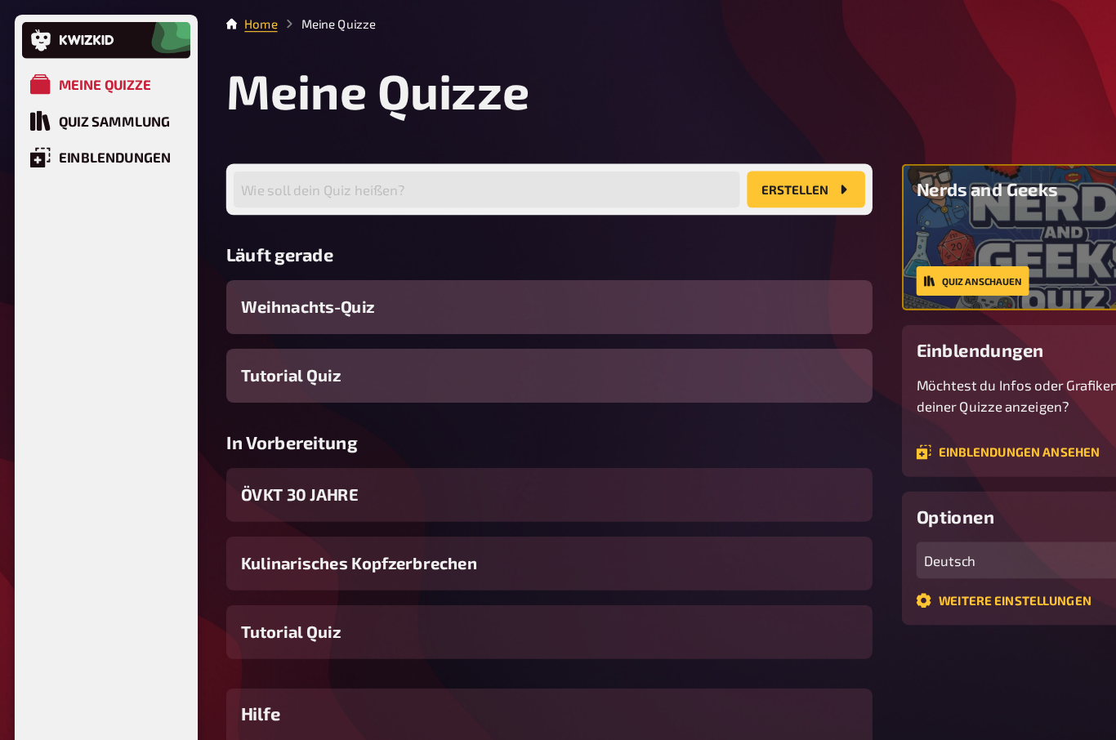
click at [268, 439] on span "ÖVKT 30 JAHRE" at bounding box center [267, 441] width 105 height 22
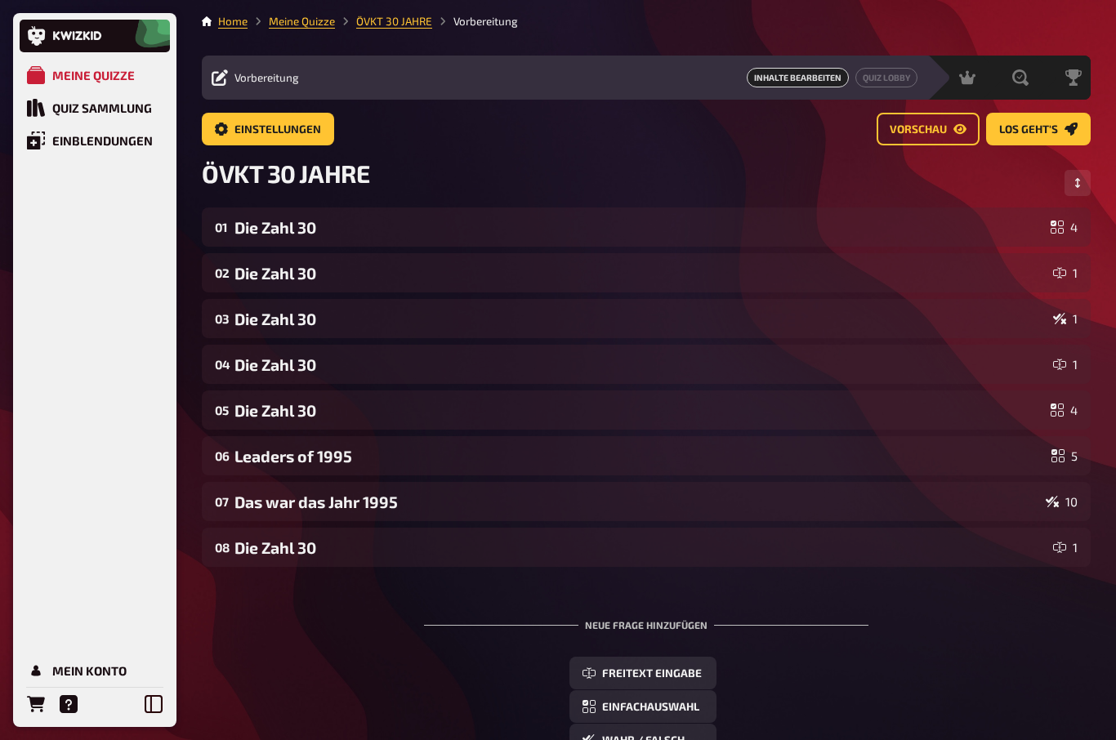
click at [1077, 195] on button "Reihenfolge anpassen" at bounding box center [1077, 183] width 26 height 26
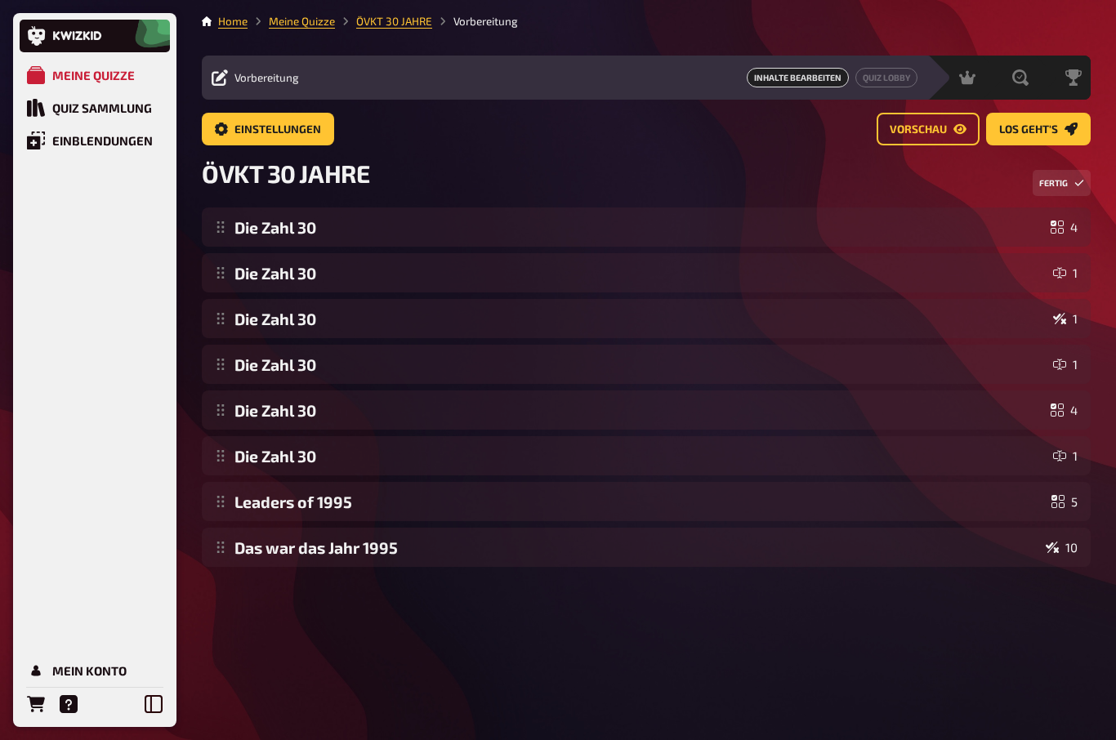
click at [232, 580] on div "Home Meine Quizze ÖVKT 30 JAHRE Vorbereitung Vorbereitung Inhalte Bearbeiten Qu…" at bounding box center [646, 370] width 915 height 740
click at [265, 583] on div "Home Meine Quizze ÖVKT 30 JAHRE Vorbereitung Vorbereitung Inhalte Bearbeiten Qu…" at bounding box center [646, 370] width 915 height 740
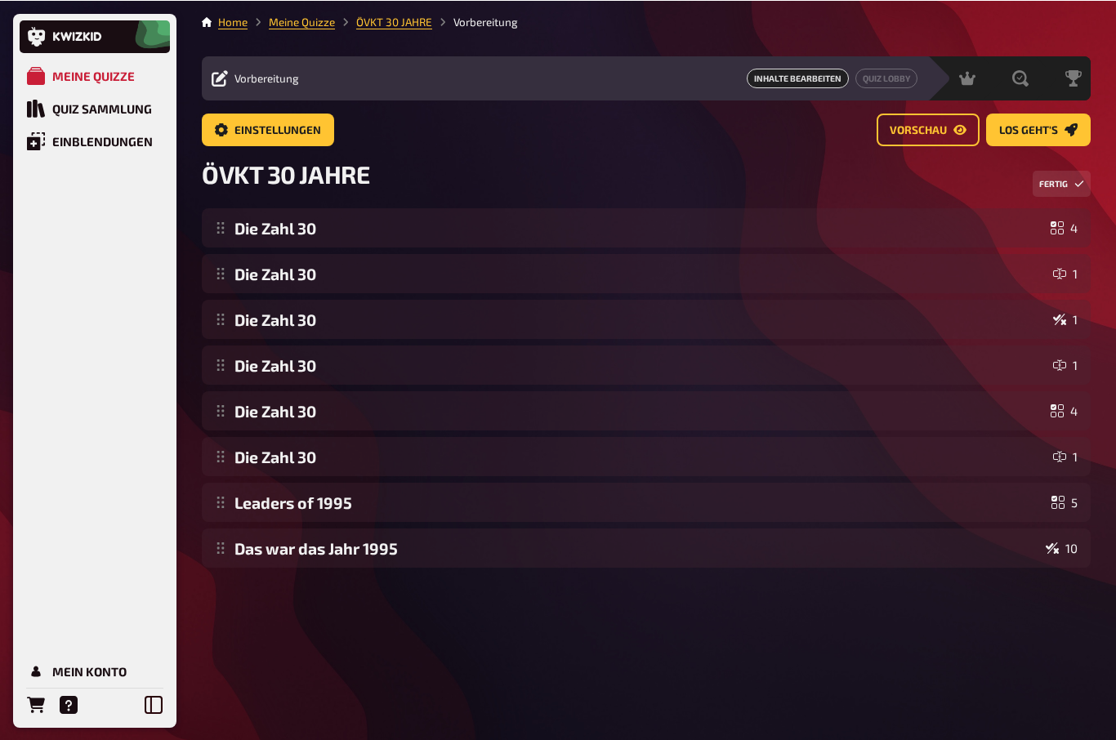
click at [273, 71] on span "Vorbereitung" at bounding box center [266, 77] width 65 height 13
click at [239, 71] on span "Vorbereitung" at bounding box center [266, 77] width 65 height 13
click at [261, 71] on span "Vorbereitung" at bounding box center [266, 77] width 65 height 13
click at [783, 69] on span "Inhalte Bearbeiten" at bounding box center [798, 78] width 102 height 20
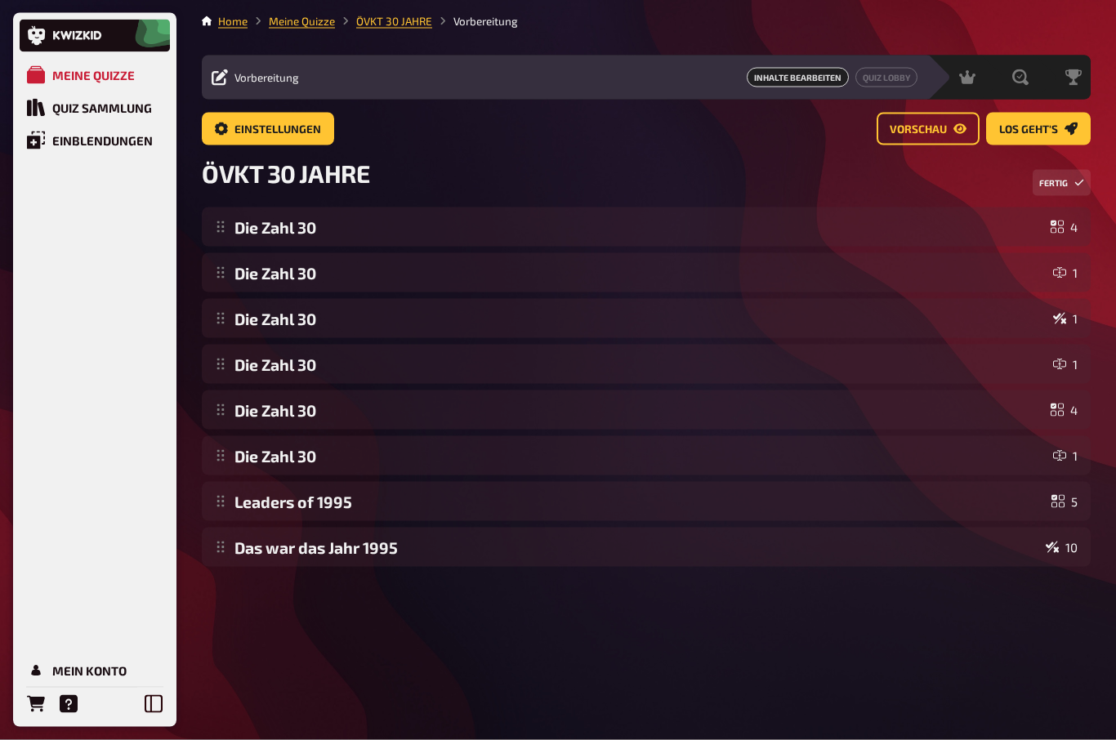
scroll to position [0, 0]
click at [1077, 178] on icon "Reihenfolge anpassen" at bounding box center [1079, 183] width 10 height 10
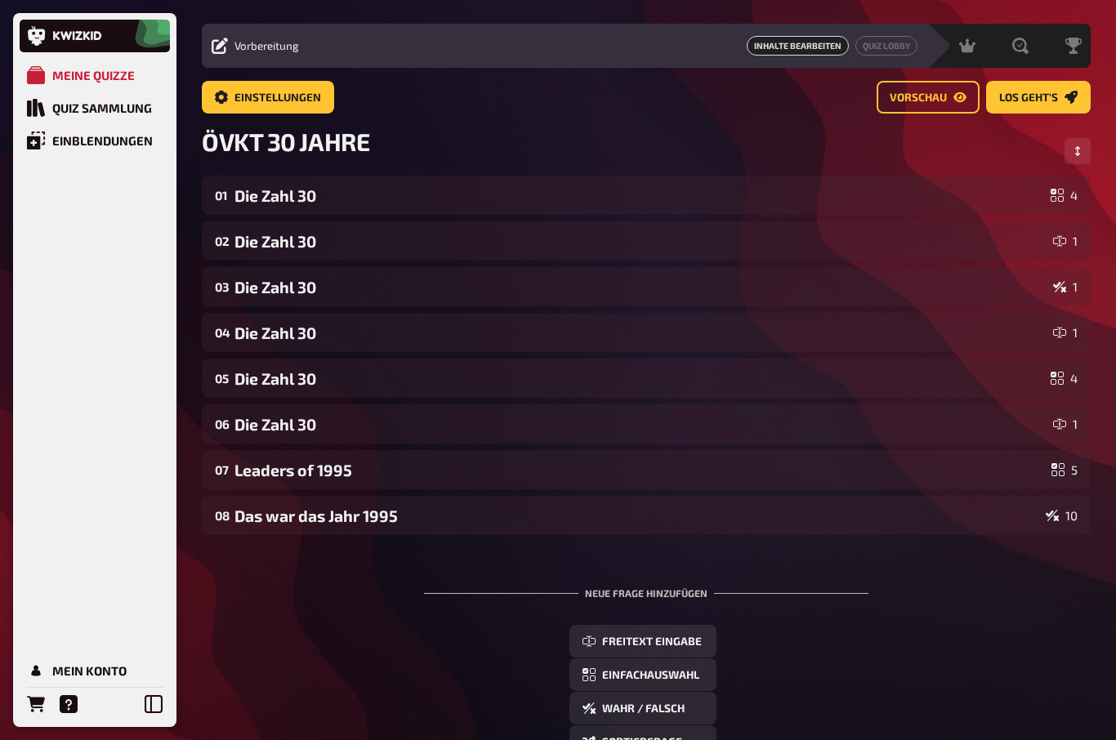
scroll to position [38, 0]
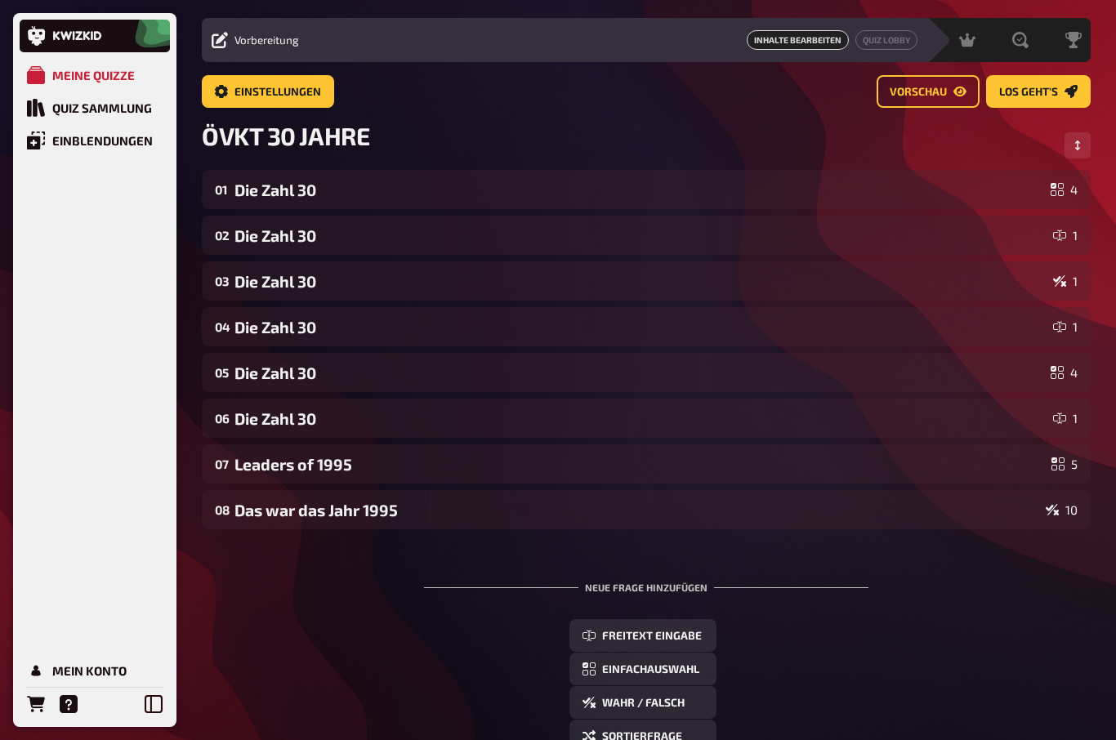
click at [654, 636] on span "Freitext Eingabe" at bounding box center [652, 636] width 100 height 11
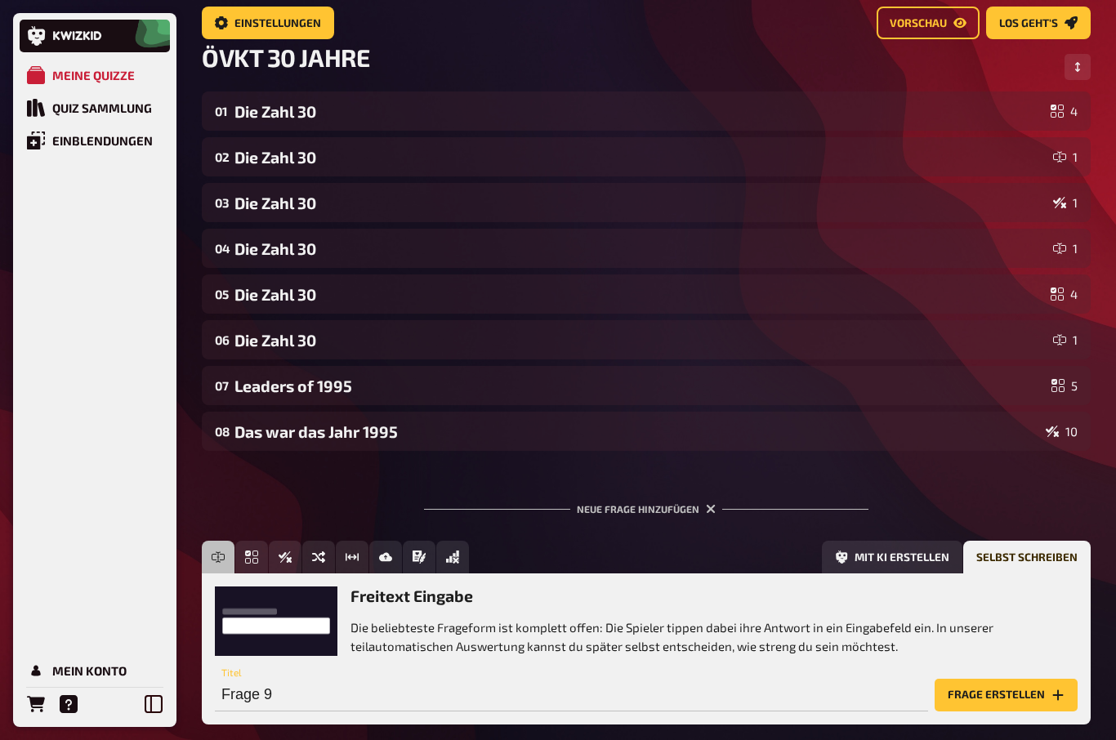
scroll to position [149, 0]
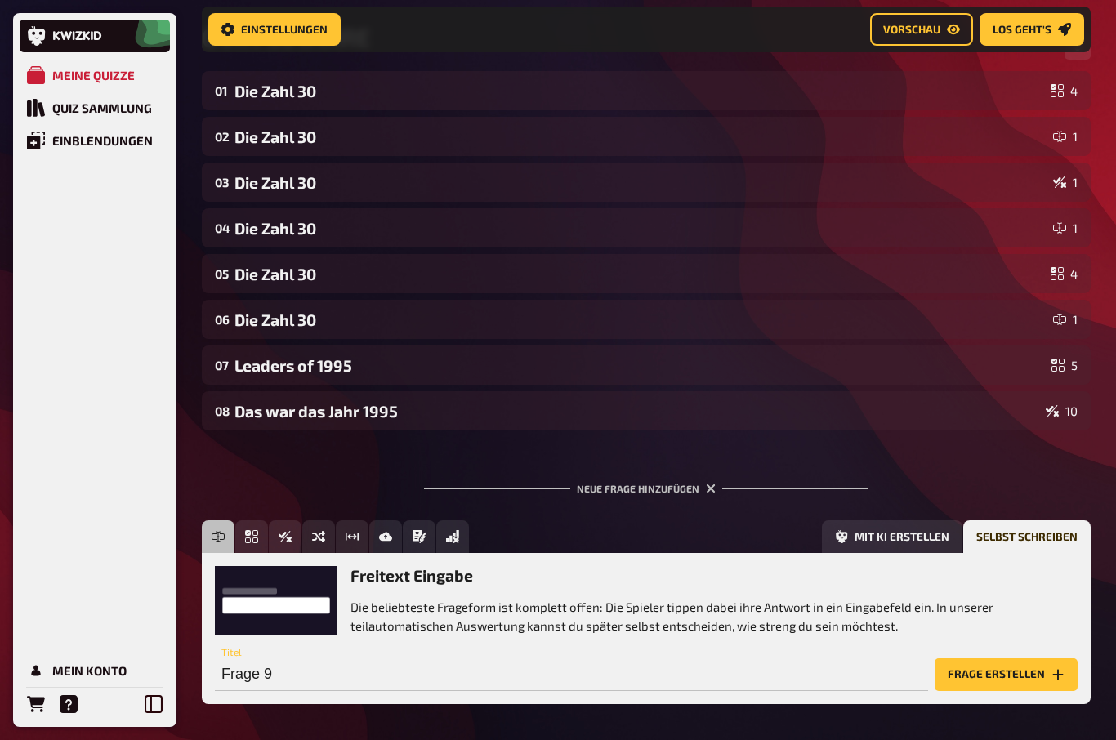
click at [252, 602] on div "Freitext Eingabe Die beliebteste Frageform ist komplett offen: Die Spieler tipp…" at bounding box center [646, 600] width 863 height 69
click at [250, 609] on div "Freitext Eingabe Die beliebteste Frageform ist komplett offen: Die Spieler tipp…" at bounding box center [646, 600] width 863 height 69
click at [247, 675] on input "Frage 9" at bounding box center [571, 674] width 713 height 33
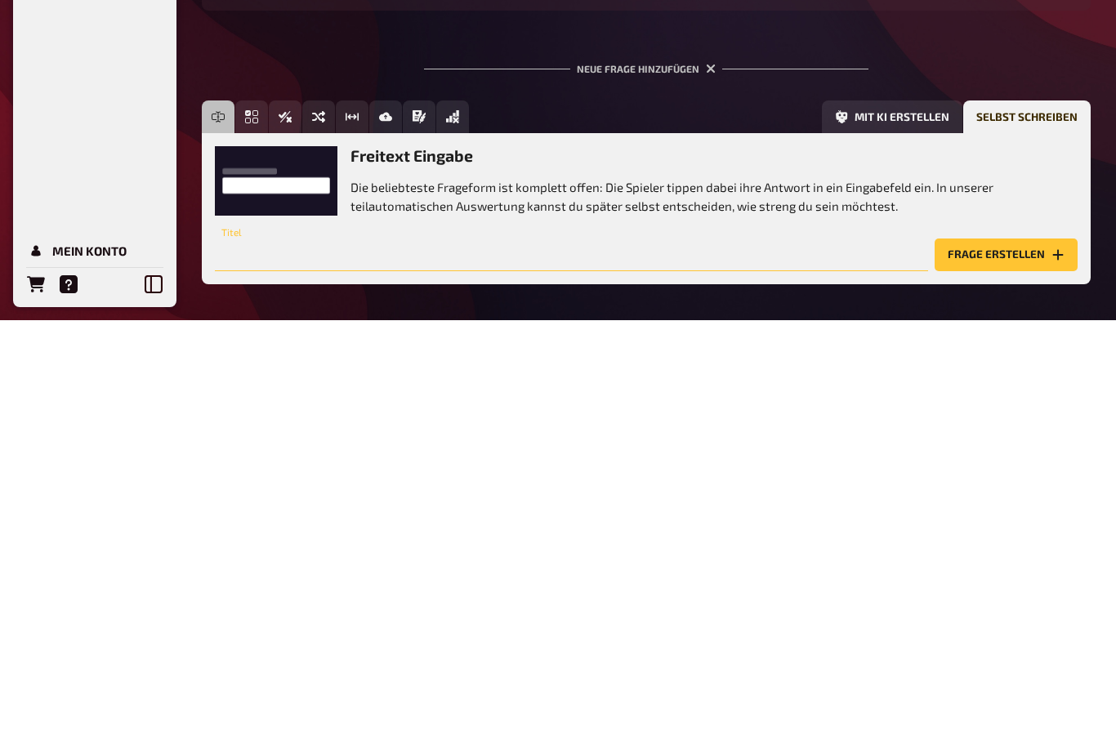
scroll to position [219, 0]
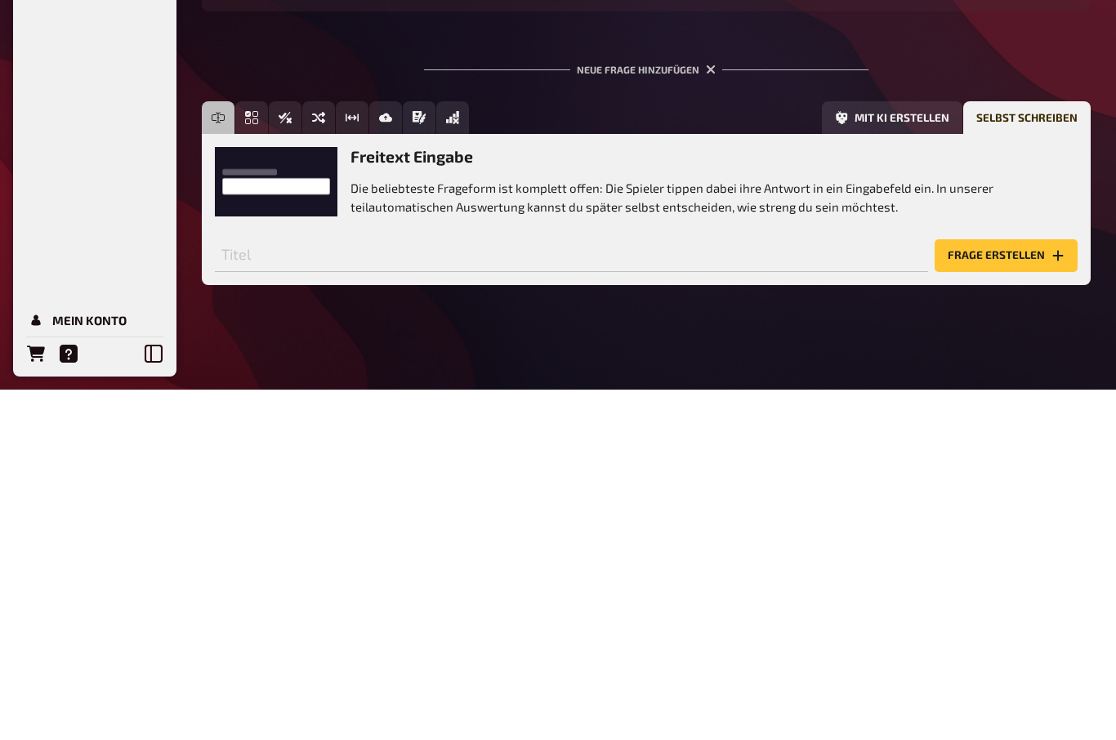
click at [100, 387] on div "Meine Quizze Quiz Sammlung Einblendungen Mein Konto" at bounding box center [88, 370] width 176 height 740
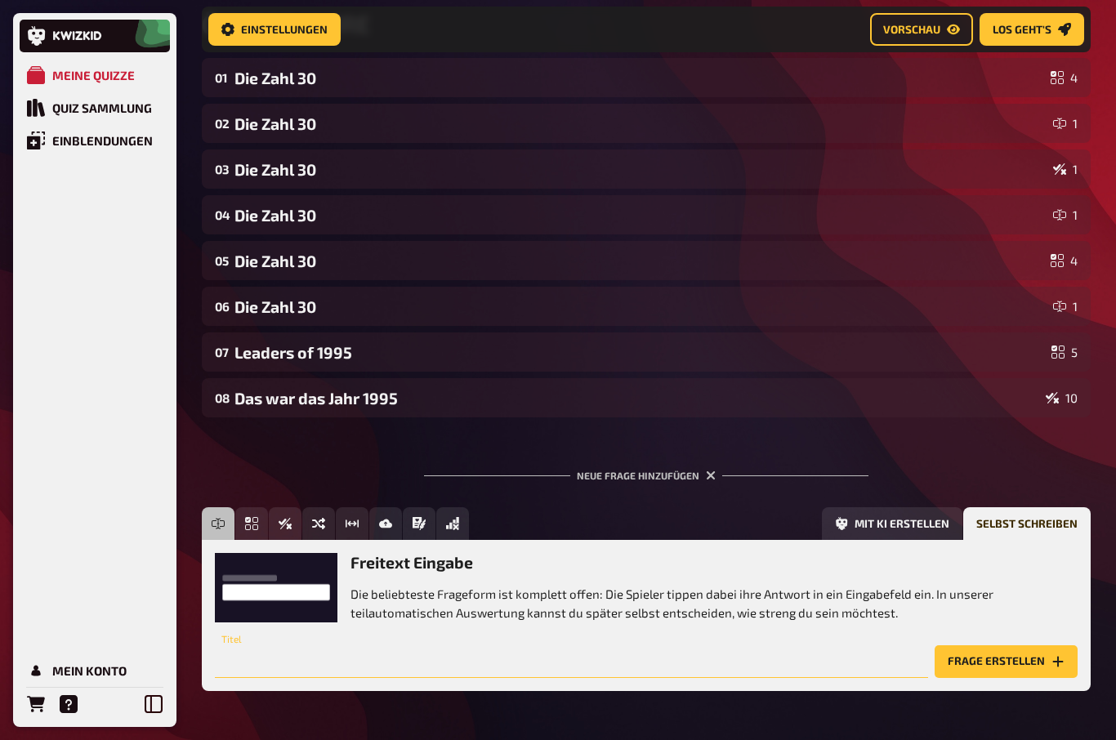
click at [247, 662] on input "text" at bounding box center [571, 661] width 713 height 33
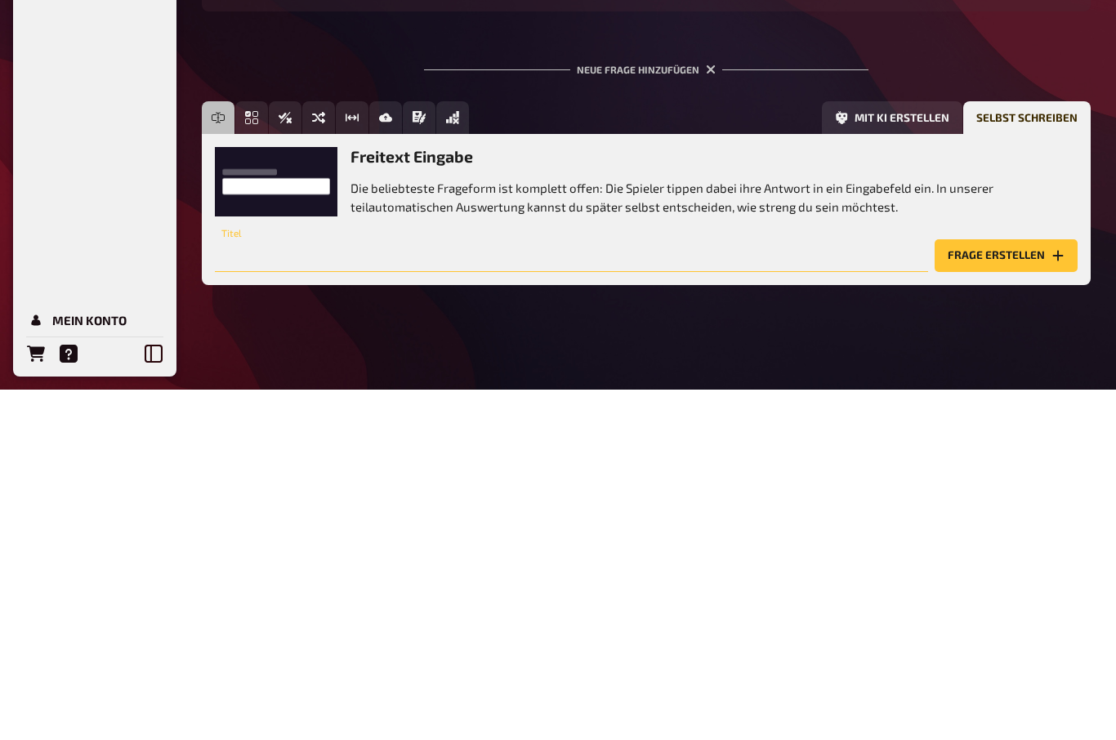
paste input "🎉3️⃣0️⃣🏥🔧🇦🇹"
type input "🎉3️⃣0️⃣🏥🔧🇦🇹"
click at [1018, 590] on button "Frage erstellen" at bounding box center [1006, 606] width 143 height 33
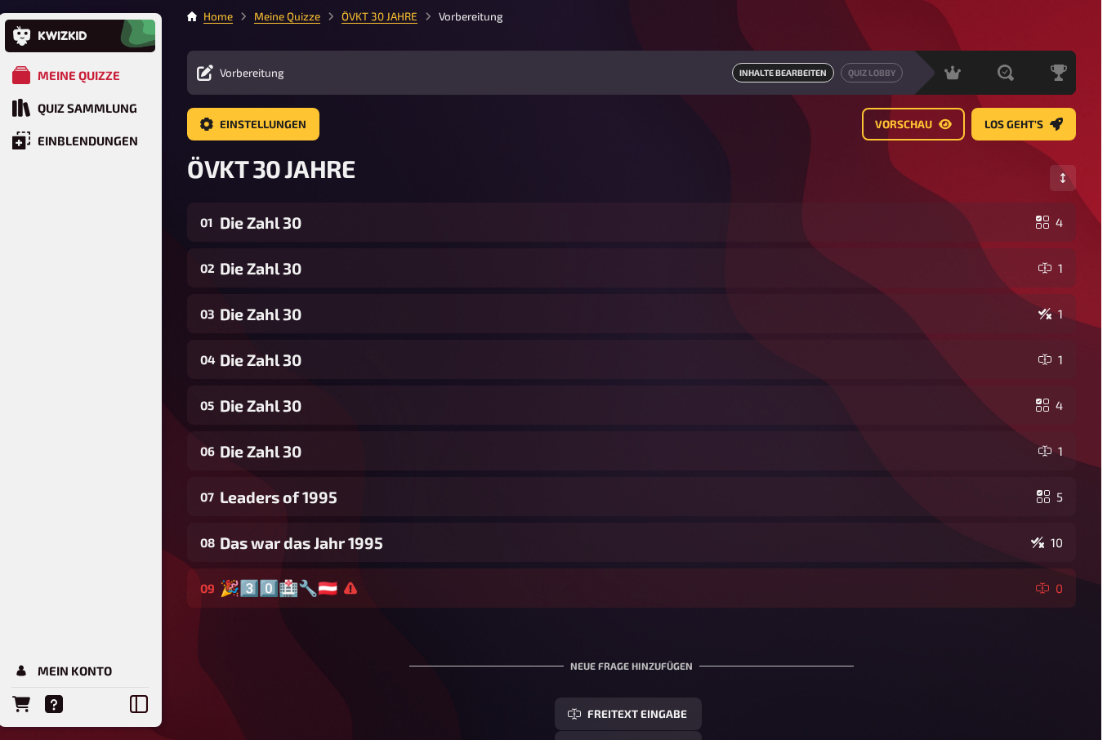
scroll to position [51, 0]
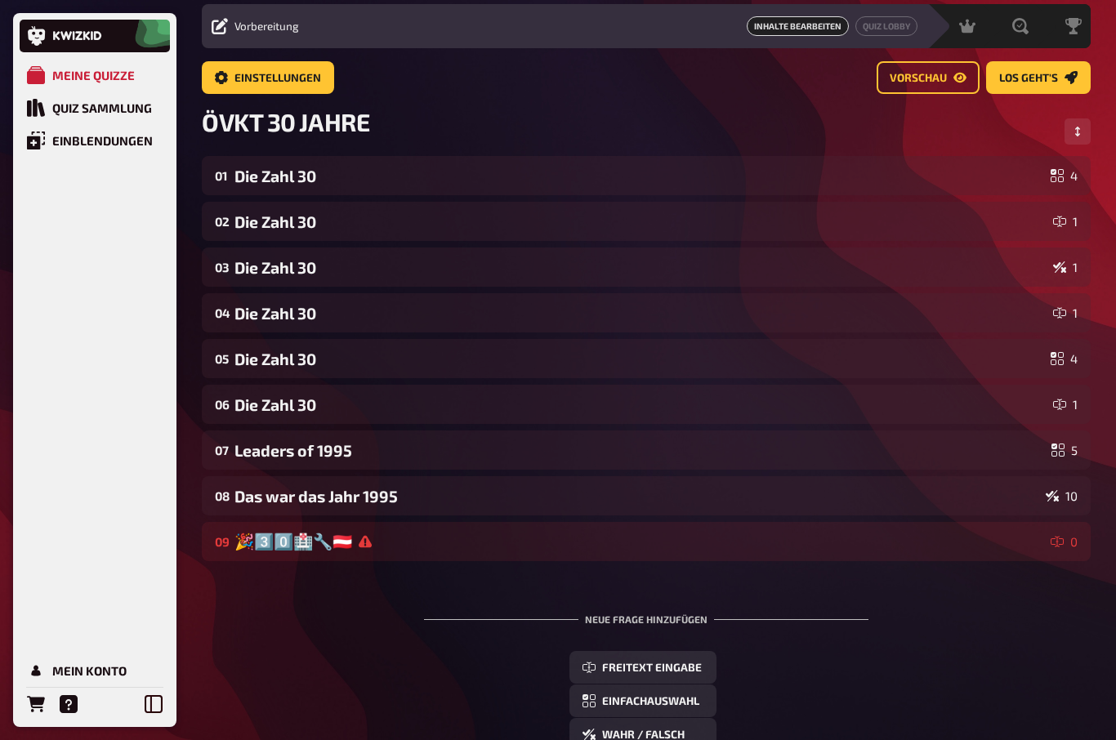
click at [287, 544] on div "🎉3️⃣0️⃣🏥🔧🇦🇹" at bounding box center [639, 542] width 810 height 20
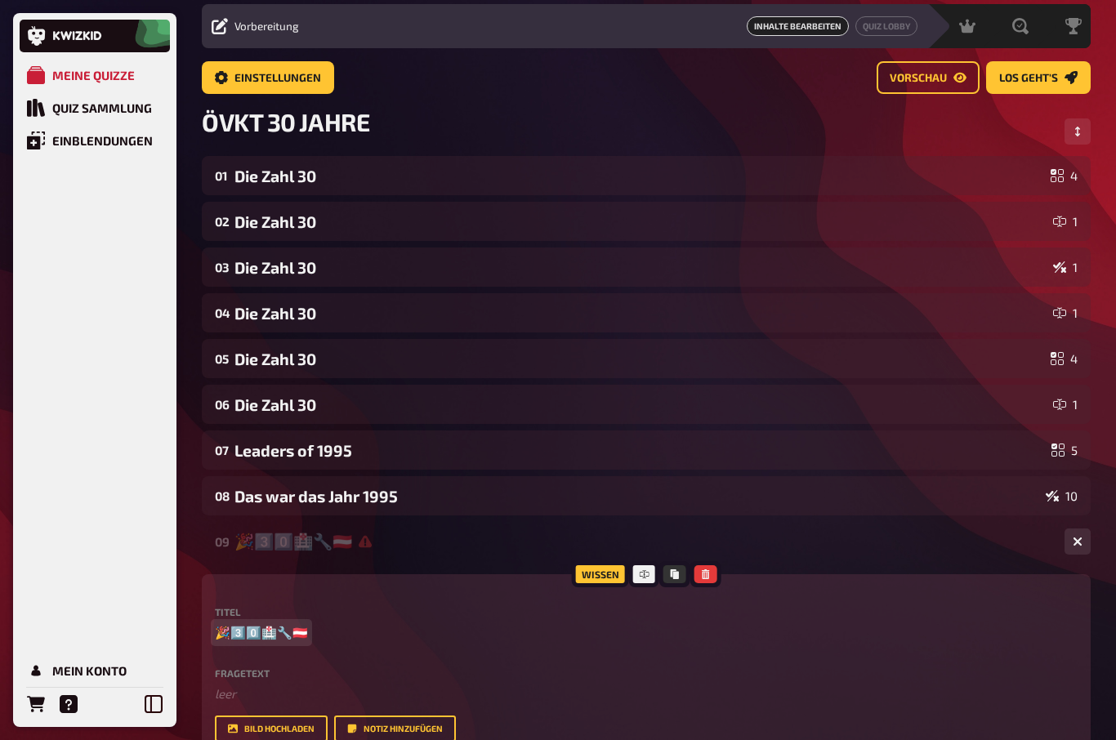
click at [243, 631] on span "🎉3️⃣0️⃣🏥🔧🇦🇹" at bounding box center [261, 632] width 93 height 19
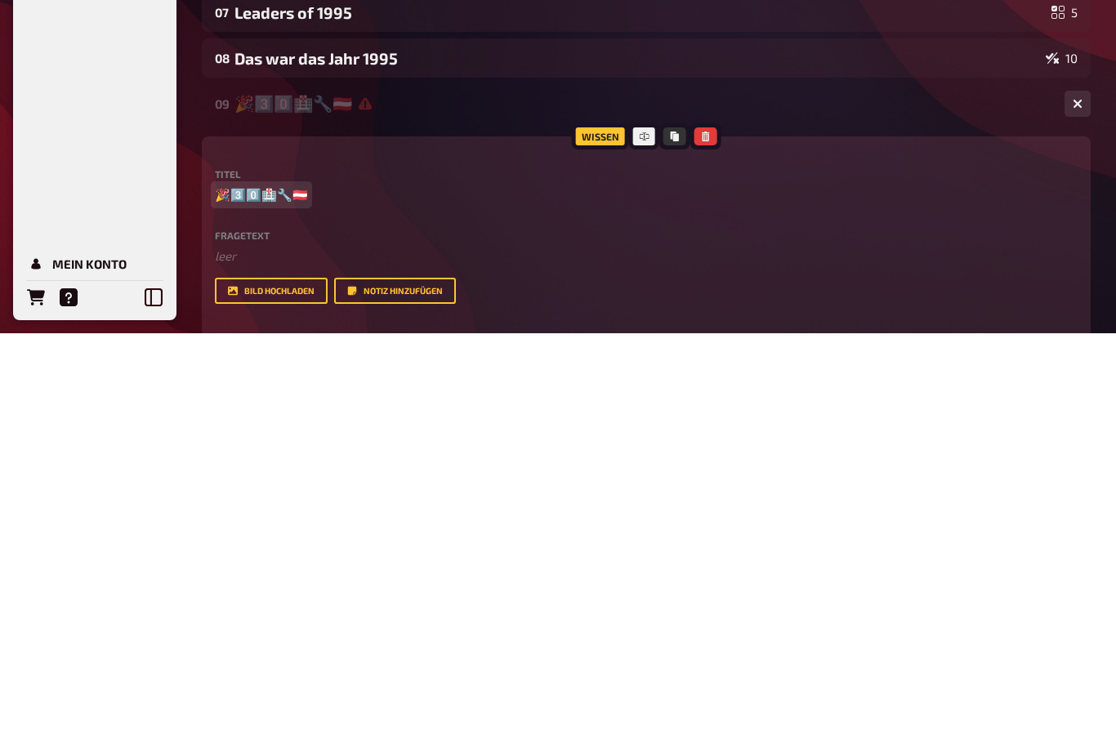
click at [256, 592] on span "🎉3️⃣0️⃣🏥🔧🇦🇹" at bounding box center [261, 601] width 93 height 19
click at [252, 685] on button "Bild hochladen" at bounding box center [271, 698] width 113 height 26
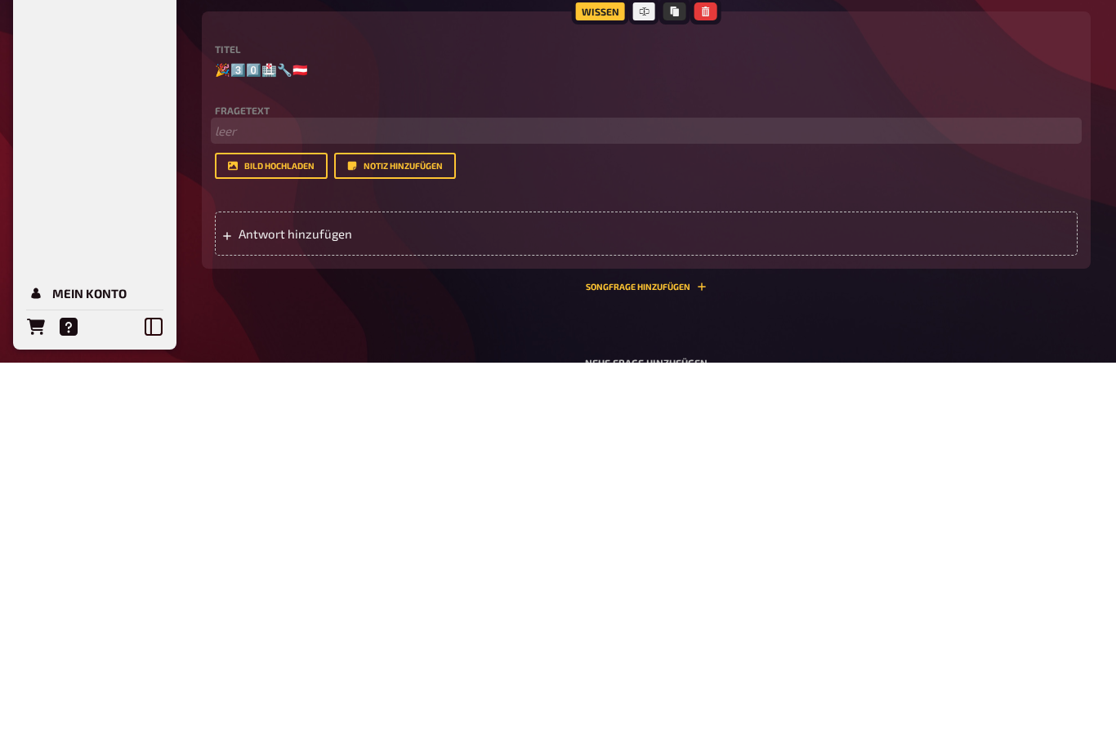
scroll to position [251, 0]
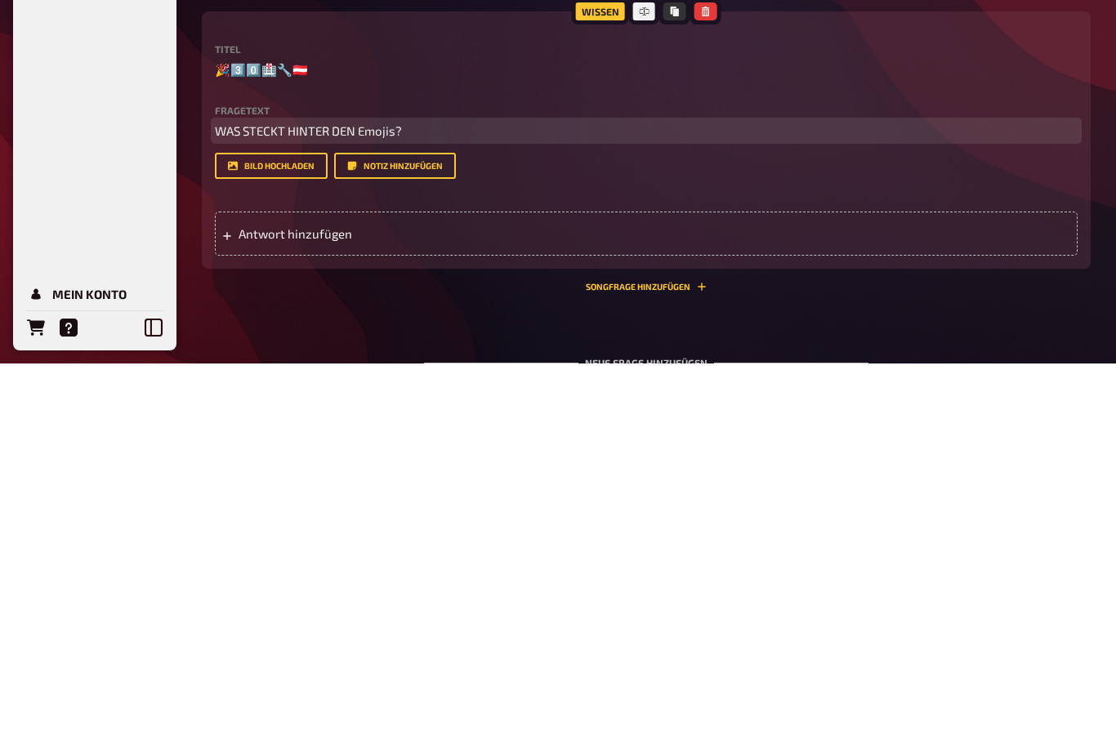
click at [358, 500] on span "WAS STECKT HINTER DEN Emojis?" at bounding box center [308, 507] width 187 height 15
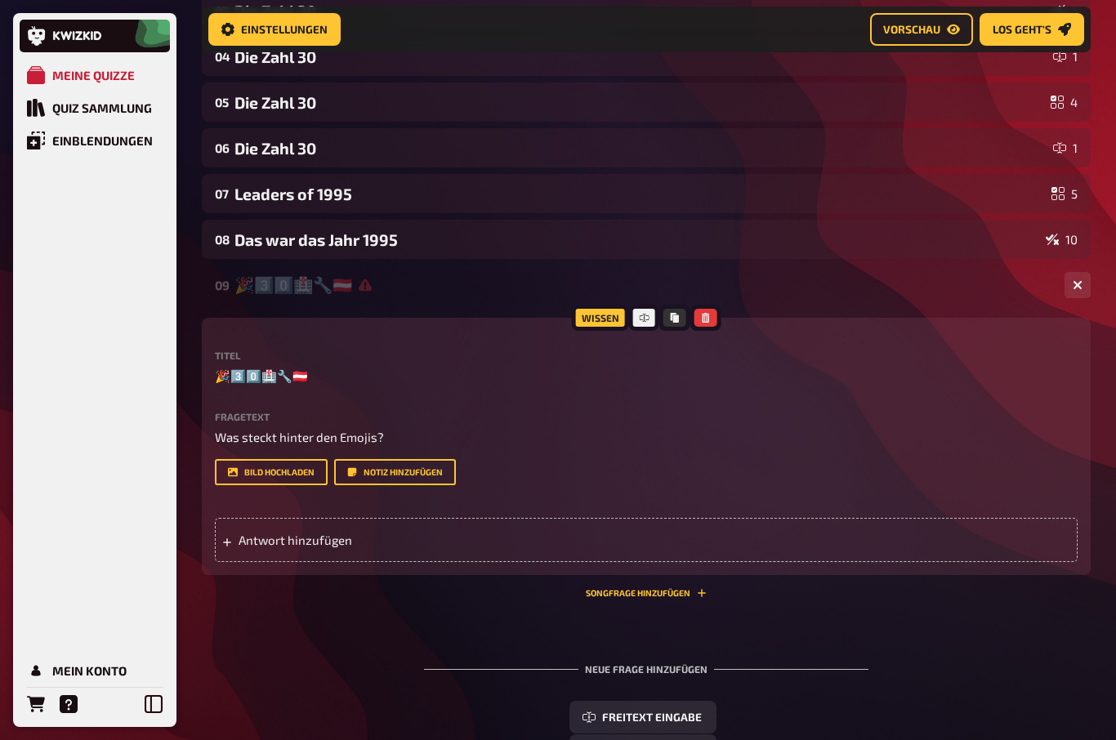
scroll to position [327, 0]
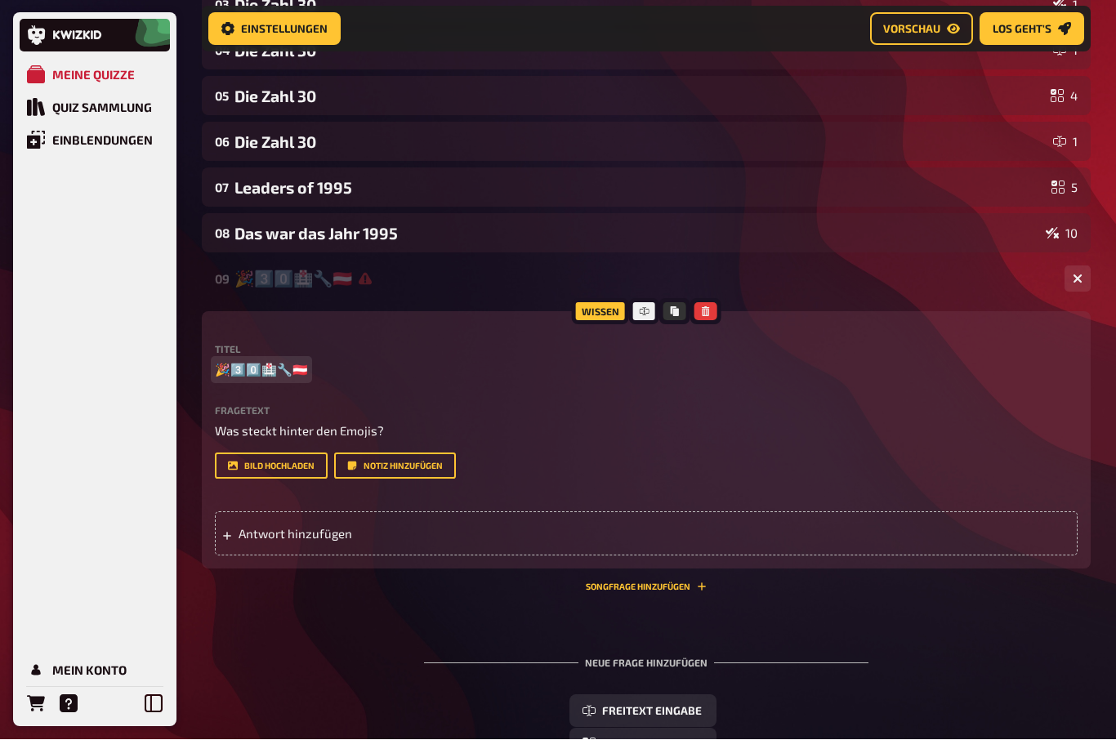
click at [270, 362] on span "🎉3️⃣0️⃣🏥🔧🇦🇹" at bounding box center [261, 370] width 93 height 19
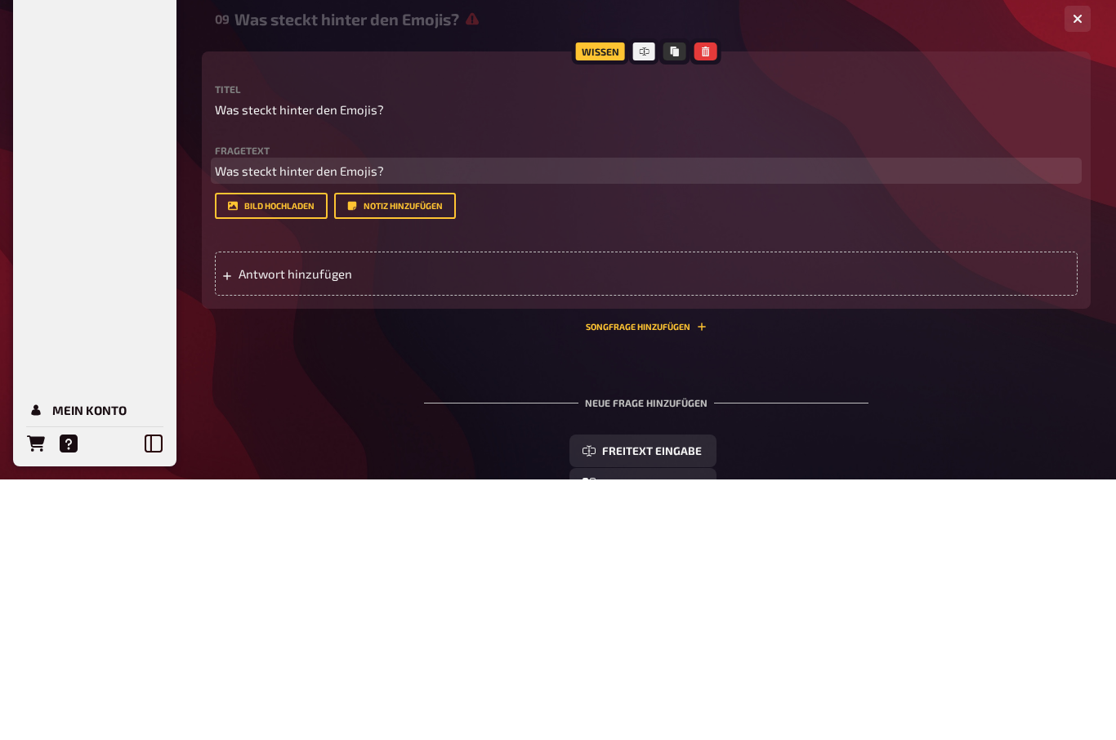
click at [397, 422] on p "Was steckt hinter den Emojis?" at bounding box center [646, 431] width 863 height 19
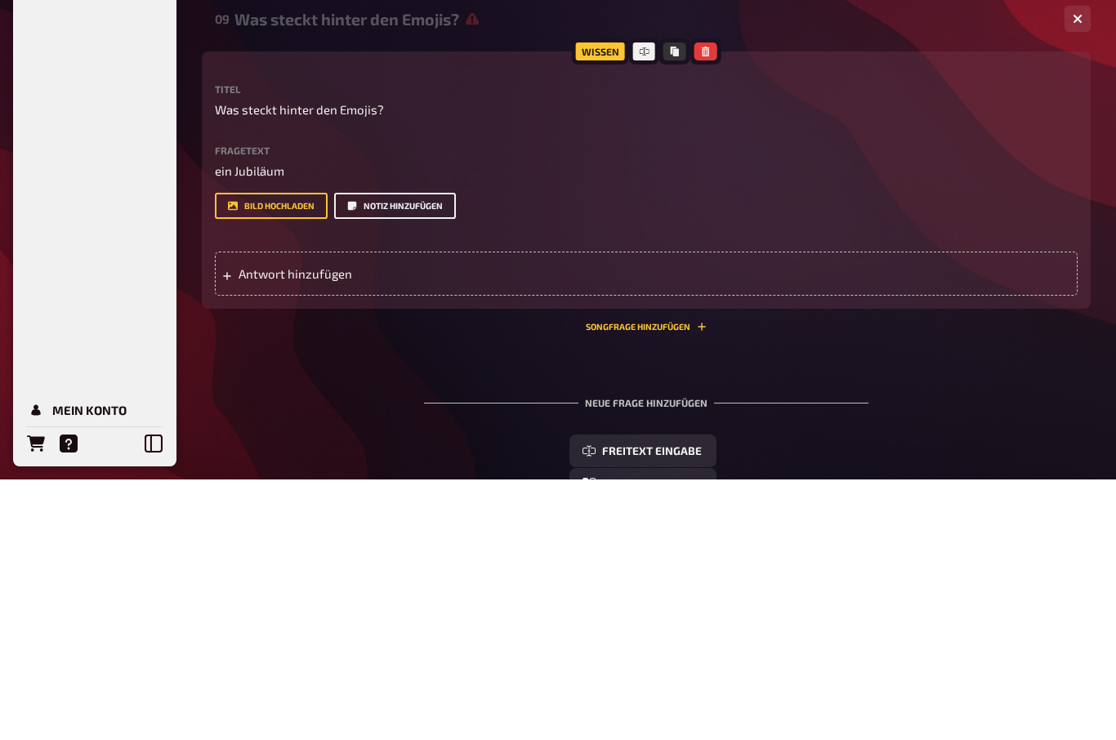
click at [375, 453] on button "Notiz hinzufügen" at bounding box center [395, 466] width 122 height 26
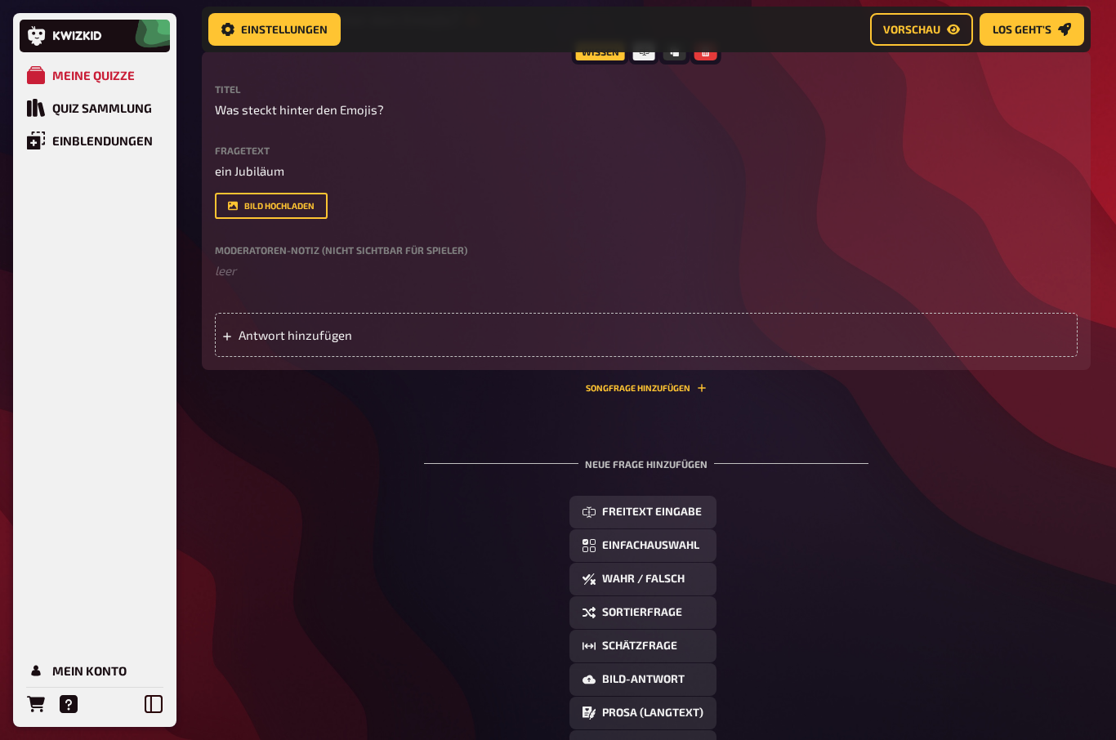
click at [234, 245] on label "Moderatoren-Notiz (nicht sichtbar für Spieler)" at bounding box center [646, 250] width 863 height 10
click at [262, 241] on div "Titel Was steckt hinter den Emojis? Fragetext ein Jubiläum Hier hinziehen für D…" at bounding box center [646, 182] width 863 height 196
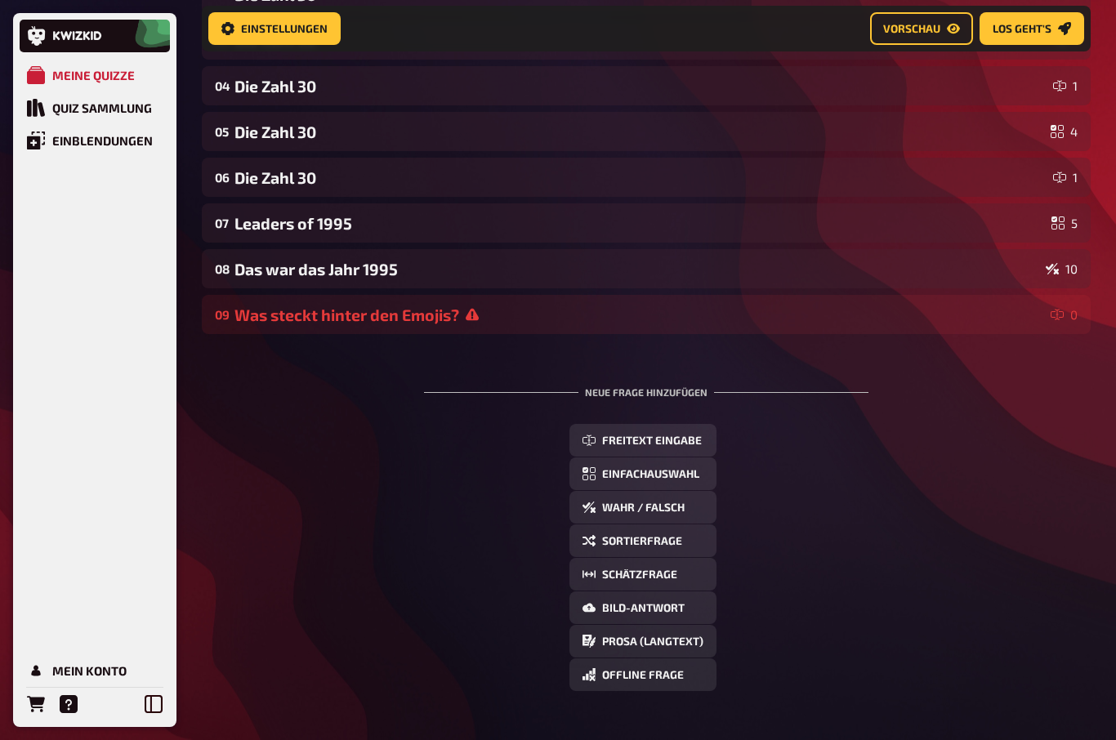
scroll to position [288, 0]
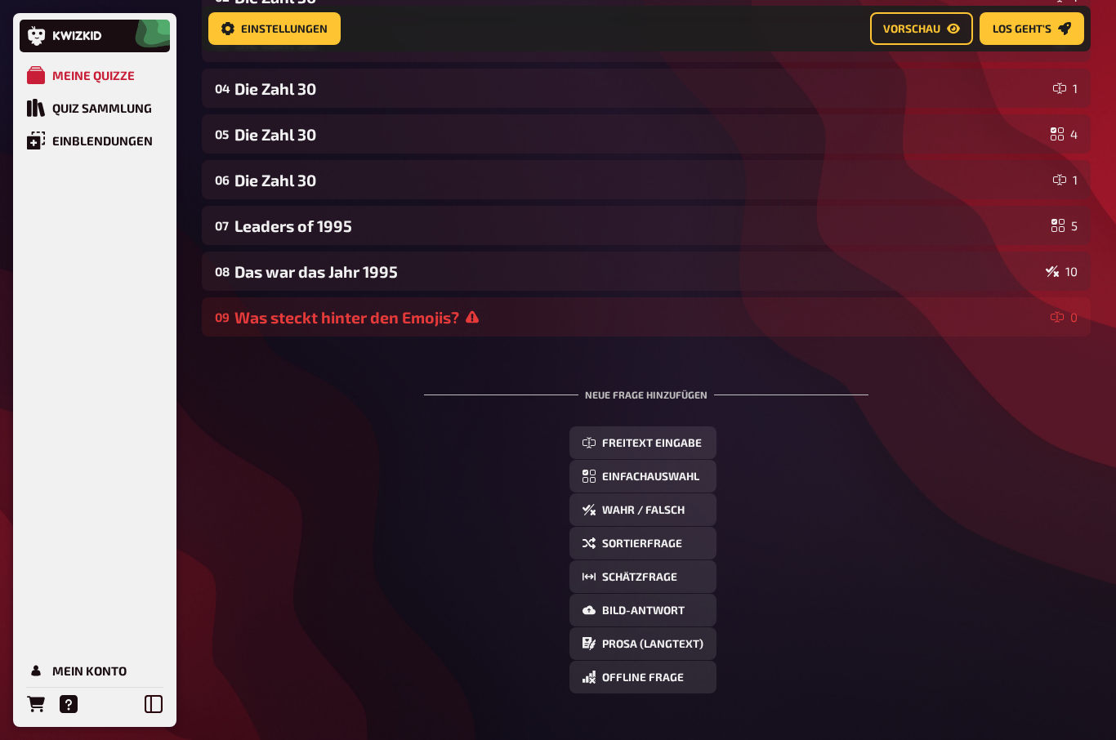
click at [369, 319] on div "Was steckt hinter den Emojis?" at bounding box center [639, 318] width 810 height 19
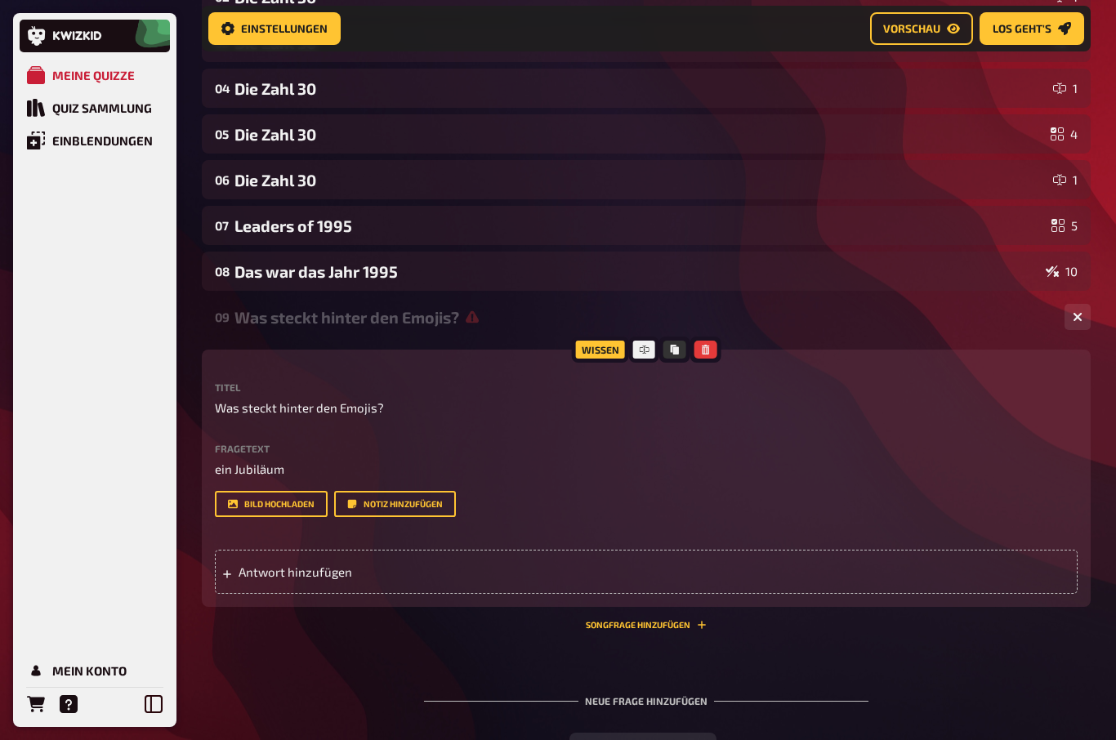
scroll to position [289, 0]
click at [257, 506] on button "Bild hochladen" at bounding box center [271, 504] width 113 height 26
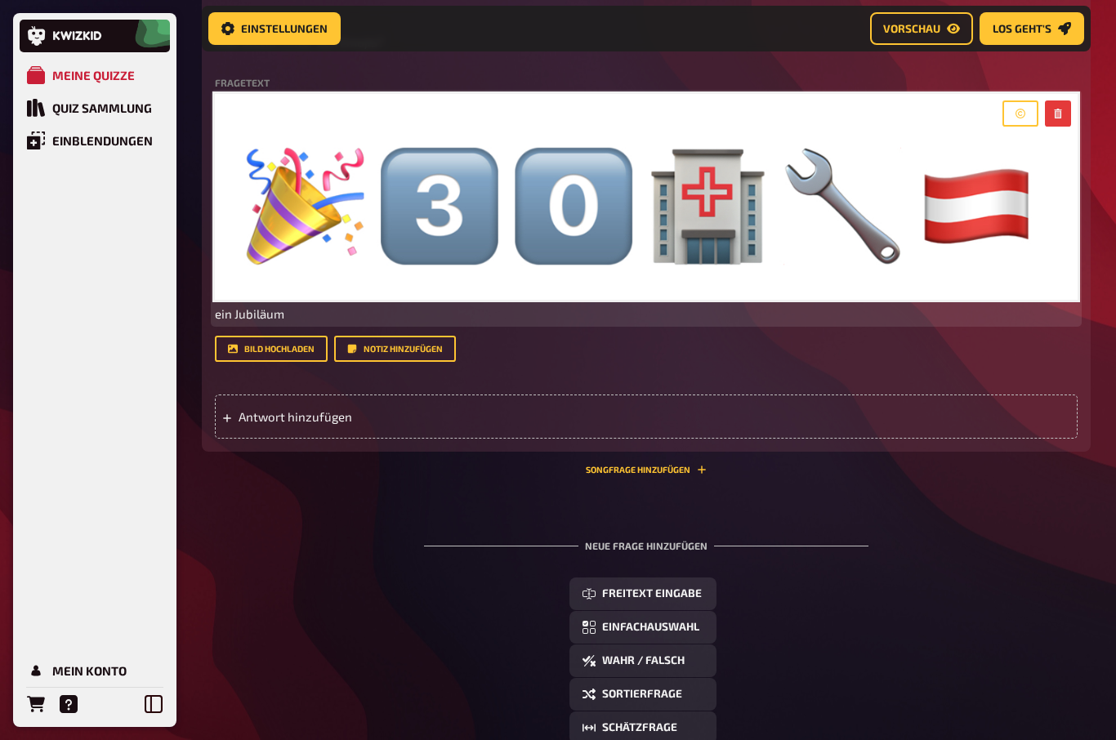
scroll to position [655, 0]
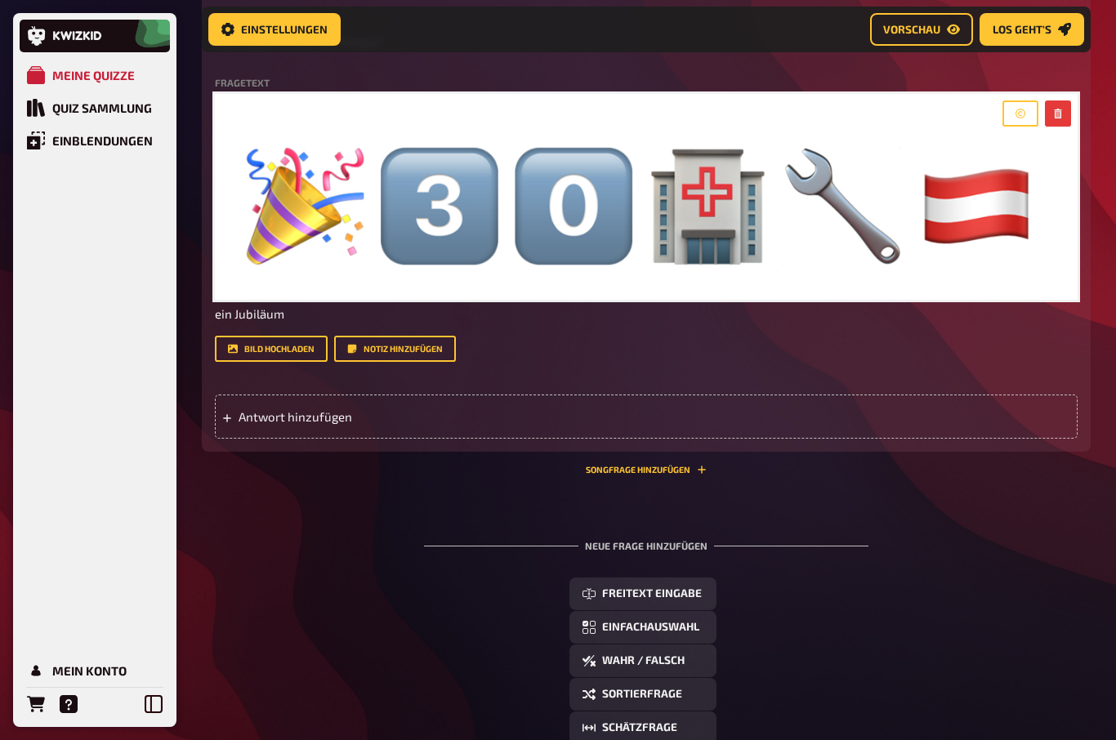
click at [279, 415] on span "Antwort hinzufügen" at bounding box center [366, 416] width 254 height 15
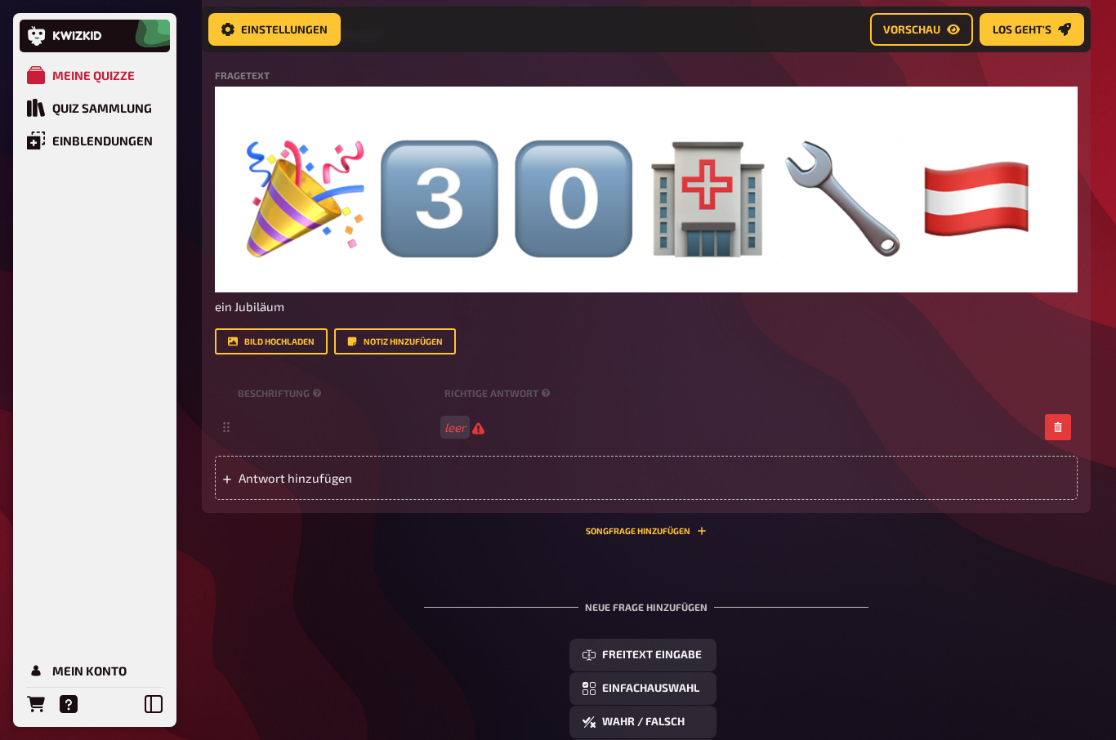
scroll to position [662, 0]
click at [252, 430] on span at bounding box center [338, 427] width 200 height 15
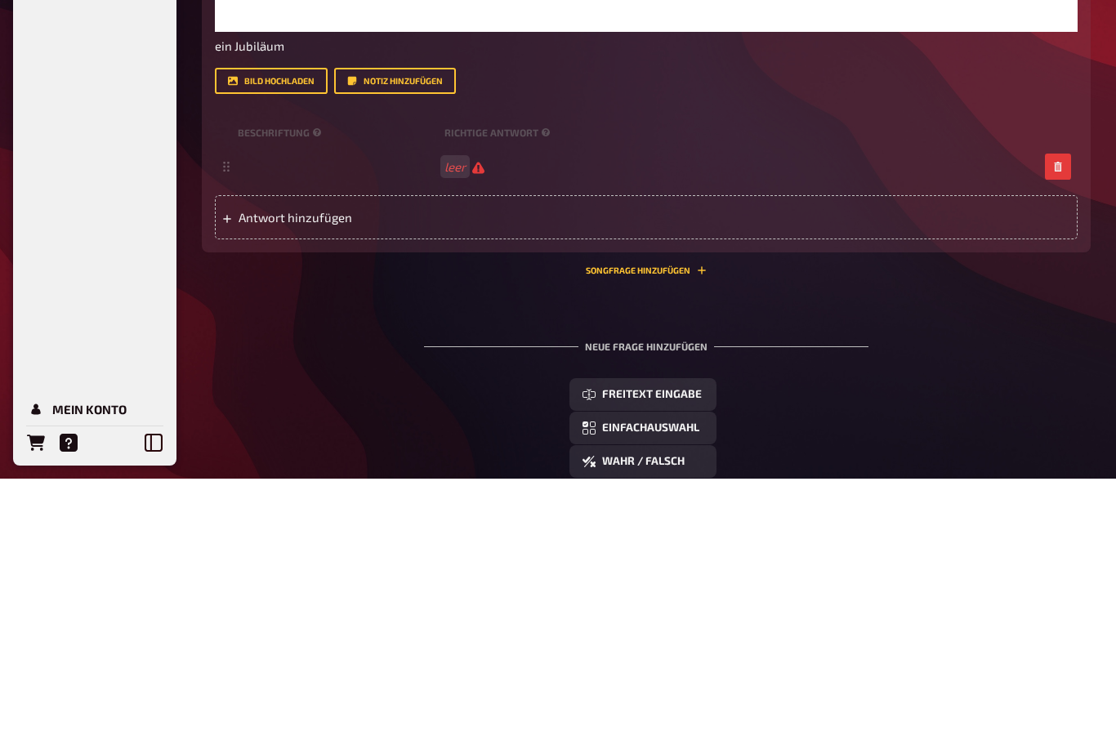
scroll to position [924, 0]
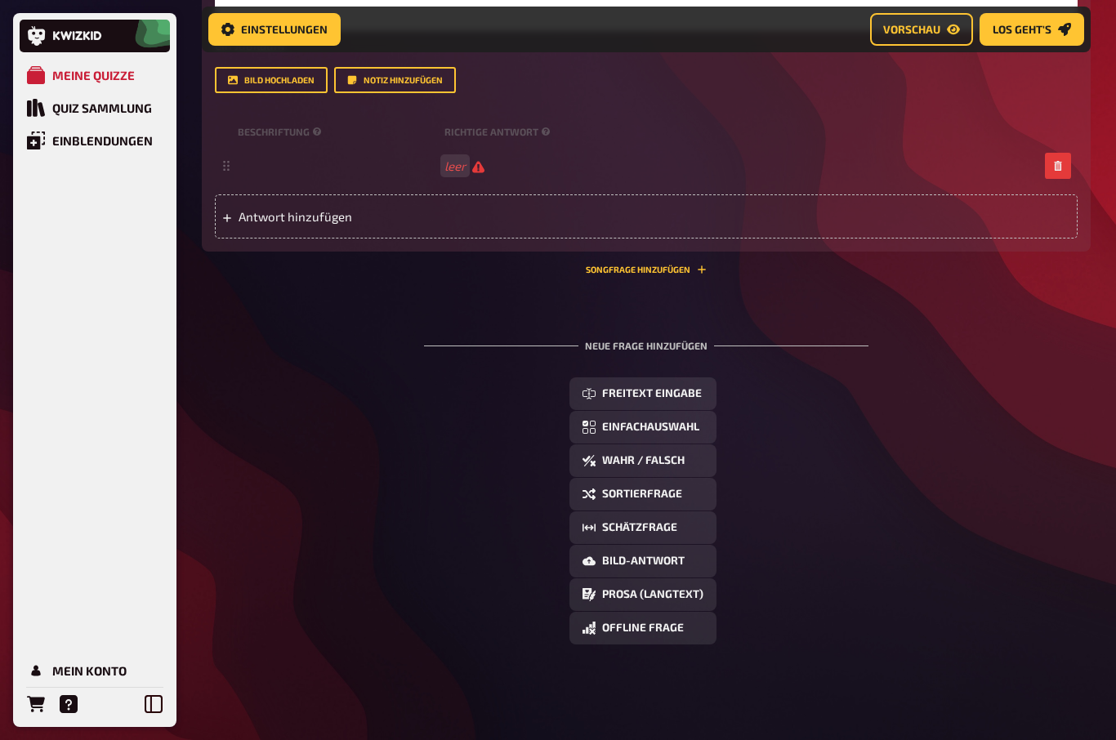
click at [468, 156] on div "leer" at bounding box center [646, 166] width 863 height 44
click at [453, 154] on div "Antwort leer" at bounding box center [646, 166] width 863 height 44
click at [475, 158] on span "leer" at bounding box center [464, 166] width 40 height 16
click at [368, 166] on span "Antwort" at bounding box center [338, 165] width 200 height 15
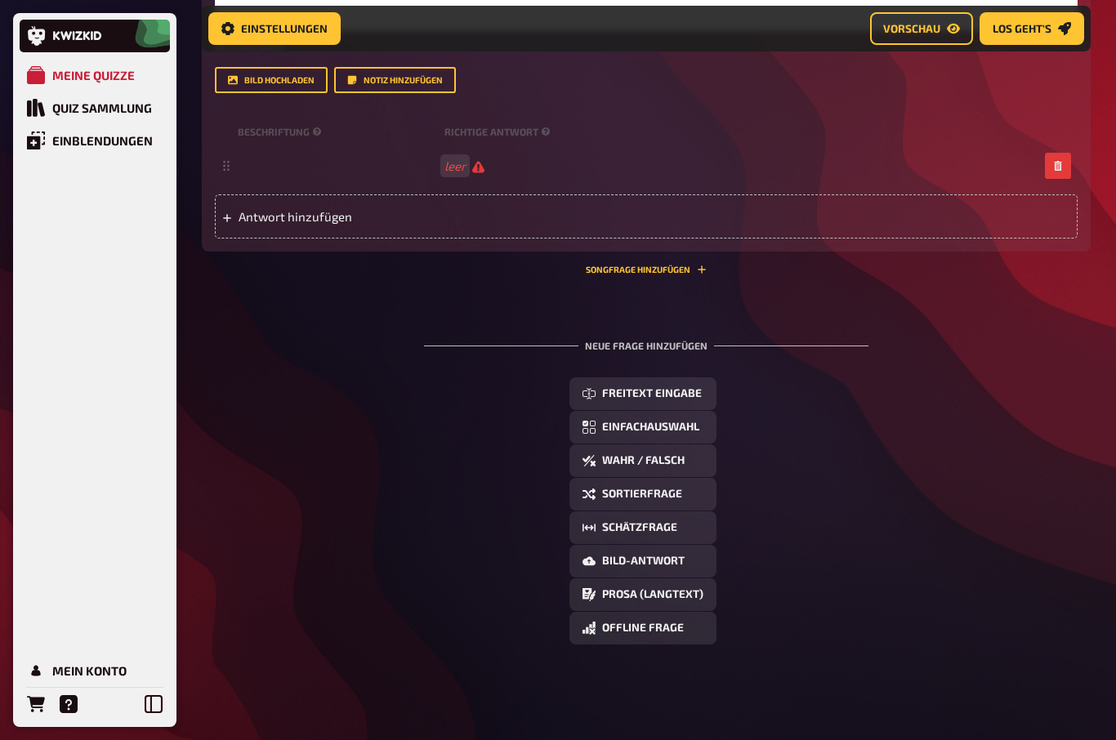
click at [477, 127] on small "Richtige Antwort" at bounding box center [498, 133] width 109 height 14
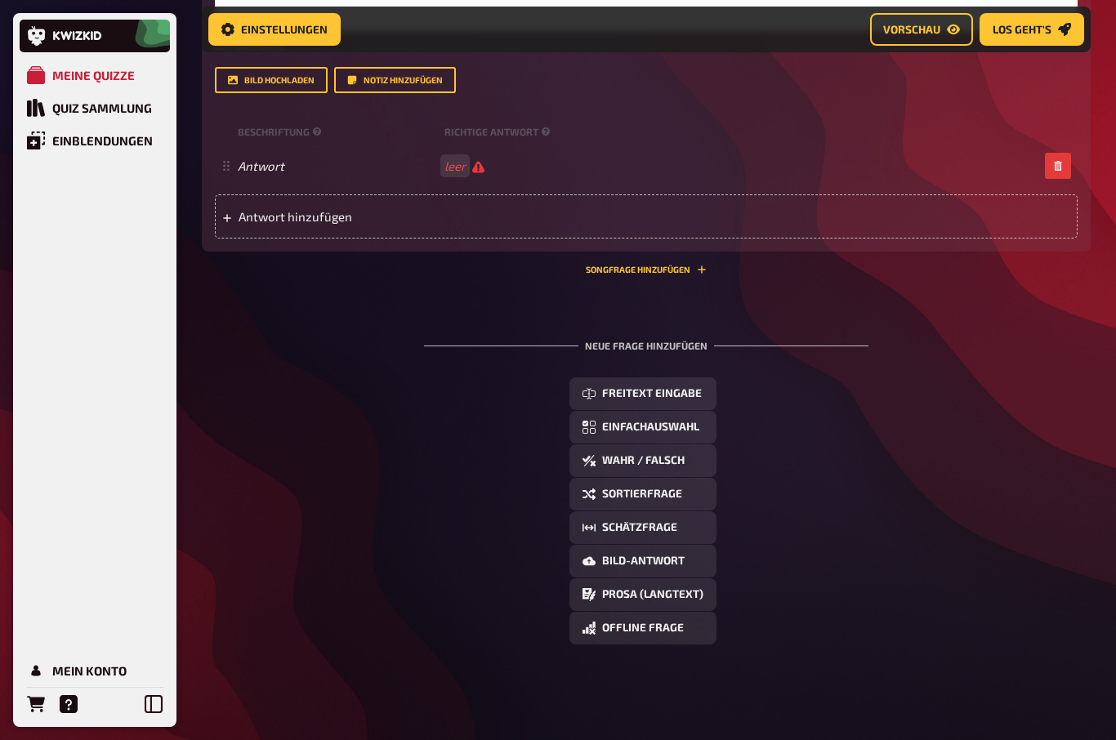
click at [488, 131] on small "Richtige Antwort" at bounding box center [498, 132] width 109 height 14
click at [475, 175] on div "Antwort leer" at bounding box center [646, 166] width 863 height 44
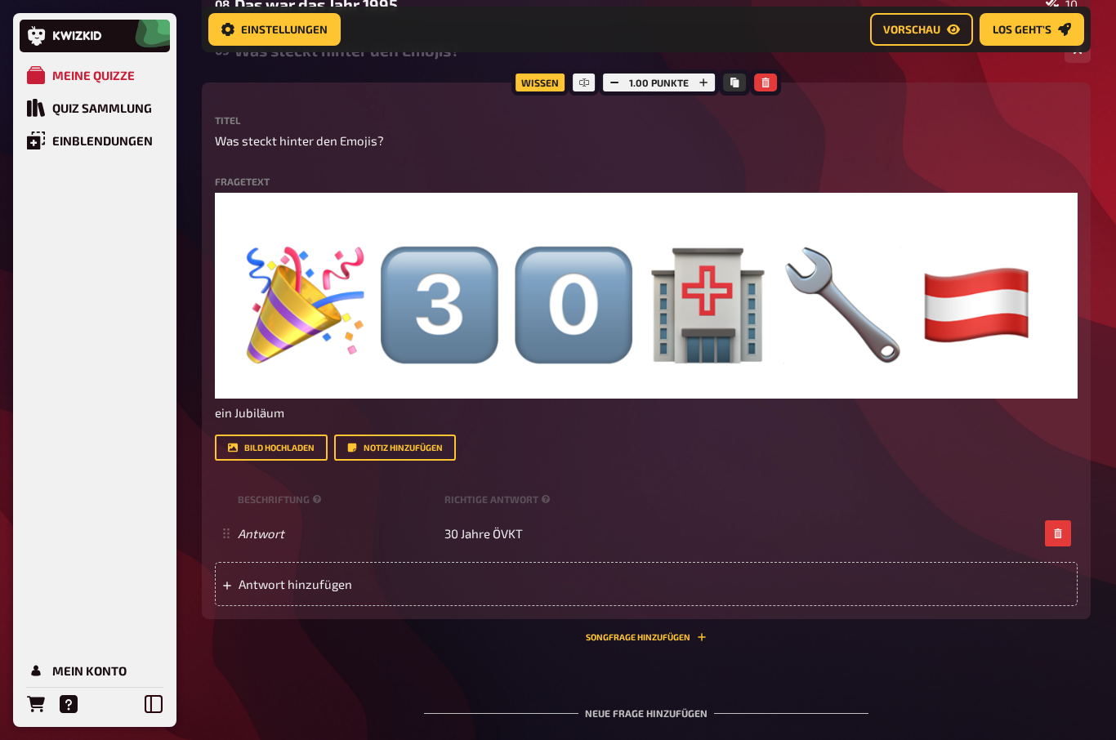
scroll to position [555, 0]
